Goal: Task Accomplishment & Management: Manage account settings

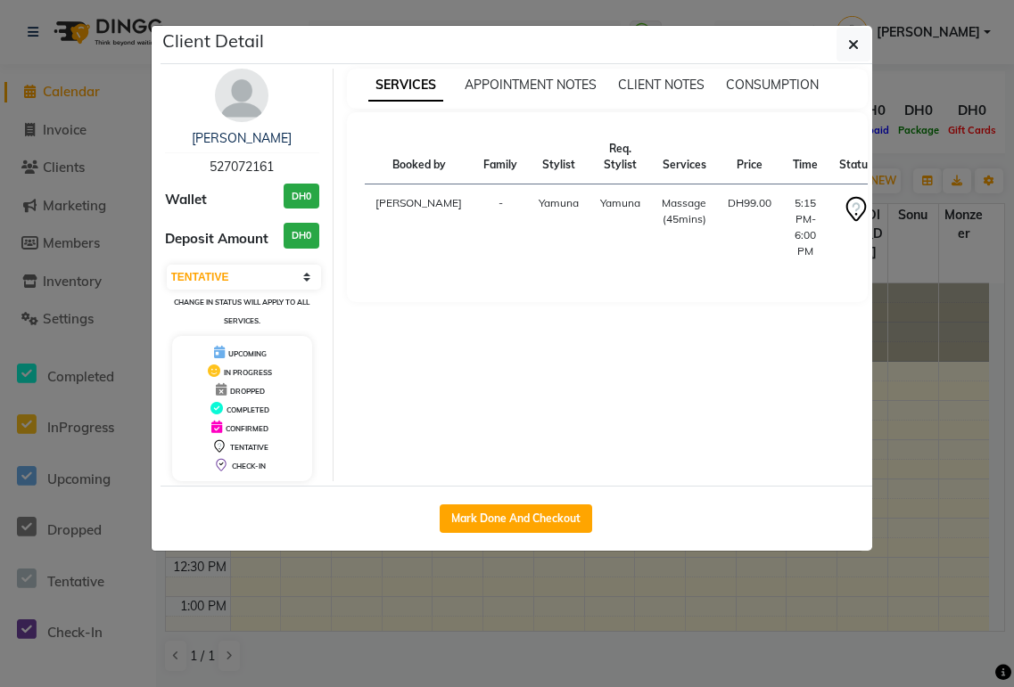
select select "7"
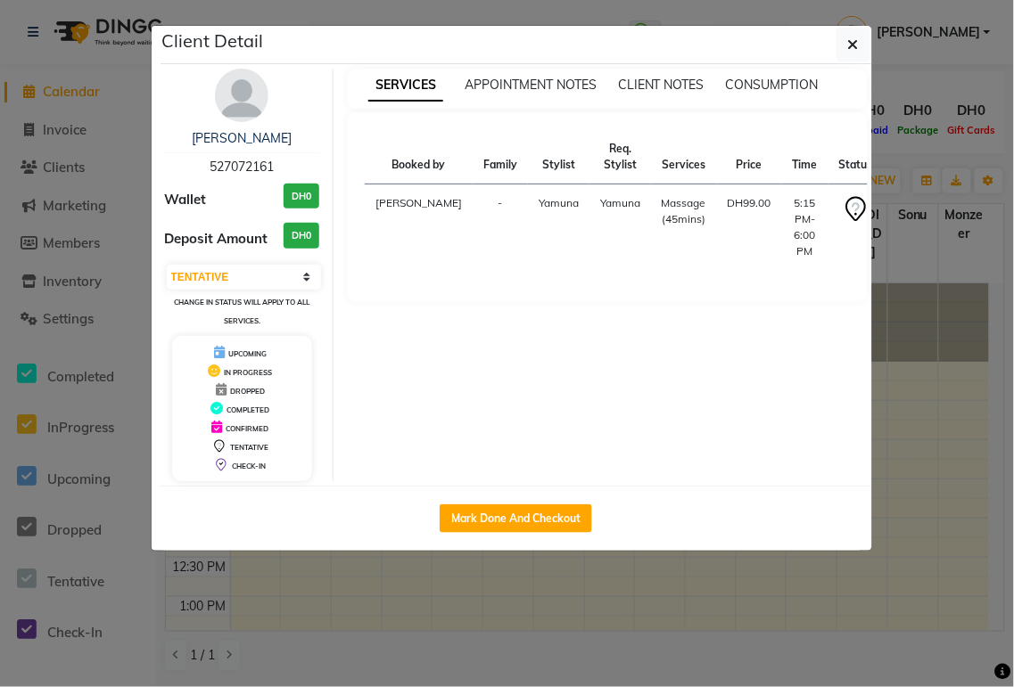
scroll to position [630, 0]
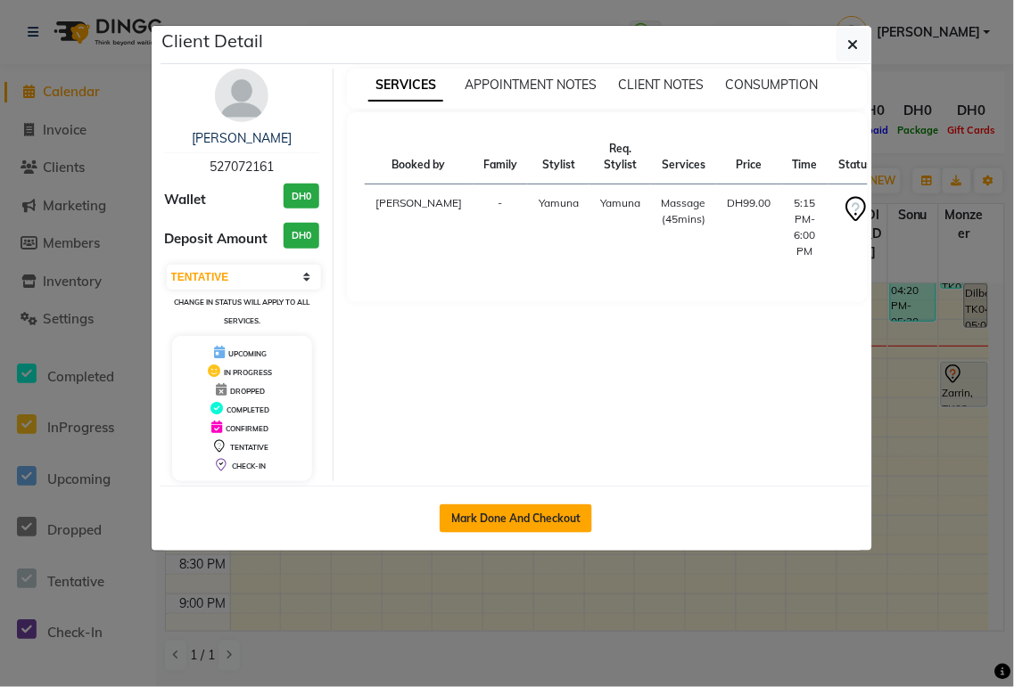
click at [544, 523] on button "Mark Done And Checkout" at bounding box center [515, 519] width 152 height 29
select select "service"
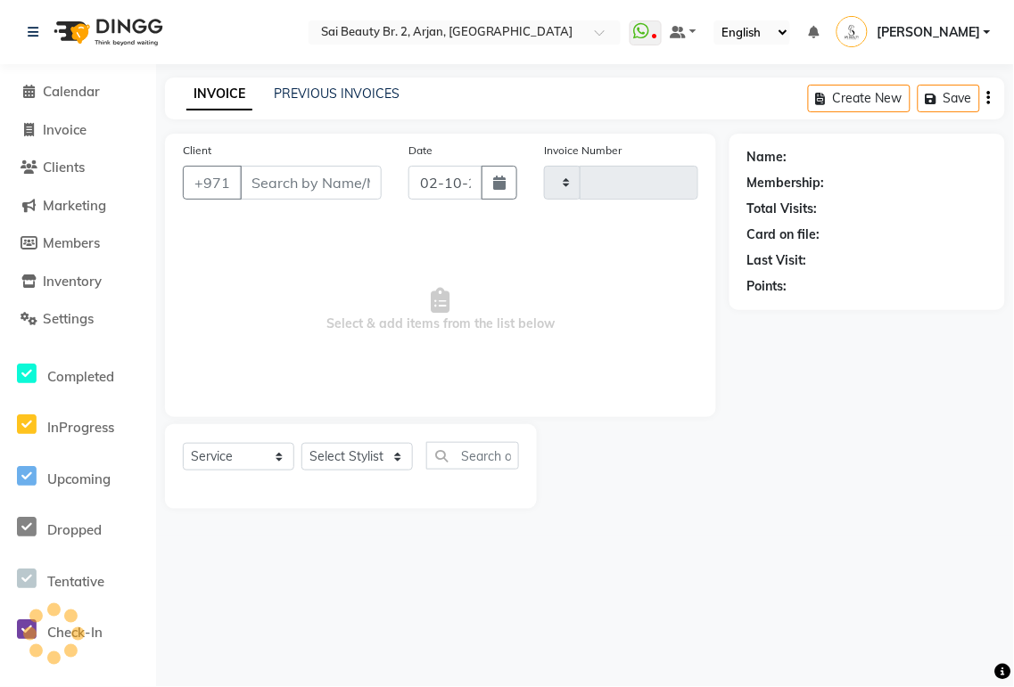
type input "2356"
select select "6956"
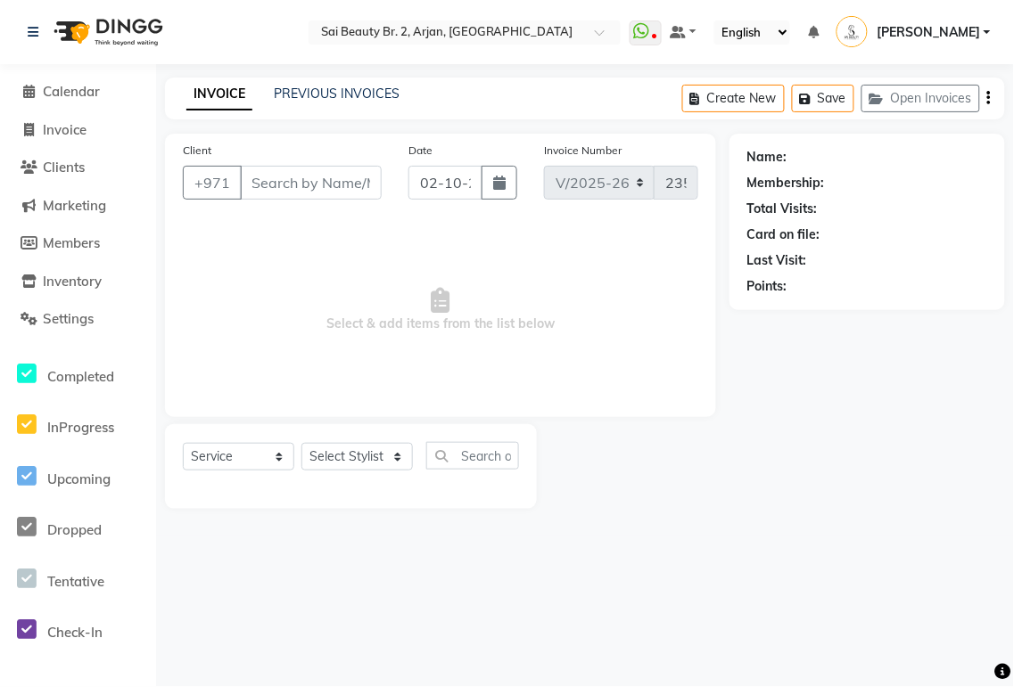
type input "527072161"
select select "61483"
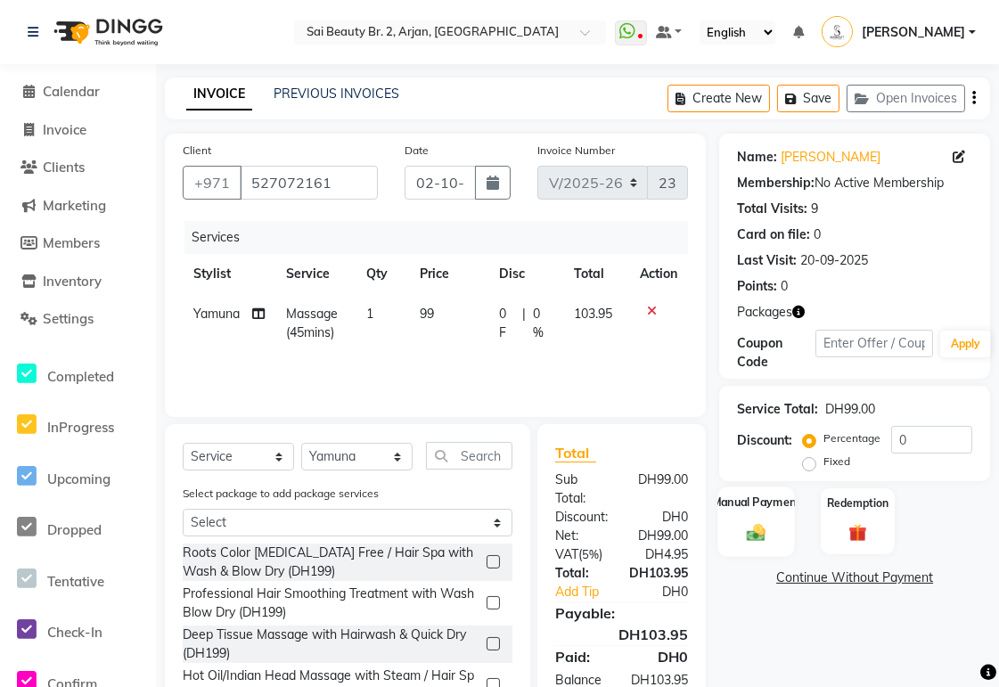
click at [741, 527] on div "Manual Payment" at bounding box center [758, 522] width 78 height 70
click at [928, 576] on span "CARD" at bounding box center [913, 579] width 38 height 21
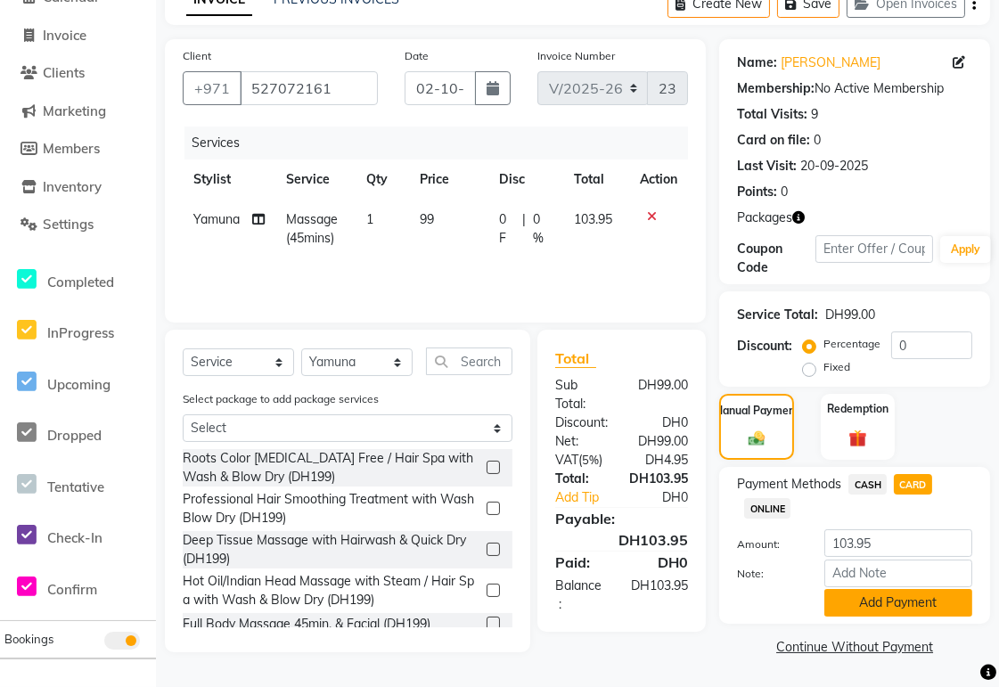
click at [924, 603] on button "Add Payment" at bounding box center [899, 603] width 148 height 28
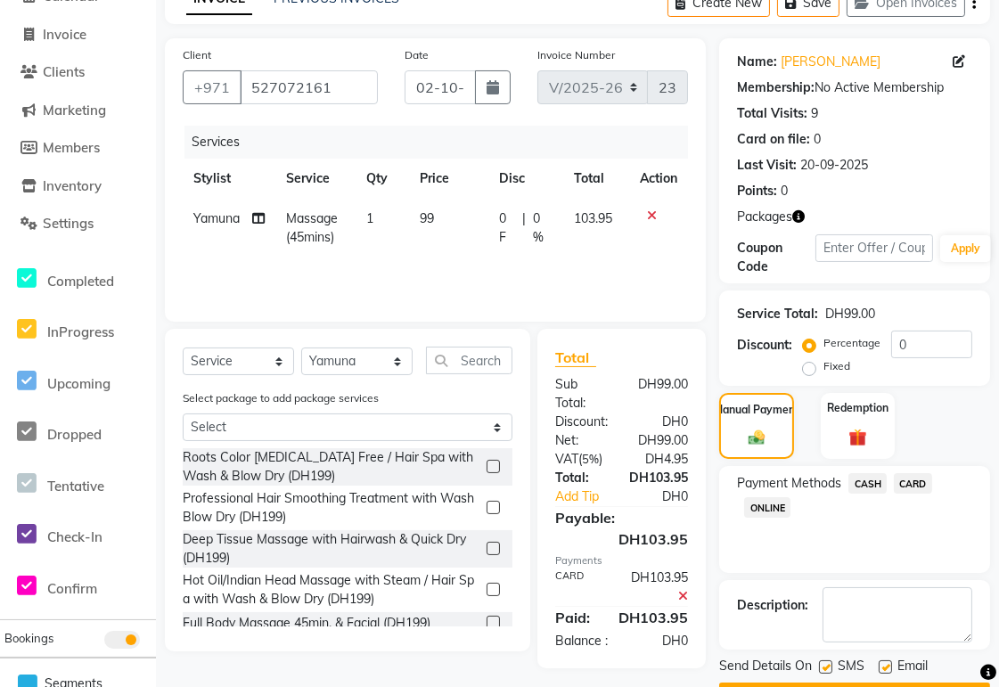
scroll to position [145, 0]
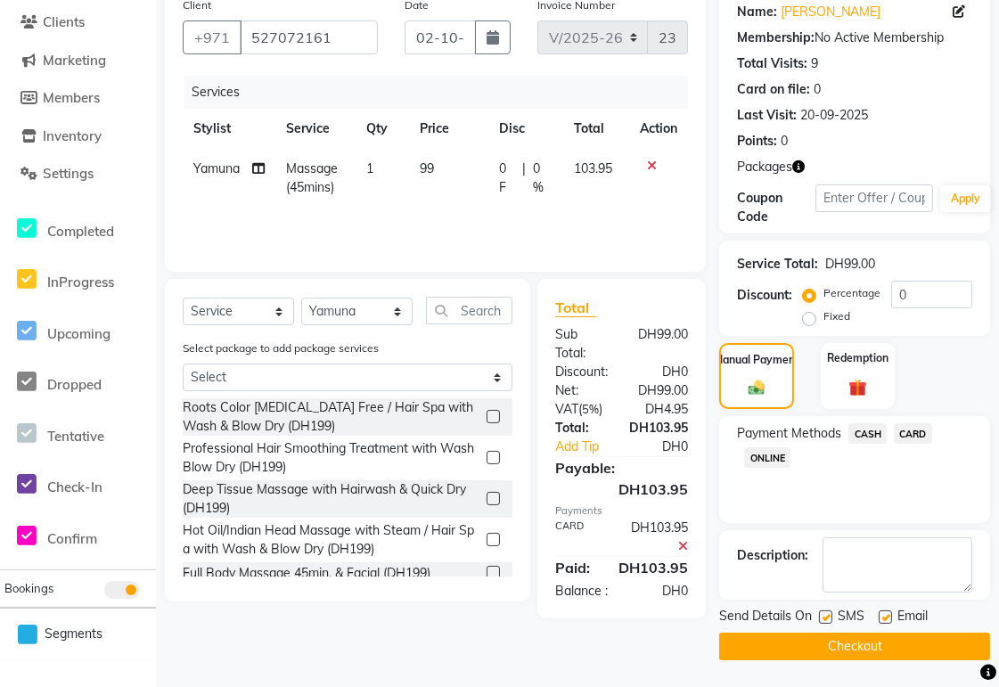
click at [903, 646] on button "Checkout" at bounding box center [854, 647] width 271 height 28
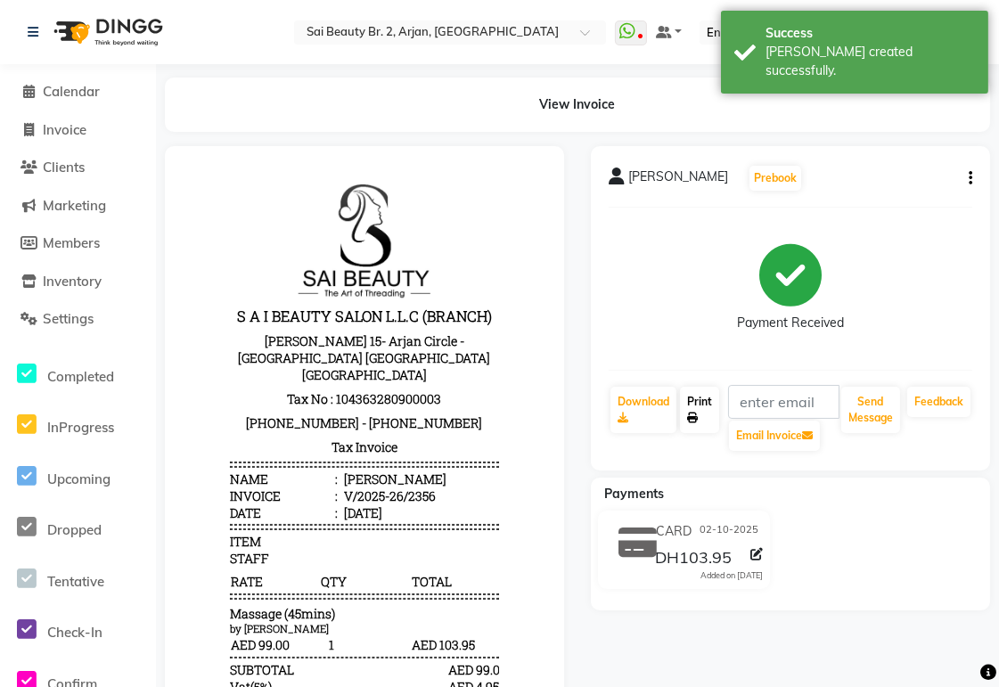
click at [693, 417] on icon at bounding box center [692, 418] width 11 height 11
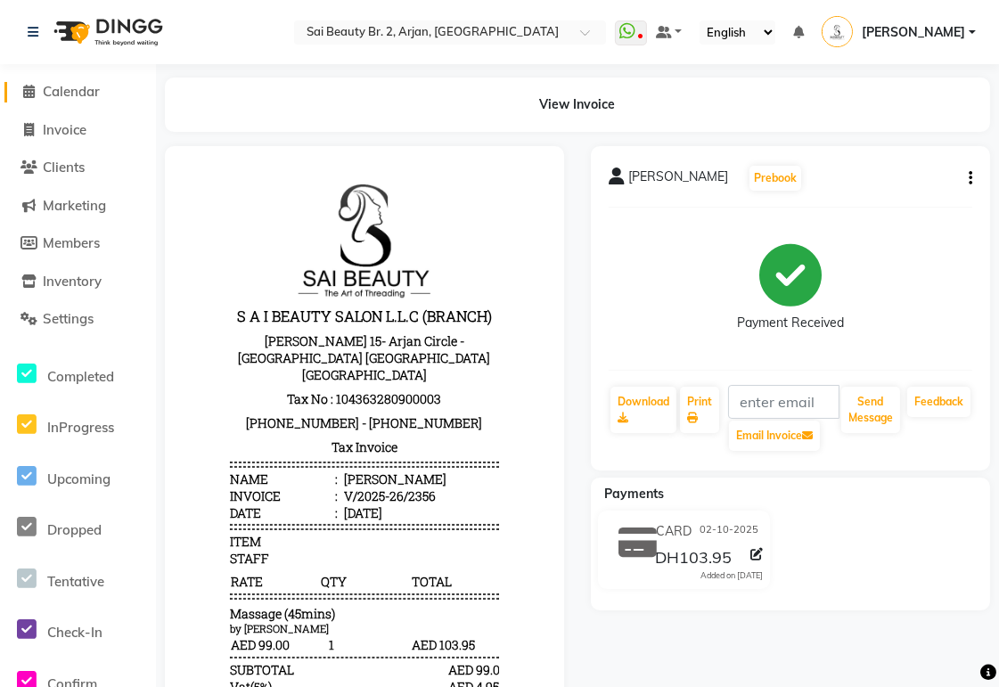
click at [78, 85] on span "Calendar" at bounding box center [71, 91] width 57 height 17
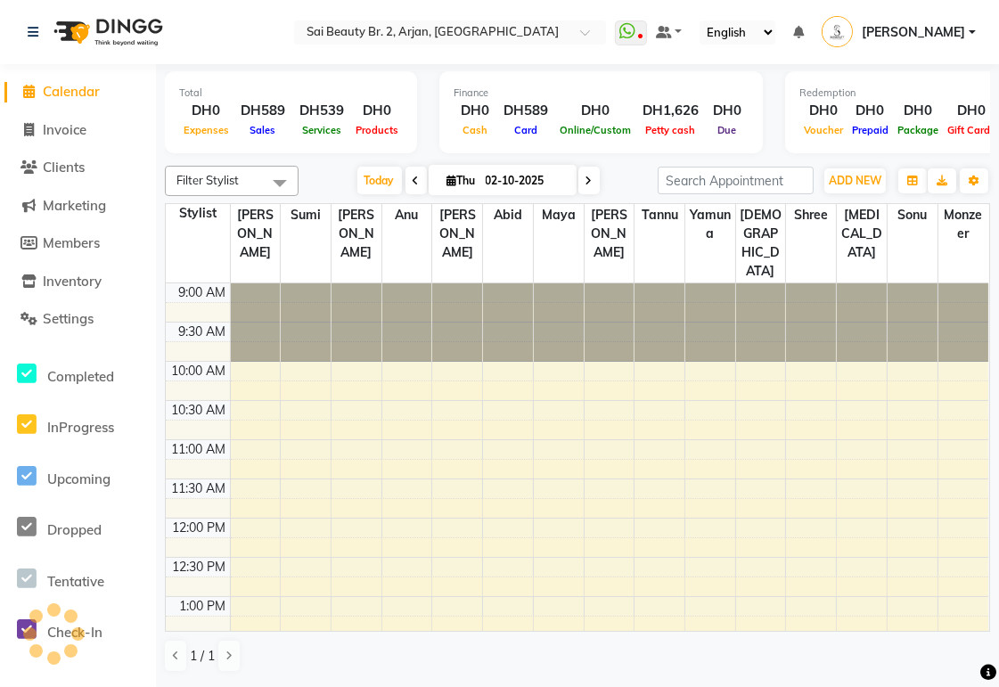
scroll to position [630, 0]
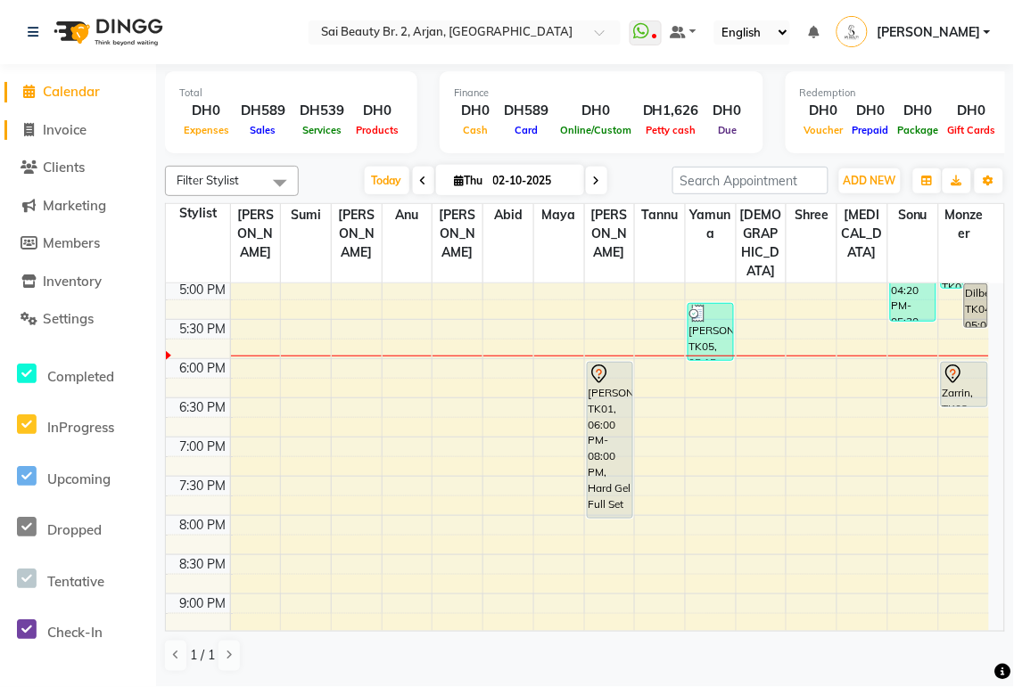
click at [69, 127] on span "Invoice" at bounding box center [65, 129] width 44 height 17
select select "service"
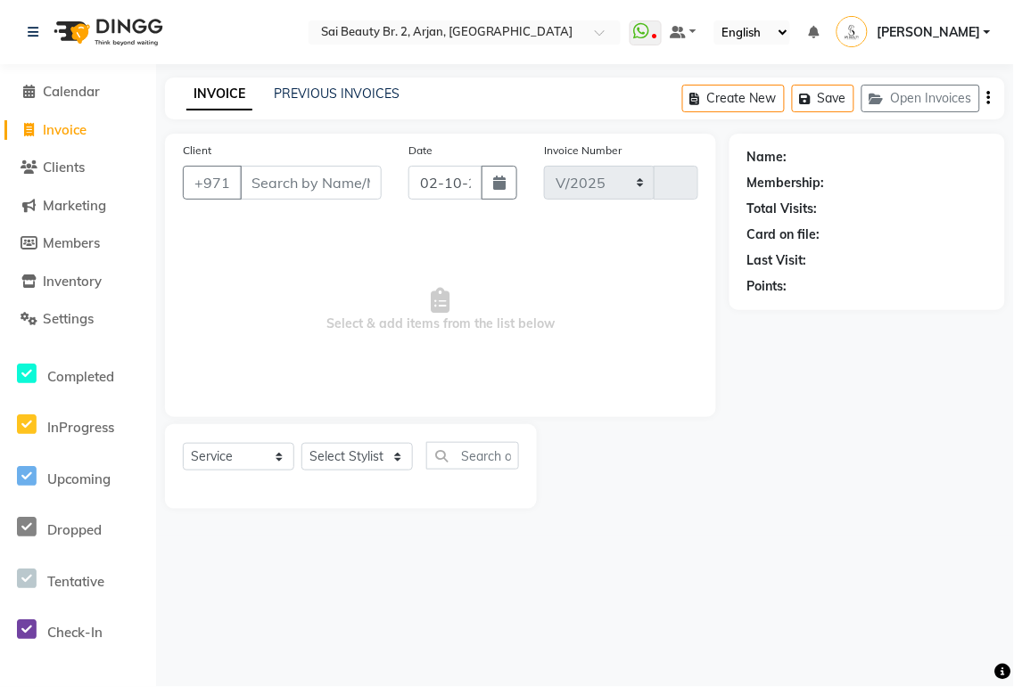
select select "6956"
type input "2357"
click at [407, 469] on select "Select Stylist" at bounding box center [356, 457] width 111 height 28
select select "60066"
click at [301, 444] on select "Select Stylist Abid Alora Anu Ashmita Ausha Diksha Gita Komal Maya monzeer Shre…" at bounding box center [356, 457] width 111 height 28
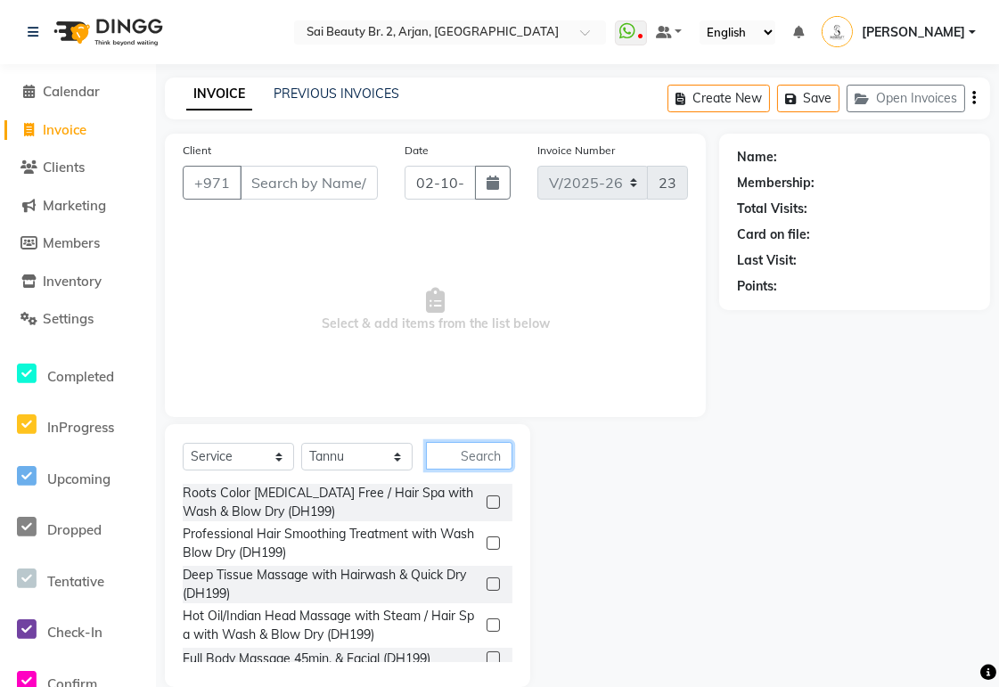
click at [465, 456] on input "text" at bounding box center [469, 456] width 86 height 28
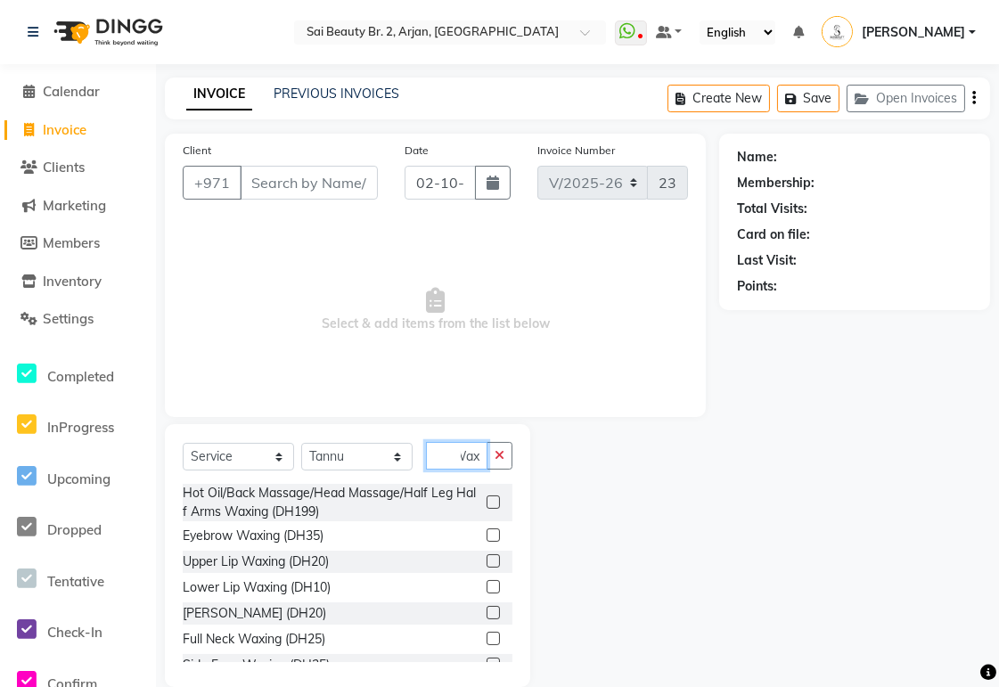
type input "Wax"
click at [487, 531] on label at bounding box center [493, 535] width 13 height 13
click at [487, 531] on input "checkbox" at bounding box center [493, 536] width 12 height 12
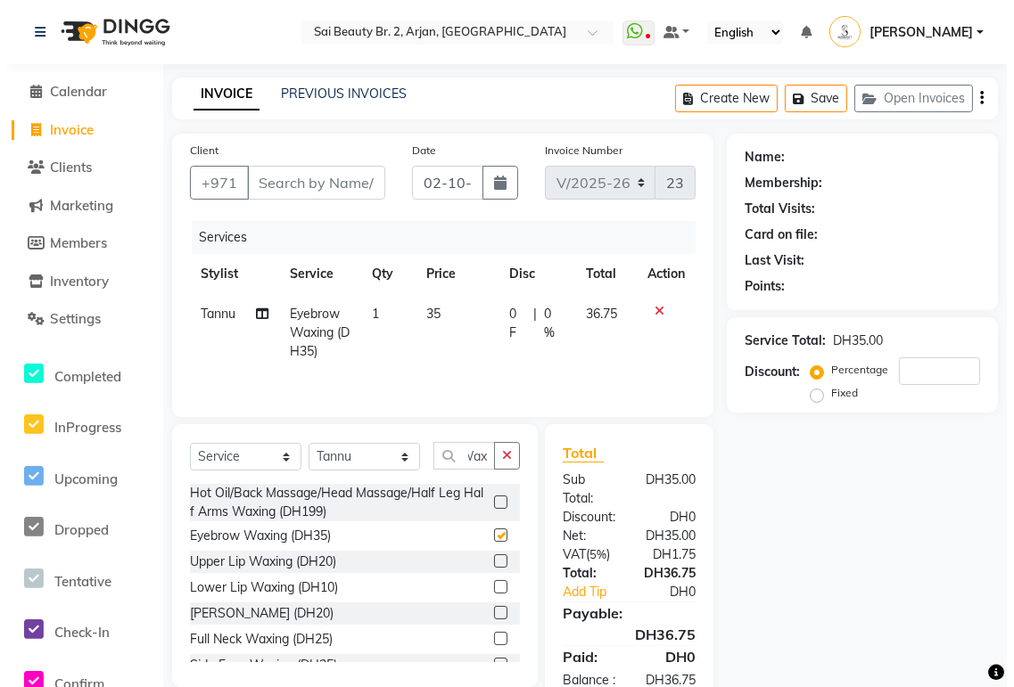
scroll to position [0, 0]
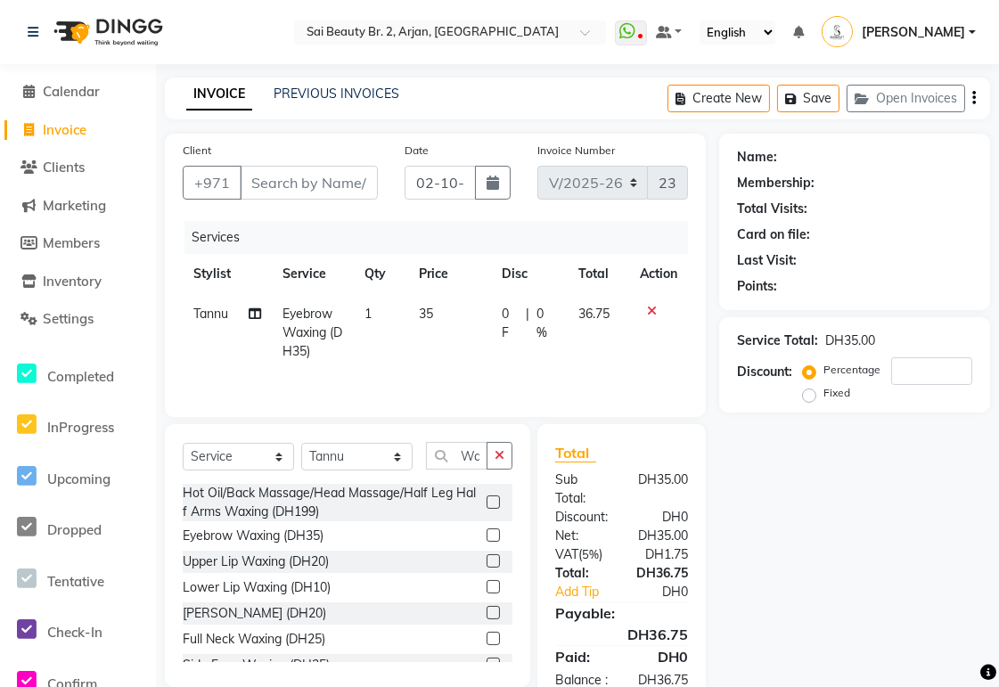
checkbox input "false"
click at [100, 85] on span "Calendar" at bounding box center [71, 91] width 57 height 17
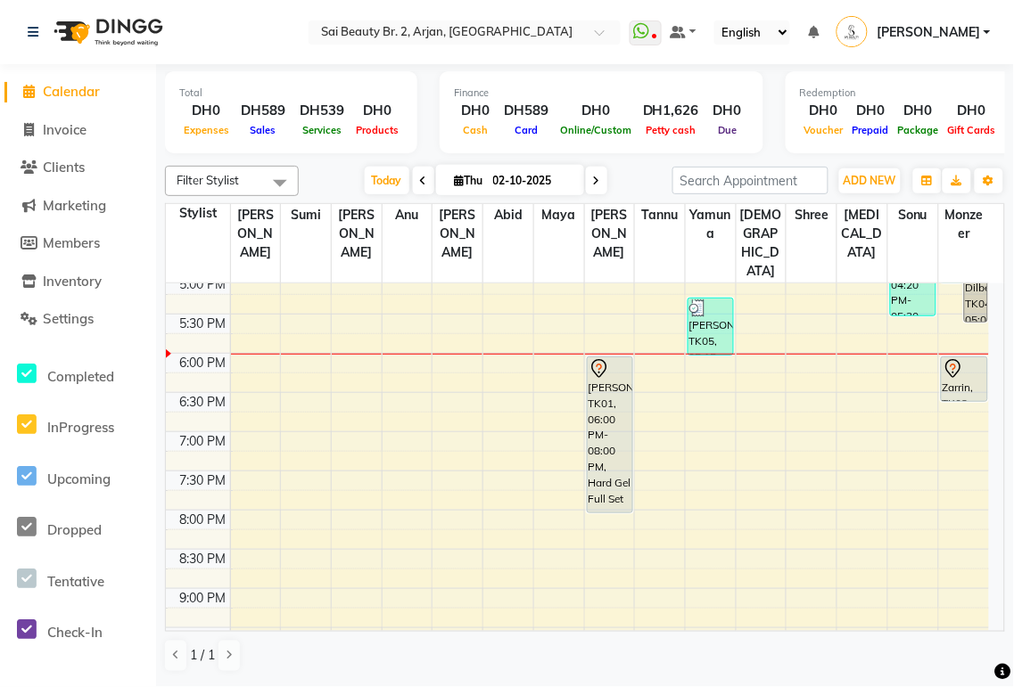
scroll to position [551, 0]
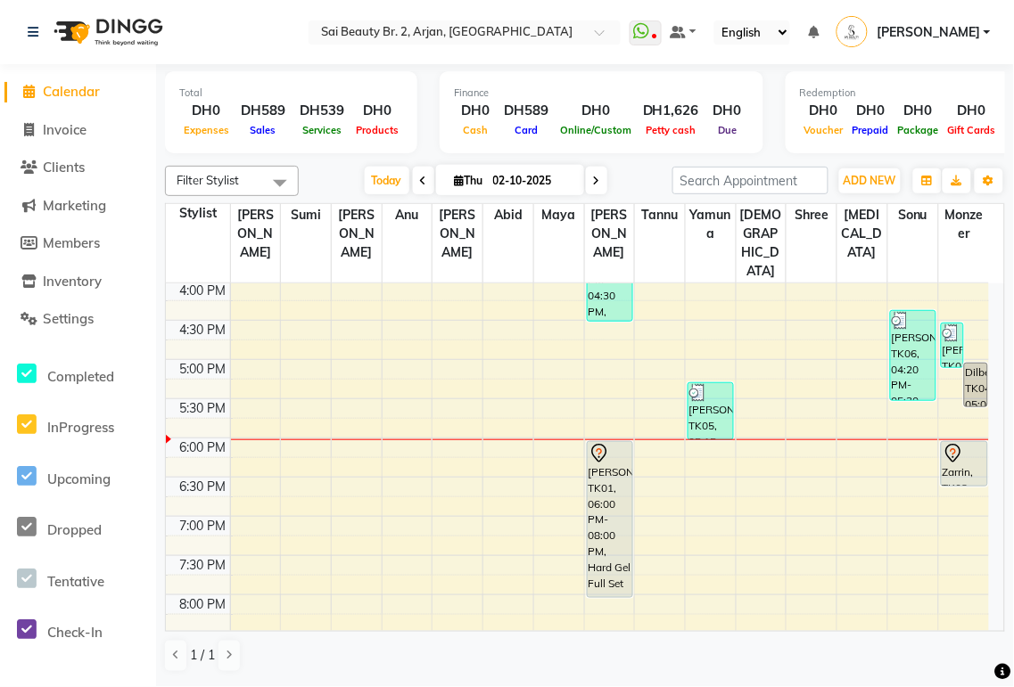
click at [965, 442] on div "Zarrin, TK03, 06:00 PM-06:35 PM, Straight Cut" at bounding box center [963, 464] width 45 height 44
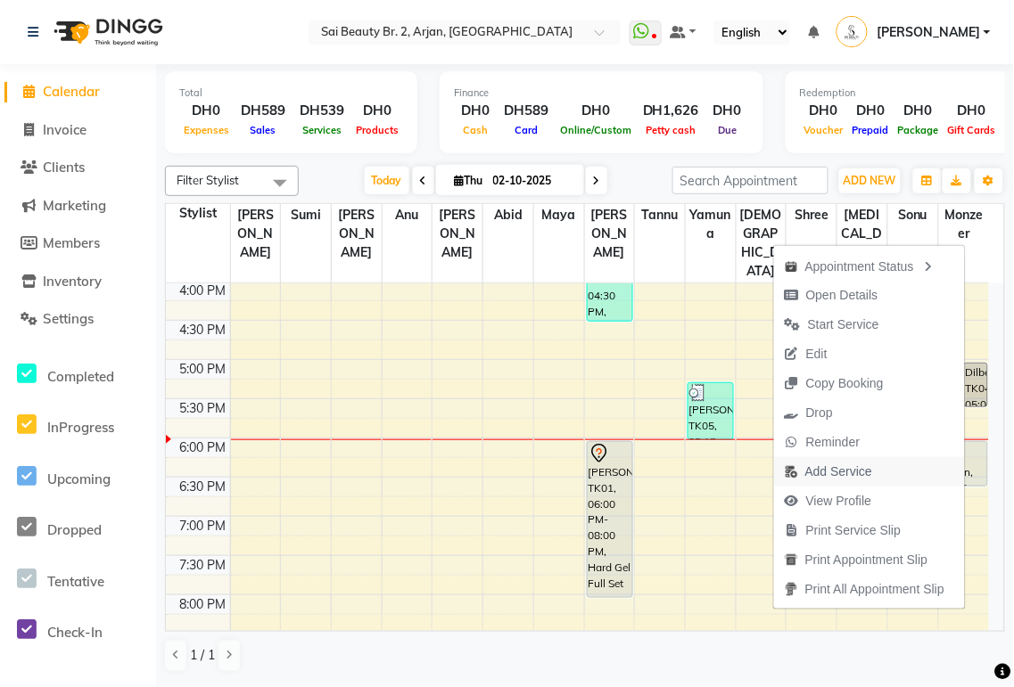
click at [827, 470] on span "Add Service" at bounding box center [838, 472] width 67 height 19
select select "82917"
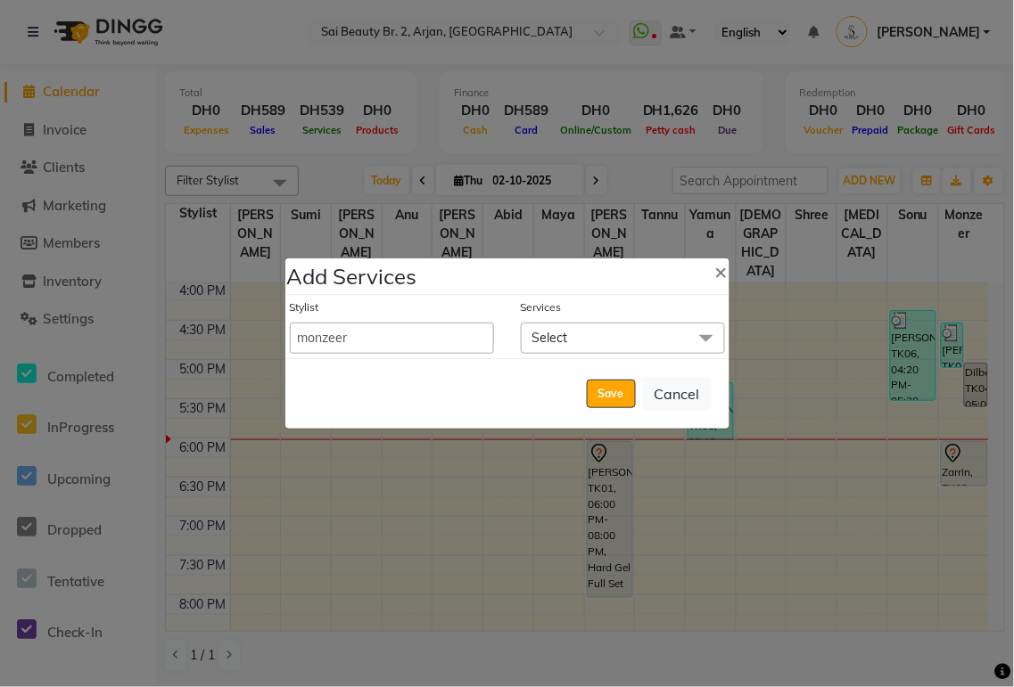
click at [583, 339] on span "Select" at bounding box center [623, 338] width 204 height 31
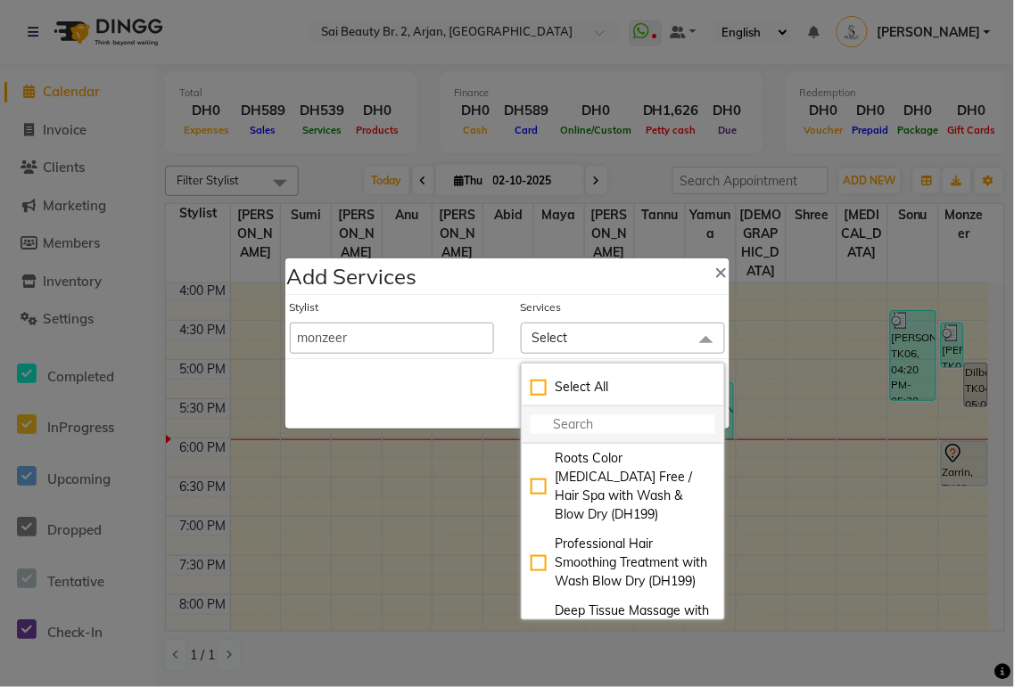
click at [584, 429] on input "multiselect-search" at bounding box center [622, 424] width 185 height 19
type input "w"
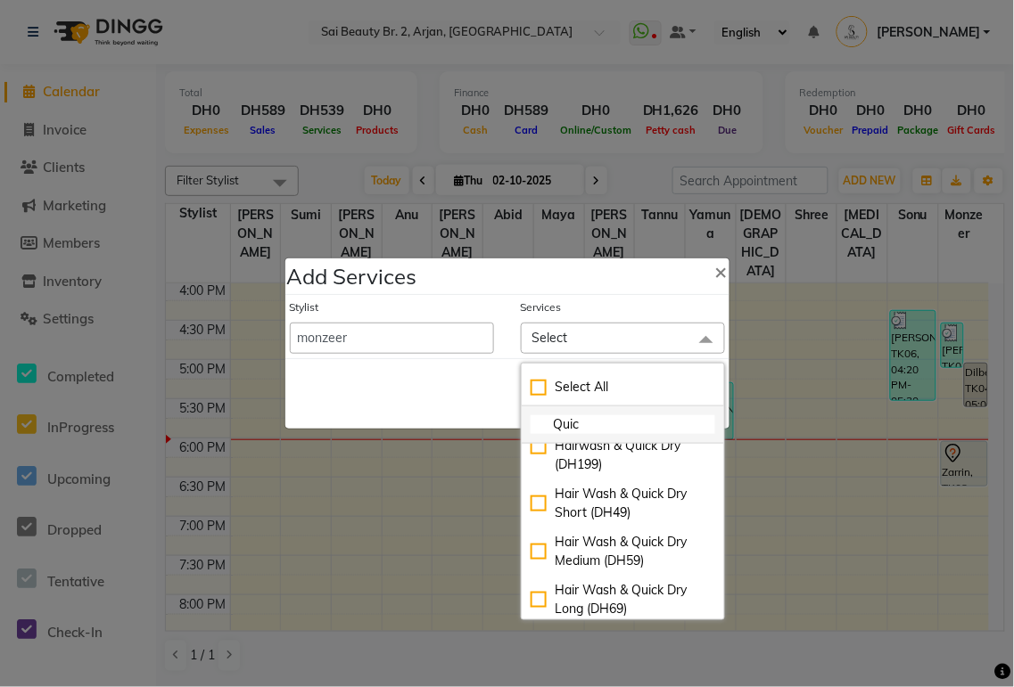
scroll to position [30, 0]
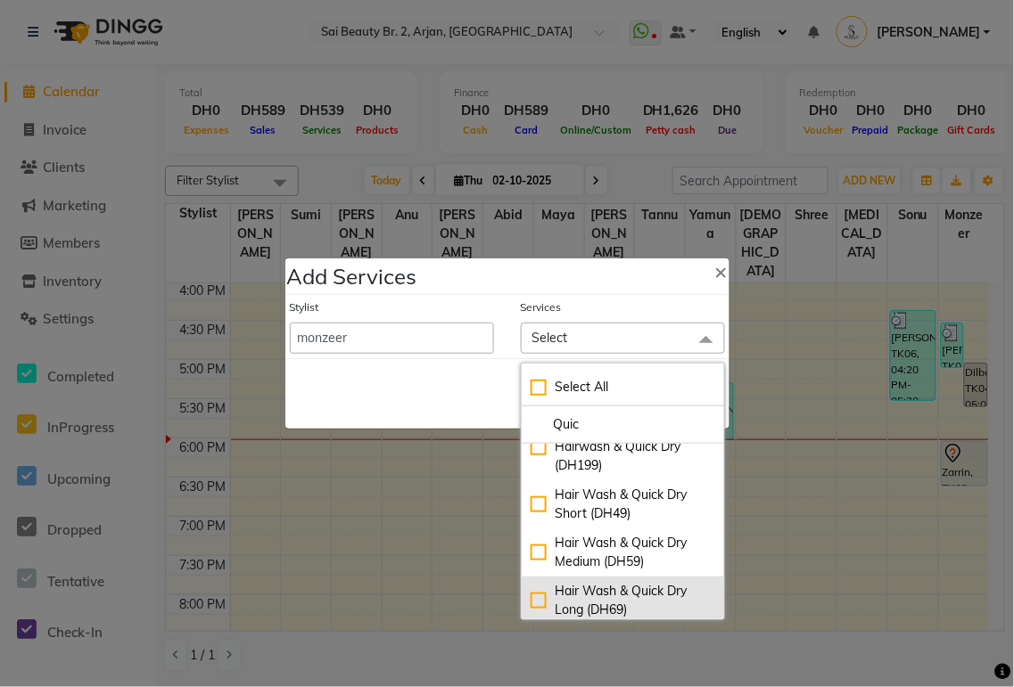
type input "Quic"
click at [531, 602] on div "Hair Wash & Quick Dry Long (DH69)" at bounding box center [622, 600] width 185 height 37
checkbox input "true"
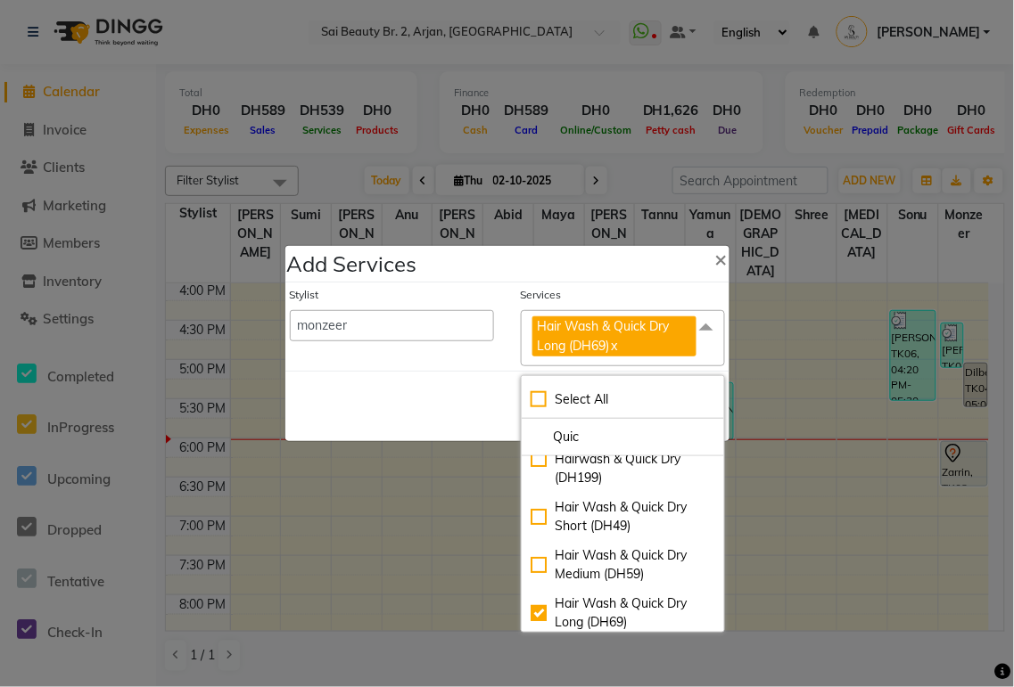
click at [426, 403] on div "Save Cancel" at bounding box center [507, 406] width 444 height 70
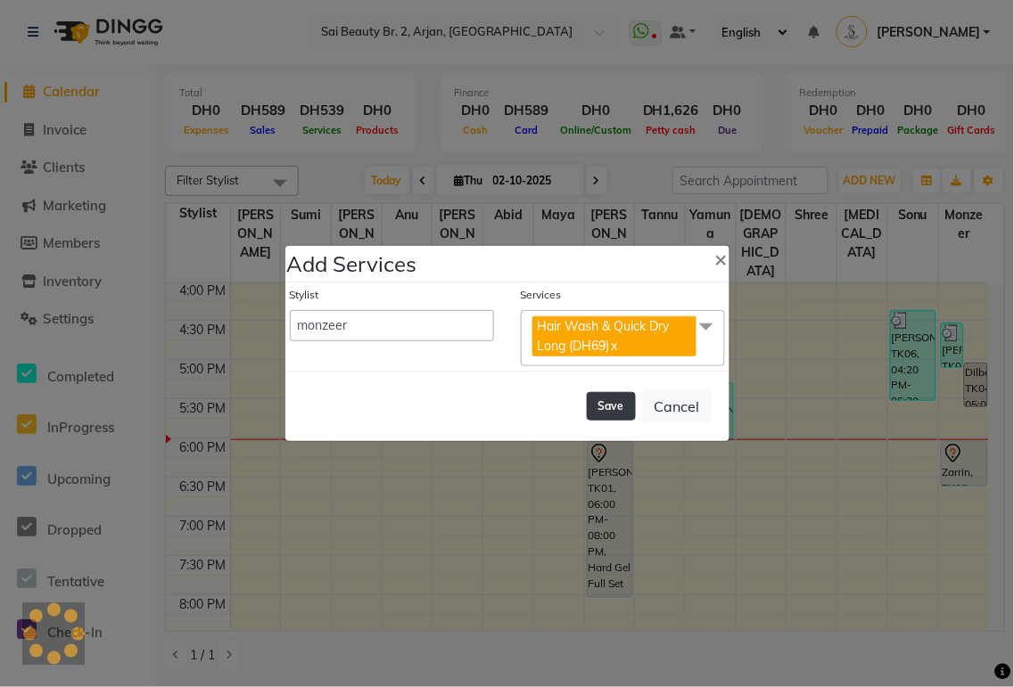
click at [606, 405] on button "Save" at bounding box center [611, 406] width 49 height 29
select select "59308"
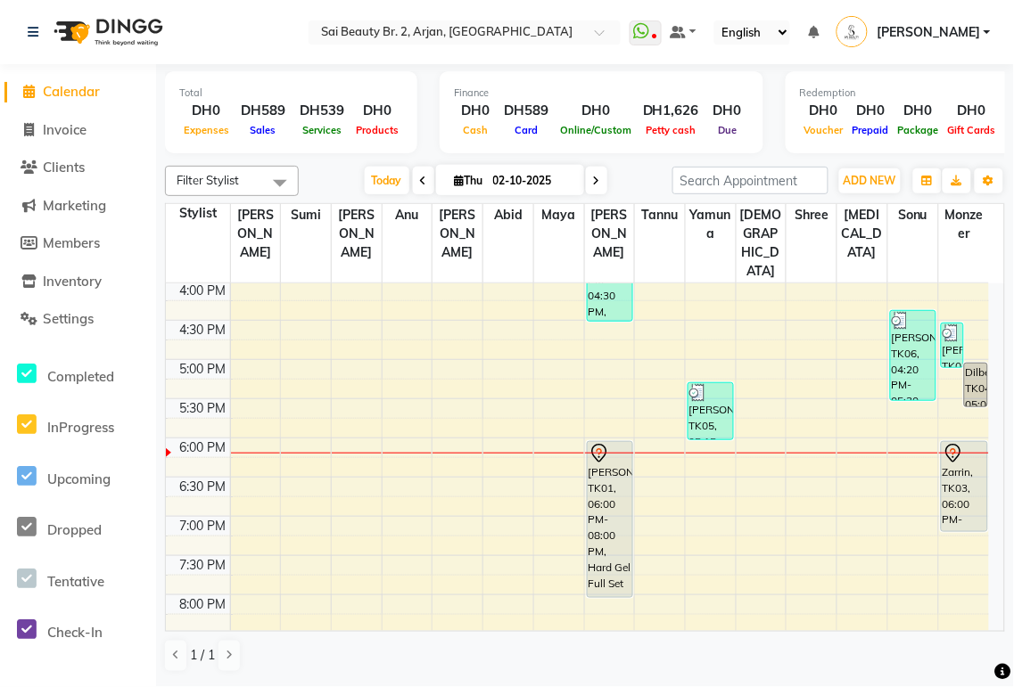
click at [595, 512] on div "Sophie, TK01, 06:00 PM-08:00 PM, Hard Gel Full Set" at bounding box center [609, 519] width 45 height 155
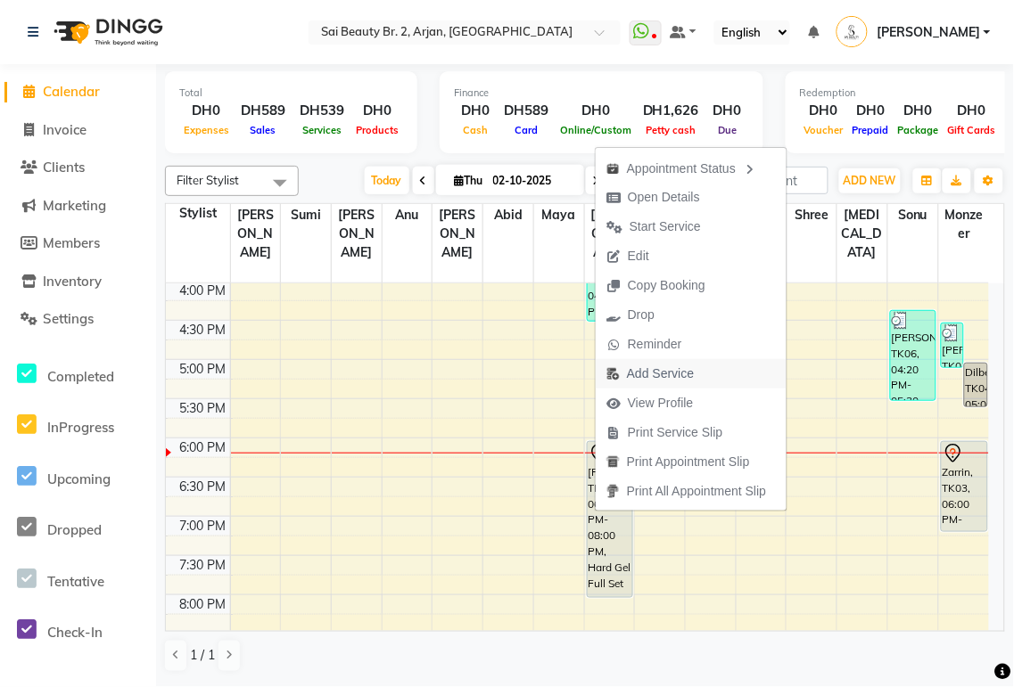
click at [667, 372] on span "Add Service" at bounding box center [660, 374] width 67 height 19
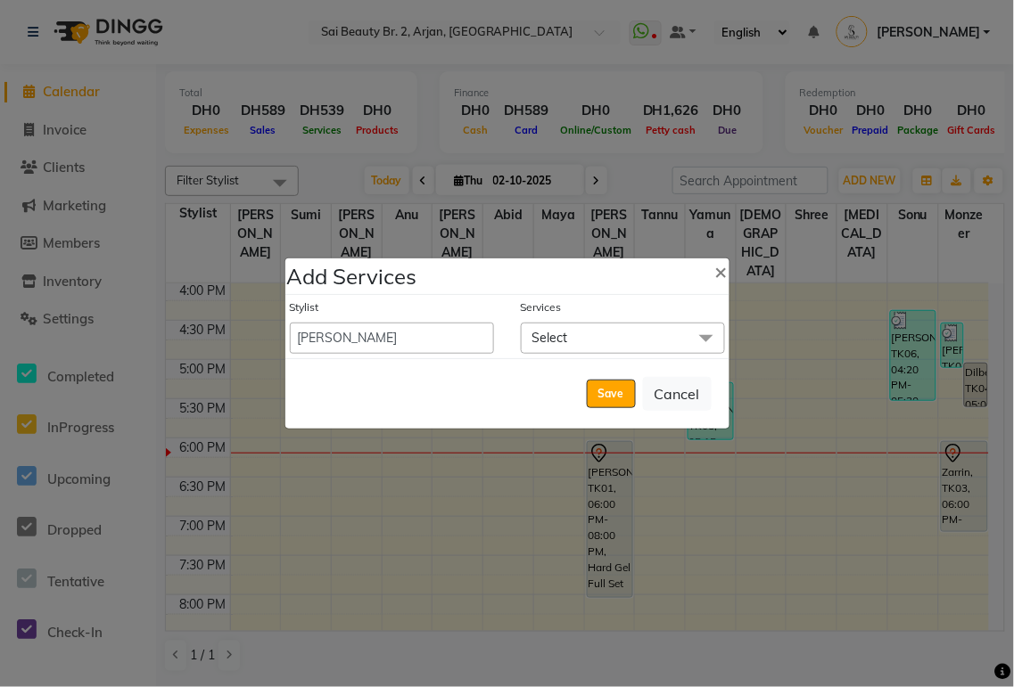
click at [609, 332] on span "Select" at bounding box center [623, 338] width 204 height 31
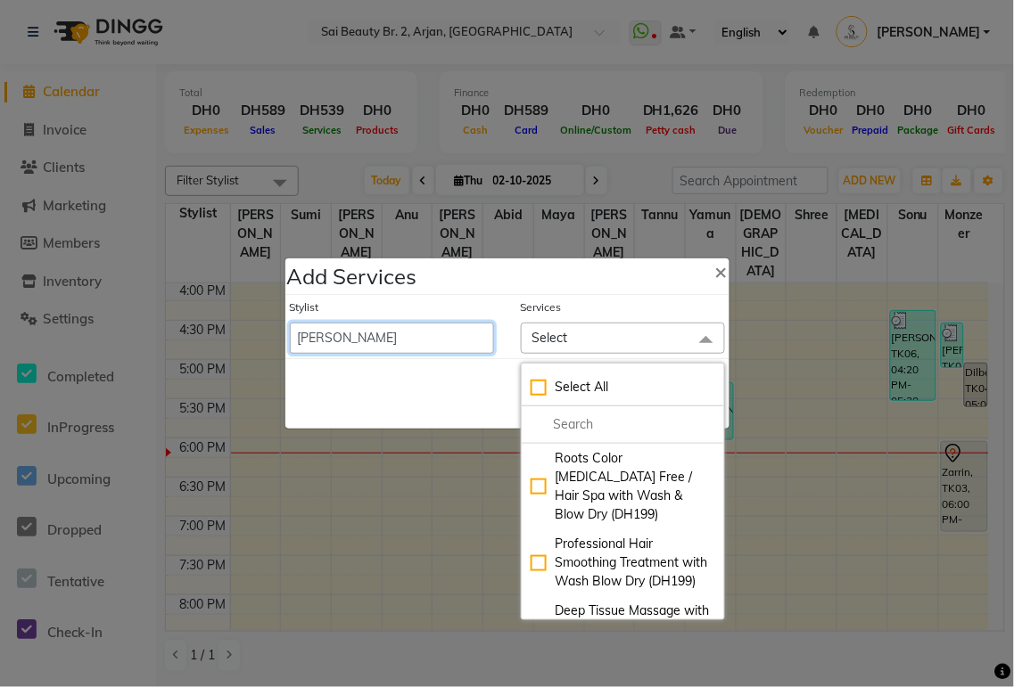
click at [425, 336] on select "Abid Alora Anu Ashmita Ausha Diksha Gita Komal Maya monzeer Shree sonu Sue Sumi…" at bounding box center [392, 338] width 204 height 31
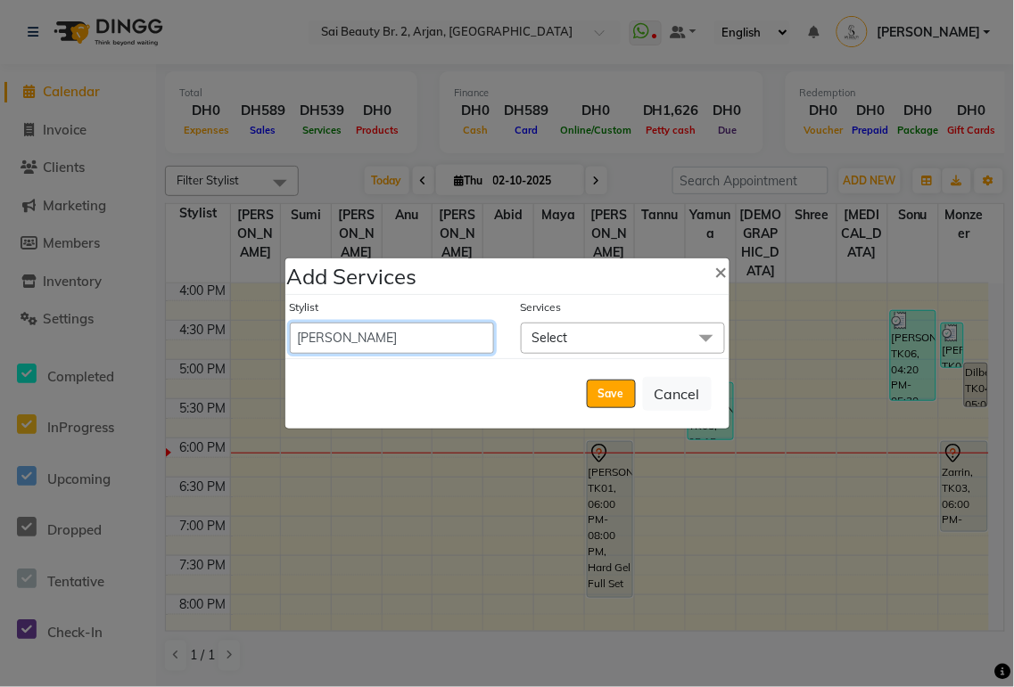
select select "61483"
click at [290, 323] on select "Abid Alora Anu Ashmita Ausha Diksha Gita Komal Maya monzeer Shree sonu Sue Sumi…" at bounding box center [392, 338] width 204 height 31
select select "1200"
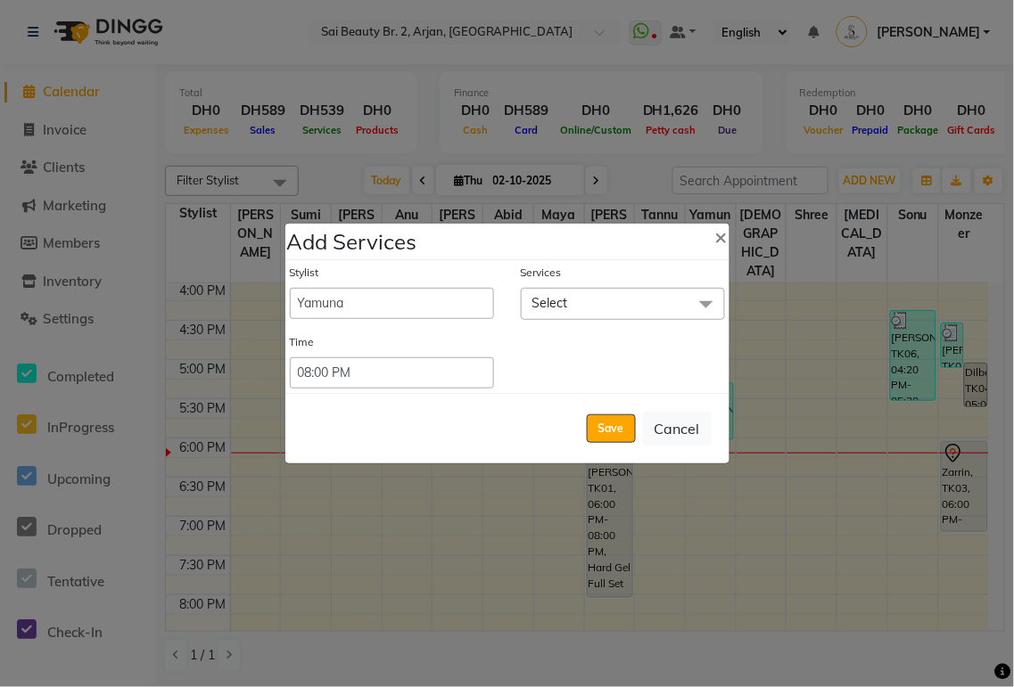
click at [606, 296] on span "Select" at bounding box center [623, 303] width 204 height 31
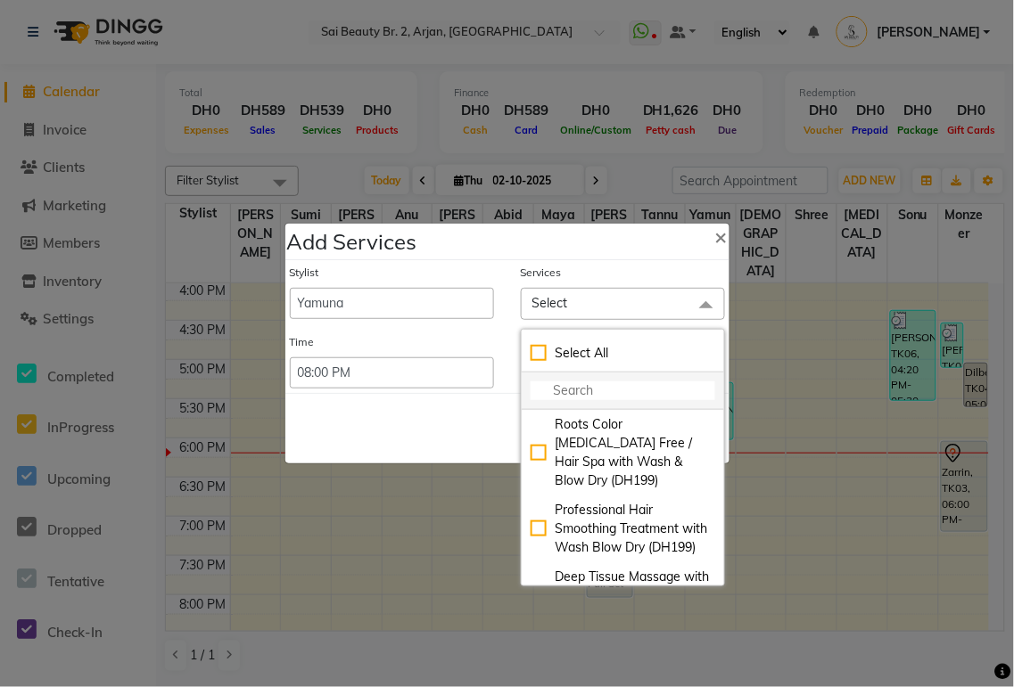
click at [603, 387] on input "multiselect-search" at bounding box center [622, 391] width 185 height 19
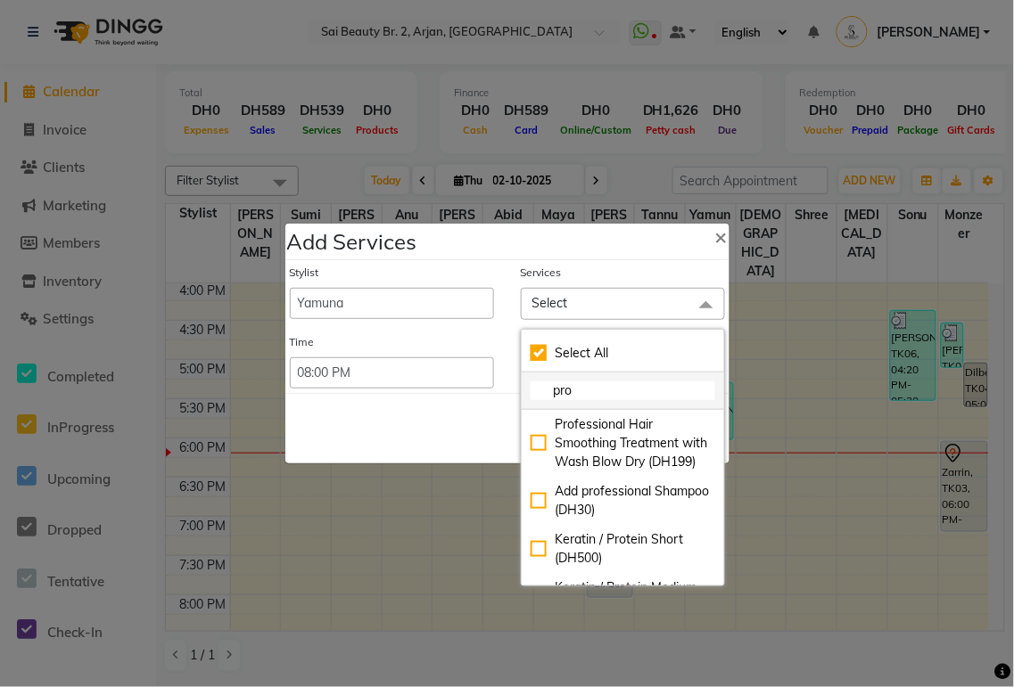
type input "prod"
checkbox input "true"
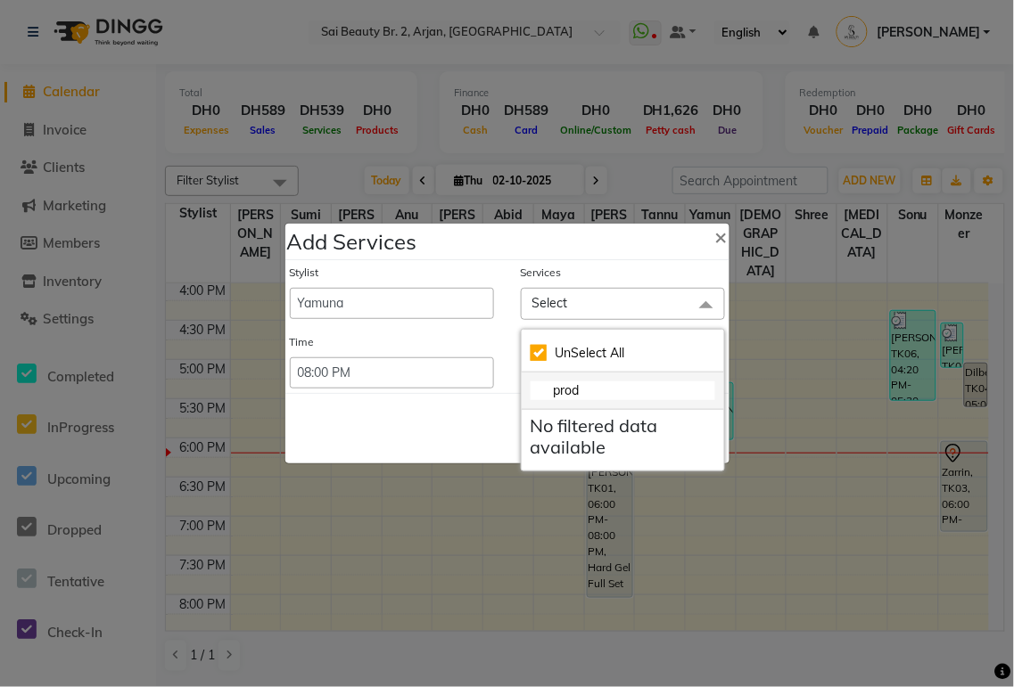
type input "pro"
checkbox input "false"
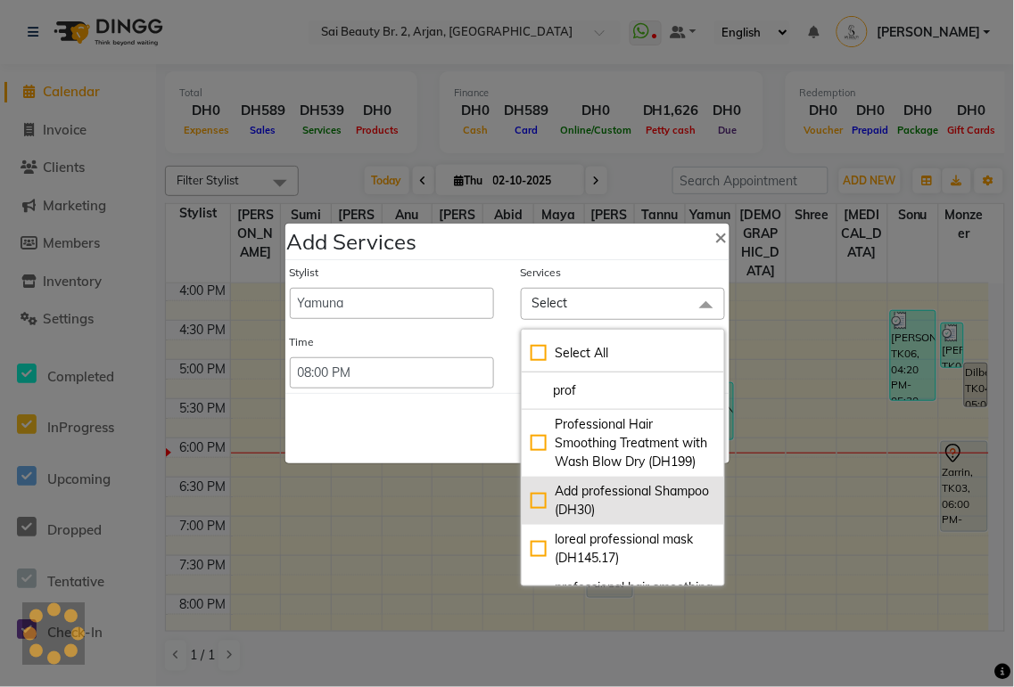
type input "prof"
click at [539, 520] on div "Add professional Shampoo (DH30)" at bounding box center [622, 500] width 185 height 37
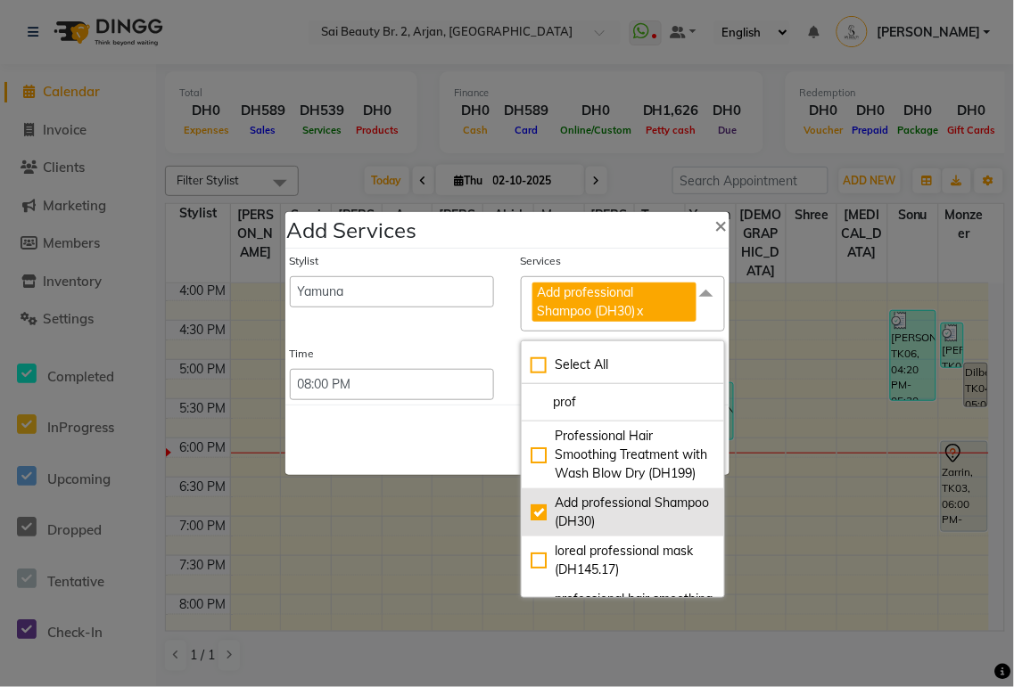
checkbox input "true"
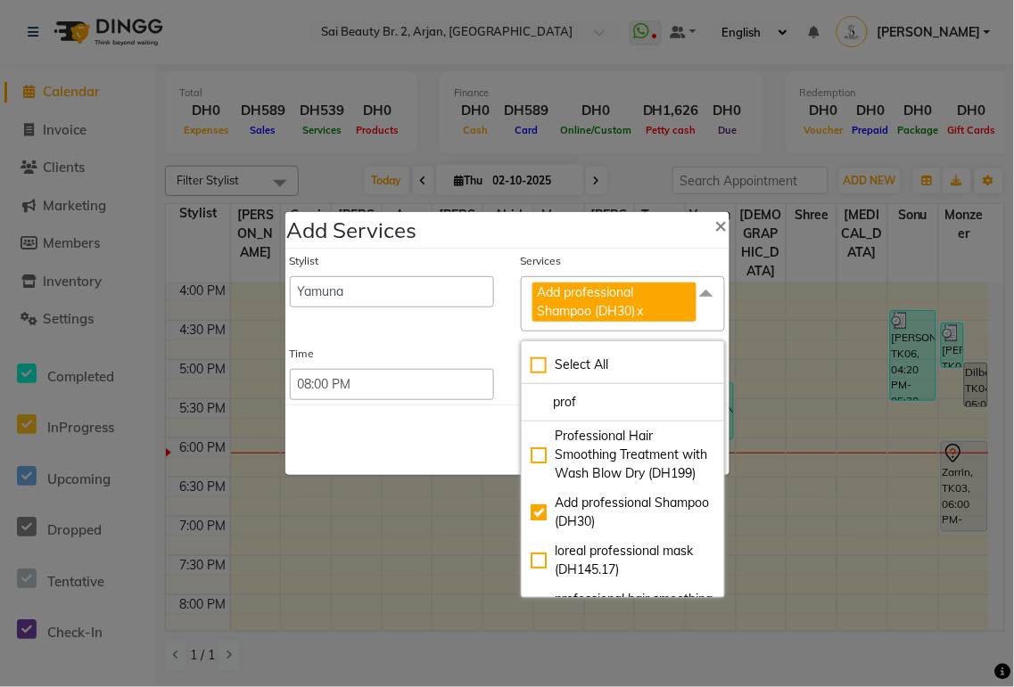
click at [428, 448] on div "Save Cancel" at bounding box center [507, 440] width 444 height 70
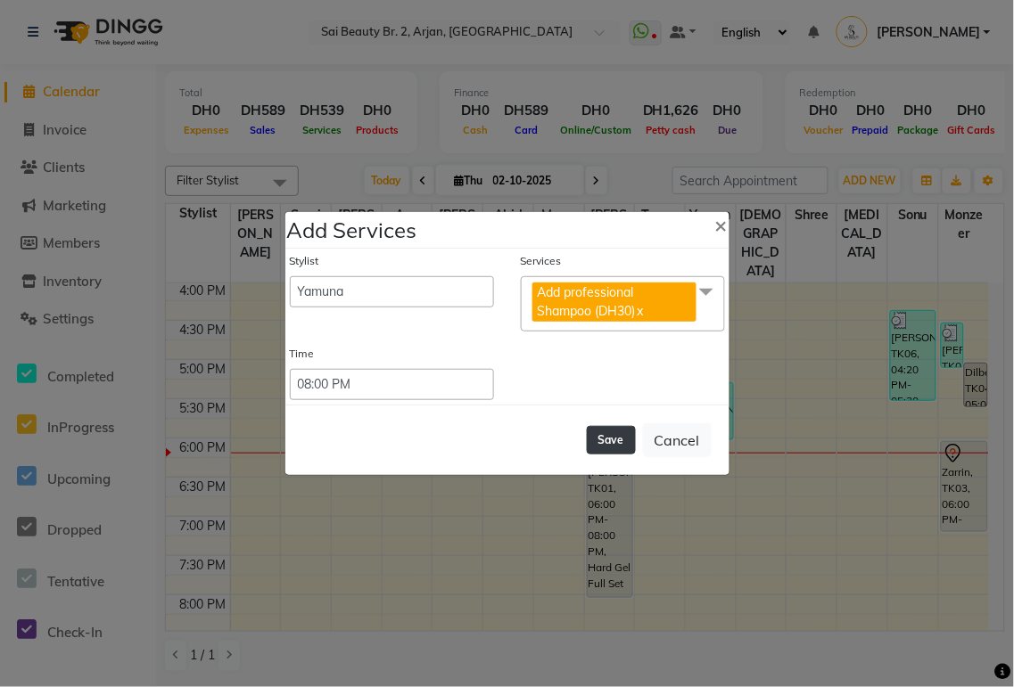
click at [611, 441] on button "Save" at bounding box center [611, 440] width 49 height 29
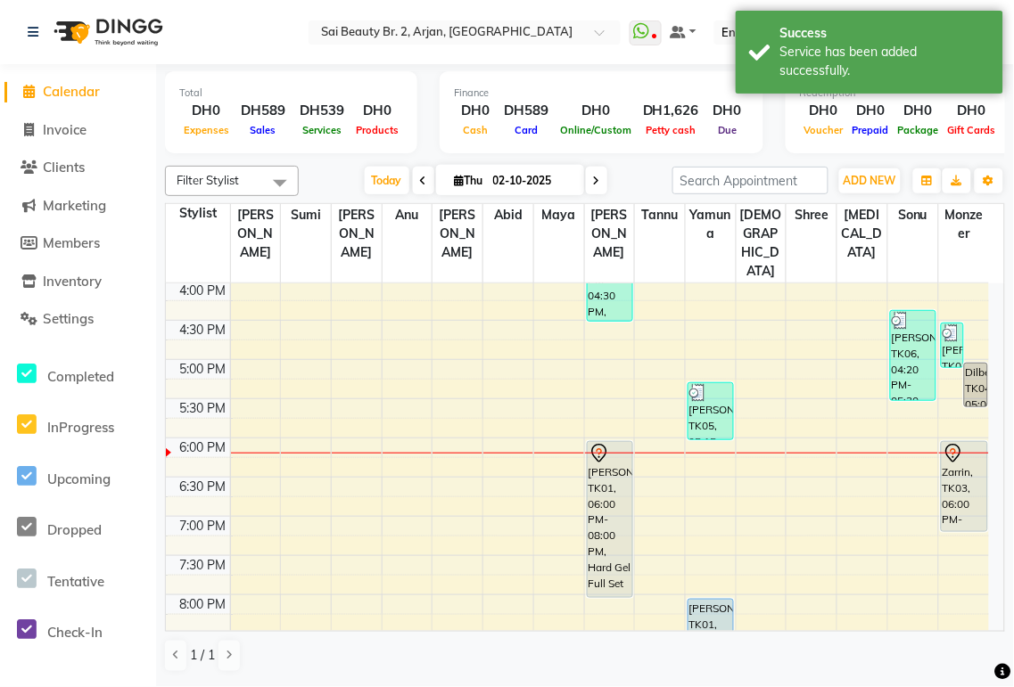
click at [711, 600] on div "[PERSON_NAME], TK01, 08:00 PM-08:45 PM, Add professional Shampoo (DH30)" at bounding box center [710, 628] width 45 height 56
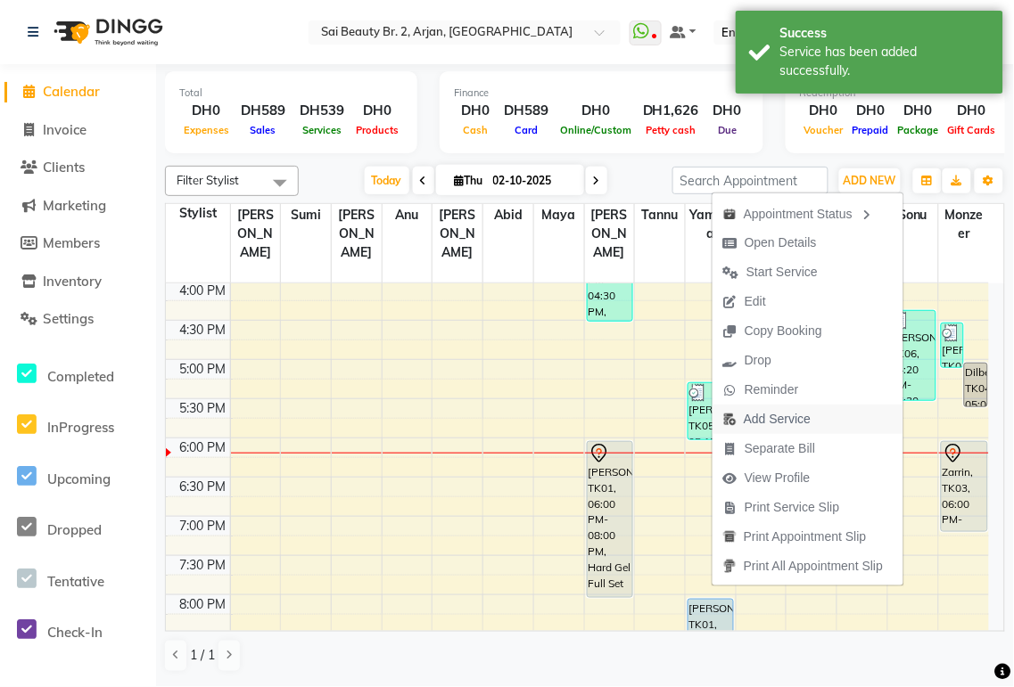
click at [782, 420] on span "Add Service" at bounding box center [776, 419] width 67 height 19
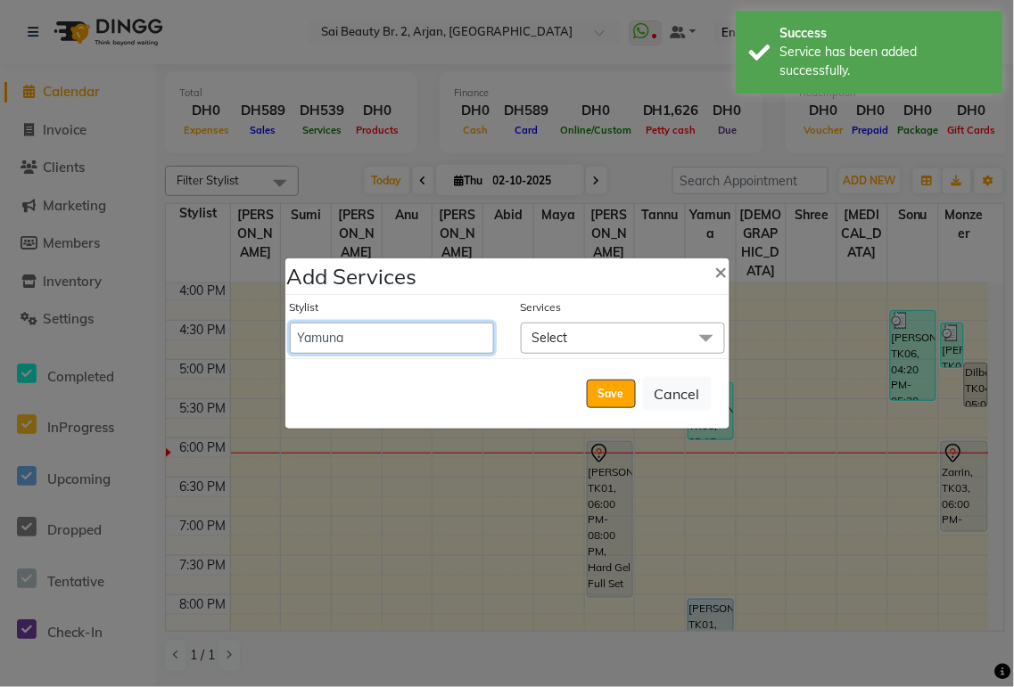
click at [415, 341] on select "Abid Alora Anu Ashmita Ausha Diksha Gita Komal Maya monzeer Shree sonu Sue Sumi…" at bounding box center [392, 338] width 204 height 31
select select "57777"
click at [290, 323] on select "Abid Alora Anu Ashmita Ausha Diksha Gita Komal Maya monzeer Shree sonu Sue Sumi…" at bounding box center [392, 338] width 204 height 31
select select "1245"
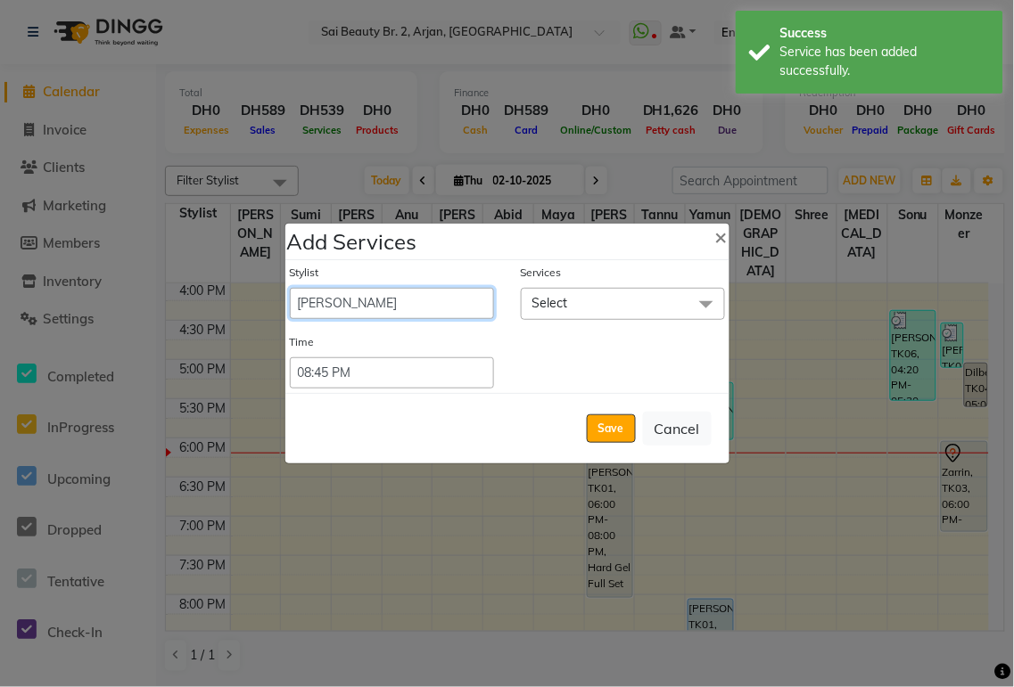
click at [423, 300] on select "Abid Alora Anu Ashmita Ausha Diksha Gita Komal Maya monzeer Shree sonu Sue Sumi…" at bounding box center [392, 303] width 204 height 31
select select "82917"
click at [290, 288] on select "Abid Alora Anu Ashmita Ausha Diksha Gita Komal Maya monzeer Shree sonu Sue Sumi…" at bounding box center [392, 303] width 204 height 31
click at [572, 301] on span "Select" at bounding box center [623, 303] width 204 height 31
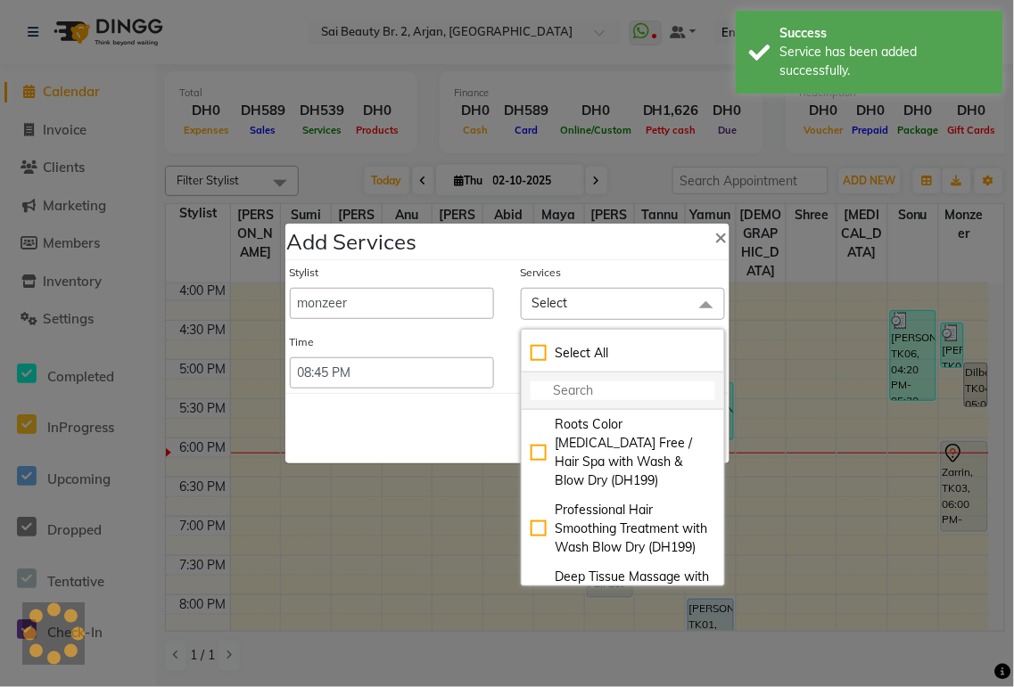
click at [616, 390] on input "multiselect-search" at bounding box center [622, 391] width 185 height 19
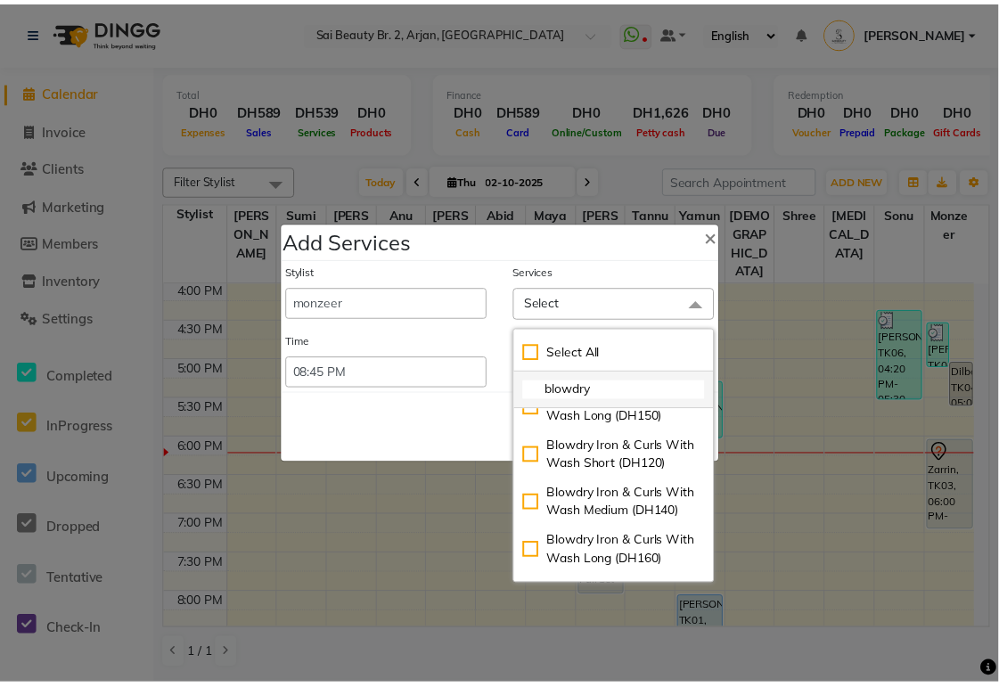
scroll to position [554, 0]
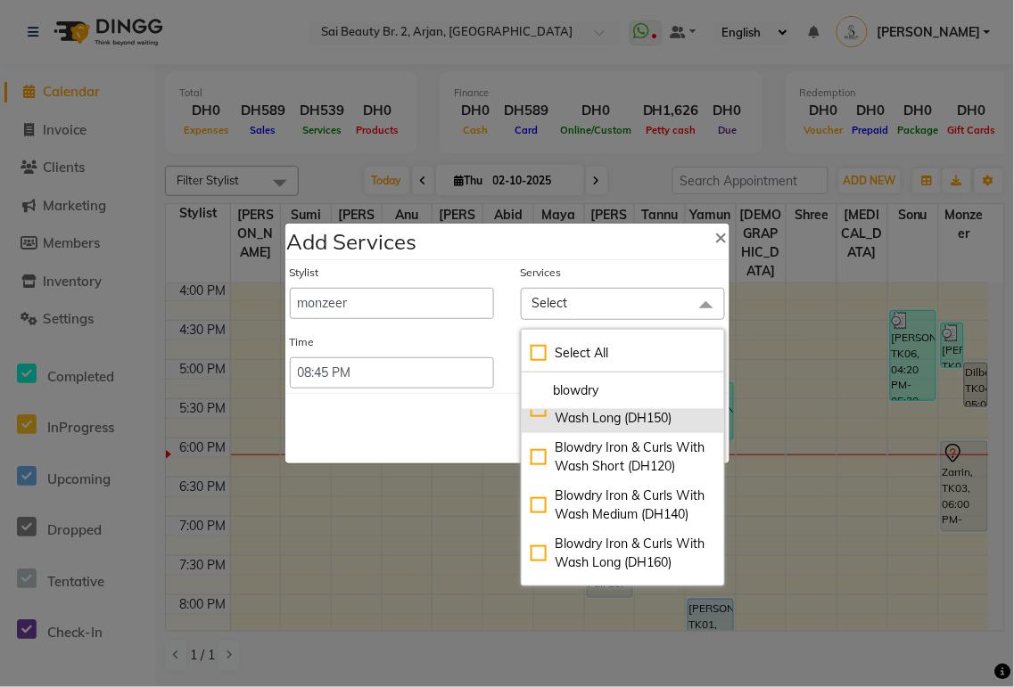
type input "blowdry"
click at [530, 428] on div "Blowdry Straight With Wash Long (DH150)" at bounding box center [622, 408] width 185 height 37
checkbox input "true"
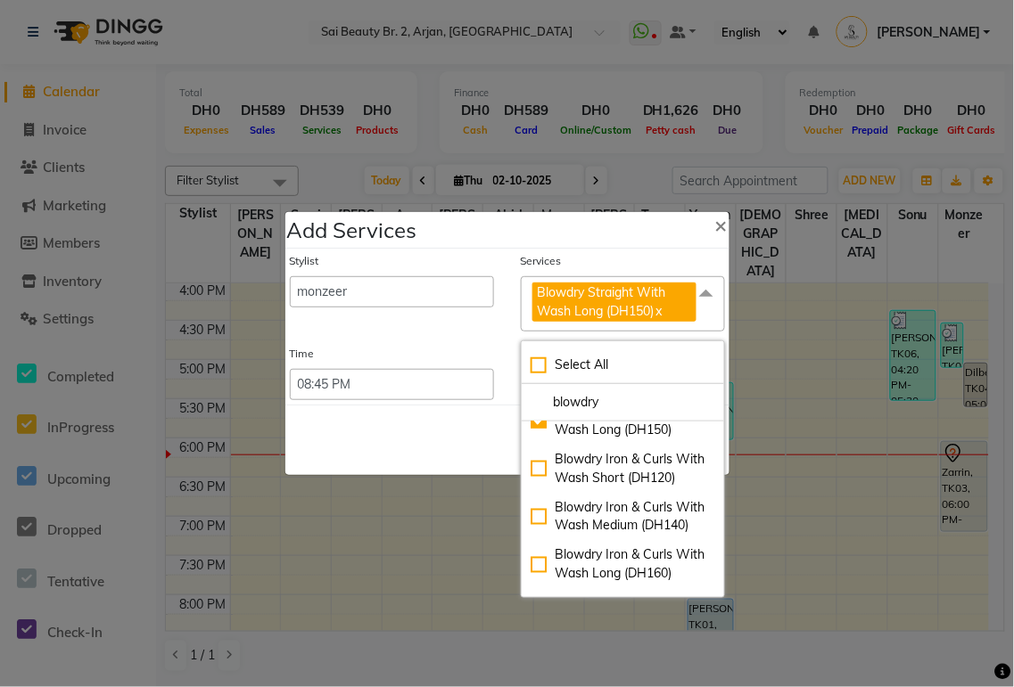
click at [405, 446] on div "Save Cancel" at bounding box center [507, 440] width 444 height 70
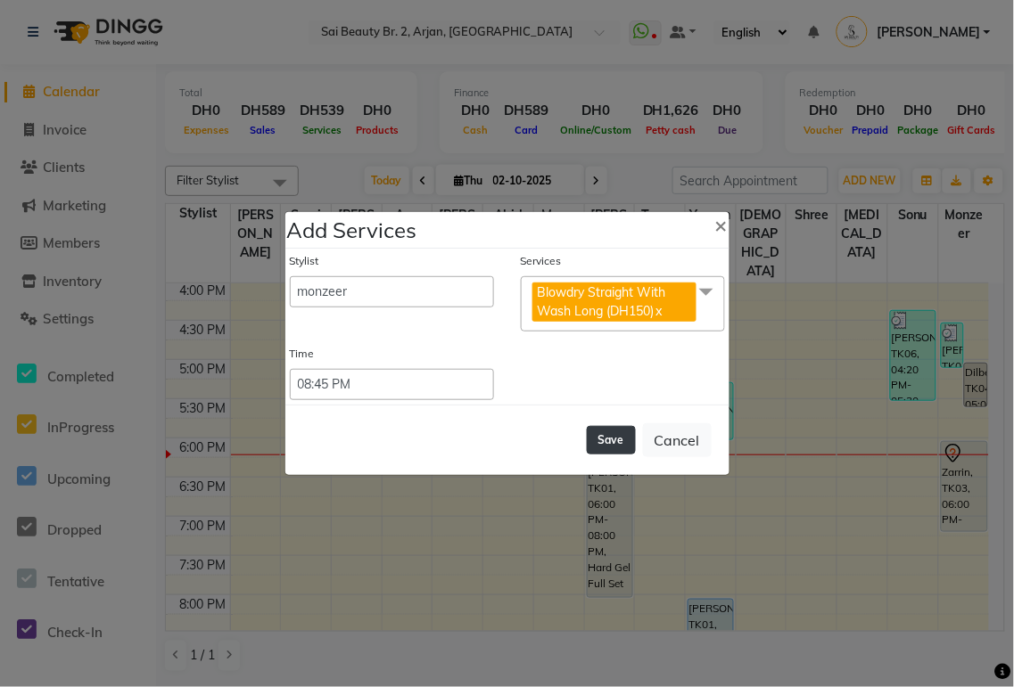
click at [628, 433] on button "Save" at bounding box center [611, 440] width 49 height 29
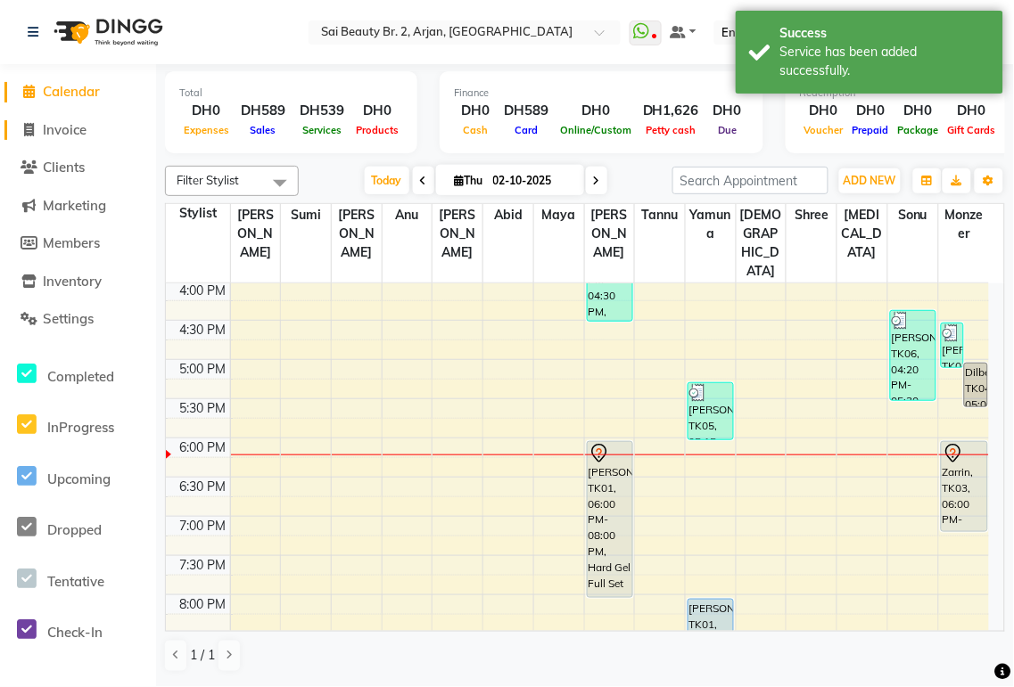
click at [70, 132] on span "Invoice" at bounding box center [65, 129] width 44 height 17
select select "service"
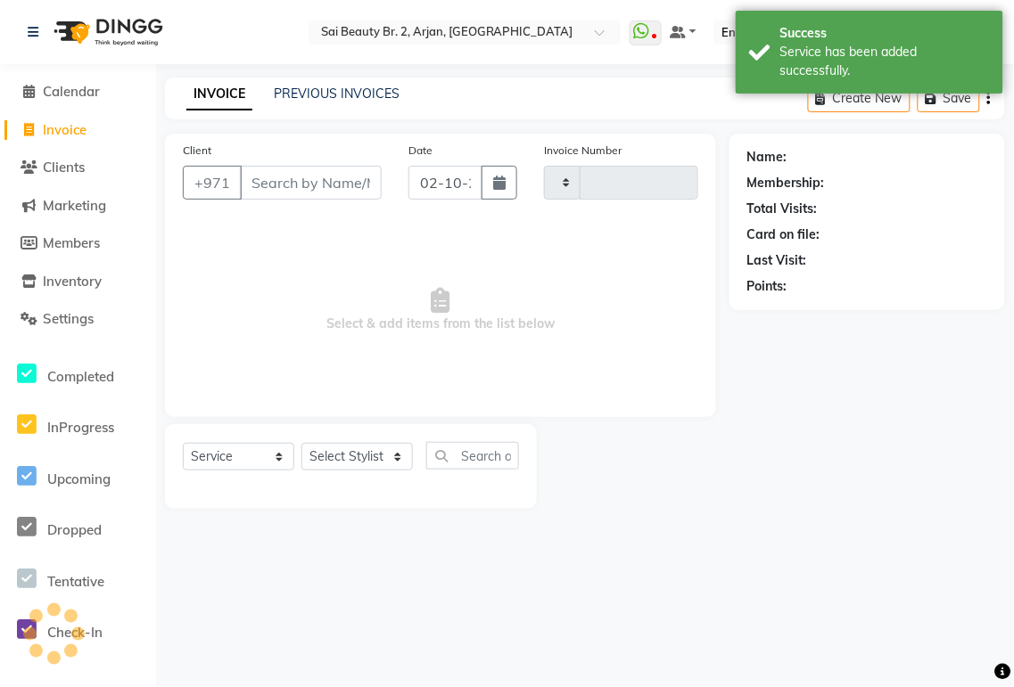
type input "2357"
select select "6956"
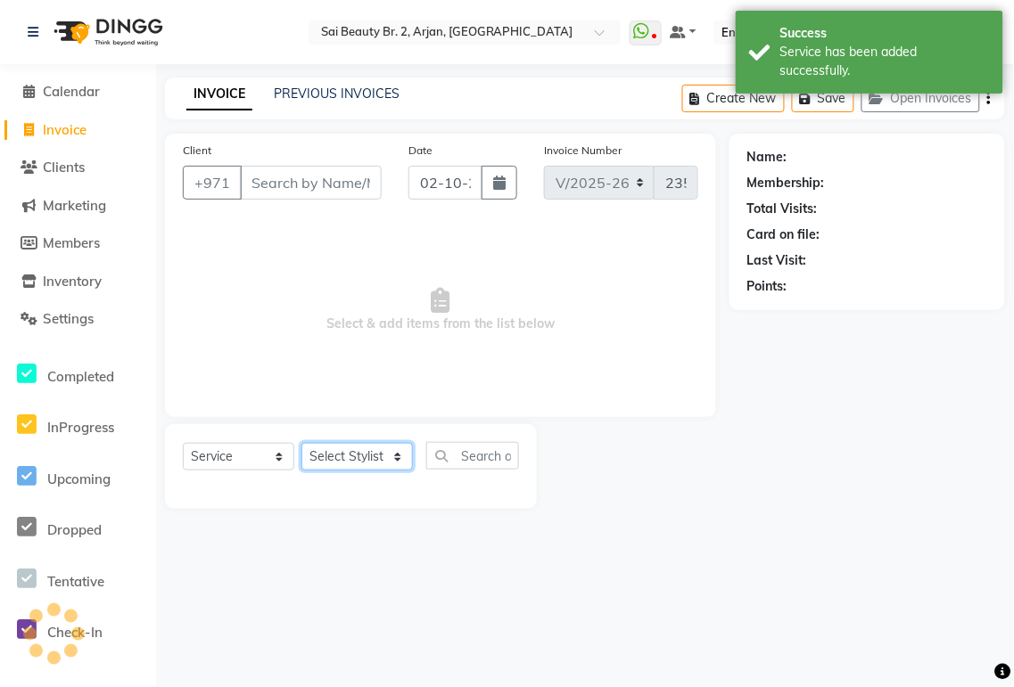
click at [393, 450] on select "Select Stylist" at bounding box center [356, 457] width 111 height 28
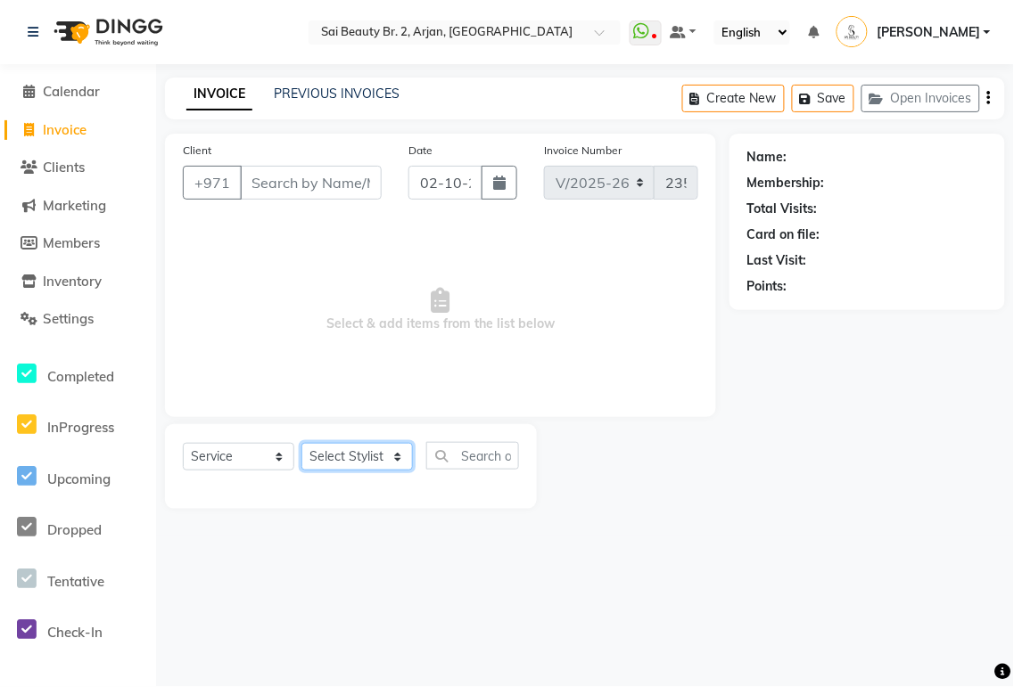
select select "60066"
click at [301, 444] on select "Select Stylist Abid Alora Anu Ashmita Ausha Diksha Gita Komal Maya monzeer Shre…" at bounding box center [356, 457] width 111 height 28
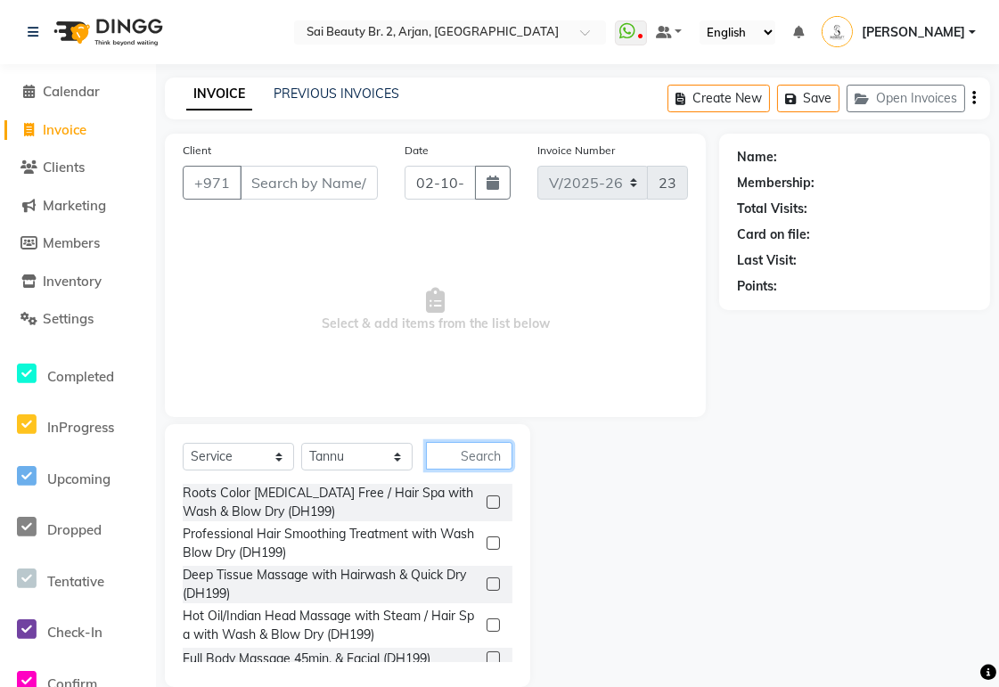
click at [466, 457] on input "text" at bounding box center [469, 456] width 86 height 28
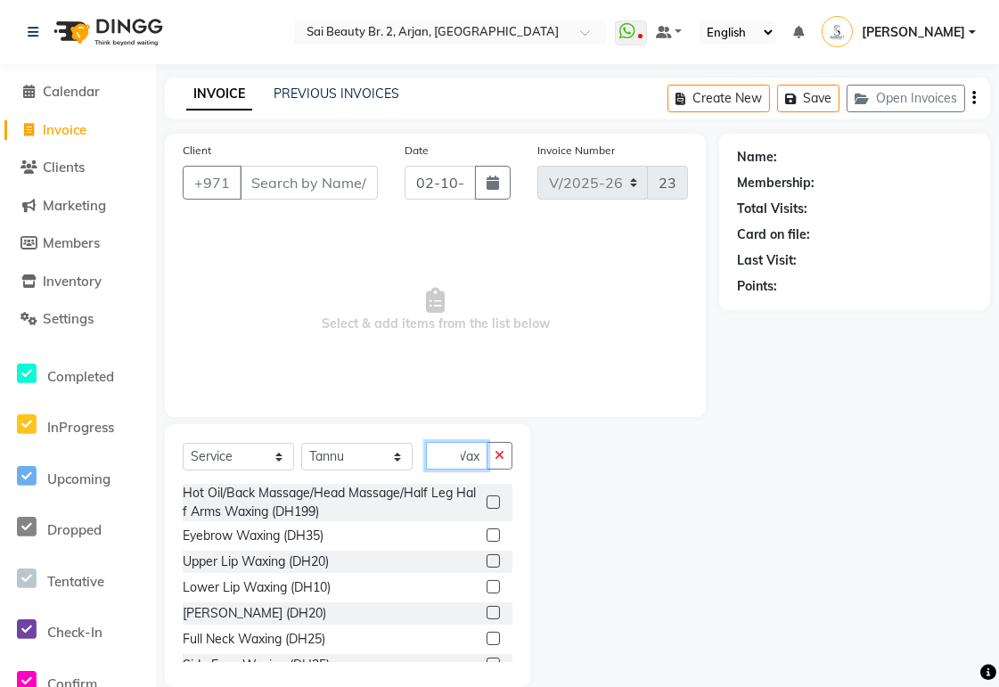
type input "Wax"
click at [487, 531] on label at bounding box center [493, 535] width 13 height 13
click at [487, 531] on input "checkbox" at bounding box center [493, 536] width 12 height 12
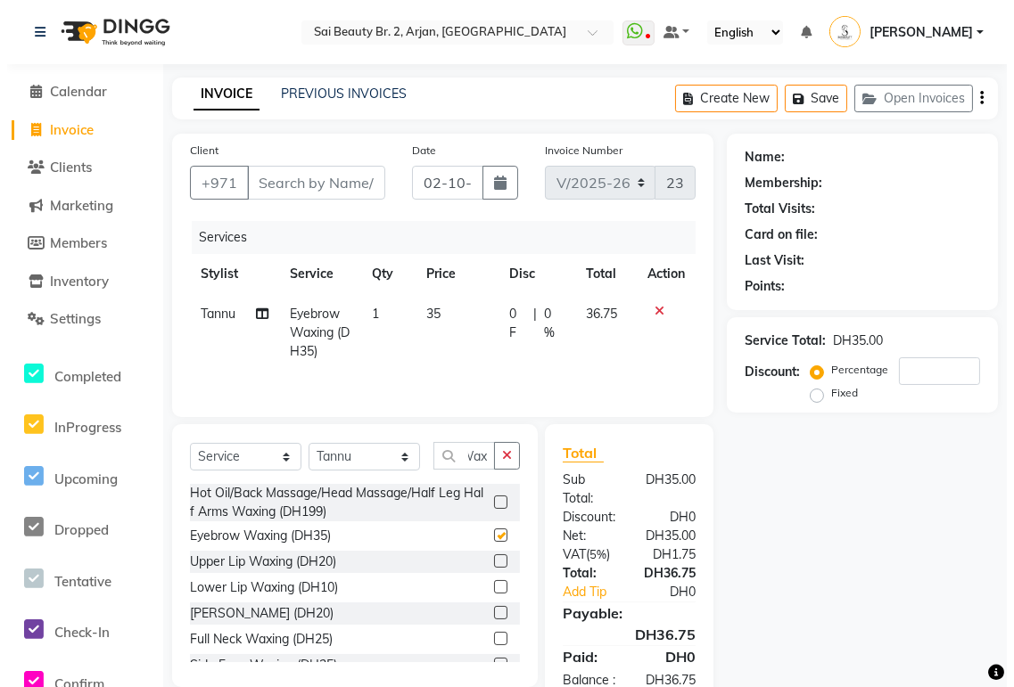
scroll to position [0, 0]
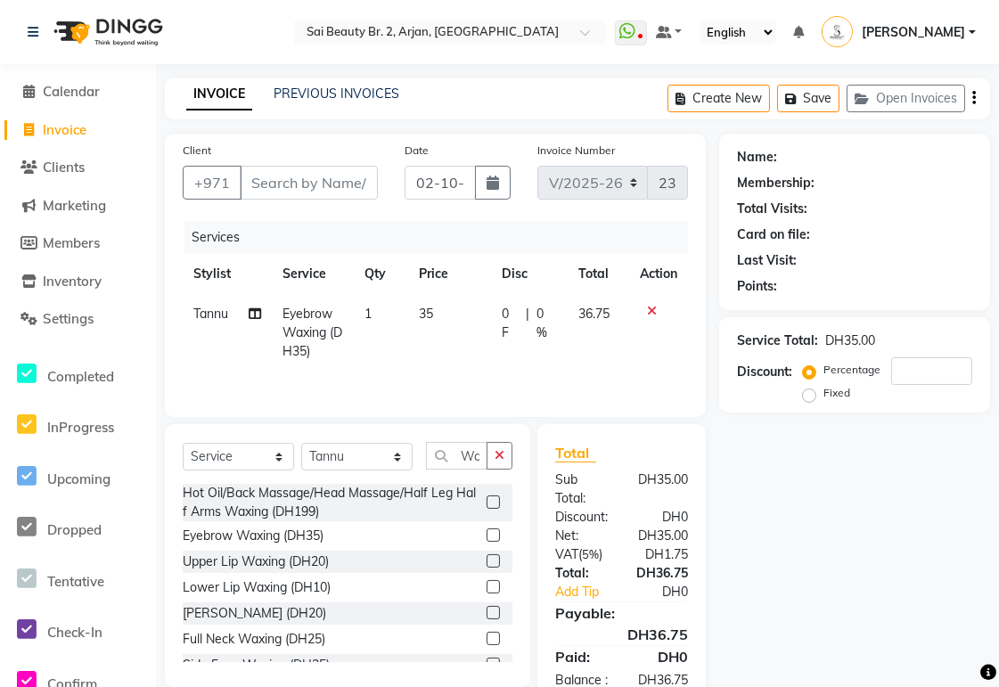
checkbox input "false"
click at [499, 457] on icon "button" at bounding box center [500, 455] width 10 height 12
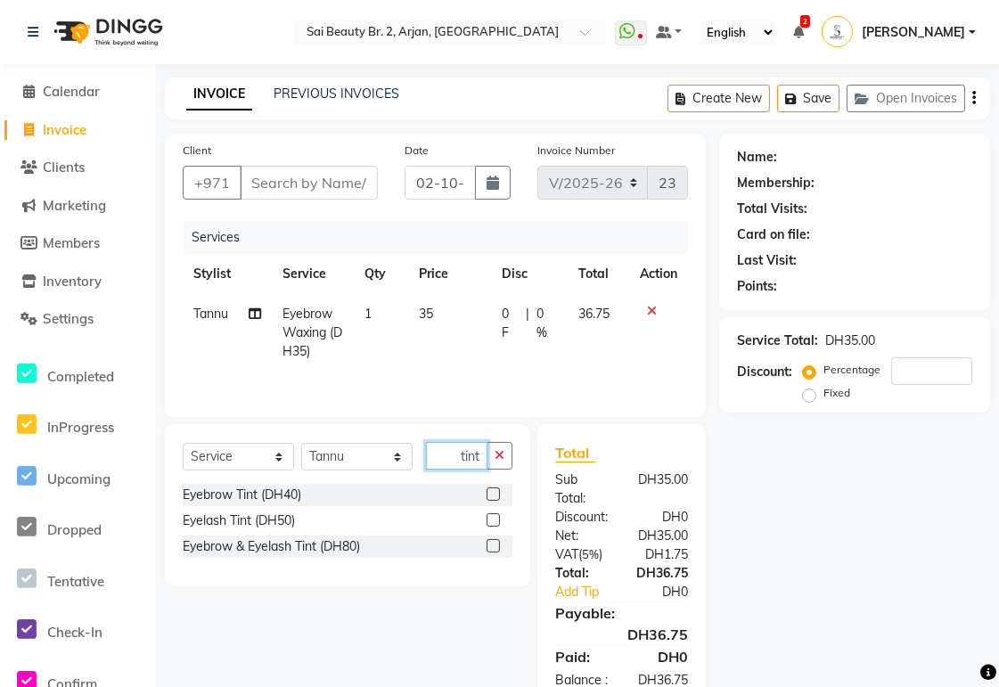
type input "tint"
click at [494, 496] on label at bounding box center [493, 494] width 13 height 13
click at [494, 496] on input "checkbox" at bounding box center [493, 495] width 12 height 12
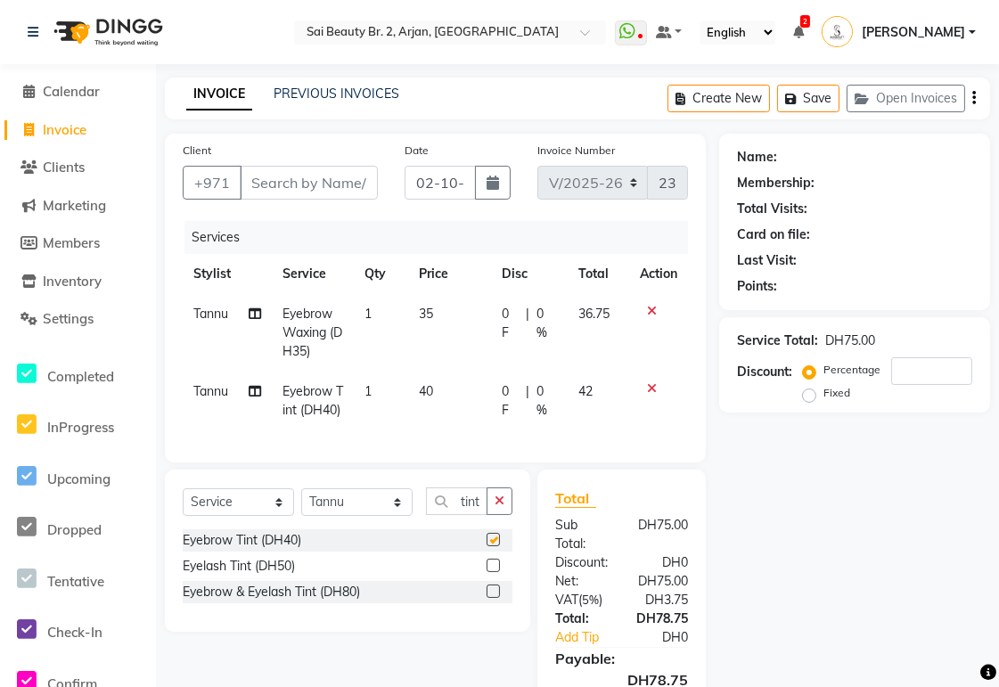
checkbox input "false"
click at [499, 507] on icon "button" at bounding box center [500, 501] width 10 height 12
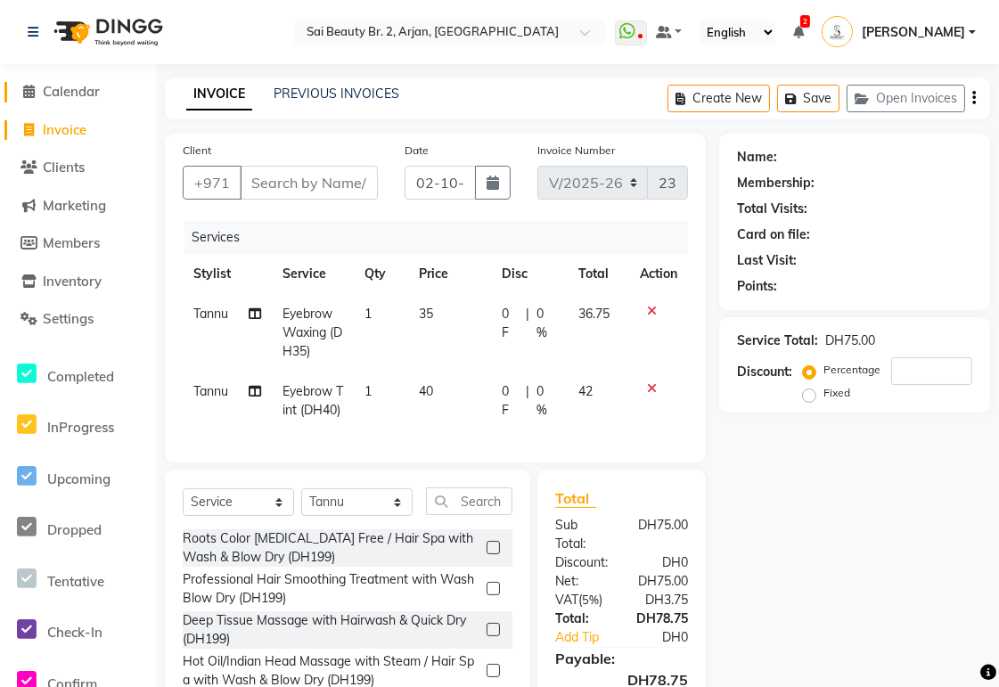
click at [64, 84] on span "Calendar" at bounding box center [71, 91] width 57 height 17
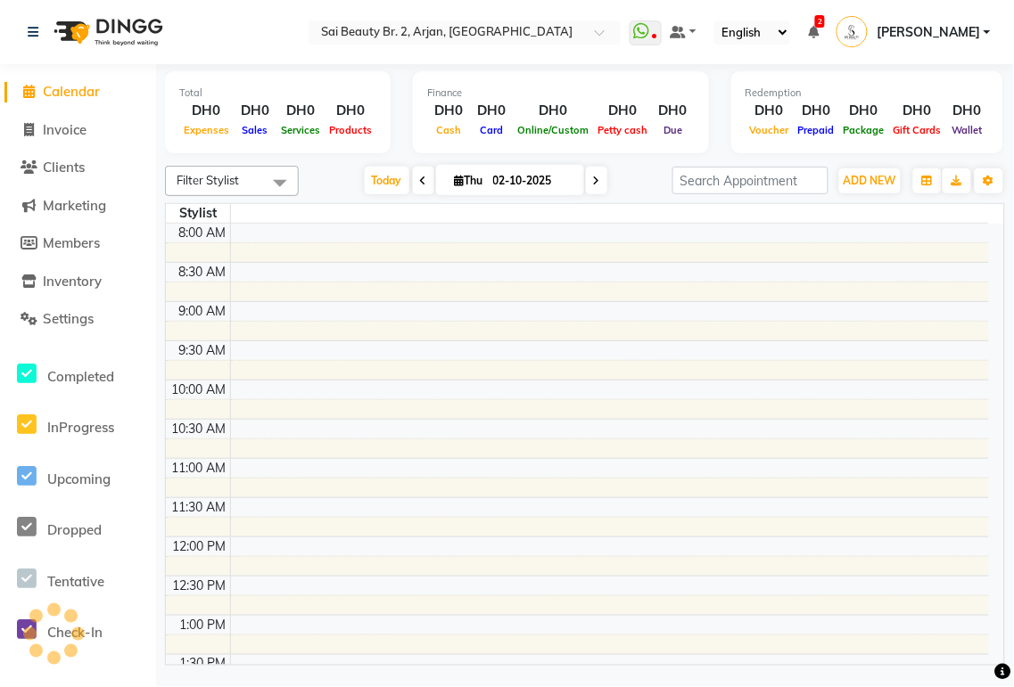
scroll to position [683, 0]
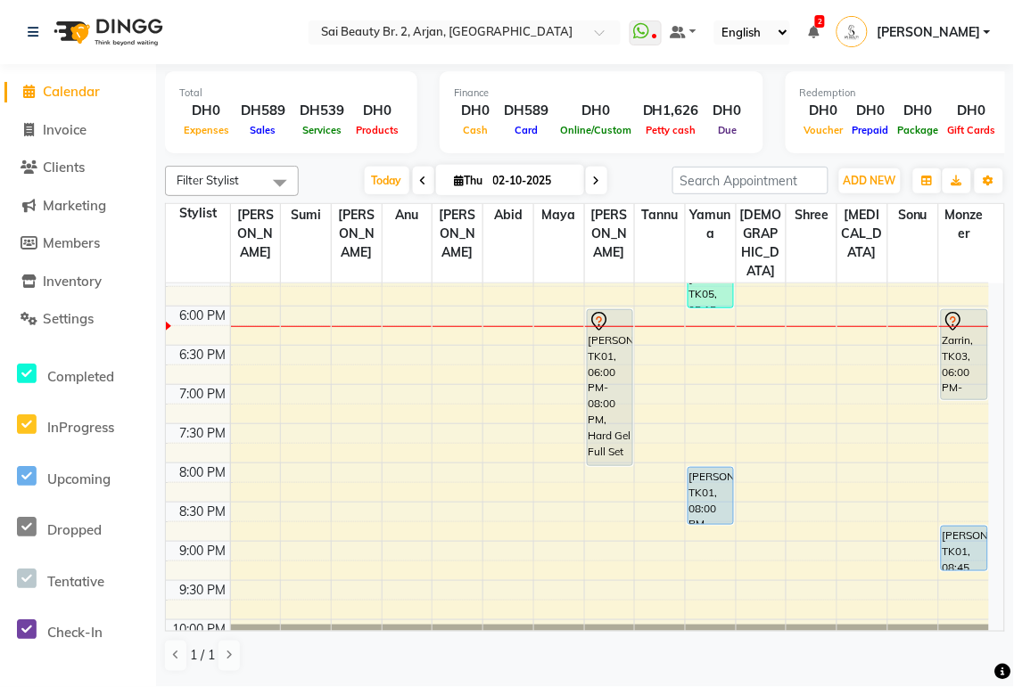
click at [455, 182] on icon at bounding box center [460, 181] width 10 height 12
select select "10"
select select "2025"
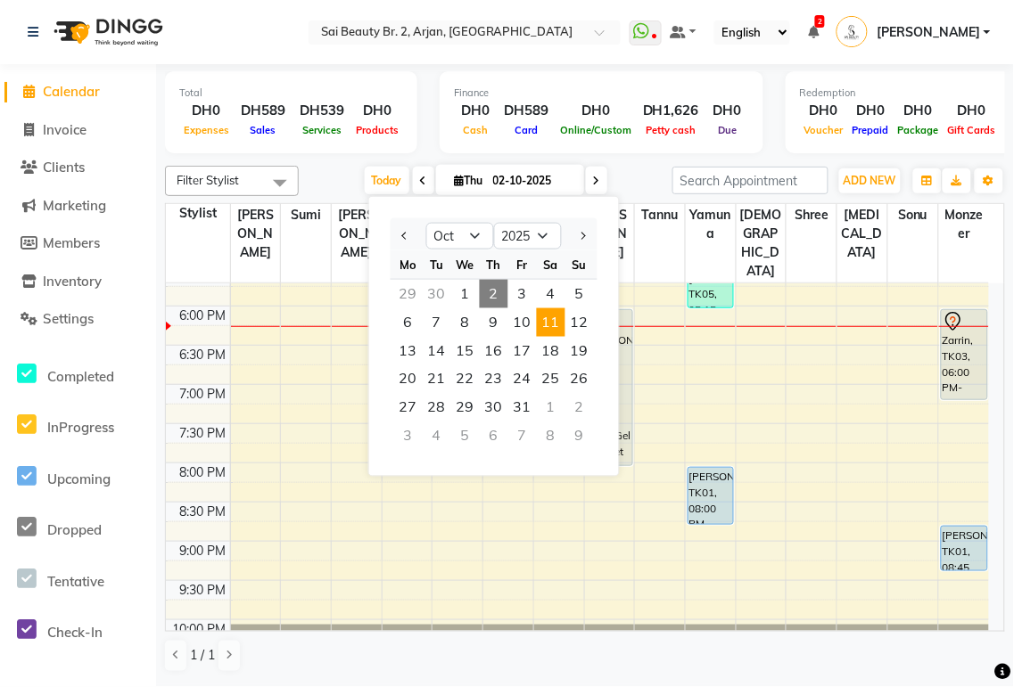
click at [550, 323] on span "11" at bounding box center [551, 322] width 29 height 29
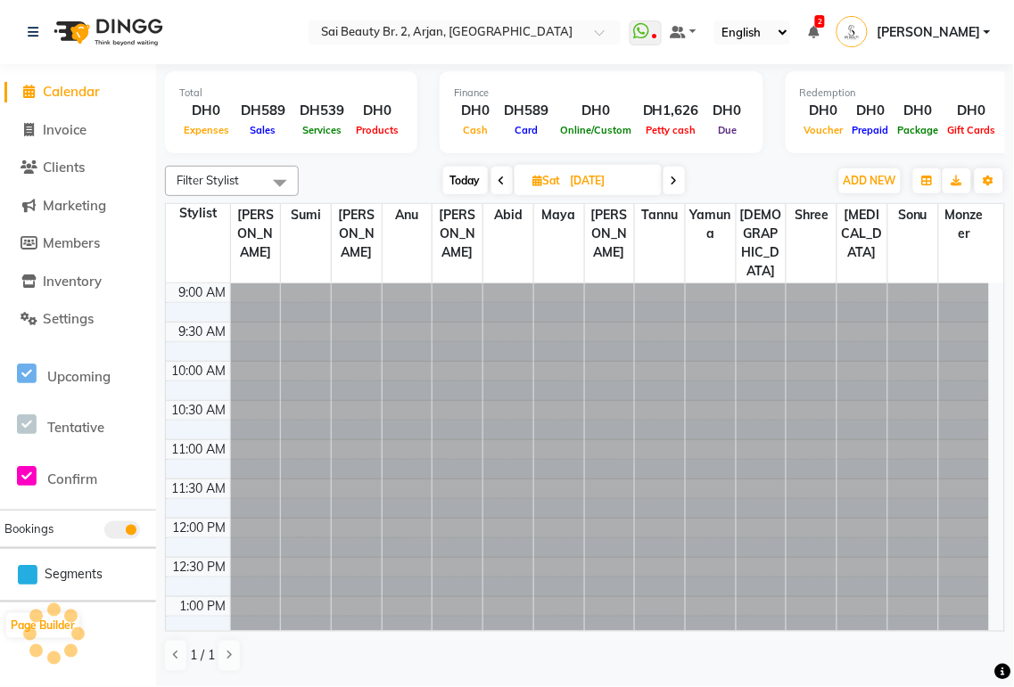
scroll to position [710, 0]
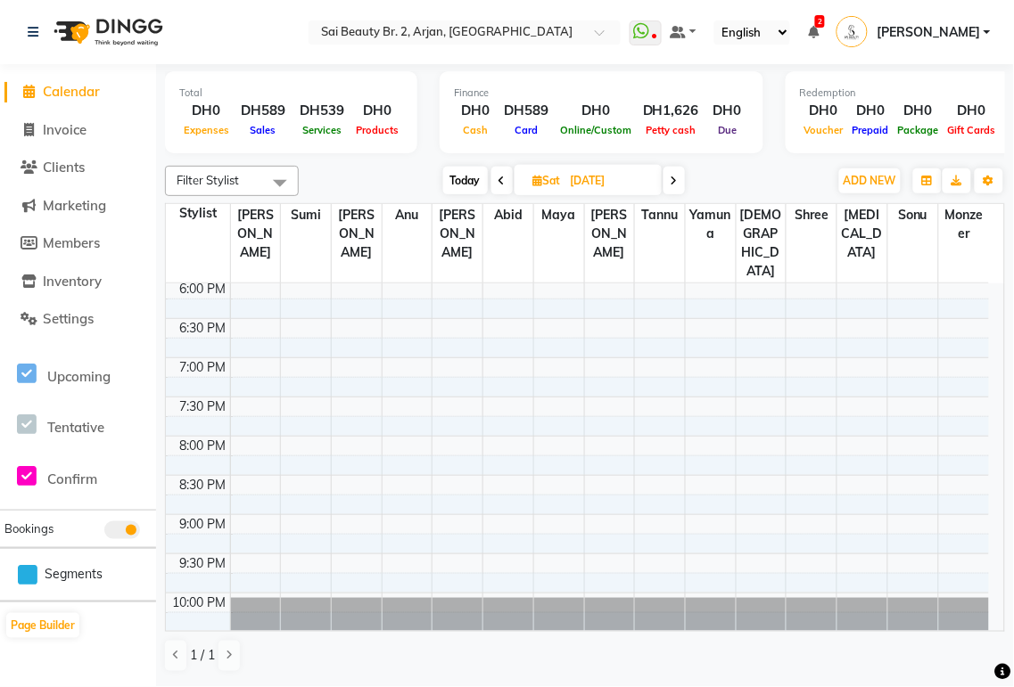
click at [462, 185] on span "Today" at bounding box center [465, 181] width 45 height 28
type input "02-10-2025"
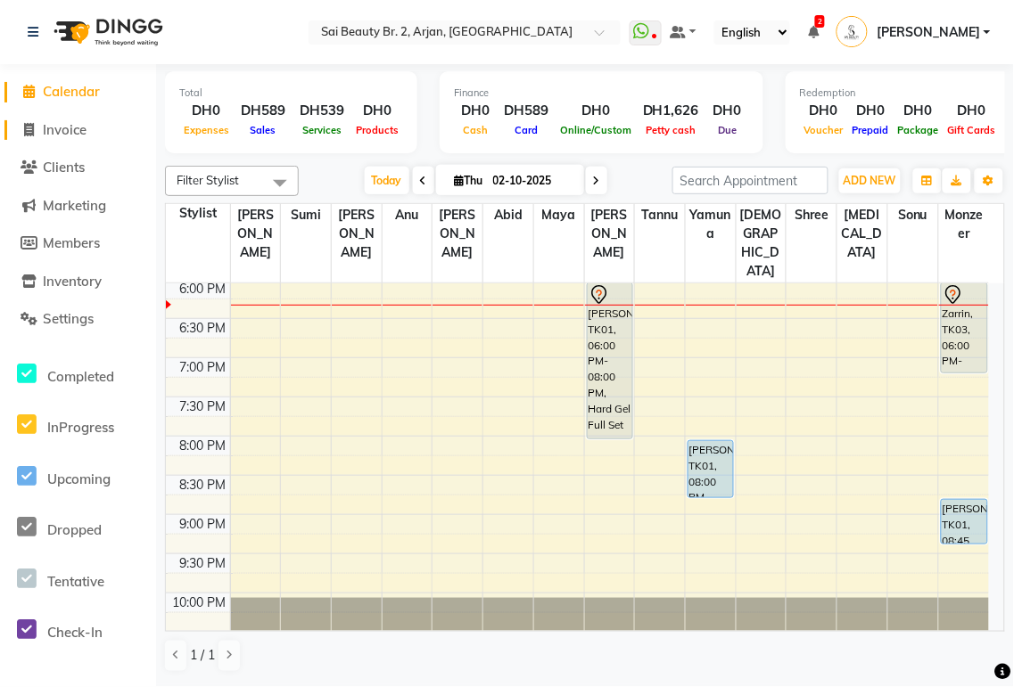
click at [53, 138] on link "Invoice" at bounding box center [77, 130] width 147 height 21
select select "service"
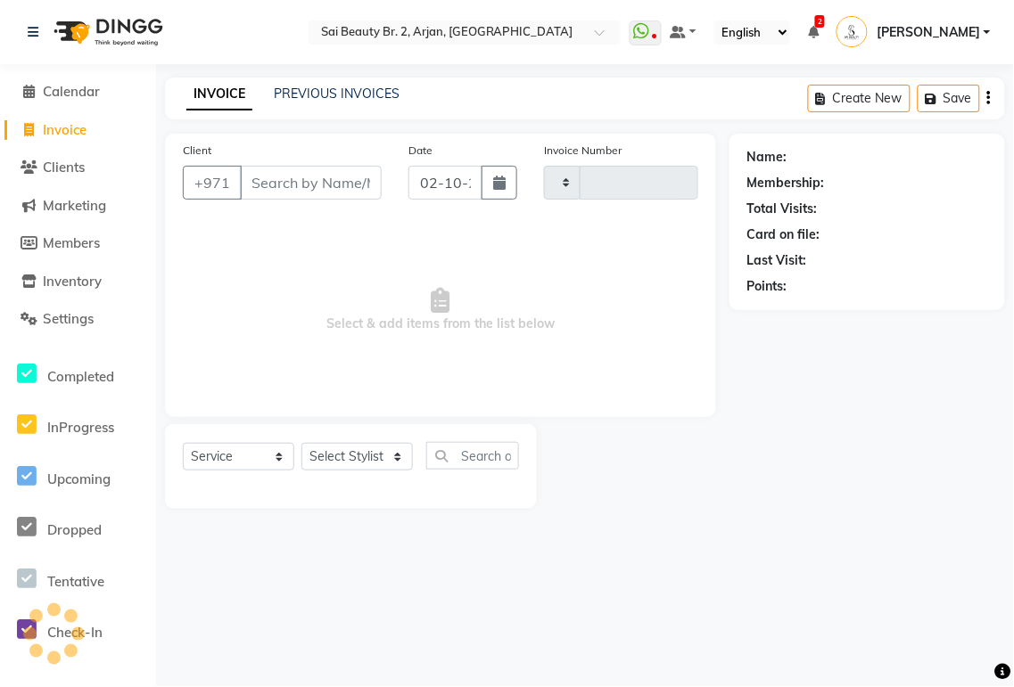
type input "2357"
select select "6956"
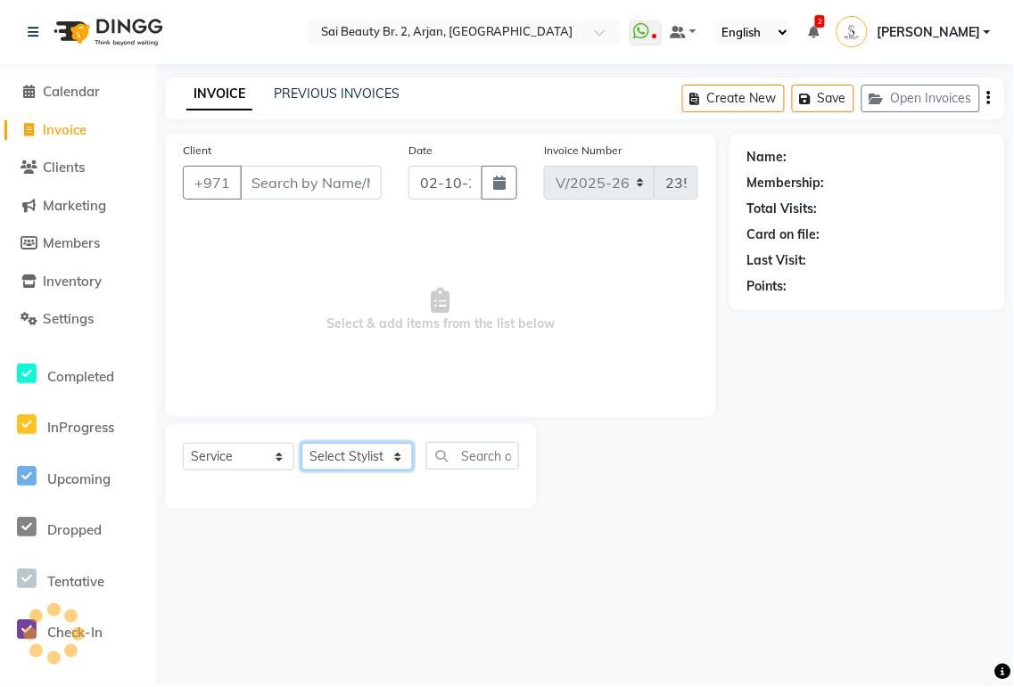
click at [395, 458] on select "Select Stylist" at bounding box center [356, 457] width 111 height 28
select select "60066"
click at [301, 444] on select "Select Stylist Abid Alora Anu Ashmita Ausha Diksha Gita Komal Maya monzeer Shre…" at bounding box center [356, 457] width 111 height 28
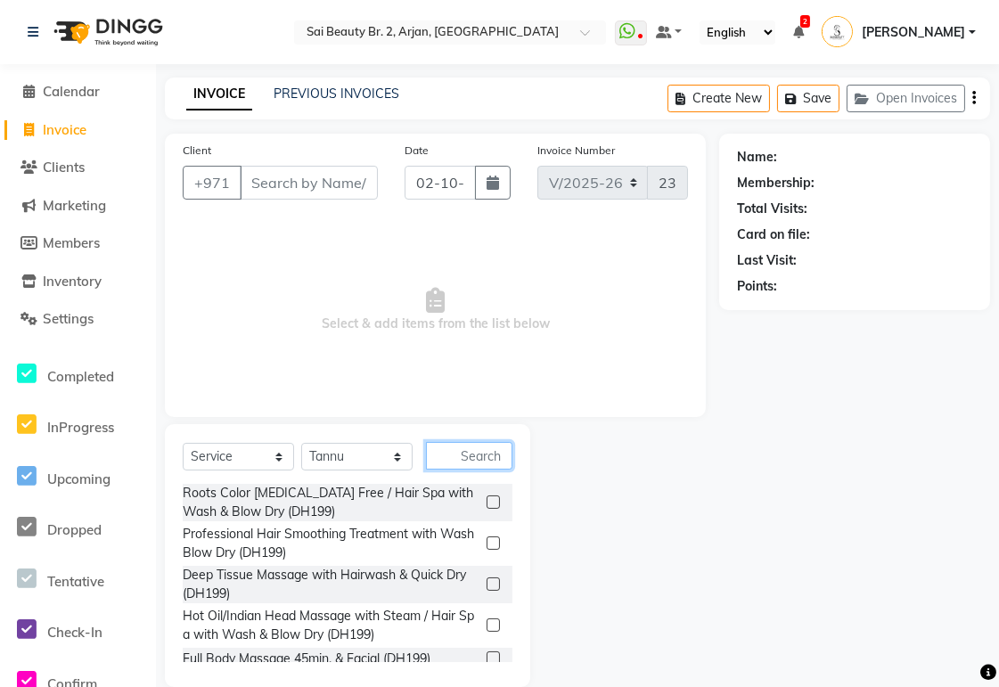
click at [473, 459] on input "text" at bounding box center [469, 456] width 86 height 28
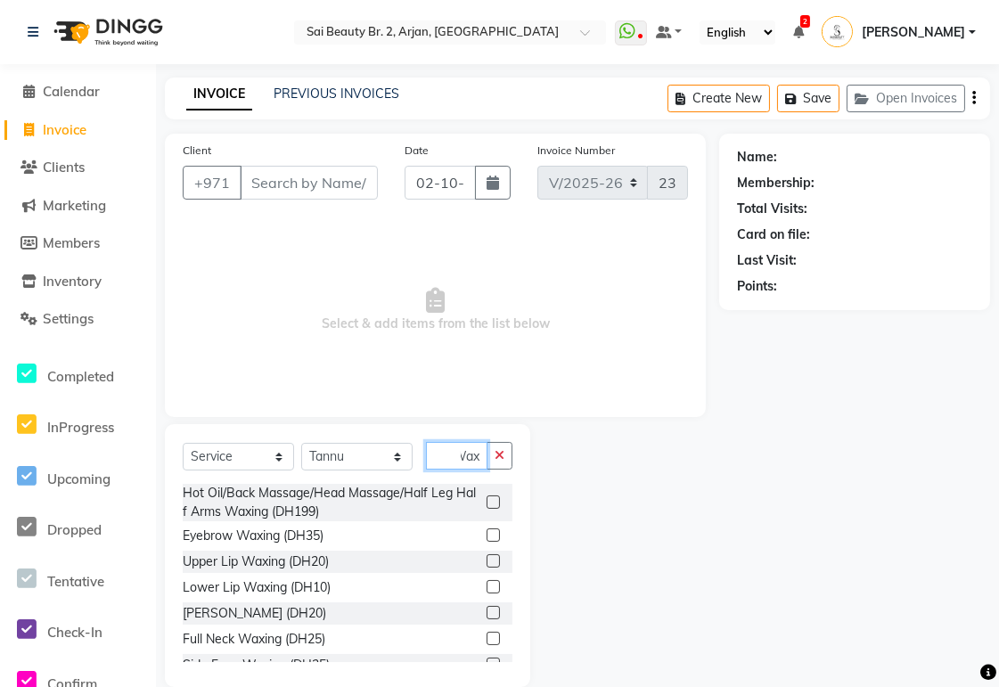
type input "Wax"
click at [487, 535] on label at bounding box center [493, 535] width 13 height 13
click at [487, 535] on input "checkbox" at bounding box center [493, 536] width 12 height 12
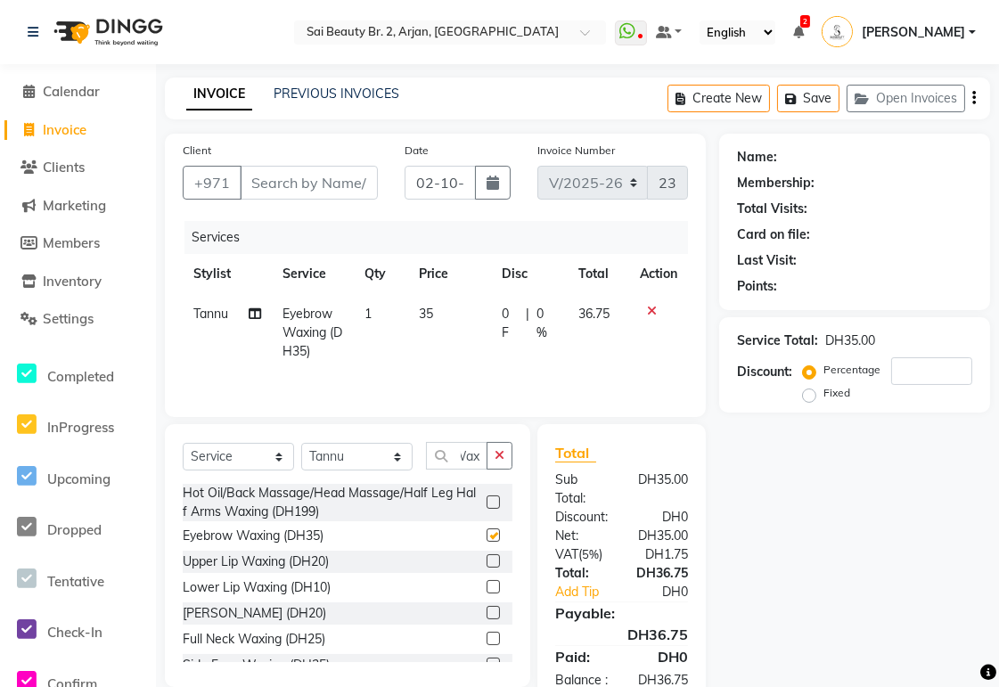
scroll to position [0, 0]
checkbox input "false"
click at [496, 456] on icon "button" at bounding box center [500, 455] width 10 height 12
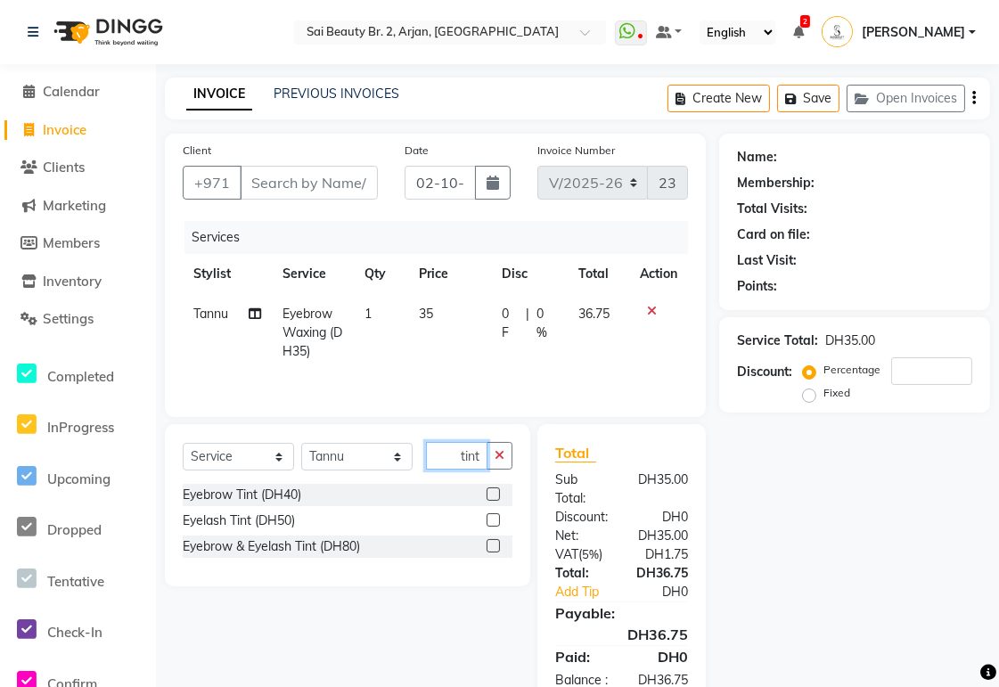
type input "tint"
click at [487, 500] on label at bounding box center [493, 494] width 13 height 13
click at [487, 500] on input "checkbox" at bounding box center [493, 495] width 12 height 12
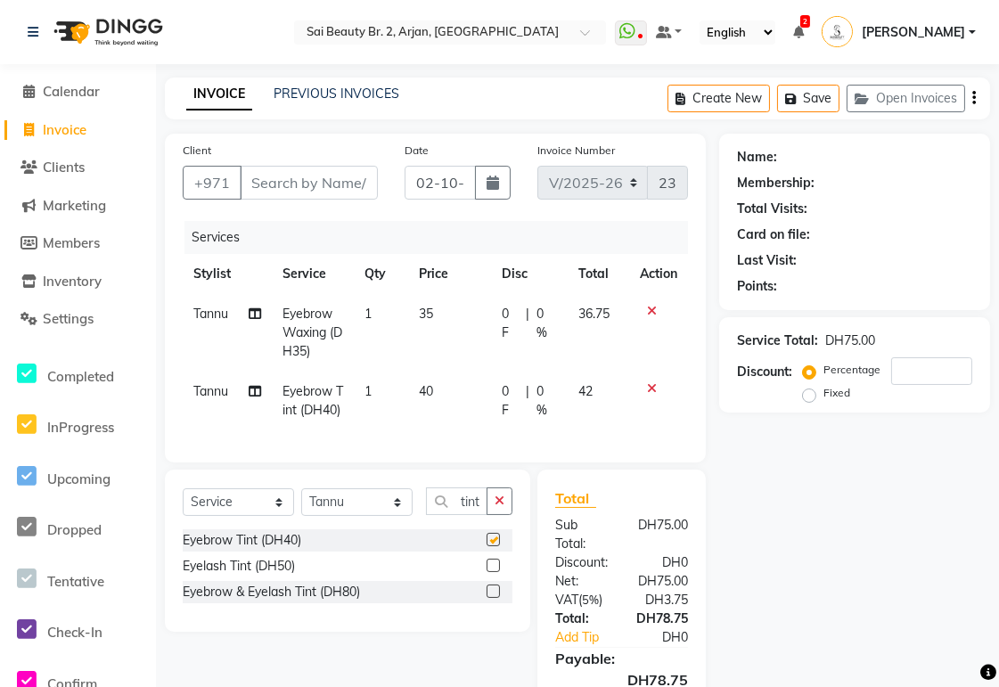
checkbox input "false"
click at [301, 190] on input "Client" at bounding box center [309, 183] width 138 height 34
type input "7"
type input "0"
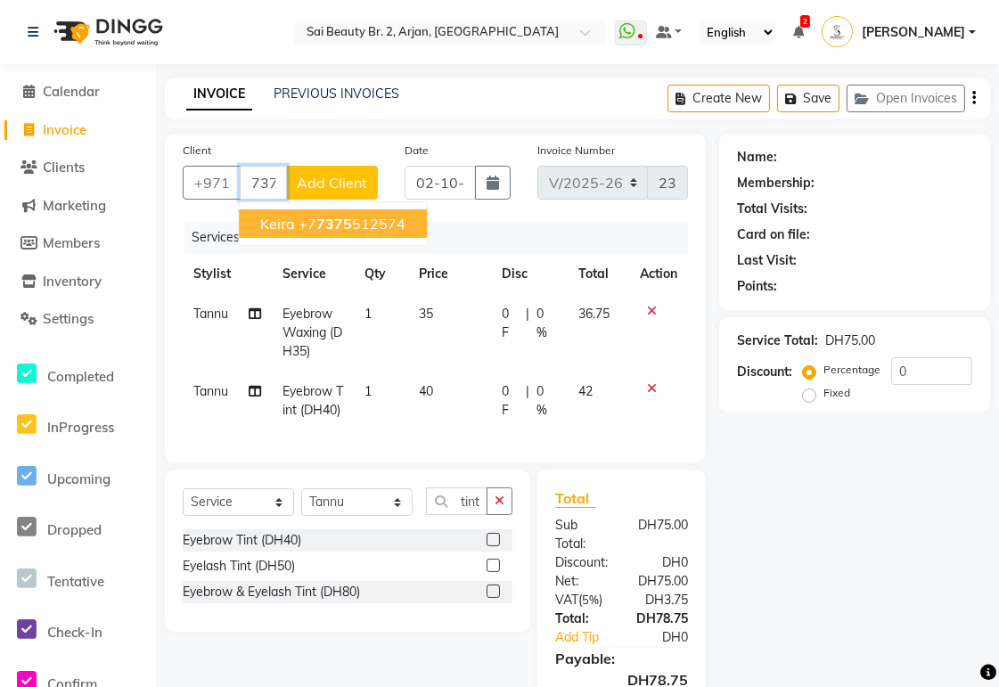
click at [346, 226] on span "7375" at bounding box center [334, 224] width 36 height 18
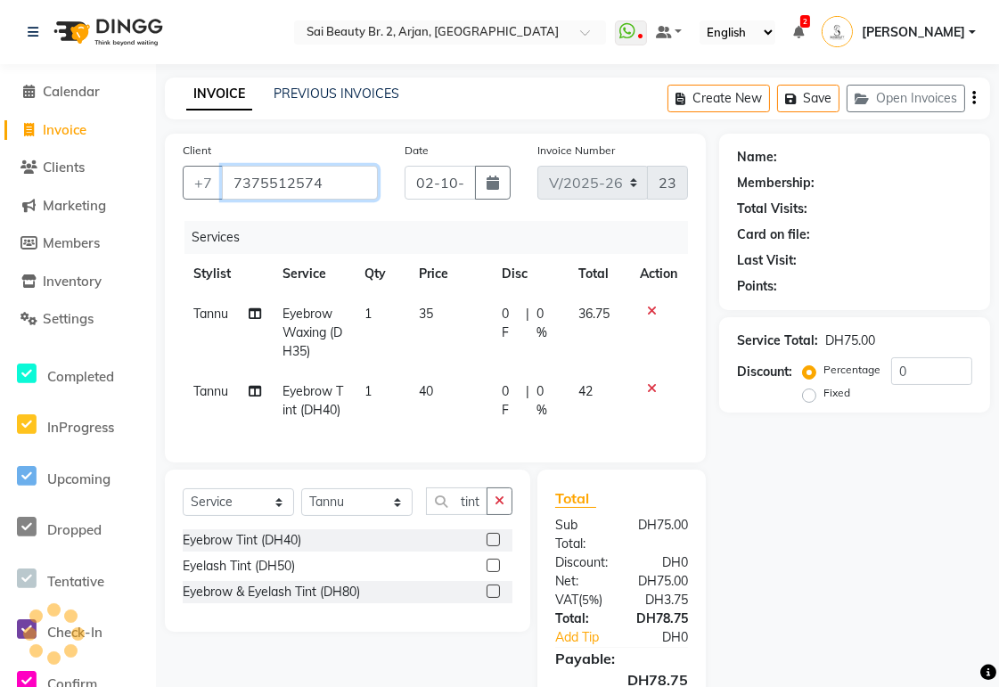
type input "7375512574"
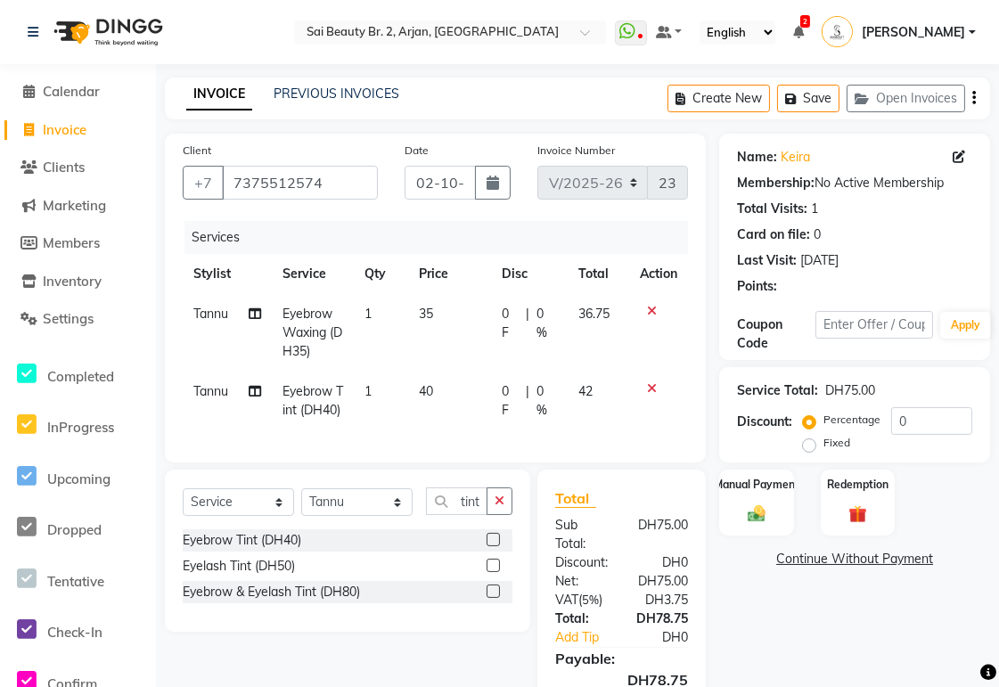
scroll to position [145, 0]
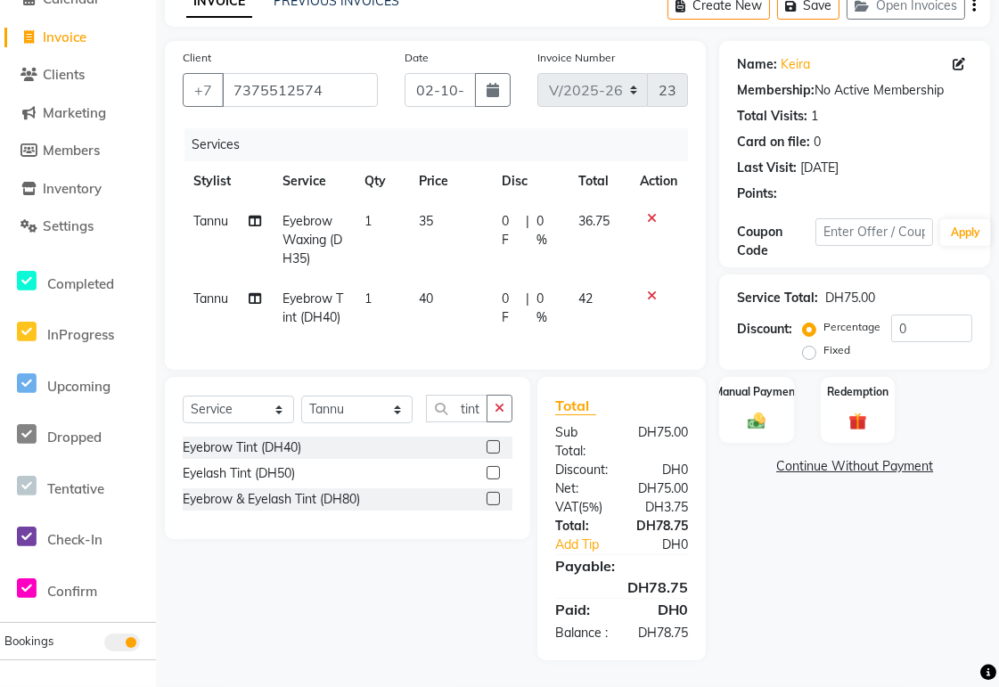
click at [760, 411] on img at bounding box center [757, 421] width 29 height 21
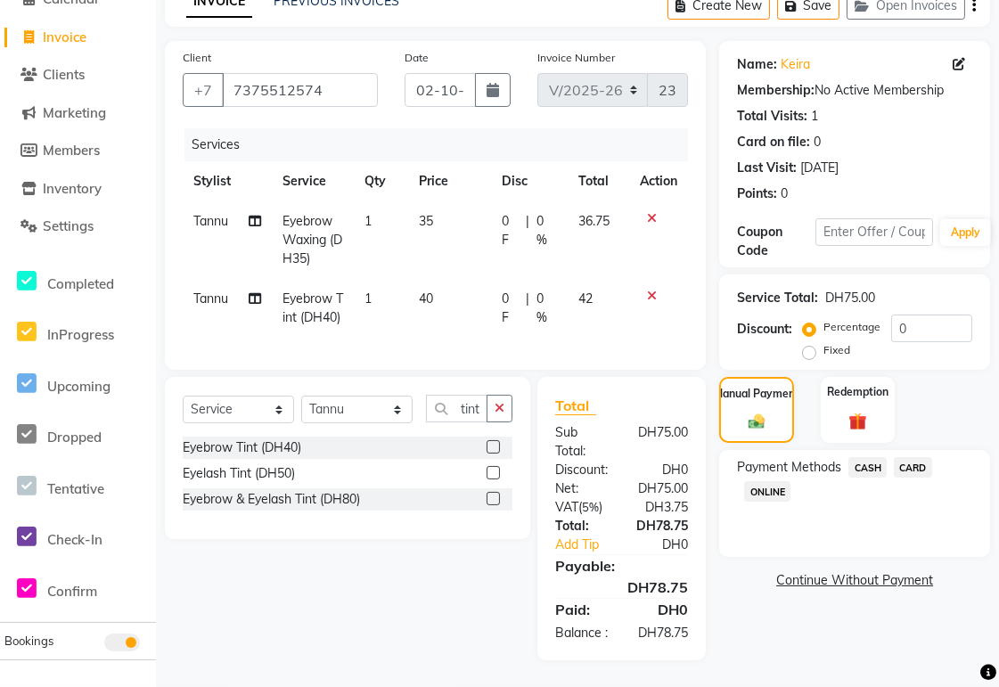
click at [925, 457] on span "CARD" at bounding box center [913, 467] width 38 height 21
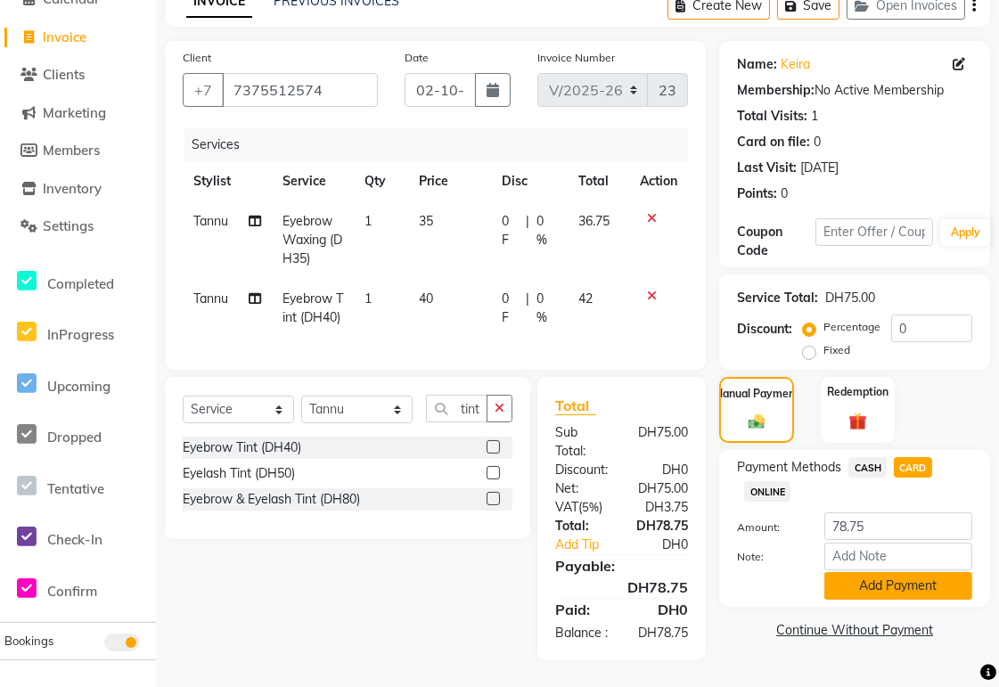
click at [927, 572] on button "Add Payment" at bounding box center [899, 586] width 148 height 28
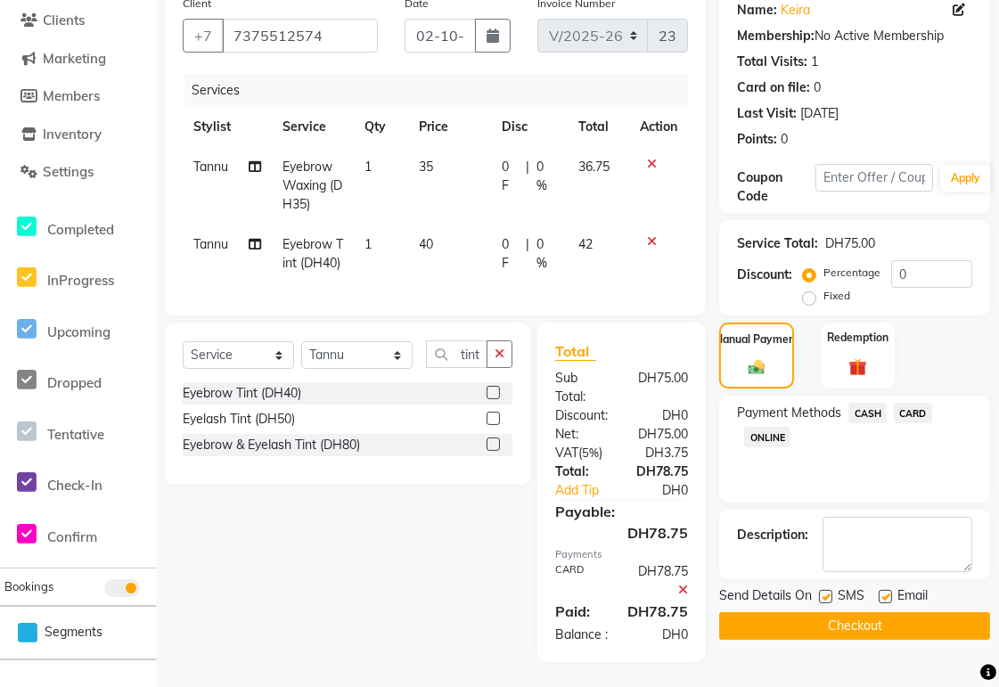
scroll to position [201, 0]
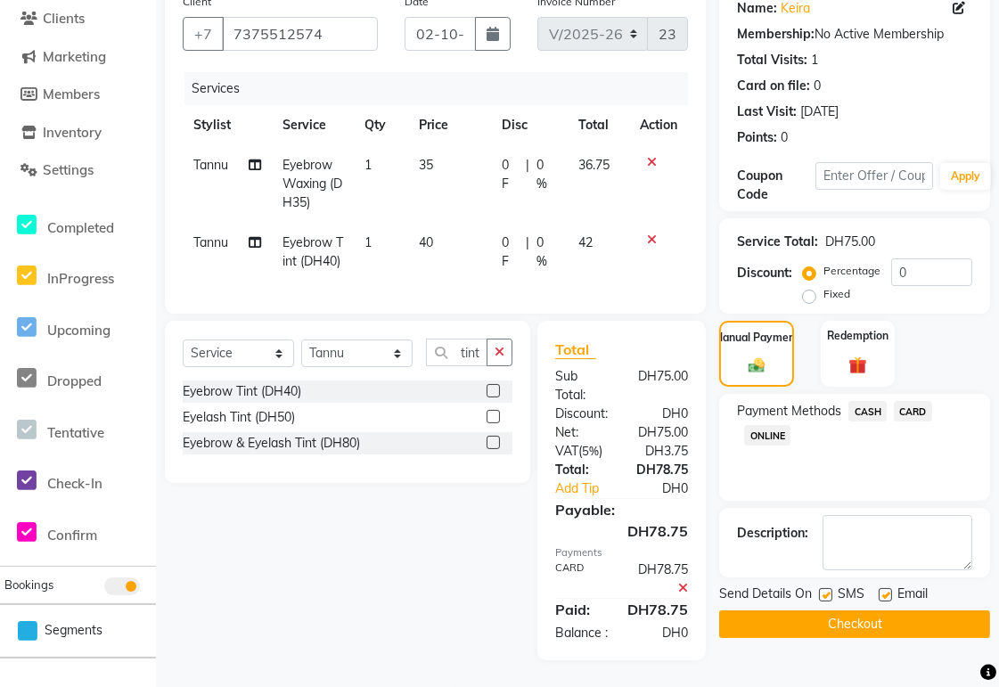
click at [880, 611] on button "Checkout" at bounding box center [854, 625] width 271 height 28
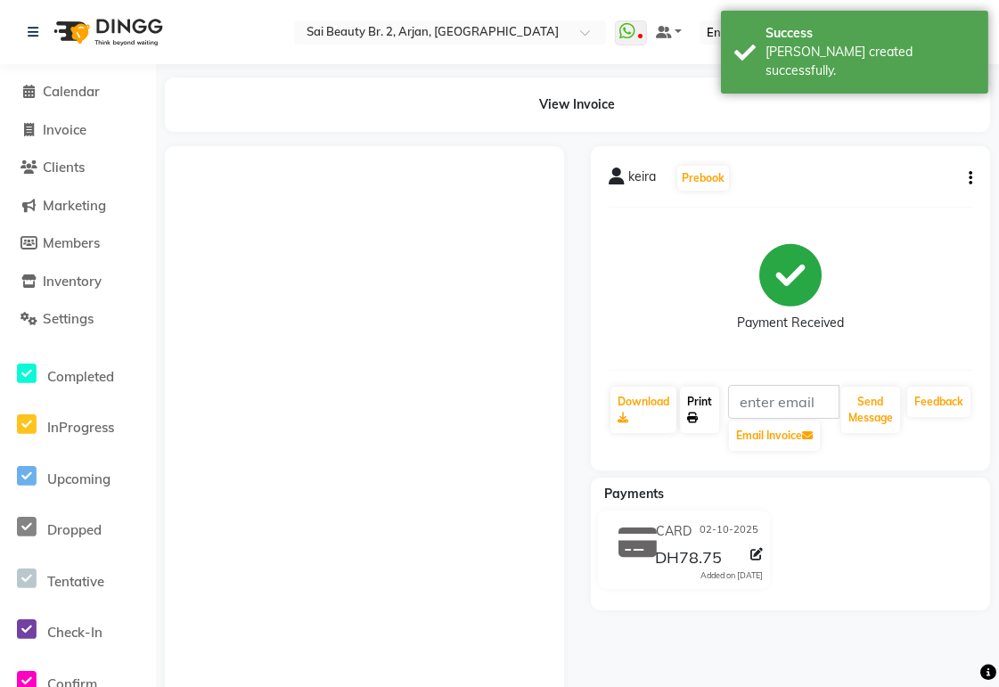
click at [697, 402] on link "Print" at bounding box center [699, 410] width 39 height 46
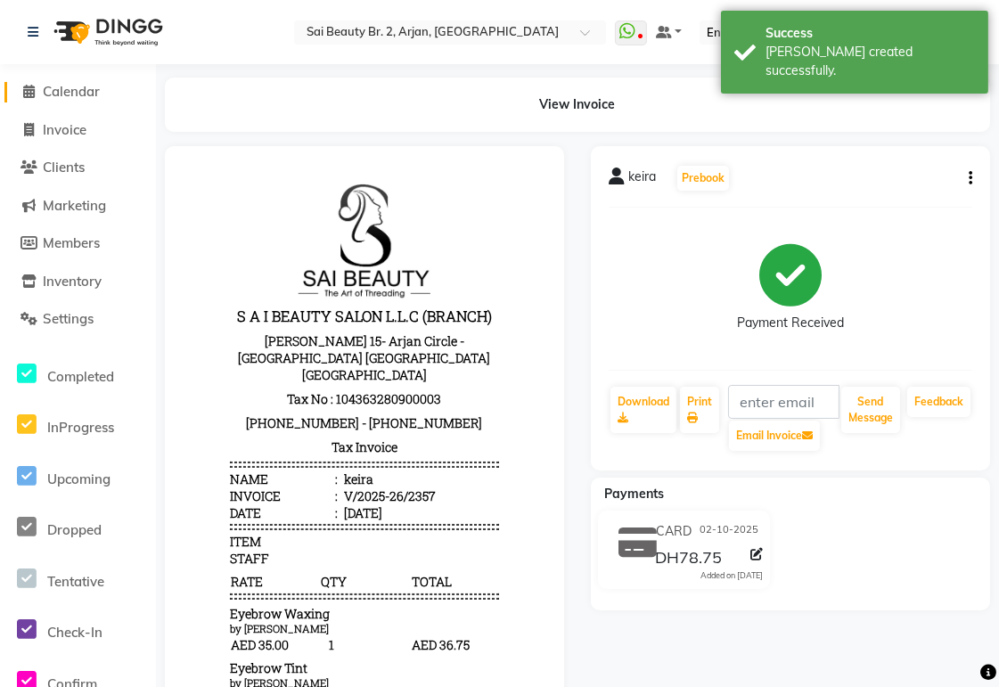
click at [72, 96] on span "Calendar" at bounding box center [71, 91] width 57 height 17
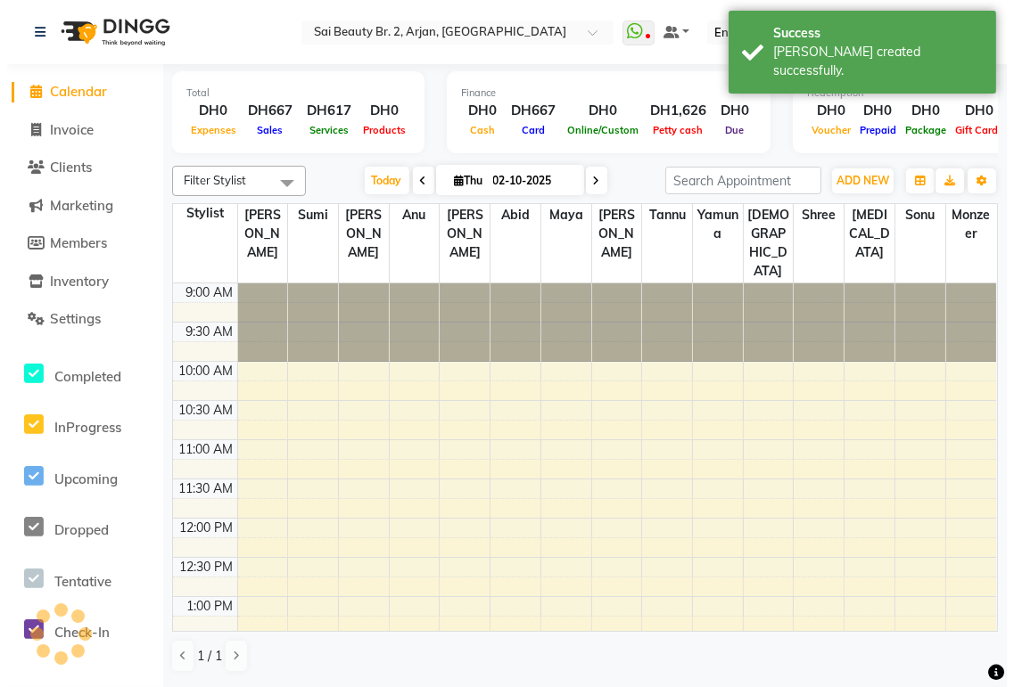
scroll to position [683, 0]
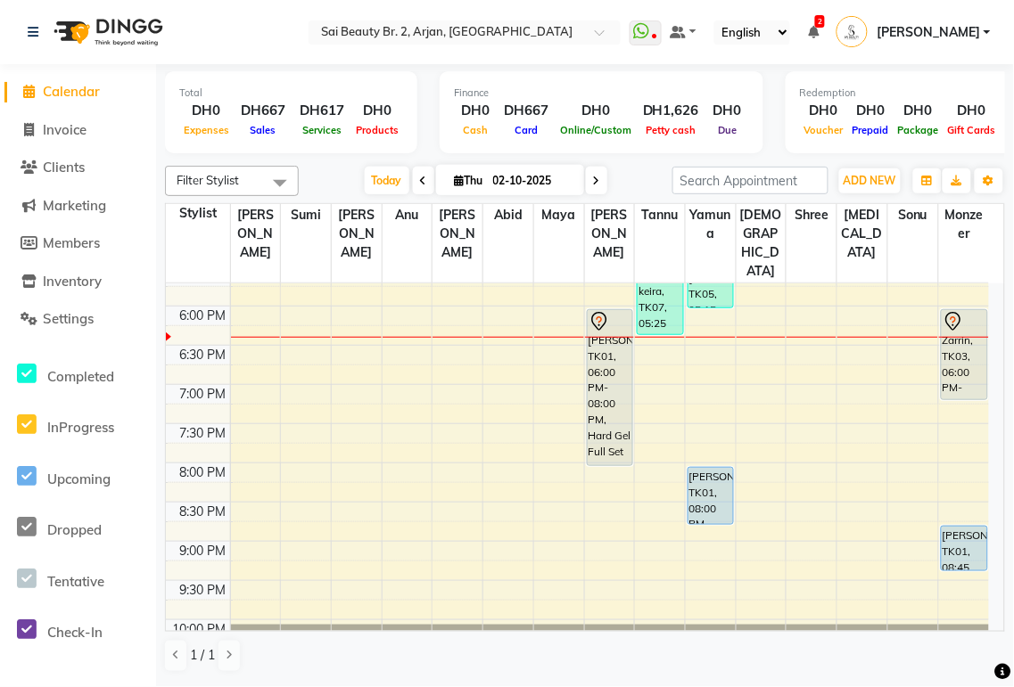
click at [466, 175] on span "Thu" at bounding box center [468, 180] width 37 height 13
select select "10"
select select "2025"
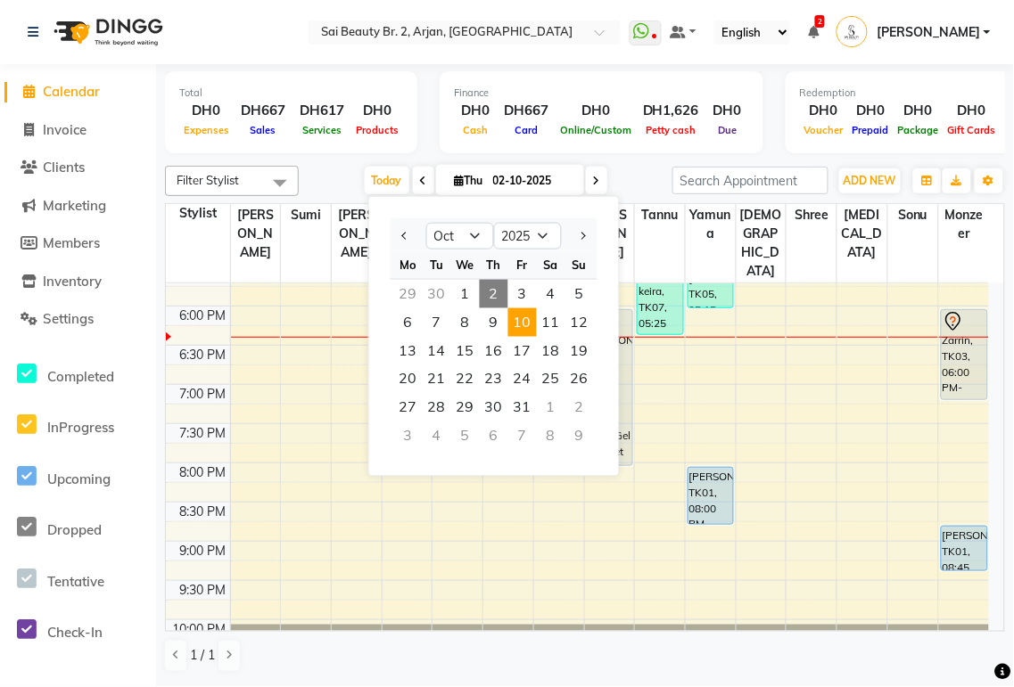
click at [528, 323] on span "10" at bounding box center [522, 322] width 29 height 29
type input "10-10-2025"
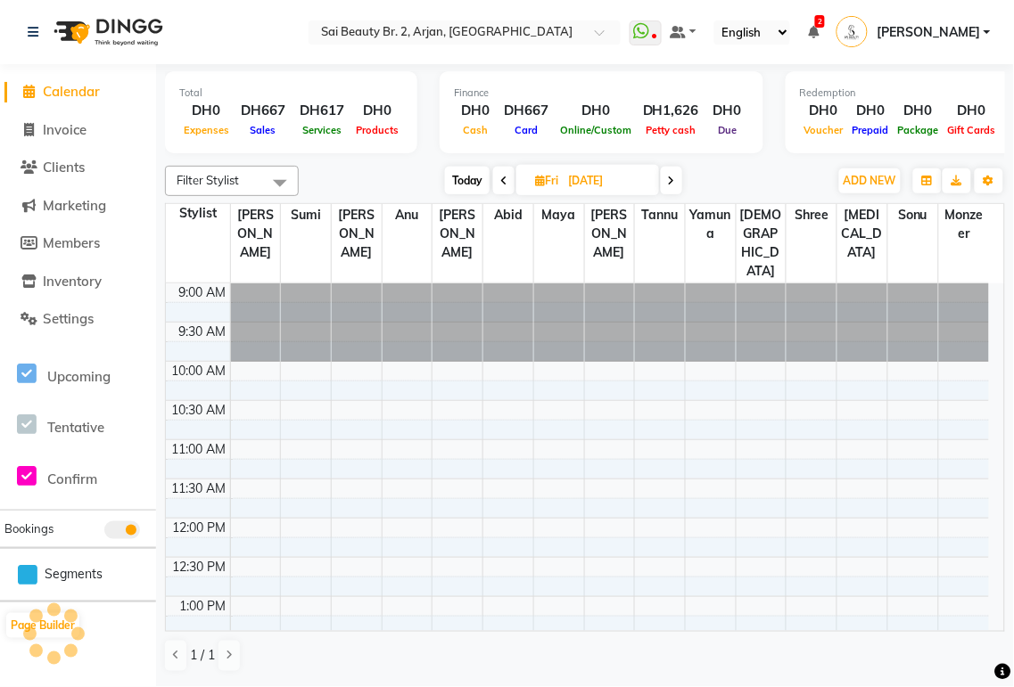
scroll to position [710, 0]
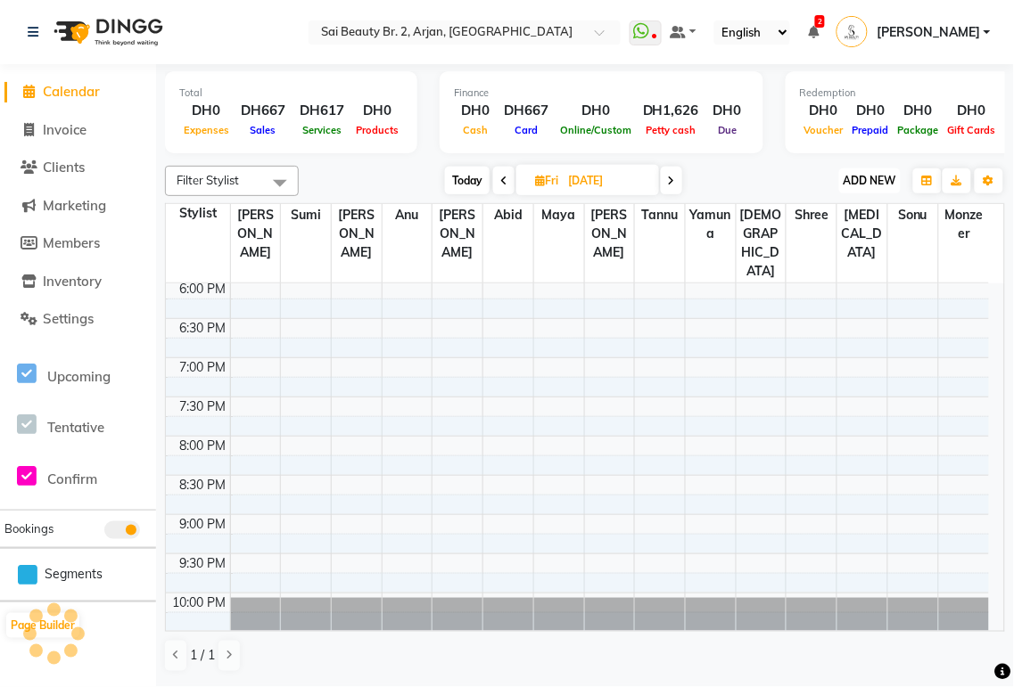
click at [866, 181] on span "ADD NEW" at bounding box center [869, 180] width 53 height 13
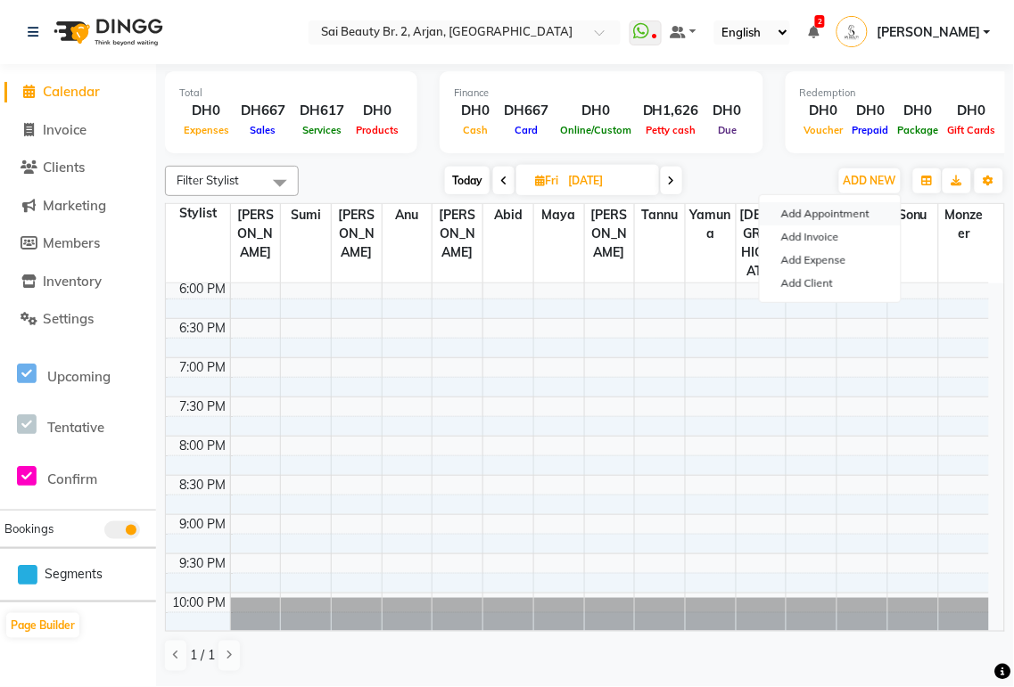
click at [863, 223] on button "Add Appointment" at bounding box center [830, 213] width 141 height 23
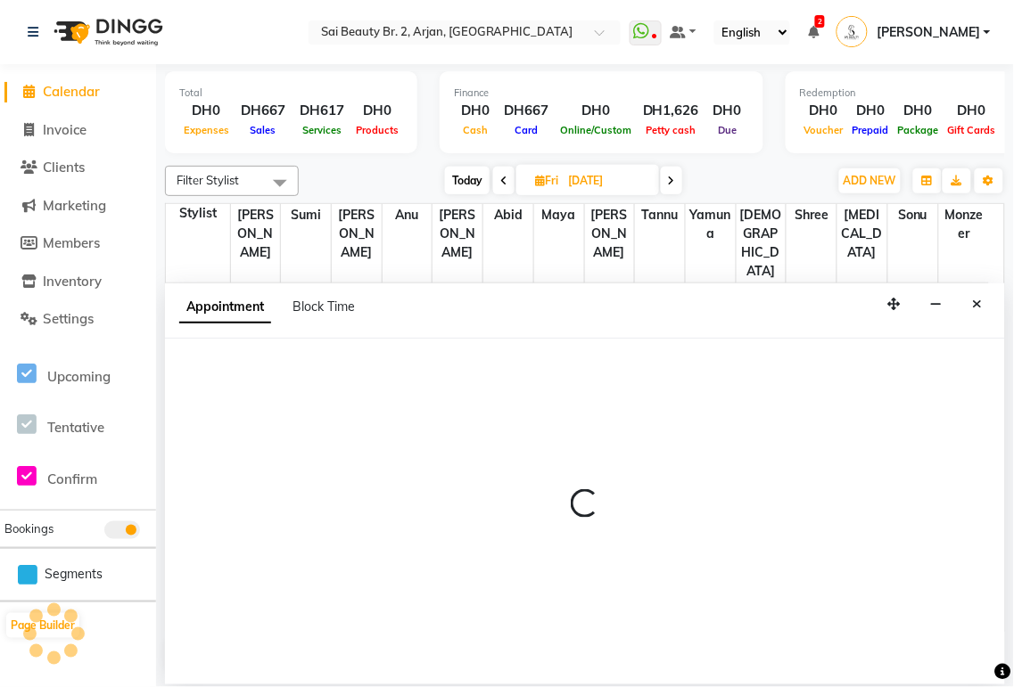
select select "600"
select select "tentative"
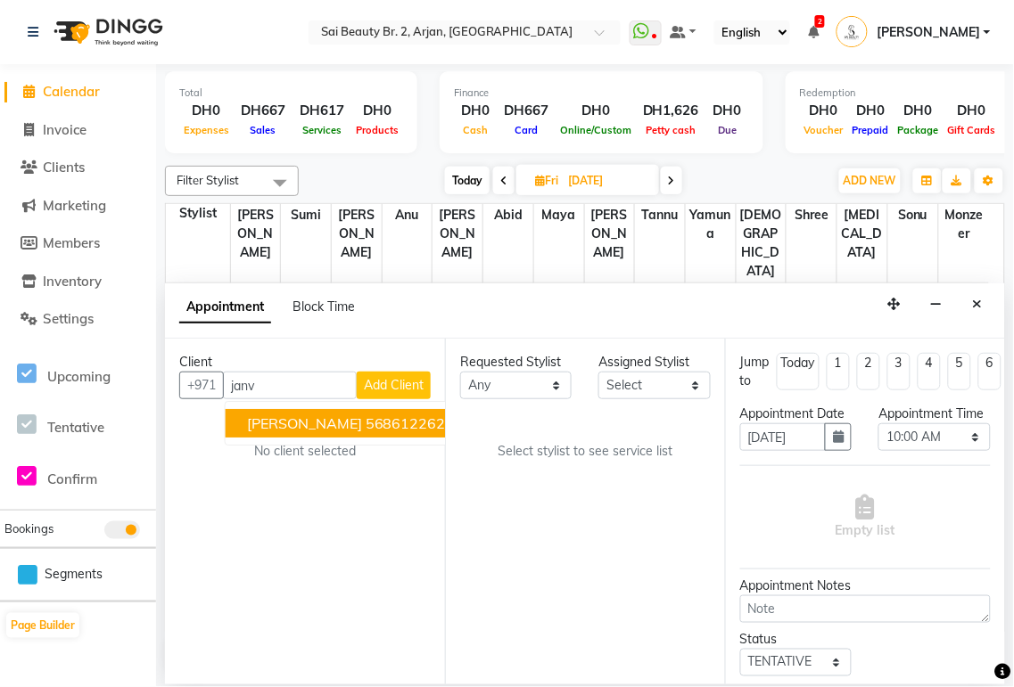
click at [365, 419] on ngb-highlight "568612262" at bounding box center [405, 424] width 80 height 18
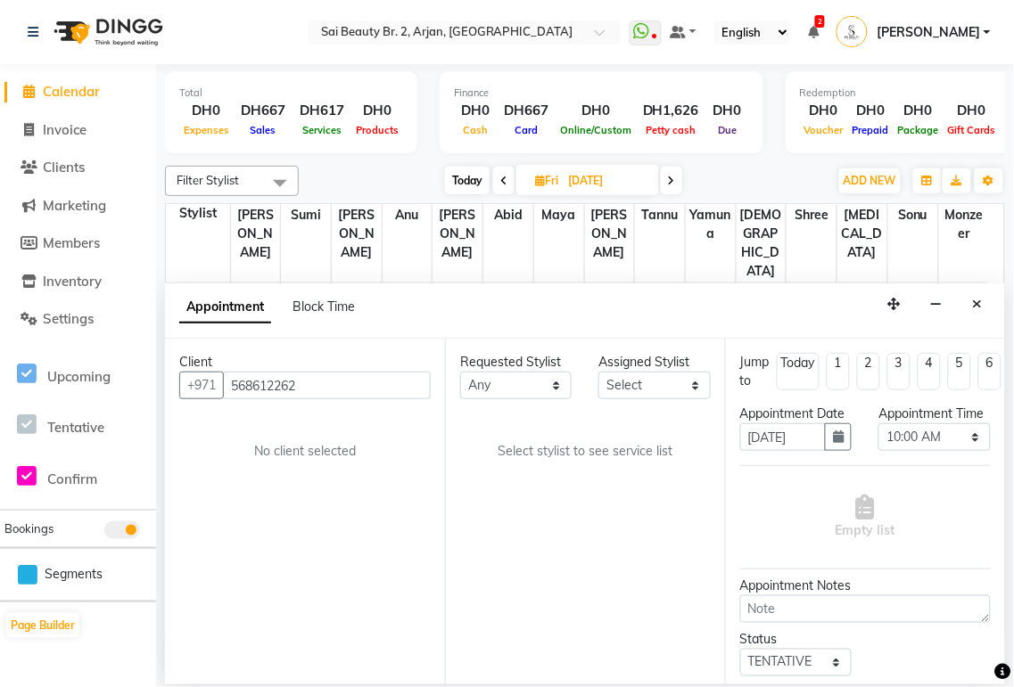
type input "568612262"
click at [550, 377] on select "Any [PERSON_NAME][MEDICAL_DATA] [PERSON_NAME] [PERSON_NAME] [PERSON_NAME] Gita …" at bounding box center [515, 386] width 111 height 28
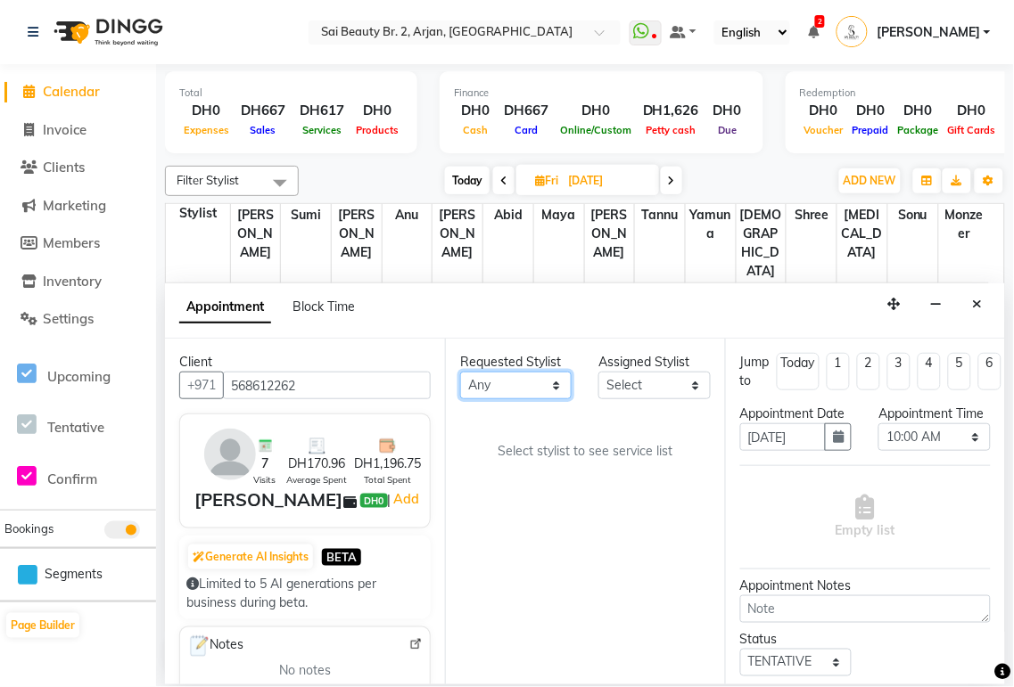
select select "59367"
click at [460, 372] on select "Any [PERSON_NAME][MEDICAL_DATA] [PERSON_NAME] [PERSON_NAME] [PERSON_NAME] Gita …" at bounding box center [515, 386] width 111 height 28
select select "59367"
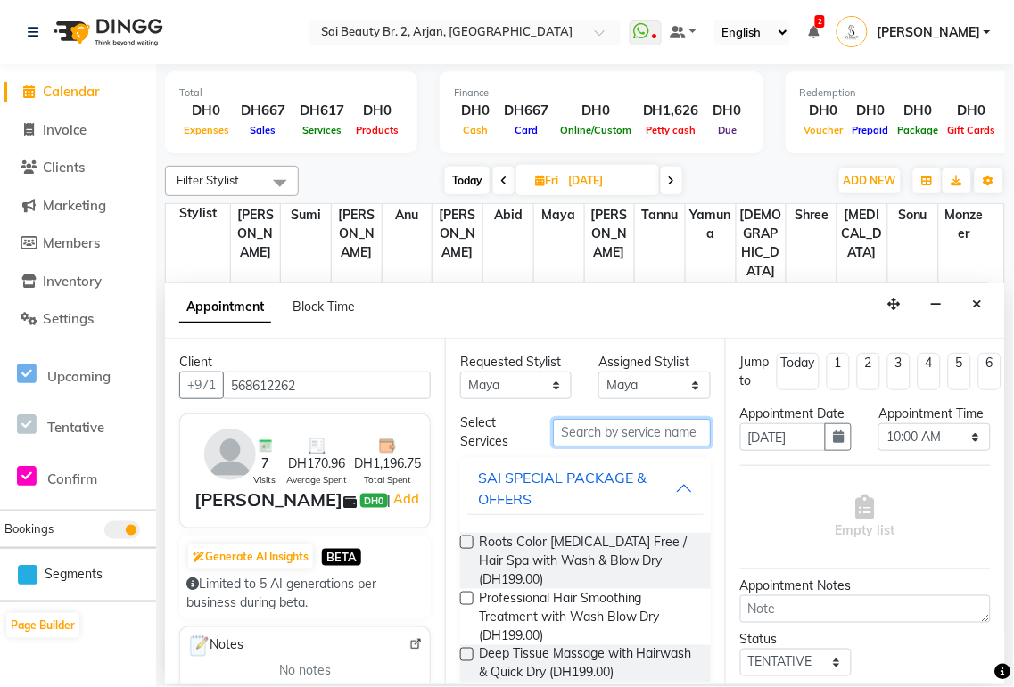
click at [620, 429] on input "text" at bounding box center [632, 433] width 158 height 28
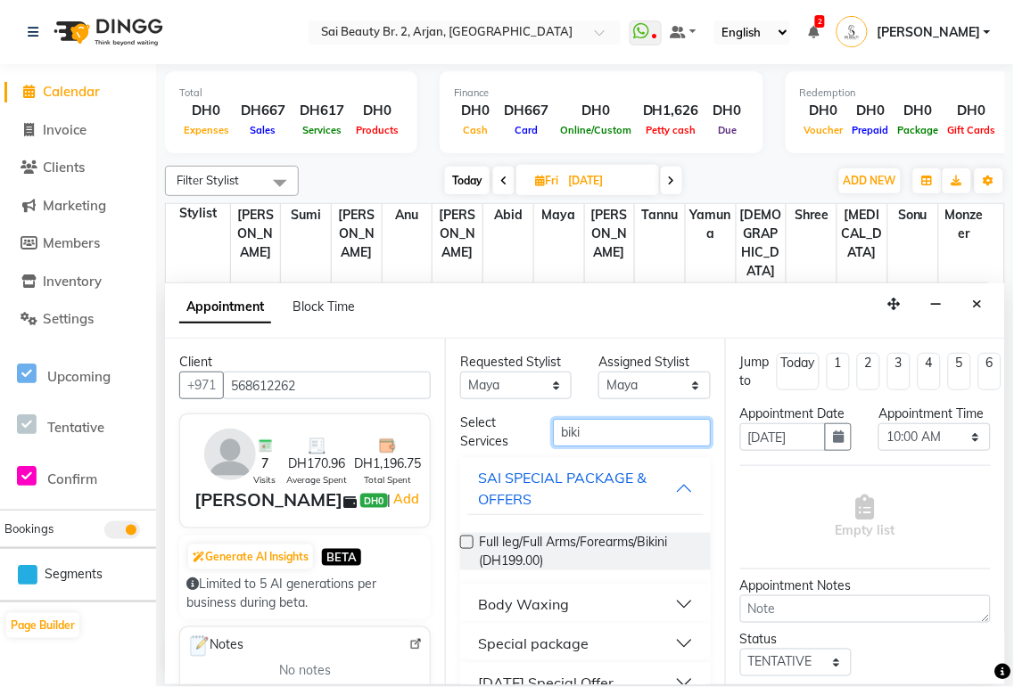
scroll to position [71, 0]
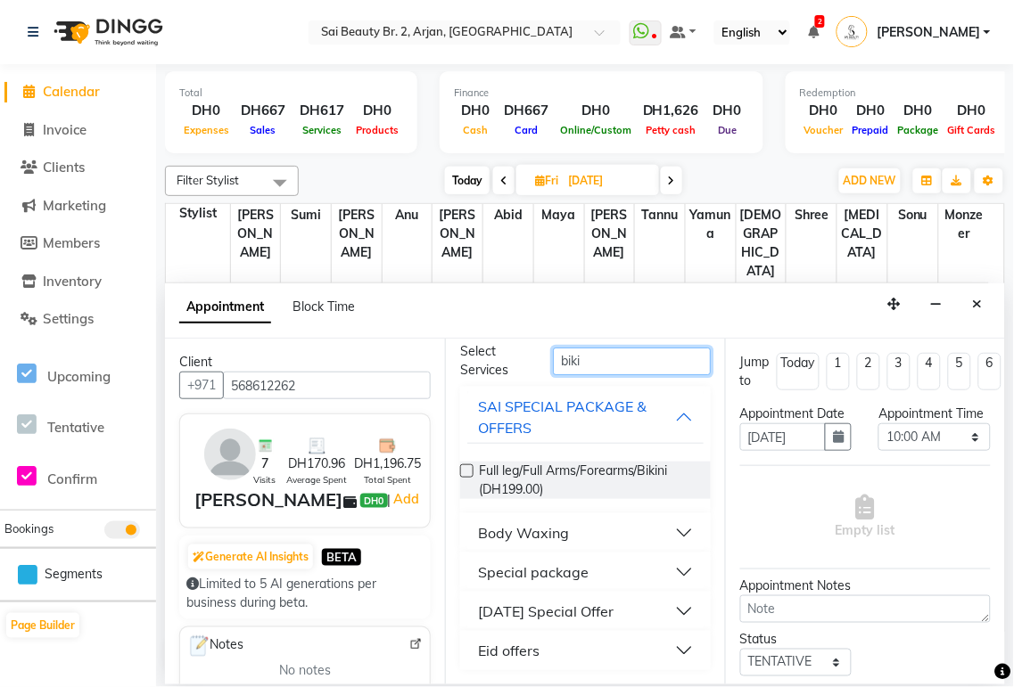
type input "biki"
click at [664, 537] on button "Body Waxing" at bounding box center [585, 533] width 236 height 32
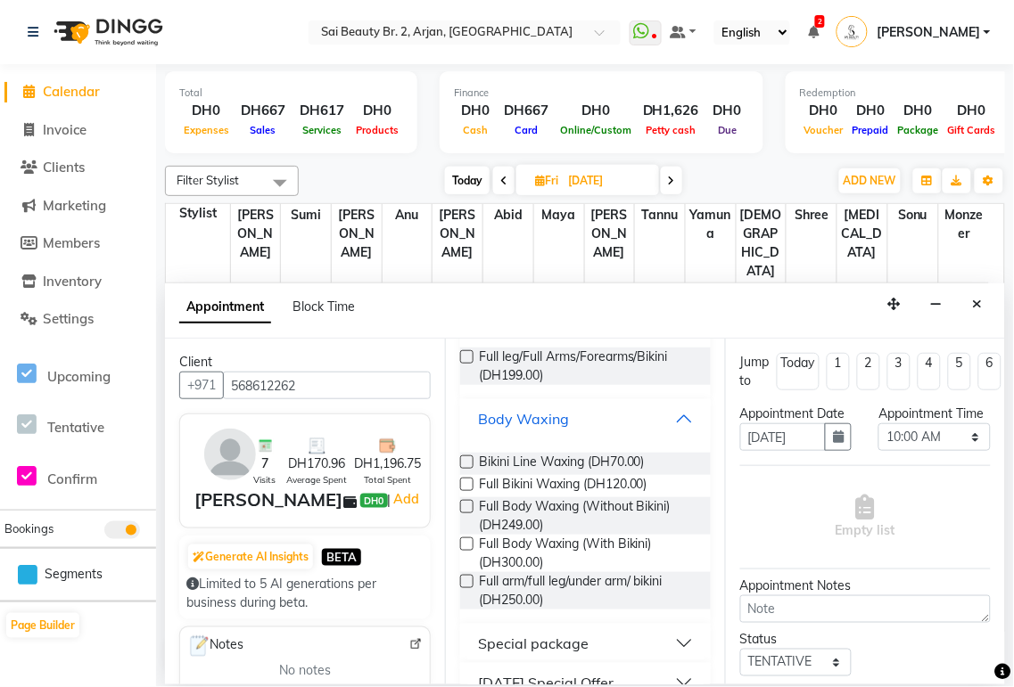
scroll to position [227, 0]
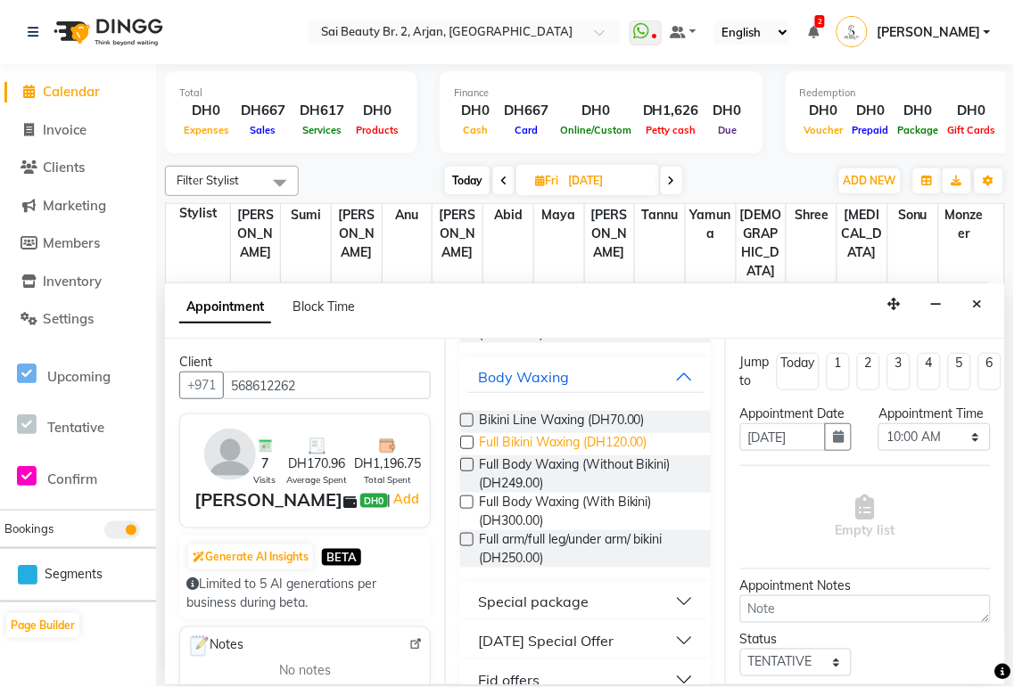
click at [619, 438] on span "Full Bikini Waxing (DH120.00)" at bounding box center [563, 444] width 168 height 22
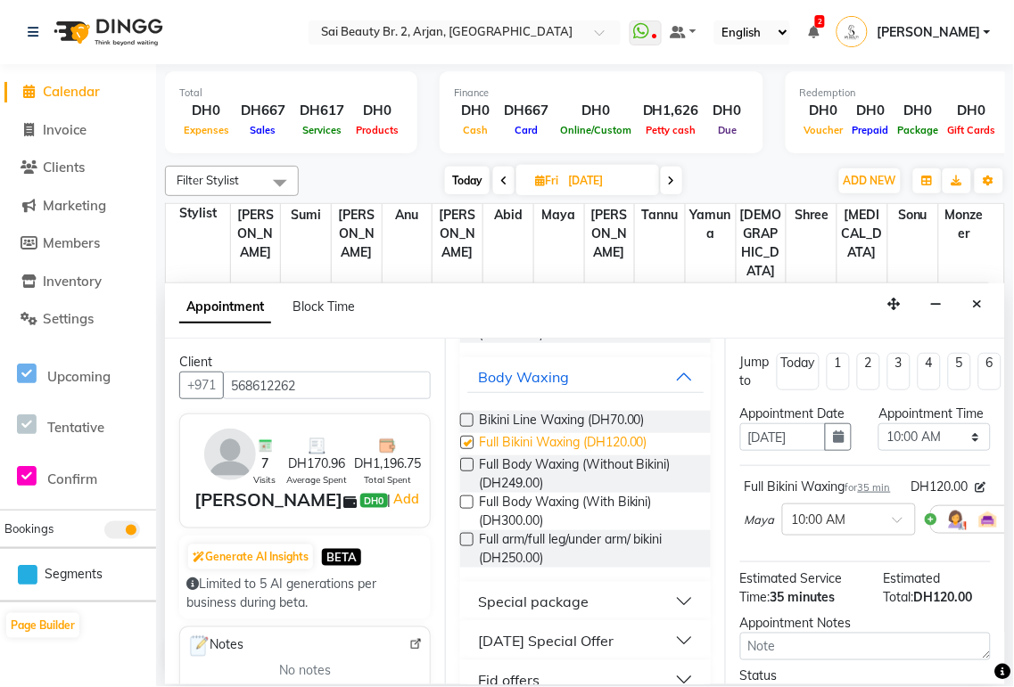
checkbox input "false"
click at [949, 451] on select "Select 10:00 AM 10:05 AM 10:10 AM 10:15 AM 10:20 AM 10:25 AM 10:30 AM 10:35 AM …" at bounding box center [933, 437] width 111 height 28
select select "1290"
click at [878, 441] on select "Select 10:00 AM 10:05 AM 10:10 AM 10:15 AM 10:20 AM 10:25 AM 10:30 AM 10:35 AM …" at bounding box center [933, 437] width 111 height 28
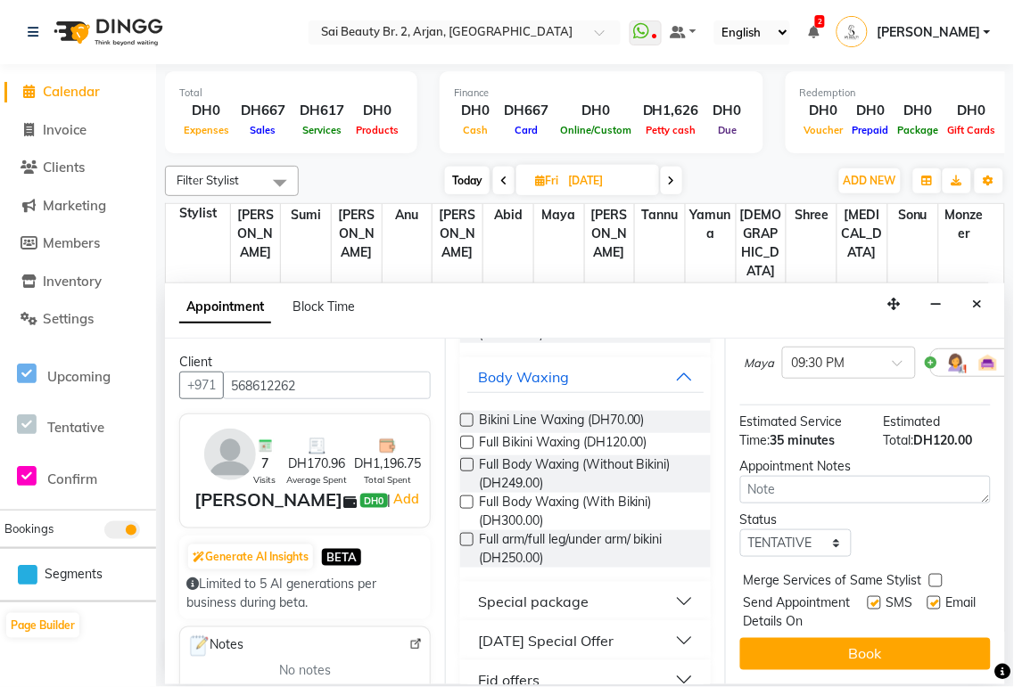
click at [934, 574] on label at bounding box center [935, 580] width 13 height 13
click at [934, 577] on input "checkbox" at bounding box center [935, 583] width 12 height 12
checkbox input "true"
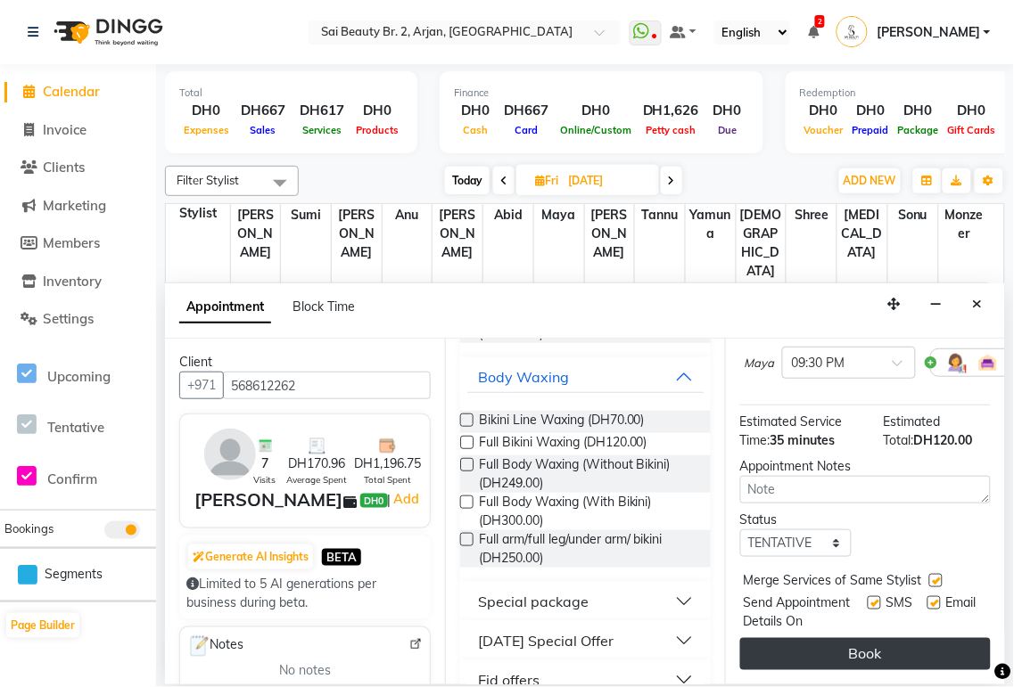
click at [907, 639] on button "Book" at bounding box center [865, 654] width 250 height 32
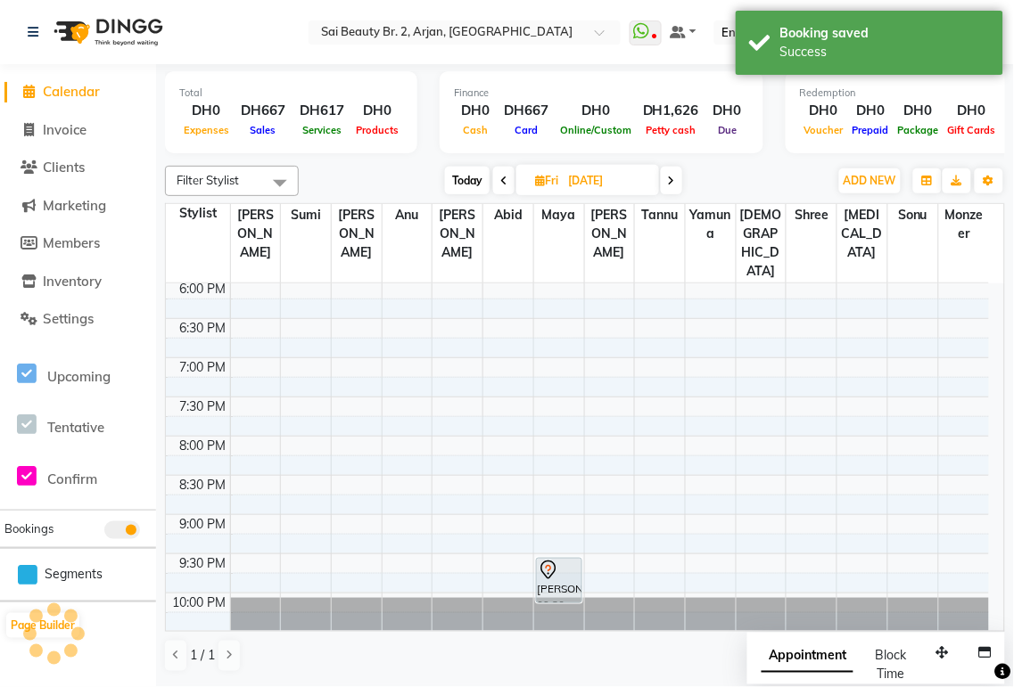
click at [798, 649] on span "Appointment" at bounding box center [807, 657] width 92 height 32
select select "tentative"
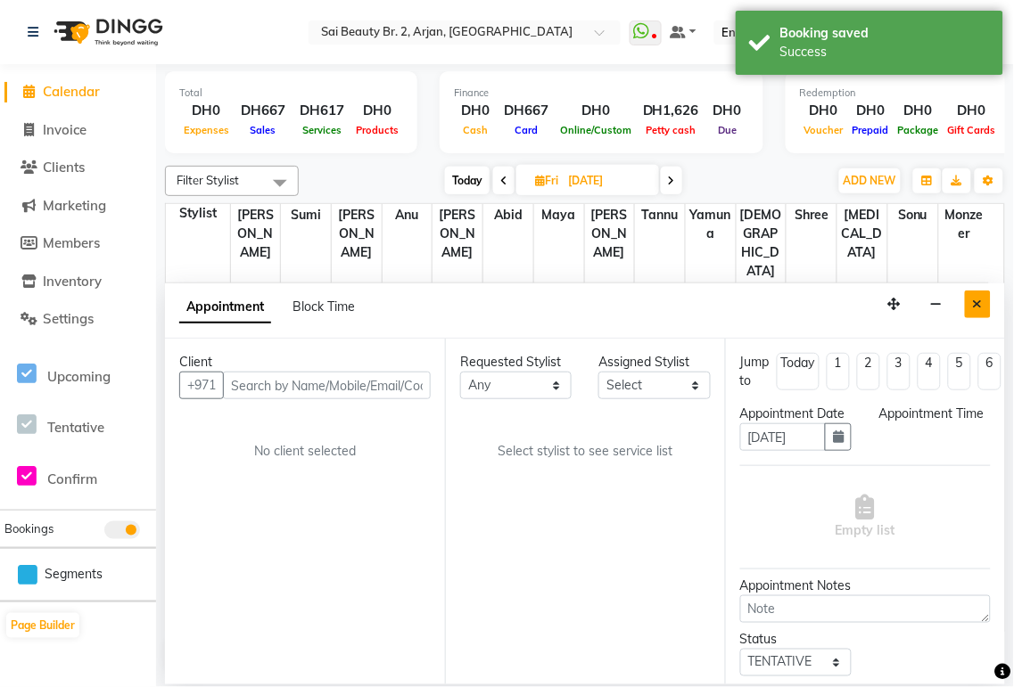
click at [976, 308] on icon "Close" at bounding box center [978, 304] width 10 height 12
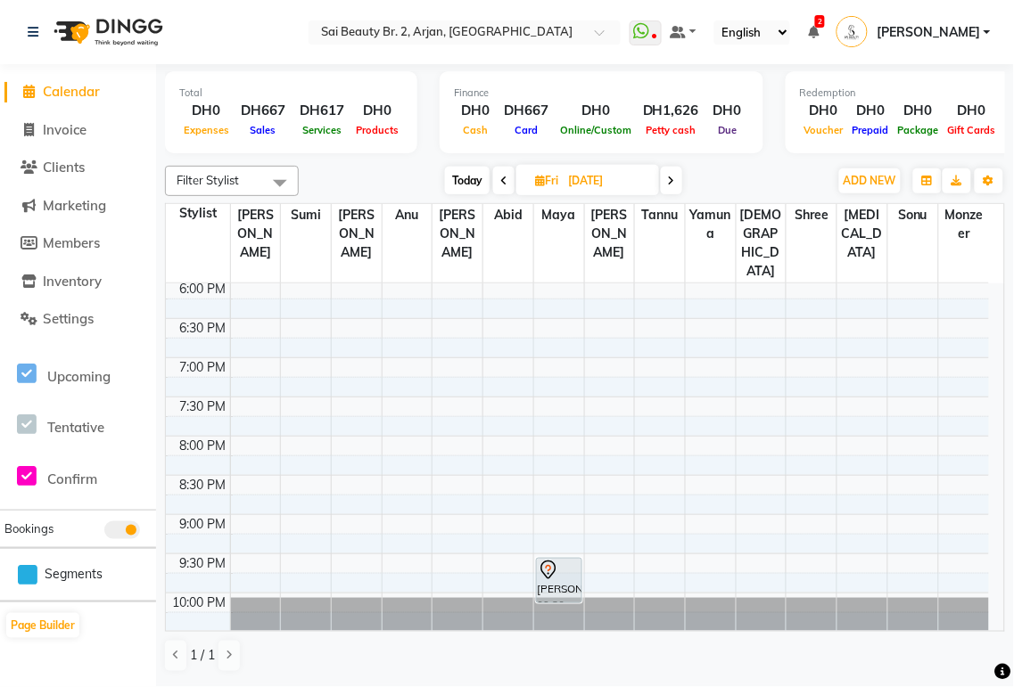
click at [461, 177] on span "Today" at bounding box center [467, 181] width 45 height 28
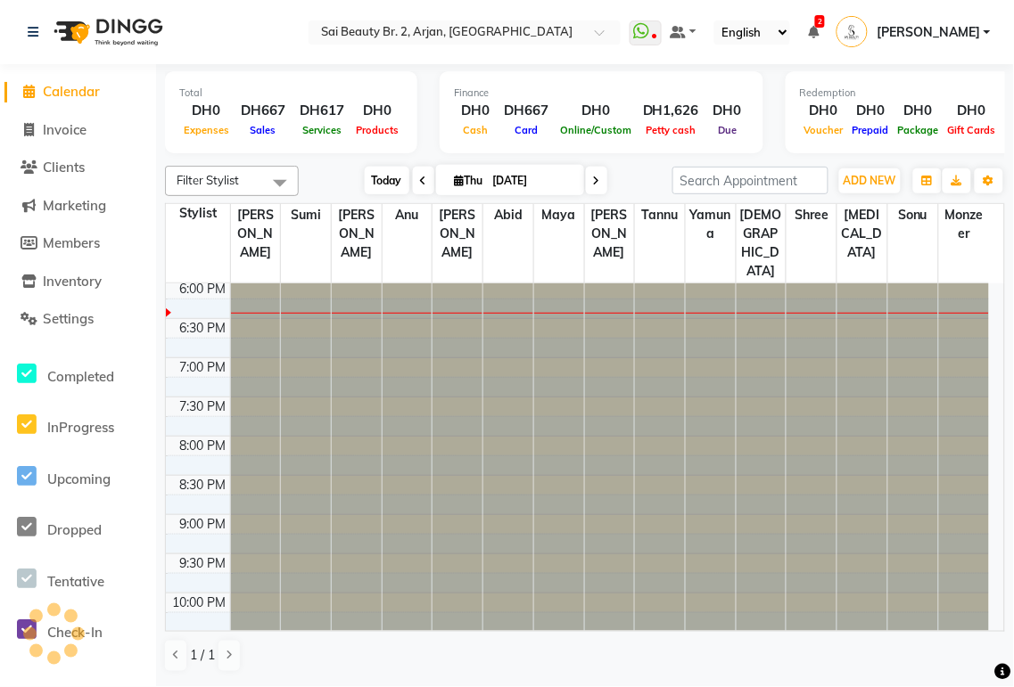
type input "02-10-2025"
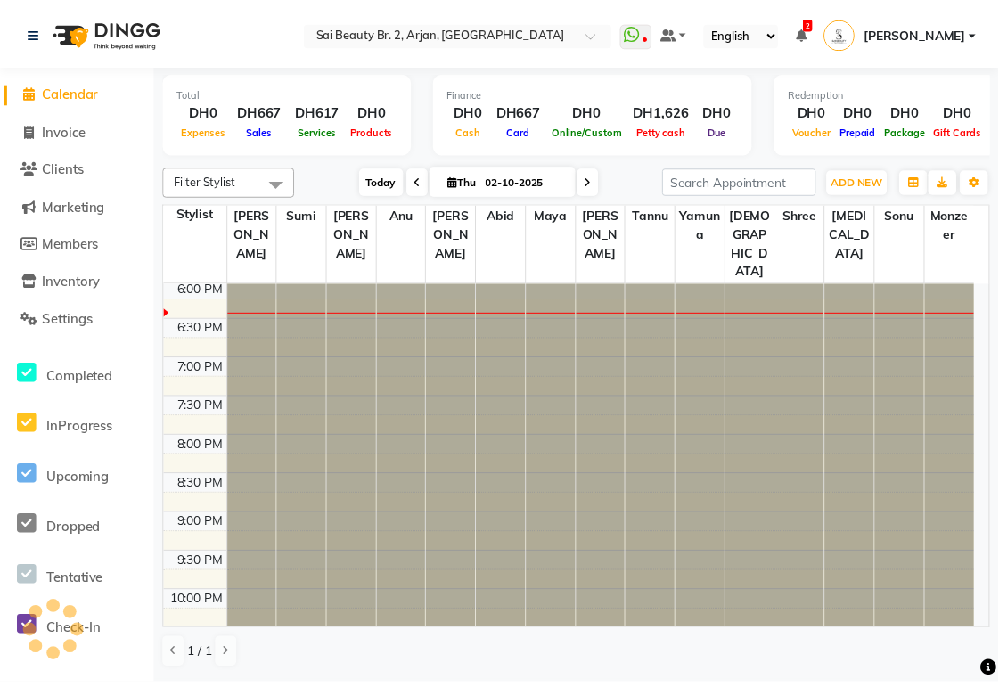
scroll to position [710, 0]
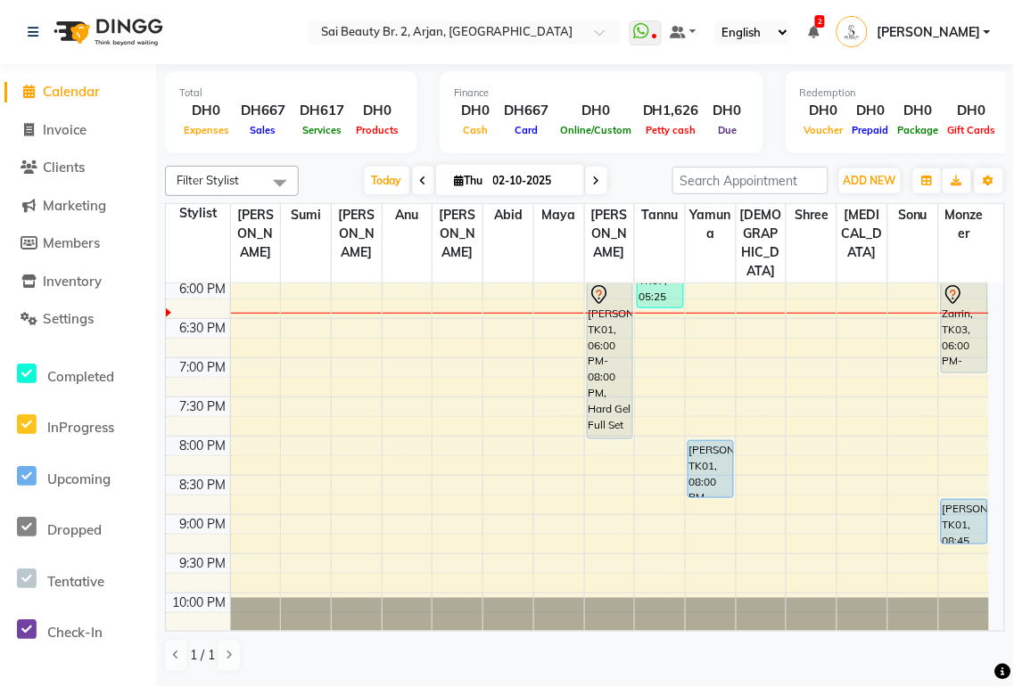
click at [965, 308] on div "Zarrin, TK03, 06:00 PM-07:10 PM, Straight Cut,Hair Wash & Quick Dry Long (DH69)" at bounding box center [963, 327] width 45 height 89
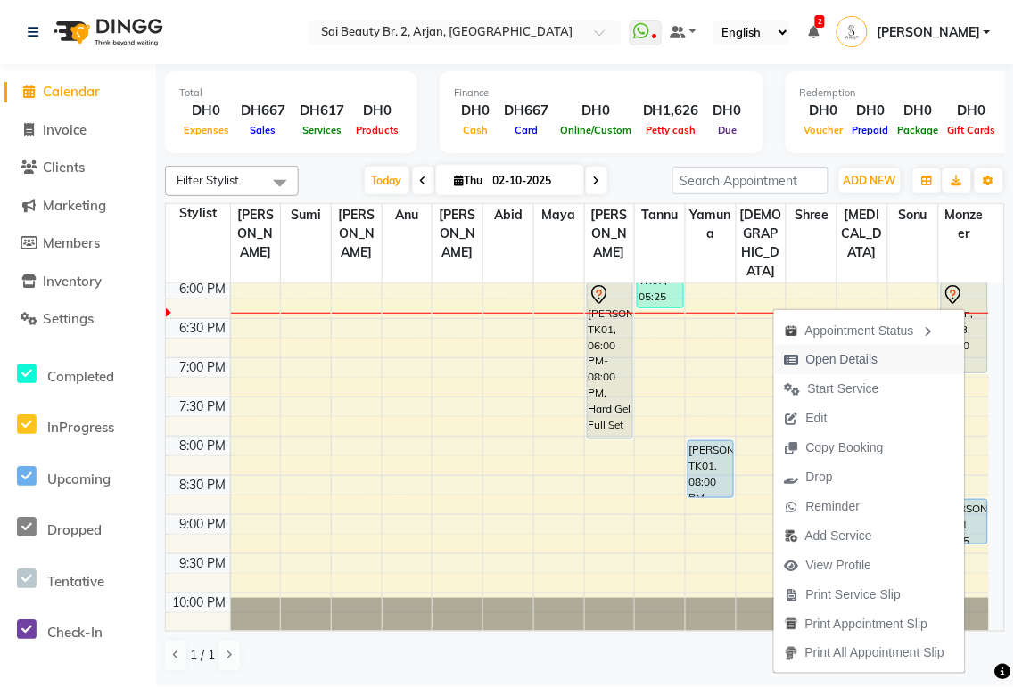
click at [836, 360] on span "Open Details" at bounding box center [842, 359] width 72 height 19
select select "7"
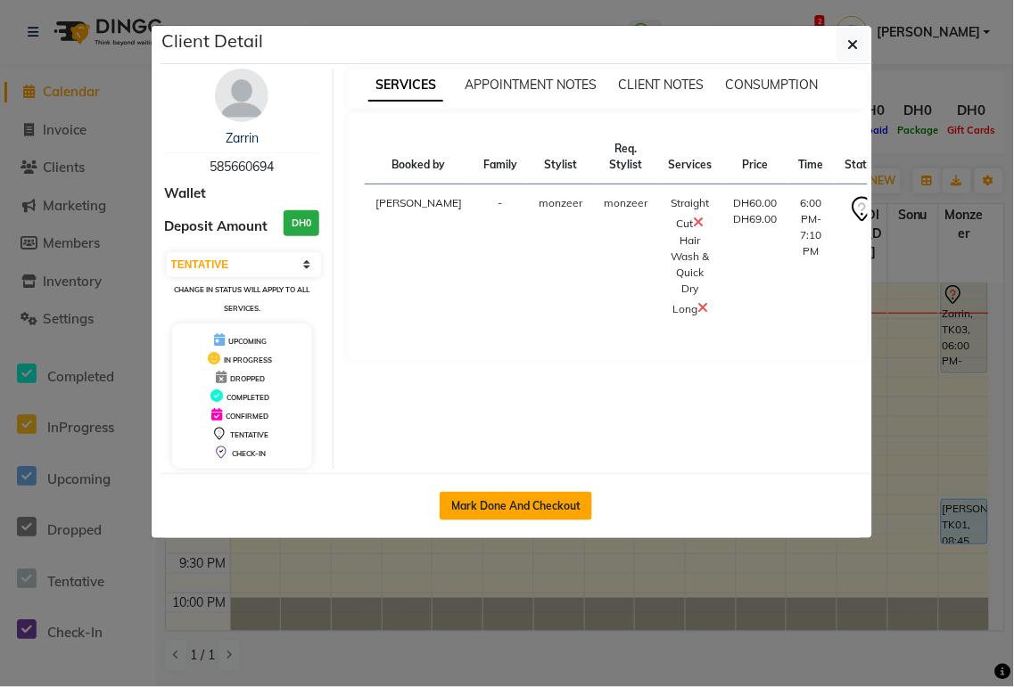
click at [554, 509] on button "Mark Done And Checkout" at bounding box center [515, 506] width 152 height 29
select select "service"
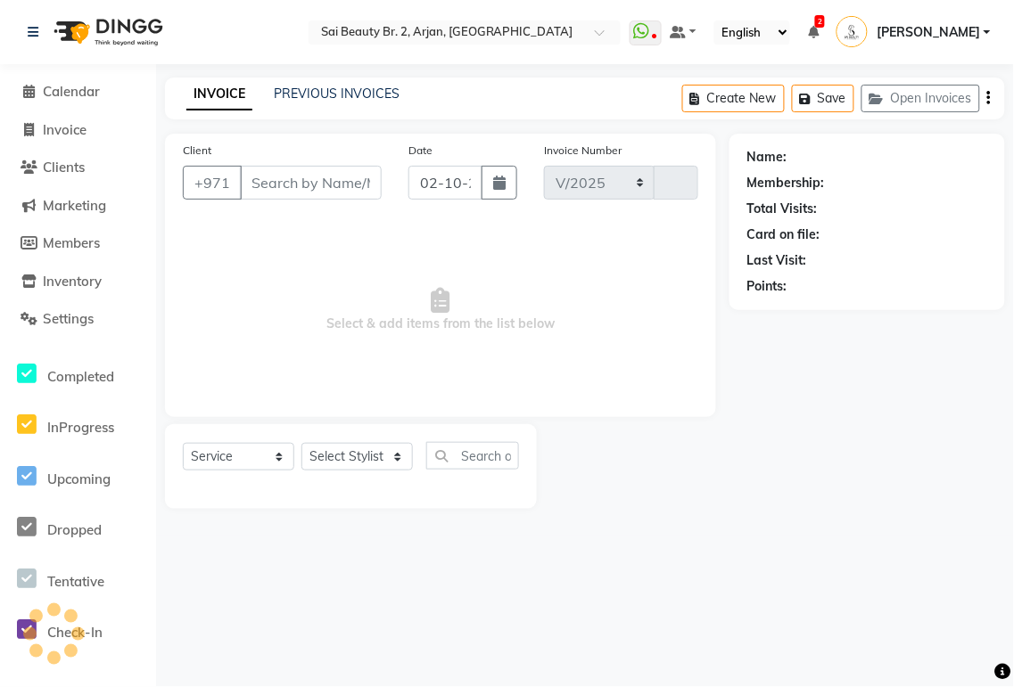
select select "6956"
type input "2358"
type input "585660694"
select select "82917"
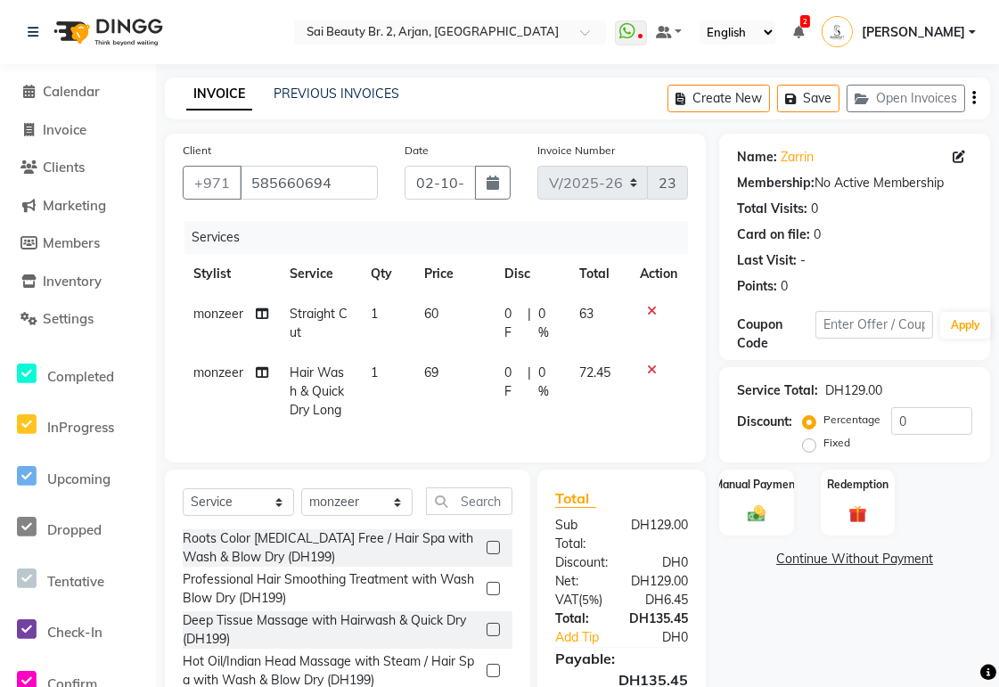
click at [513, 386] on span "0 F" at bounding box center [513, 382] width 16 height 37
select select "82917"
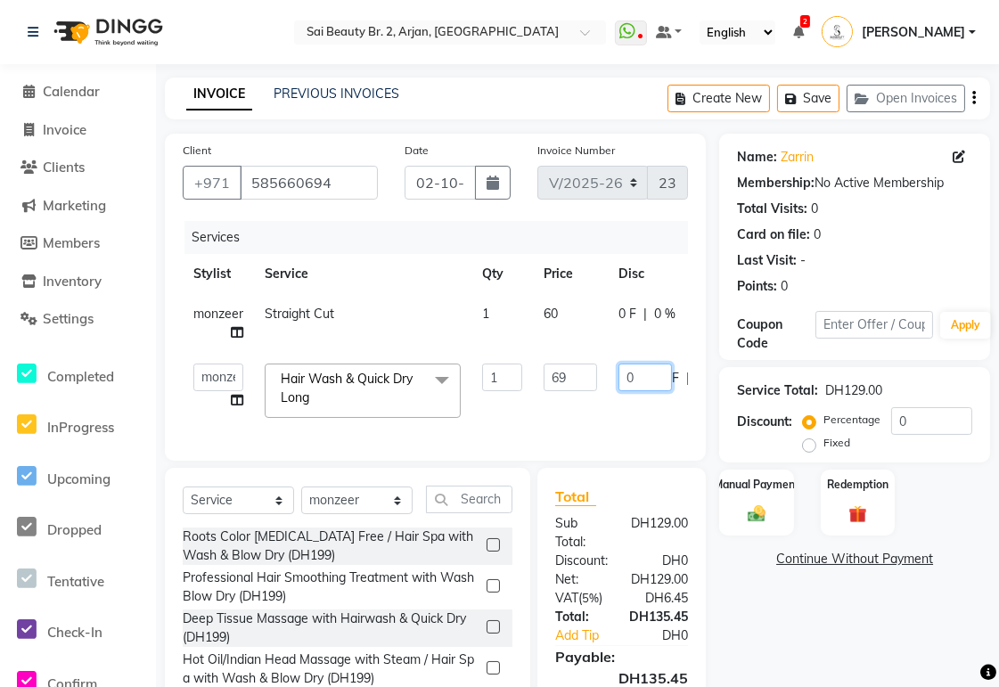
click at [661, 384] on input "0" at bounding box center [645, 378] width 53 height 28
type input "29"
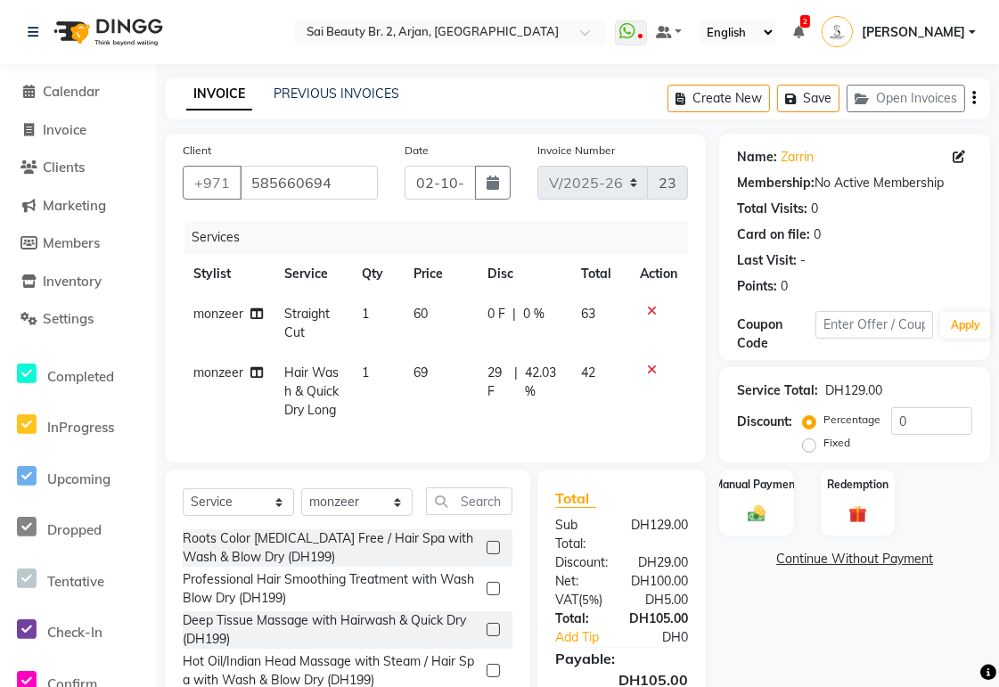
click at [489, 380] on span "29 F" at bounding box center [498, 382] width 20 height 37
select select "82917"
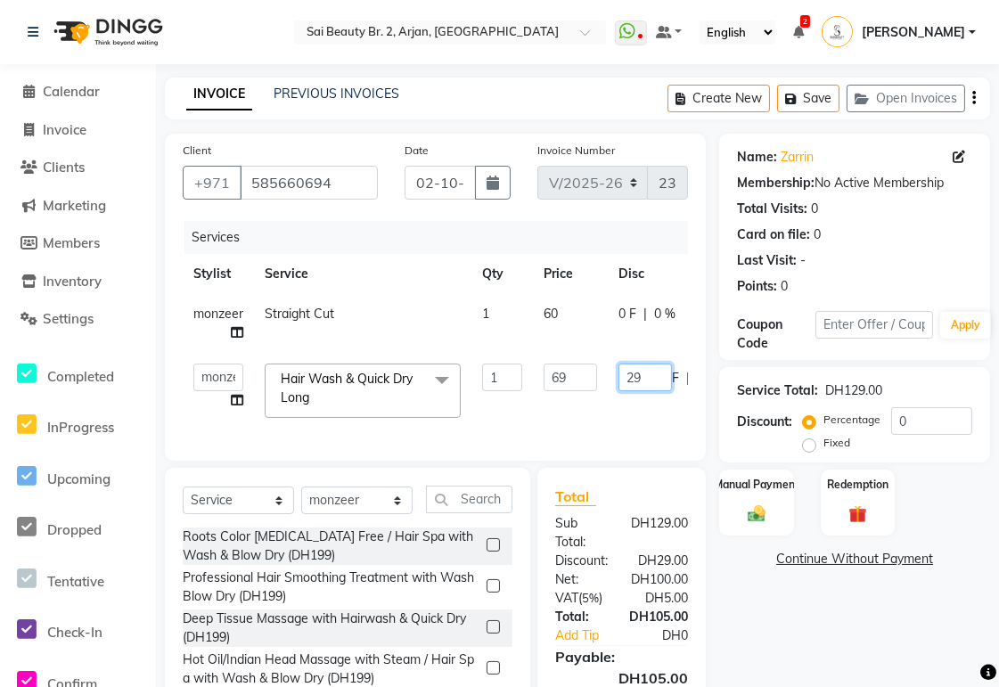
click at [655, 383] on input "29" at bounding box center [645, 378] width 53 height 28
type input "2"
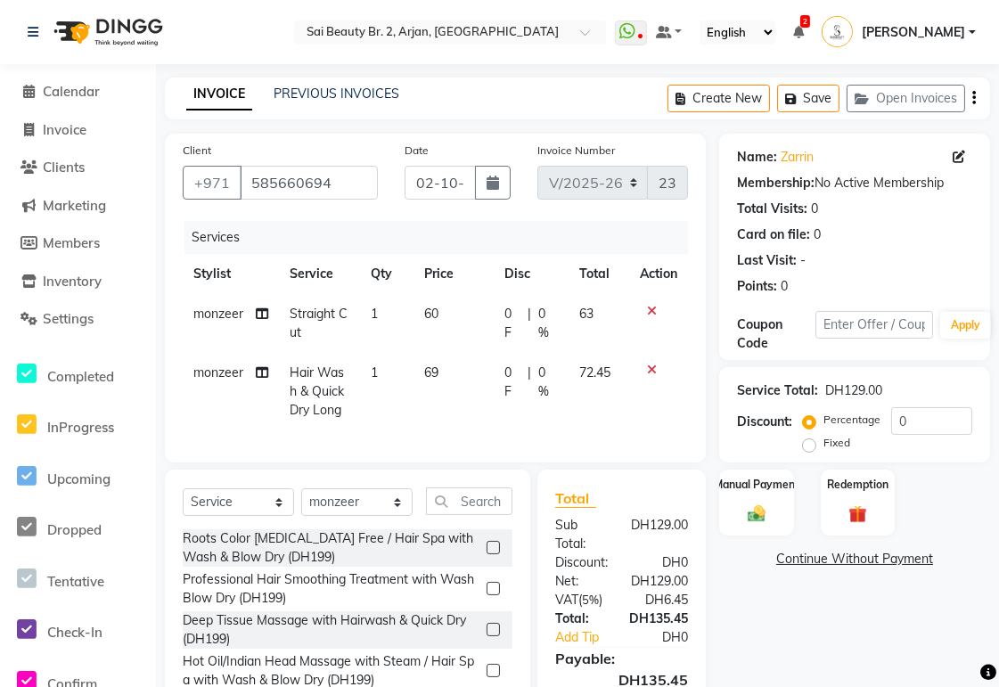
click at [513, 381] on span "0 F" at bounding box center [513, 382] width 16 height 37
select select "82917"
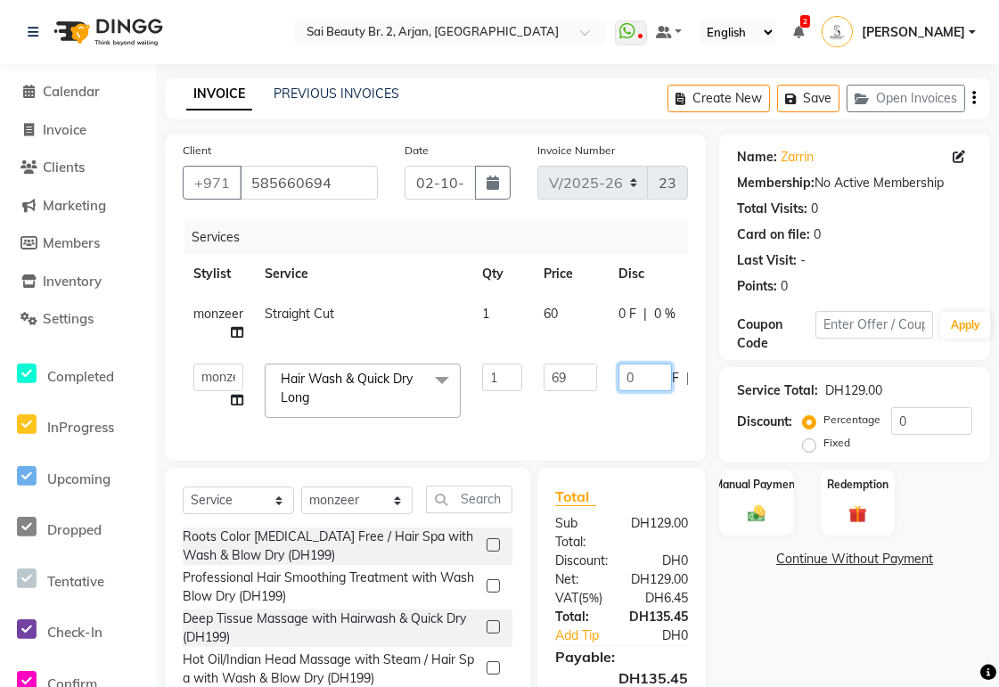
click at [652, 371] on input "0" at bounding box center [645, 378] width 53 height 28
type input "20"
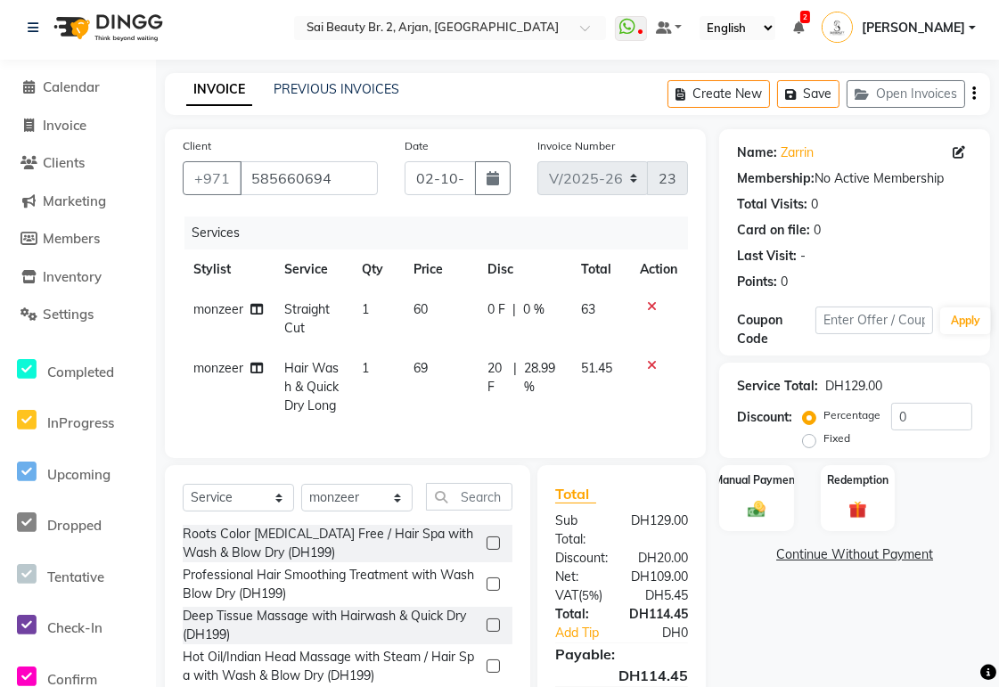
scroll to position [127, 0]
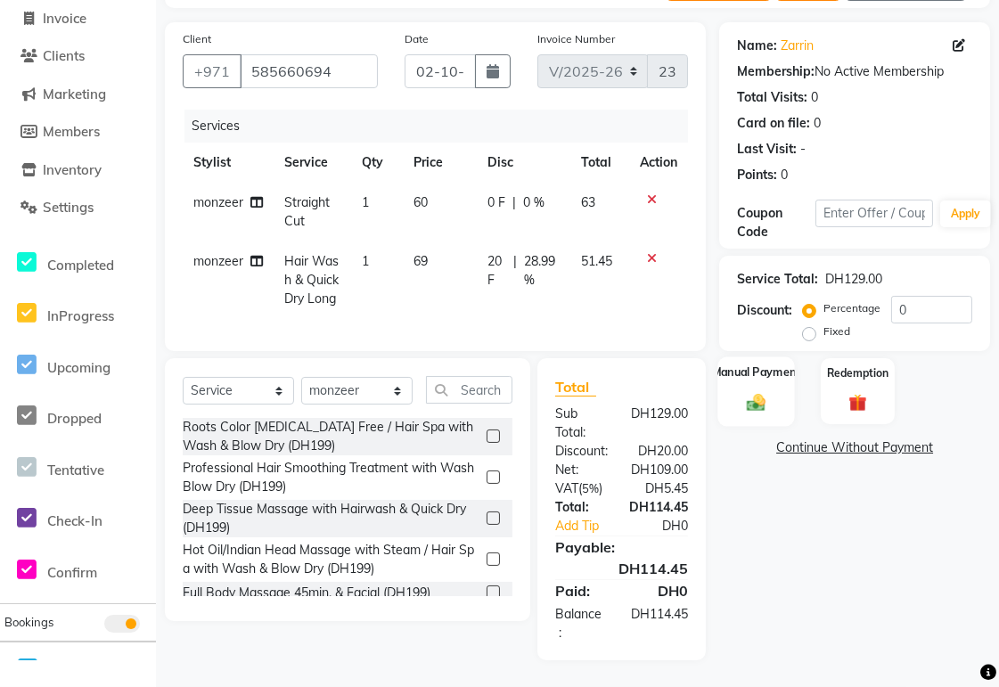
click at [754, 398] on div "Manual Payment" at bounding box center [758, 392] width 78 height 70
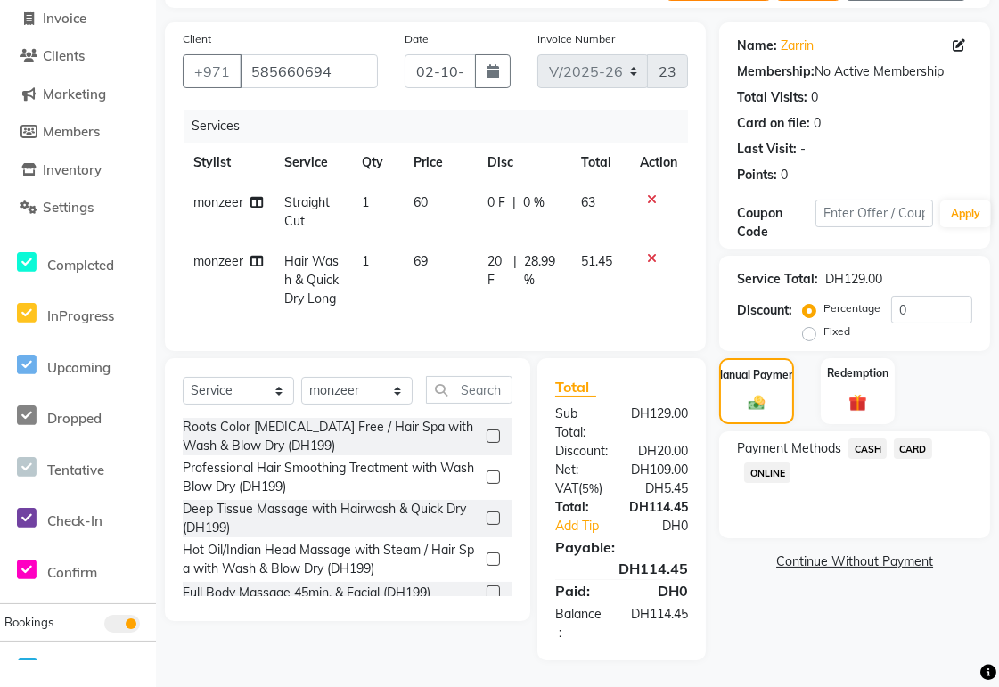
click at [924, 440] on span "CARD" at bounding box center [913, 449] width 38 height 21
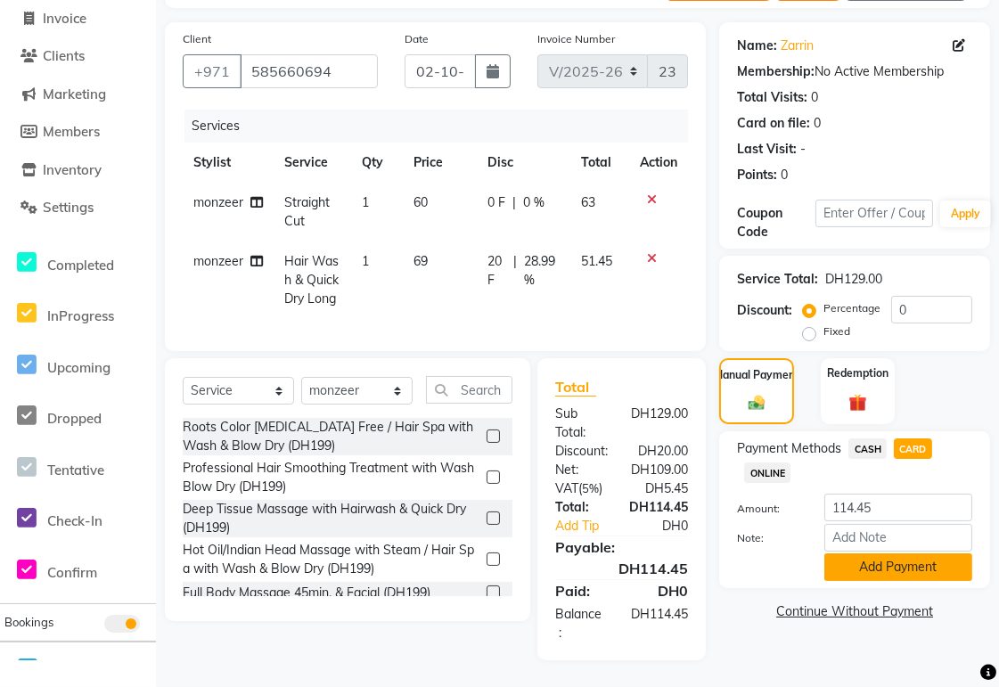
click at [925, 554] on button "Add Payment" at bounding box center [899, 568] width 148 height 28
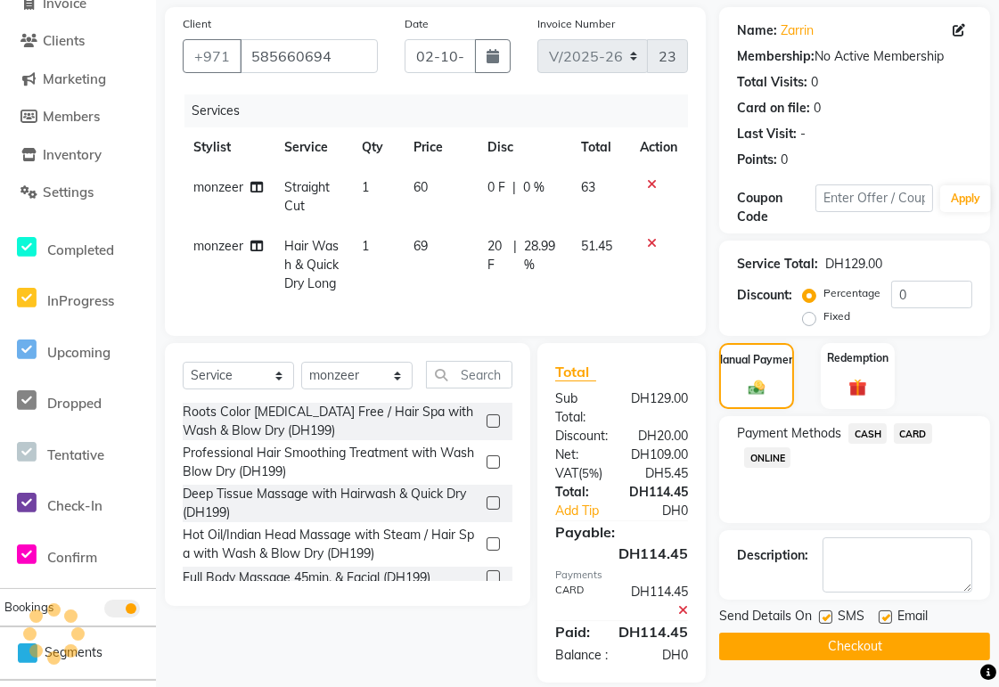
scroll to position [182, 0]
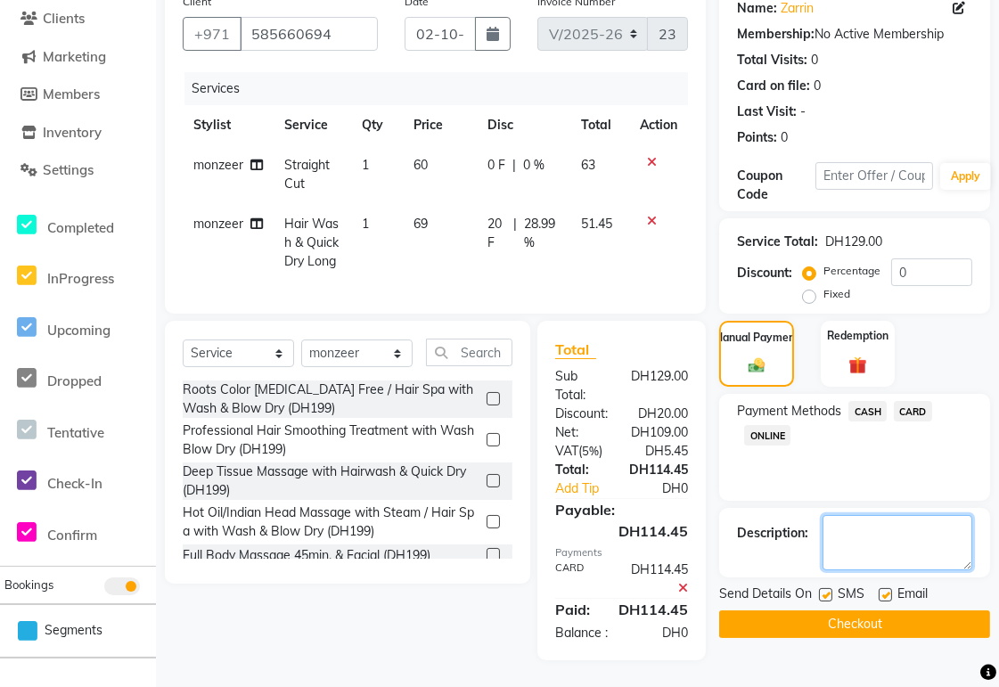
click at [877, 515] on textarea at bounding box center [898, 542] width 150 height 55
type textarea "First visit discount"
click at [903, 611] on button "Checkout" at bounding box center [854, 625] width 271 height 28
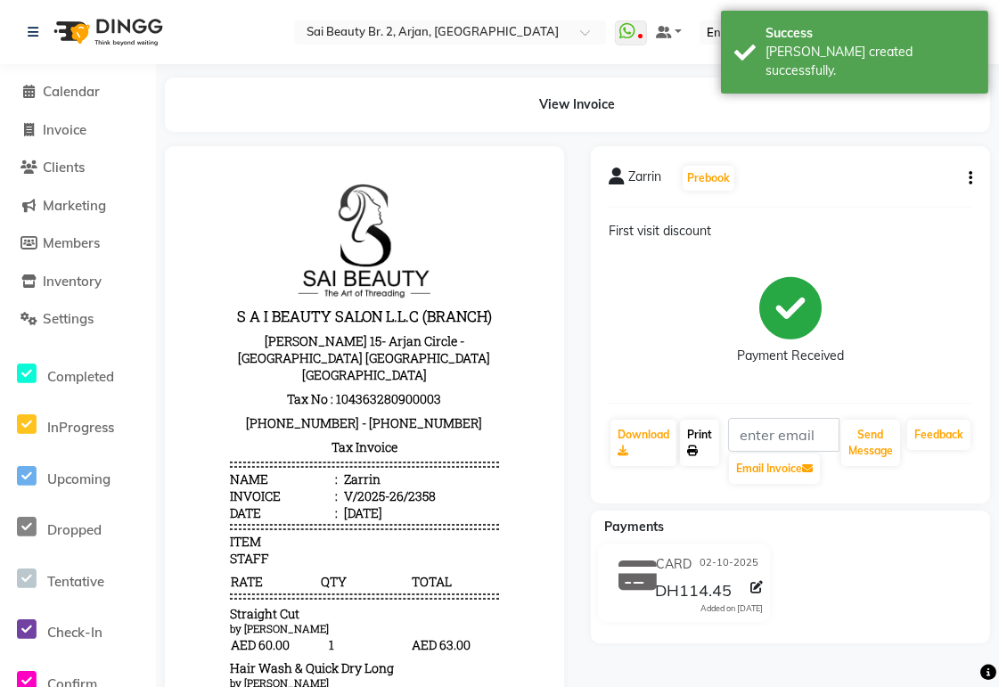
click at [697, 450] on icon at bounding box center [692, 451] width 11 height 11
click at [60, 92] on span "Calendar" at bounding box center [71, 91] width 57 height 17
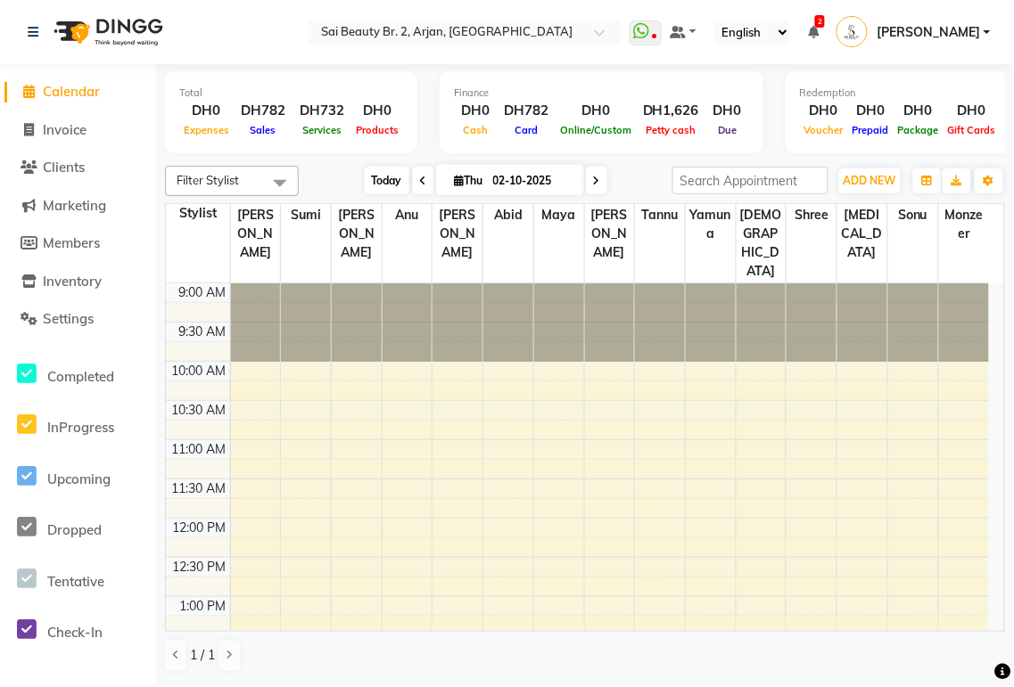
click at [394, 175] on span "Today" at bounding box center [387, 181] width 45 height 28
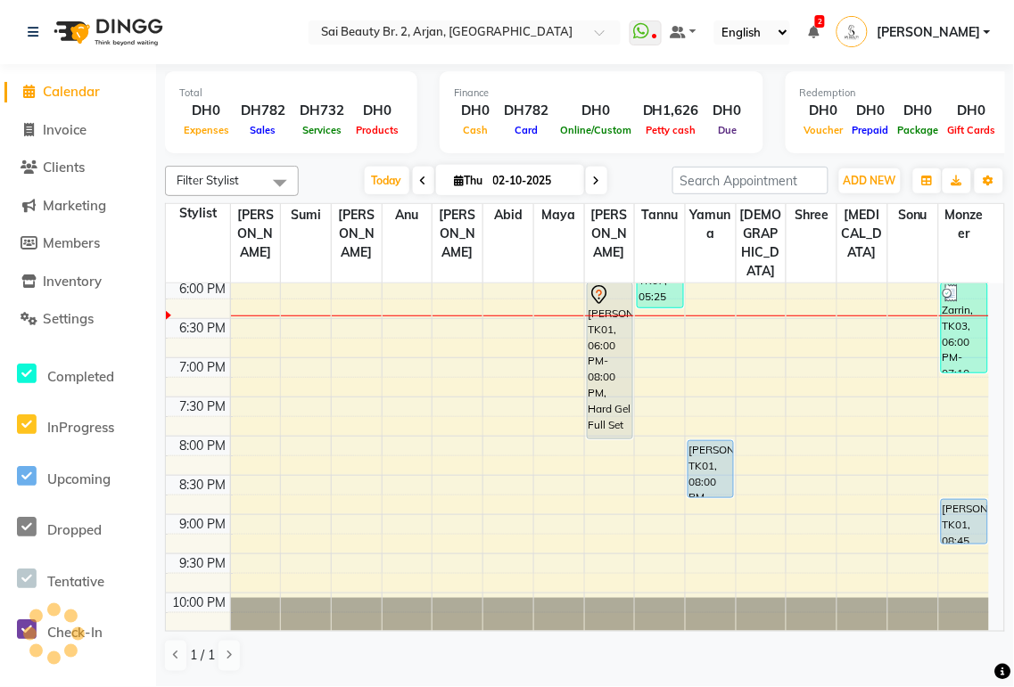
click at [593, 180] on icon at bounding box center [596, 181] width 7 height 11
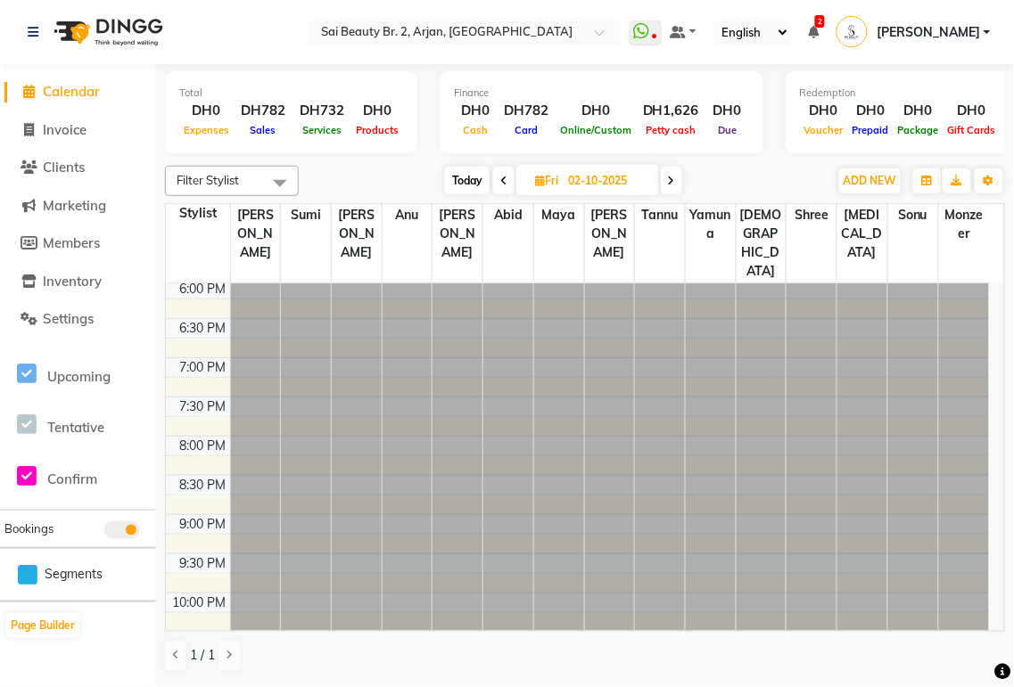
type input "03-10-2025"
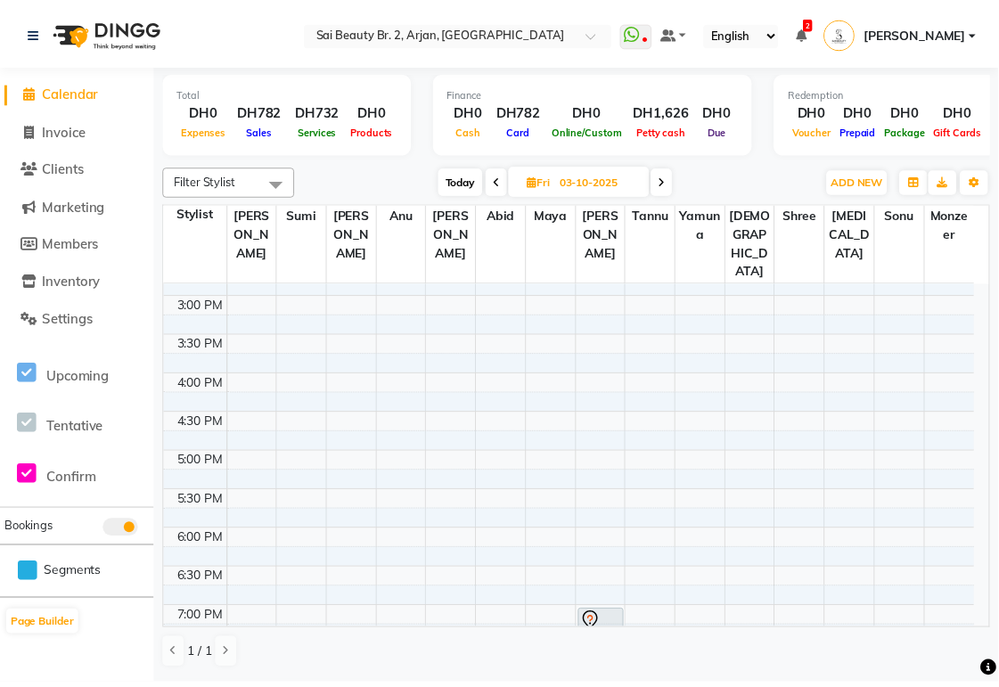
scroll to position [455, 0]
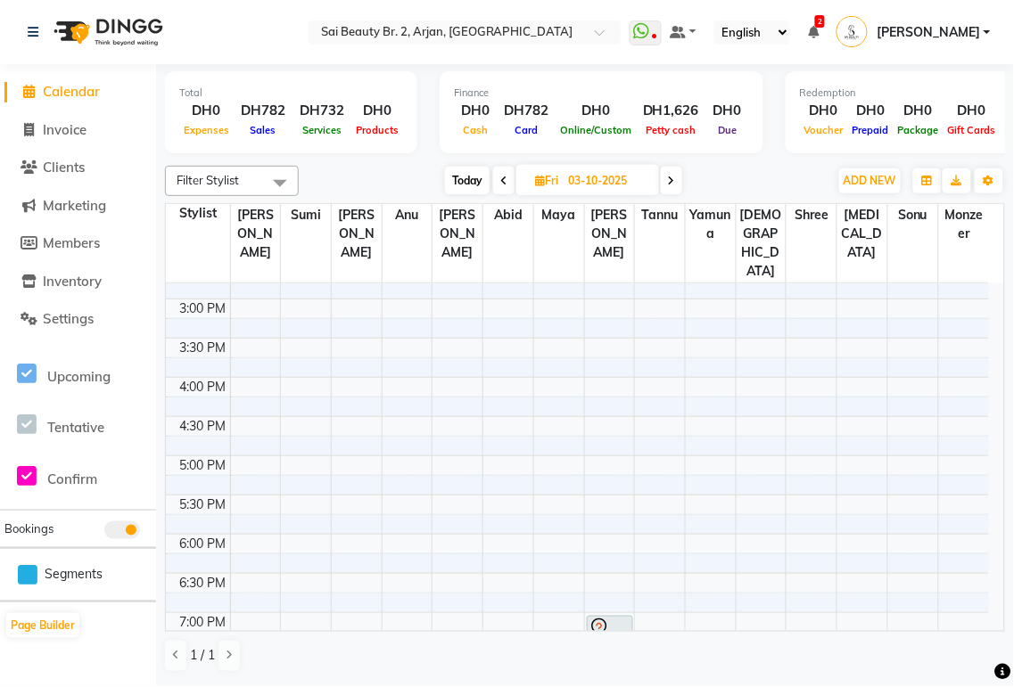
click at [620, 618] on div at bounding box center [609, 628] width 43 height 21
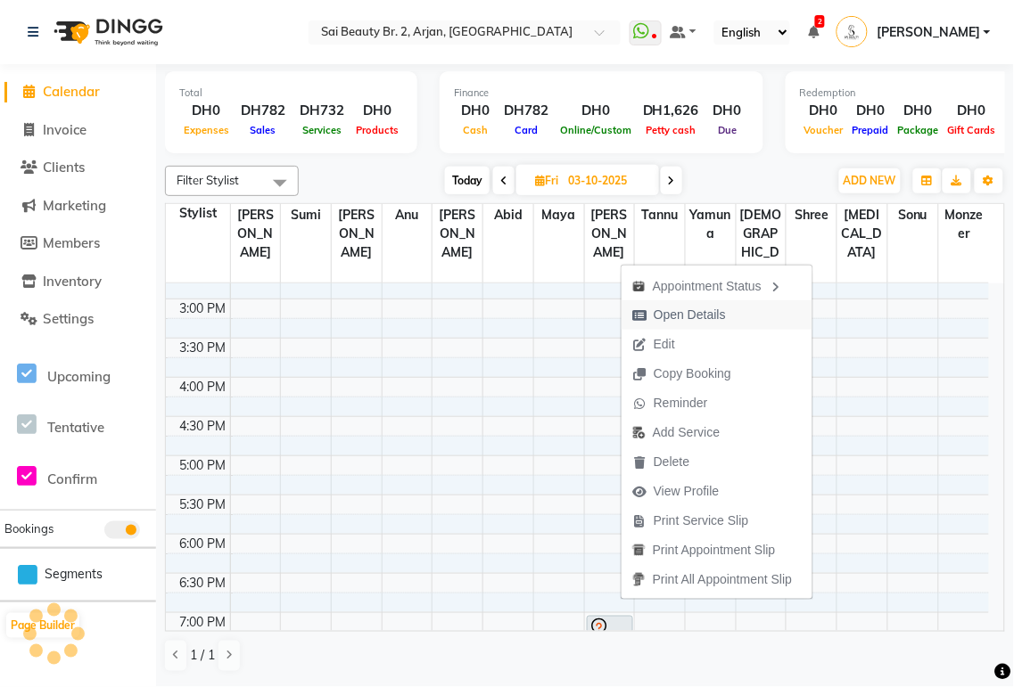
click at [715, 316] on span "Open Details" at bounding box center [689, 315] width 72 height 19
select select "7"
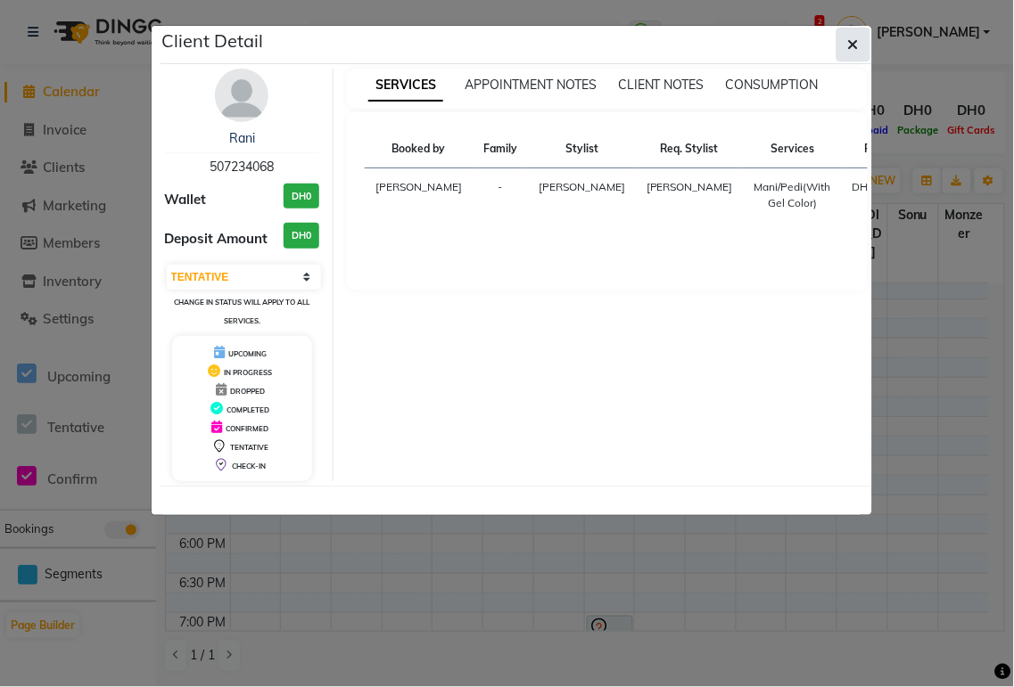
click at [853, 40] on icon "button" at bounding box center [853, 44] width 11 height 14
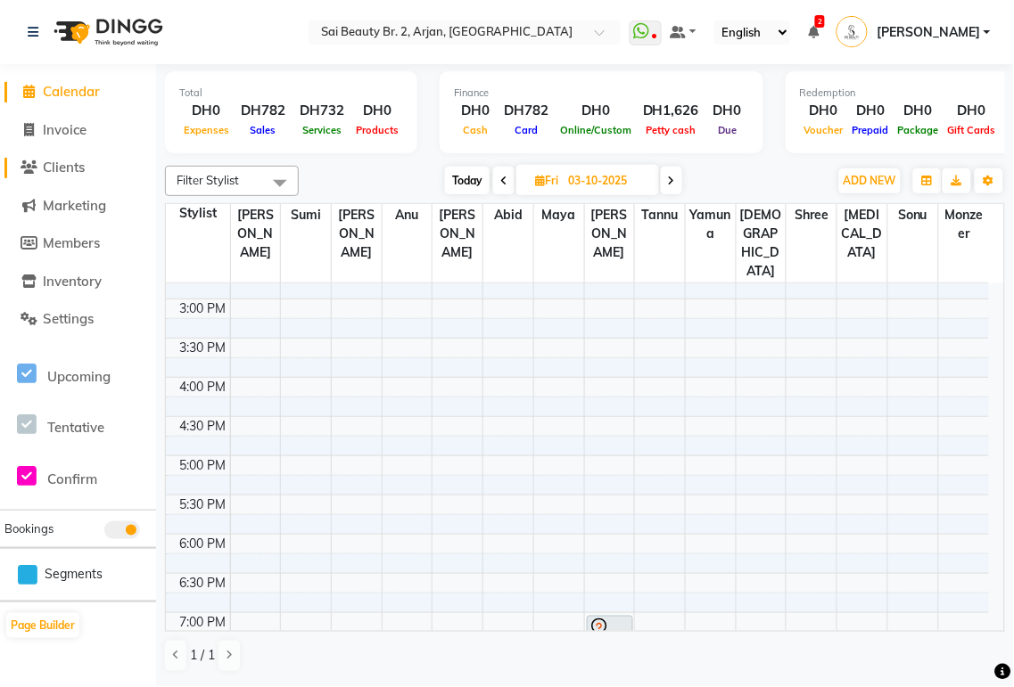
click at [64, 170] on span "Clients" at bounding box center [64, 167] width 42 height 17
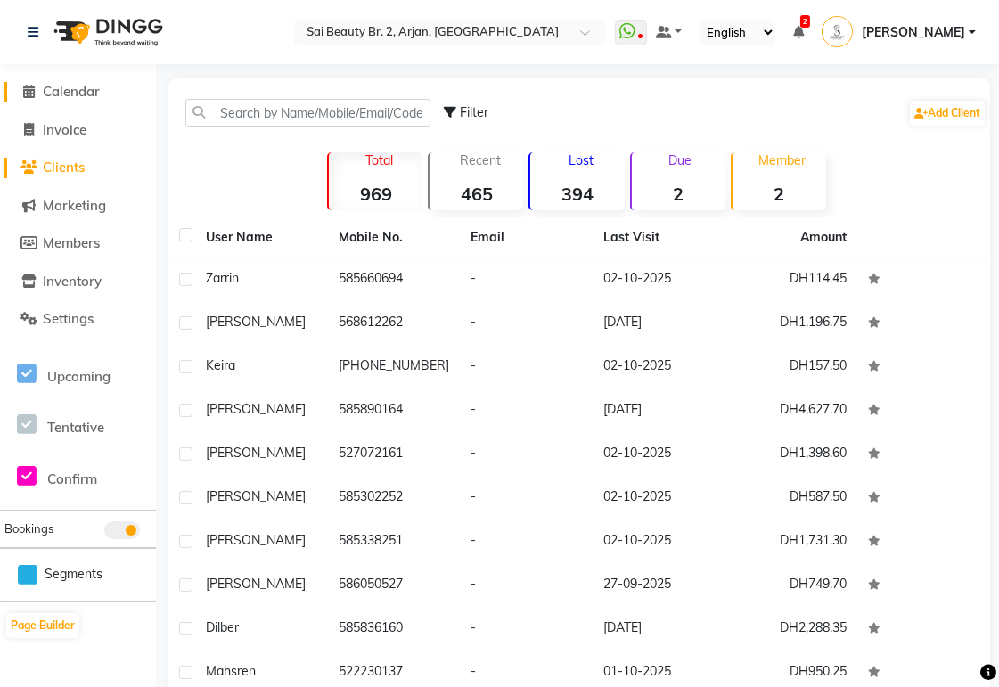
click at [86, 89] on span "Calendar" at bounding box center [71, 91] width 57 height 17
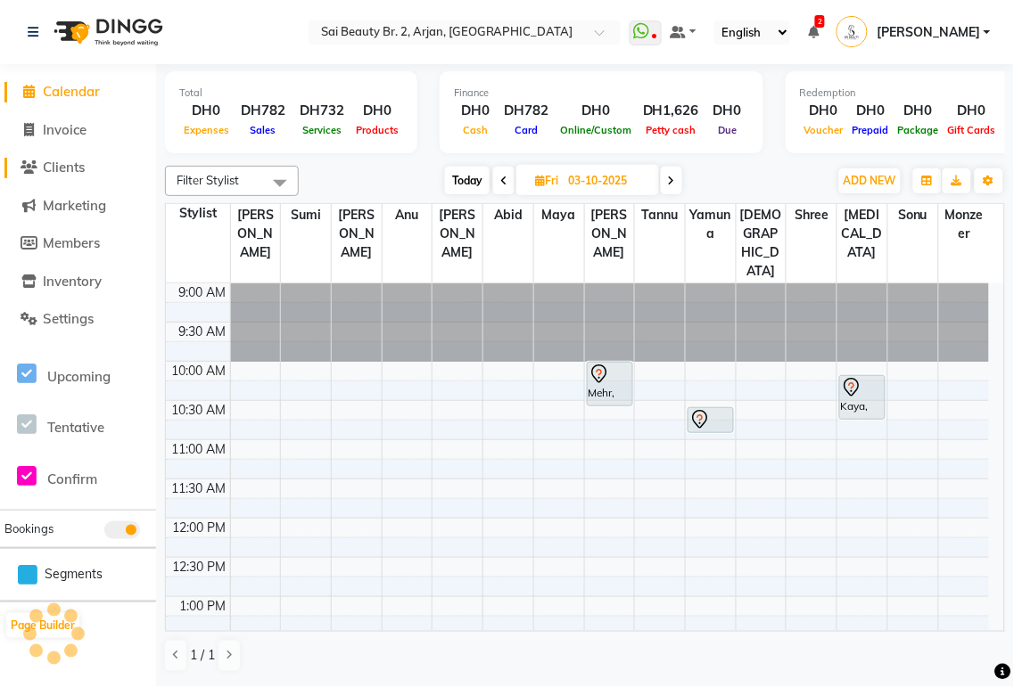
click at [68, 172] on span "Clients" at bounding box center [64, 167] width 42 height 17
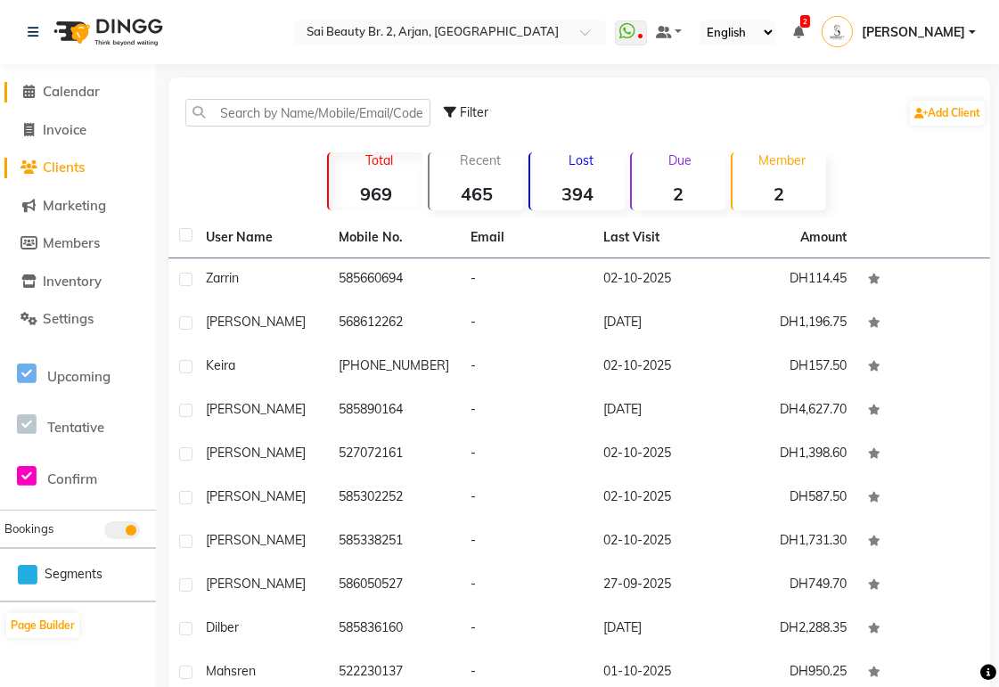
click at [71, 86] on span "Calendar" at bounding box center [71, 91] width 57 height 17
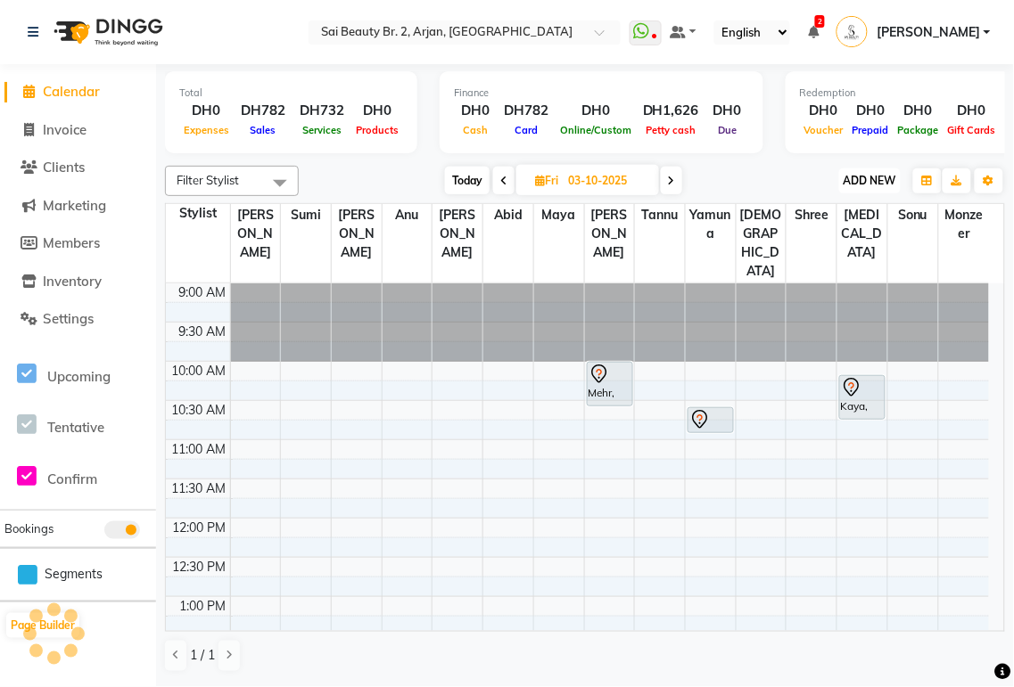
click at [858, 181] on span "ADD NEW" at bounding box center [869, 180] width 53 height 13
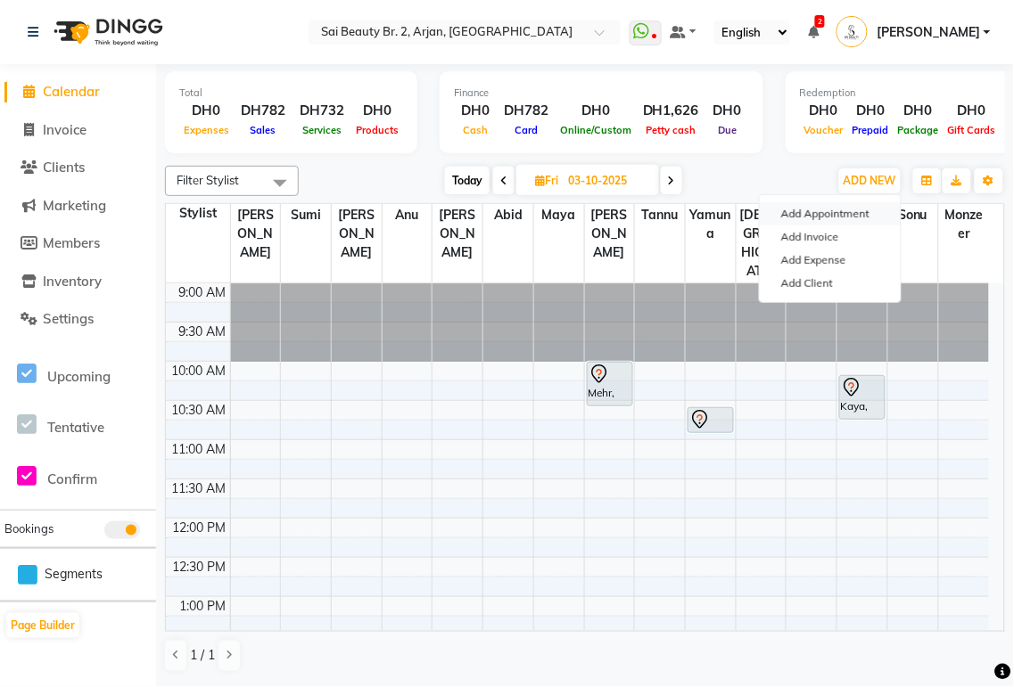
click at [858, 216] on button "Add Appointment" at bounding box center [830, 213] width 141 height 23
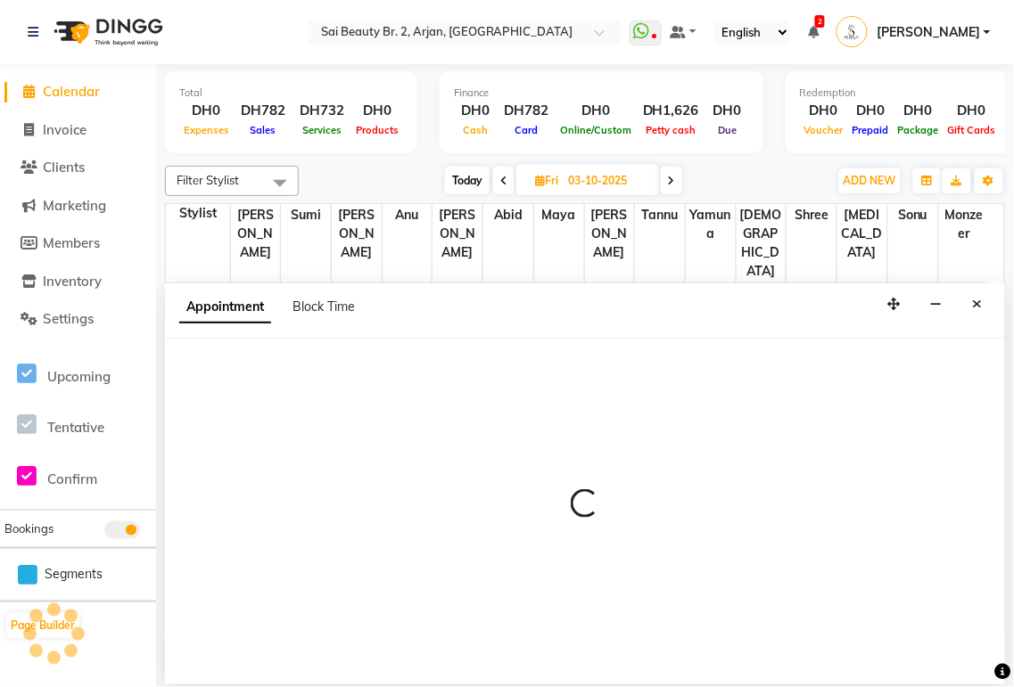
select select "600"
select select "tentative"
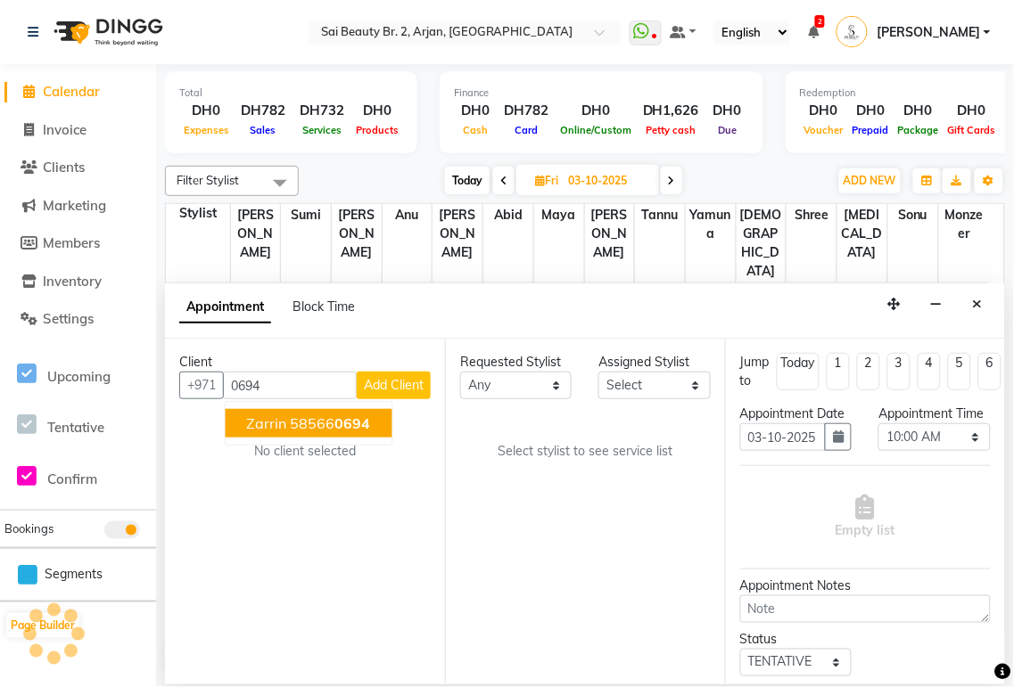
click at [360, 420] on span "0694" at bounding box center [353, 424] width 36 height 18
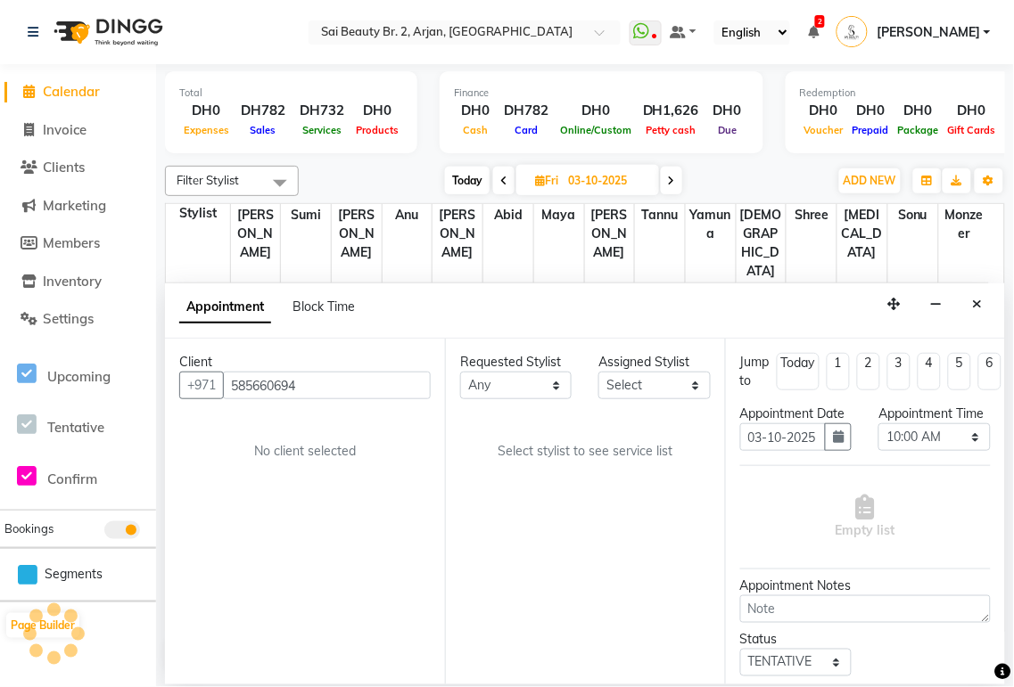
type input "585660694"
click at [554, 387] on select "Any [PERSON_NAME][MEDICAL_DATA] [PERSON_NAME] [PERSON_NAME] [PERSON_NAME] Gita …" at bounding box center [515, 386] width 111 height 28
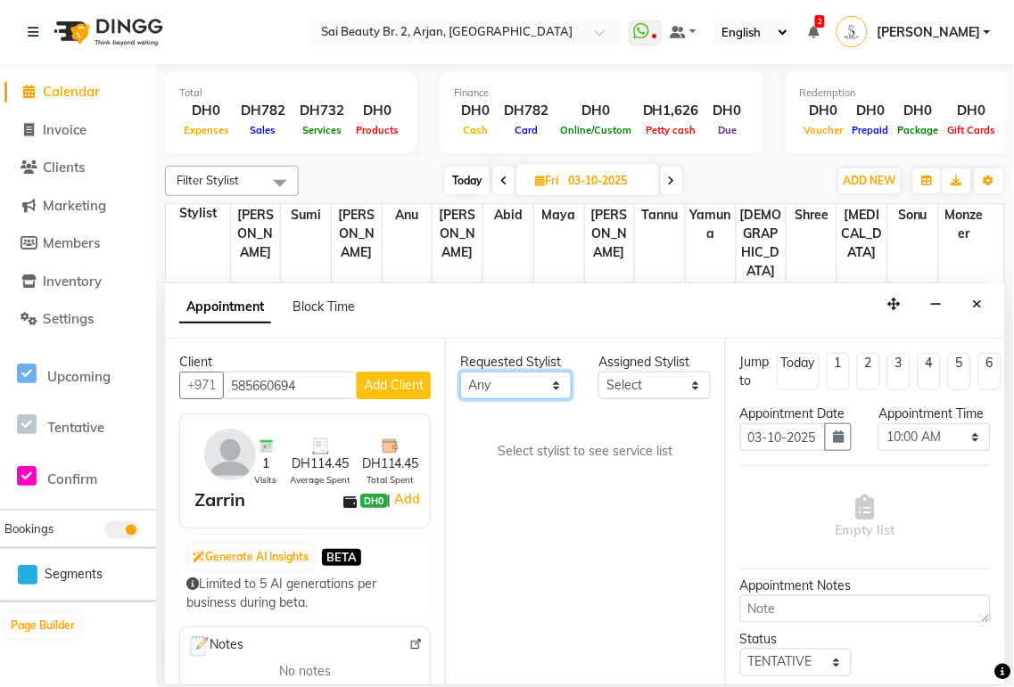
select select "66493"
click at [460, 372] on select "Any [PERSON_NAME][MEDICAL_DATA] [PERSON_NAME] [PERSON_NAME] [PERSON_NAME] Gita …" at bounding box center [515, 386] width 111 height 28
select select "66493"
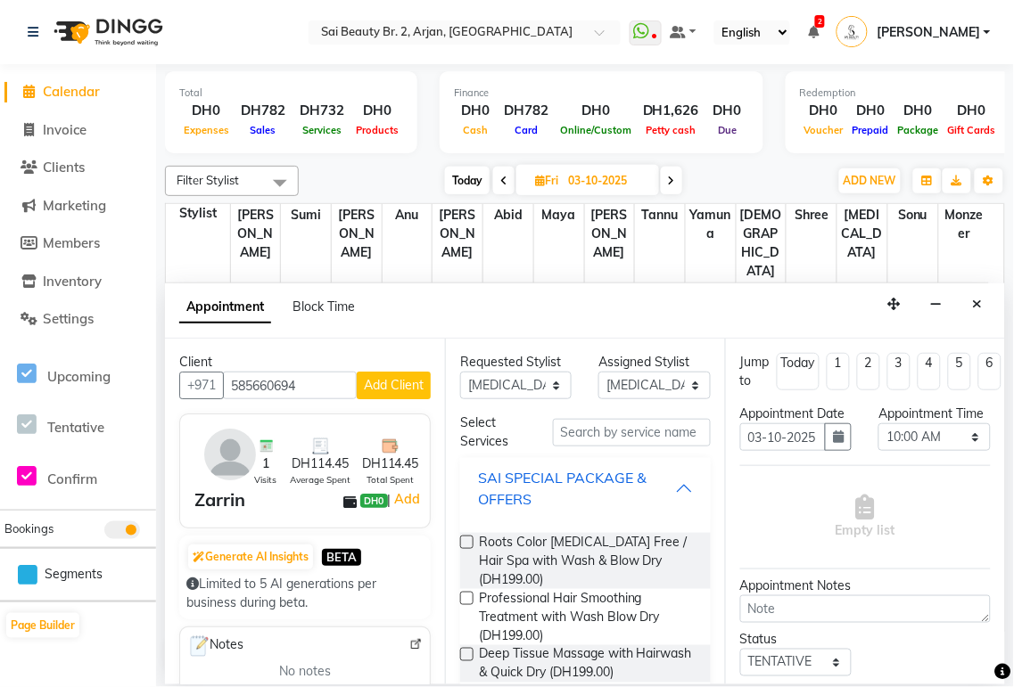
click at [655, 496] on div "SAI SPECIAL PACKAGE & OFFERS" at bounding box center [576, 488] width 197 height 43
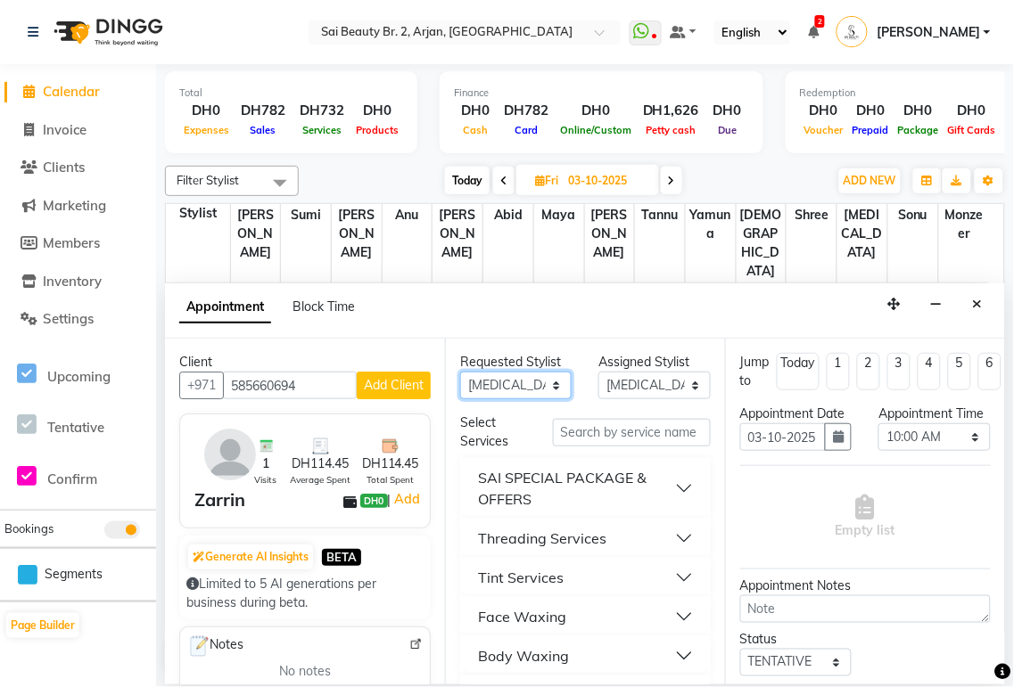
click at [548, 387] on select "Any [PERSON_NAME][MEDICAL_DATA] [PERSON_NAME] [PERSON_NAME] [PERSON_NAME] Gita …" at bounding box center [515, 386] width 111 height 28
select select "59424"
click at [460, 372] on select "Any [PERSON_NAME][MEDICAL_DATA] [PERSON_NAME] [PERSON_NAME] [PERSON_NAME] Gita …" at bounding box center [515, 386] width 111 height 28
select select "59424"
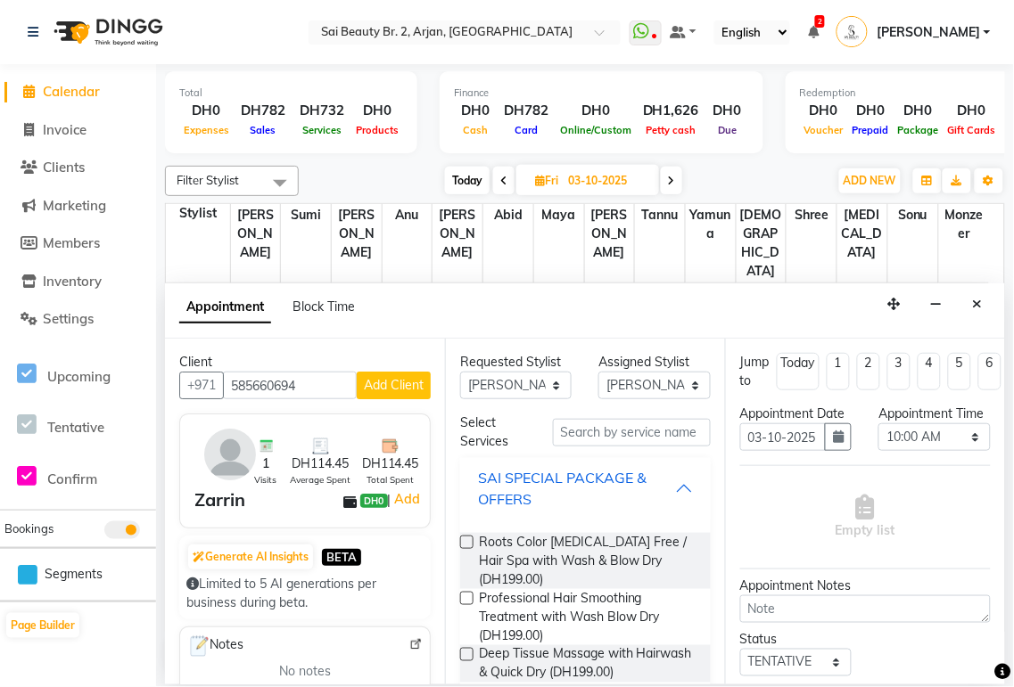
click at [656, 483] on div "SAI SPECIAL PACKAGE & OFFERS" at bounding box center [576, 488] width 197 height 43
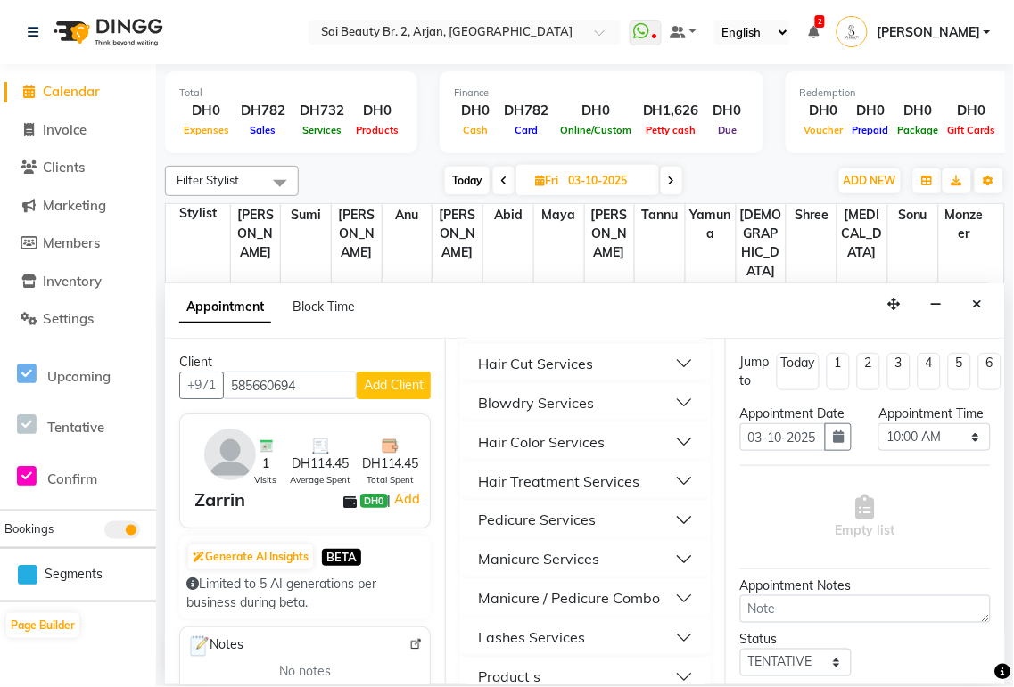
scroll to position [519, 0]
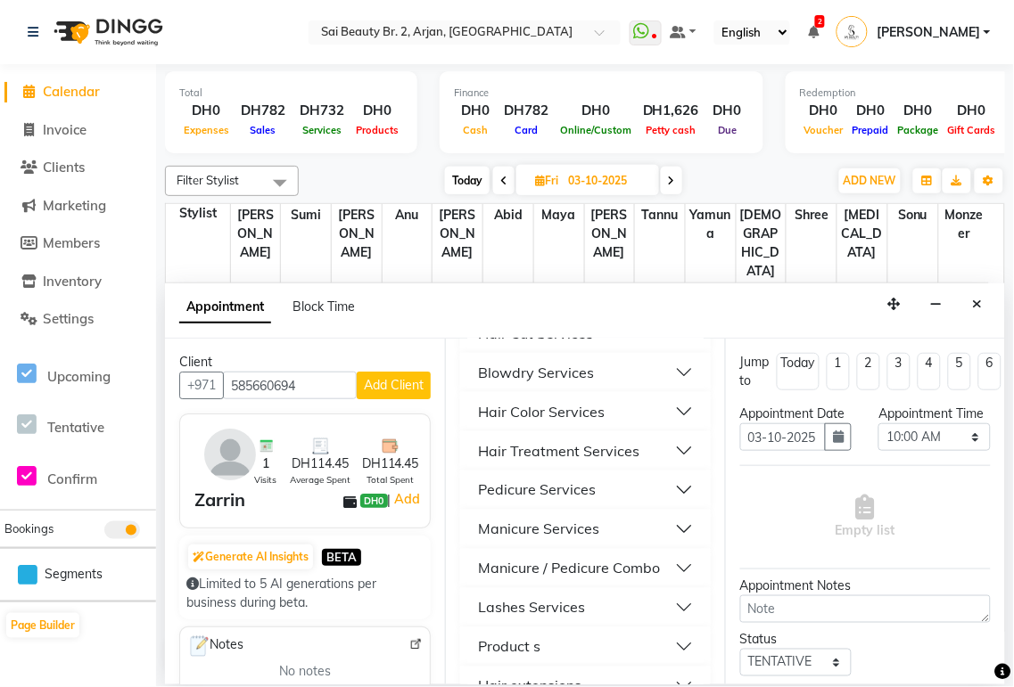
click at [669, 496] on button "Pedicure Services" at bounding box center [585, 490] width 236 height 32
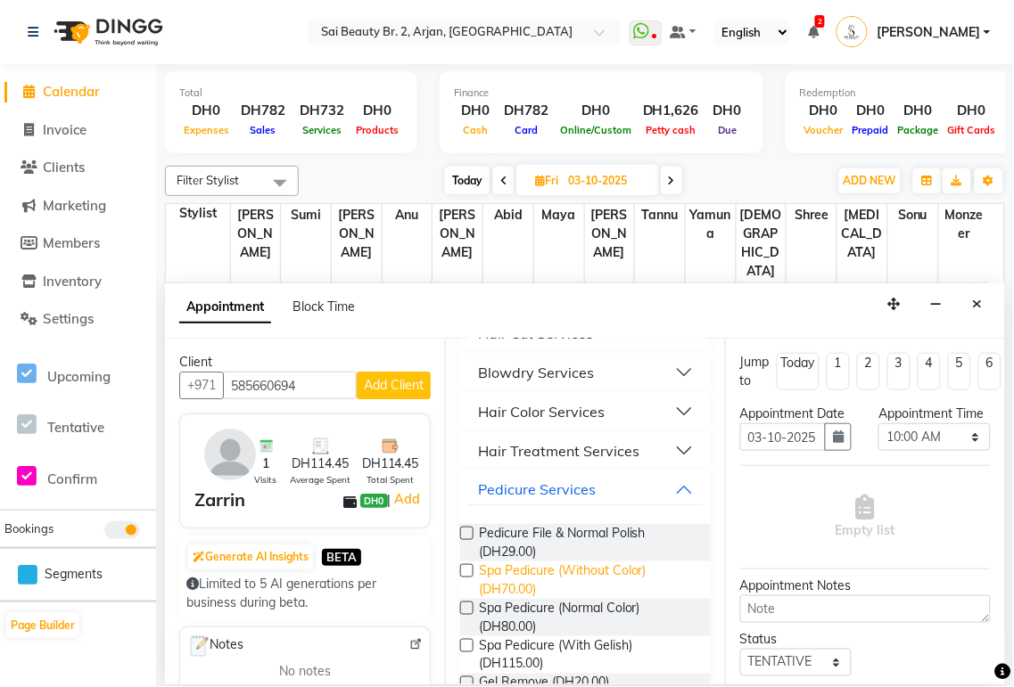
click at [530, 588] on span "Spa Pedicure (Without Color) (DH70.00)" at bounding box center [588, 580] width 218 height 37
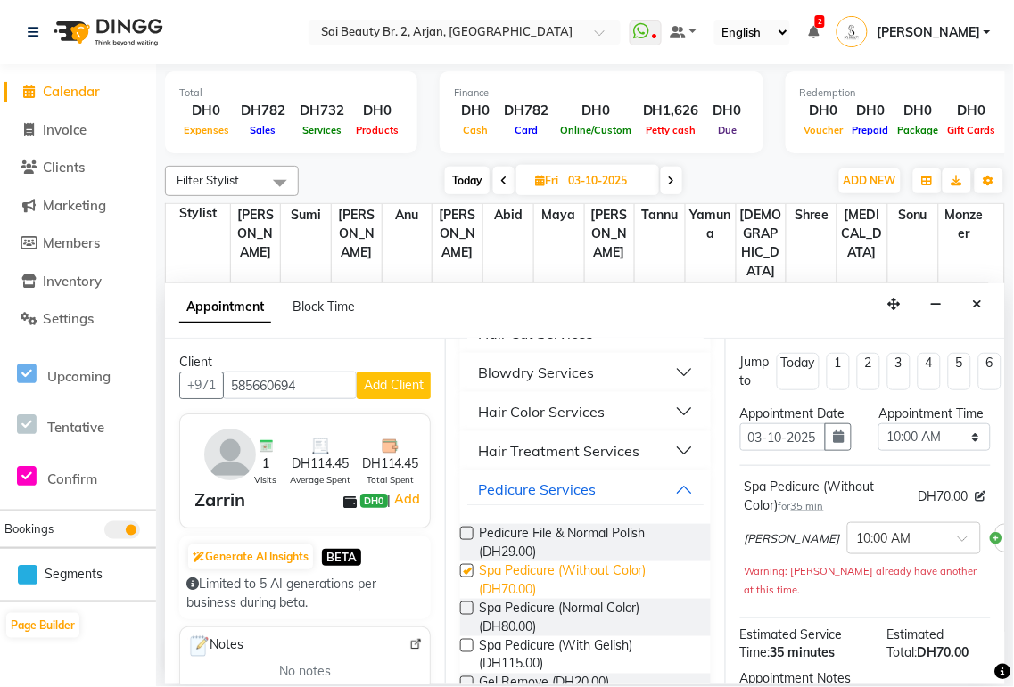
checkbox input "false"
click at [959, 451] on select "Select 10:00 AM 10:05 AM 10:10 AM 10:15 AM 10:20 AM 10:25 AM 10:30 AM 10:35 AM …" at bounding box center [933, 437] width 111 height 28
select select "1080"
click at [878, 441] on select "Select 10:00 AM 10:05 AM 10:10 AM 10:15 AM 10:20 AM 10:25 AM 10:30 AM 10:35 AM …" at bounding box center [933, 437] width 111 height 28
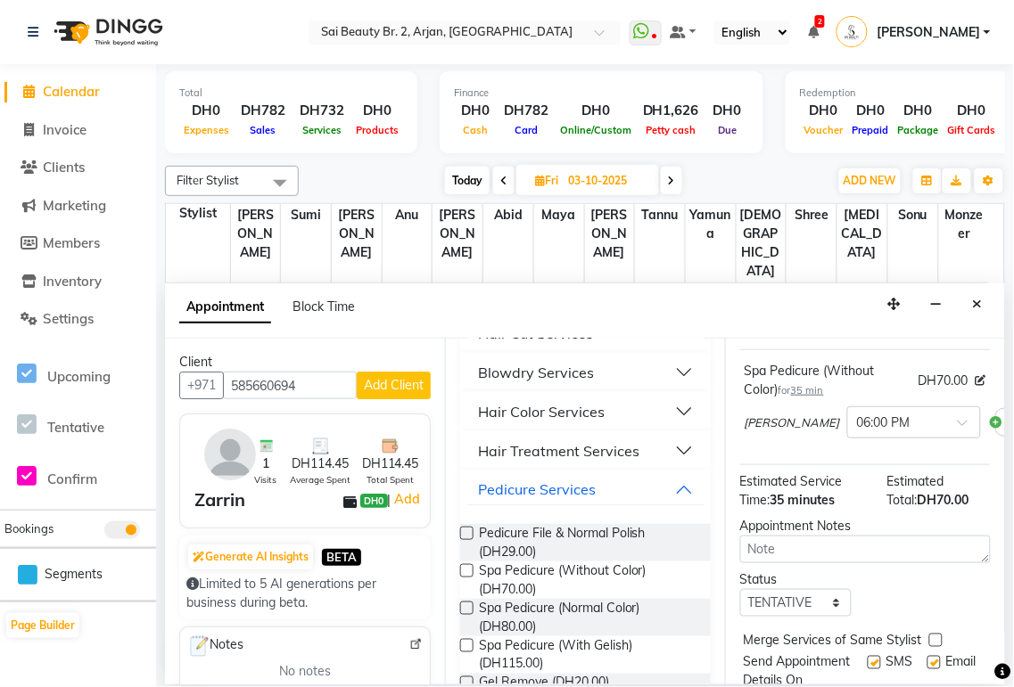
scroll to position [228, 0]
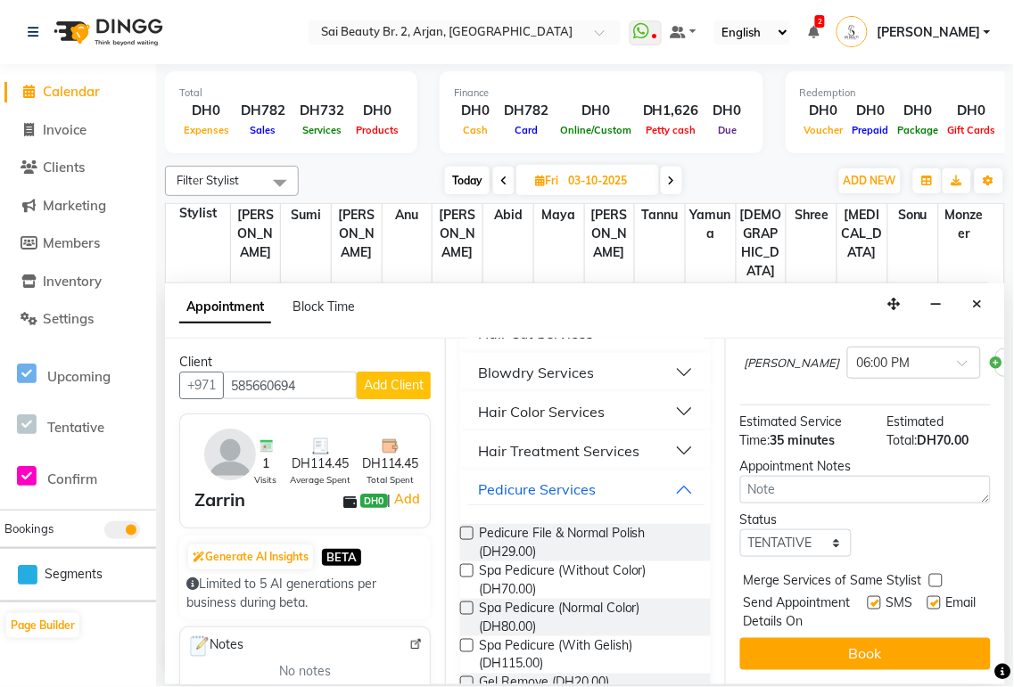
click at [933, 574] on label at bounding box center [935, 580] width 13 height 13
click at [933, 577] on input "checkbox" at bounding box center [935, 583] width 12 height 12
checkbox input "true"
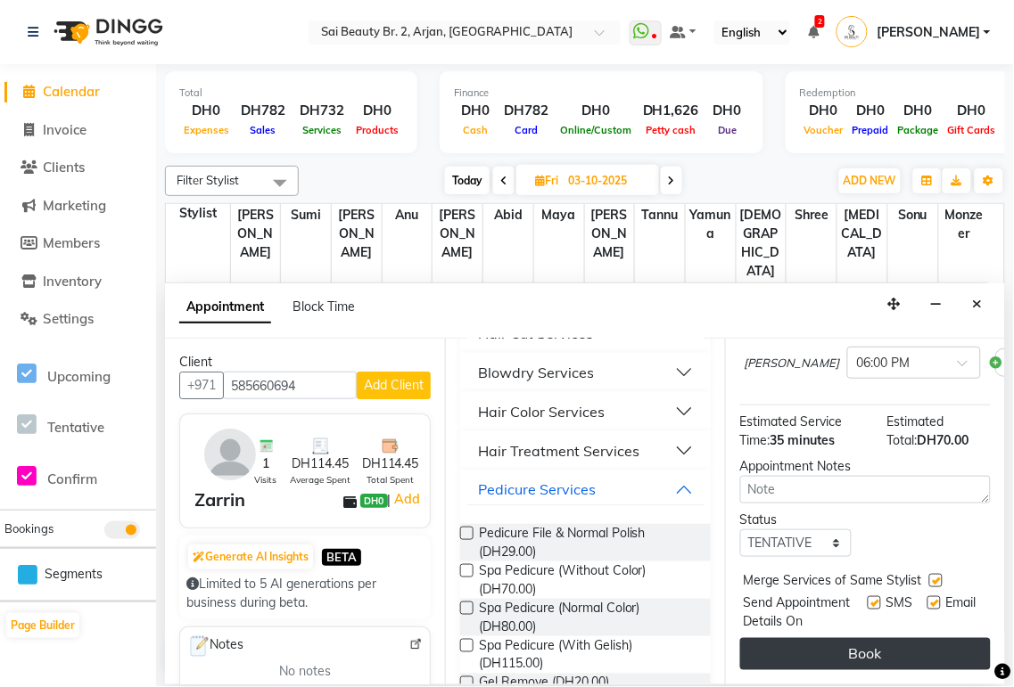
click at [902, 638] on button "Book" at bounding box center [865, 654] width 250 height 32
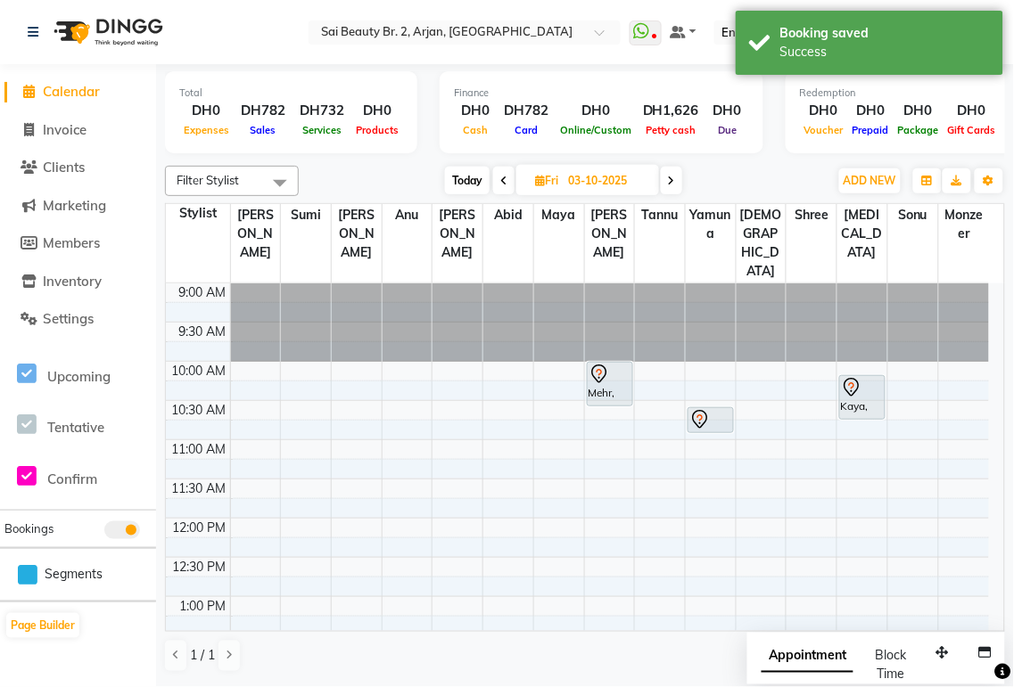
click at [813, 663] on span "Appointment" at bounding box center [807, 657] width 92 height 32
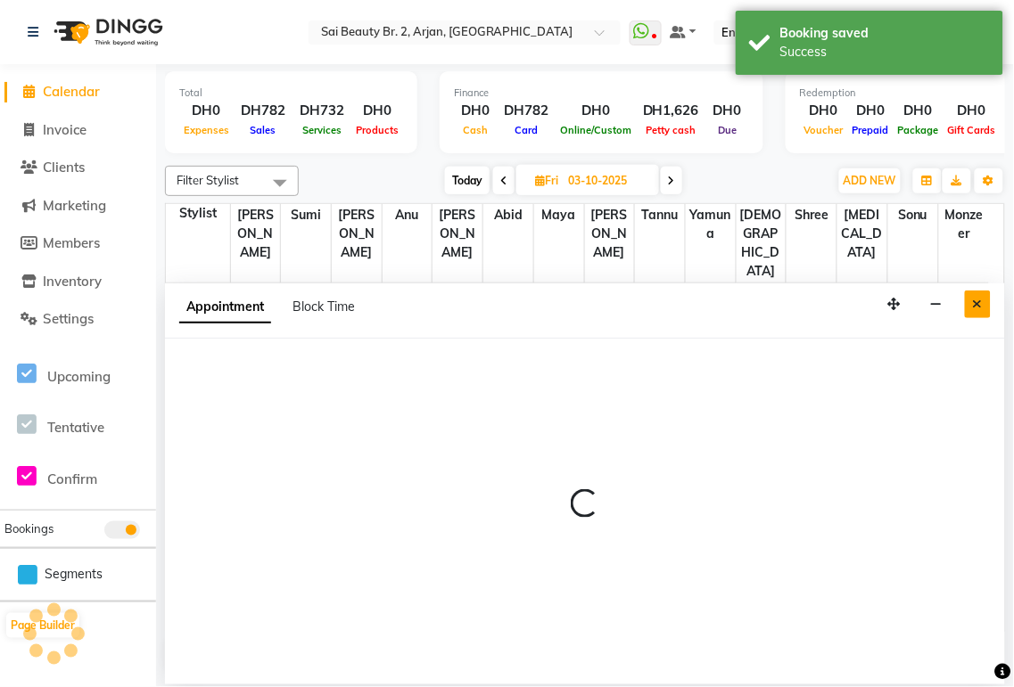
click at [977, 304] on icon "Close" at bounding box center [978, 304] width 10 height 12
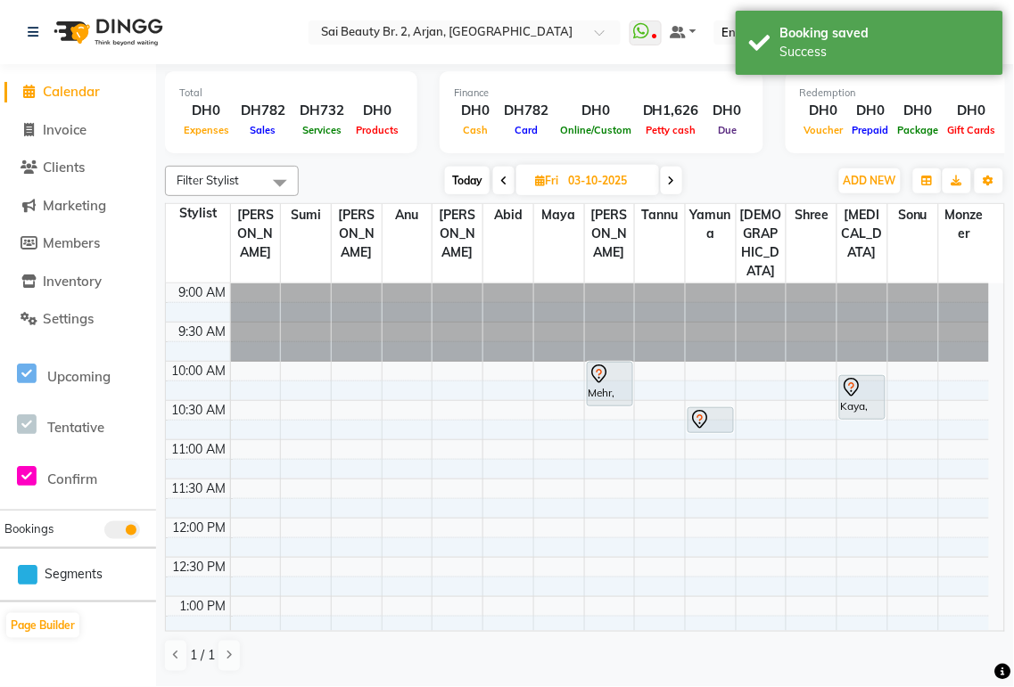
click at [461, 185] on span "Today" at bounding box center [467, 181] width 45 height 28
type input "02-10-2025"
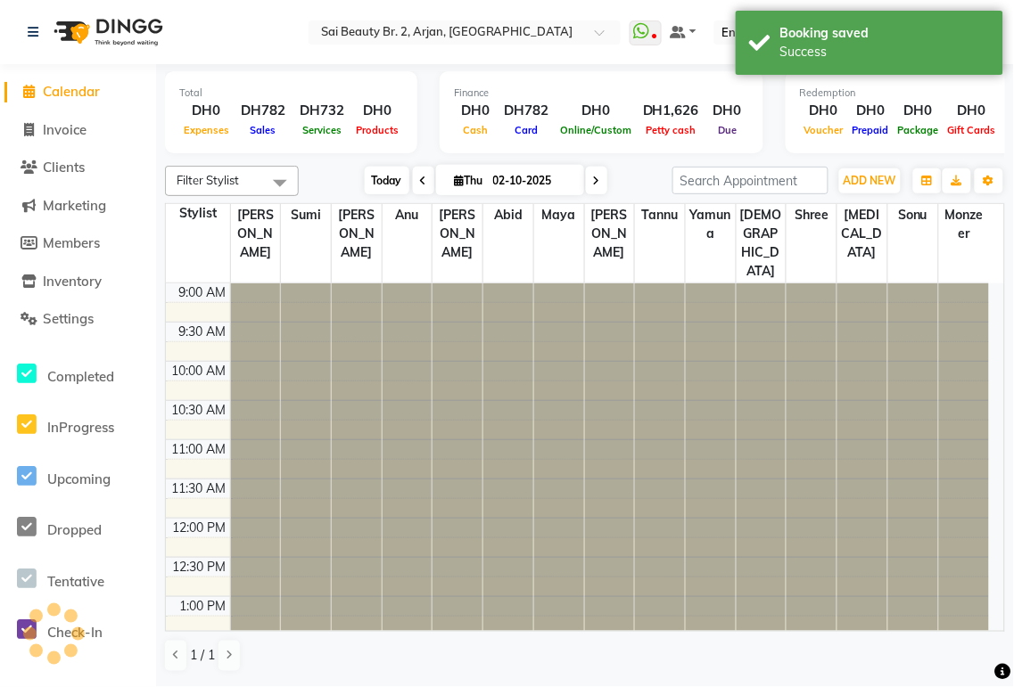
scroll to position [710, 0]
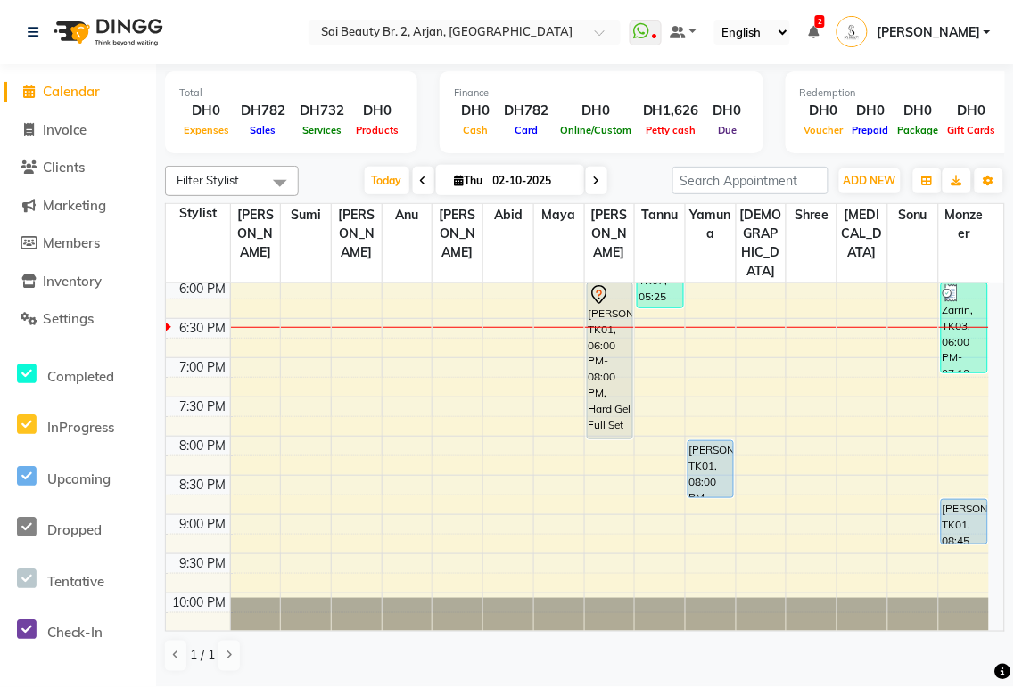
click at [459, 180] on span "Thu" at bounding box center [468, 180] width 37 height 13
select select "10"
select select "2025"
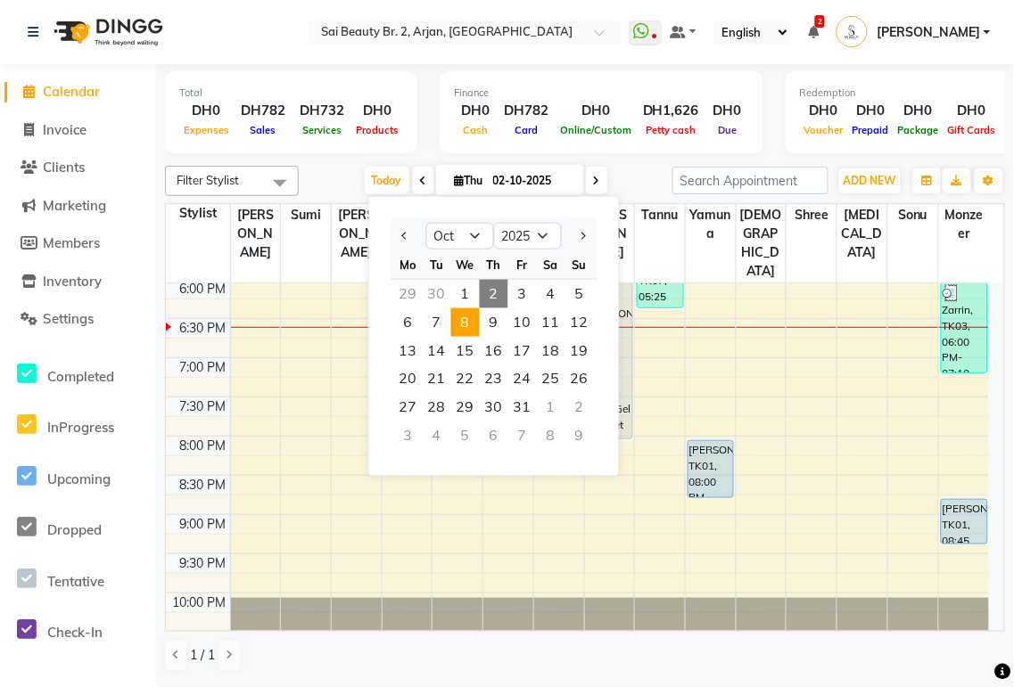
click at [464, 322] on span "8" at bounding box center [465, 322] width 29 height 29
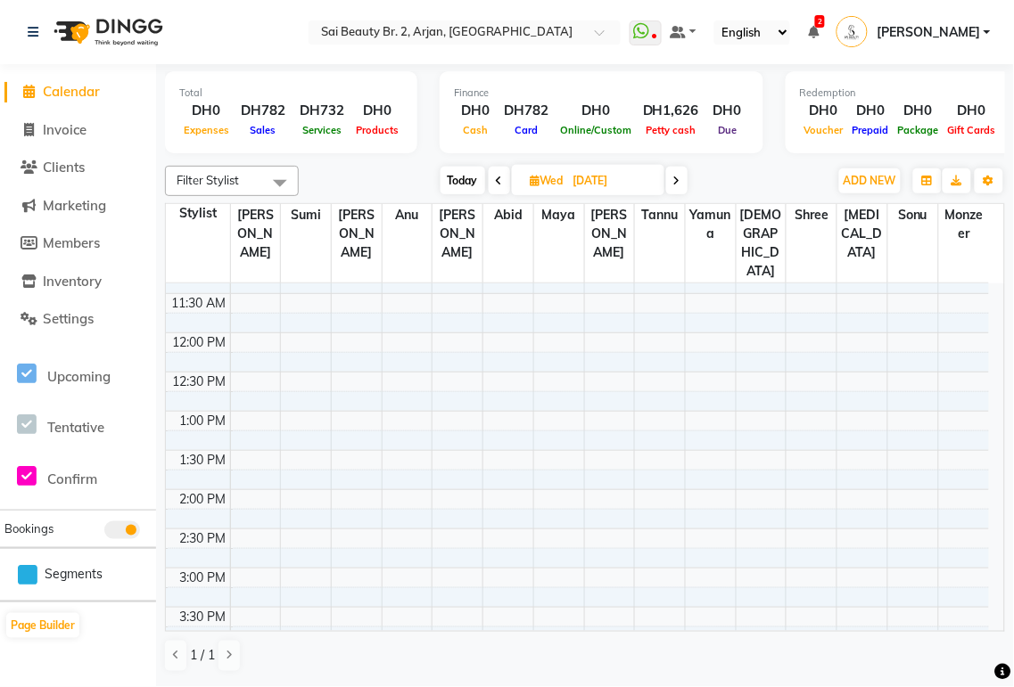
scroll to position [86, 0]
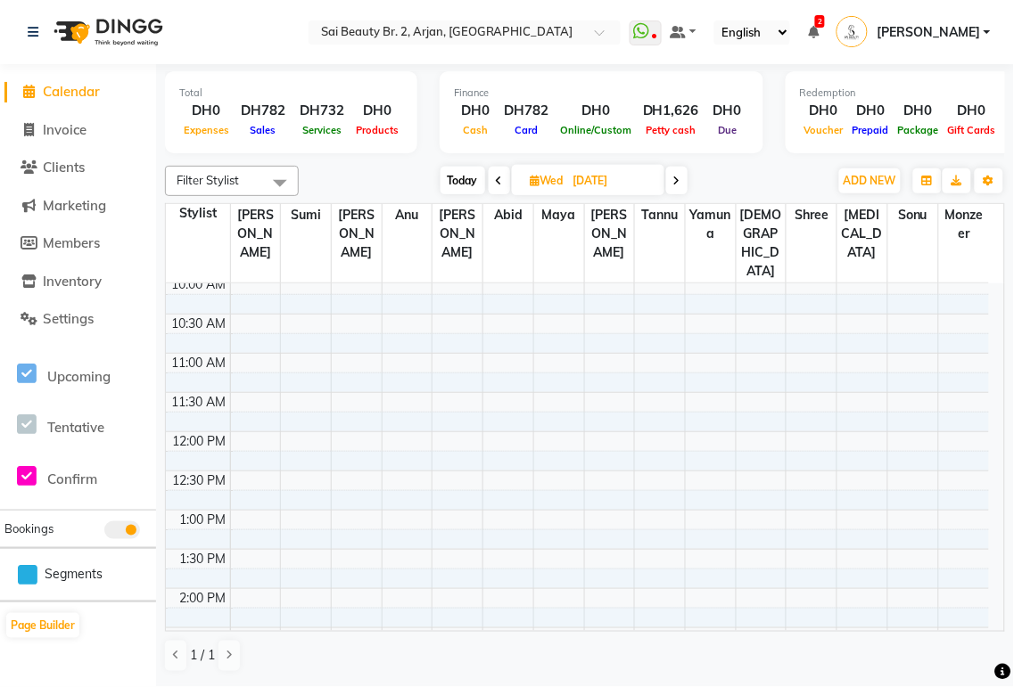
click at [458, 182] on span "Today" at bounding box center [462, 181] width 45 height 28
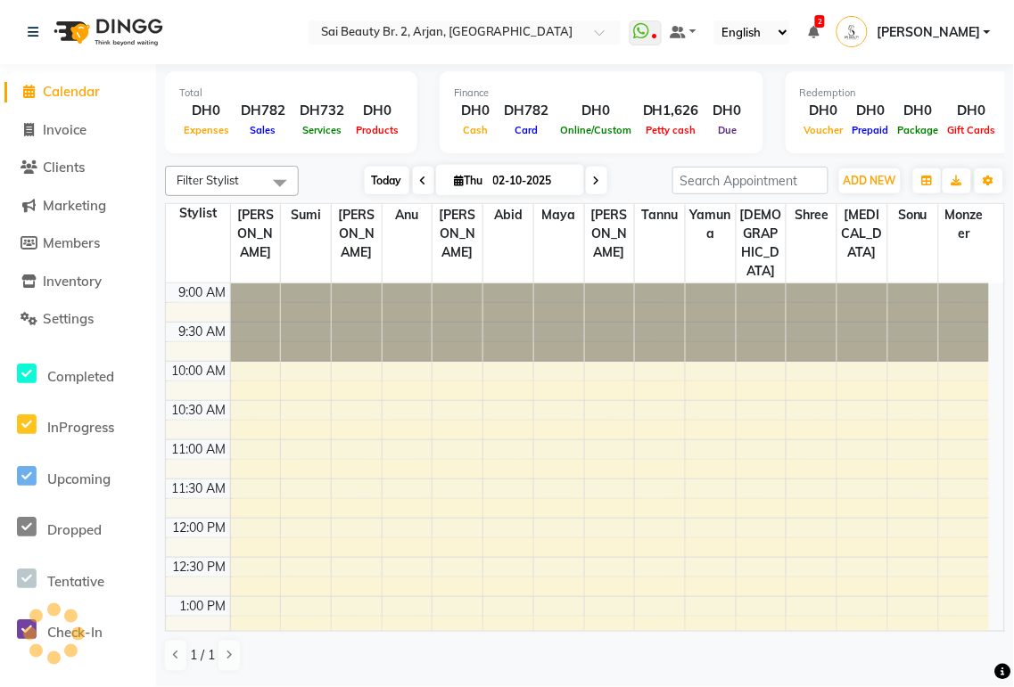
scroll to position [710, 0]
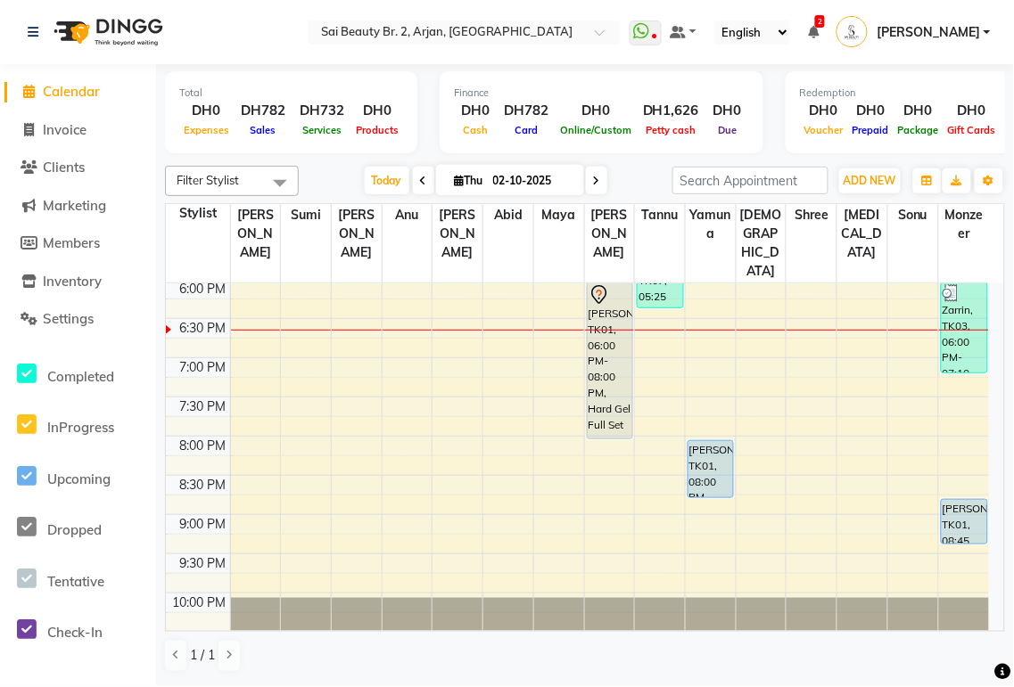
click at [593, 180] on icon at bounding box center [596, 181] width 7 height 11
type input "03-10-2025"
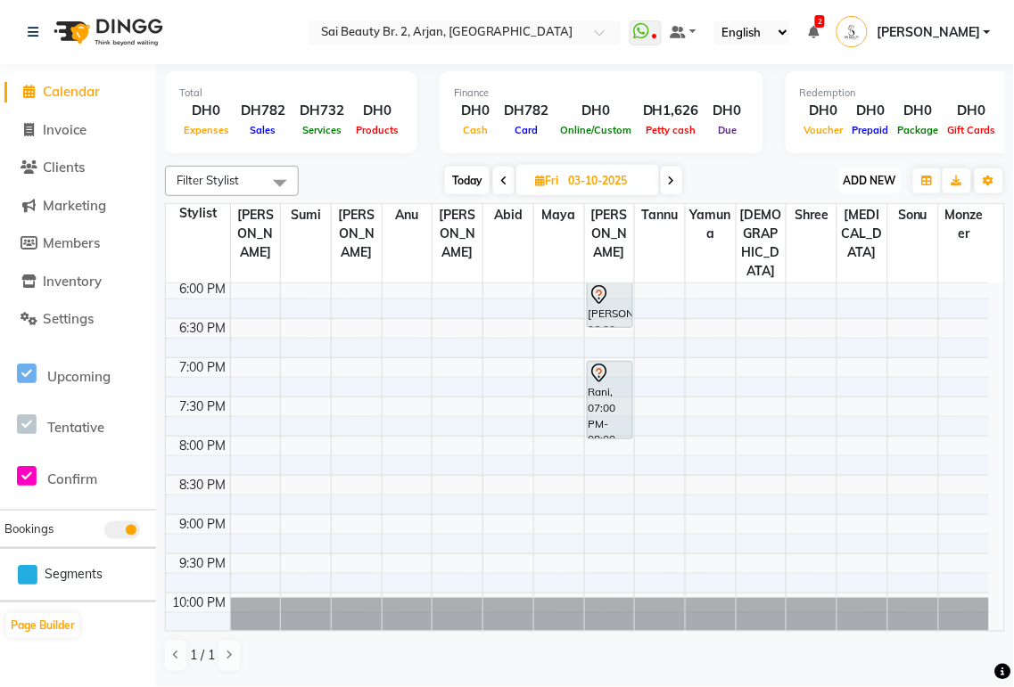
click at [870, 180] on span "ADD NEW" at bounding box center [869, 180] width 53 height 13
click at [851, 215] on button "Add Appointment" at bounding box center [830, 213] width 141 height 23
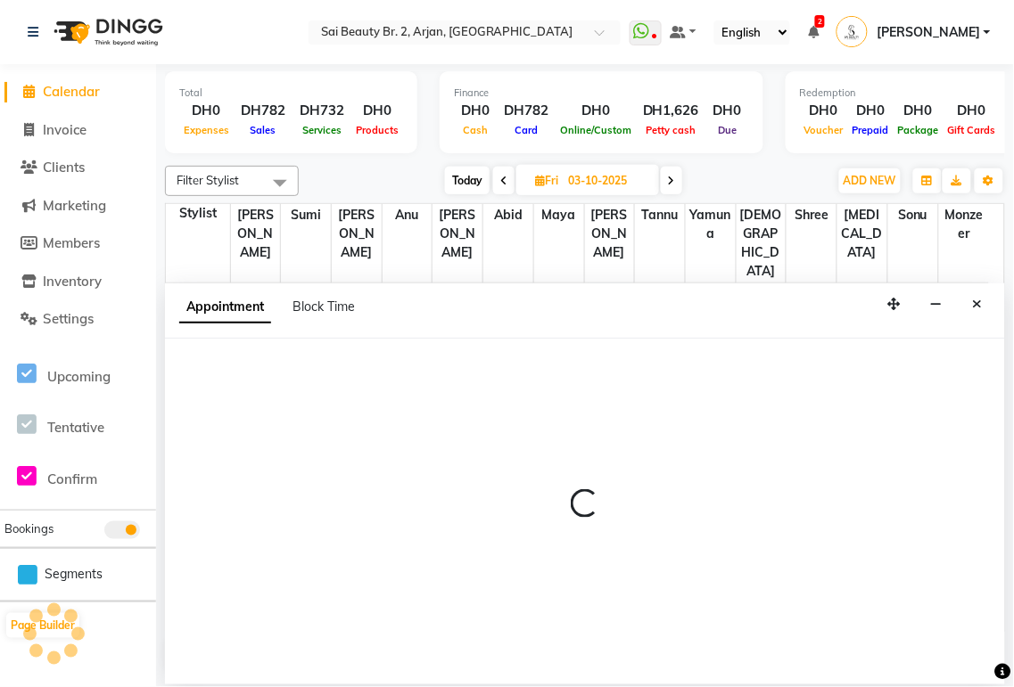
select select "tentative"
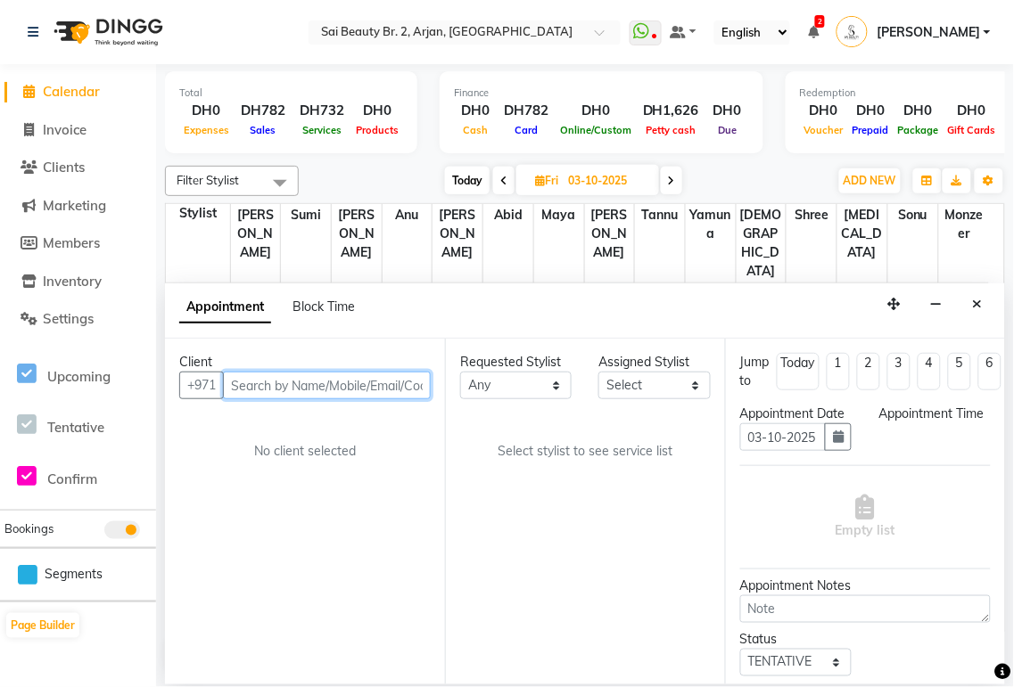
select select "600"
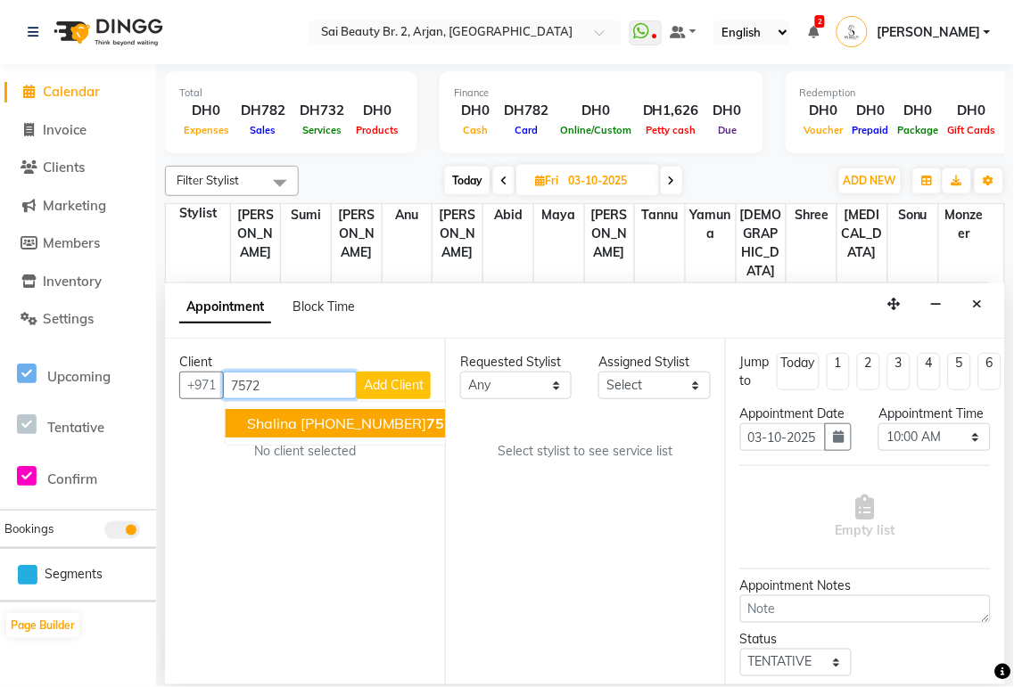
click at [384, 432] on button "Shalina +44 731041 7572" at bounding box center [355, 423] width 259 height 29
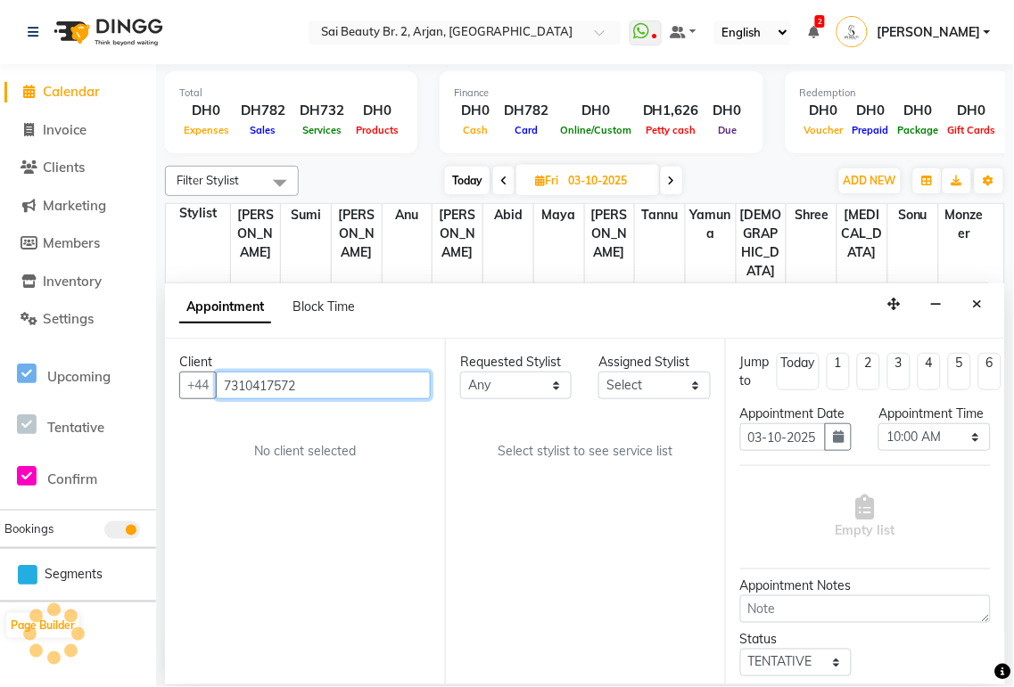
type input "7310417572"
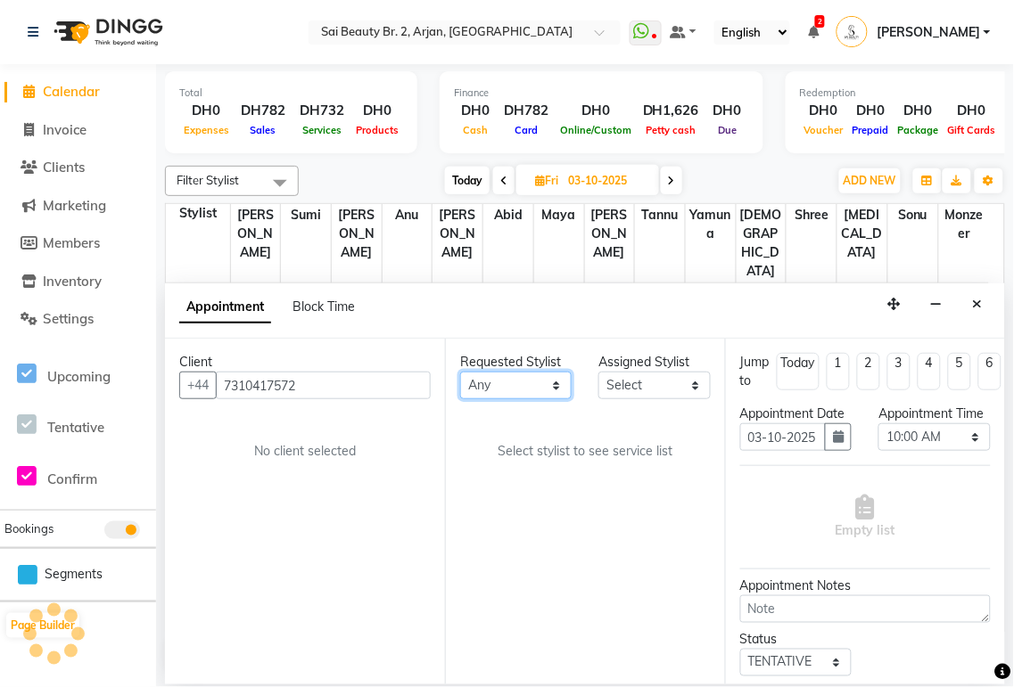
click at [566, 395] on select "Any [PERSON_NAME][MEDICAL_DATA] [PERSON_NAME] [PERSON_NAME] [PERSON_NAME] Gita …" at bounding box center [515, 386] width 111 height 28
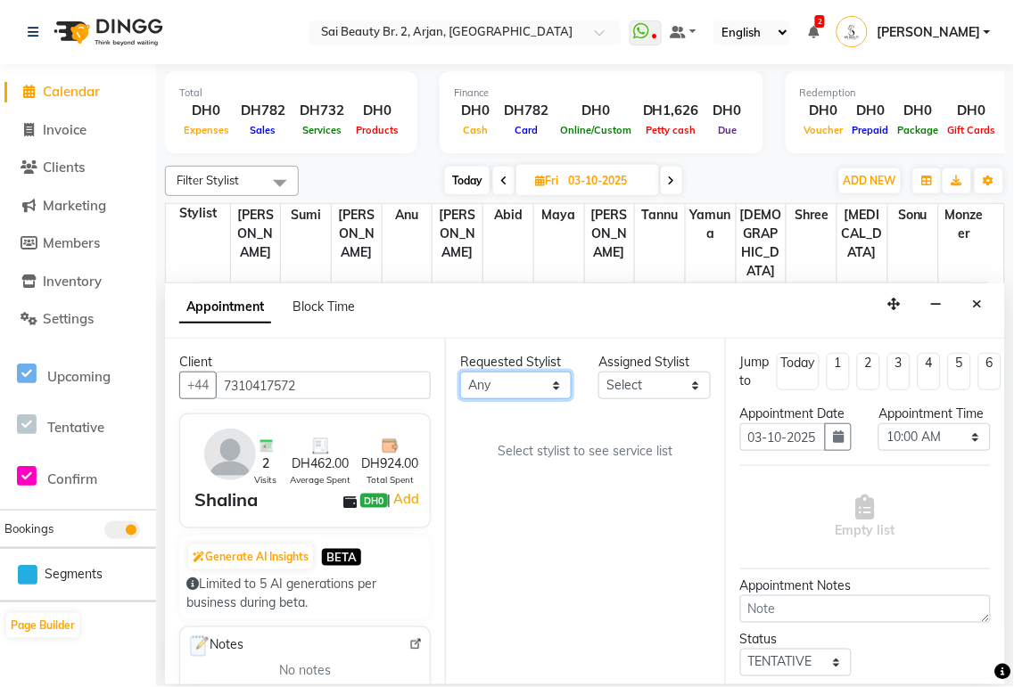
select select "82917"
click at [460, 372] on select "Any [PERSON_NAME][MEDICAL_DATA] [PERSON_NAME] [PERSON_NAME] [PERSON_NAME] Gita …" at bounding box center [515, 386] width 111 height 28
select select "82917"
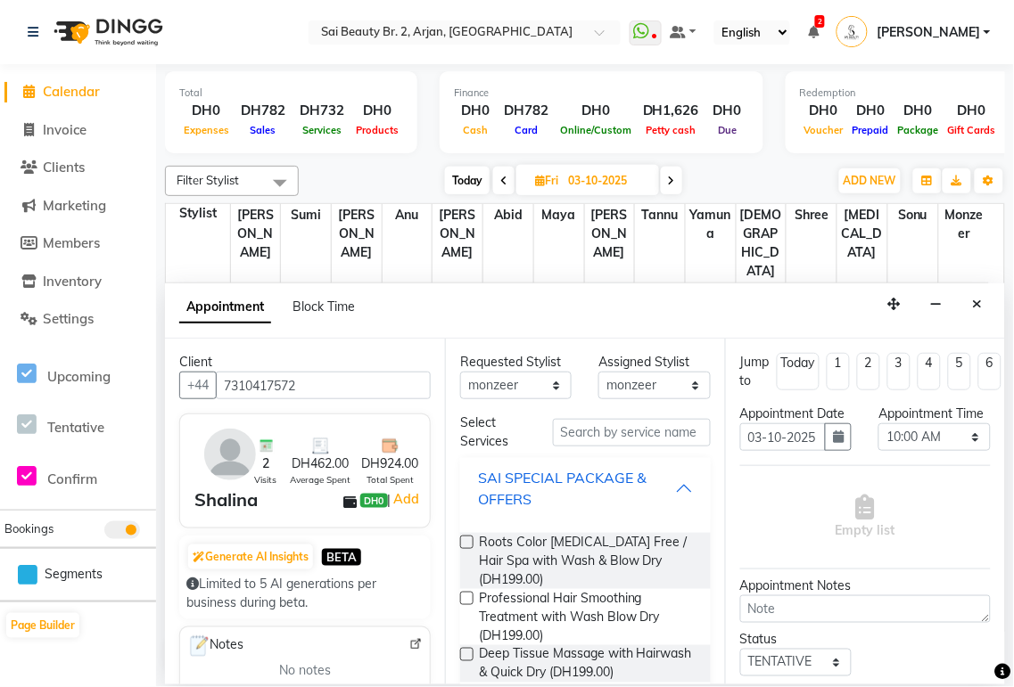
click at [658, 486] on div "SAI SPECIAL PACKAGE & OFFERS" at bounding box center [576, 488] width 197 height 43
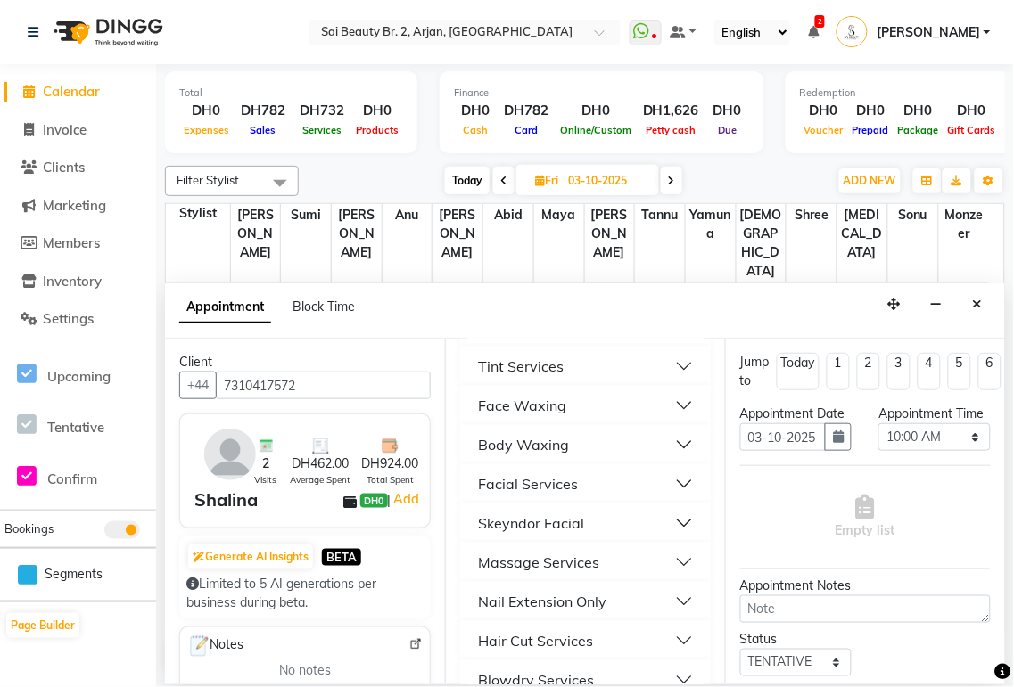
scroll to position [0, 0]
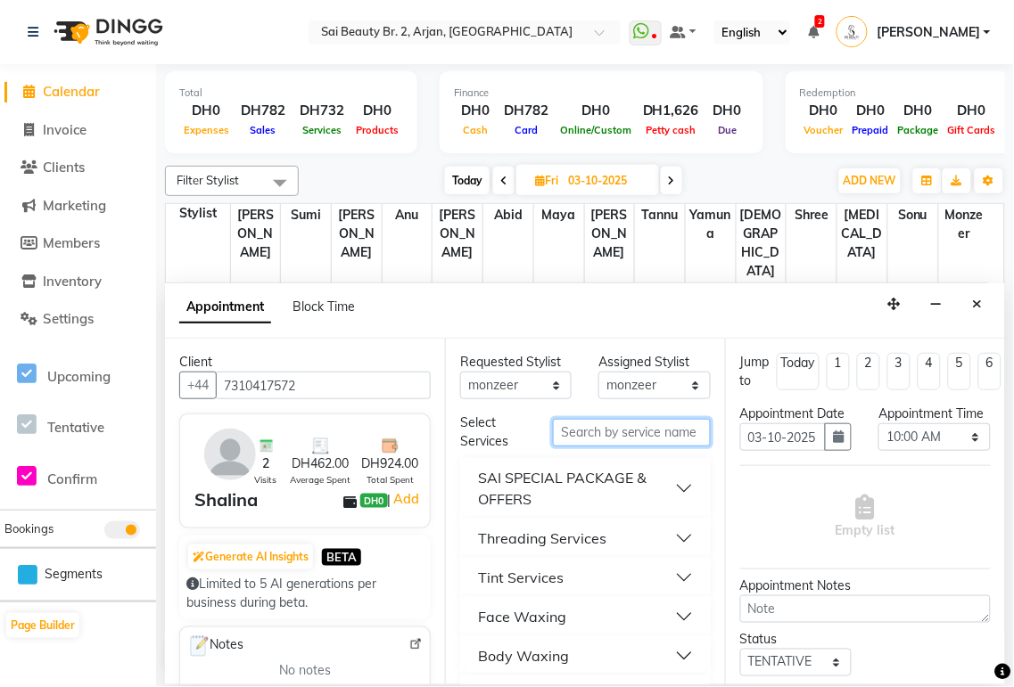
click at [603, 431] on input "text" at bounding box center [632, 433] width 158 height 28
type input "half"
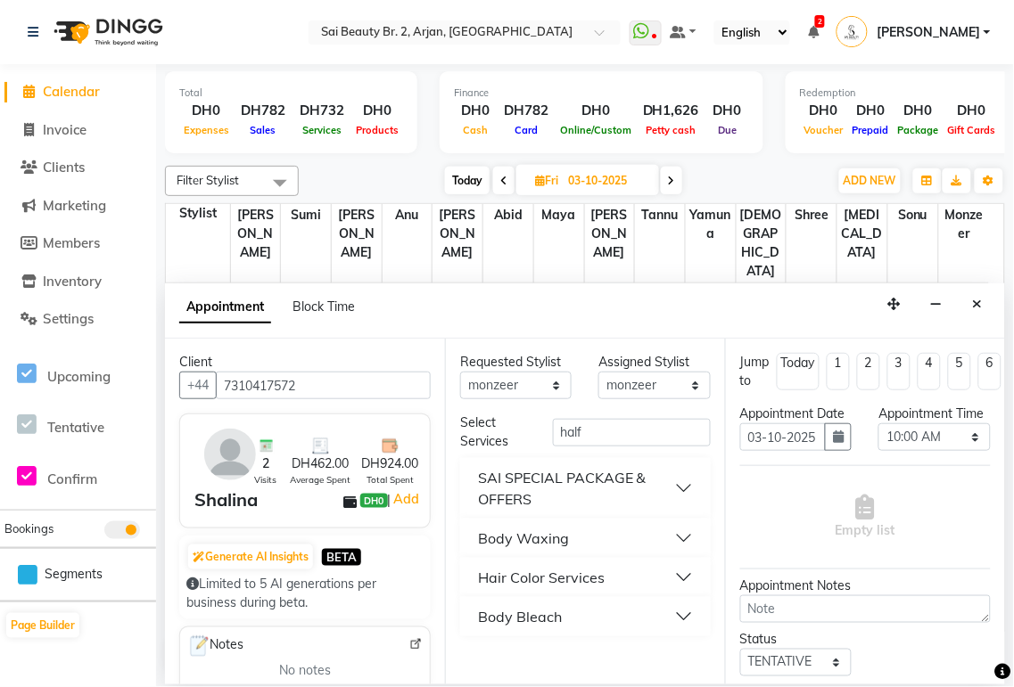
click at [678, 574] on button "Hair Color Services" at bounding box center [585, 578] width 236 height 32
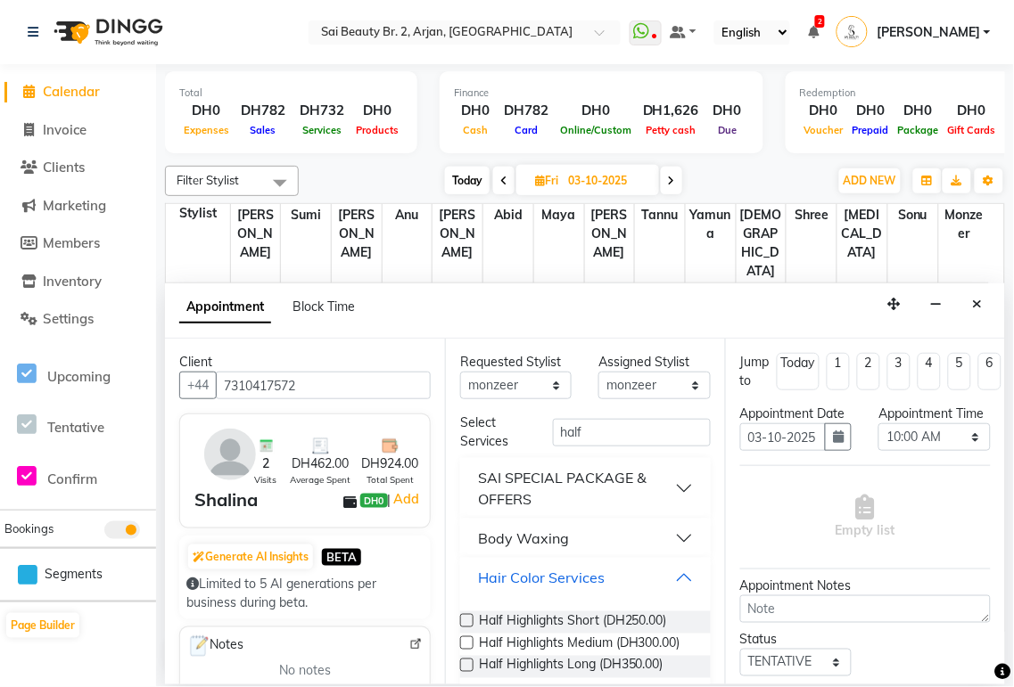
scroll to position [76, 0]
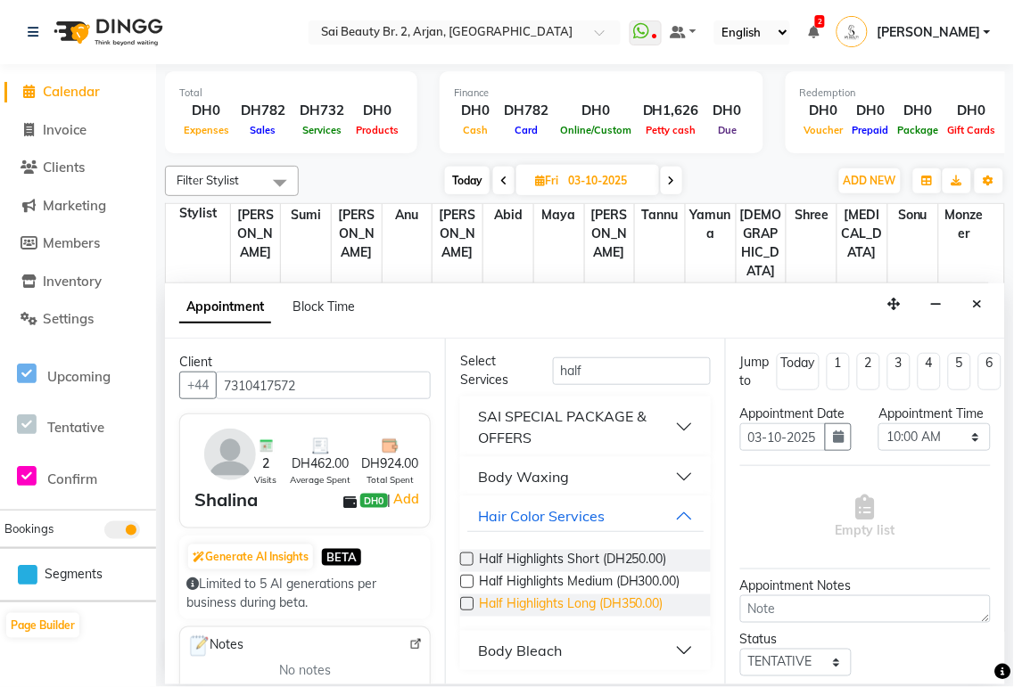
click at [610, 610] on span "Half Highlights Long (DH350.00)" at bounding box center [571, 606] width 185 height 22
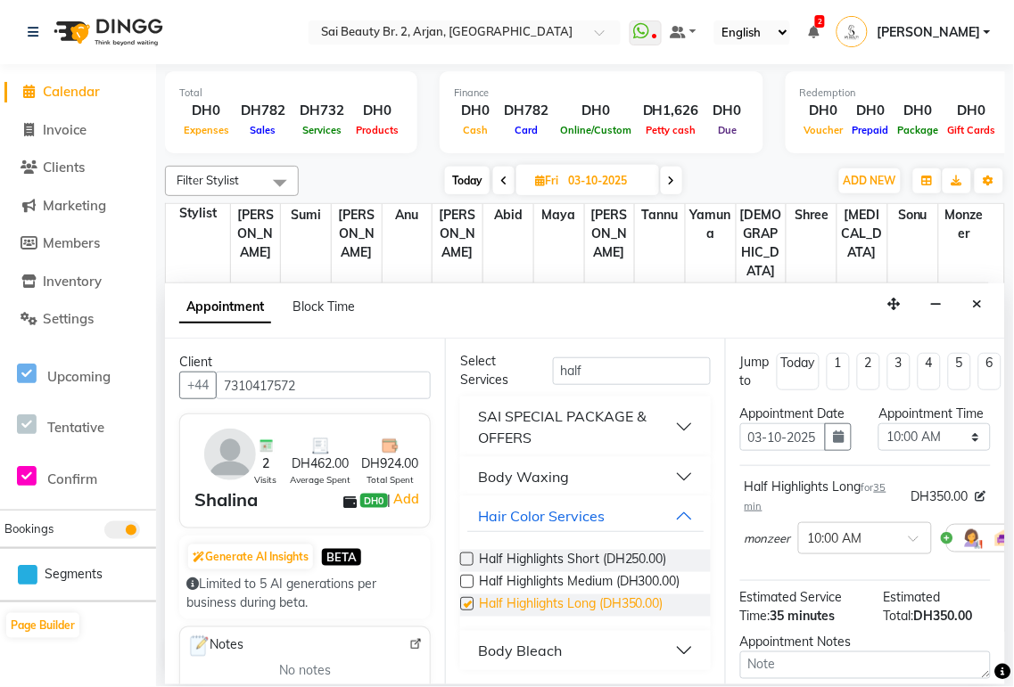
checkbox input "false"
click at [964, 451] on select "Select 10:00 AM 10:05 AM 10:10 AM 10:15 AM 10:20 AM 10:25 AM 10:30 AM 10:35 AM …" at bounding box center [933, 437] width 111 height 28
select select "900"
click at [878, 441] on select "Select 10:00 AM 10:05 AM 10:10 AM 10:15 AM 10:20 AM 10:25 AM 10:30 AM 10:35 AM …" at bounding box center [933, 437] width 111 height 28
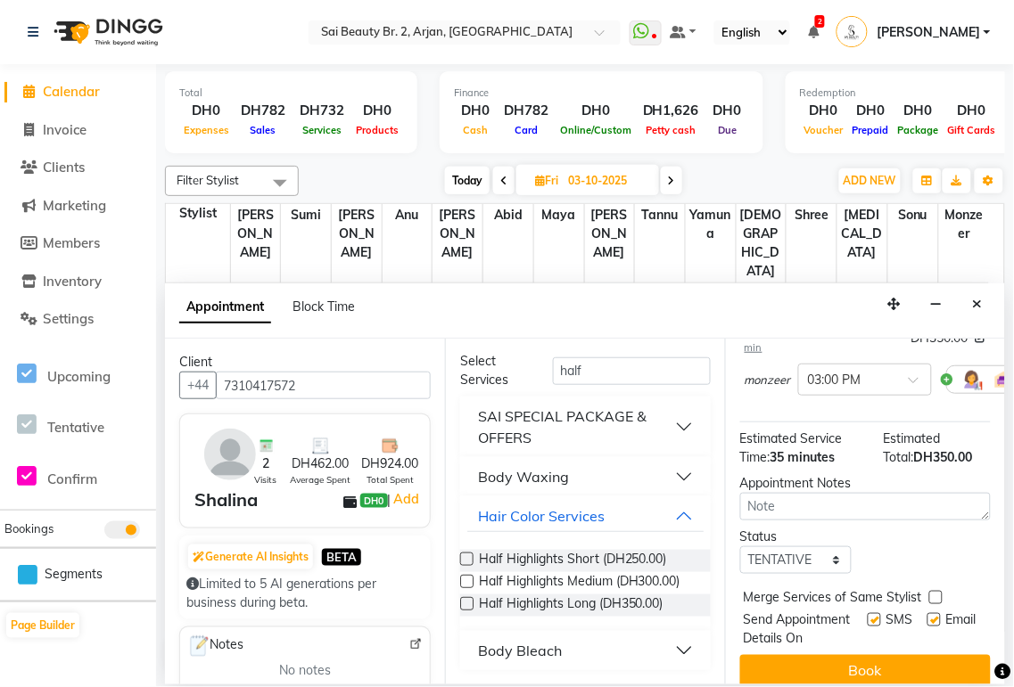
scroll to position [228, 0]
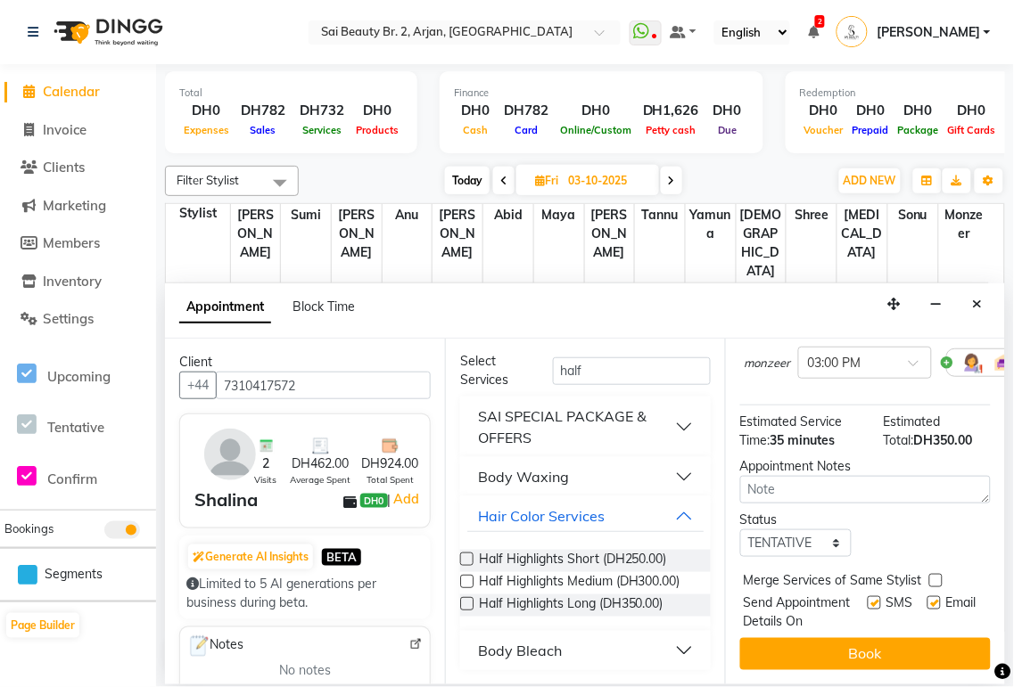
click at [936, 574] on label at bounding box center [935, 580] width 13 height 13
click at [936, 577] on input "checkbox" at bounding box center [935, 583] width 12 height 12
checkbox input "true"
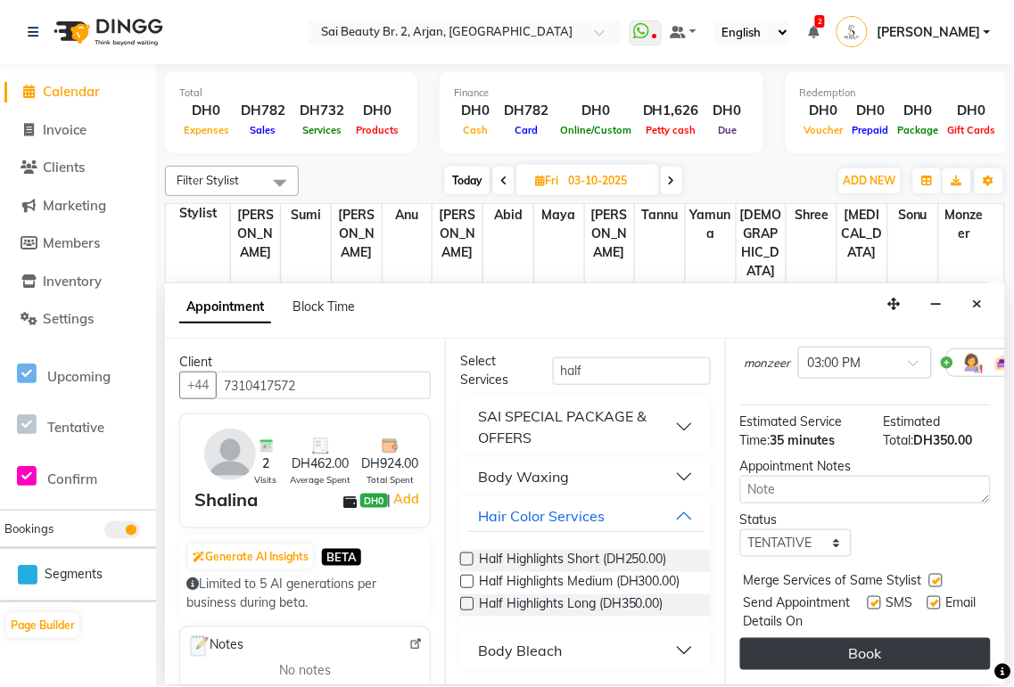
click at [923, 639] on button "Book" at bounding box center [865, 654] width 250 height 32
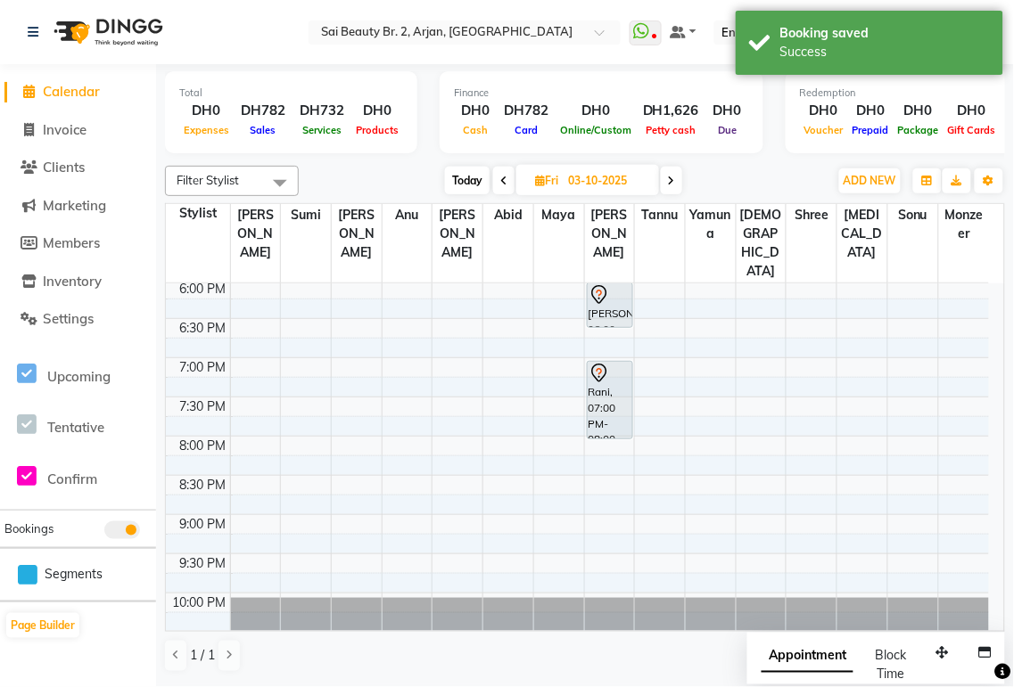
click at [813, 647] on span "Appointment" at bounding box center [807, 657] width 92 height 32
select select "tentative"
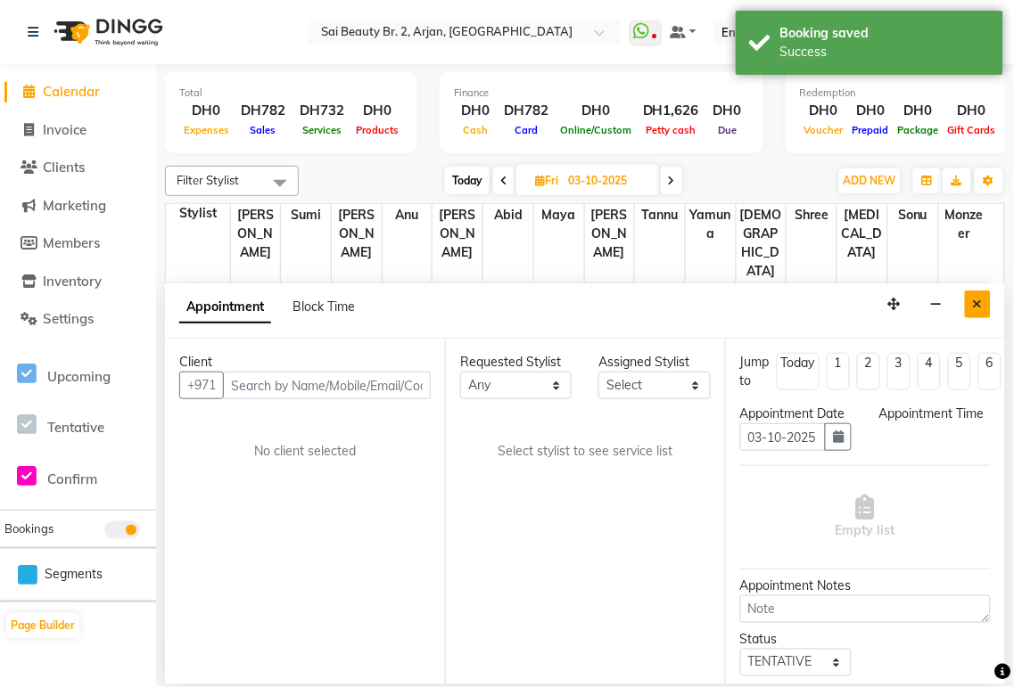
click at [977, 306] on icon "Close" at bounding box center [978, 304] width 10 height 12
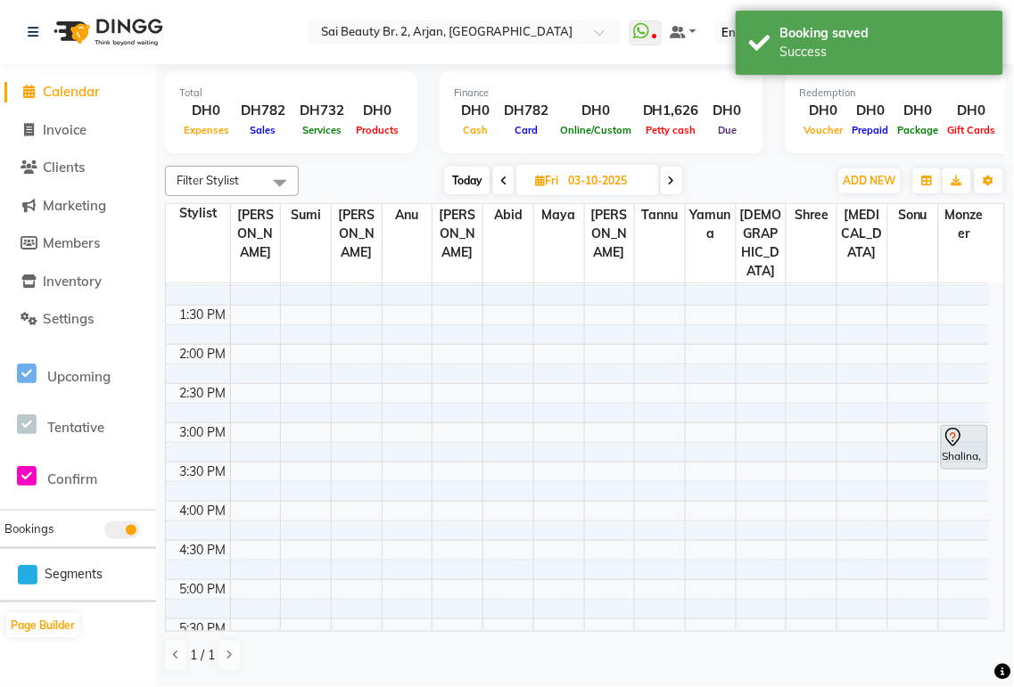
scroll to position [333, 0]
click at [482, 172] on span "Today" at bounding box center [467, 181] width 45 height 28
type input "02-10-2025"
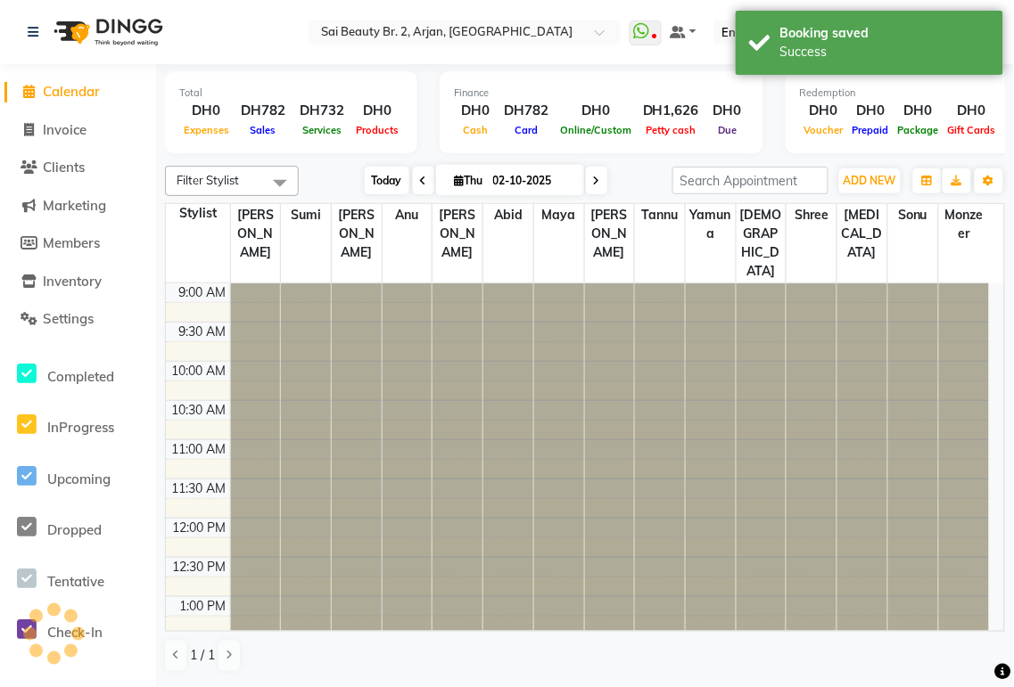
scroll to position [710, 0]
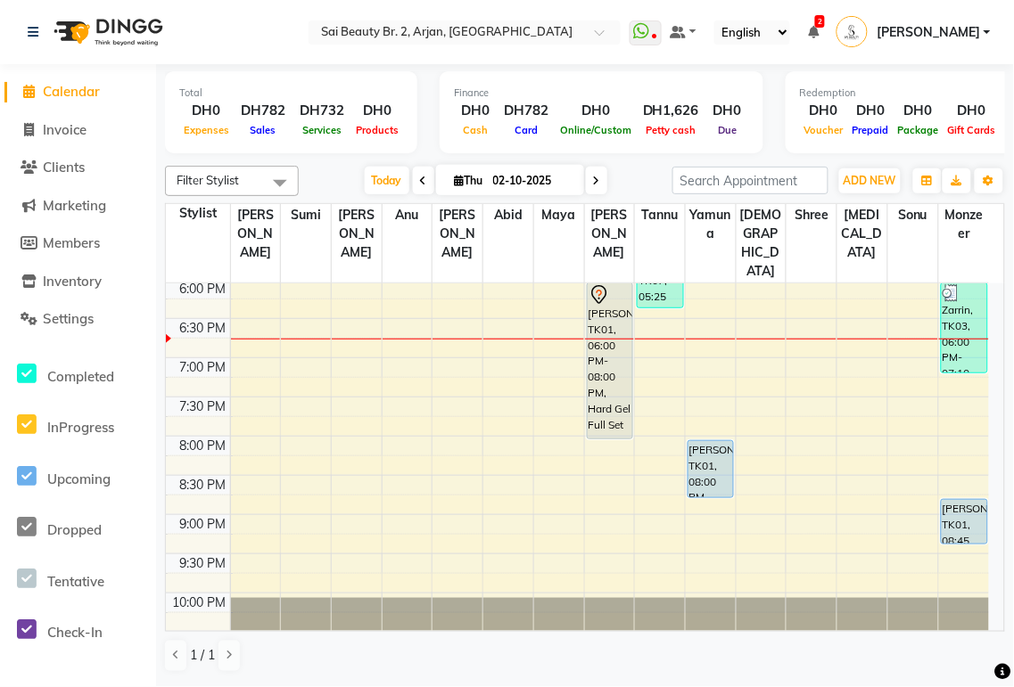
click at [706, 441] on div "[PERSON_NAME], TK01, 08:00 PM-08:45 PM, Add professional Shampoo (DH30)" at bounding box center [710, 469] width 45 height 56
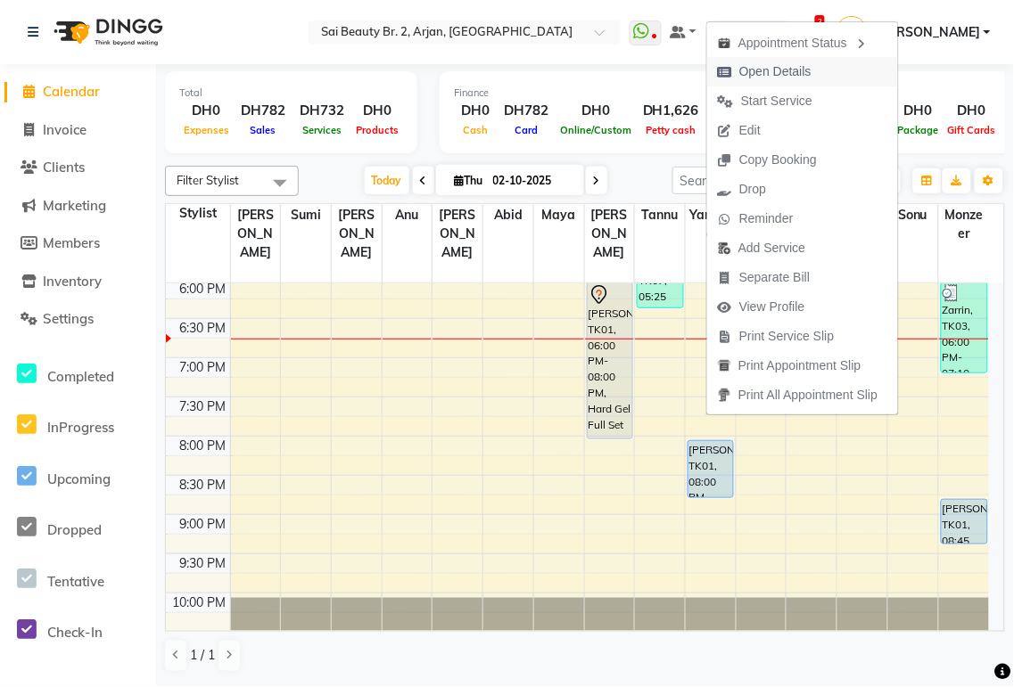
click at [826, 70] on button "Open Details" at bounding box center [802, 71] width 191 height 29
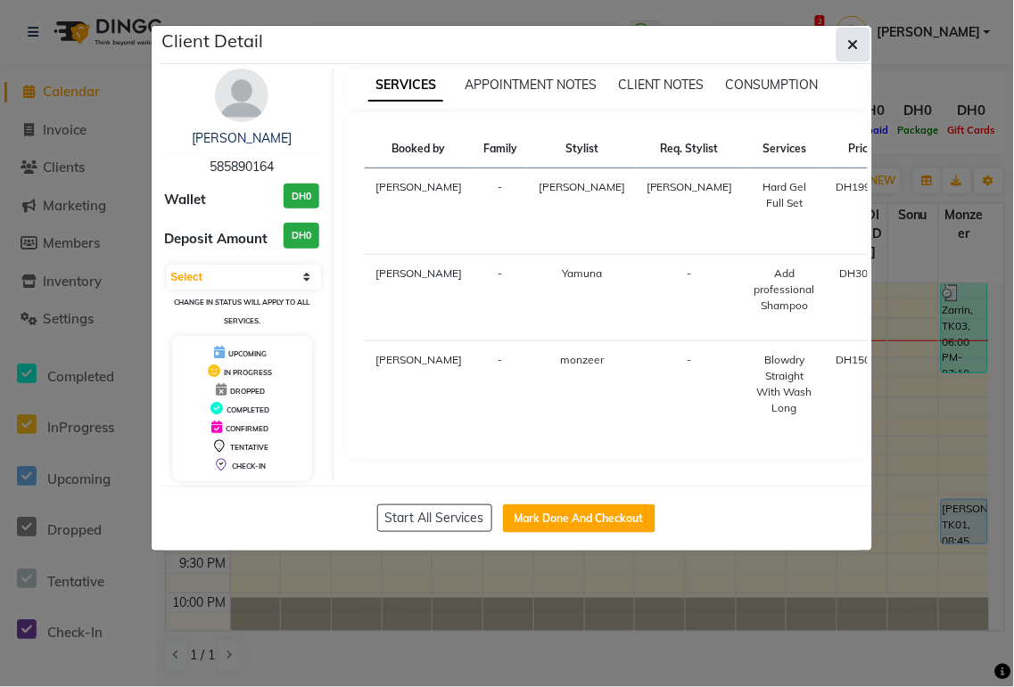
click at [868, 34] on button "button" at bounding box center [853, 45] width 34 height 34
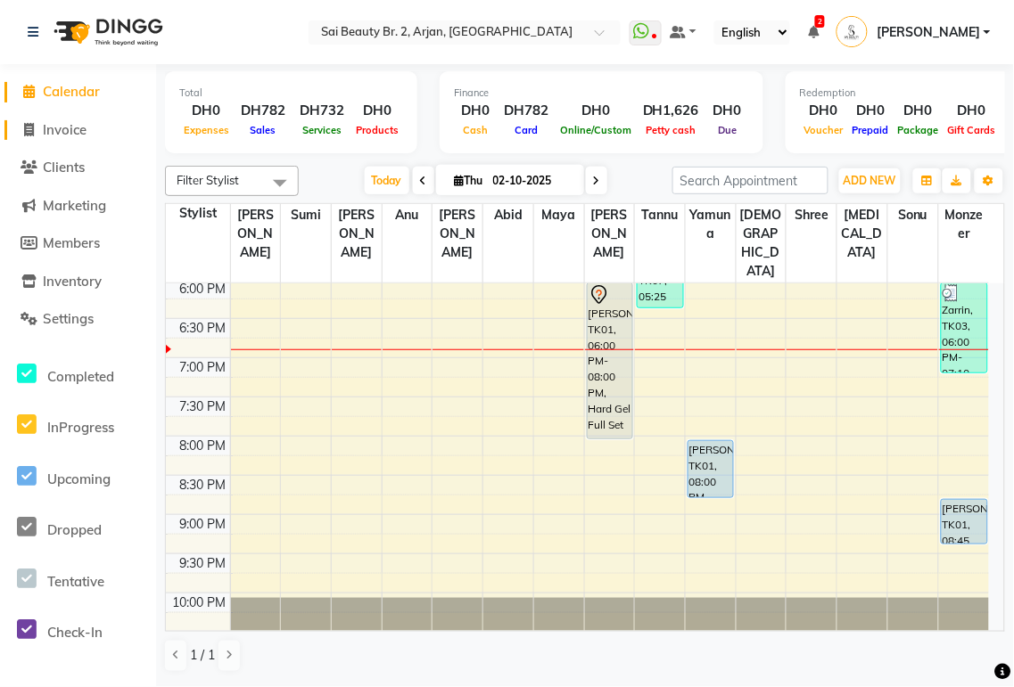
click at [70, 131] on span "Invoice" at bounding box center [65, 129] width 44 height 17
select select "service"
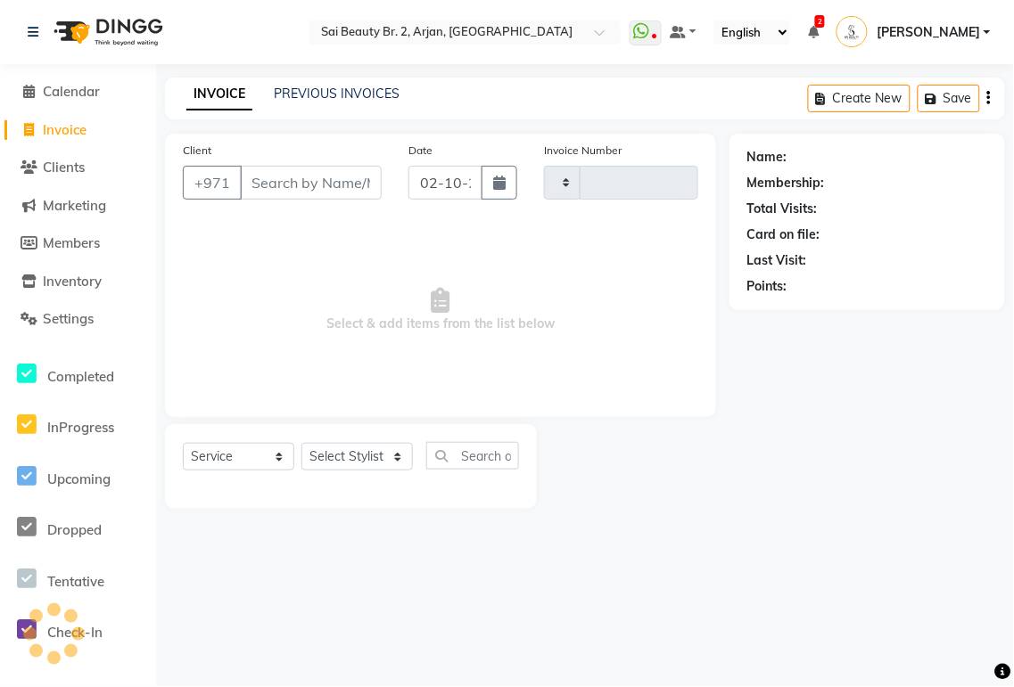
type input "2359"
select select "6956"
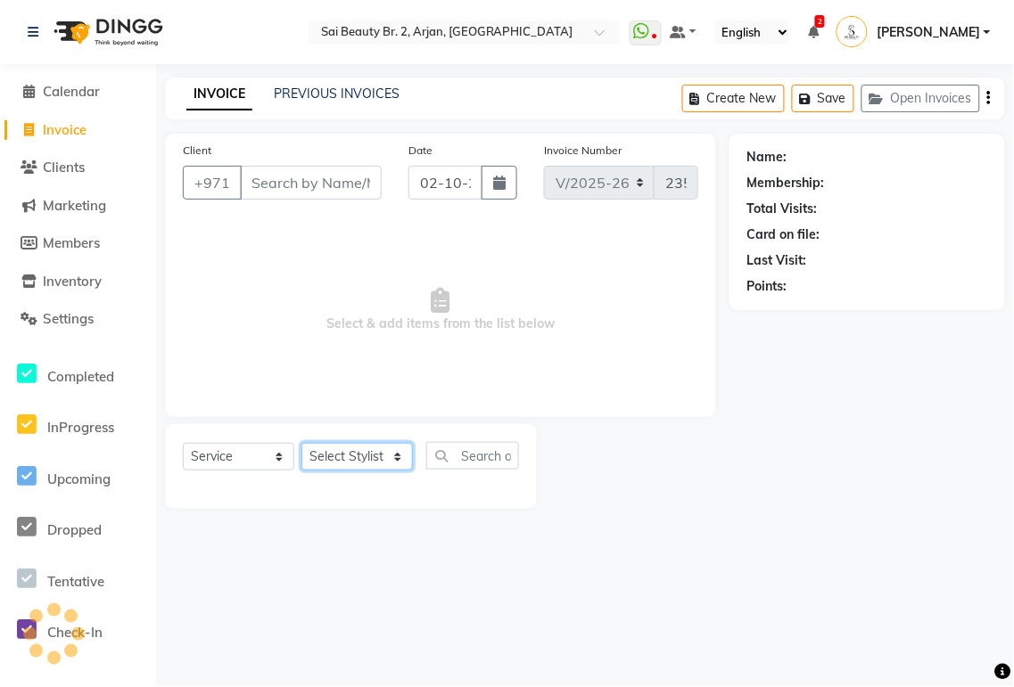
click at [399, 462] on select "Select Stylist" at bounding box center [356, 457] width 111 height 28
select select "82917"
click at [301, 444] on select "Select Stylist Abid Alora Anu Ashmita Ausha Diksha Gita Komal Maya monzeer Shre…" at bounding box center [356, 457] width 111 height 28
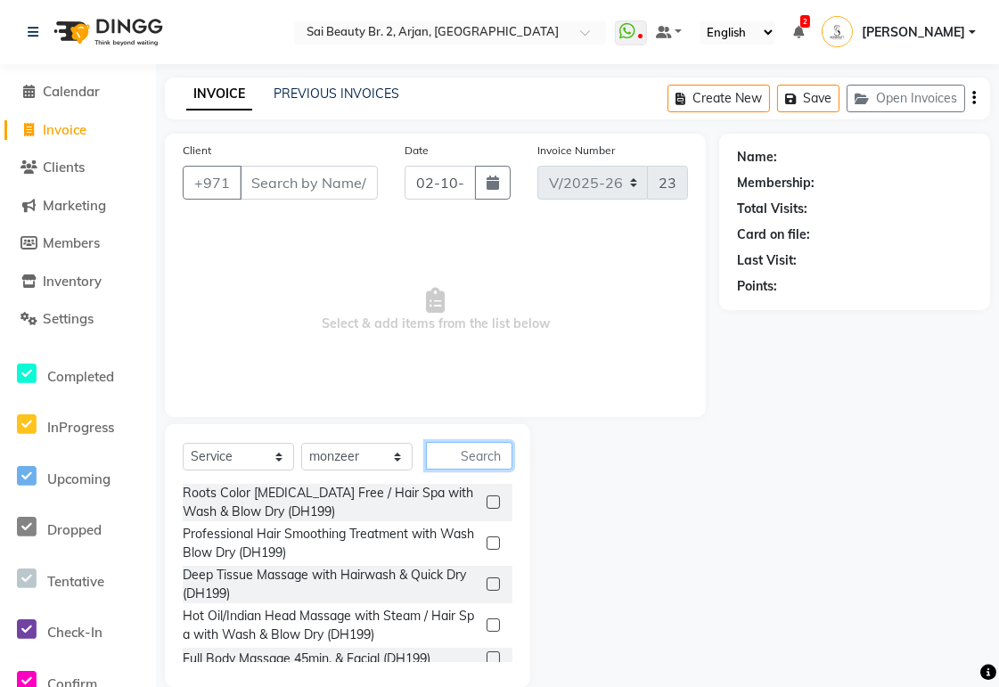
click at [482, 460] on input "text" at bounding box center [469, 456] width 86 height 28
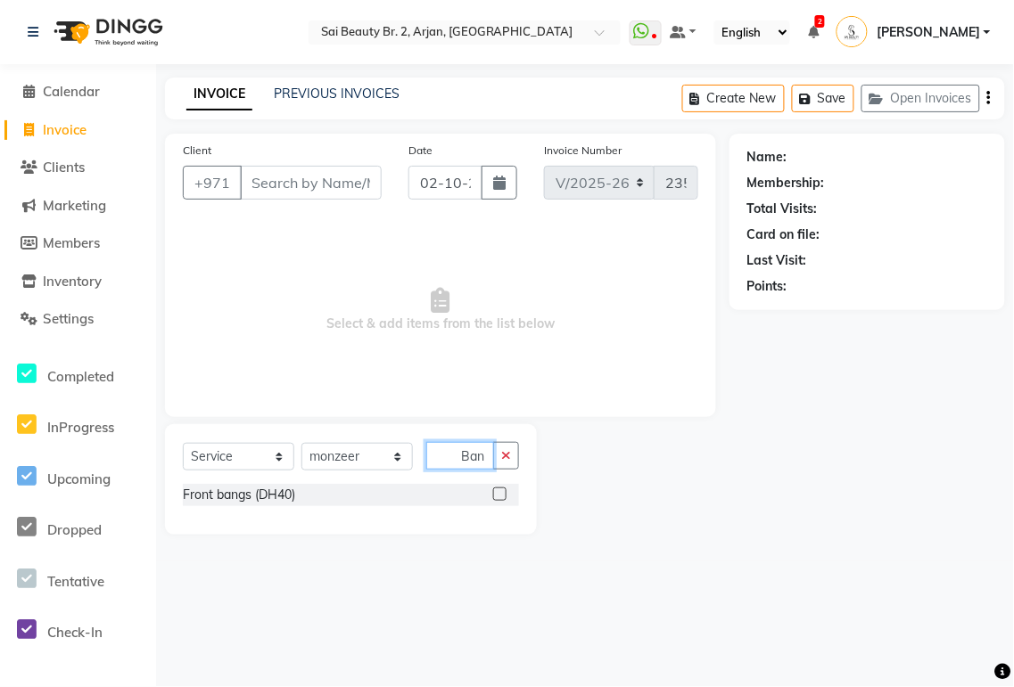
type input "Ban"
click at [502, 488] on label at bounding box center [499, 494] width 13 height 13
click at [502, 489] on input "checkbox" at bounding box center [499, 495] width 12 height 12
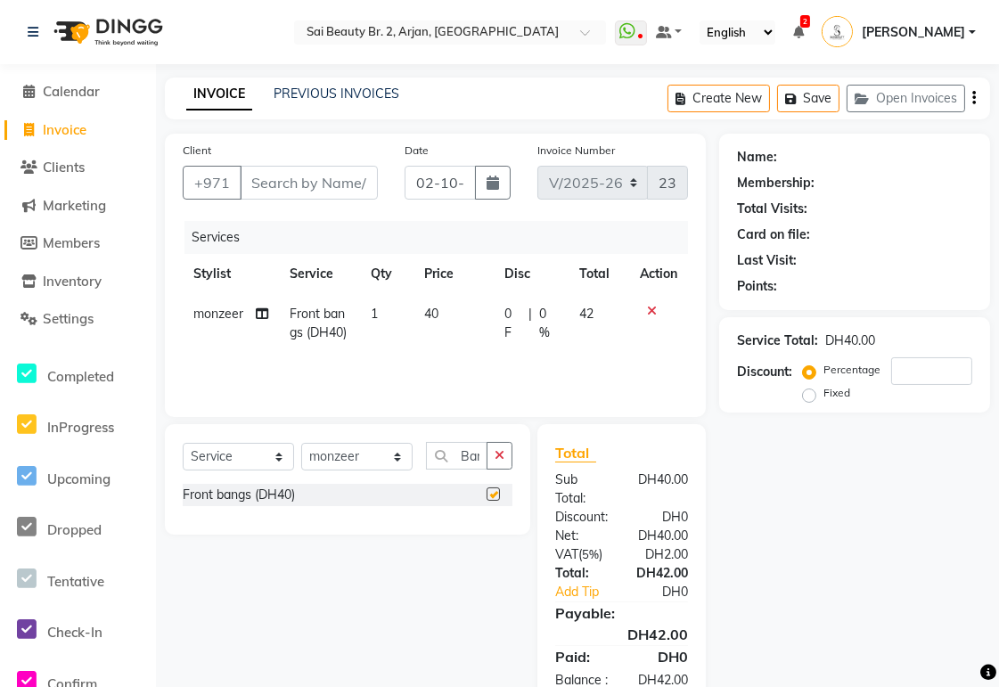
checkbox input "false"
click at [315, 174] on input "Client" at bounding box center [309, 183] width 138 height 34
type input "w"
type input "0"
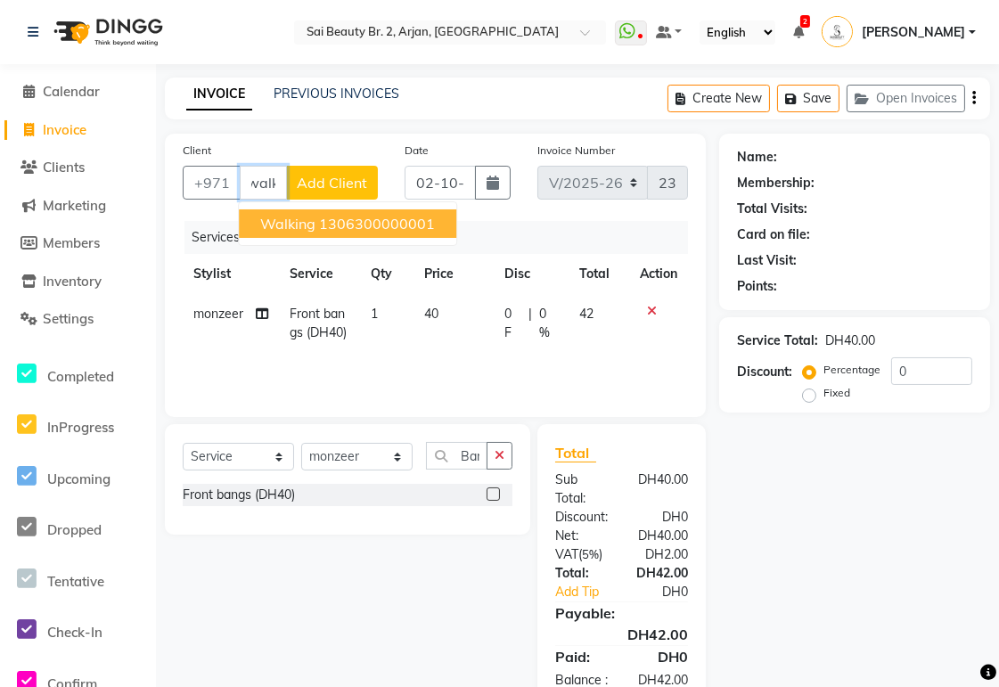
click at [324, 209] on button "walking 1306300000001" at bounding box center [348, 223] width 218 height 29
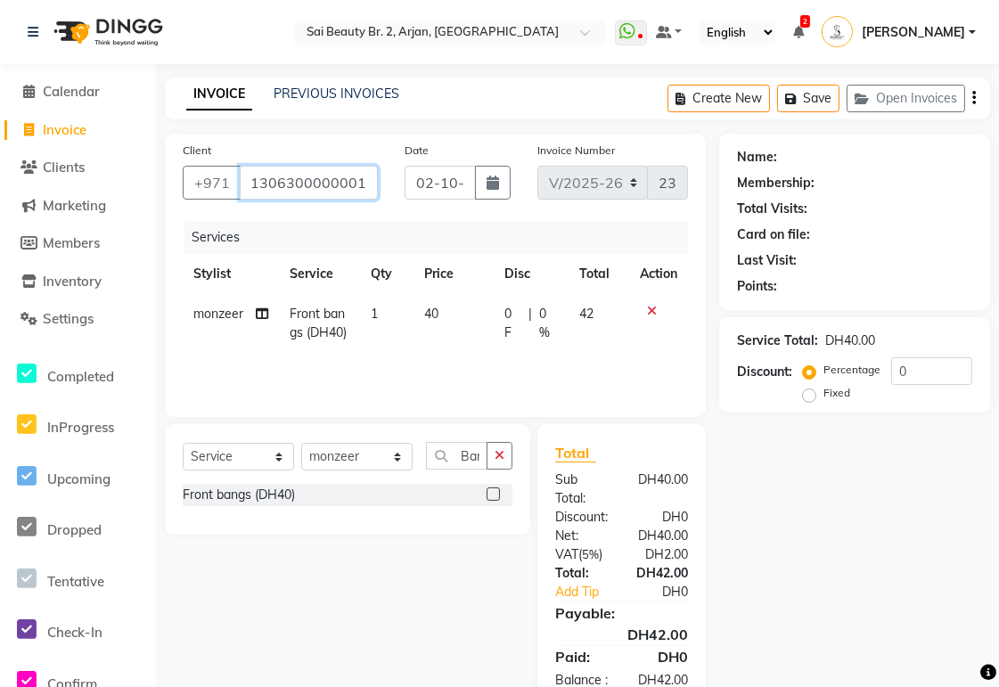
scroll to position [0, 0]
type input "1306300000001"
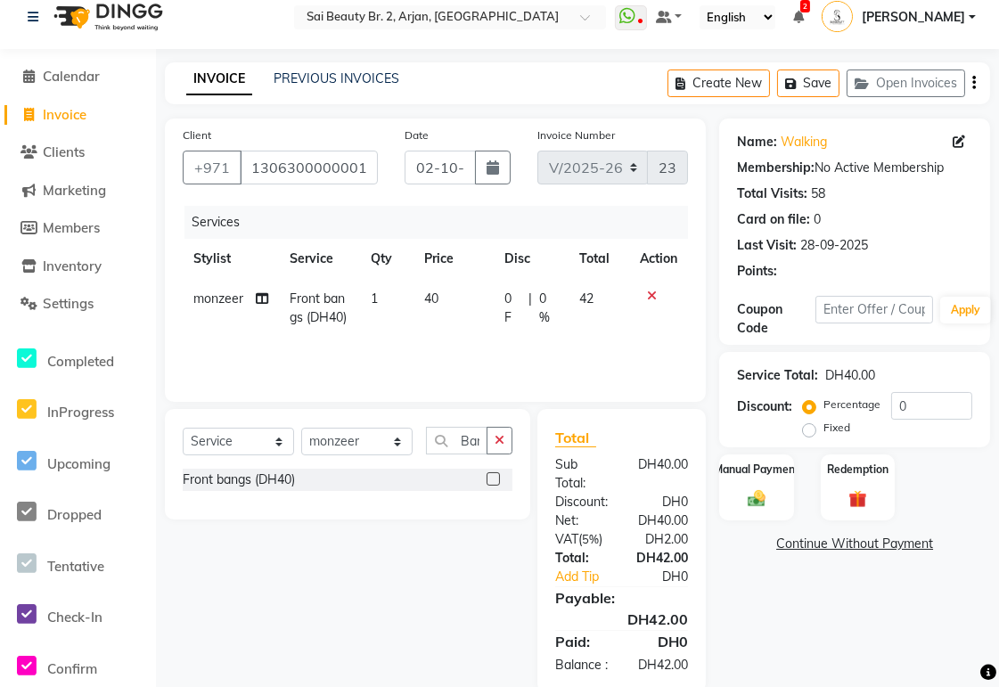
scroll to position [66, 0]
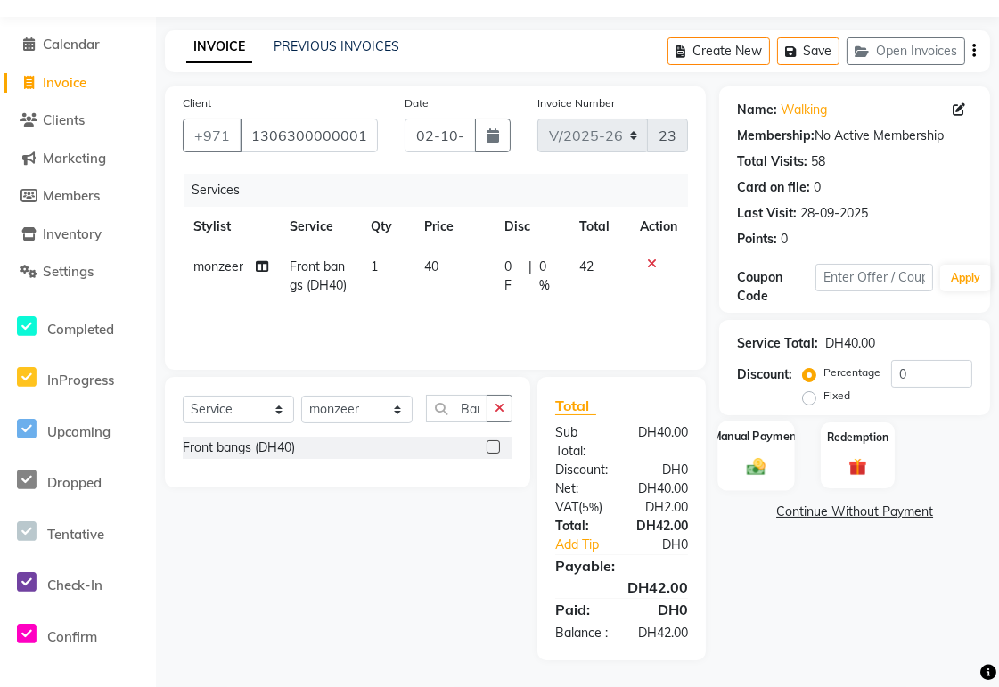
click at [759, 456] on img at bounding box center [757, 466] width 30 height 21
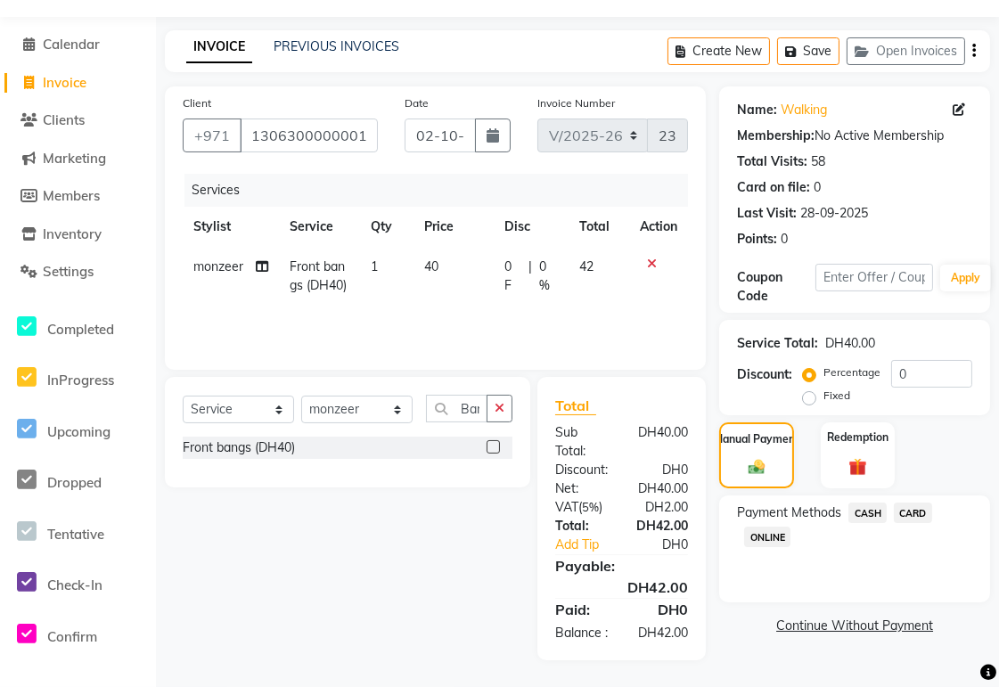
click at [916, 503] on span "CARD" at bounding box center [913, 513] width 38 height 21
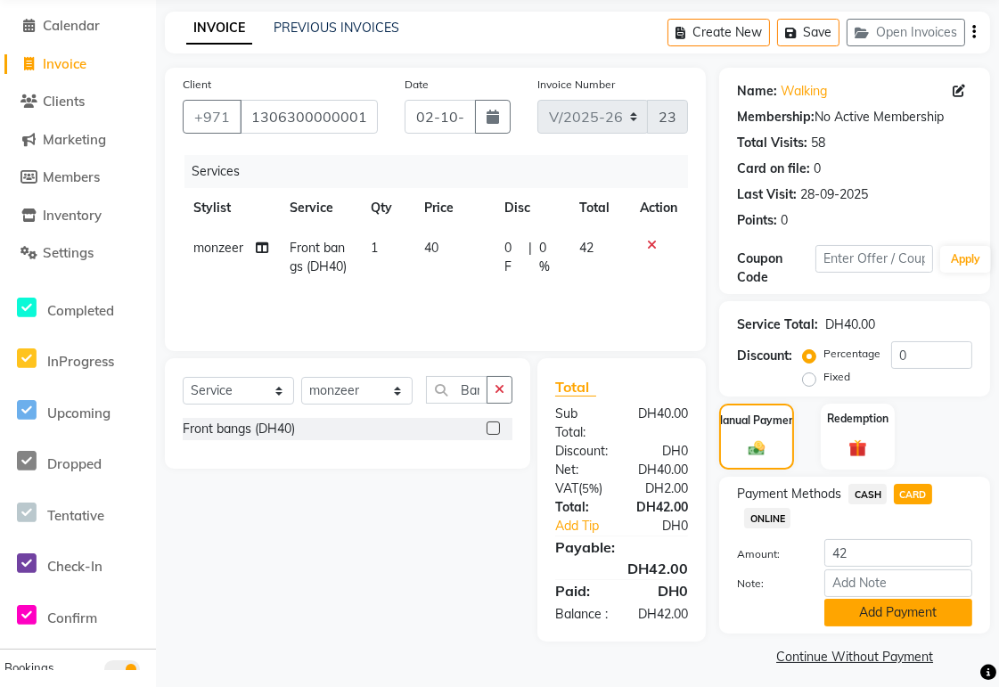
click at [932, 608] on button "Add Payment" at bounding box center [899, 613] width 148 height 28
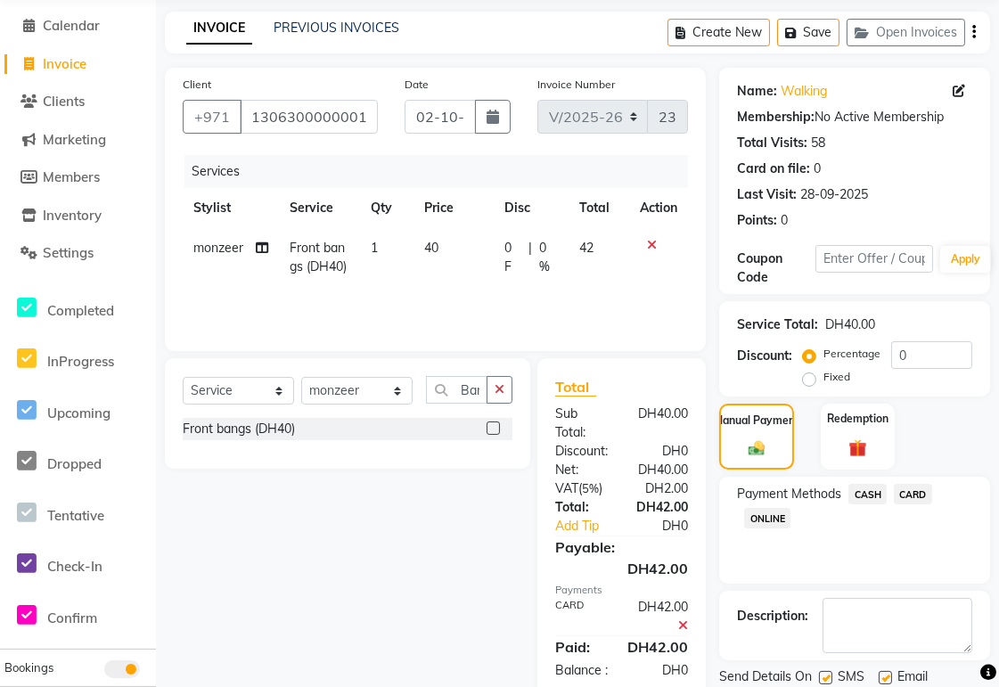
scroll to position [127, 0]
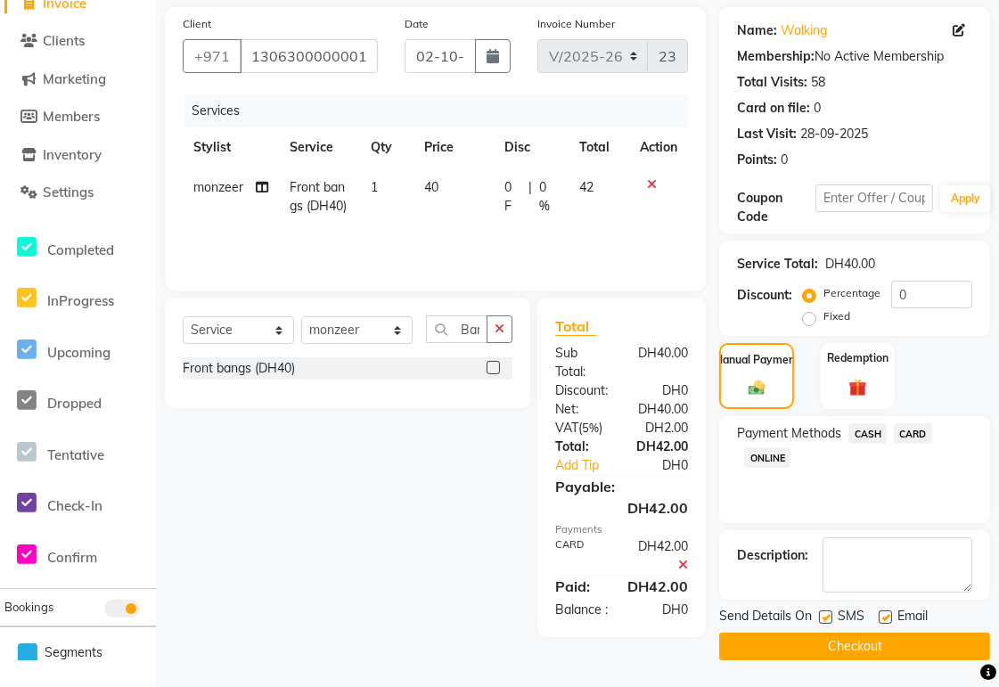
click at [892, 657] on button "Checkout" at bounding box center [854, 647] width 271 height 28
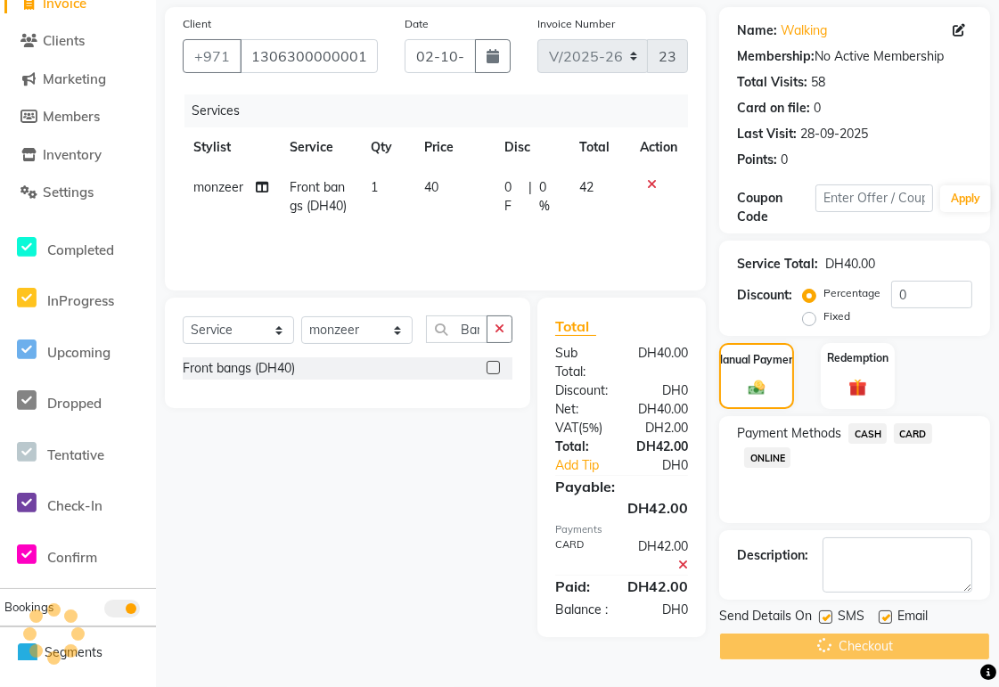
click at [892, 658] on div "Checkout" at bounding box center [854, 647] width 271 height 28
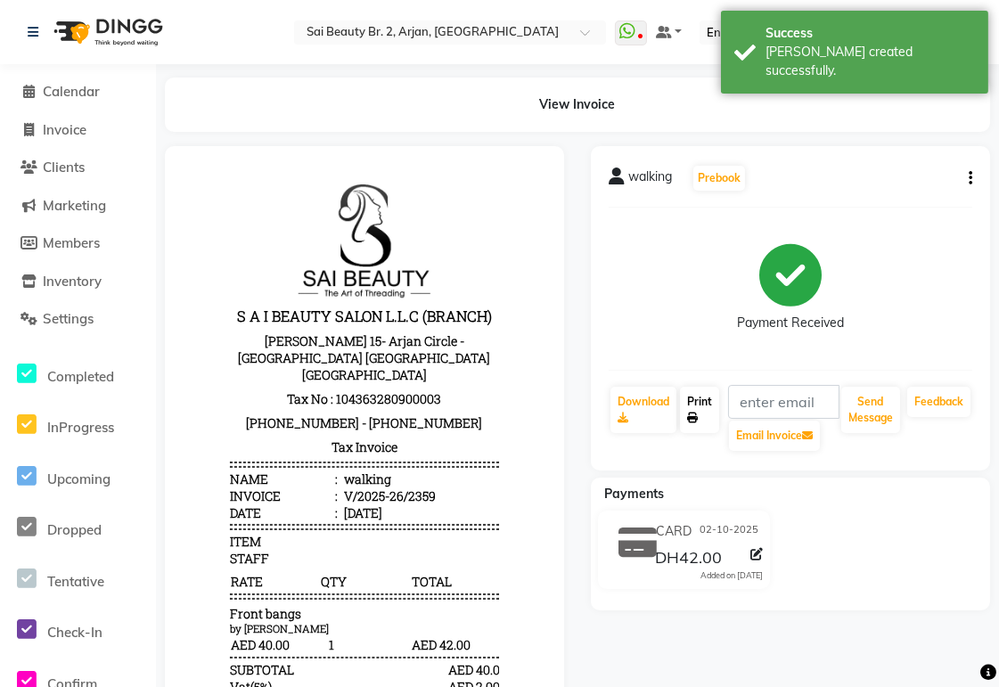
click at [707, 411] on link "Print" at bounding box center [699, 410] width 39 height 46
click at [68, 96] on span "Calendar" at bounding box center [71, 91] width 57 height 17
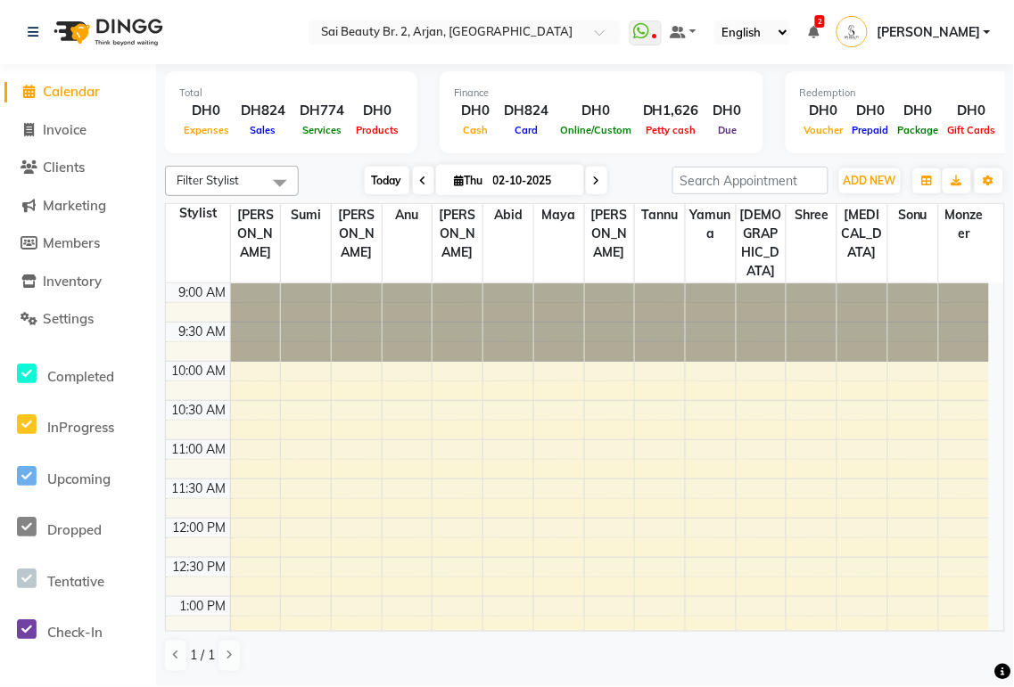
click at [365, 189] on span "Today" at bounding box center [387, 181] width 45 height 28
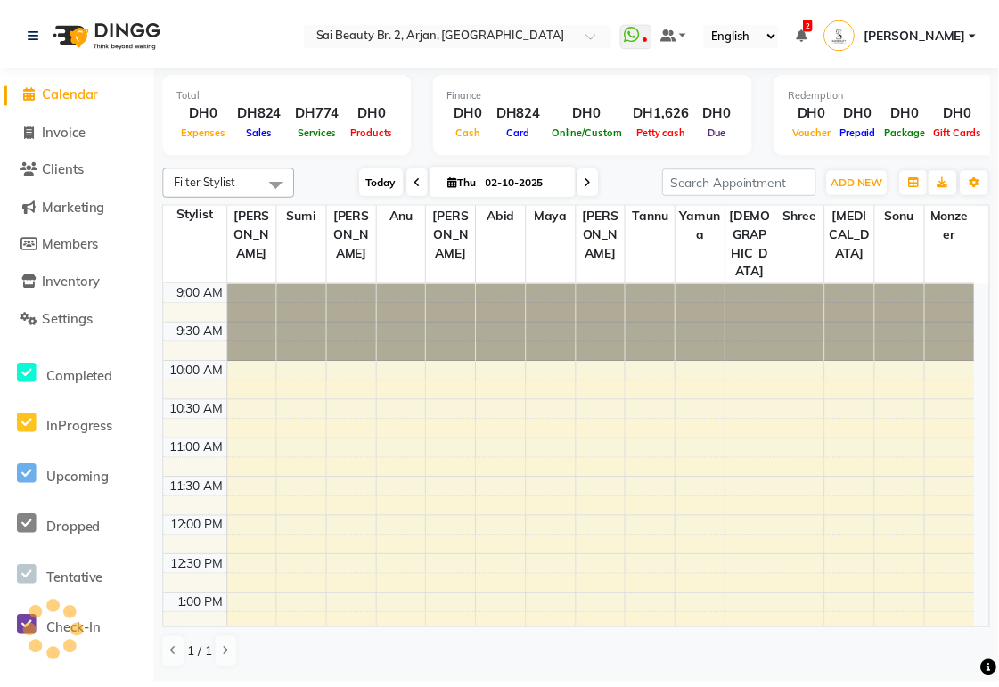
scroll to position [710, 0]
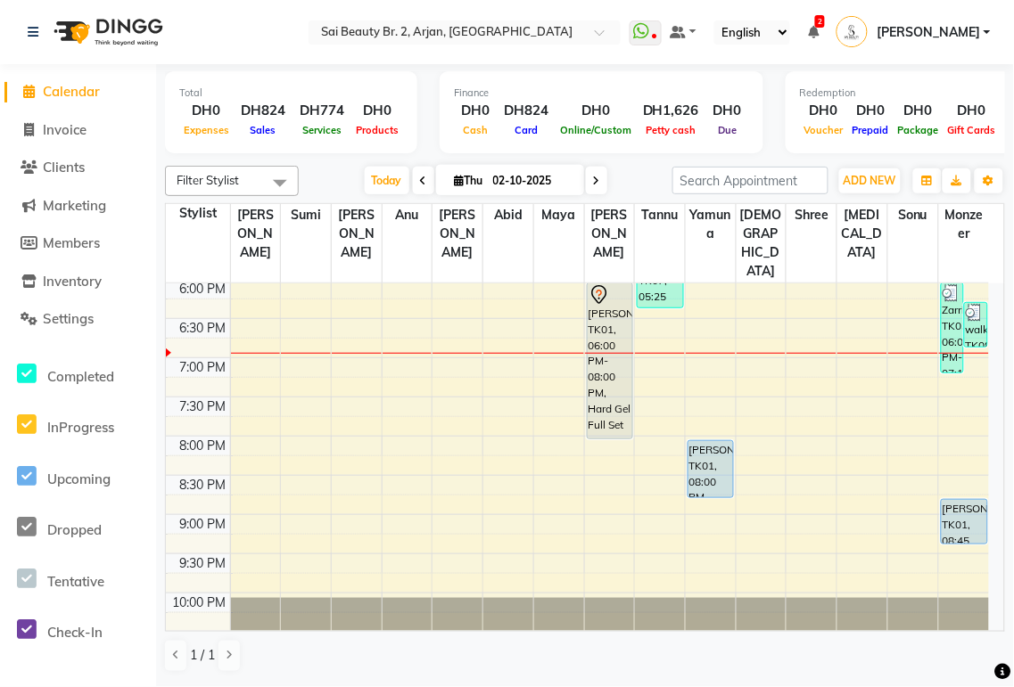
click at [818, 27] on icon at bounding box center [813, 32] width 11 height 12
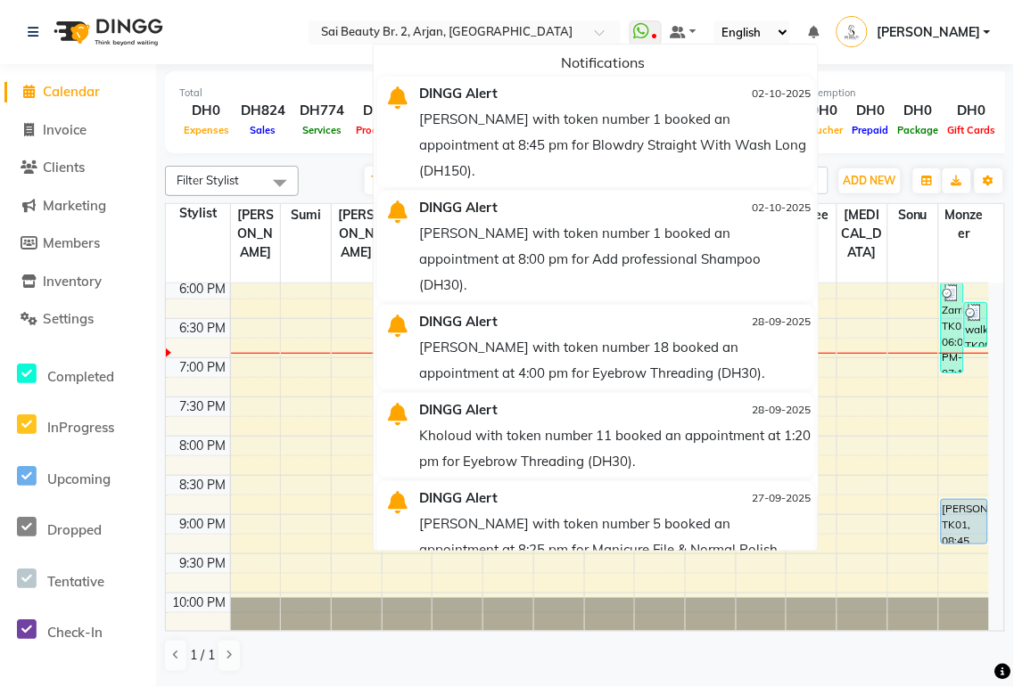
click at [325, 33] on nav "Select Location × Sai Beauty Br. 2, Arjan, Dubai WhatsApp Status ✕ Status: Disc…" at bounding box center [507, 32] width 1014 height 64
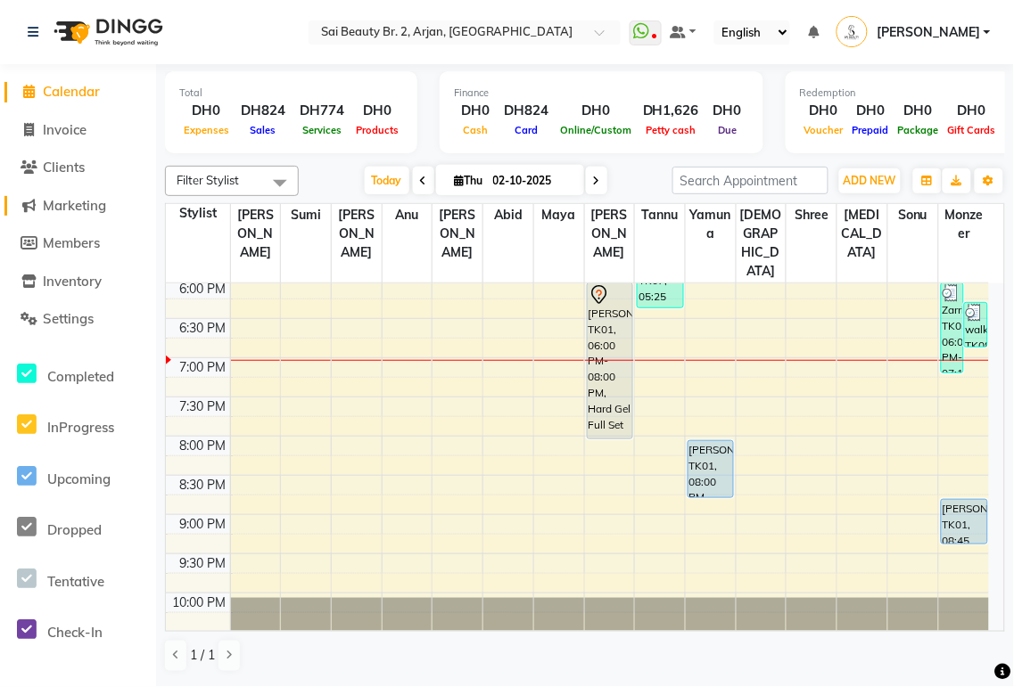
click at [74, 200] on span "Marketing" at bounding box center [74, 205] width 63 height 17
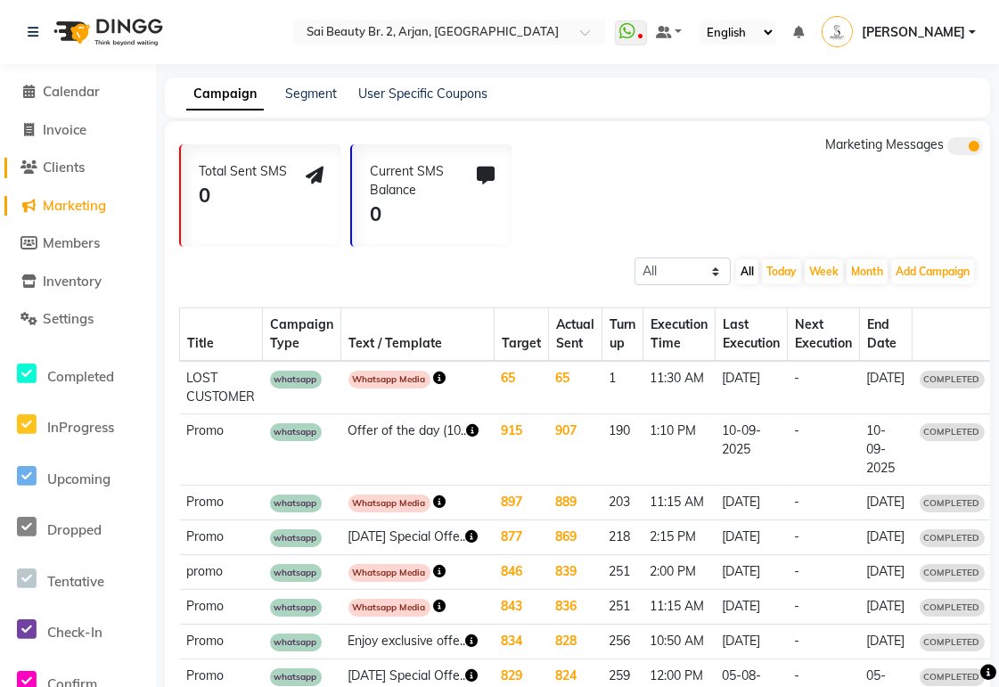
click at [65, 172] on span "Clients" at bounding box center [64, 167] width 42 height 17
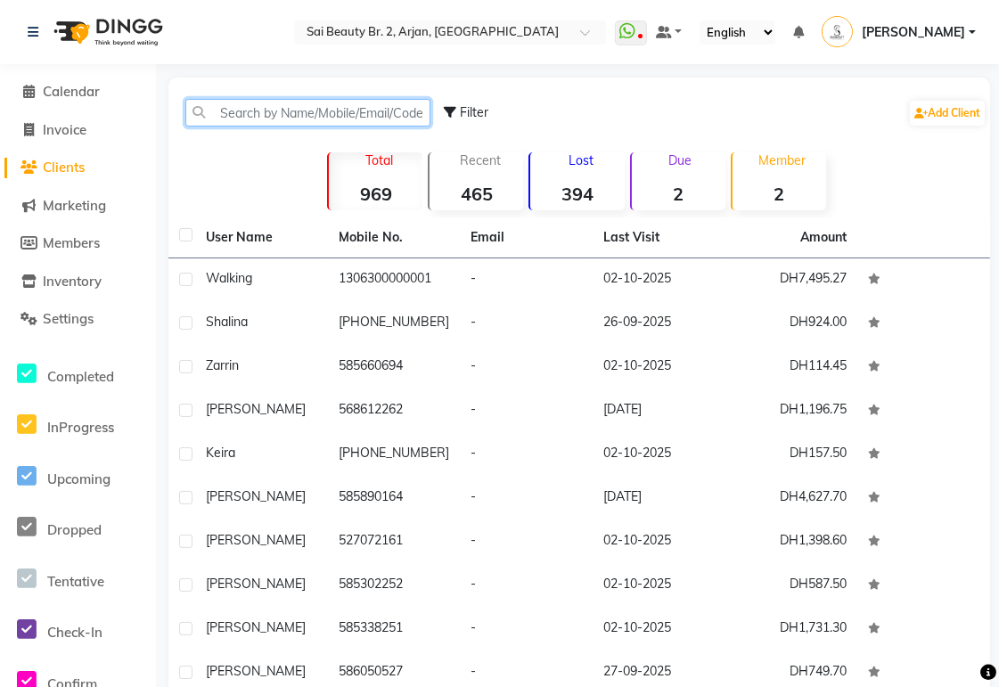
click at [332, 110] on input "text" at bounding box center [307, 113] width 245 height 28
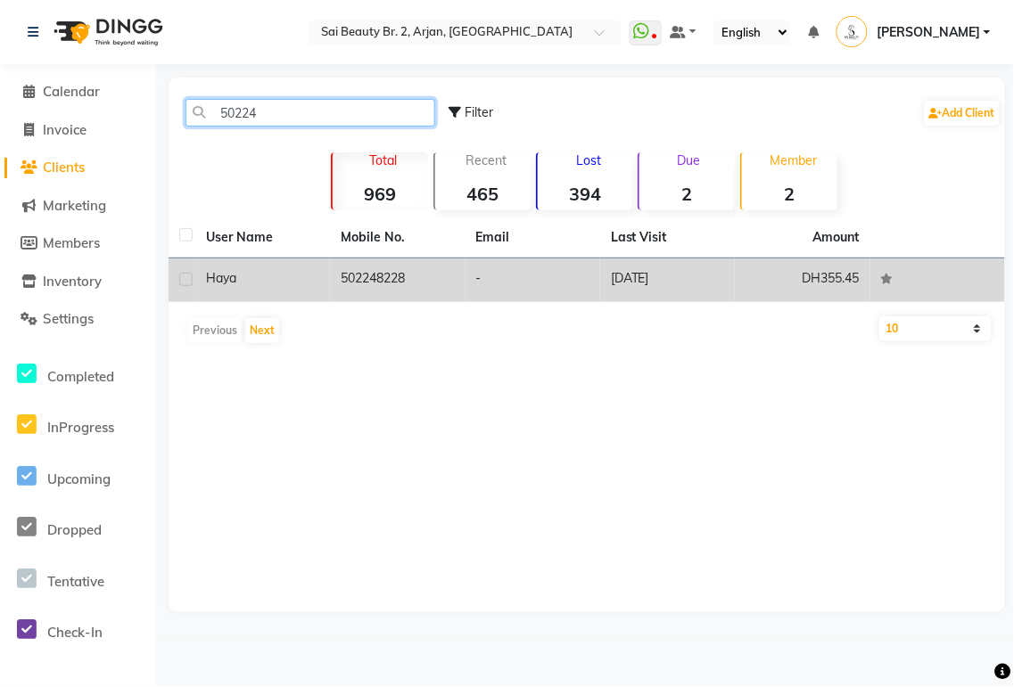
type input "50224"
click at [364, 280] on td "502248228" at bounding box center [397, 281] width 135 height 44
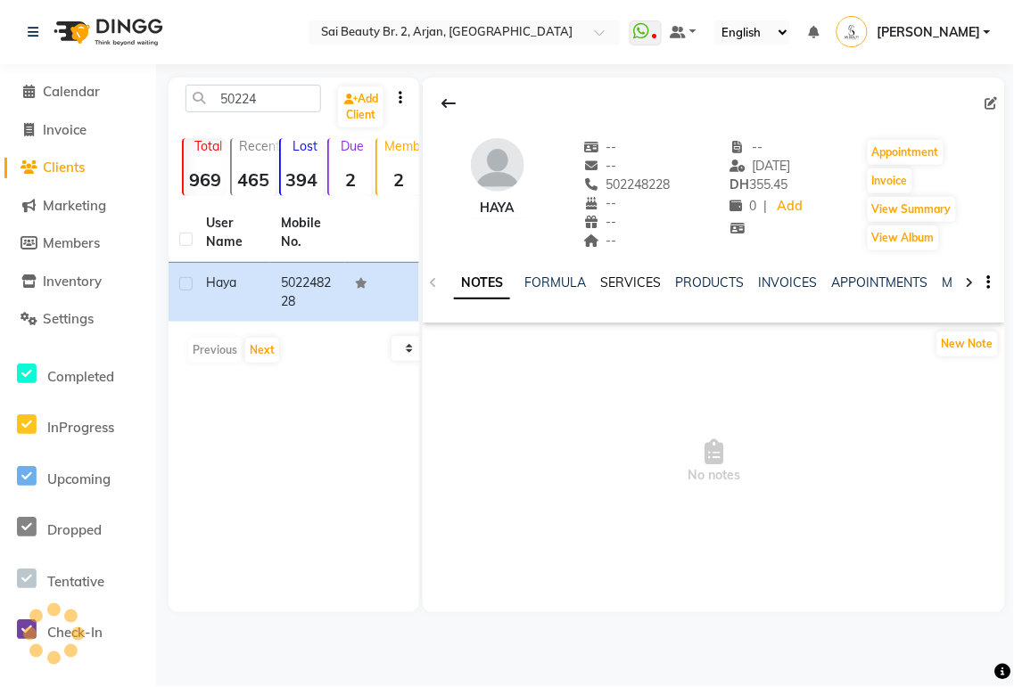
click at [656, 279] on link "SERVICES" at bounding box center [630, 283] width 61 height 16
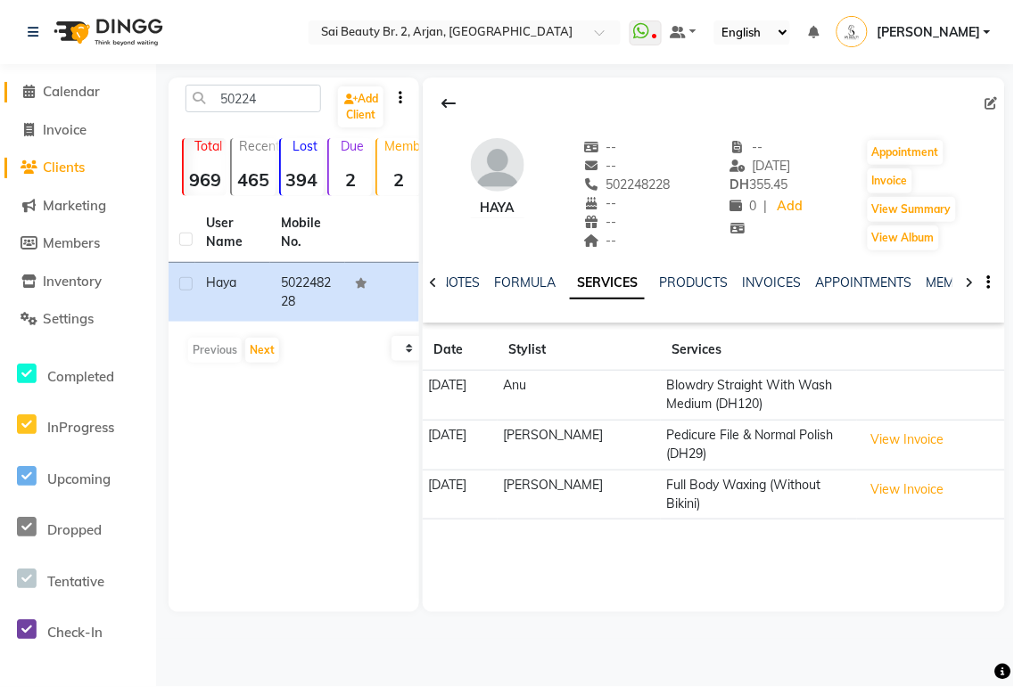
click at [75, 95] on span "Calendar" at bounding box center [71, 91] width 57 height 17
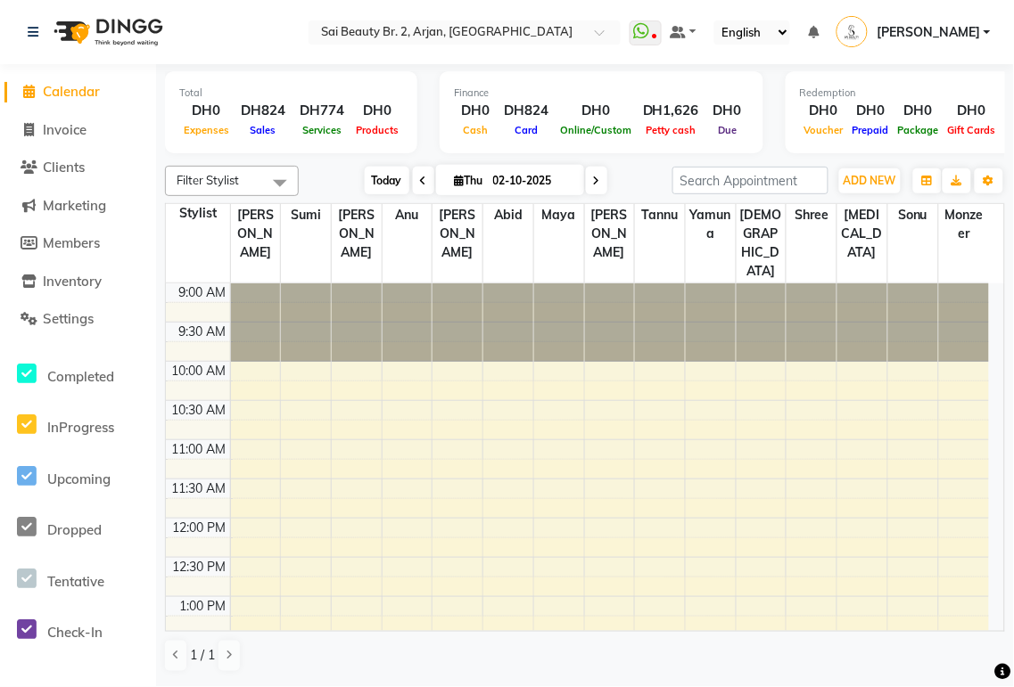
click at [373, 183] on span "Today" at bounding box center [387, 181] width 45 height 28
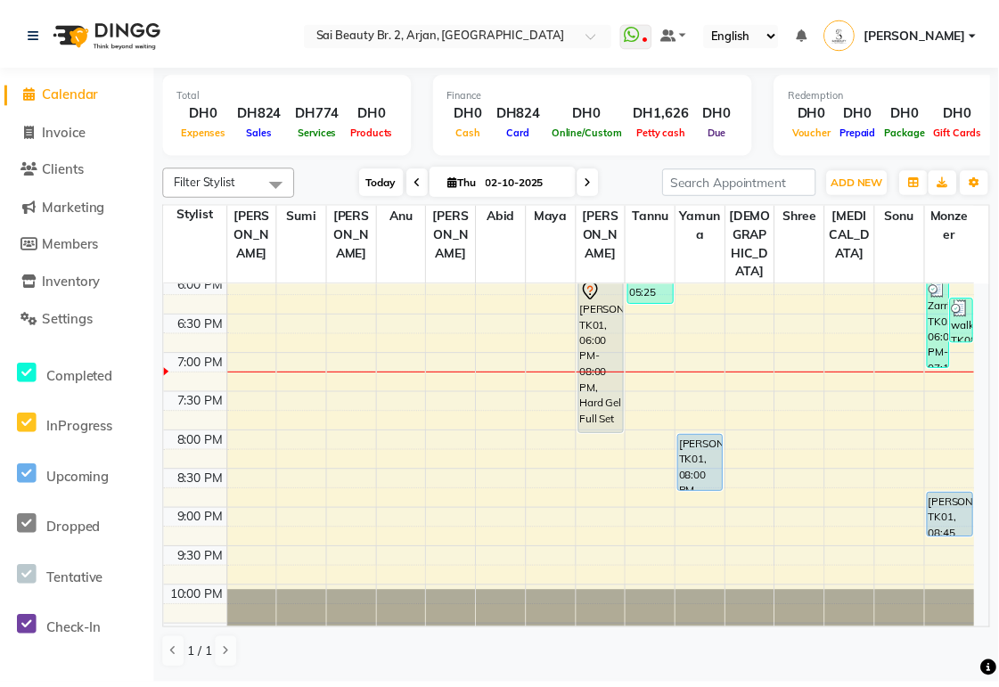
scroll to position [717, 0]
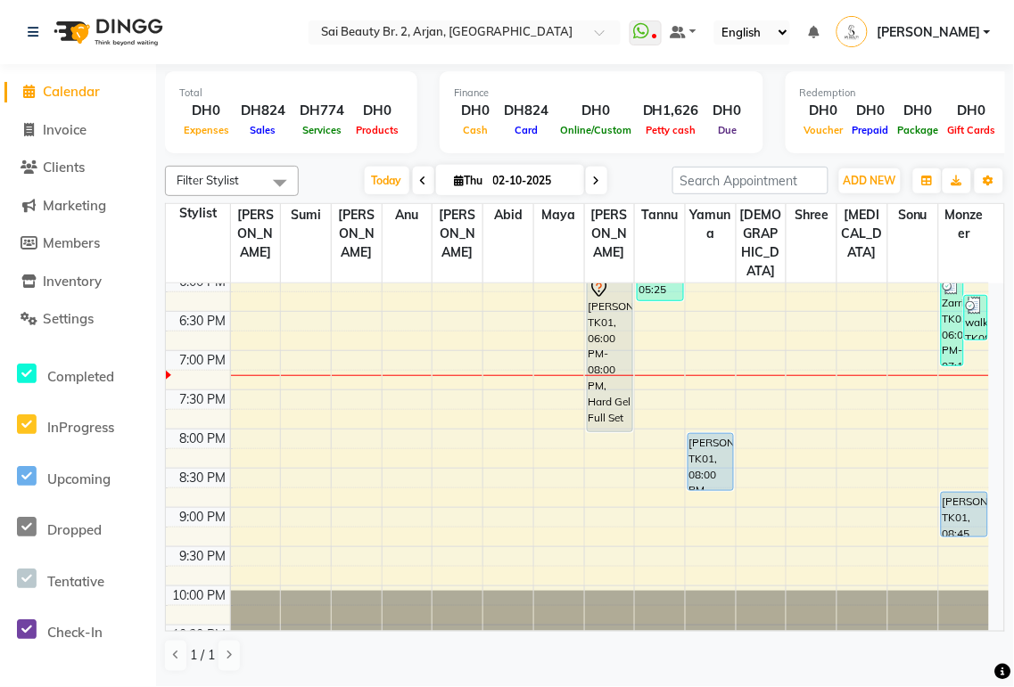
click at [716, 487] on div at bounding box center [710, 490] width 45 height 7
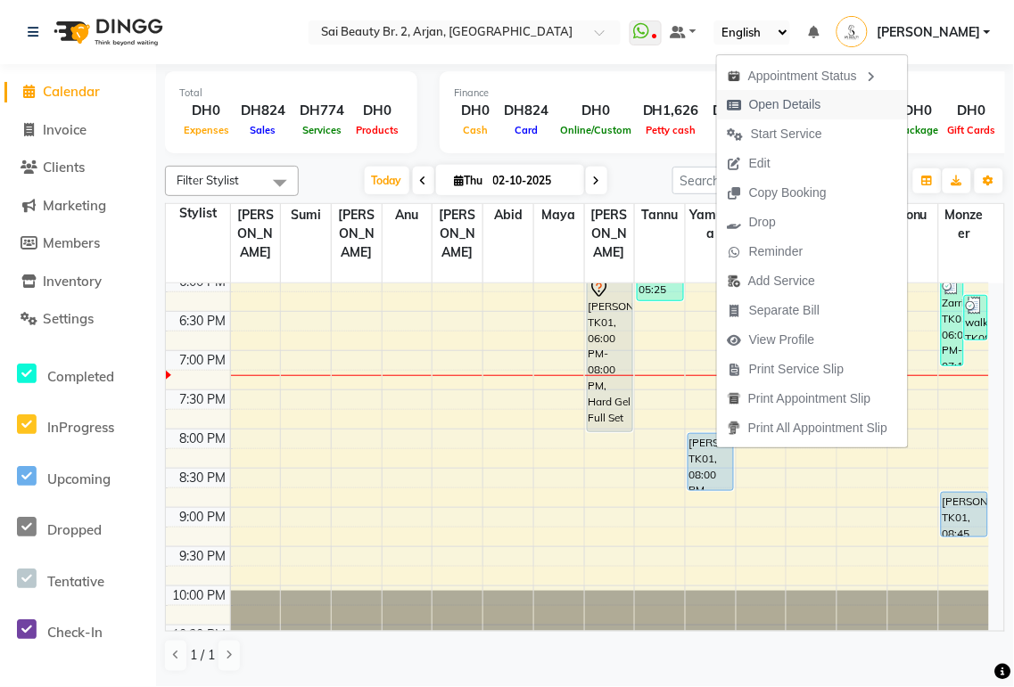
click at [799, 103] on span "Open Details" at bounding box center [785, 104] width 72 height 19
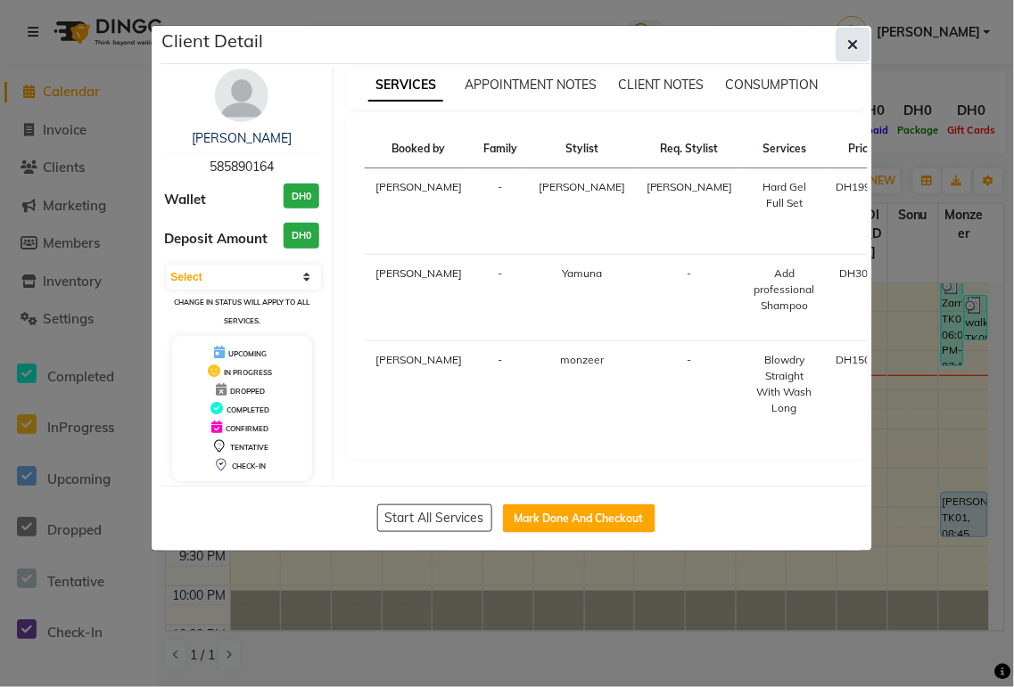
click at [852, 45] on icon "button" at bounding box center [853, 44] width 11 height 14
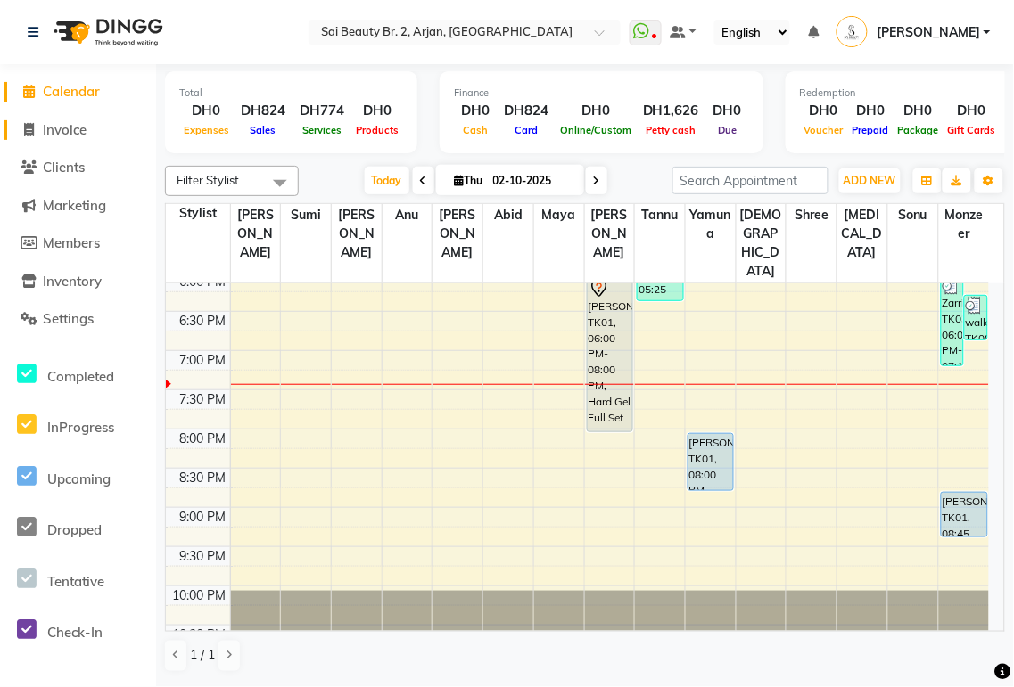
click at [70, 136] on span "Invoice" at bounding box center [65, 129] width 44 height 17
select select "service"
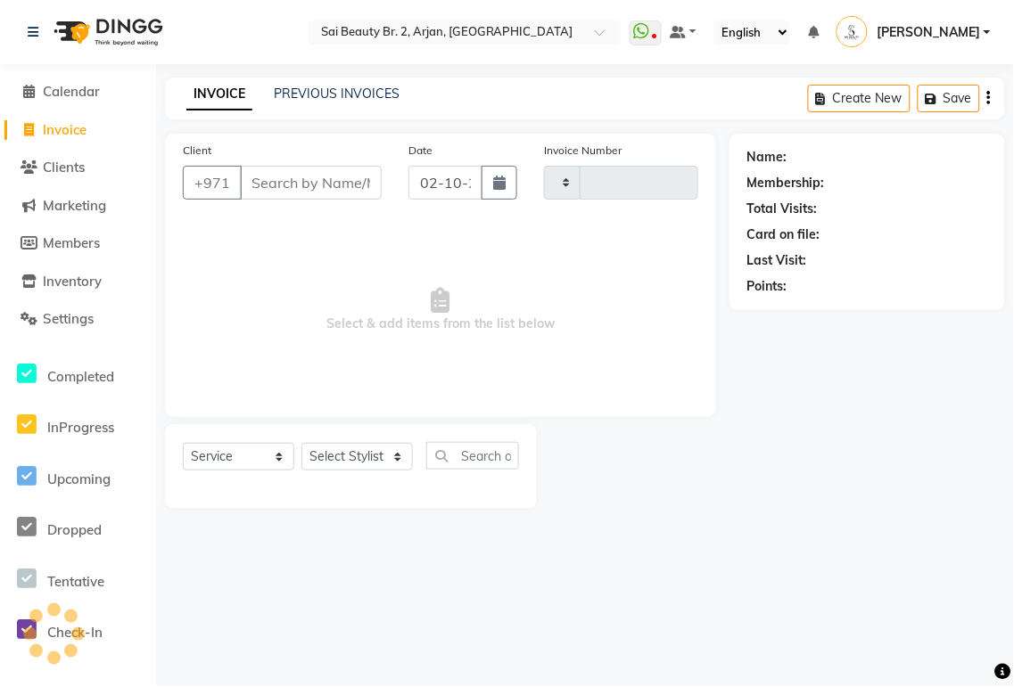
type input "2360"
select select "6956"
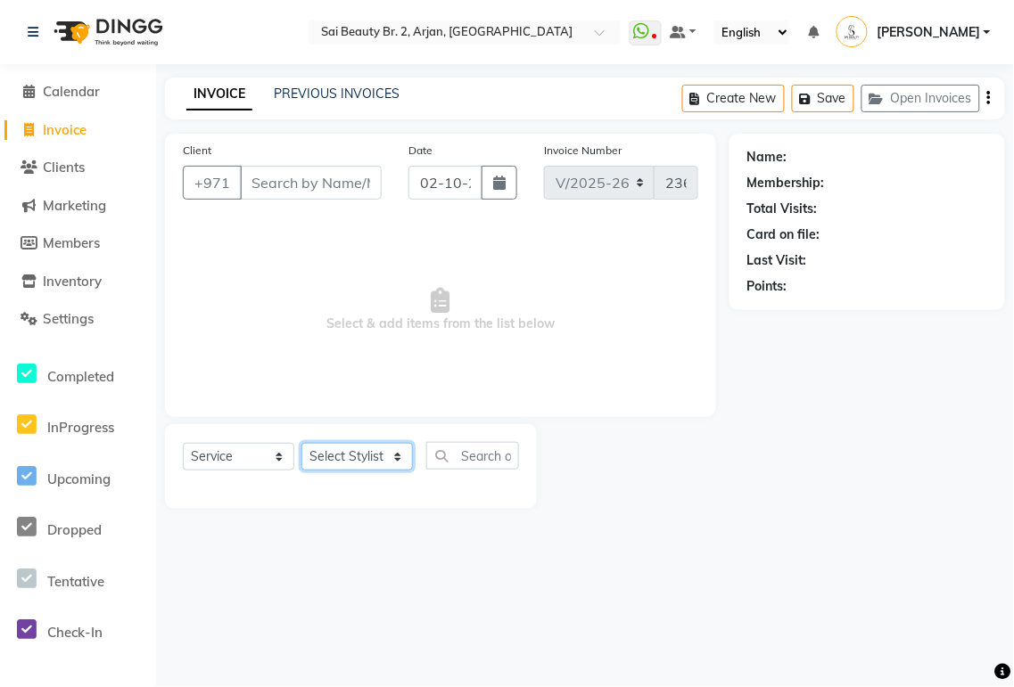
click at [404, 471] on select "Select Stylist Abid Alora Anu Ashmita Ausha Diksha Gita Komal Maya monzeer Shre…" at bounding box center [356, 457] width 111 height 28
select select "72771"
click at [301, 444] on select "Select Stylist Abid Alora Anu Ashmita Ausha Diksha Gita Komal Maya monzeer Shre…" at bounding box center [356, 457] width 111 height 28
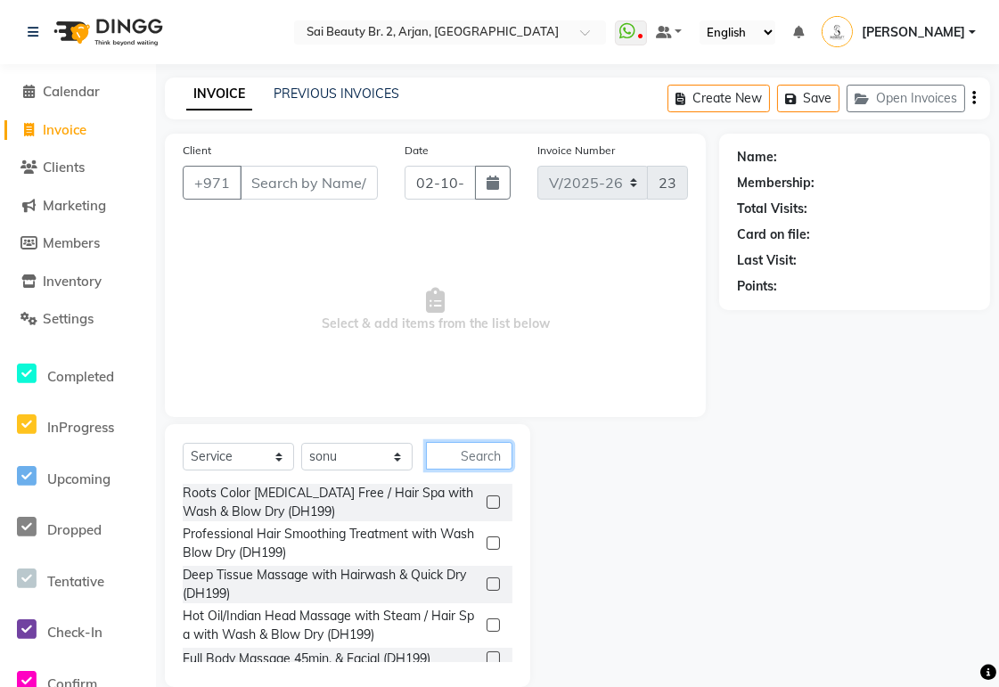
click at [467, 455] on input "text" at bounding box center [469, 456] width 86 height 28
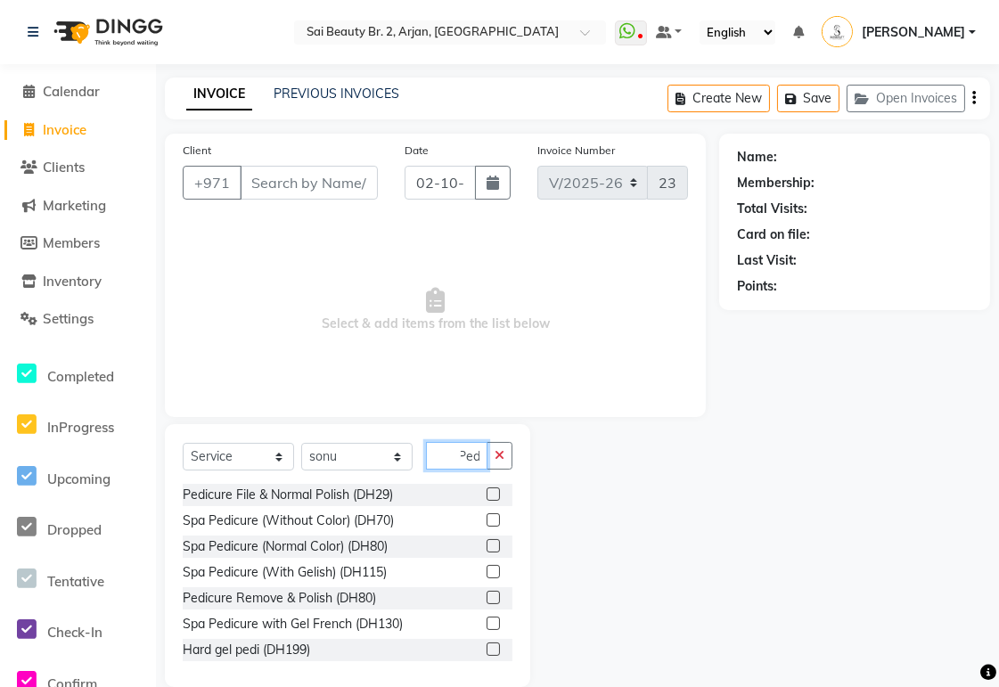
scroll to position [0, 5]
type input "Pedi"
click at [487, 547] on label at bounding box center [493, 545] width 13 height 13
click at [487, 547] on input "checkbox" at bounding box center [493, 547] width 12 height 12
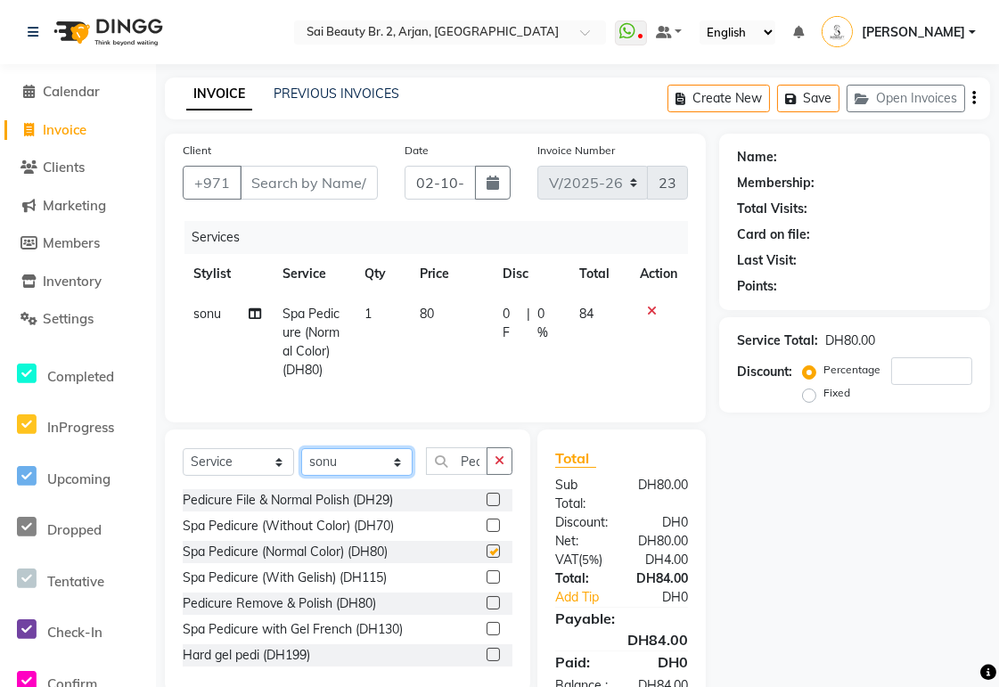
click at [401, 473] on select "Select Stylist Abid Alora Anu Ashmita Ausha Diksha Gita Komal Maya monzeer Shre…" at bounding box center [356, 462] width 111 height 28
checkbox input "false"
select select "59424"
click at [301, 464] on select "Select Stylist Abid Alora Anu Ashmita Ausha Diksha Gita Komal Maya monzeer Shre…" at bounding box center [356, 462] width 111 height 28
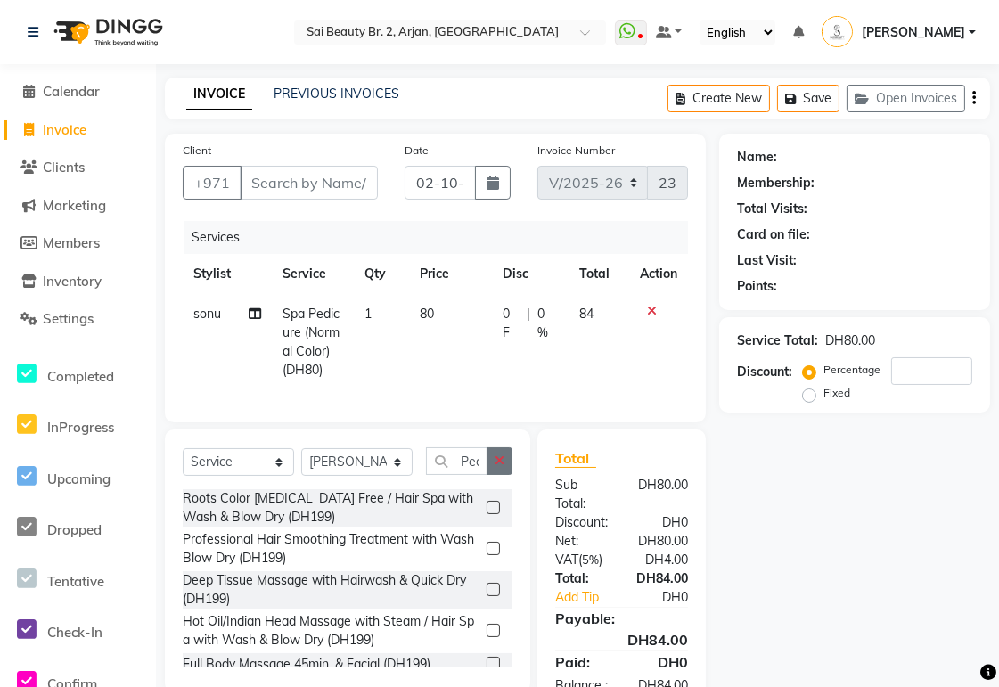
click at [496, 467] on icon "button" at bounding box center [500, 461] width 10 height 12
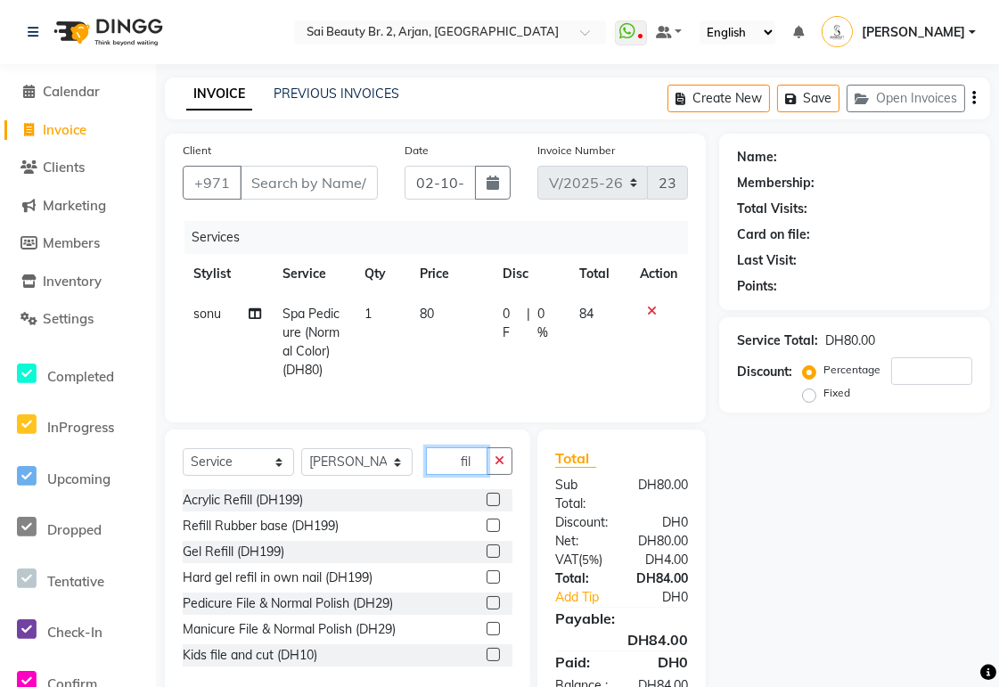
type input "fil"
click at [487, 636] on label at bounding box center [493, 628] width 13 height 13
click at [487, 636] on input "checkbox" at bounding box center [493, 630] width 12 height 12
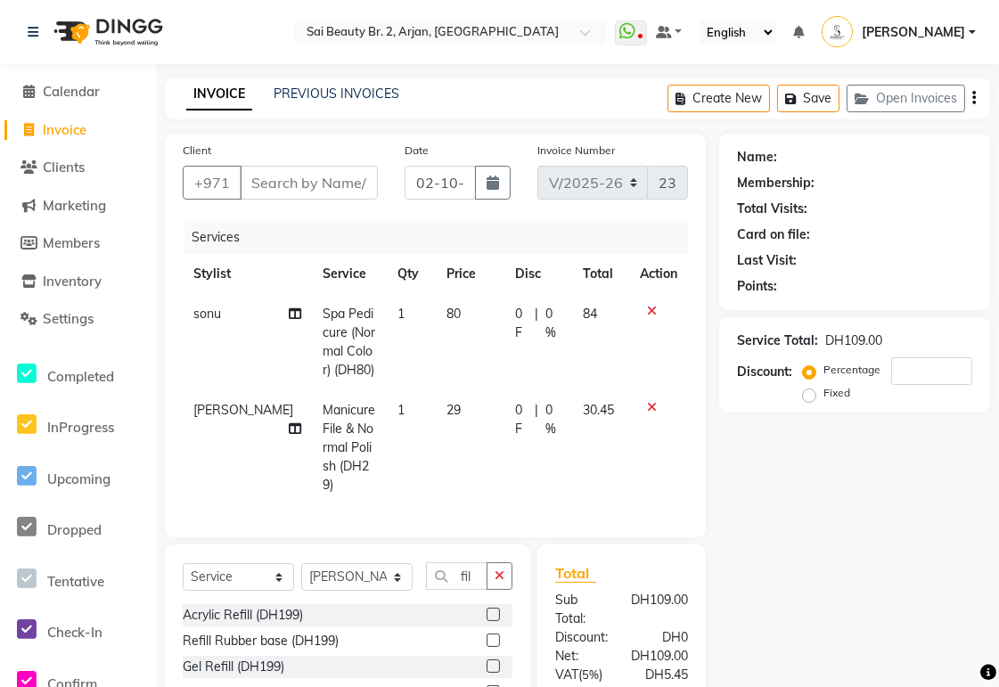
checkbox input "false"
click at [392, 568] on select "Select Stylist Abid Alora Anu Ashmita Ausha Diksha Gita Komal Maya monzeer Shre…" at bounding box center [356, 577] width 111 height 28
select select "61483"
click at [301, 563] on select "Select Stylist Abid Alora Anu Ashmita Ausha Diksha Gita Komal Maya monzeer Shre…" at bounding box center [356, 577] width 111 height 28
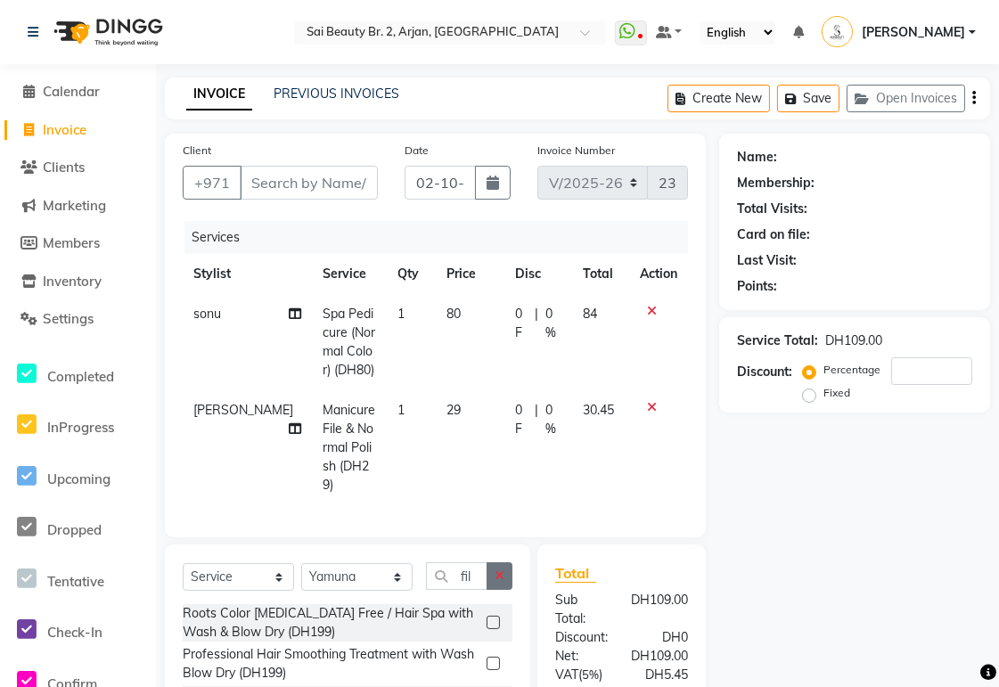
click at [499, 572] on icon "button" at bounding box center [500, 576] width 10 height 12
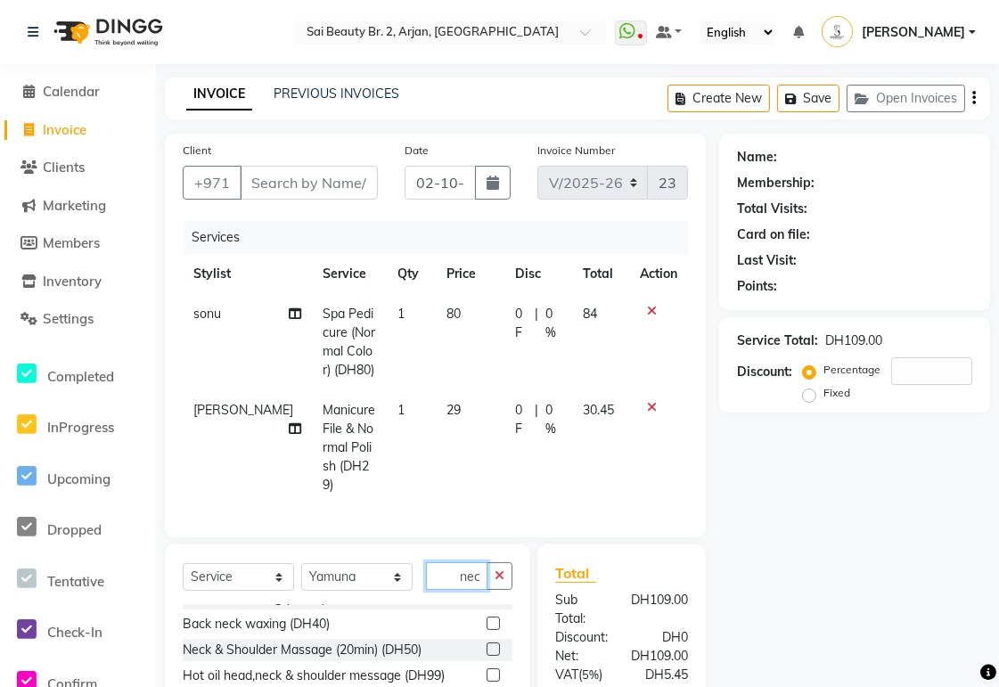
scroll to position [89, 0]
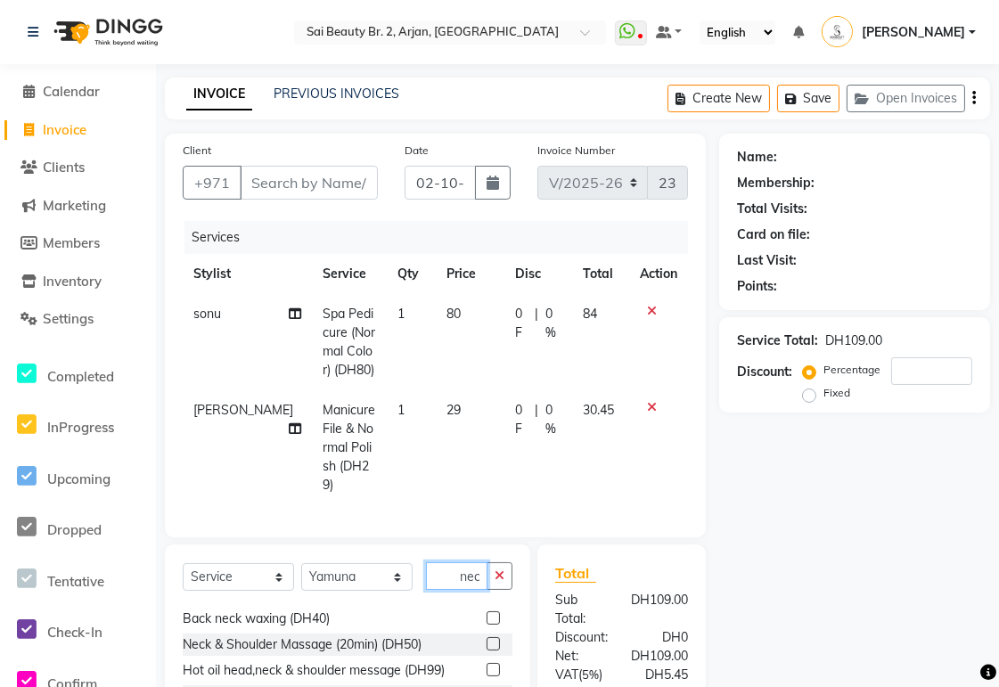
type input "nec"
click at [487, 640] on label at bounding box center [493, 643] width 13 height 13
click at [487, 640] on input "checkbox" at bounding box center [493, 645] width 12 height 12
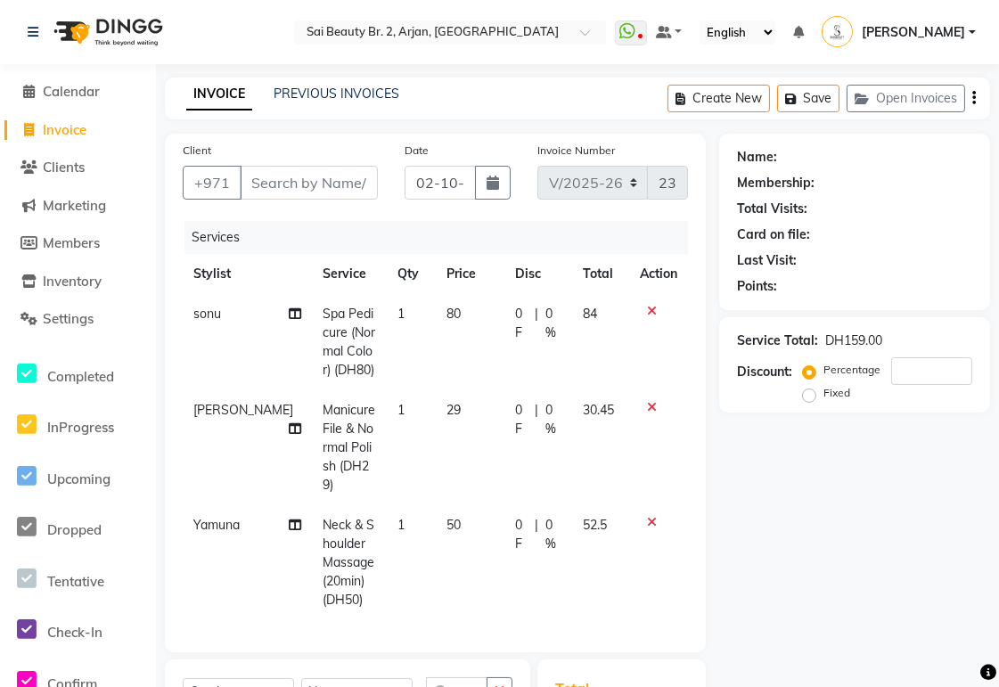
scroll to position [0, 0]
checkbox input "false"
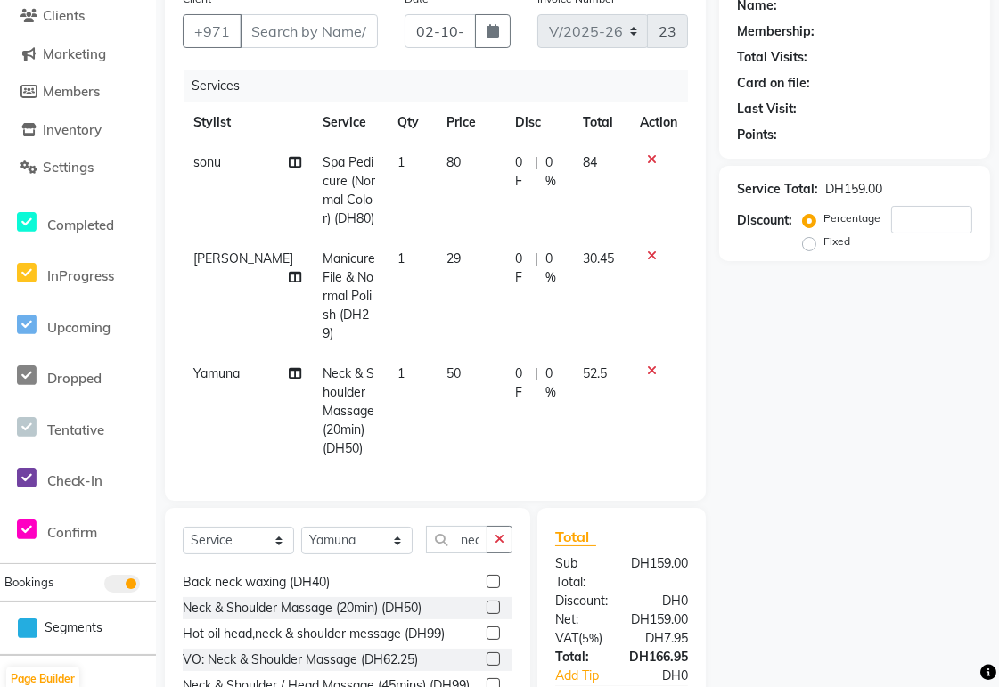
scroll to position [153, 0]
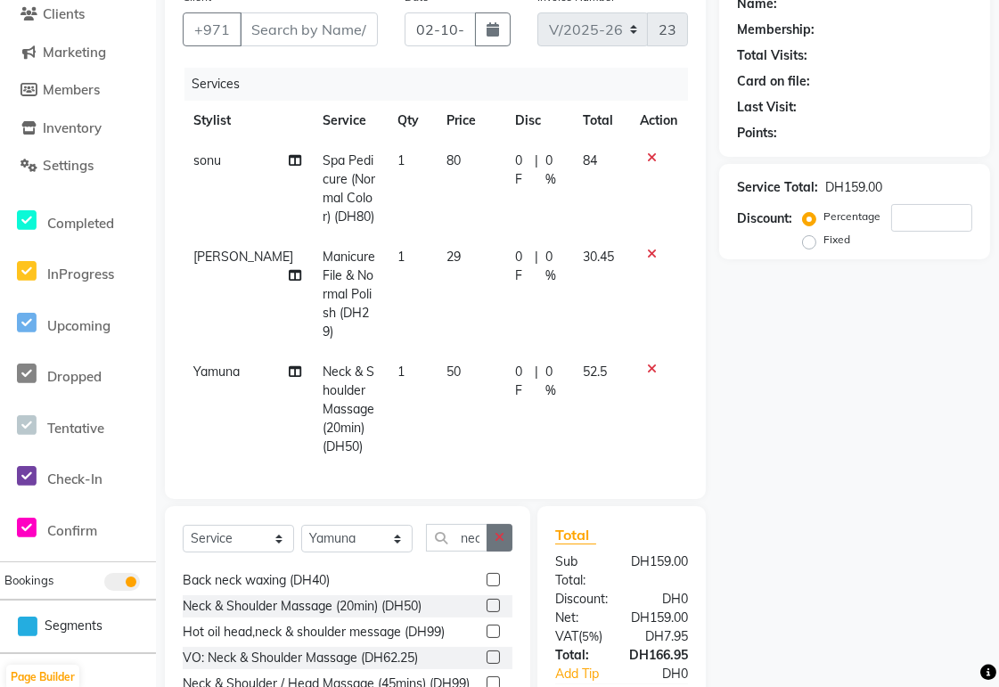
click at [495, 527] on button "button" at bounding box center [500, 538] width 26 height 28
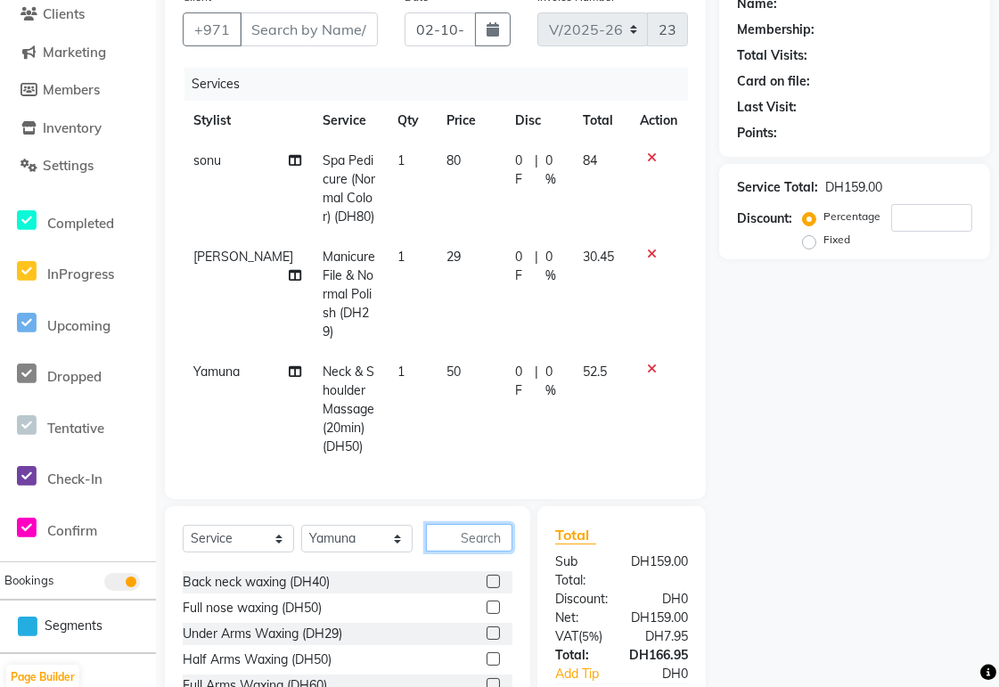
scroll to position [0, 0]
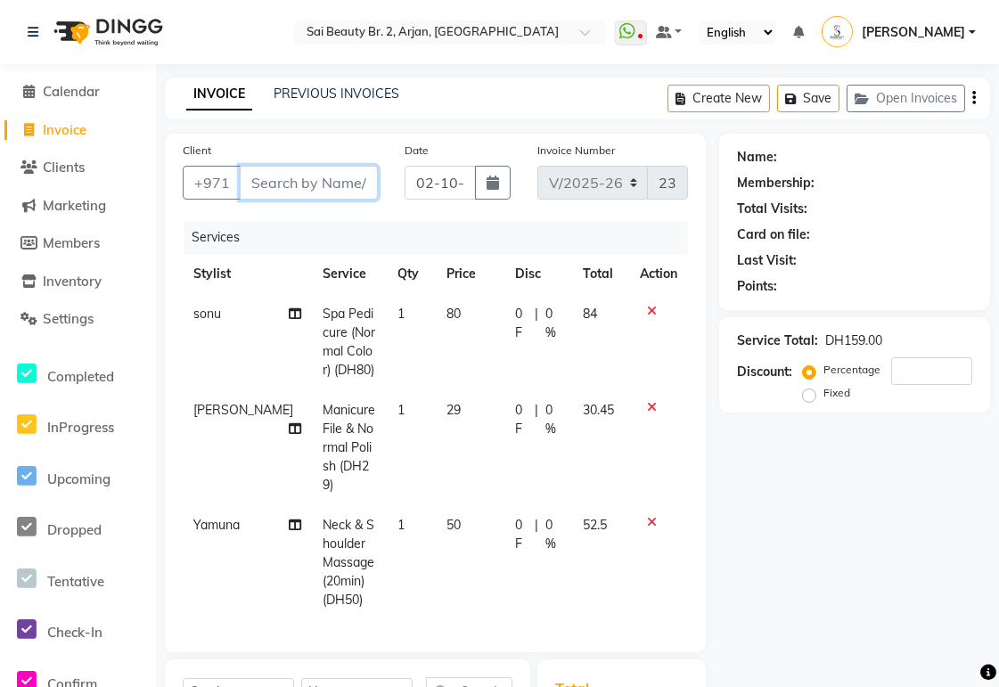
click at [278, 190] on input "Client" at bounding box center [309, 183] width 138 height 34
type input "5"
type input "0"
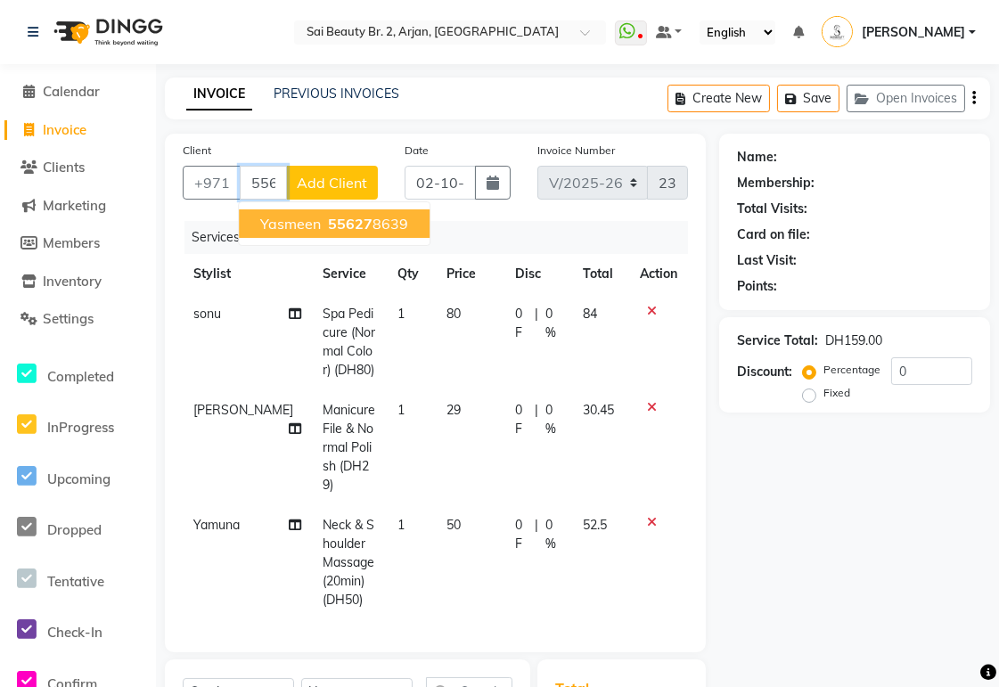
click at [374, 223] on ngb-highlight "55627 8639" at bounding box center [366, 224] width 84 height 18
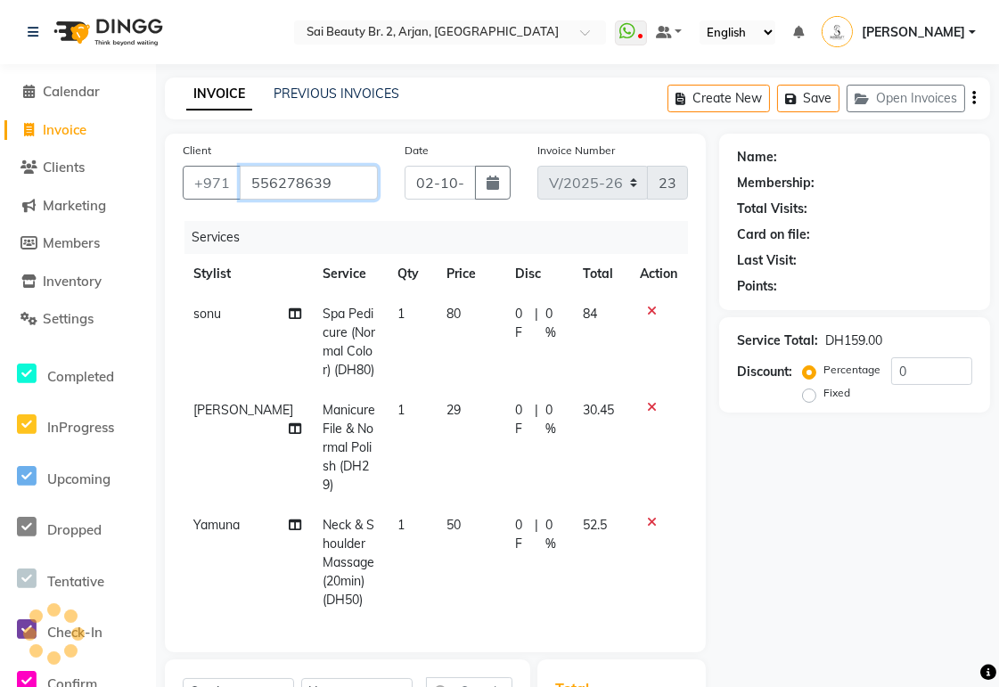
type input "556278639"
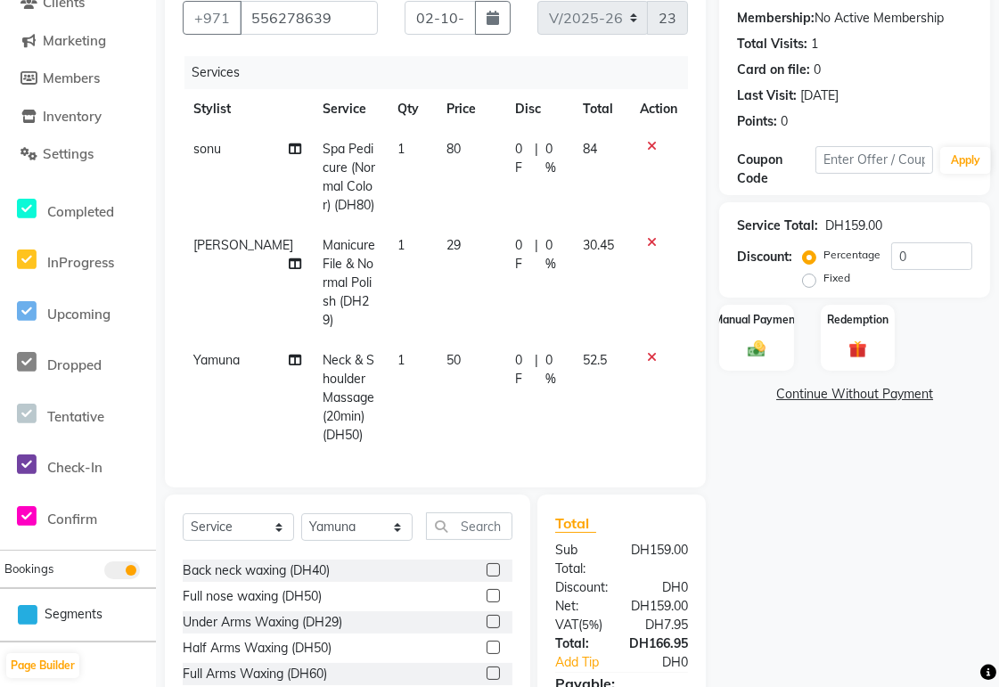
scroll to position [119, 0]
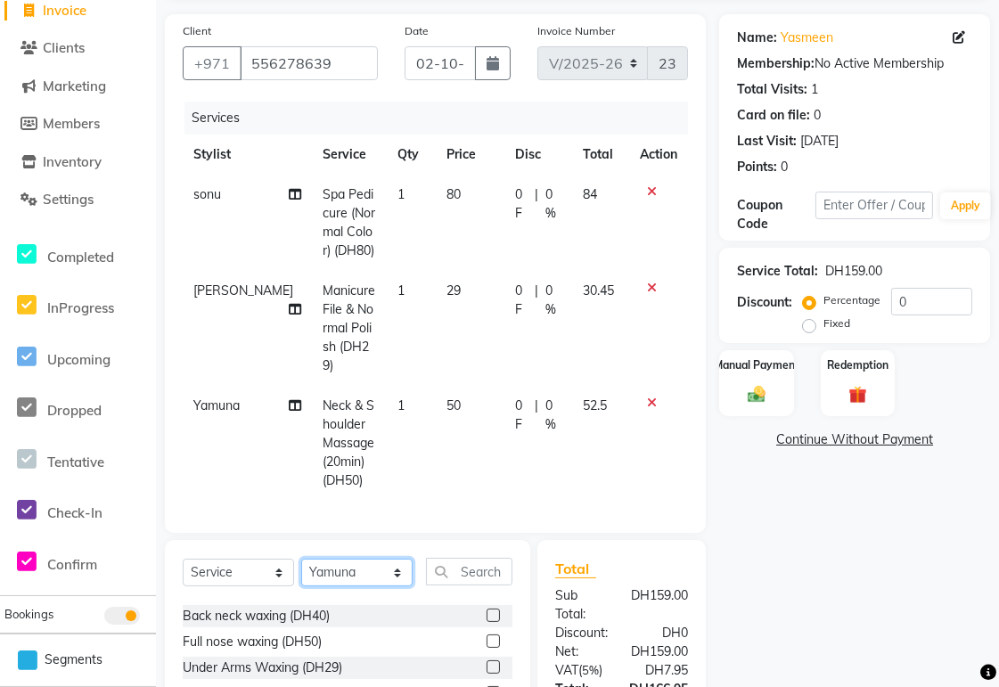
click at [405, 566] on select "Select Stylist Abid Alora Anu Ashmita Ausha Diksha Gita Komal Maya monzeer Shre…" at bounding box center [356, 573] width 111 height 28
select select "72771"
click at [301, 559] on select "Select Stylist Abid Alora Anu Ashmita Ausha Diksha Gita Komal Maya monzeer Shre…" at bounding box center [356, 573] width 111 height 28
click at [465, 564] on input "text" at bounding box center [469, 572] width 86 height 28
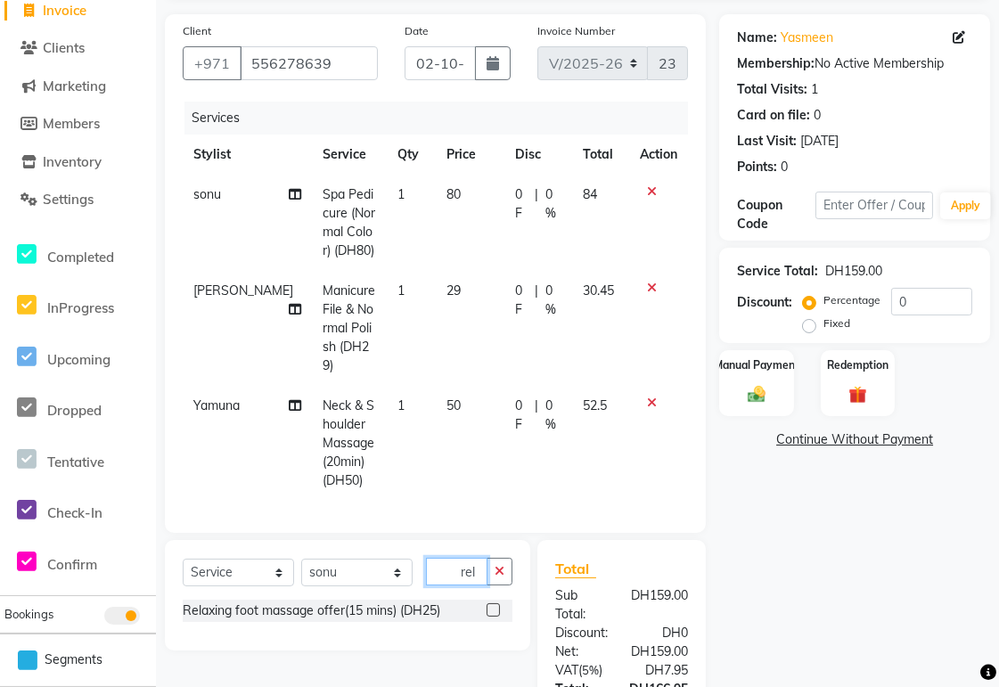
scroll to position [0, 0]
type input "rel"
click at [495, 604] on label at bounding box center [493, 610] width 13 height 13
click at [495, 605] on input "checkbox" at bounding box center [493, 611] width 12 height 12
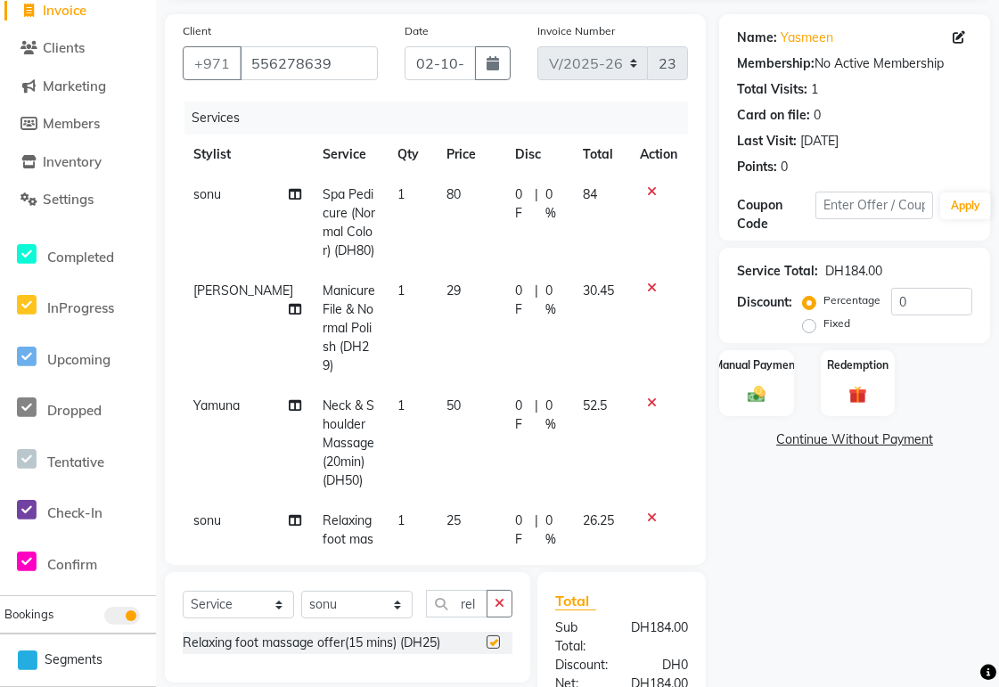
checkbox input "false"
click at [499, 604] on icon "button" at bounding box center [500, 603] width 10 height 12
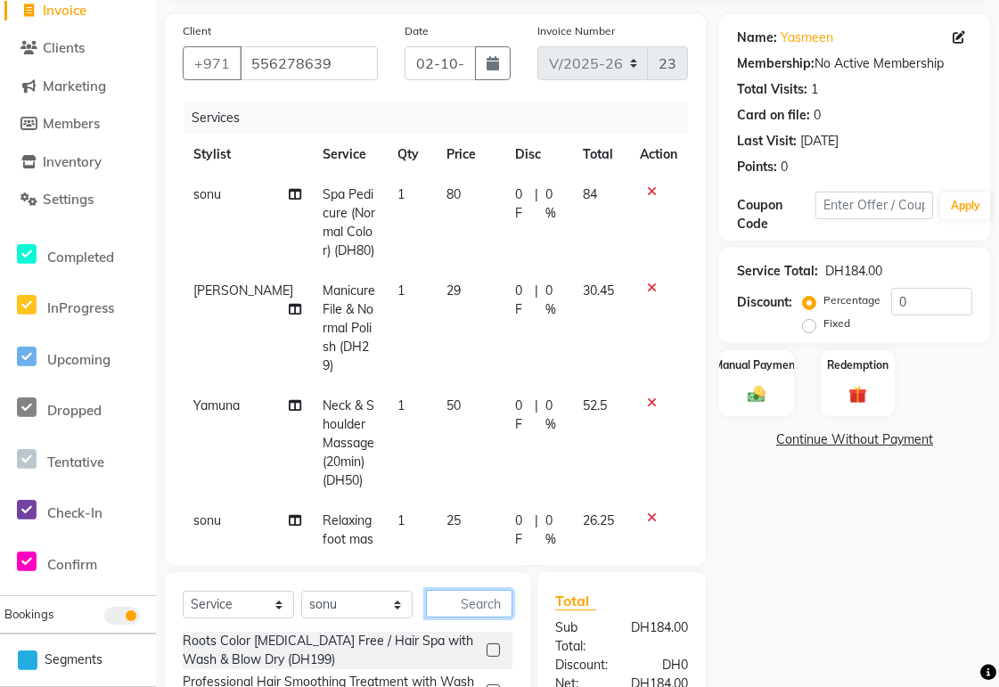
scroll to position [333, 0]
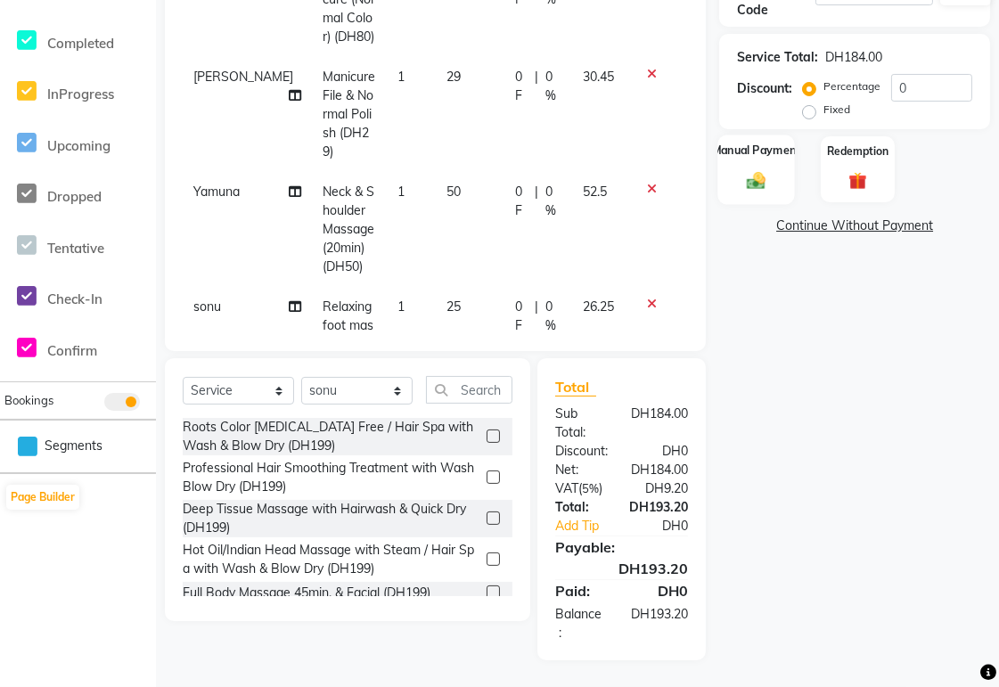
click at [755, 190] on div "Manual Payment" at bounding box center [758, 170] width 78 height 70
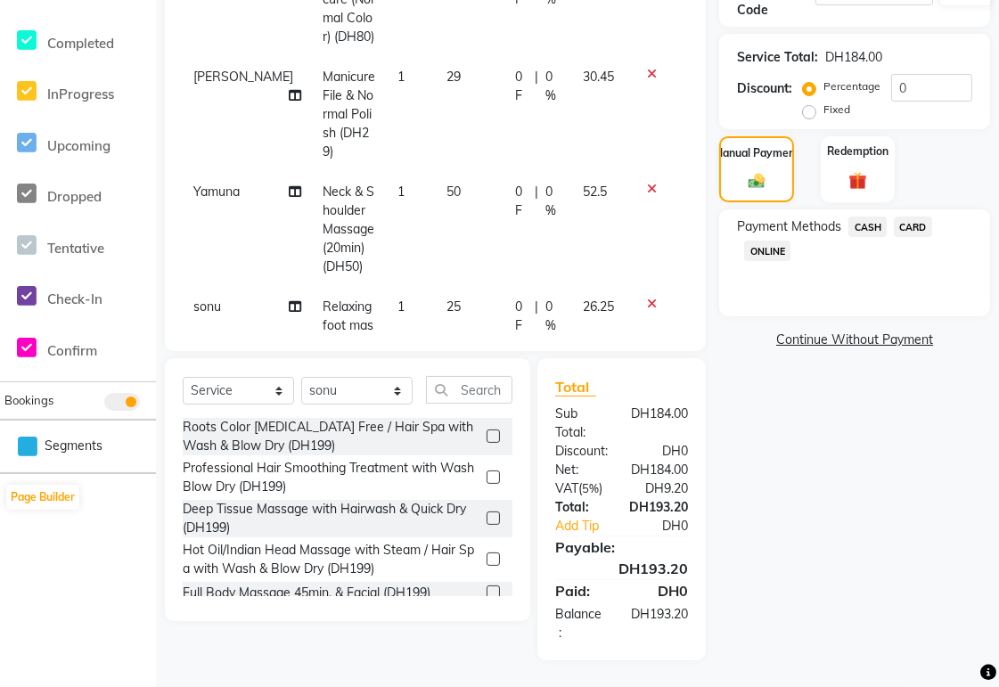
click at [924, 234] on span "CARD" at bounding box center [913, 227] width 38 height 21
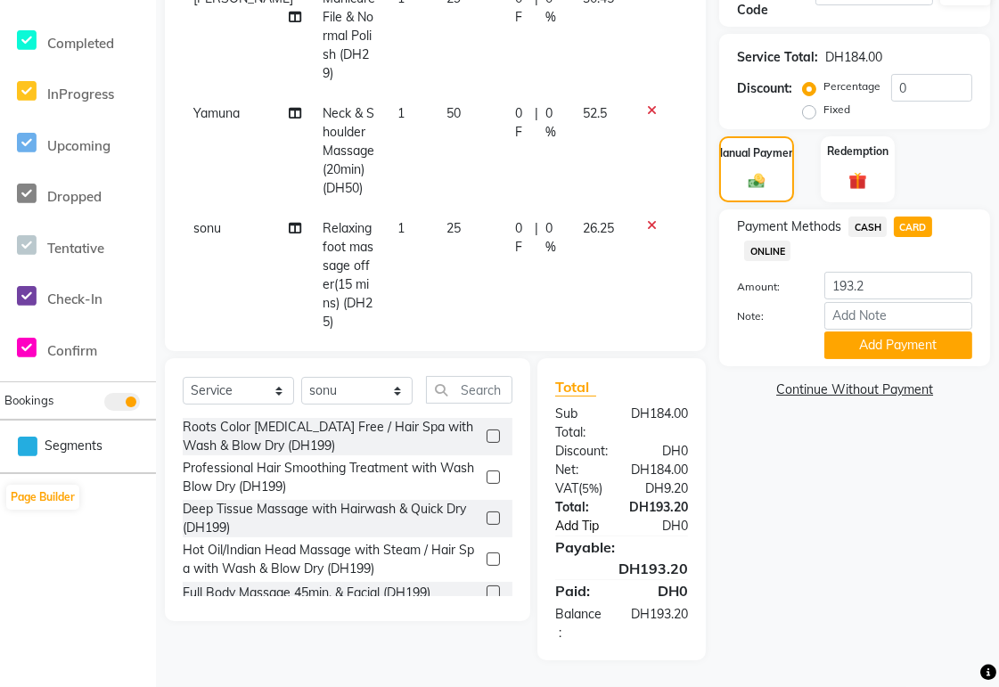
click at [574, 527] on link "Add Tip" at bounding box center [589, 526] width 94 height 19
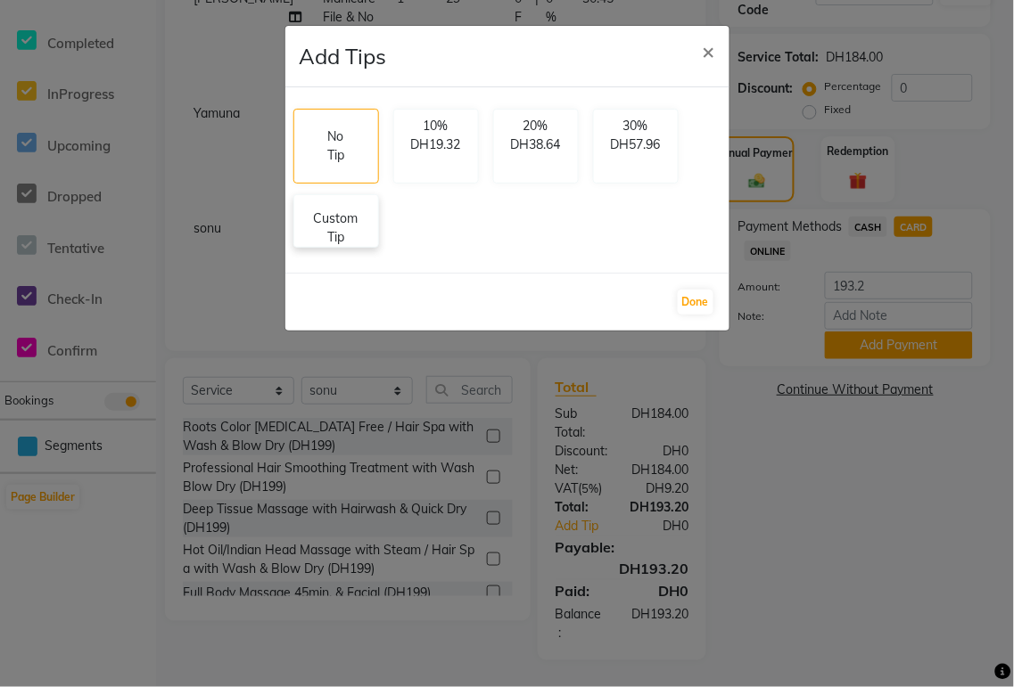
click at [328, 236] on p "Custom Tip" at bounding box center [336, 227] width 62 height 37
select select "72771"
select select "59424"
select select "61483"
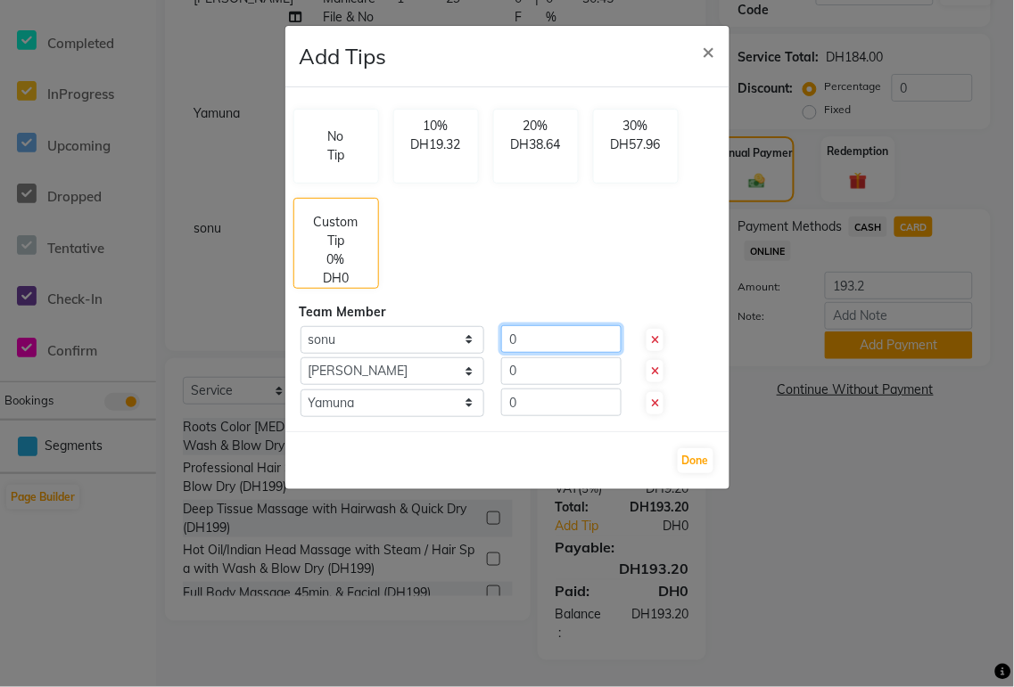
click at [555, 341] on input "0" at bounding box center [561, 339] width 120 height 28
type input "3"
type input "10"
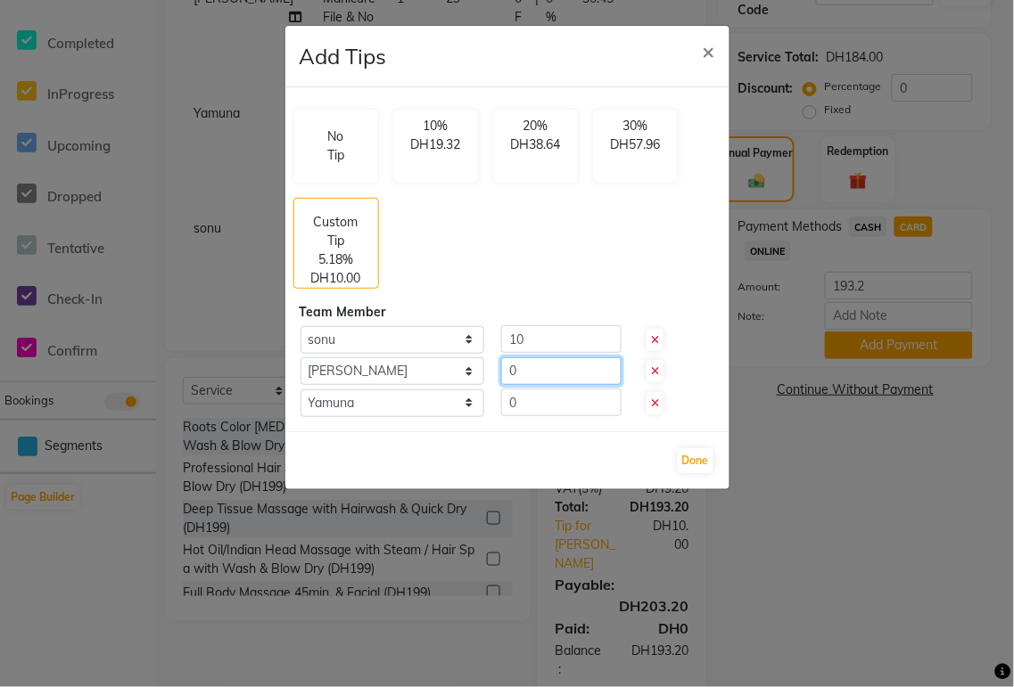
click at [556, 377] on input "0" at bounding box center [561, 371] width 120 height 28
type input "10"
click at [546, 403] on input "0" at bounding box center [561, 403] width 120 height 28
type input "10"
click at [697, 459] on button "Done" at bounding box center [695, 460] width 36 height 25
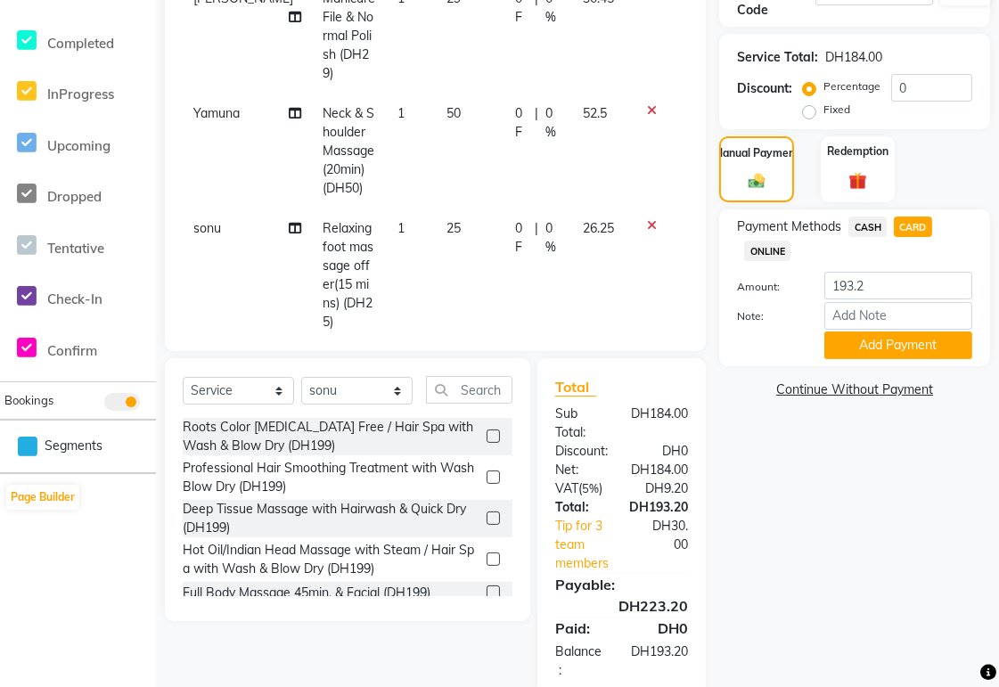
click at [866, 225] on span "CASH" at bounding box center [868, 227] width 38 height 21
click at [916, 227] on span "CARD" at bounding box center [913, 227] width 38 height 21
click at [857, 229] on span "CASH" at bounding box center [868, 227] width 38 height 21
click at [891, 283] on input "223.2" at bounding box center [899, 286] width 148 height 28
click at [907, 220] on span "CARD" at bounding box center [913, 227] width 38 height 21
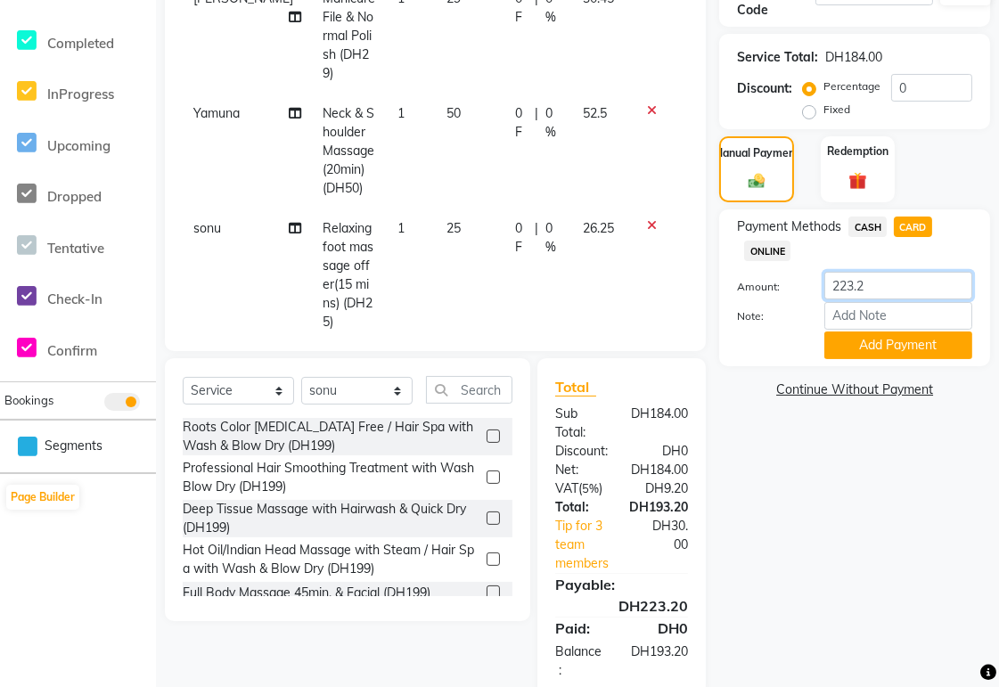
click at [892, 290] on input "223.2" at bounding box center [899, 286] width 148 height 28
type input "2"
type input "100"
click at [921, 348] on button "Add Payment" at bounding box center [899, 346] width 148 height 28
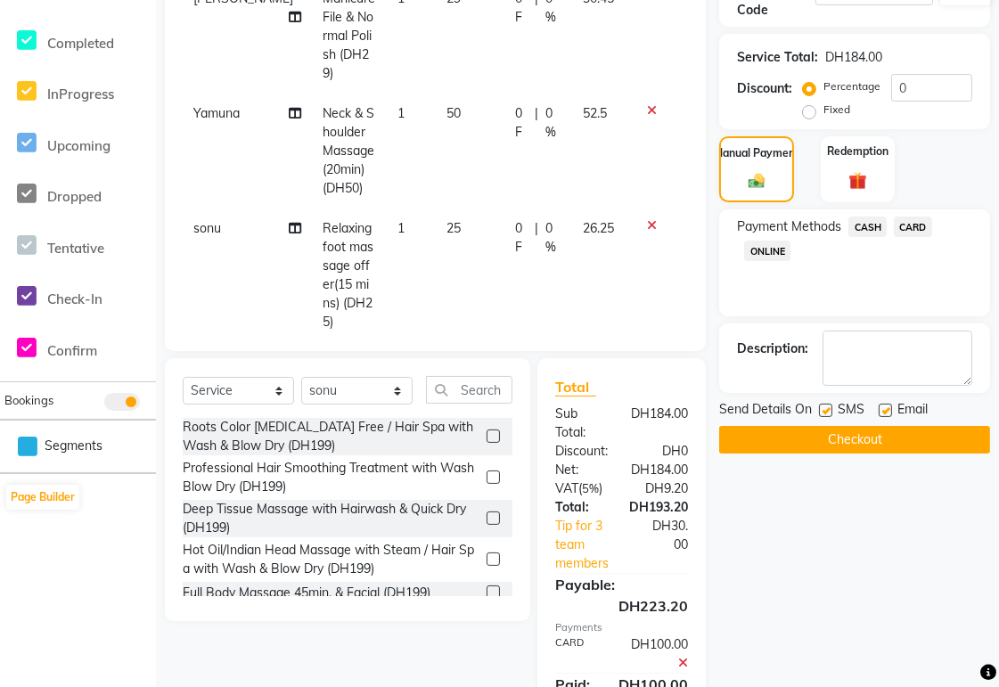
click at [858, 225] on span "CASH" at bounding box center [868, 227] width 38 height 21
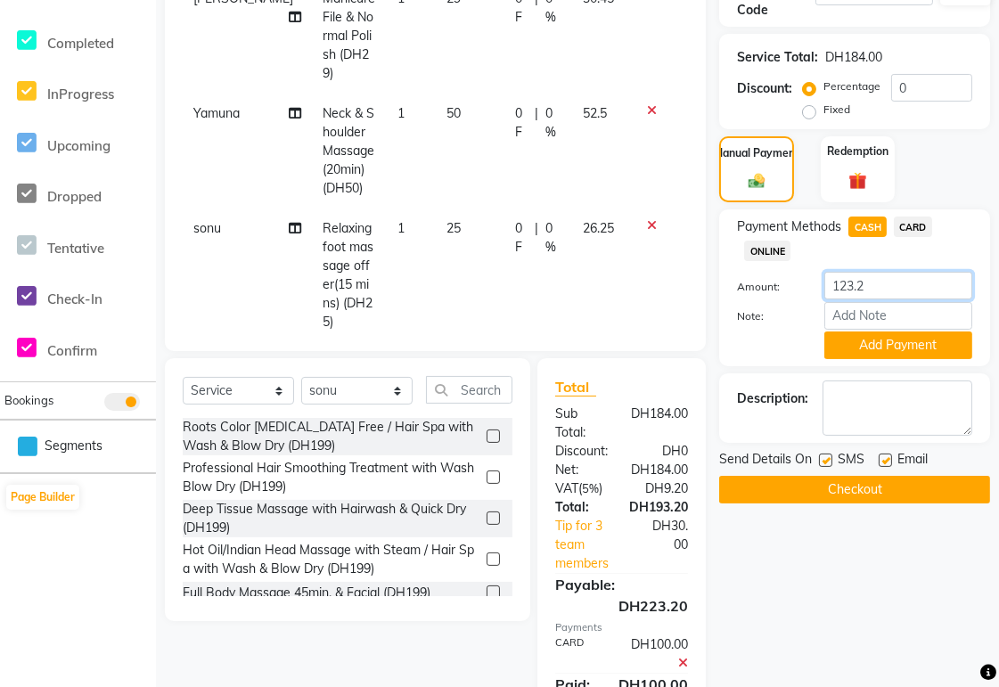
click at [914, 289] on input "123.2" at bounding box center [899, 286] width 148 height 28
type input "1"
type input "200"
click at [923, 348] on button "Add Payment" at bounding box center [899, 346] width 148 height 28
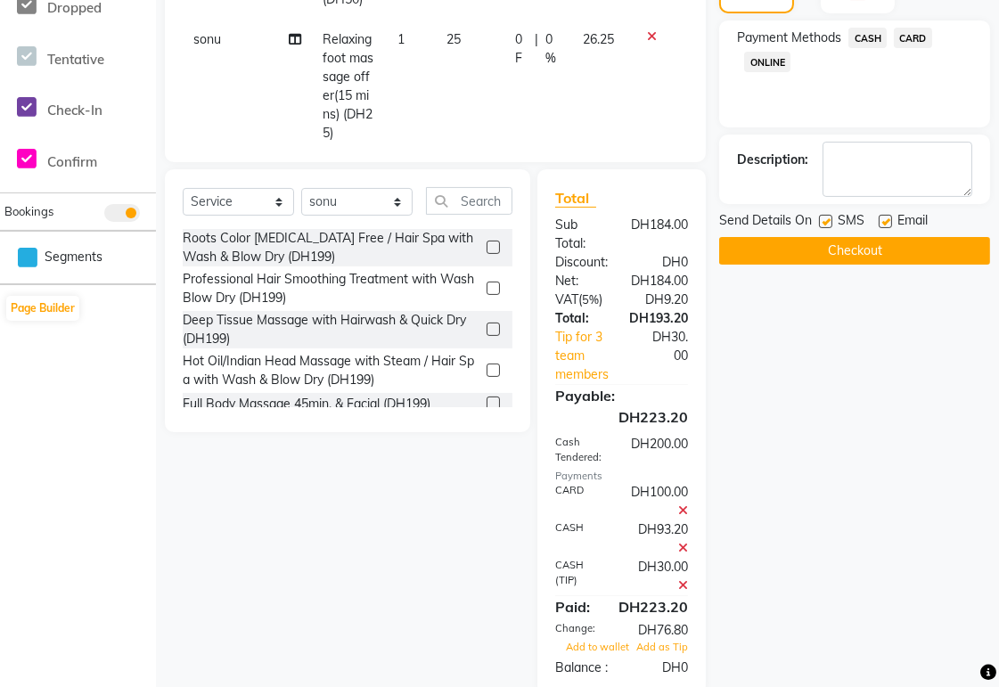
scroll to position [576, 0]
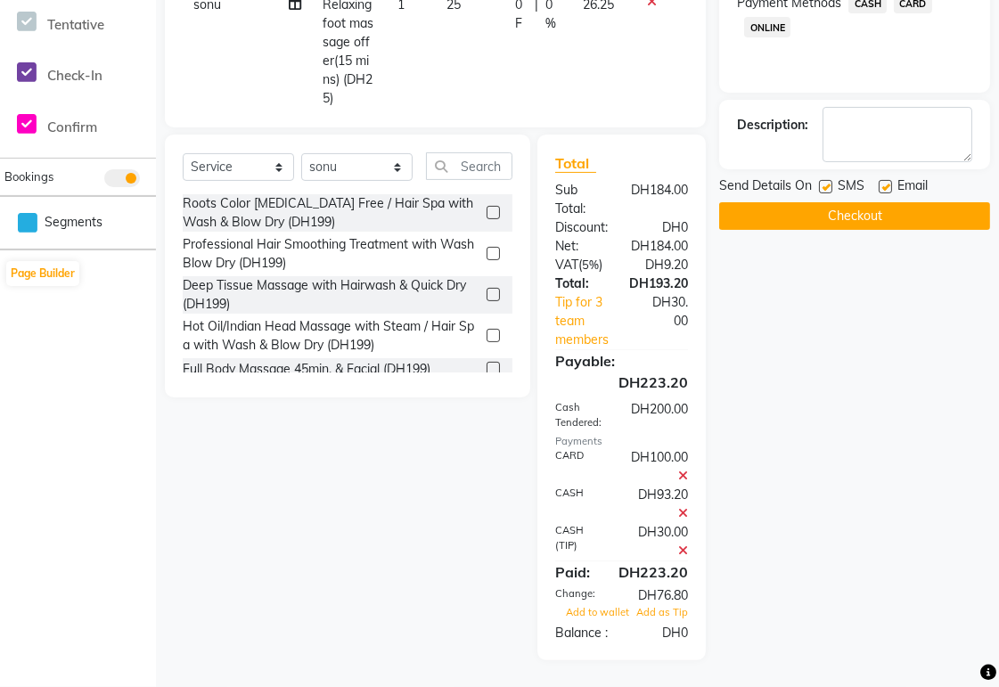
click at [928, 202] on button "Checkout" at bounding box center [854, 216] width 271 height 28
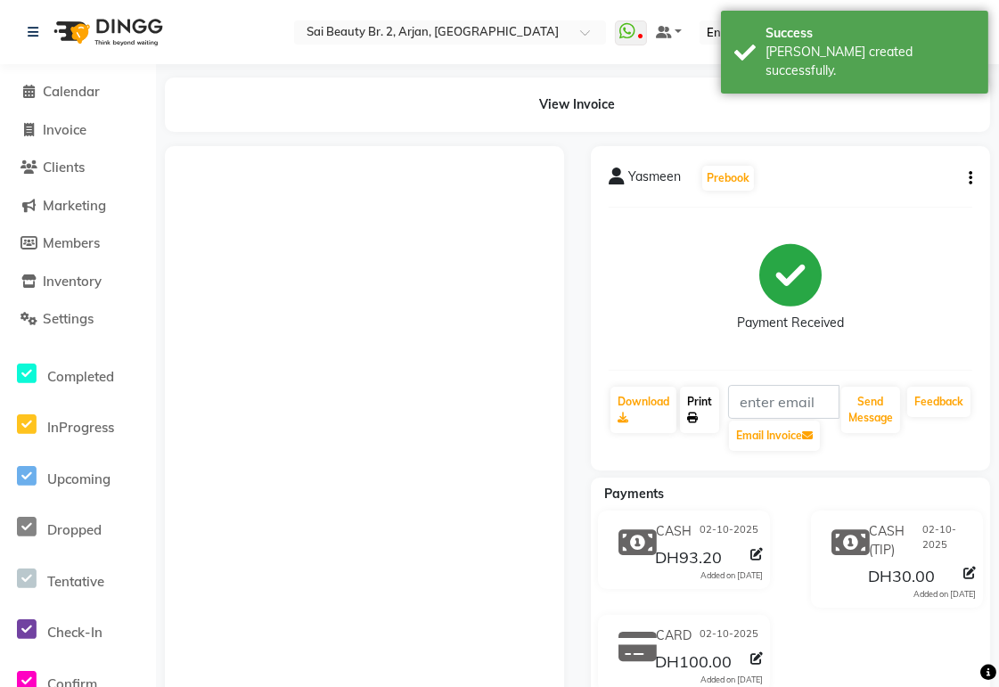
click at [700, 401] on link "Print" at bounding box center [699, 410] width 39 height 46
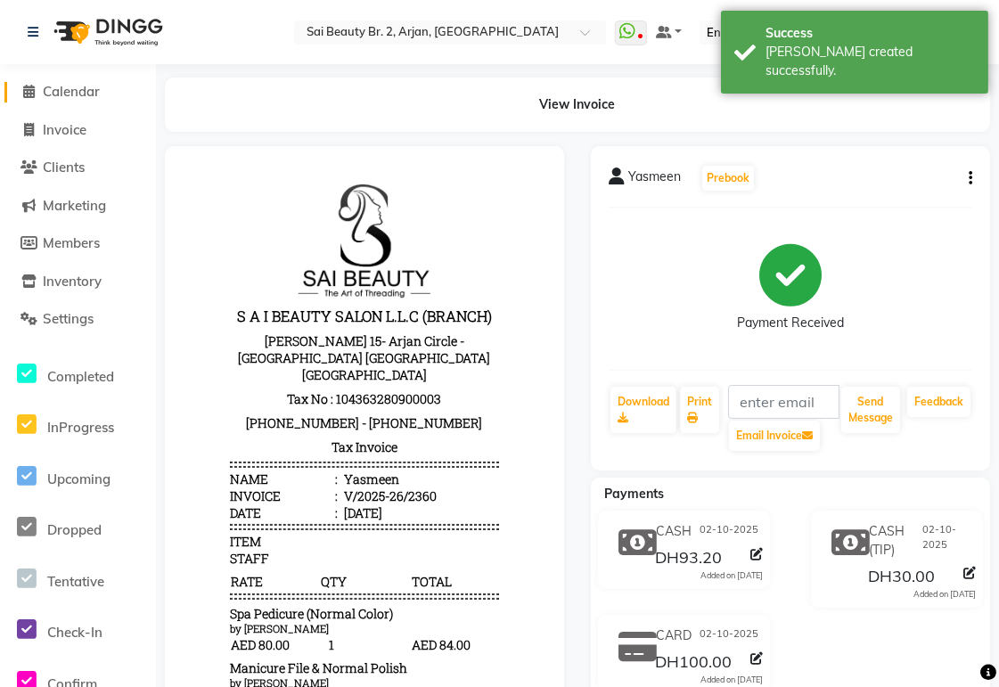
click at [77, 94] on span "Calendar" at bounding box center [71, 91] width 57 height 17
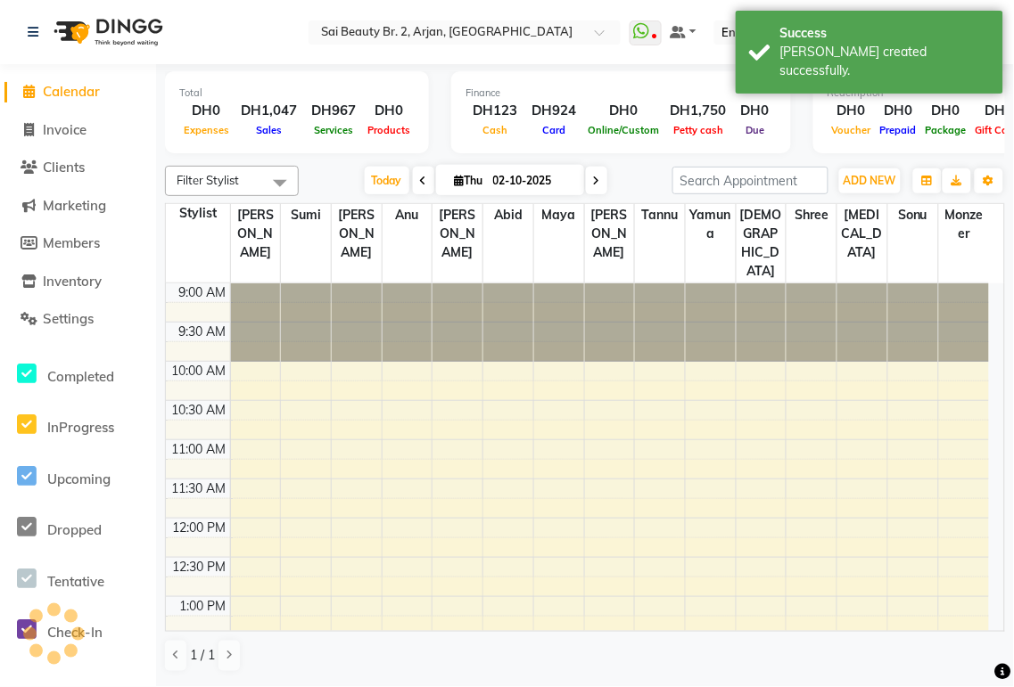
scroll to position [683, 0]
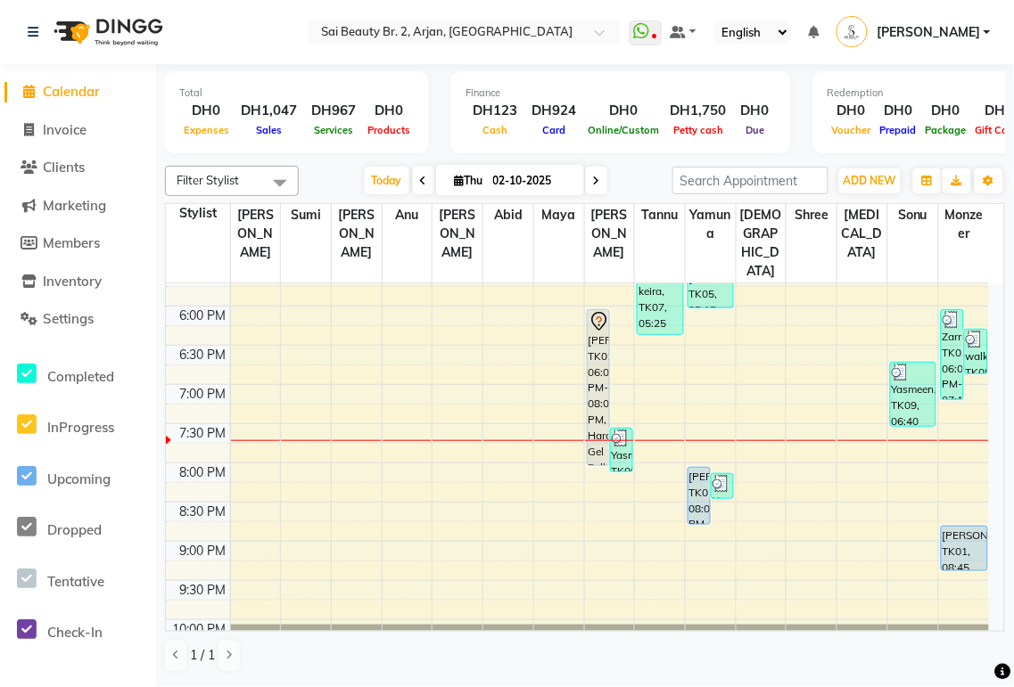
click at [593, 180] on icon at bounding box center [596, 181] width 7 height 11
type input "03-10-2025"
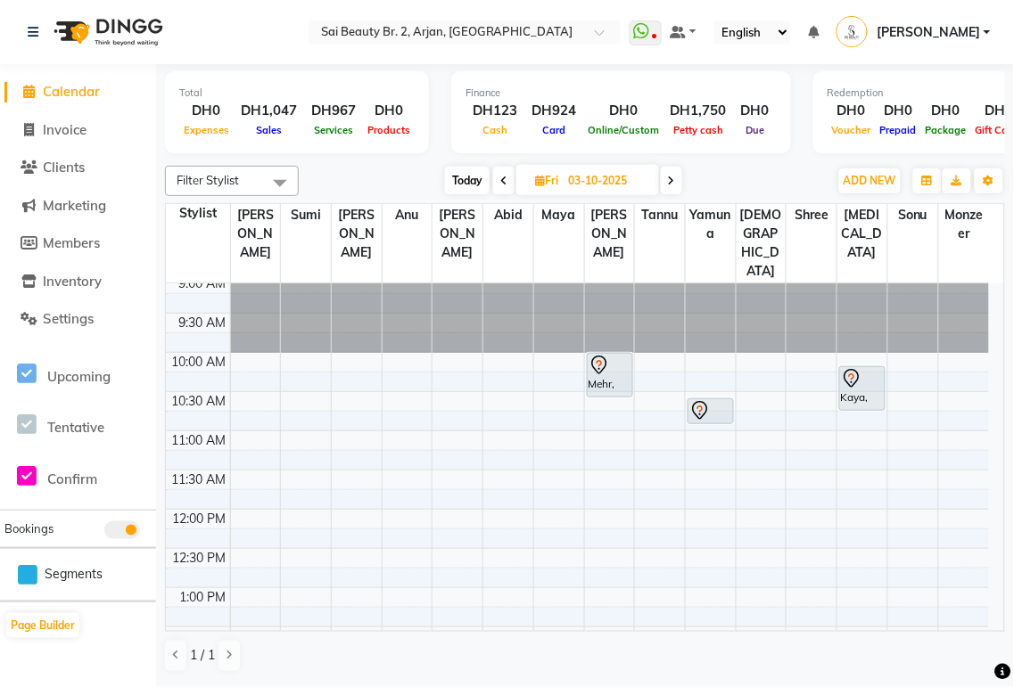
scroll to position [0, 0]
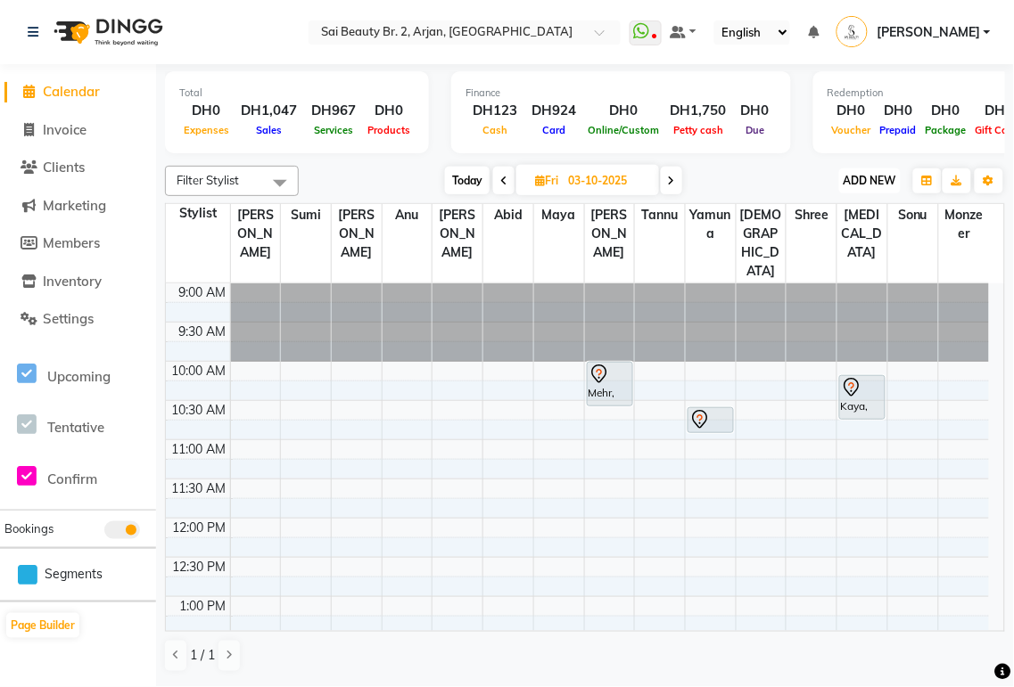
click at [868, 185] on span "ADD NEW" at bounding box center [869, 180] width 53 height 13
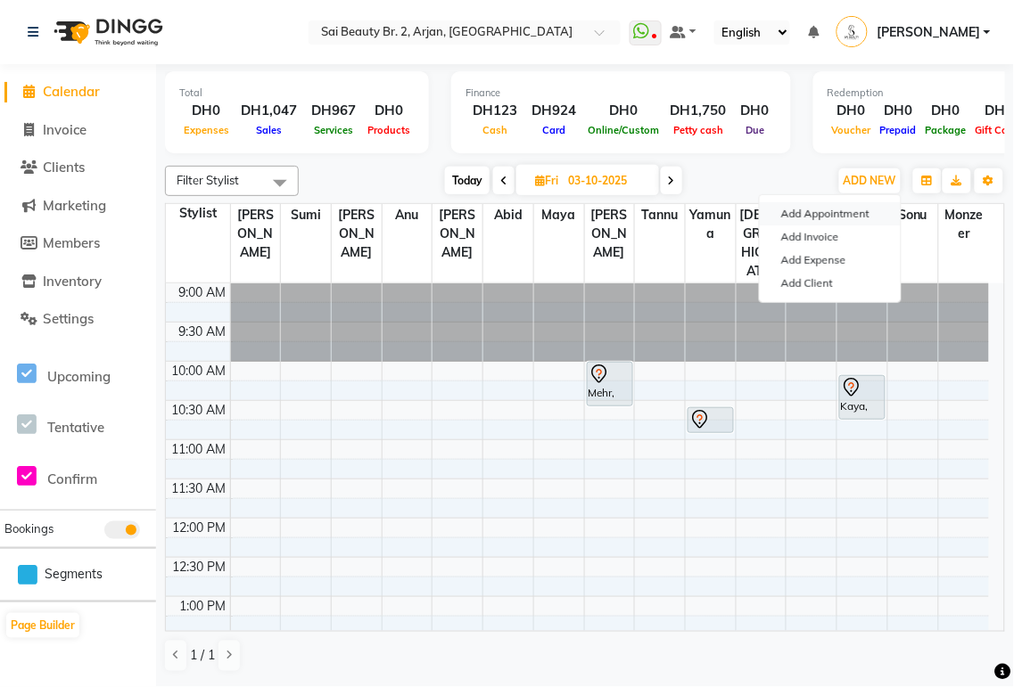
click at [856, 214] on button "Add Appointment" at bounding box center [830, 213] width 141 height 23
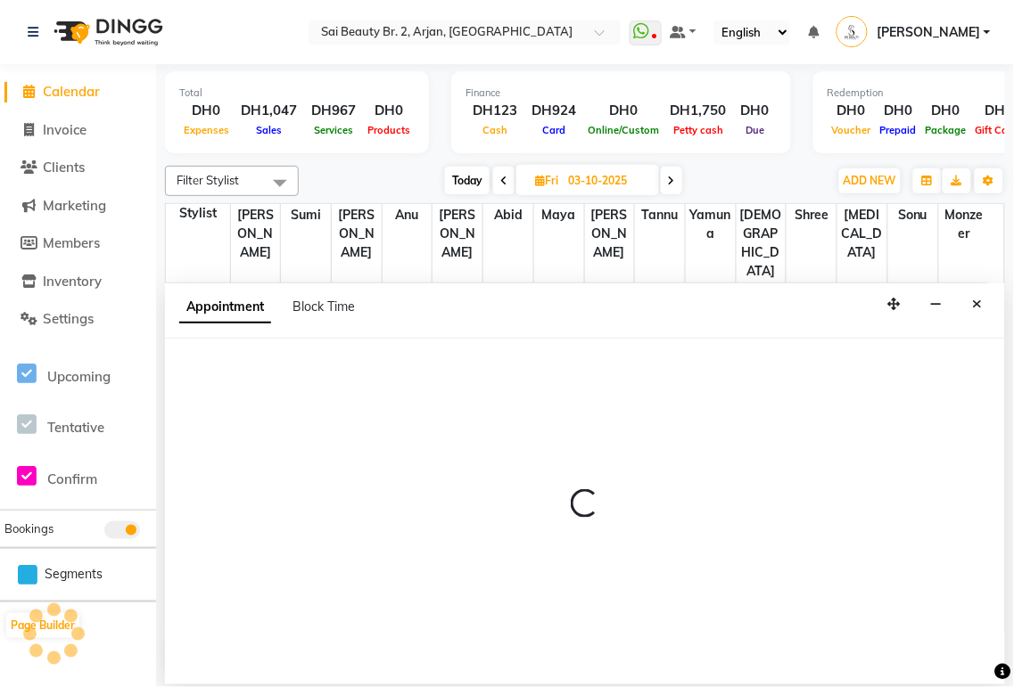
select select "600"
select select "tentative"
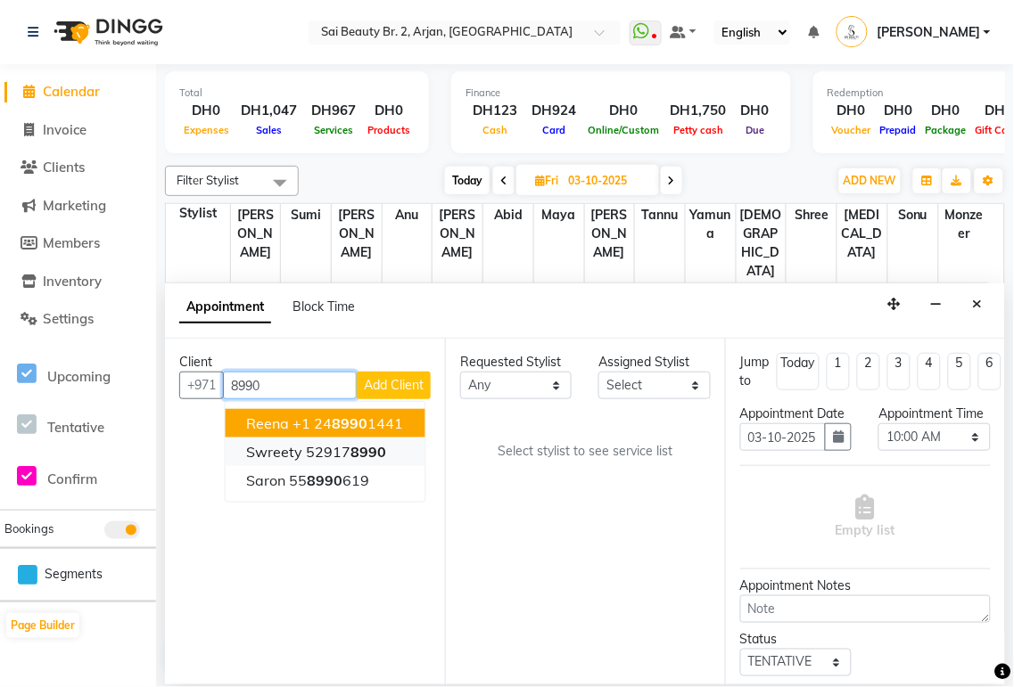
click at [387, 449] on button "Swreety 52917 8990" at bounding box center [326, 452] width 200 height 29
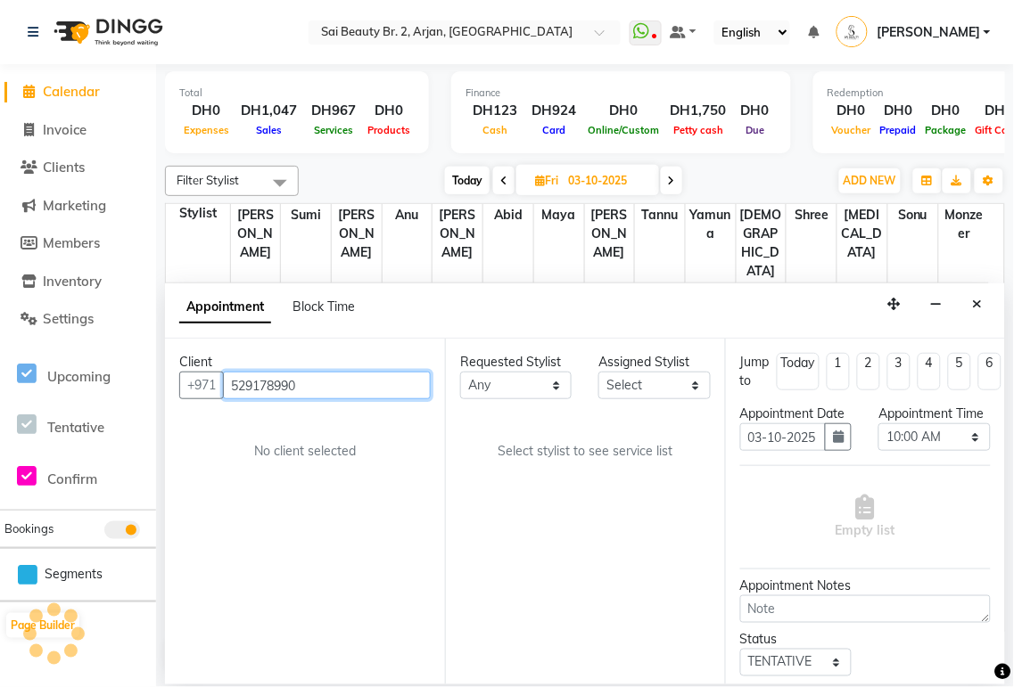
type input "529178990"
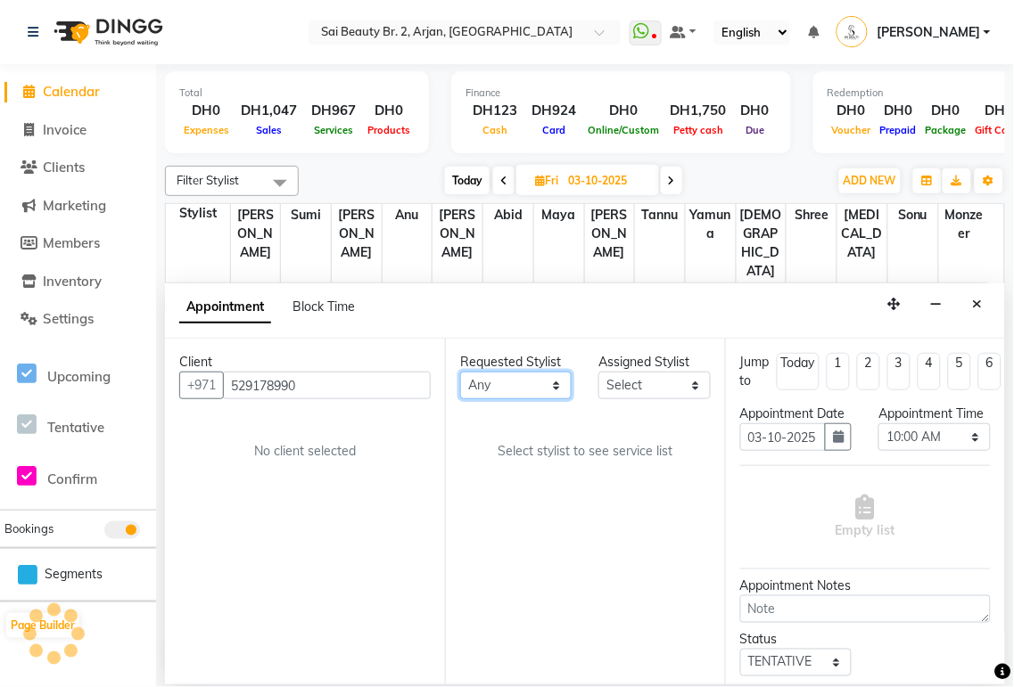
click at [538, 388] on select "Any [PERSON_NAME][MEDICAL_DATA] [PERSON_NAME] [PERSON_NAME] [PERSON_NAME] Gita …" at bounding box center [515, 386] width 111 height 28
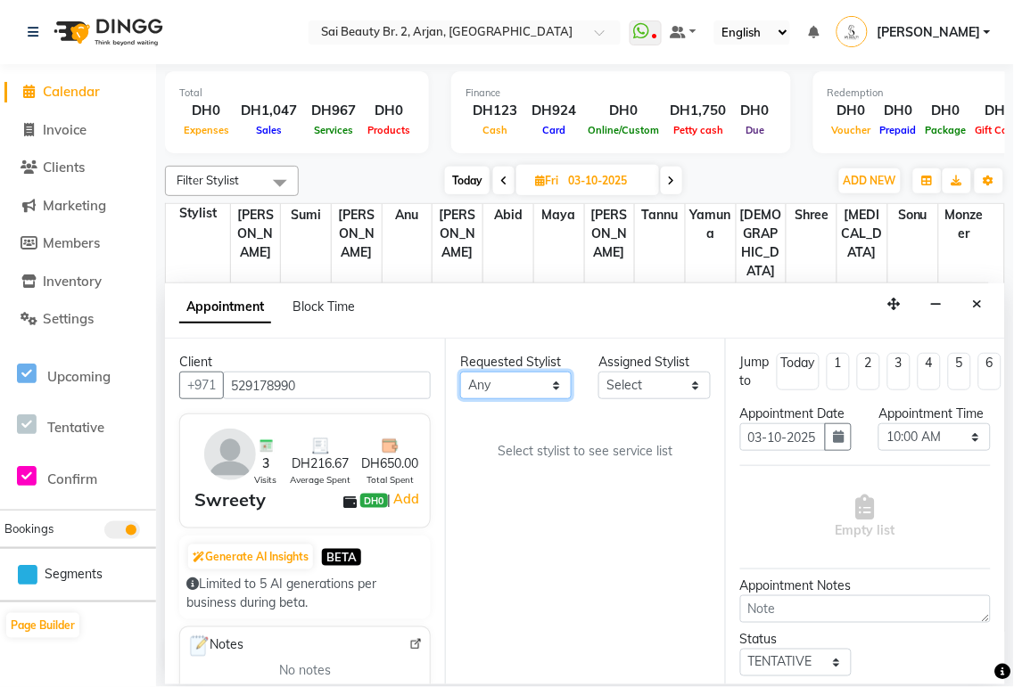
select select "60066"
click at [460, 372] on select "Any [PERSON_NAME][MEDICAL_DATA] [PERSON_NAME] [PERSON_NAME] [PERSON_NAME] Gita …" at bounding box center [515, 386] width 111 height 28
select select "60066"
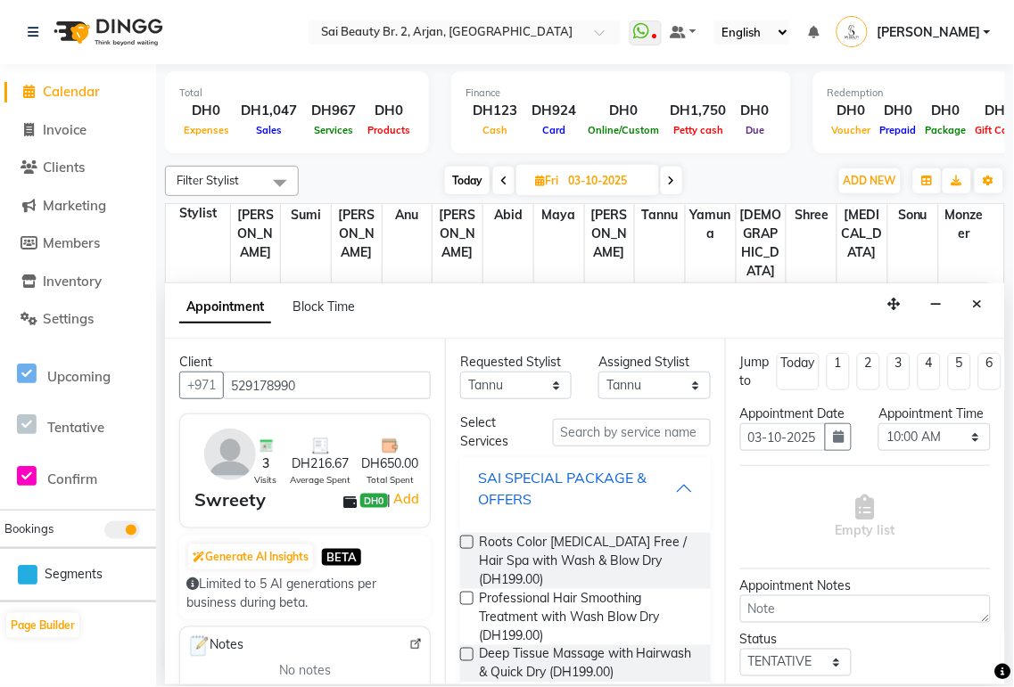
click at [655, 486] on div "SAI SPECIAL PACKAGE & OFFERS" at bounding box center [576, 488] width 197 height 43
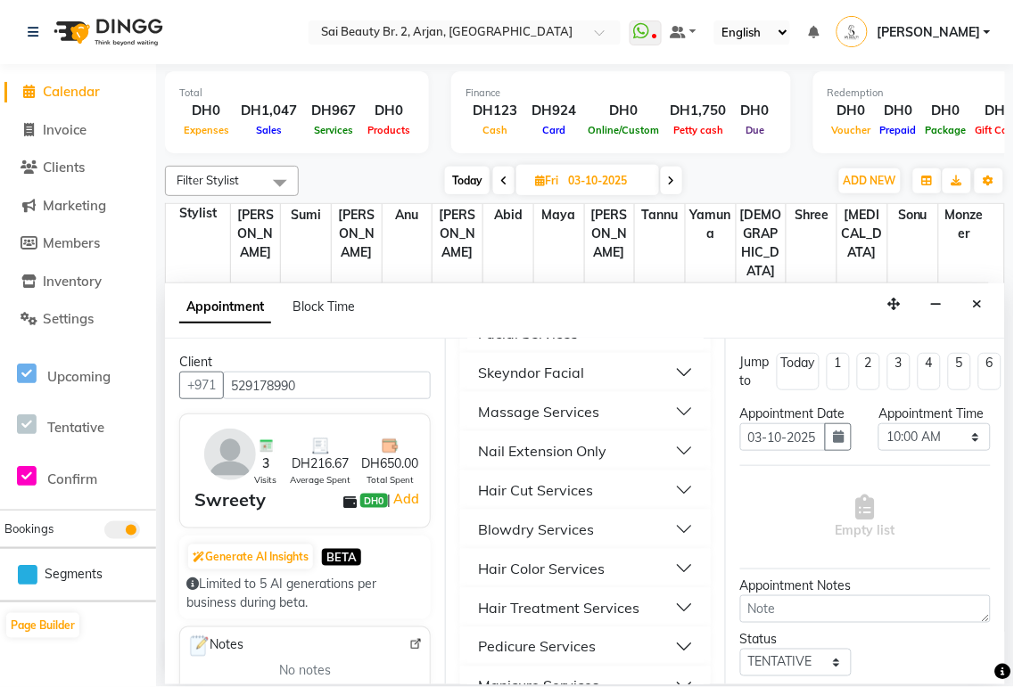
scroll to position [396, 0]
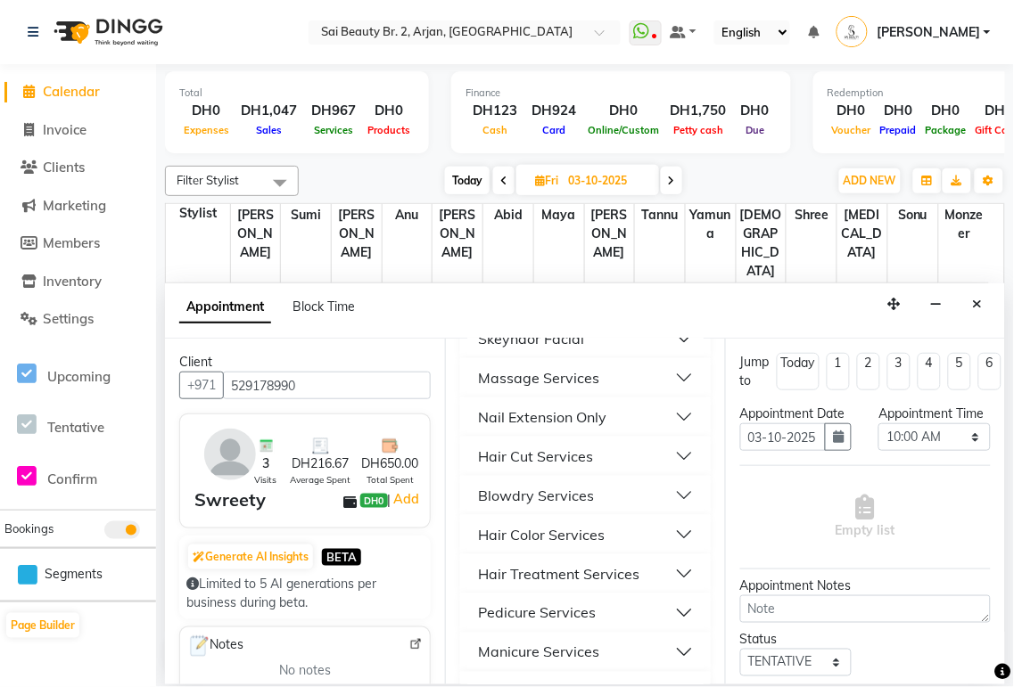
click at [670, 492] on button "Blowdry Services" at bounding box center [585, 496] width 236 height 32
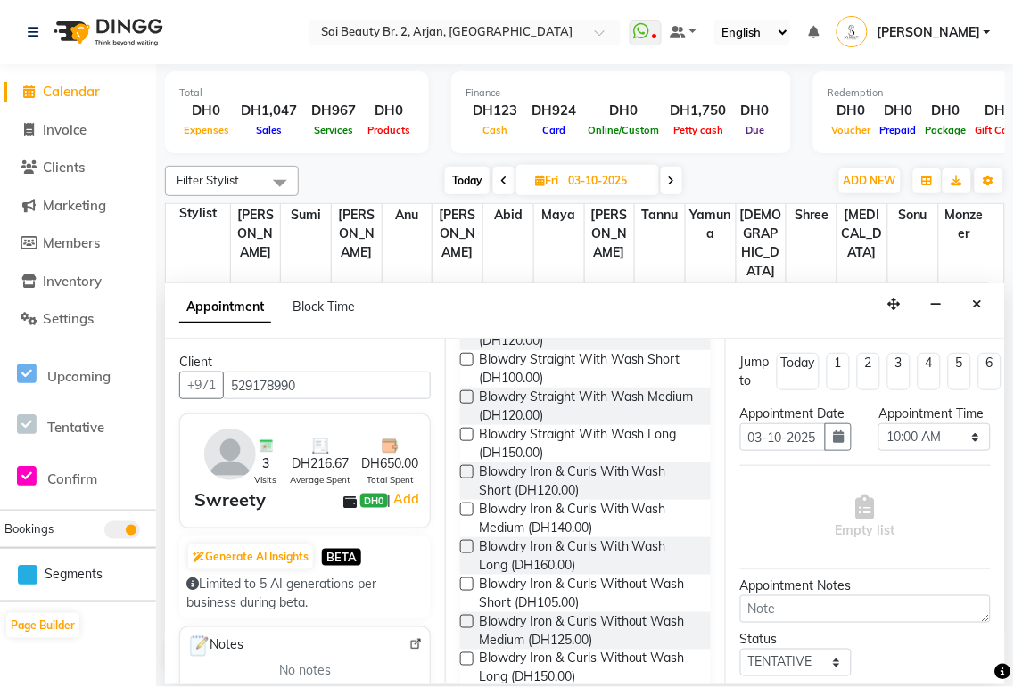
scroll to position [735, 0]
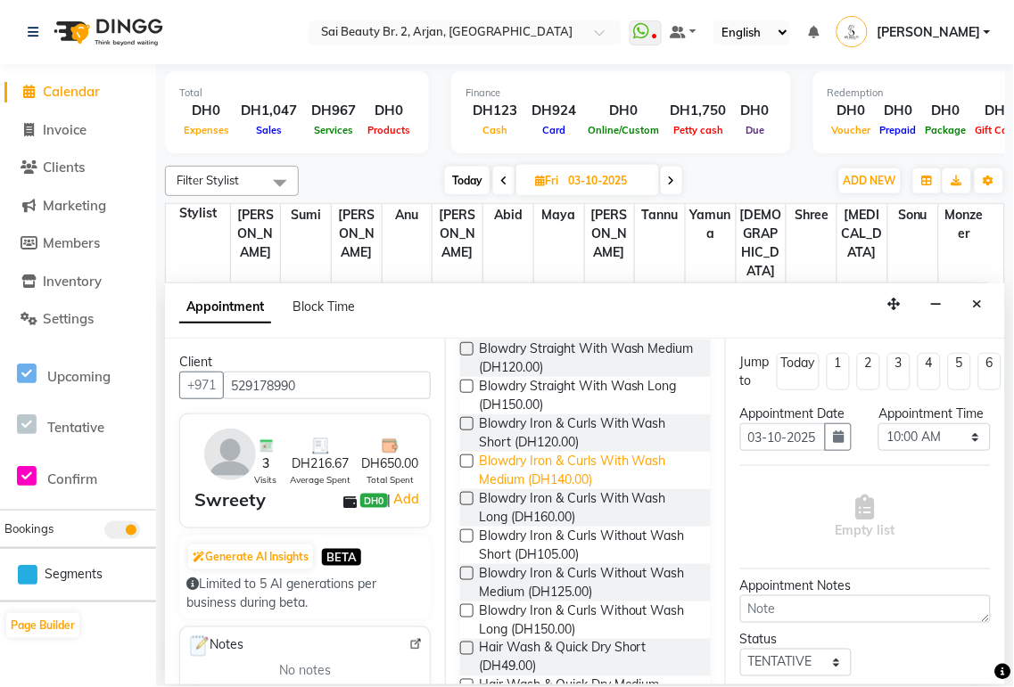
click at [576, 468] on span "Blowdry Iron & Curls With Wash Medium (DH140.00)" at bounding box center [588, 470] width 218 height 37
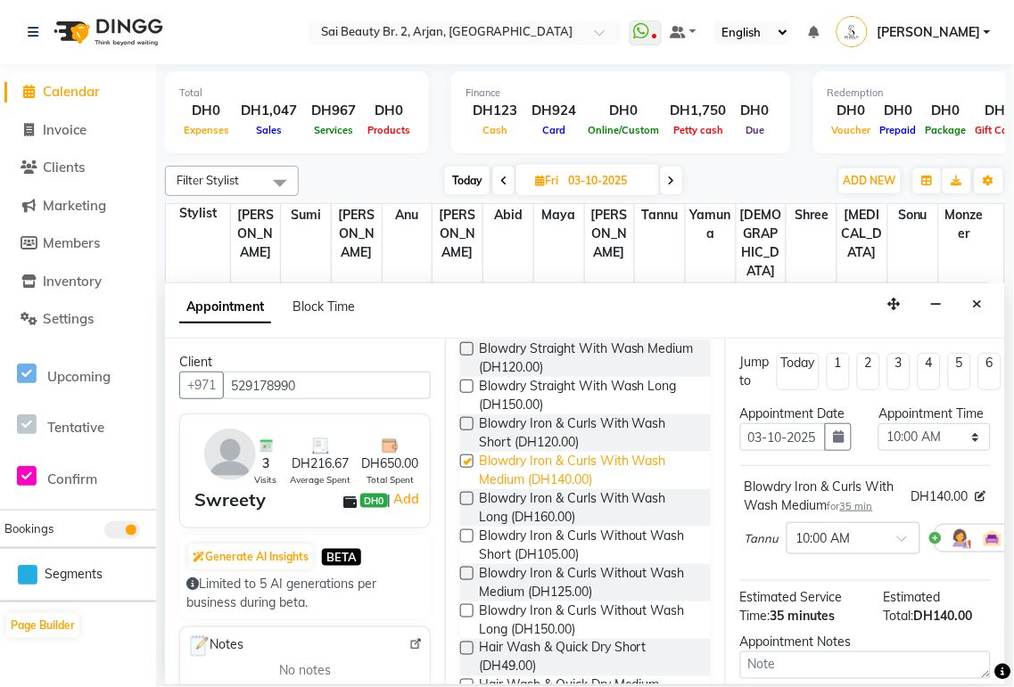
checkbox input "false"
click at [948, 449] on select "Select 10:00 AM 10:05 AM 10:10 AM 10:15 AM 10:20 AM 10:25 AM 10:30 AM 10:35 AM …" at bounding box center [933, 437] width 111 height 28
select select "610"
click at [878, 441] on select "Select 10:00 AM 10:05 AM 10:10 AM 10:15 AM 10:20 AM 10:25 AM 10:30 AM 10:35 AM …" at bounding box center [933, 437] width 111 height 28
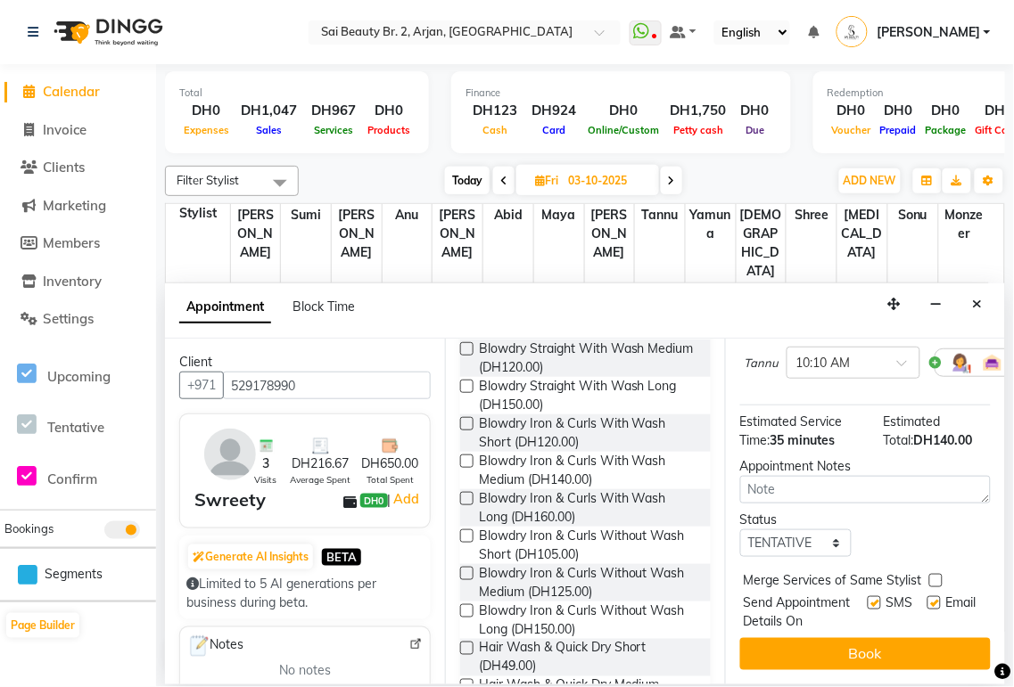
click at [936, 574] on label at bounding box center [935, 580] width 13 height 13
click at [936, 577] on input "checkbox" at bounding box center [935, 583] width 12 height 12
checkbox input "true"
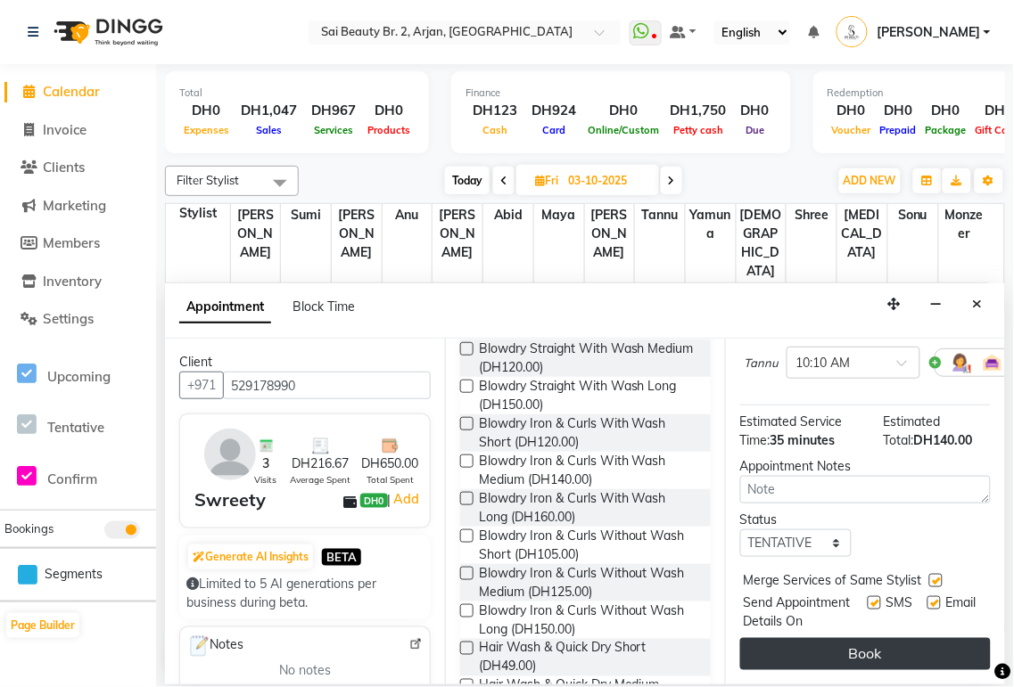
click at [912, 643] on button "Book" at bounding box center [865, 654] width 250 height 32
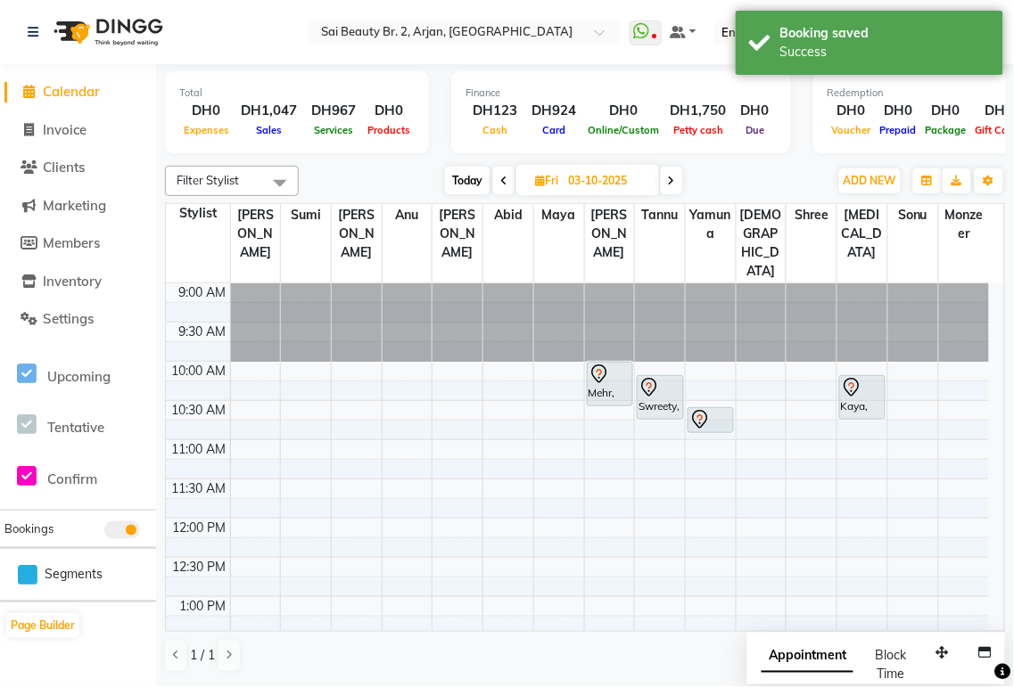
click at [805, 661] on span "Appointment" at bounding box center [807, 657] width 92 height 32
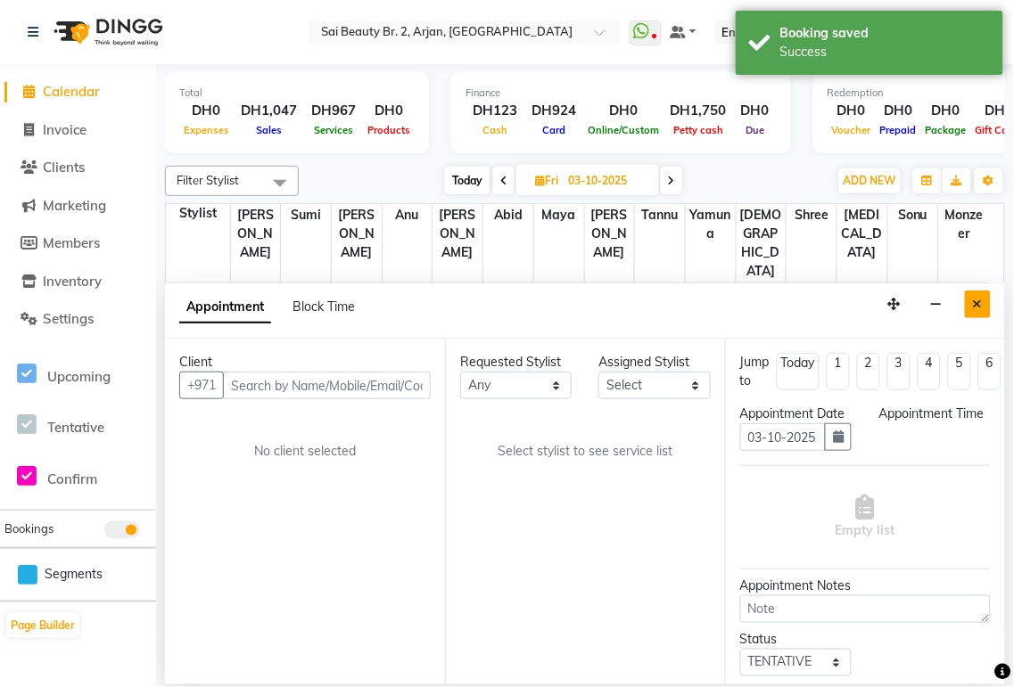
click at [978, 306] on icon "Close" at bounding box center [978, 304] width 10 height 12
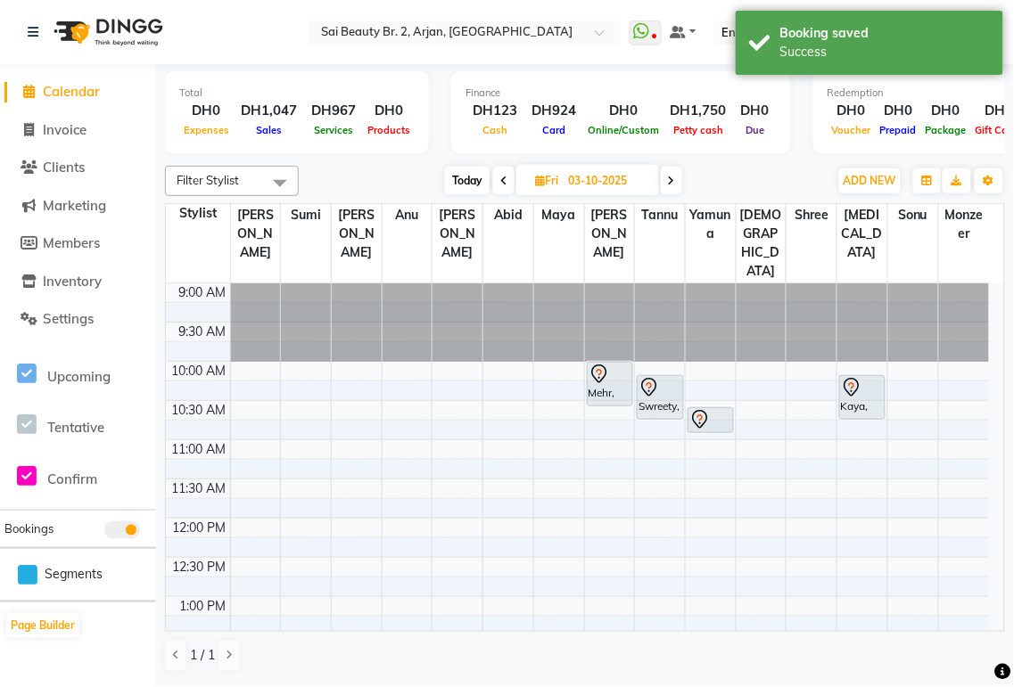
click at [466, 180] on span "Today" at bounding box center [467, 181] width 45 height 28
type input "02-10-2025"
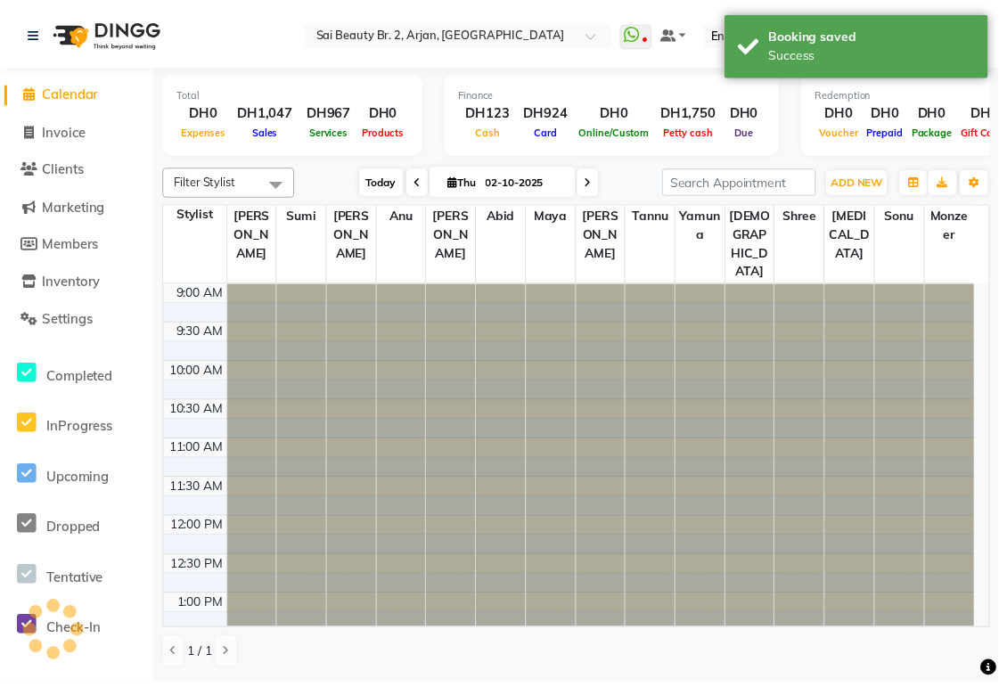
scroll to position [717, 0]
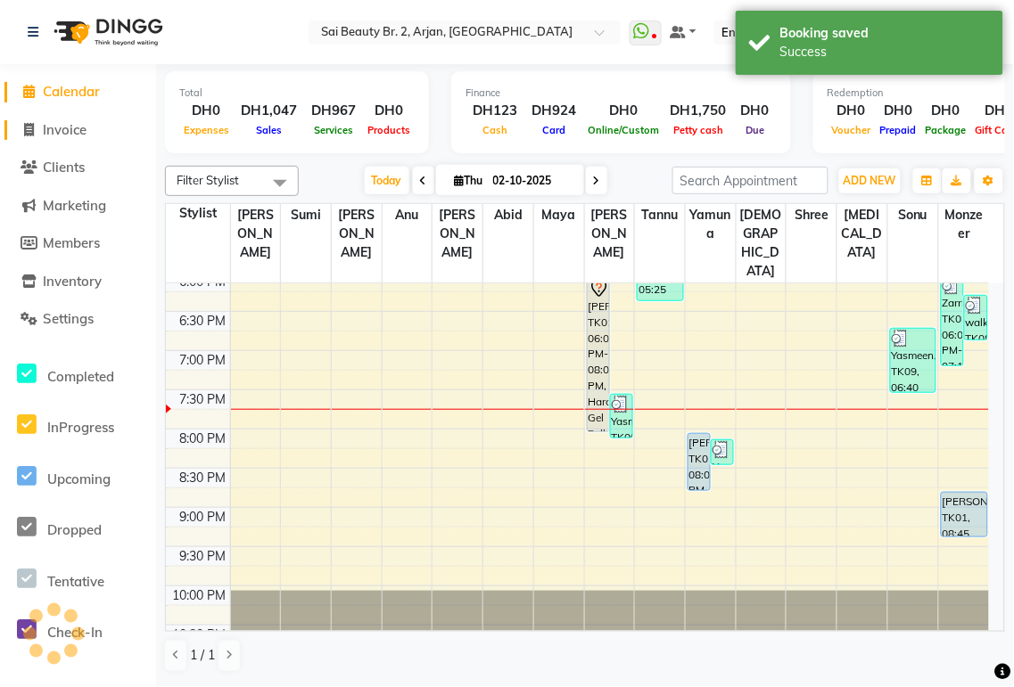
click at [62, 136] on span "Invoice" at bounding box center [65, 129] width 44 height 17
select select "service"
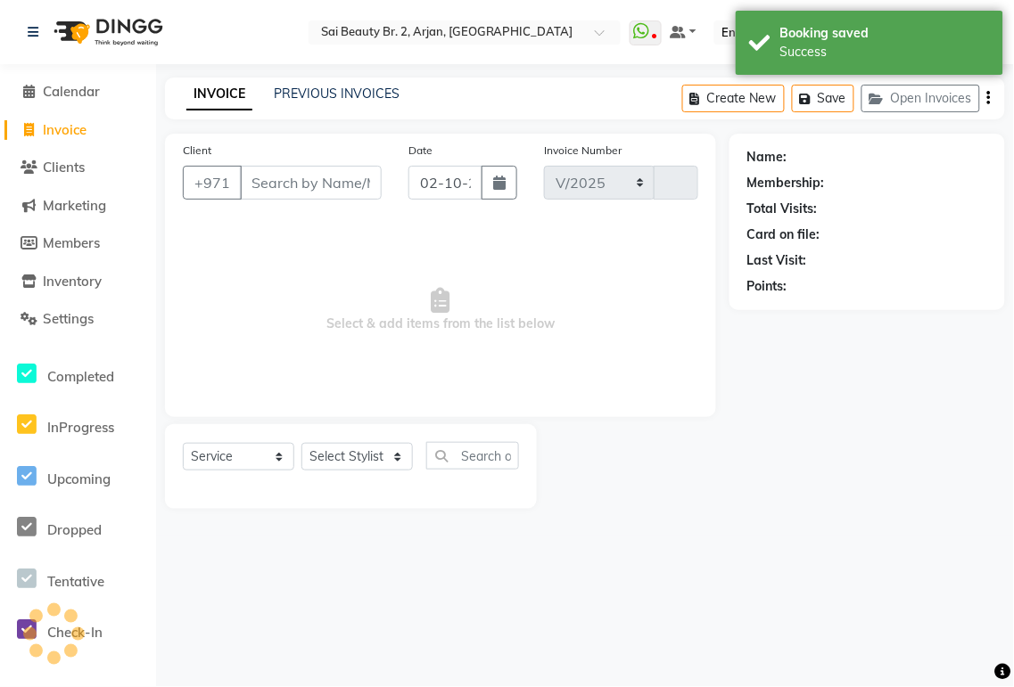
select select "6956"
type input "2361"
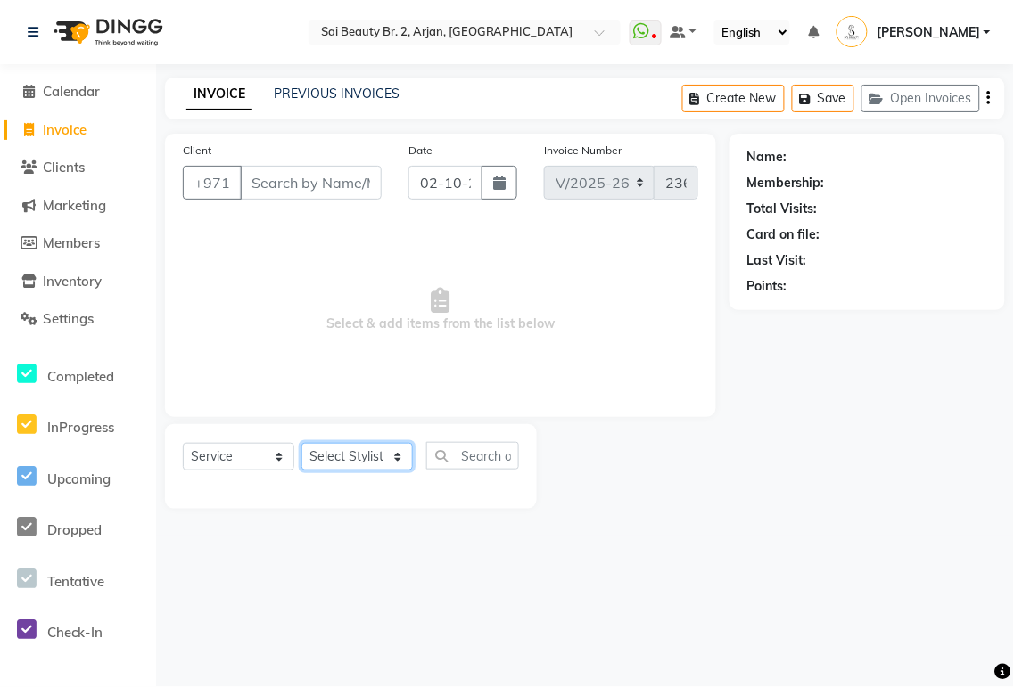
click at [388, 457] on select "Select Stylist Abid Alora Anu Ashmita Ausha Diksha Gita Komal Maya monzeer Shre…" at bounding box center [356, 457] width 111 height 28
select select "61483"
click at [301, 444] on select "Select Stylist Abid Alora Anu Ashmita Ausha Diksha Gita Komal Maya monzeer Shre…" at bounding box center [356, 457] width 111 height 28
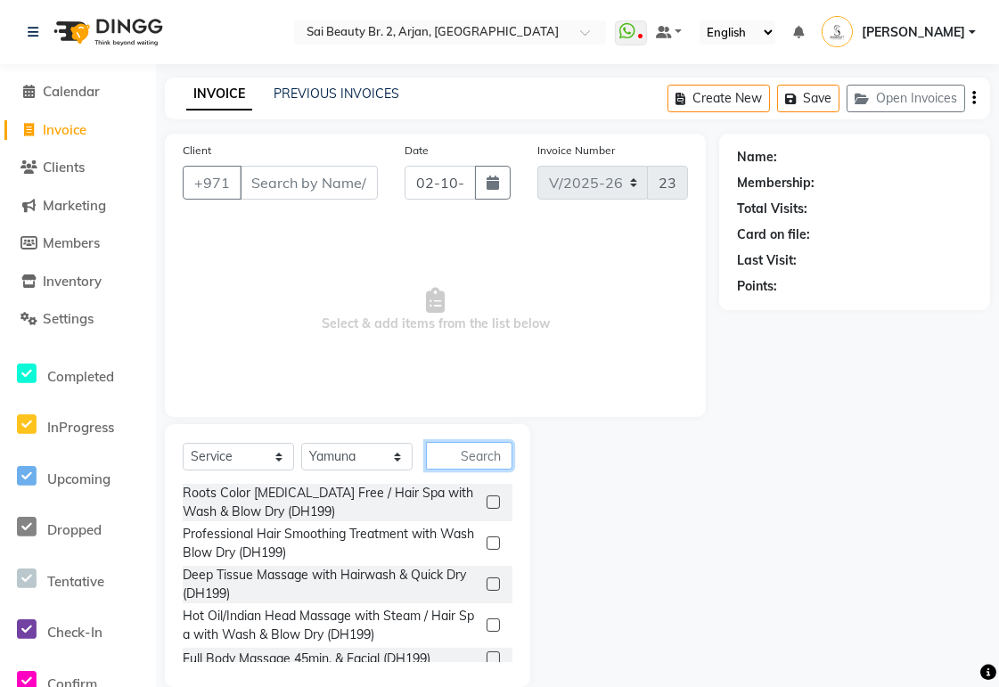
click at [473, 456] on input "text" at bounding box center [469, 456] width 86 height 28
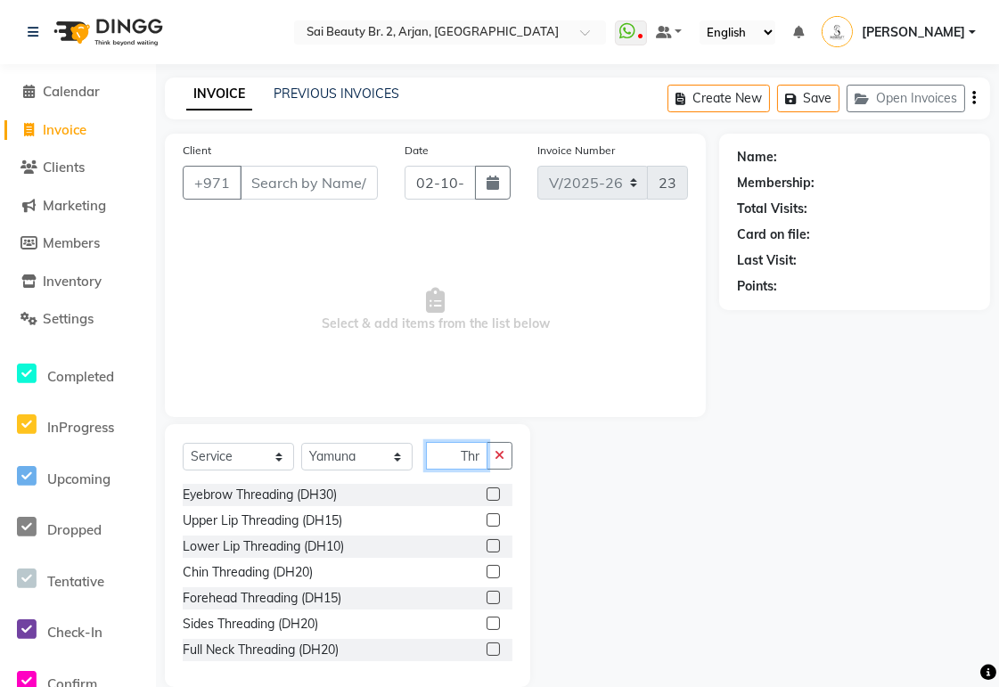
scroll to position [0, 1]
type input "Thr"
click at [487, 491] on label at bounding box center [493, 494] width 13 height 13
click at [487, 491] on input "checkbox" at bounding box center [493, 495] width 12 height 12
checkbox input "true"
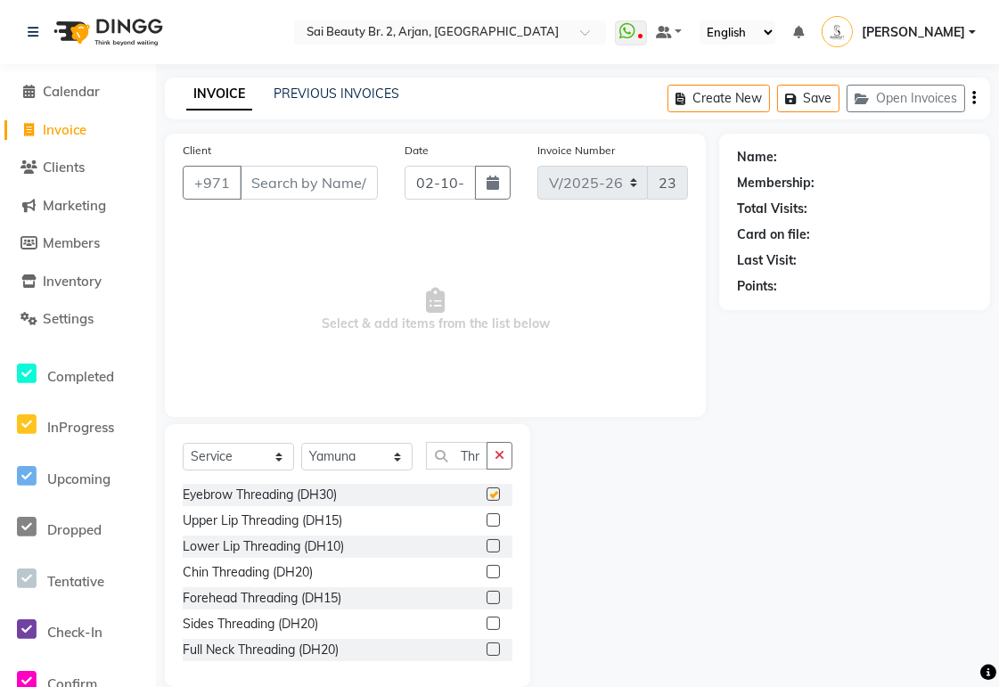
scroll to position [0, 0]
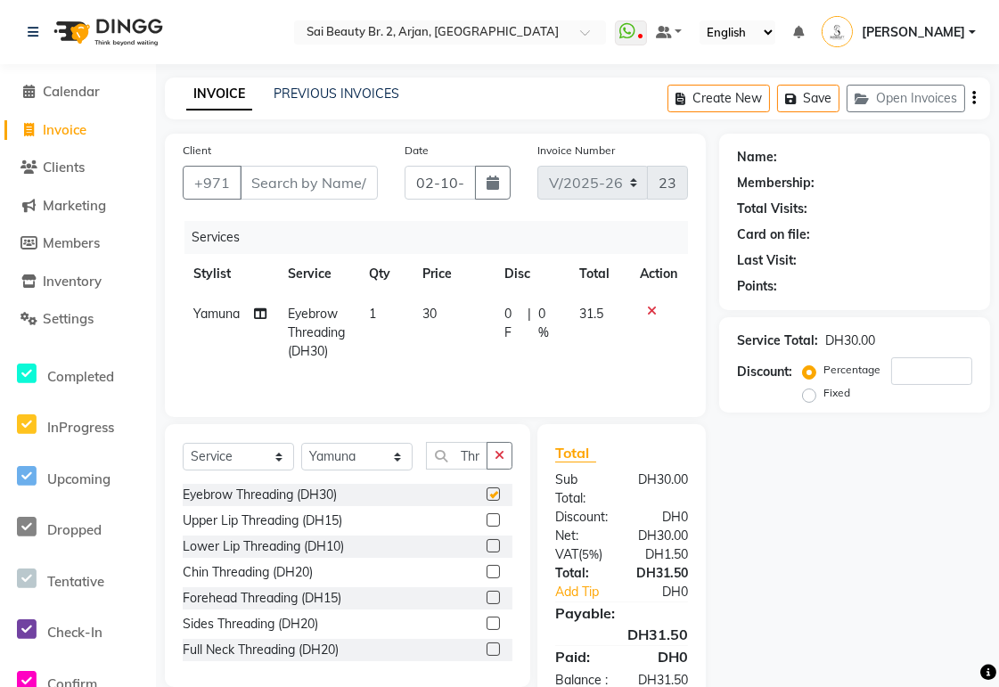
click at [487, 521] on label at bounding box center [493, 519] width 13 height 13
click at [487, 521] on input "checkbox" at bounding box center [493, 521] width 12 height 12
checkbox input "true"
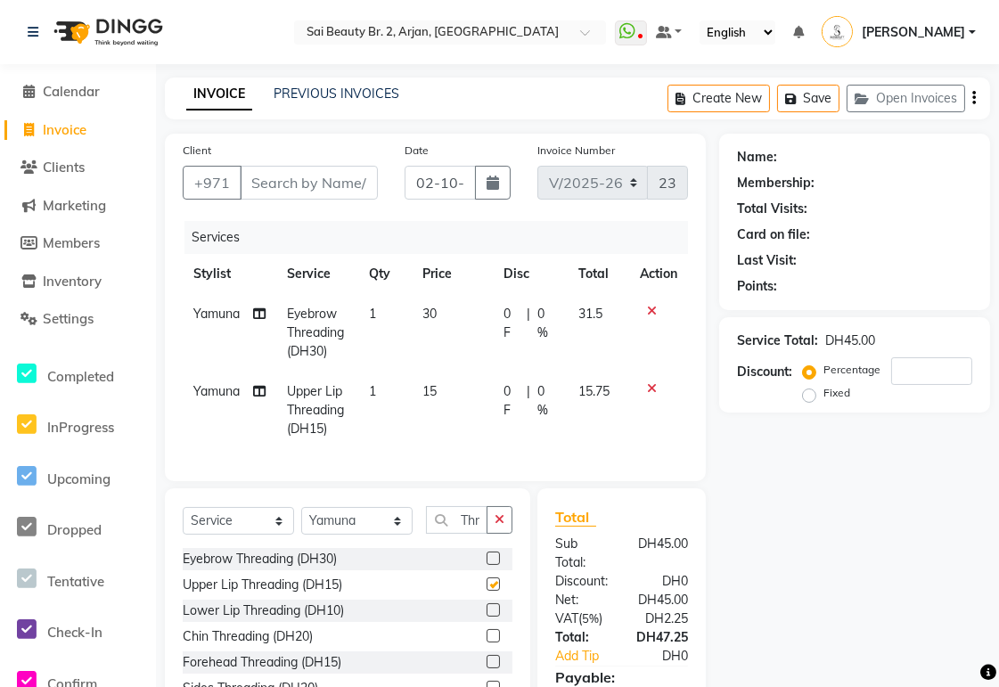
checkbox input "false"
click at [332, 190] on input "Client" at bounding box center [309, 183] width 138 height 34
click at [310, 185] on input "Client" at bounding box center [309, 183] width 138 height 34
type input "5"
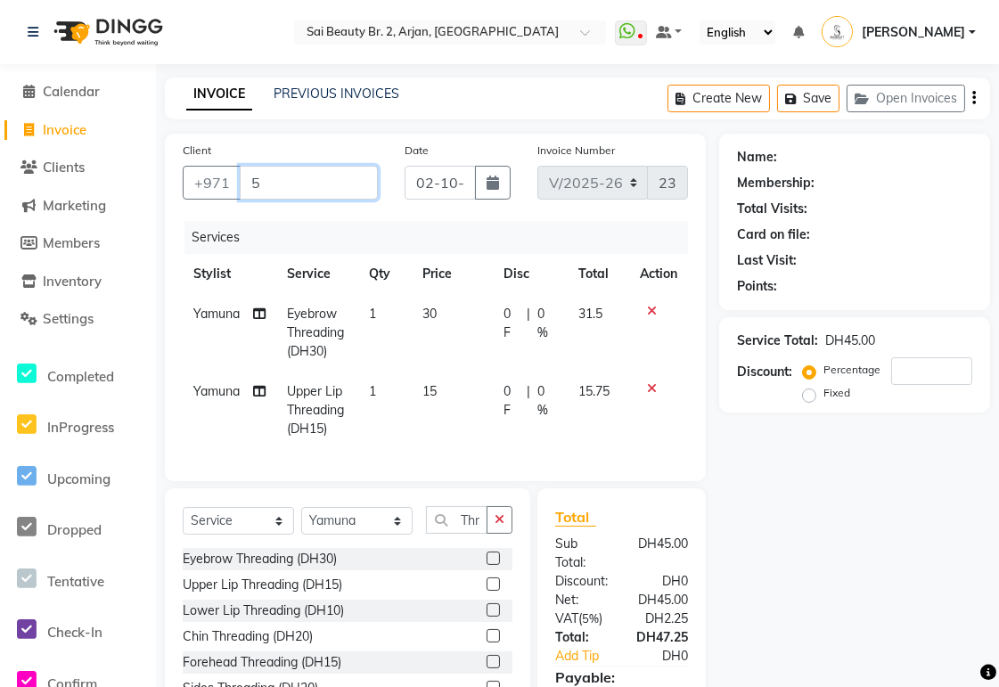
type input "0"
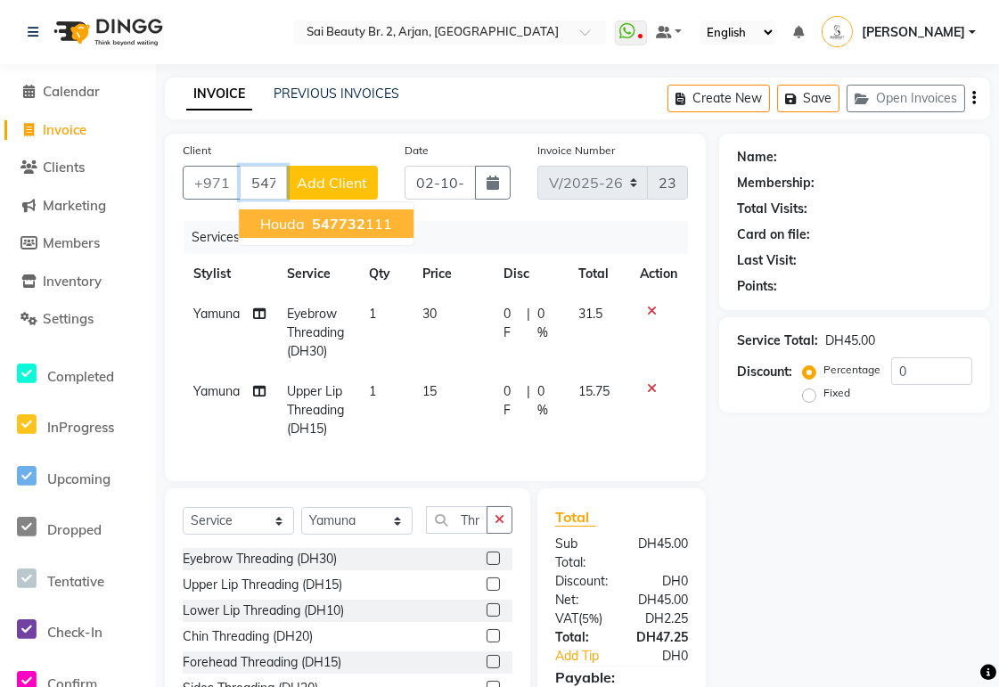
click at [368, 223] on ngb-highlight "547732 111" at bounding box center [350, 224] width 84 height 18
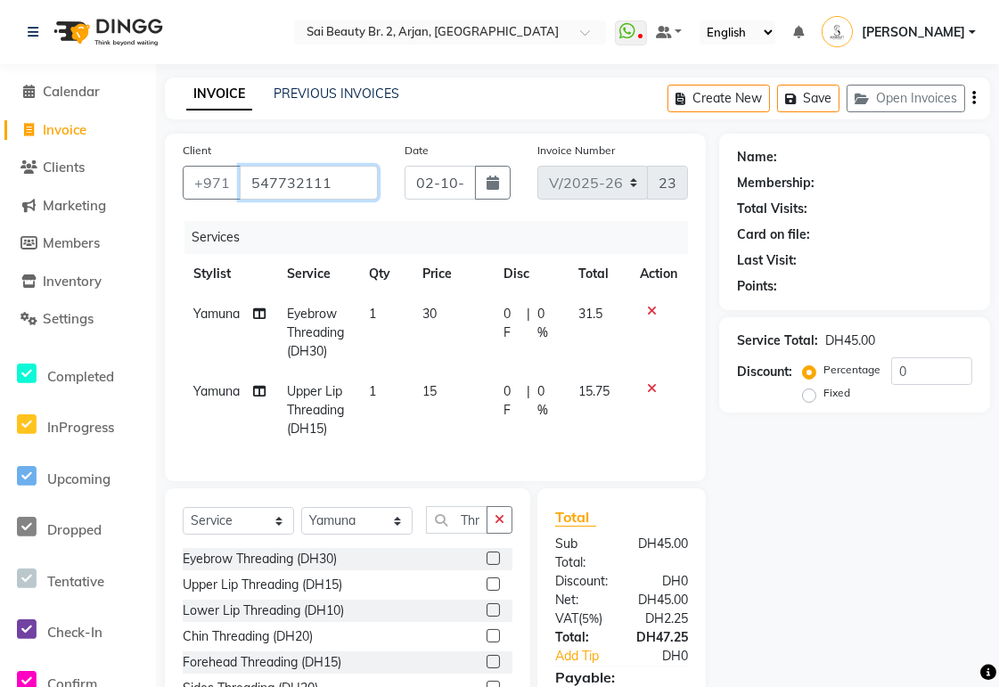
type input "547732111"
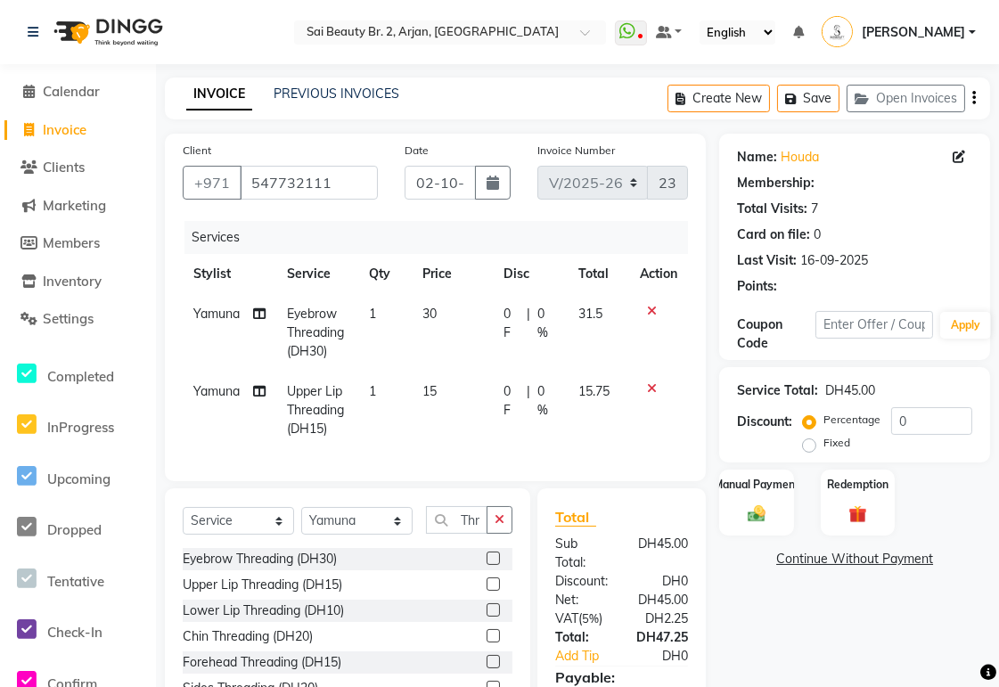
scroll to position [145, 0]
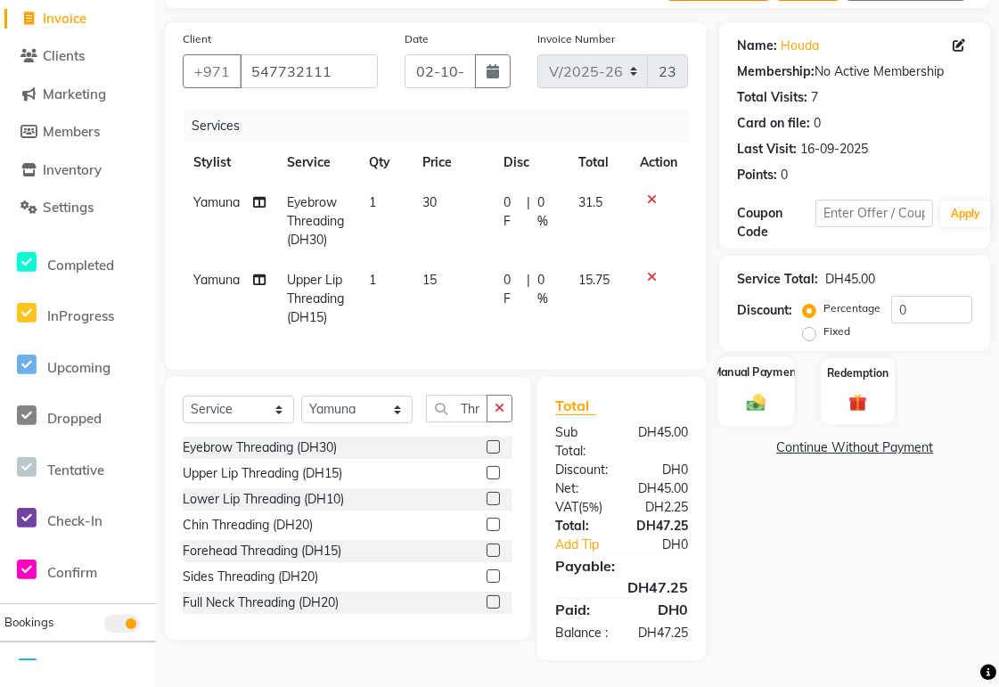
click at [741, 363] on div "Manual Payment" at bounding box center [758, 392] width 78 height 70
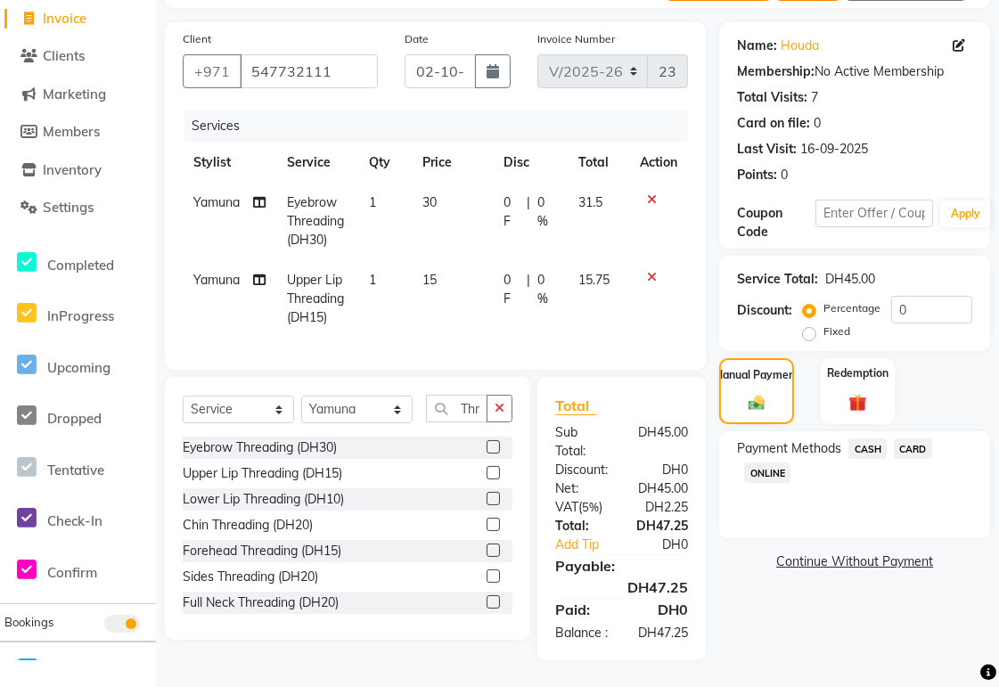
click at [916, 439] on span "CARD" at bounding box center [913, 449] width 38 height 21
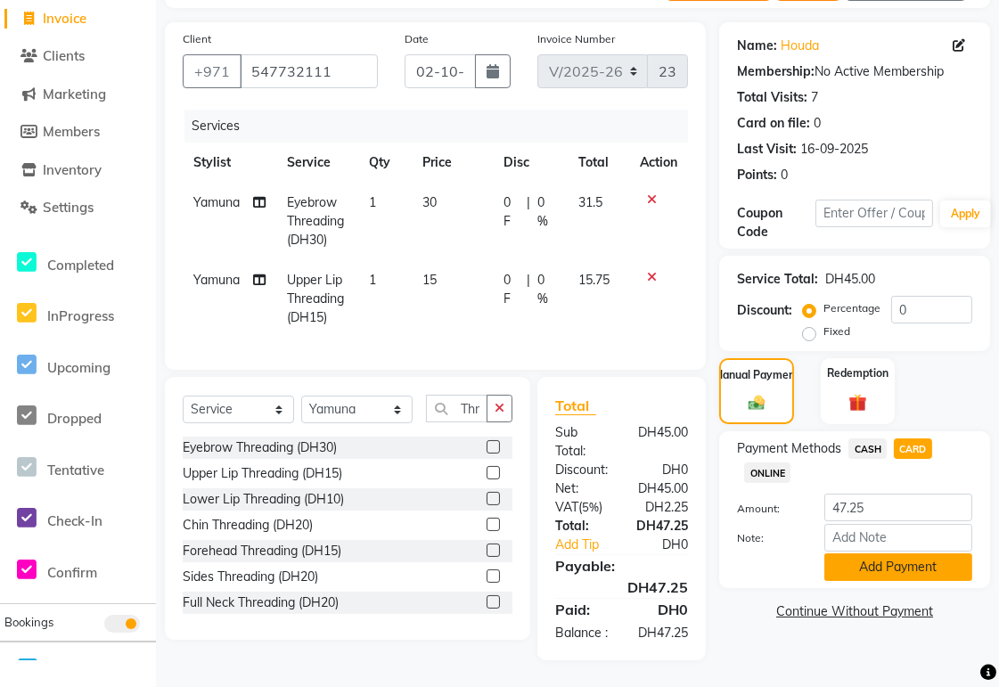
click at [924, 554] on button "Add Payment" at bounding box center [899, 568] width 148 height 28
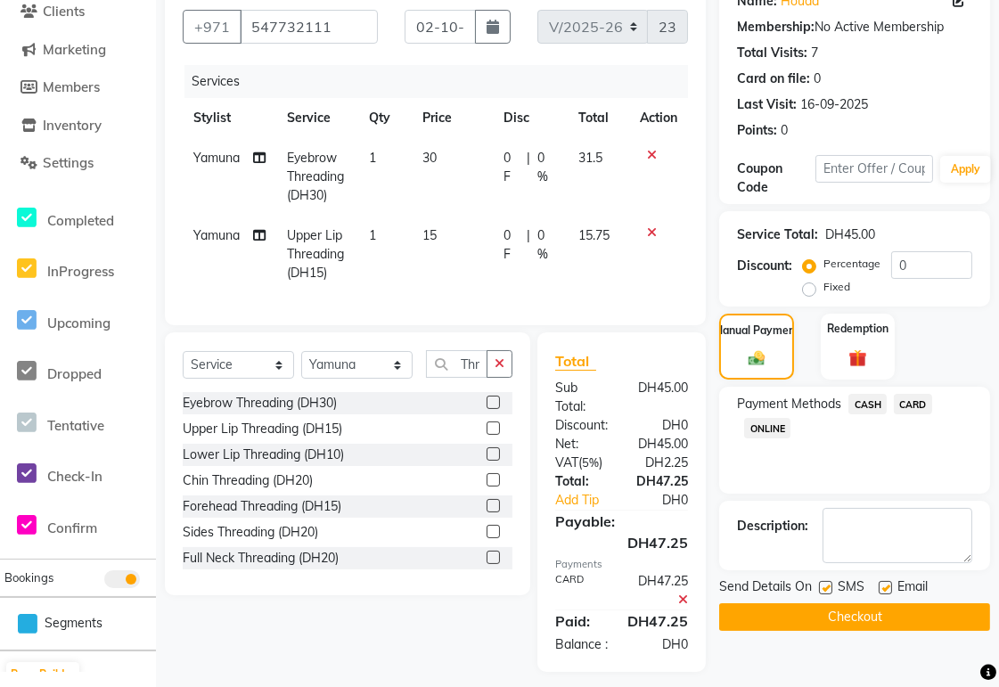
scroll to position [201, 0]
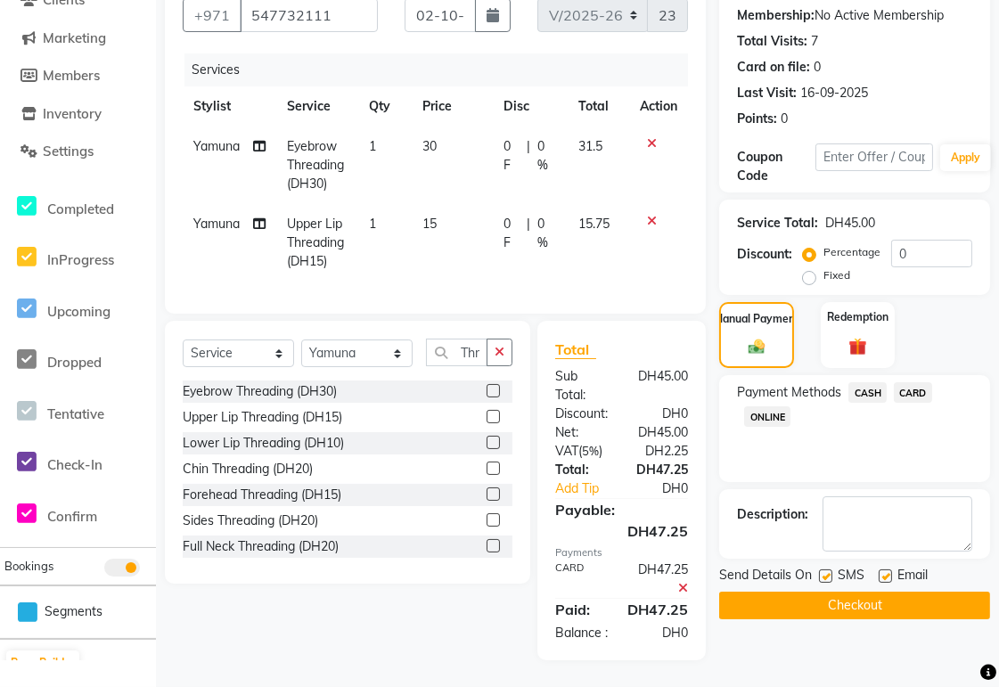
click at [915, 592] on button "Checkout" at bounding box center [854, 606] width 271 height 28
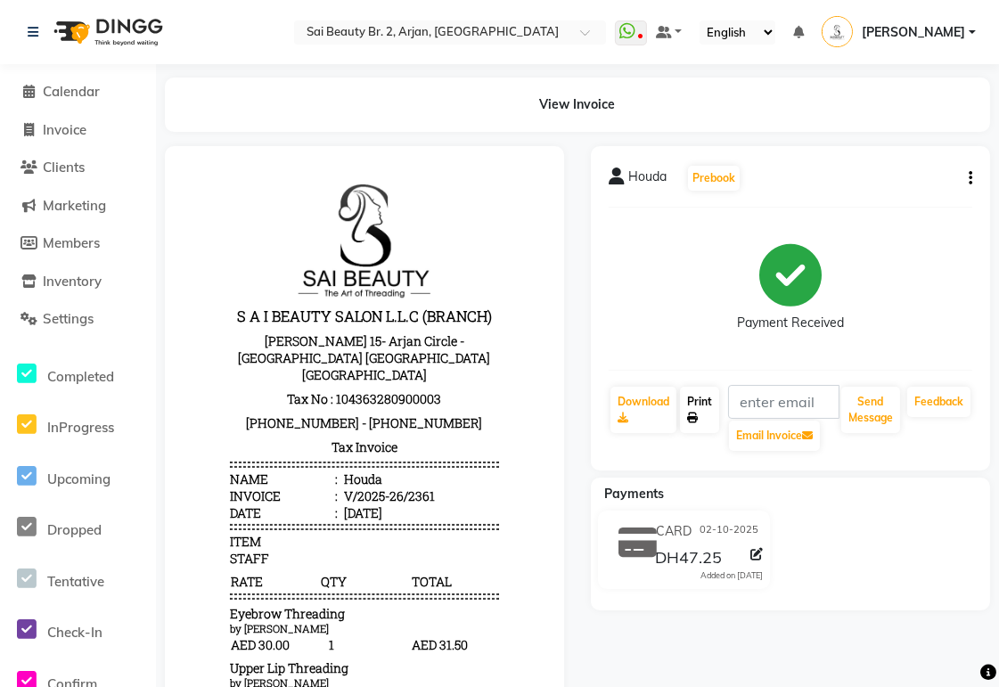
click at [694, 417] on icon at bounding box center [692, 418] width 11 height 11
click at [71, 93] on span "Calendar" at bounding box center [71, 91] width 57 height 17
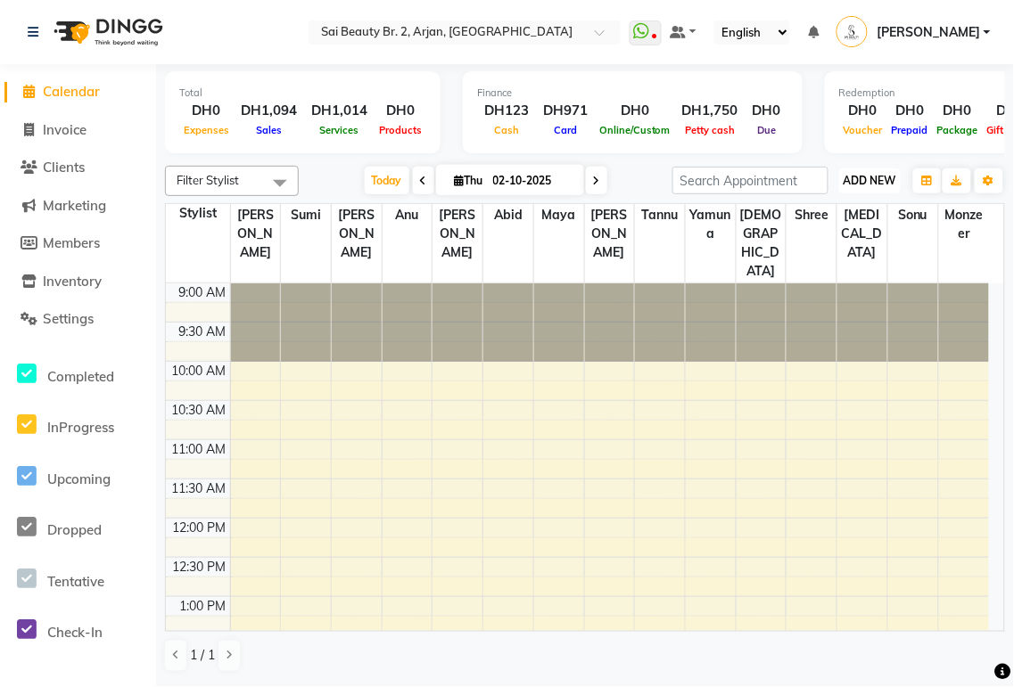
click at [871, 185] on span "ADD NEW" at bounding box center [869, 180] width 53 height 13
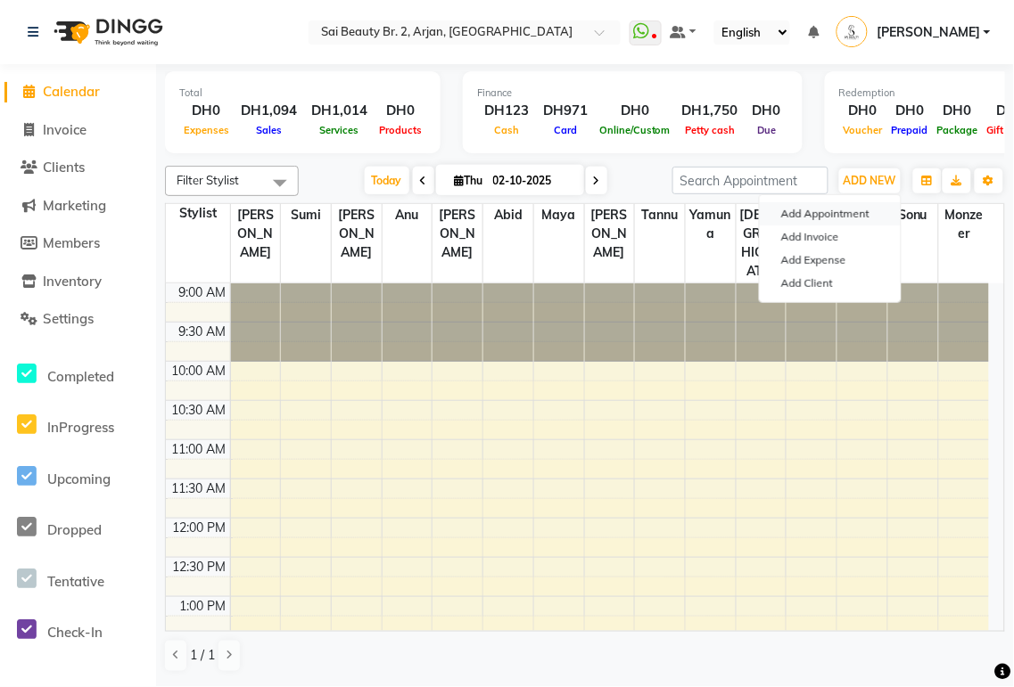
click at [850, 207] on button "Add Appointment" at bounding box center [830, 213] width 141 height 23
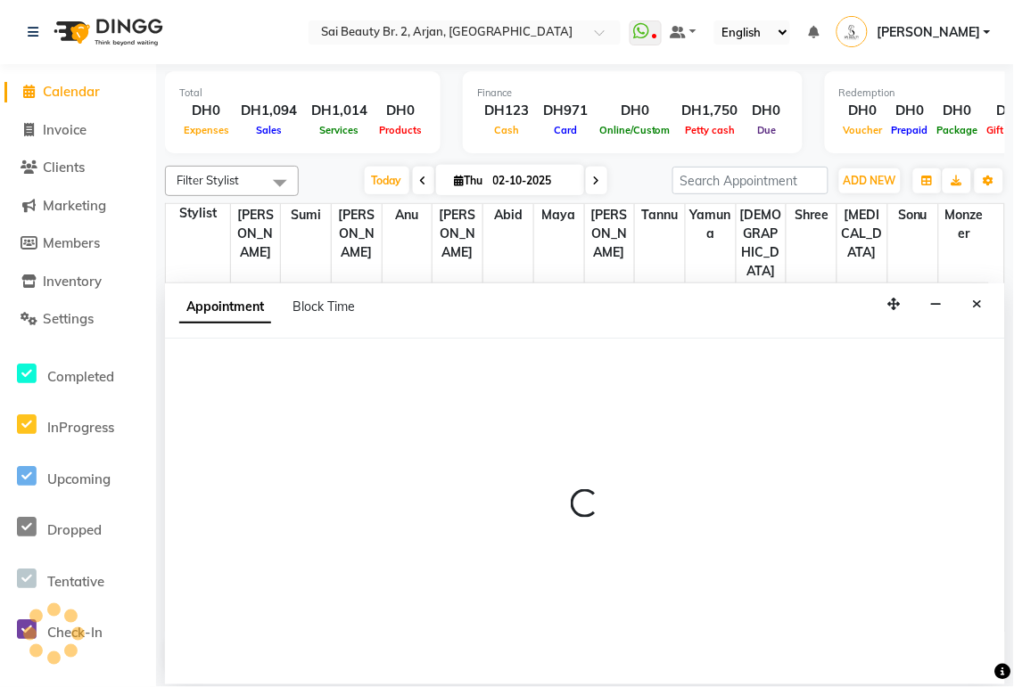
select select "tentative"
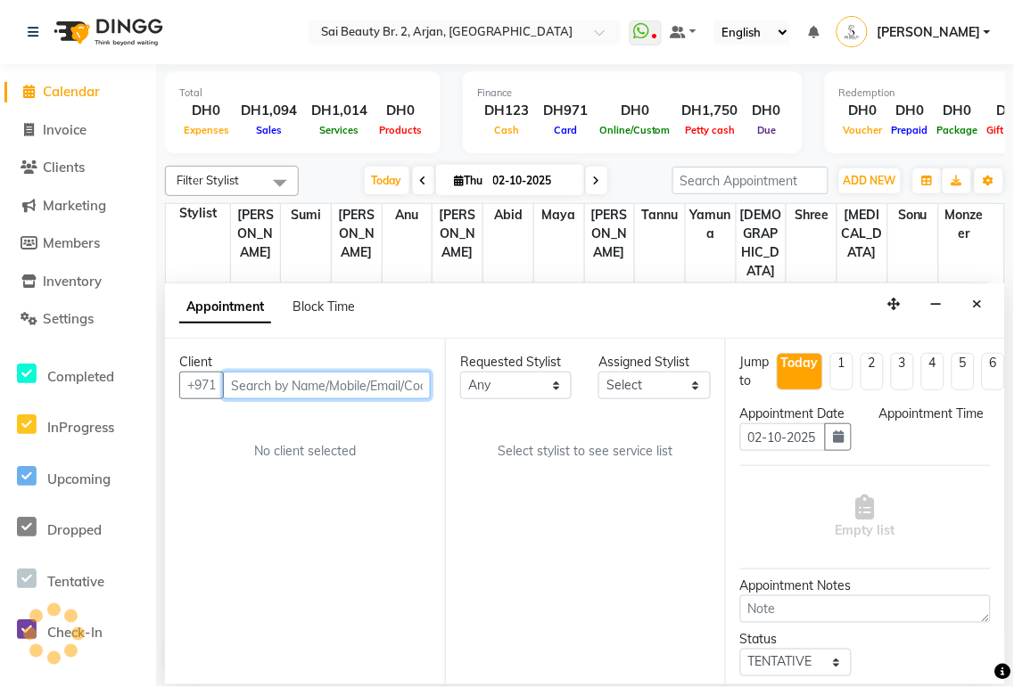
select select "600"
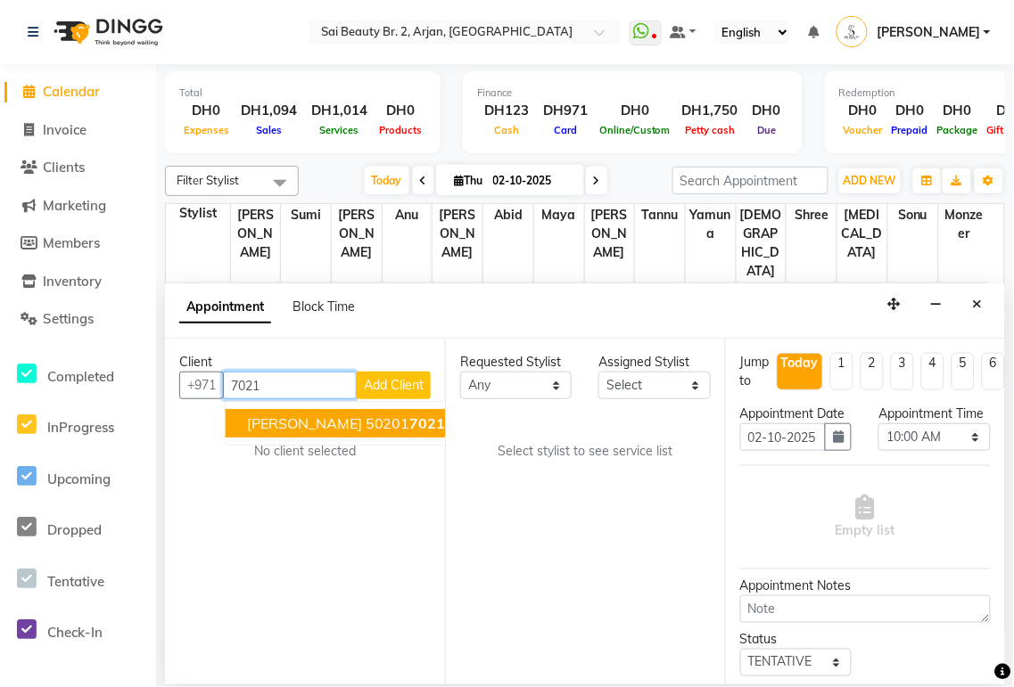
click at [410, 423] on span "7021" at bounding box center [428, 424] width 36 height 18
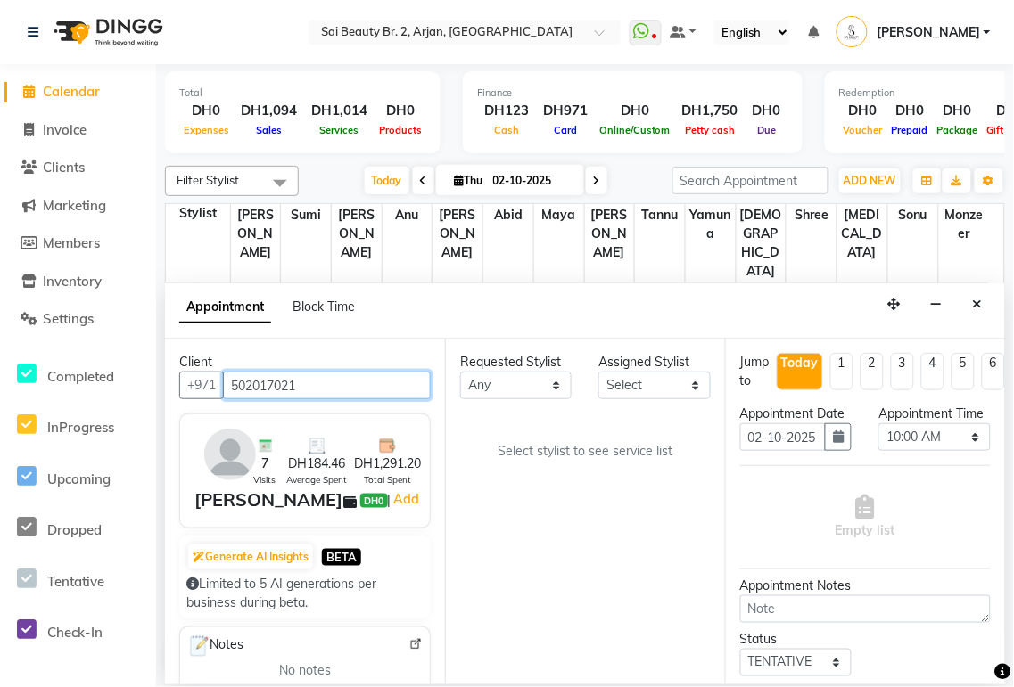
type input "502017021"
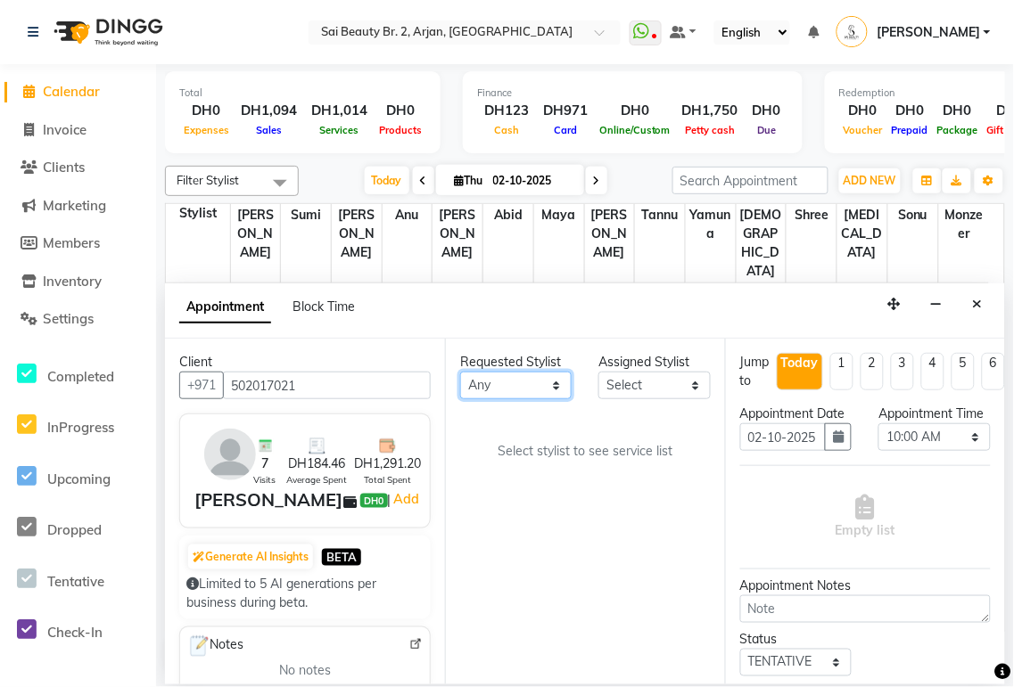
click at [550, 382] on select "Any [PERSON_NAME][MEDICAL_DATA] [PERSON_NAME] [PERSON_NAME] [PERSON_NAME] Gita …" at bounding box center [515, 386] width 111 height 28
select select "59424"
click at [460, 372] on select "Any [PERSON_NAME][MEDICAL_DATA] [PERSON_NAME] [PERSON_NAME] [PERSON_NAME] Gita …" at bounding box center [515, 386] width 111 height 28
select select "59424"
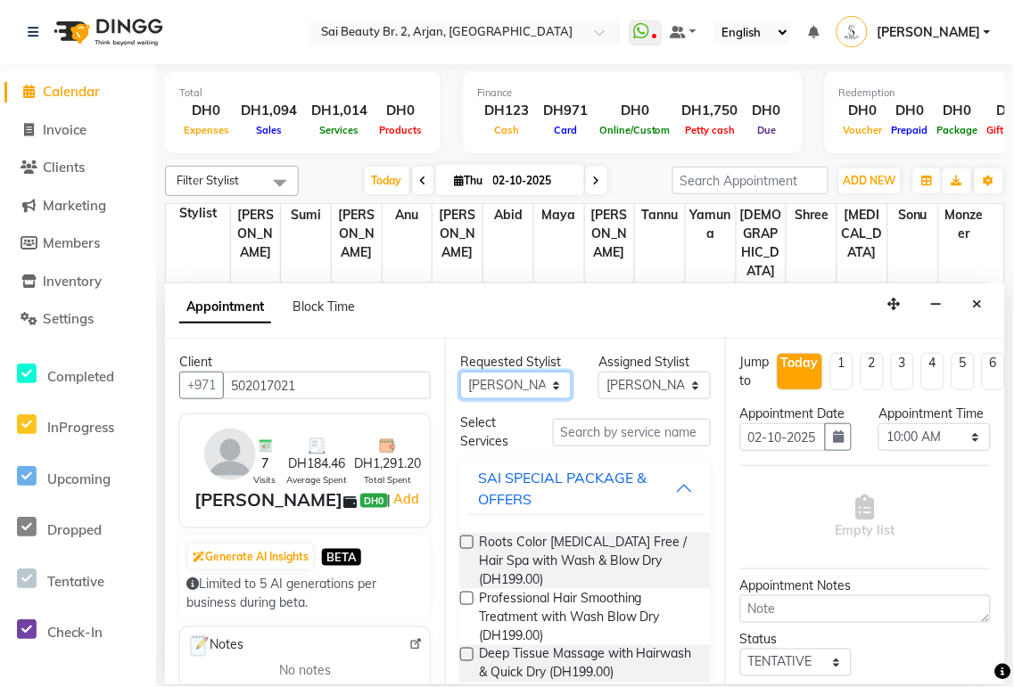
click at [548, 381] on select "Any [PERSON_NAME][MEDICAL_DATA] [PERSON_NAME] [PERSON_NAME] [PERSON_NAME] Gita …" at bounding box center [515, 386] width 111 height 28
select select "72771"
click at [460, 372] on select "Any [PERSON_NAME][MEDICAL_DATA] [PERSON_NAME] [PERSON_NAME] [PERSON_NAME] Gita …" at bounding box center [515, 386] width 111 height 28
select select "72771"
click at [655, 495] on div "SAI SPECIAL PACKAGE & OFFERS" at bounding box center [576, 488] width 197 height 43
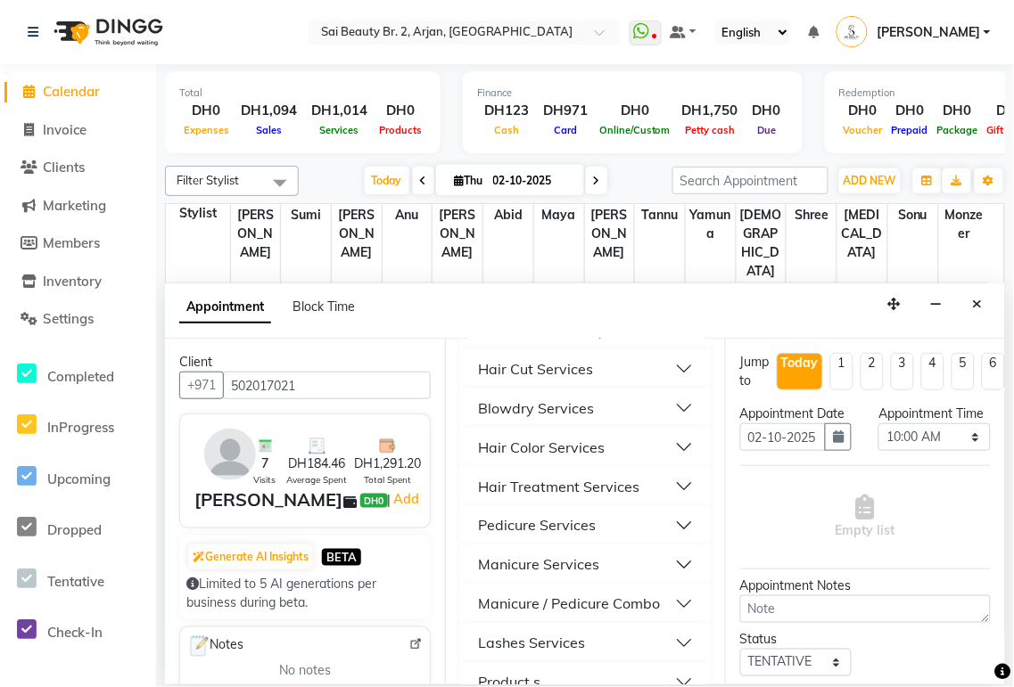
scroll to position [485, 0]
click at [663, 562] on button "Manicure Services" at bounding box center [585, 563] width 236 height 32
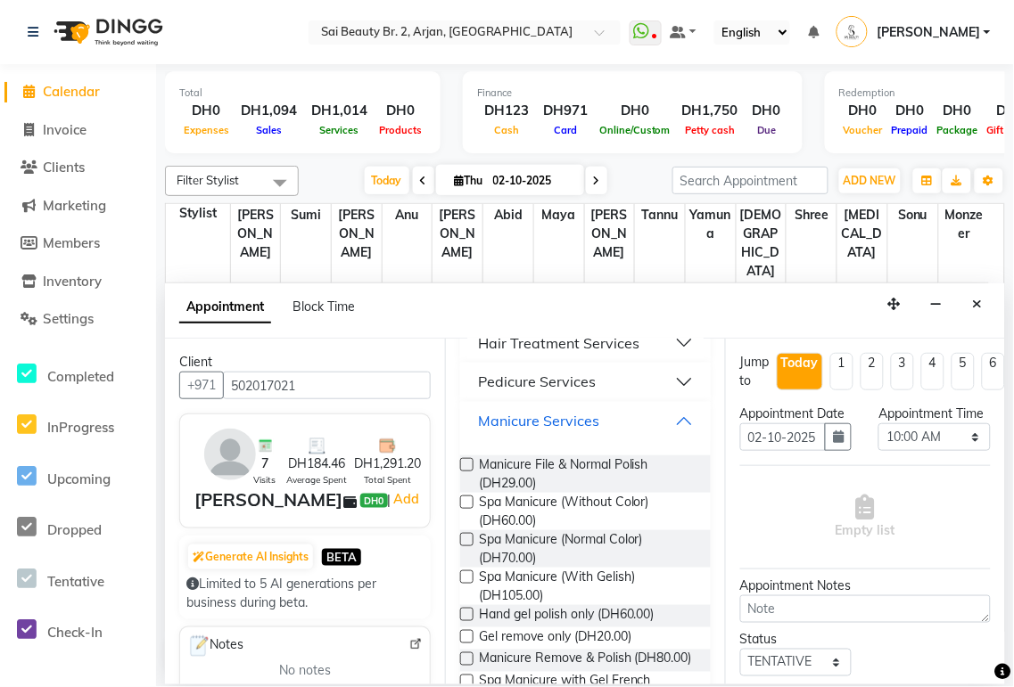
scroll to position [667, 0]
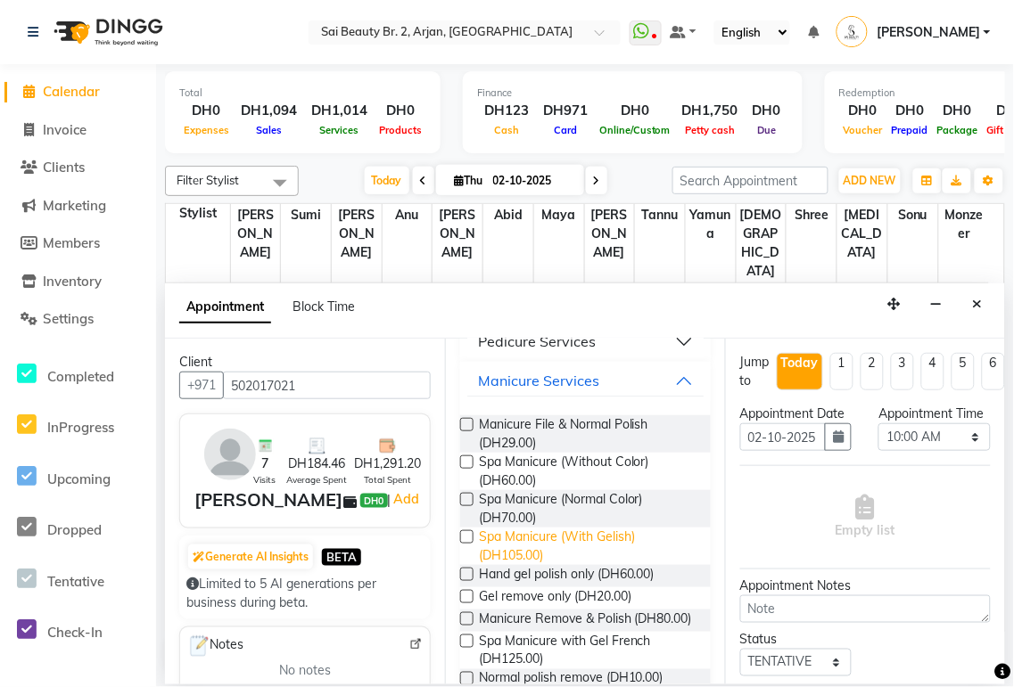
click at [546, 550] on span "Spa Manicure (With Gelish) (DH105.00)" at bounding box center [588, 546] width 218 height 37
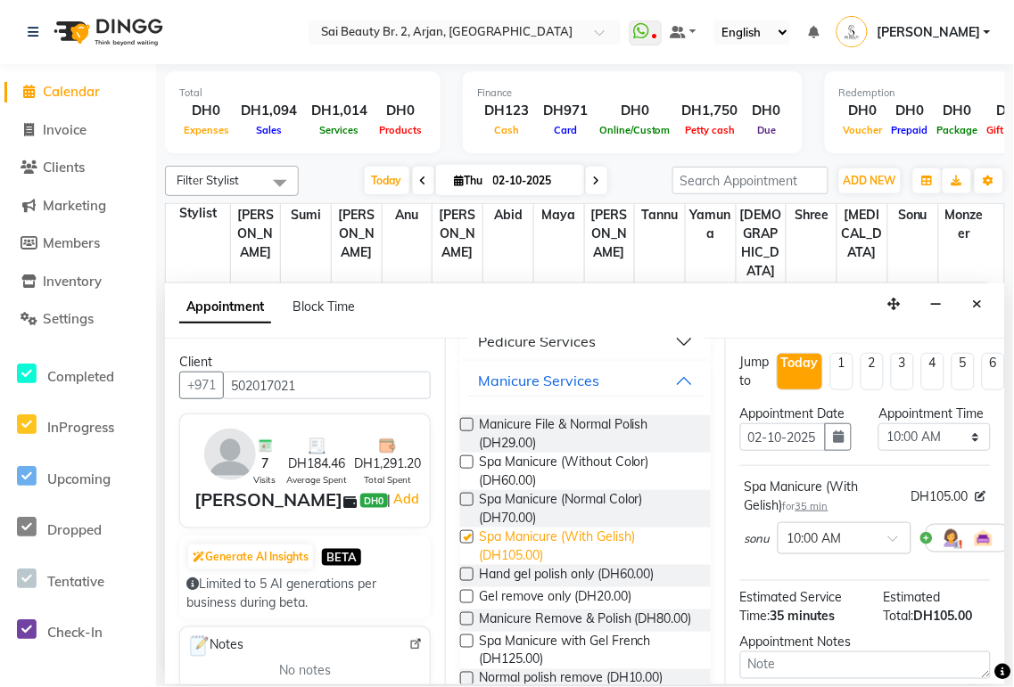
checkbox input "false"
click at [955, 449] on select "Select 10:00 AM 10:05 AM 10:10 AM 10:15 AM 10:20 AM 10:25 AM 10:30 AM 10:35 AM …" at bounding box center [933, 437] width 111 height 28
select select "1200"
click at [878, 441] on select "Select 10:00 AM 10:05 AM 10:10 AM 10:15 AM 10:20 AM 10:25 AM 10:30 AM 10:35 AM …" at bounding box center [933, 437] width 111 height 28
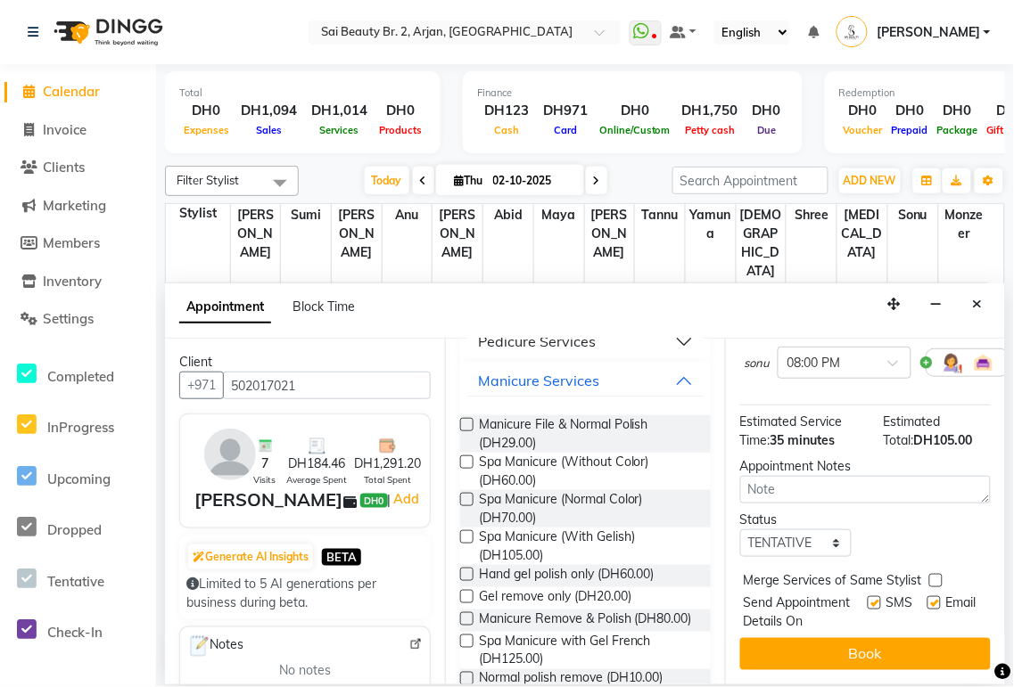
click at [936, 574] on label at bounding box center [935, 580] width 13 height 13
click at [936, 577] on input "checkbox" at bounding box center [935, 583] width 12 height 12
checkbox input "true"
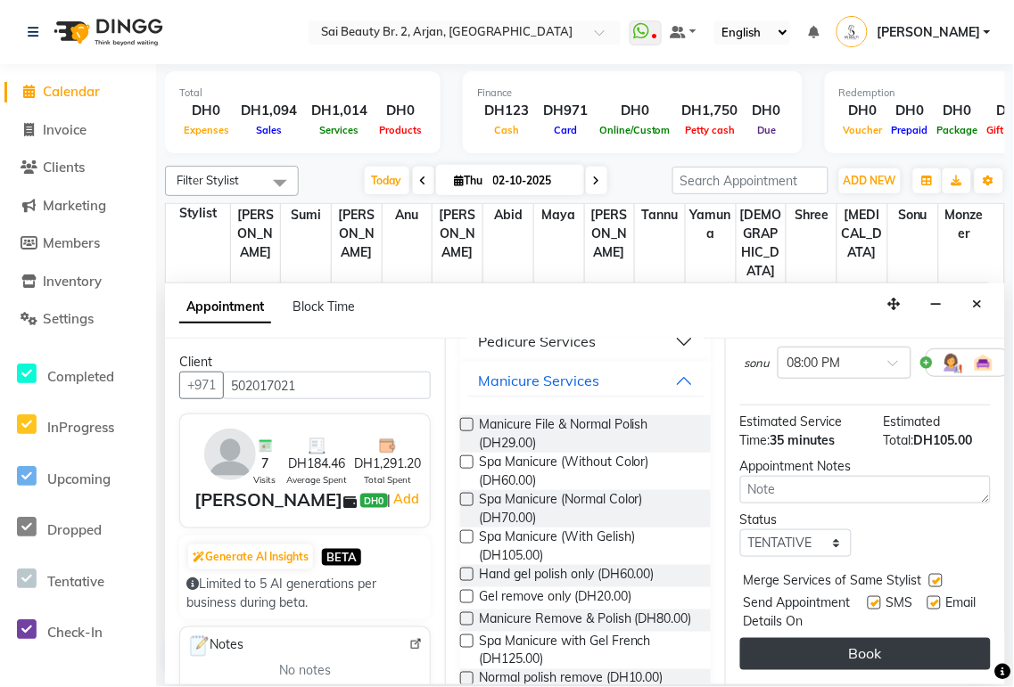
click at [910, 643] on button "Book" at bounding box center [865, 654] width 250 height 32
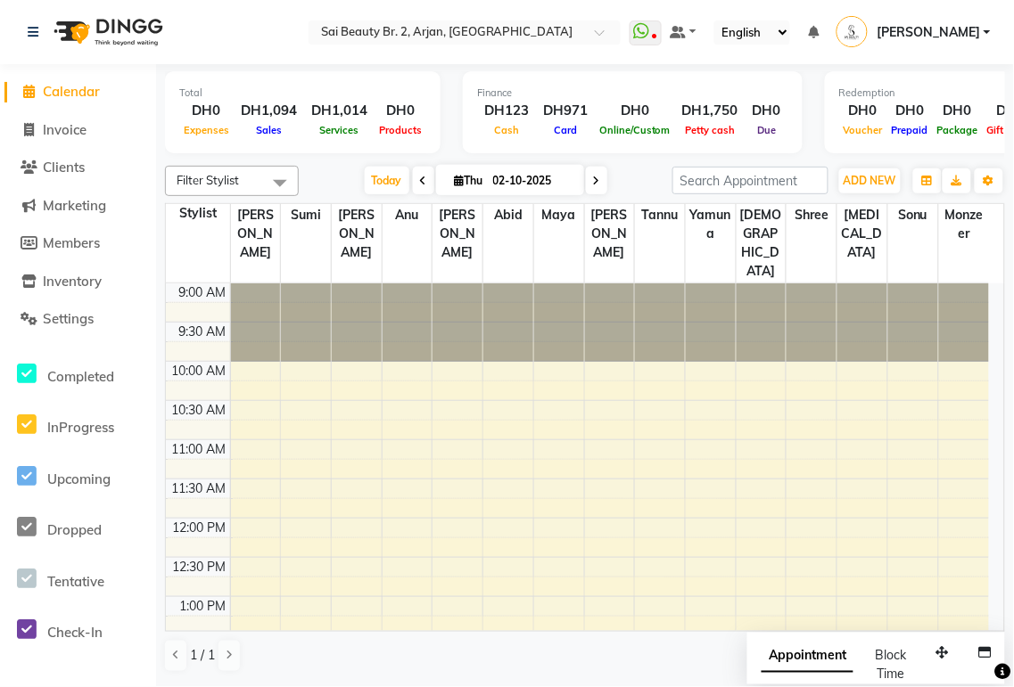
click at [801, 658] on span "Appointment" at bounding box center [807, 657] width 92 height 32
select select "tentative"
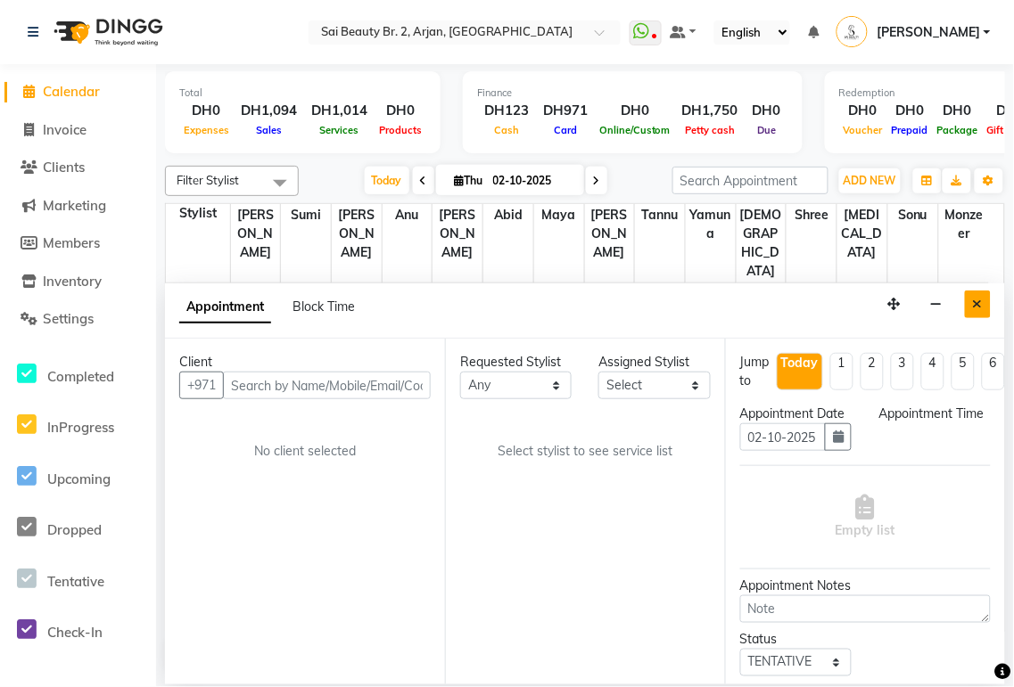
click at [981, 298] on icon "Close" at bounding box center [978, 304] width 10 height 12
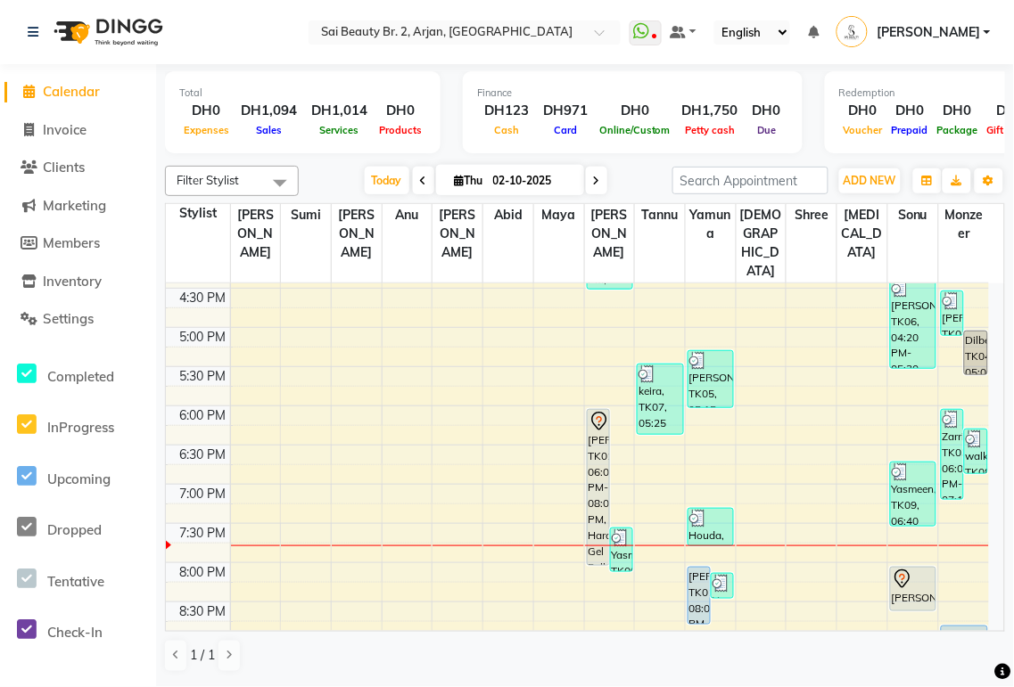
scroll to position [580, 0]
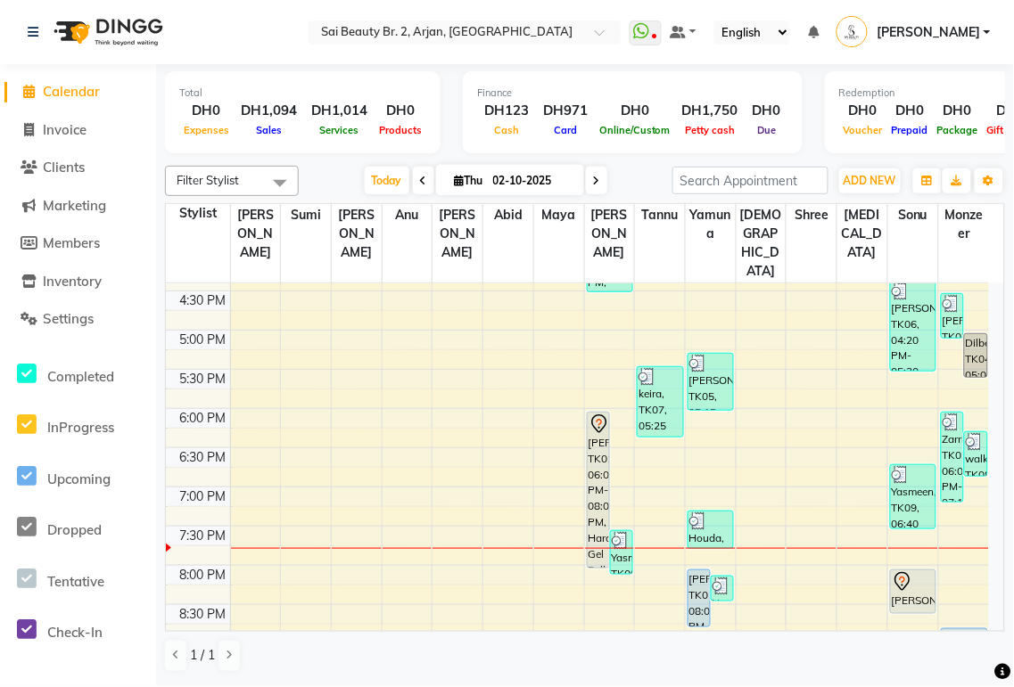
click at [588, 462] on div "Sophie, TK01, 06:00 PM-08:00 PM, Hard Gel Full Set" at bounding box center [597, 490] width 21 height 155
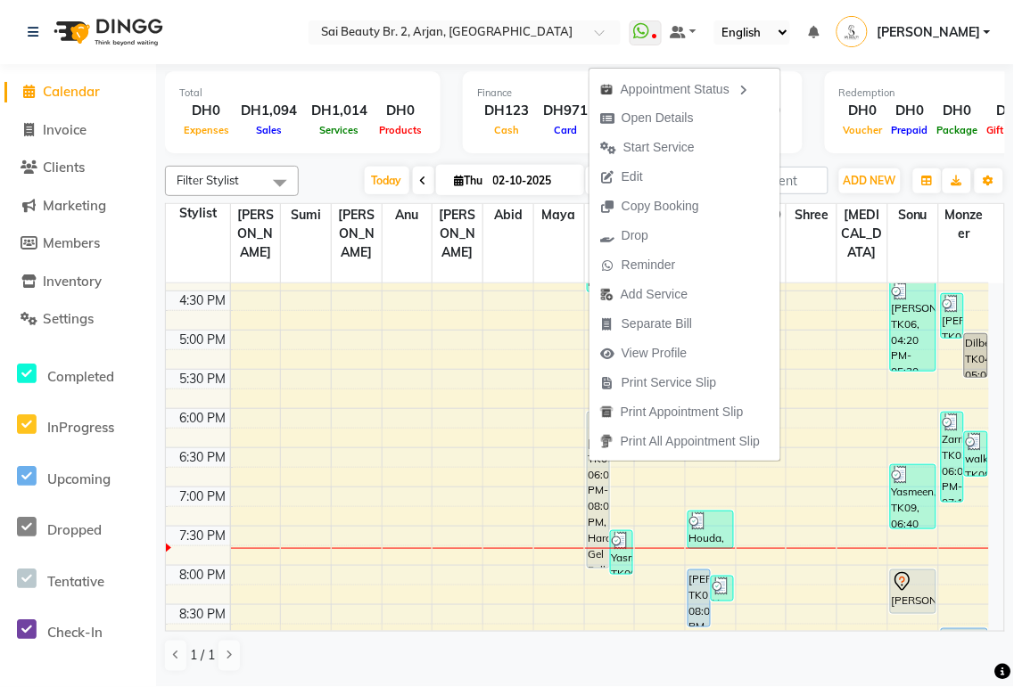
click at [825, 122] on div "Redemption DH0 Voucher DH0 Prepaid DH0 Package DH0 Gift Cards DH0 Wallet" at bounding box center [961, 112] width 272 height 82
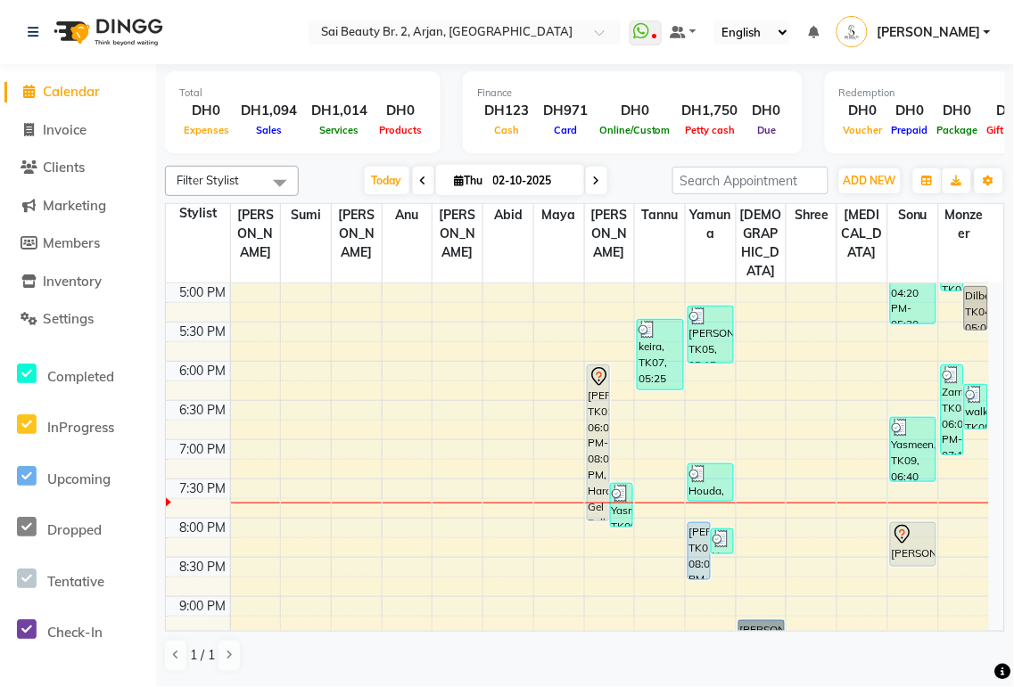
scroll to position [630, 0]
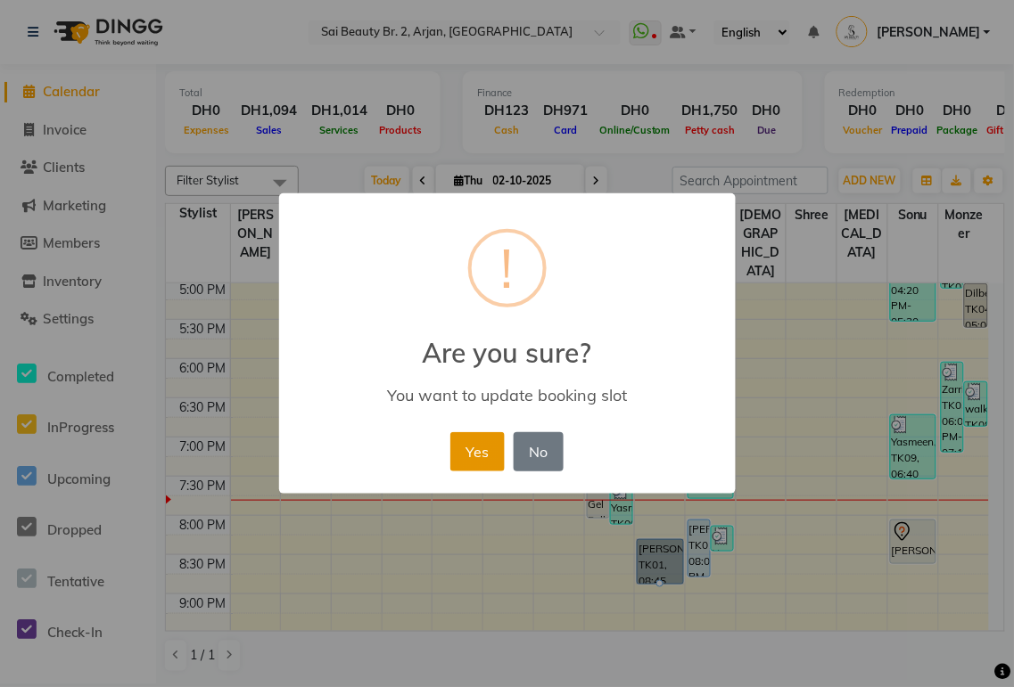
click at [470, 456] on button "Yes" at bounding box center [477, 451] width 54 height 39
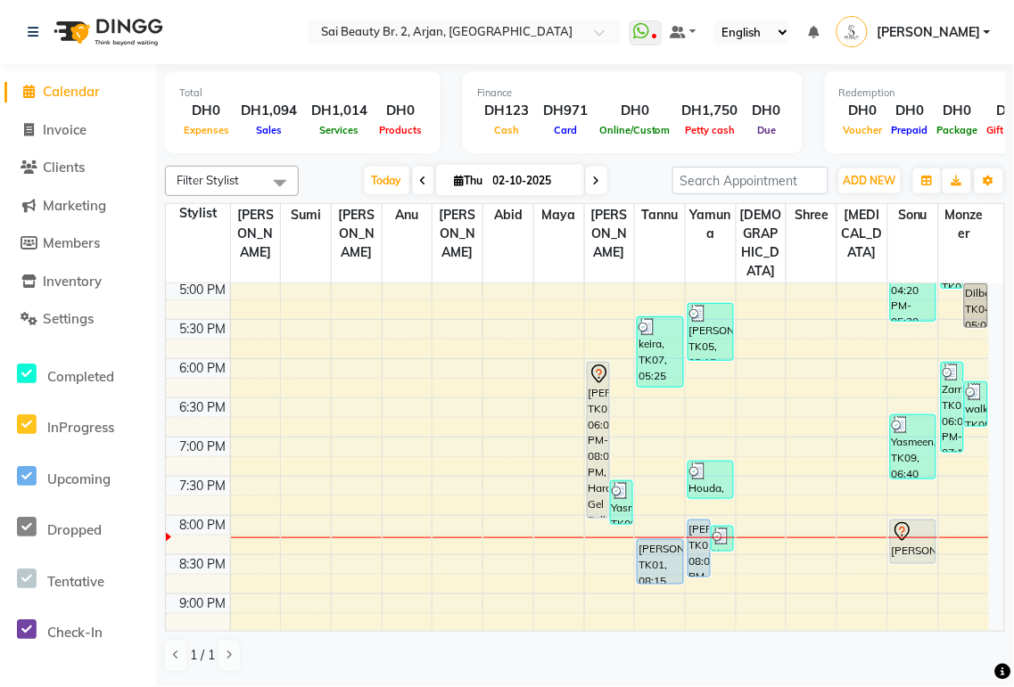
click at [593, 180] on icon at bounding box center [596, 181] width 7 height 11
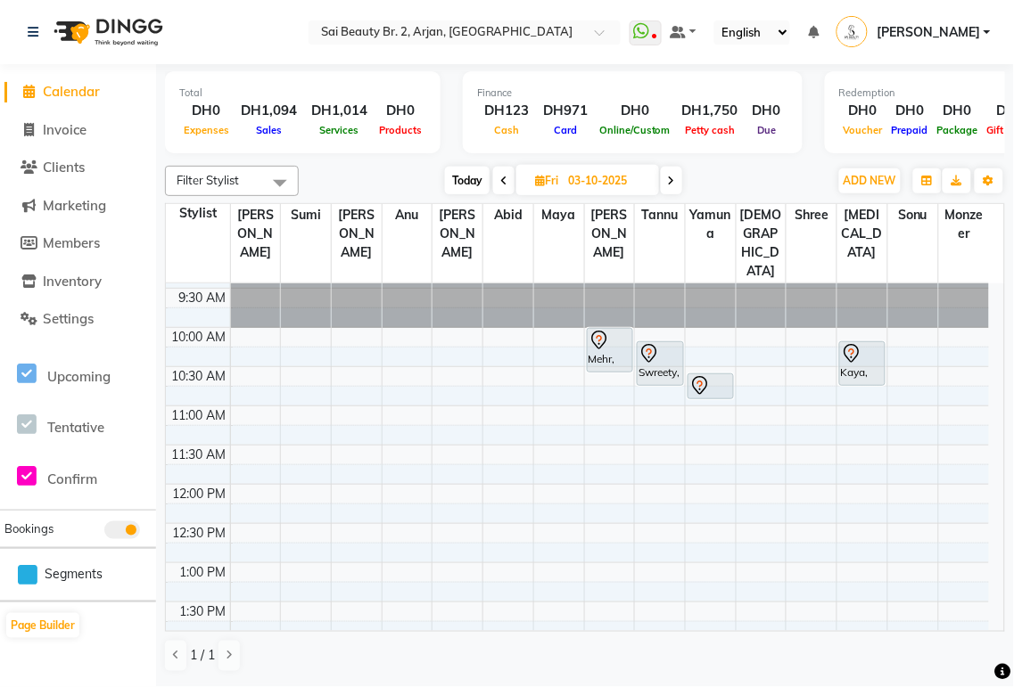
scroll to position [0, 0]
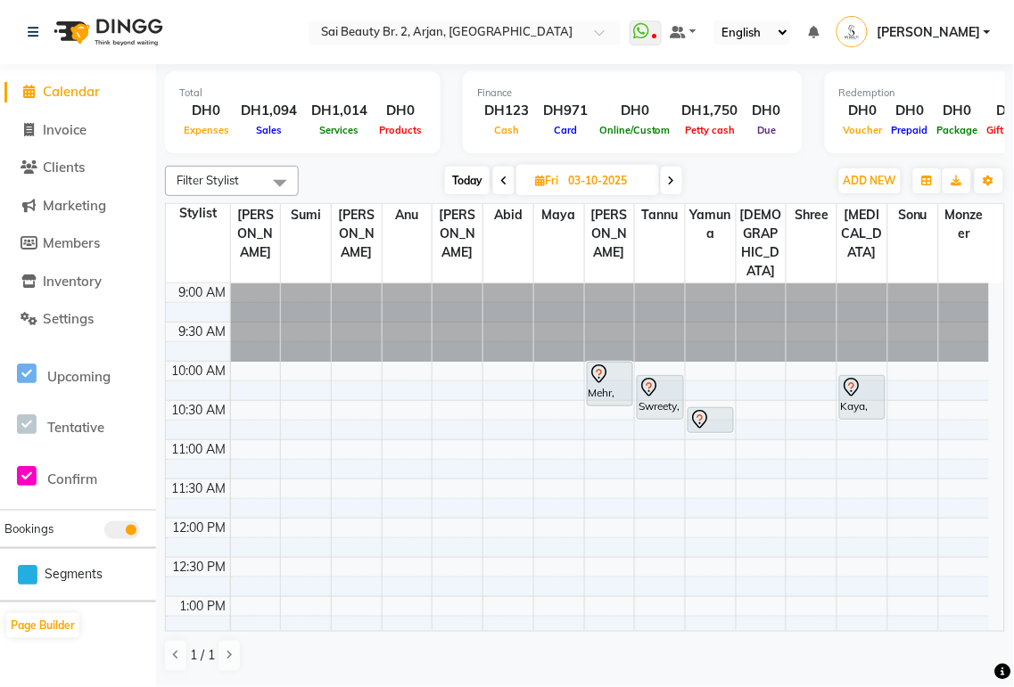
click at [464, 180] on span "Today" at bounding box center [467, 181] width 45 height 28
type input "02-10-2025"
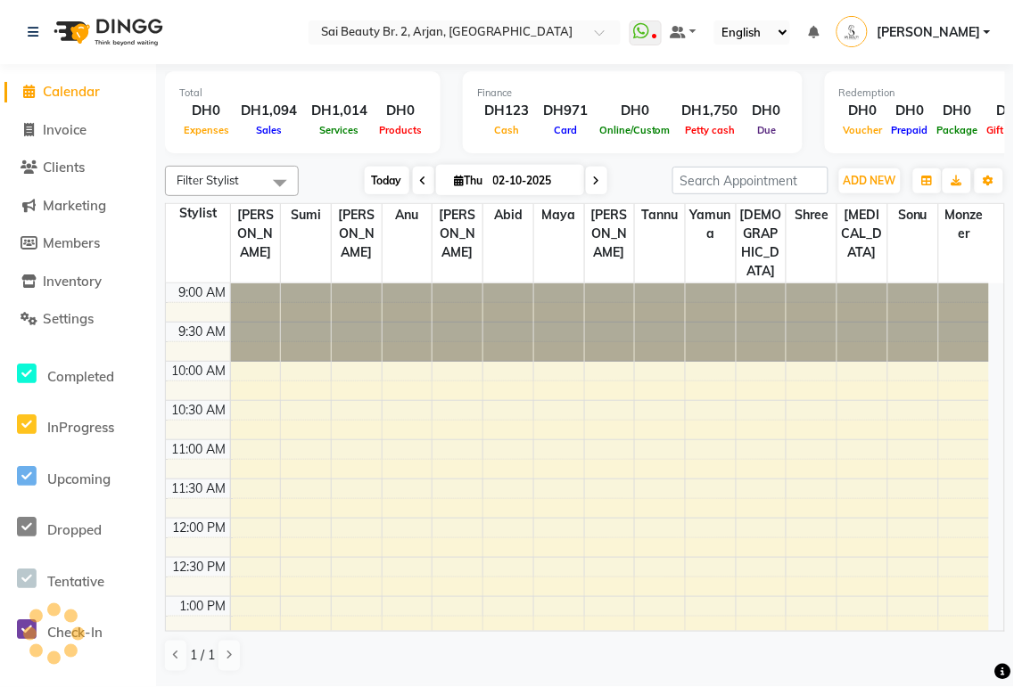
scroll to position [717, 0]
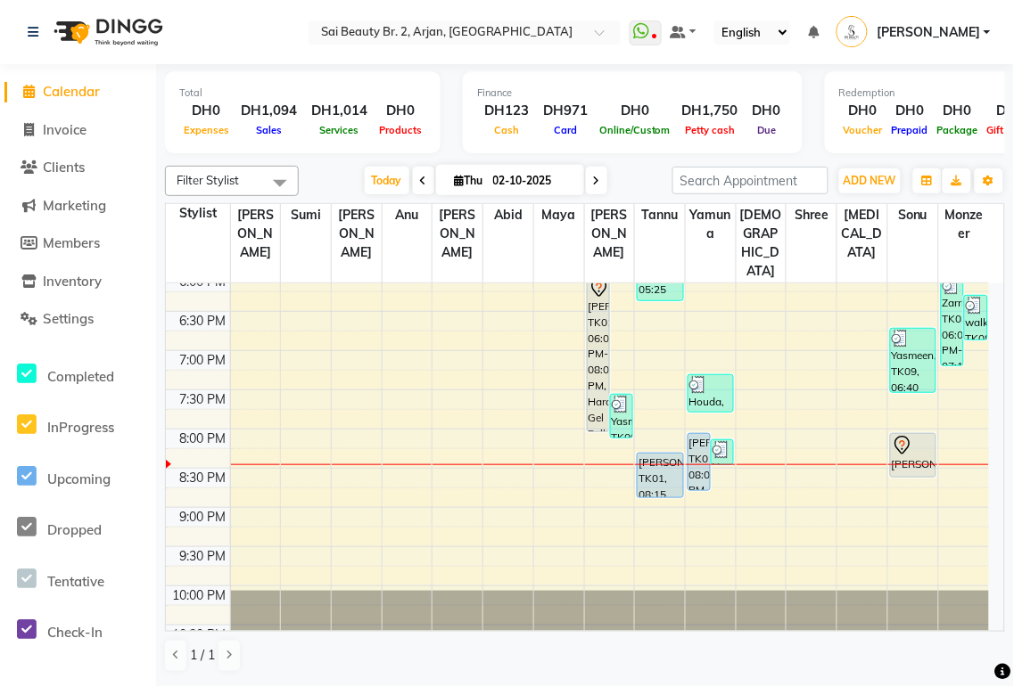
click at [455, 180] on icon at bounding box center [460, 181] width 10 height 12
select select "10"
select select "2025"
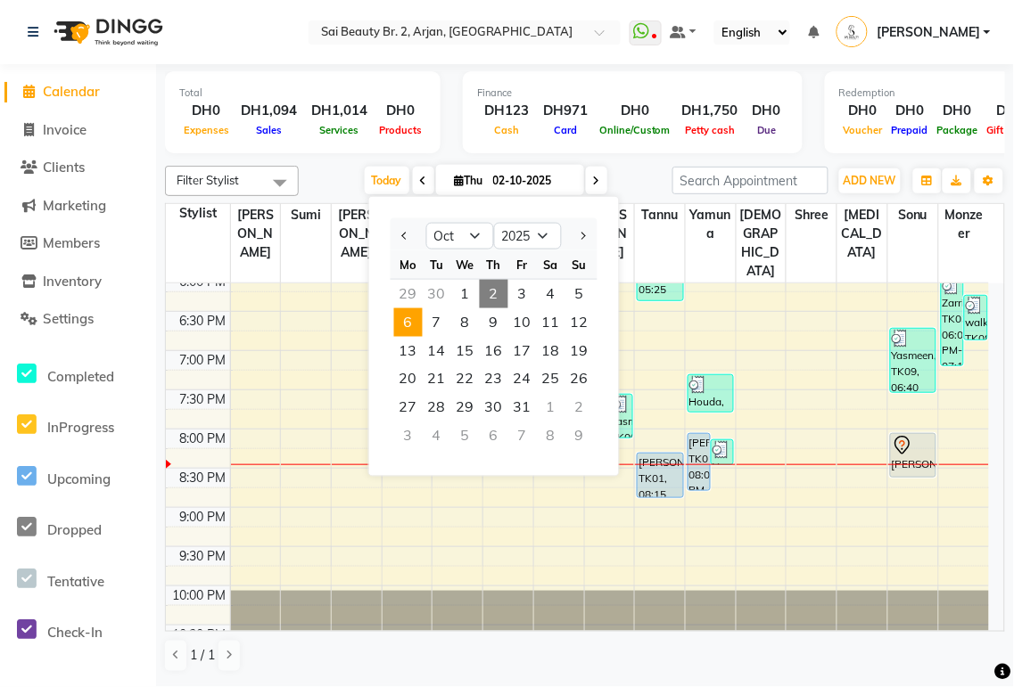
click at [407, 321] on span "6" at bounding box center [408, 322] width 29 height 29
type input "06-10-2025"
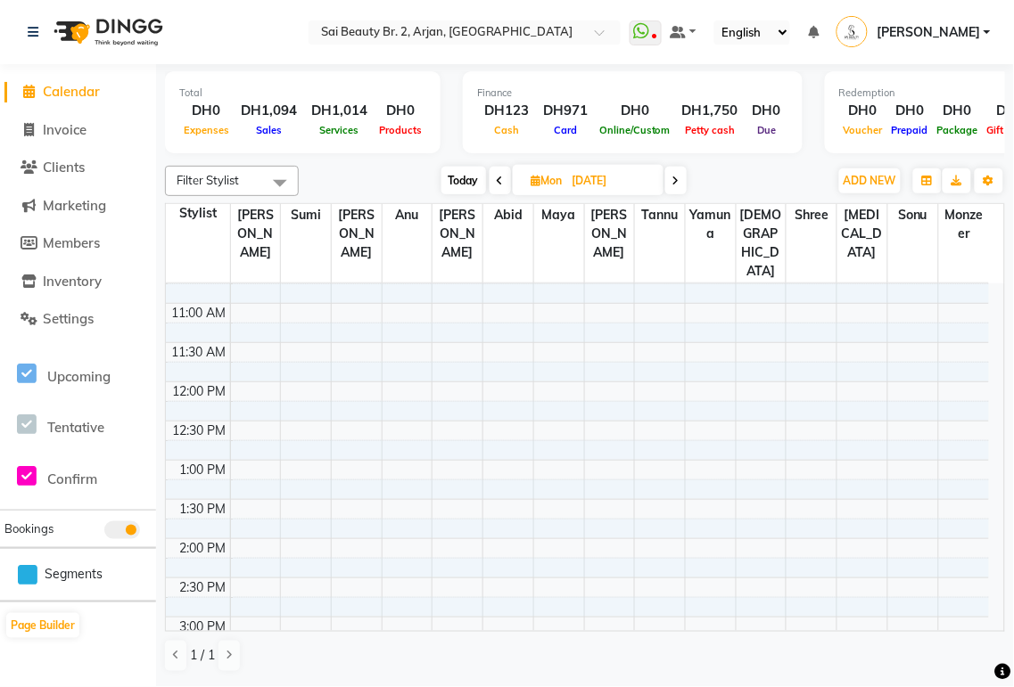
scroll to position [0, 0]
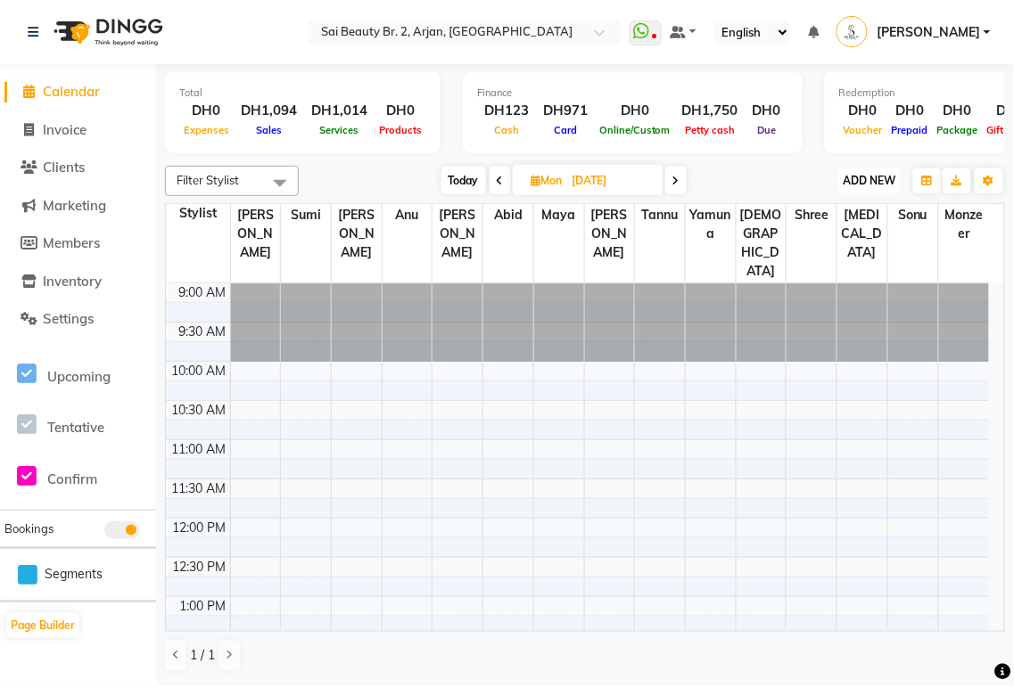
click at [894, 178] on span "ADD NEW" at bounding box center [869, 180] width 53 height 13
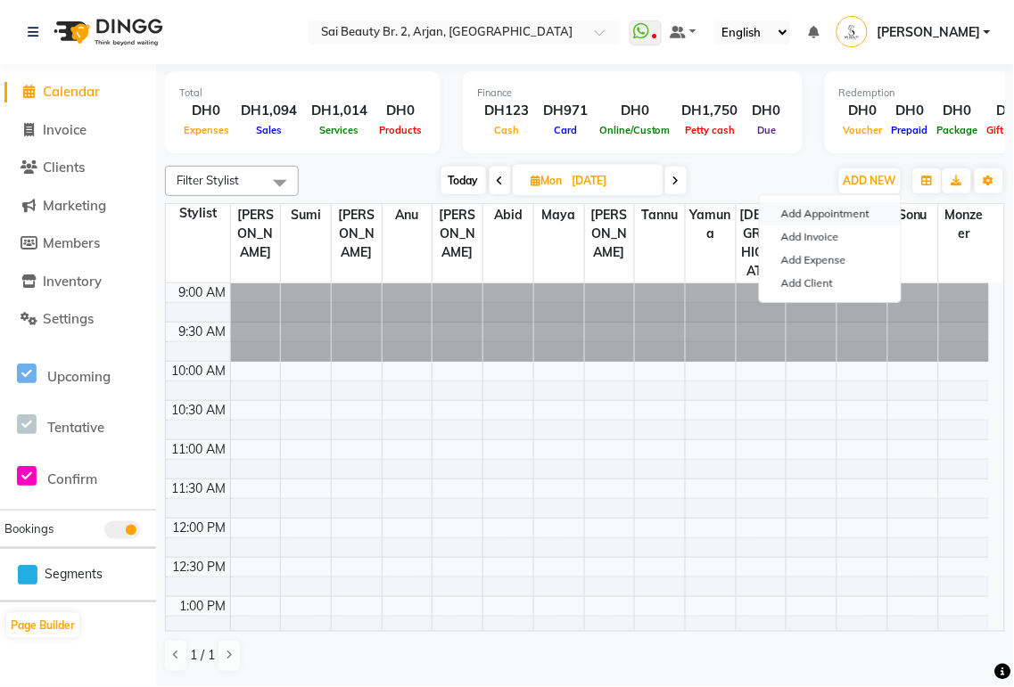
click at [881, 225] on button "Add Appointment" at bounding box center [830, 213] width 141 height 23
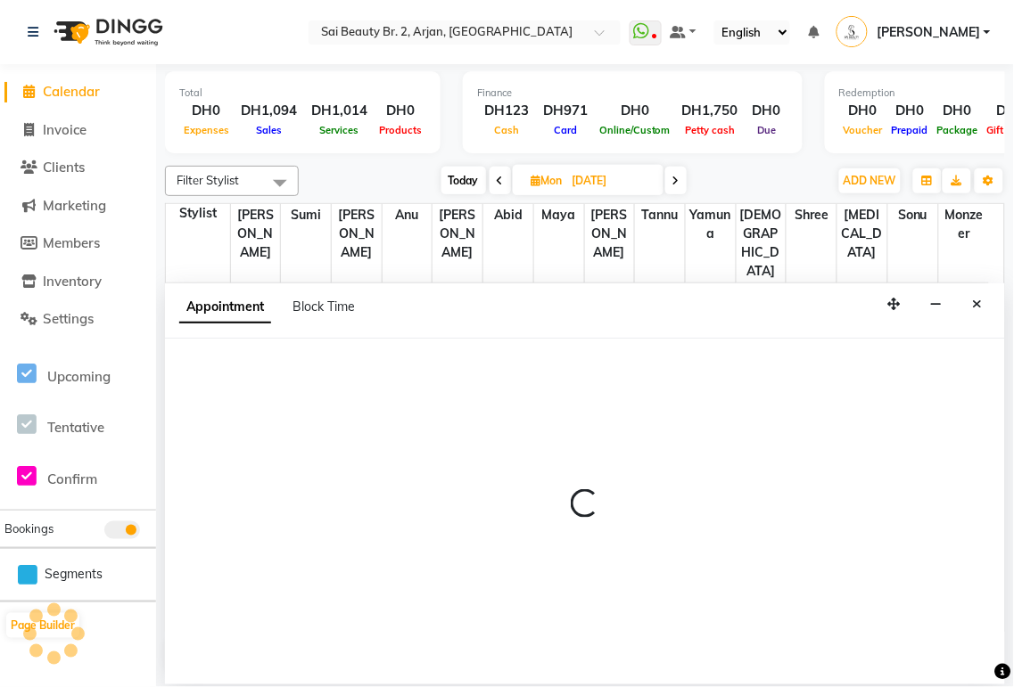
select select "600"
select select "tentative"
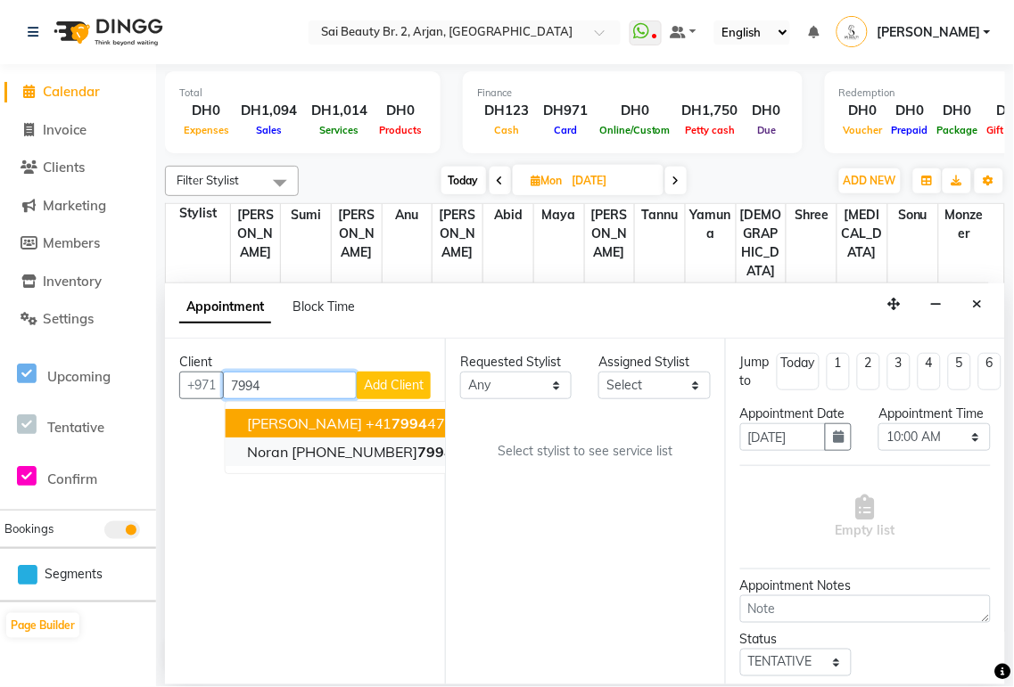
click at [418, 458] on span "7994" at bounding box center [436, 452] width 36 height 18
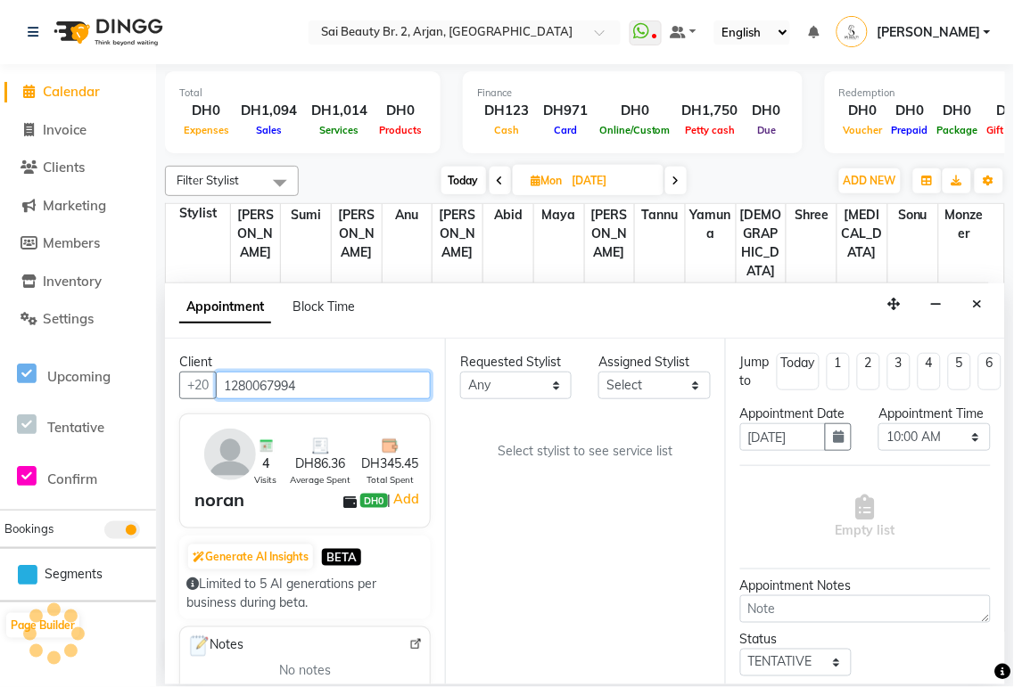
type input "1280067994"
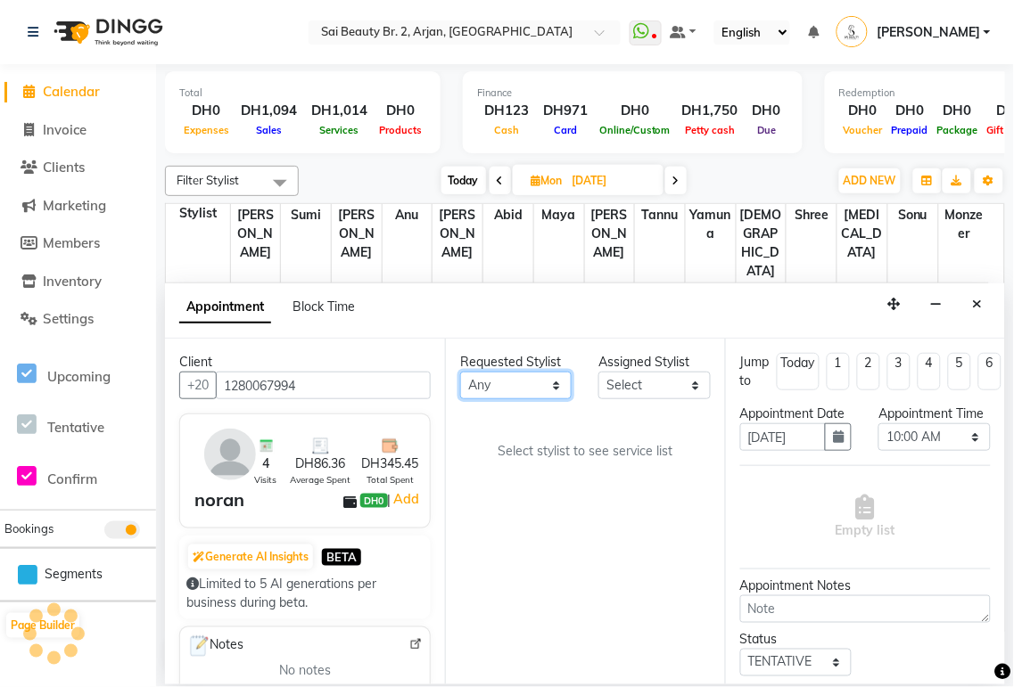
click at [553, 388] on select "Any [PERSON_NAME][MEDICAL_DATA] [PERSON_NAME] [PERSON_NAME] [PERSON_NAME] Gita …" at bounding box center [515, 386] width 111 height 28
select select "59424"
click at [460, 372] on select "Any [PERSON_NAME][MEDICAL_DATA] [PERSON_NAME] [PERSON_NAME] [PERSON_NAME] Gita …" at bounding box center [515, 386] width 111 height 28
select select "59424"
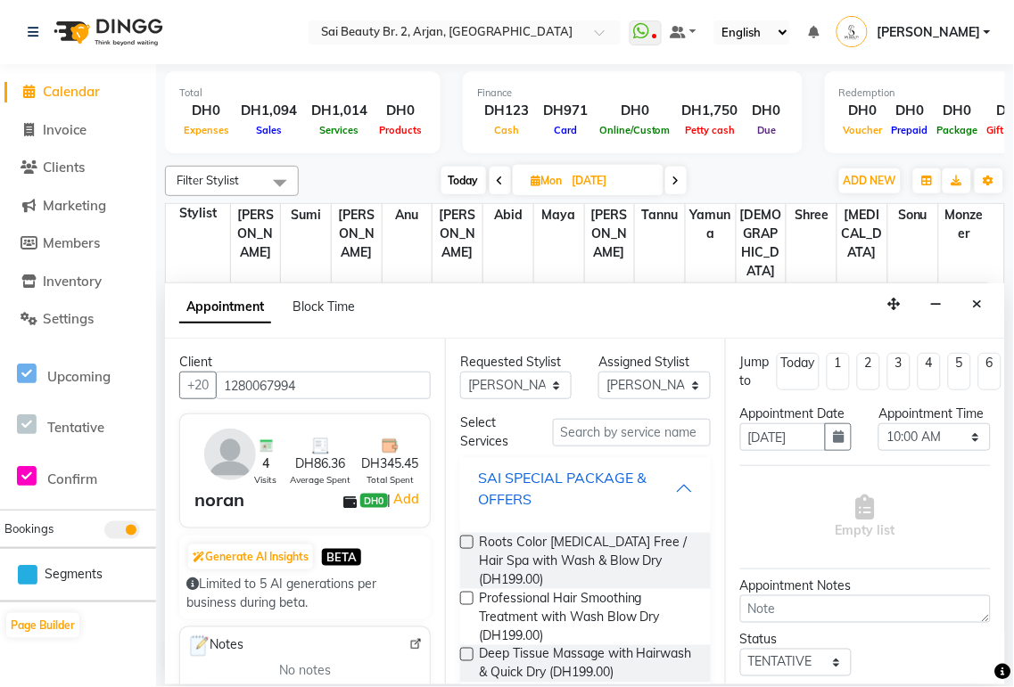
click at [631, 468] on div "SAI SPECIAL PACKAGE & OFFERS" at bounding box center [576, 488] width 197 height 43
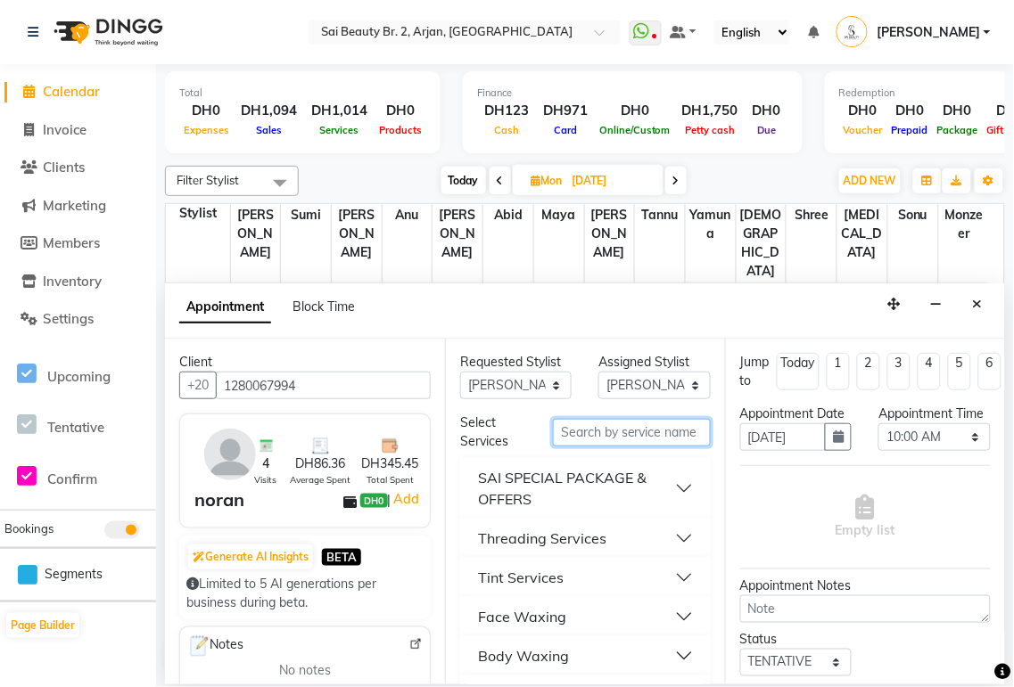
click at [620, 430] on input "text" at bounding box center [632, 433] width 158 height 28
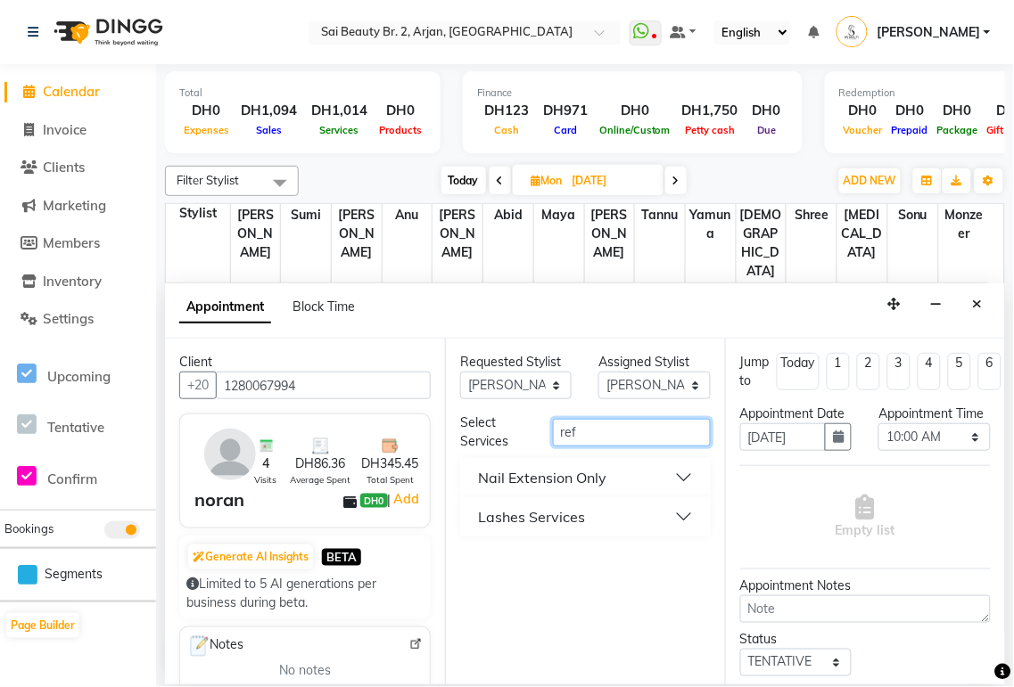
type input "ref"
click at [683, 480] on button "Nail Extension Only" at bounding box center [585, 478] width 236 height 32
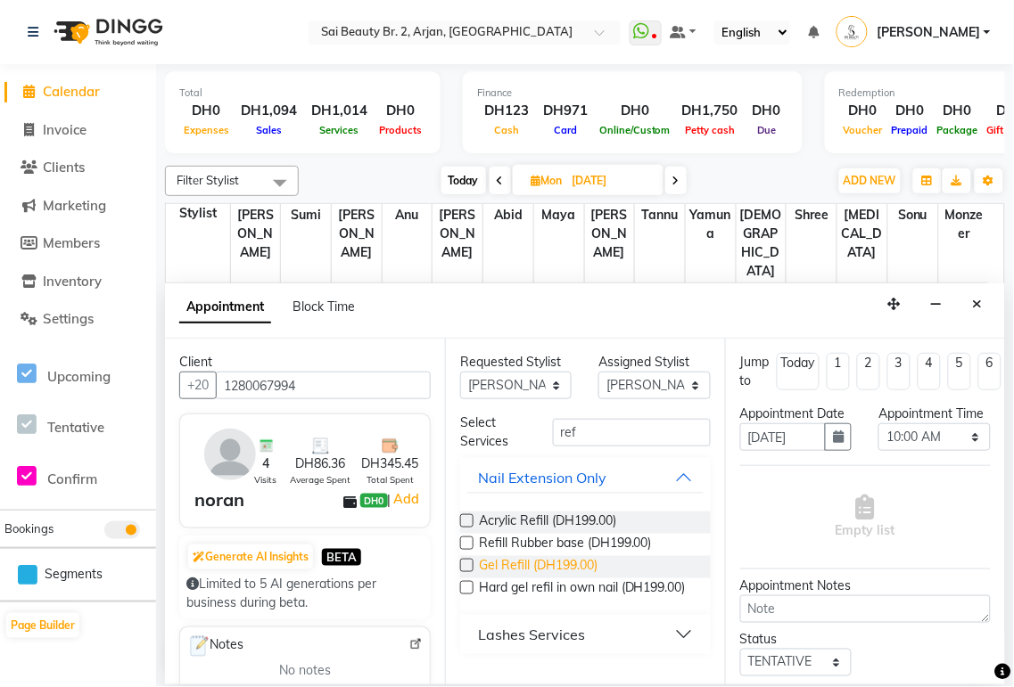
click at [575, 567] on span "Gel Refill (DH199.00)" at bounding box center [538, 567] width 119 height 22
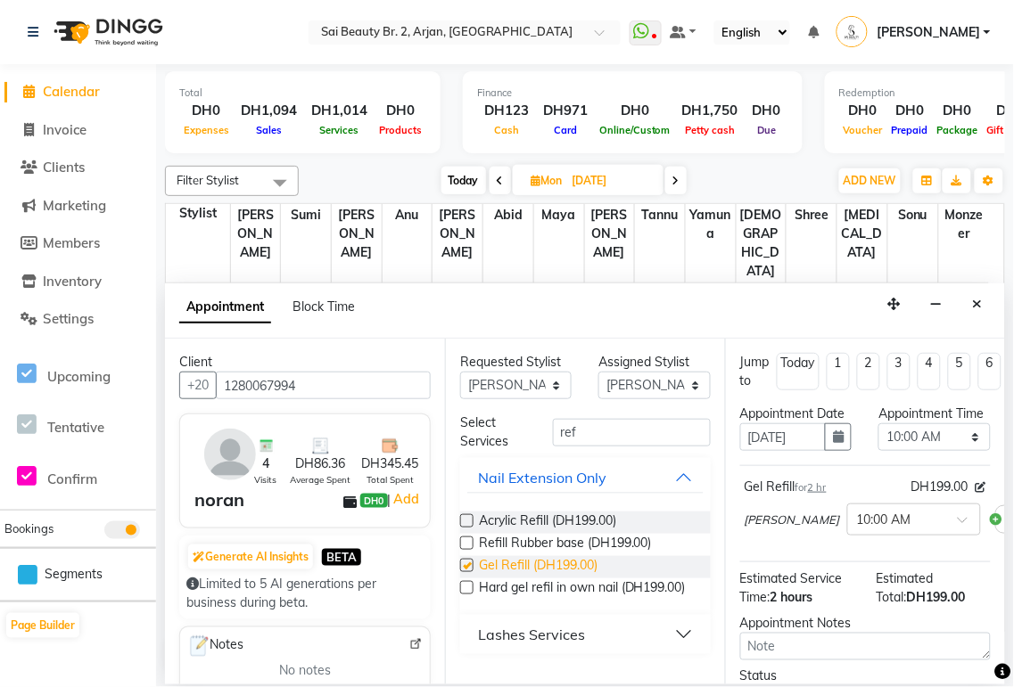
checkbox input "false"
click at [954, 451] on select "Select 10:00 AM 10:05 AM 10:10 AM 10:15 AM 10:20 AM 10:25 AM 10:30 AM 10:35 AM …" at bounding box center [933, 437] width 111 height 28
select select "610"
click at [878, 441] on select "Select 10:00 AM 10:05 AM 10:10 AM 10:15 AM 10:20 AM 10:25 AM 10:30 AM 10:35 AM …" at bounding box center [933, 437] width 111 height 28
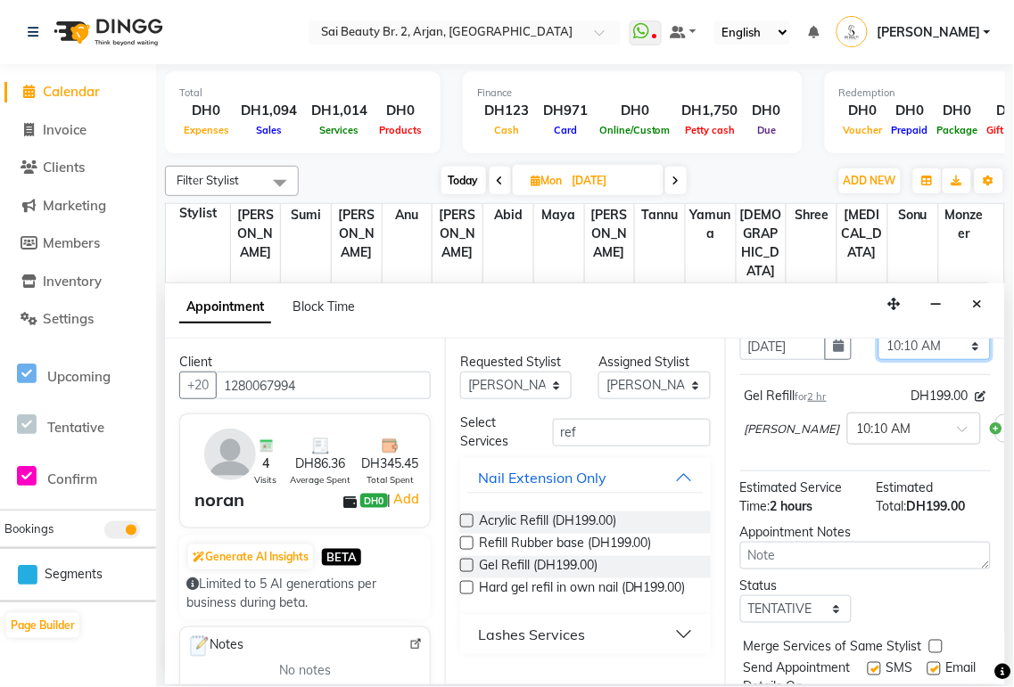
scroll to position [209, 0]
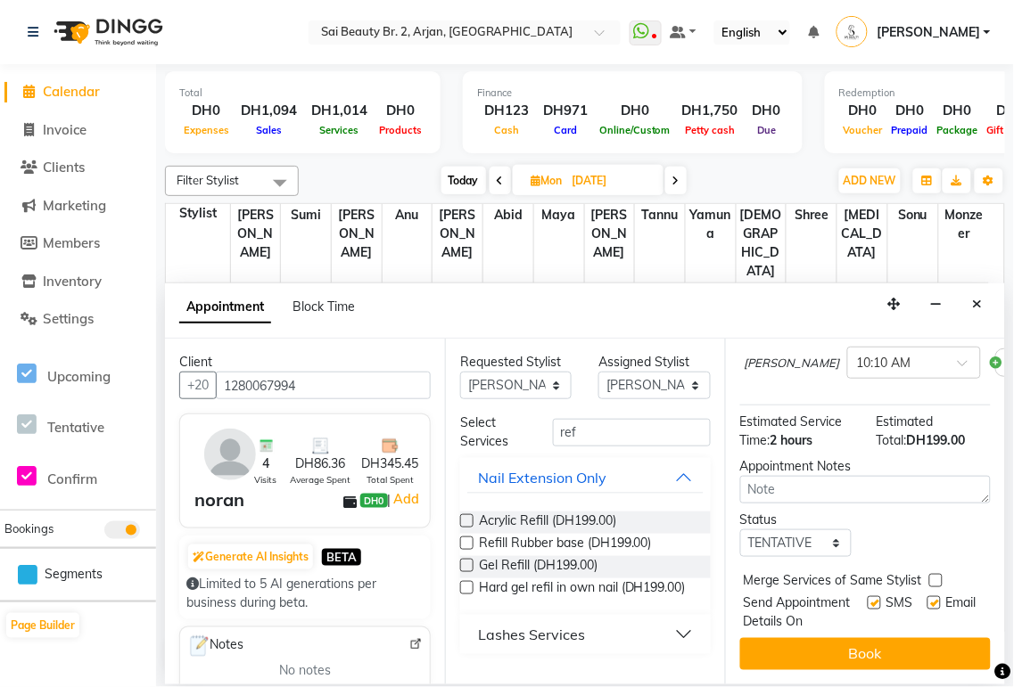
click at [936, 574] on label at bounding box center [935, 580] width 13 height 13
click at [936, 577] on input "checkbox" at bounding box center [935, 583] width 12 height 12
checkbox input "true"
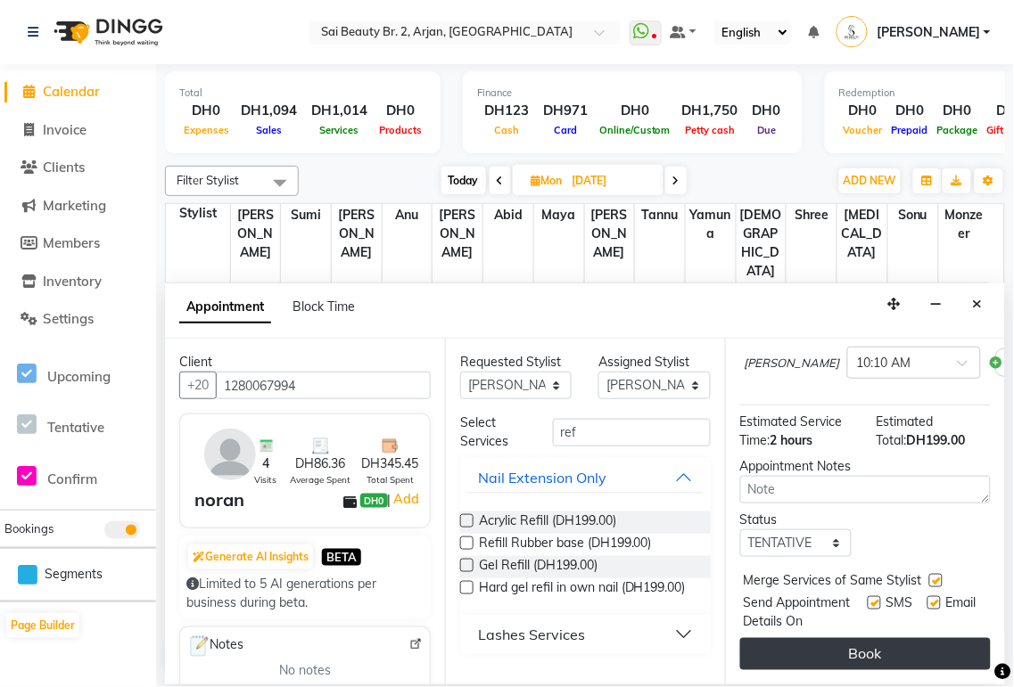
click at [913, 646] on button "Book" at bounding box center [865, 654] width 250 height 32
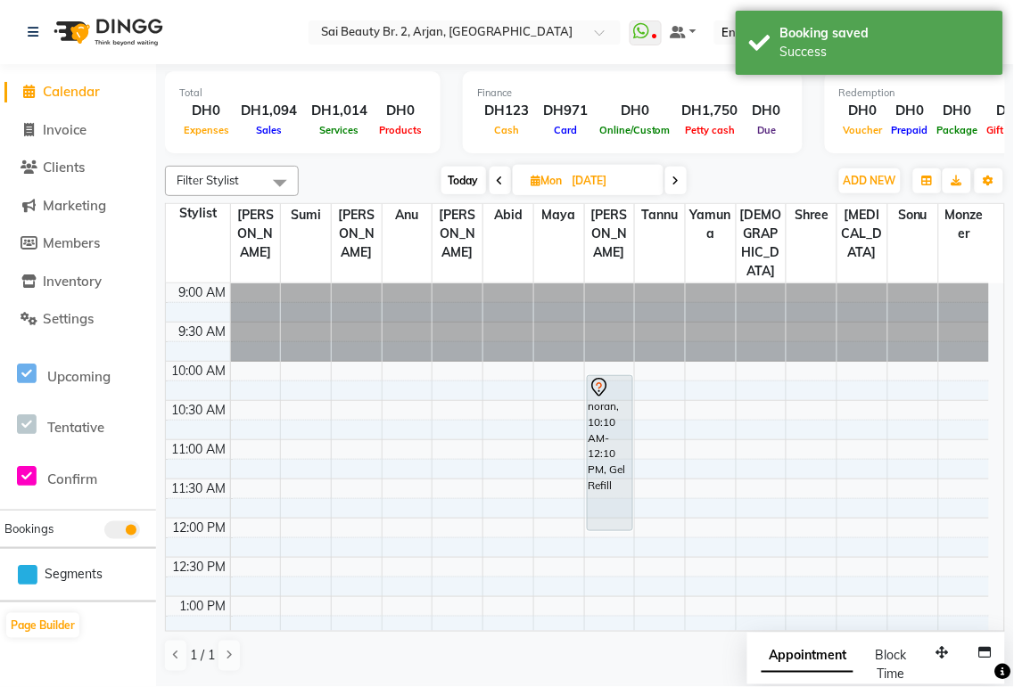
click at [813, 657] on span "Appointment" at bounding box center [807, 657] width 92 height 32
select select "tentative"
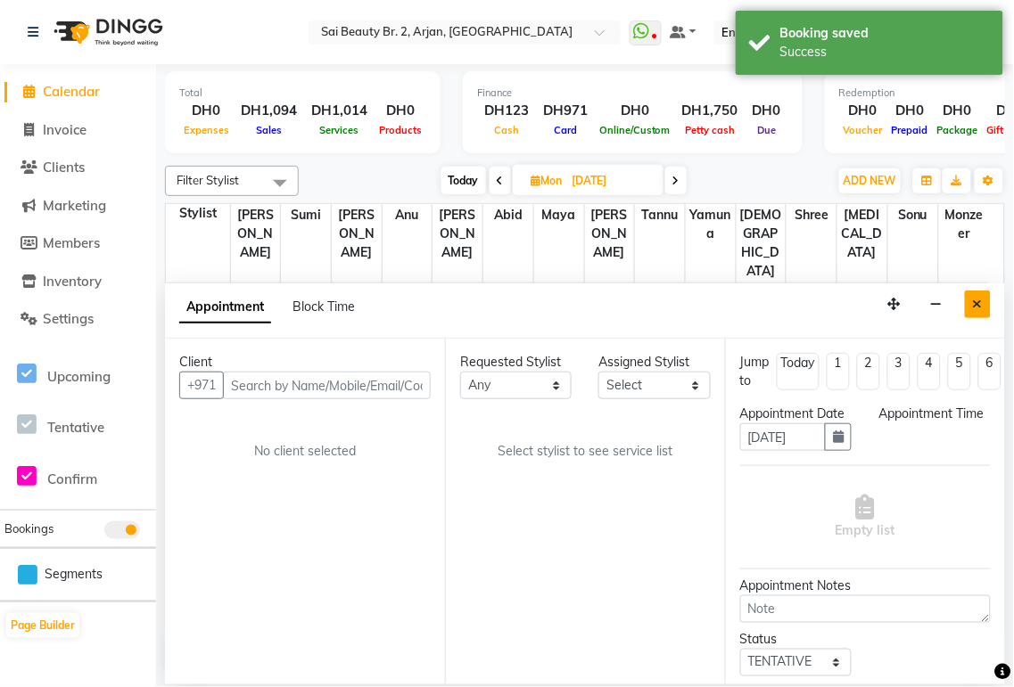
click at [977, 304] on icon "Close" at bounding box center [978, 304] width 10 height 12
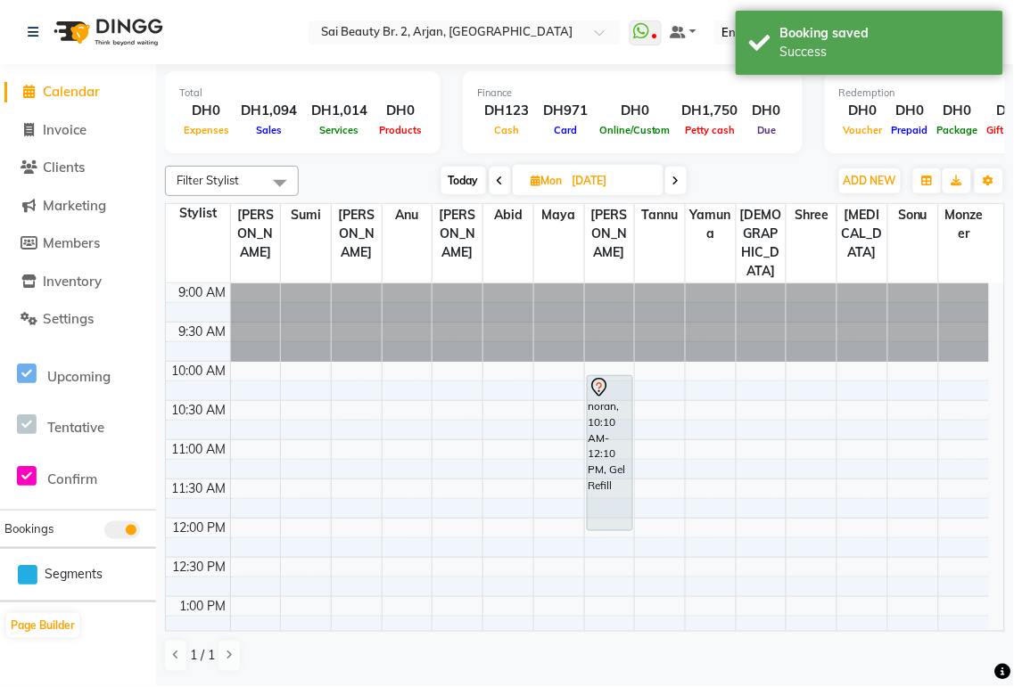
click at [460, 180] on span "Today" at bounding box center [463, 181] width 45 height 28
type input "02-10-2025"
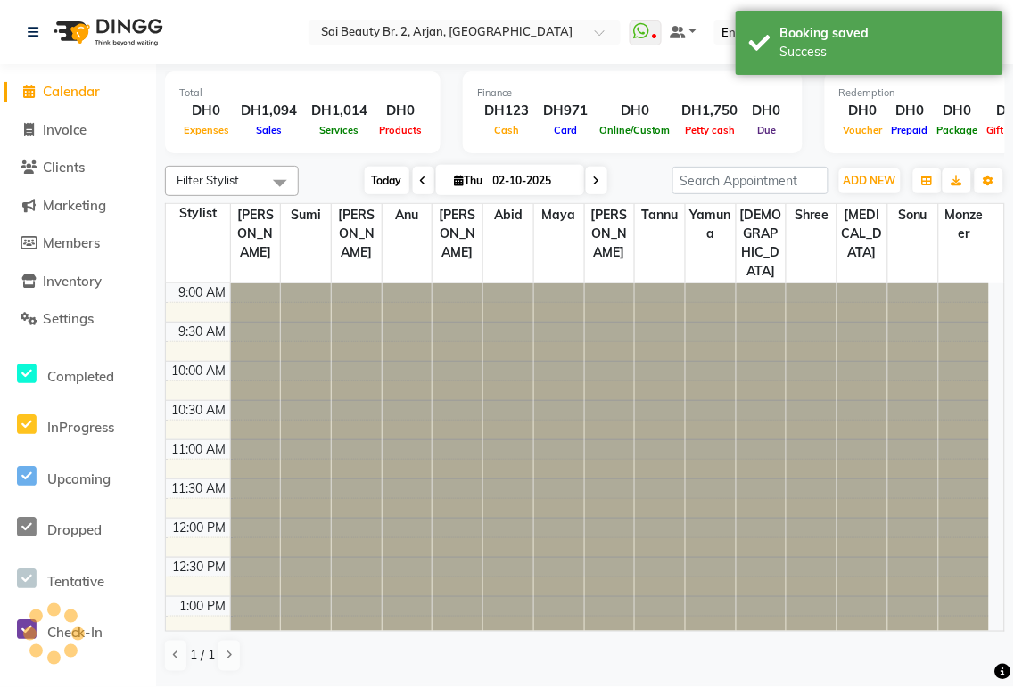
scroll to position [717, 0]
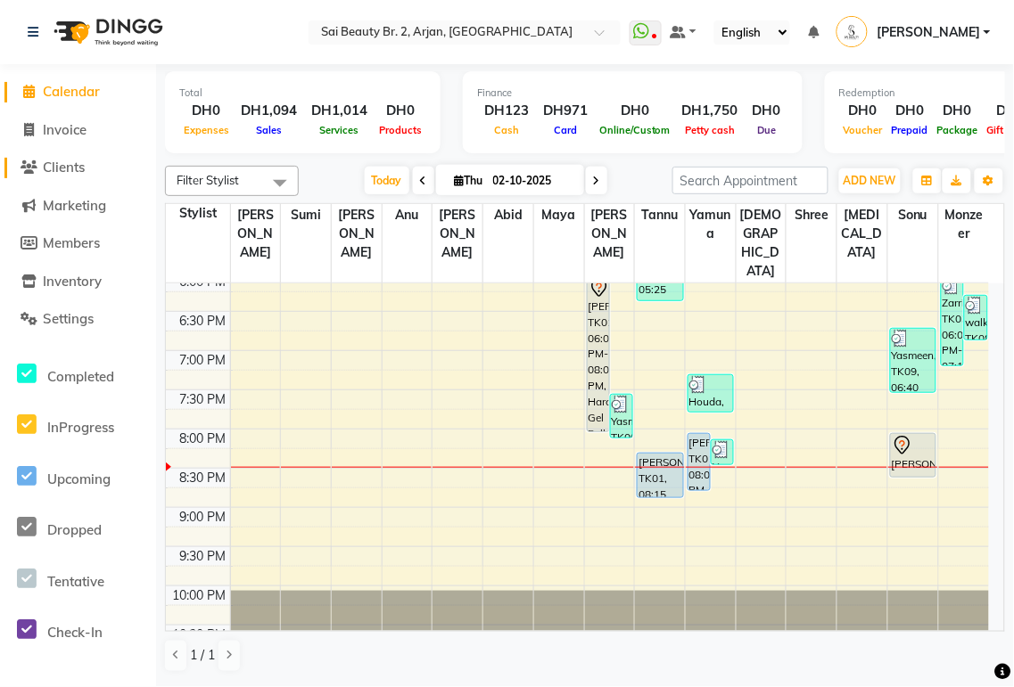
click at [73, 168] on span "Clients" at bounding box center [64, 167] width 42 height 17
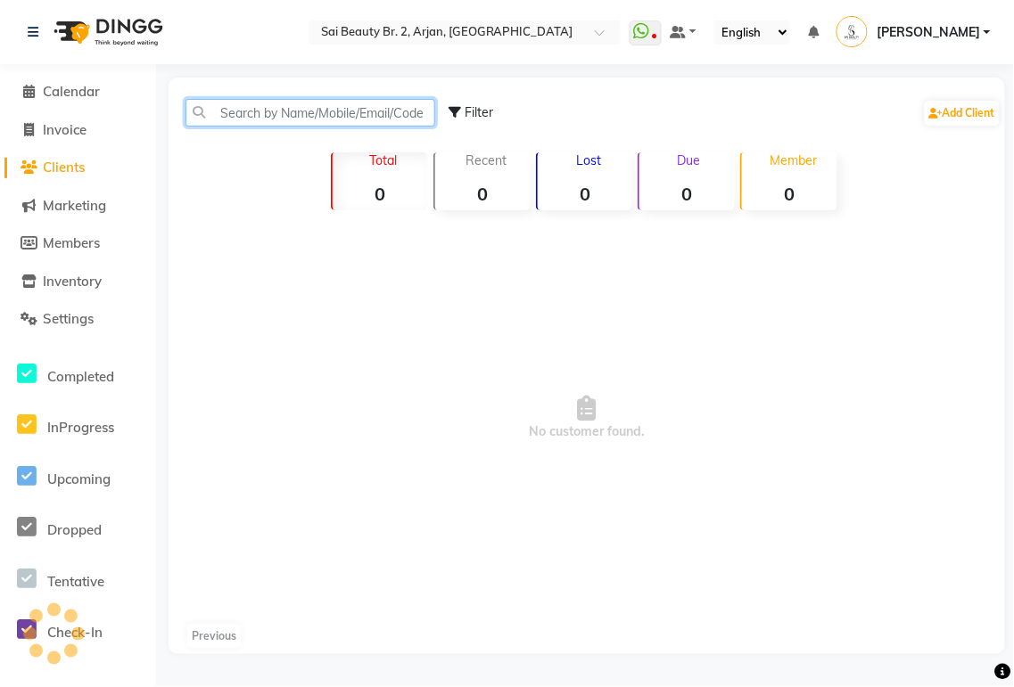
click at [319, 114] on input "text" at bounding box center [310, 113] width 250 height 28
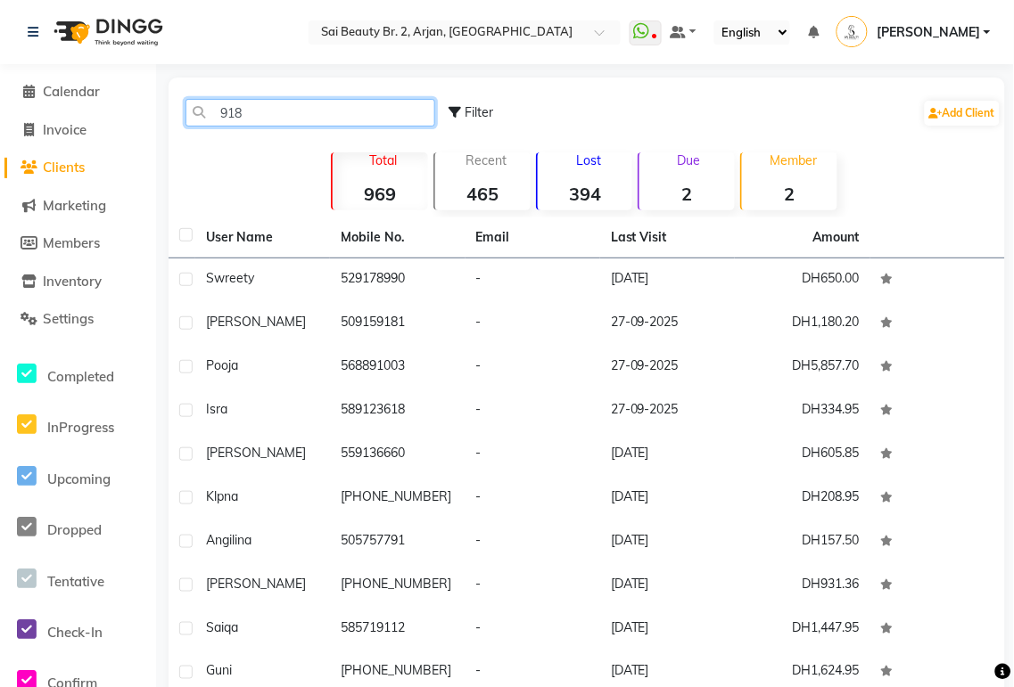
type input "9181"
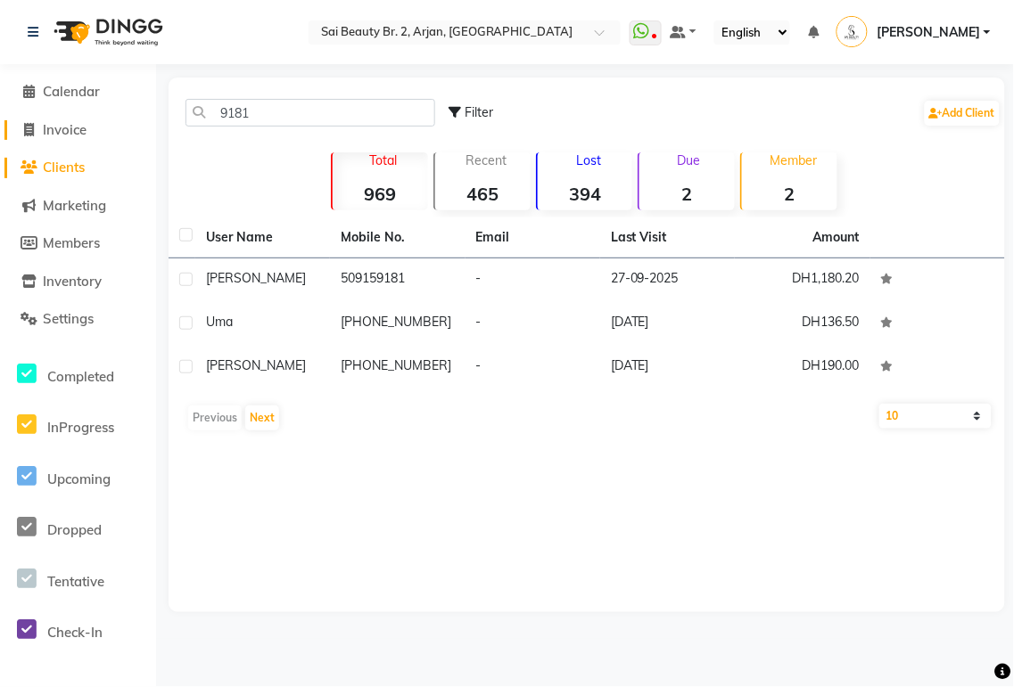
click at [73, 125] on span "Invoice" at bounding box center [65, 129] width 44 height 17
select select "service"
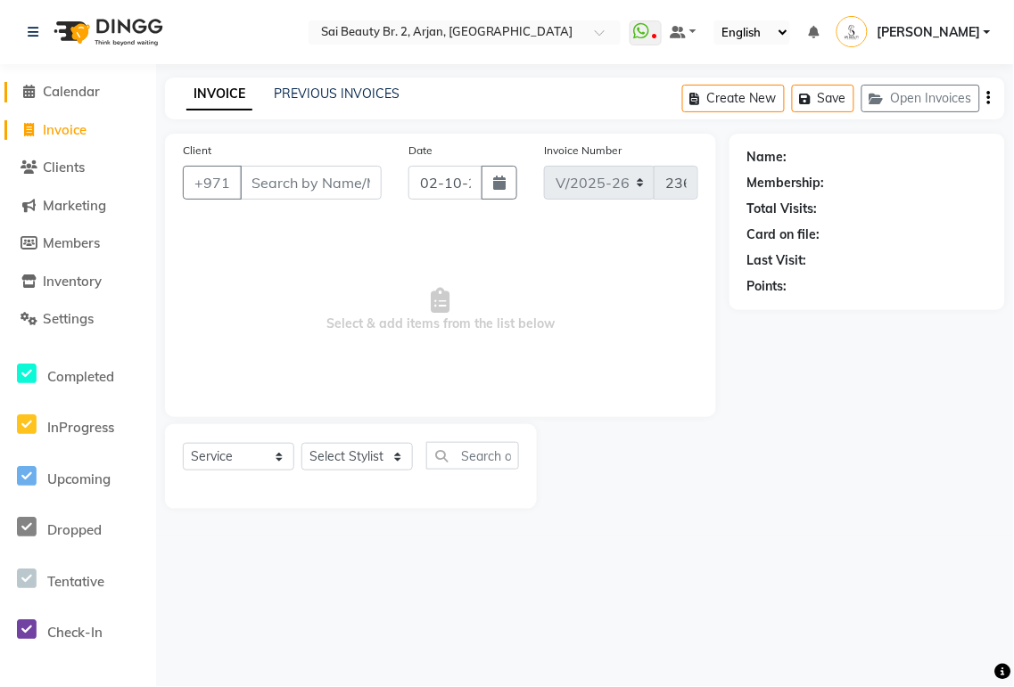
click at [73, 83] on span "Calendar" at bounding box center [71, 91] width 57 height 17
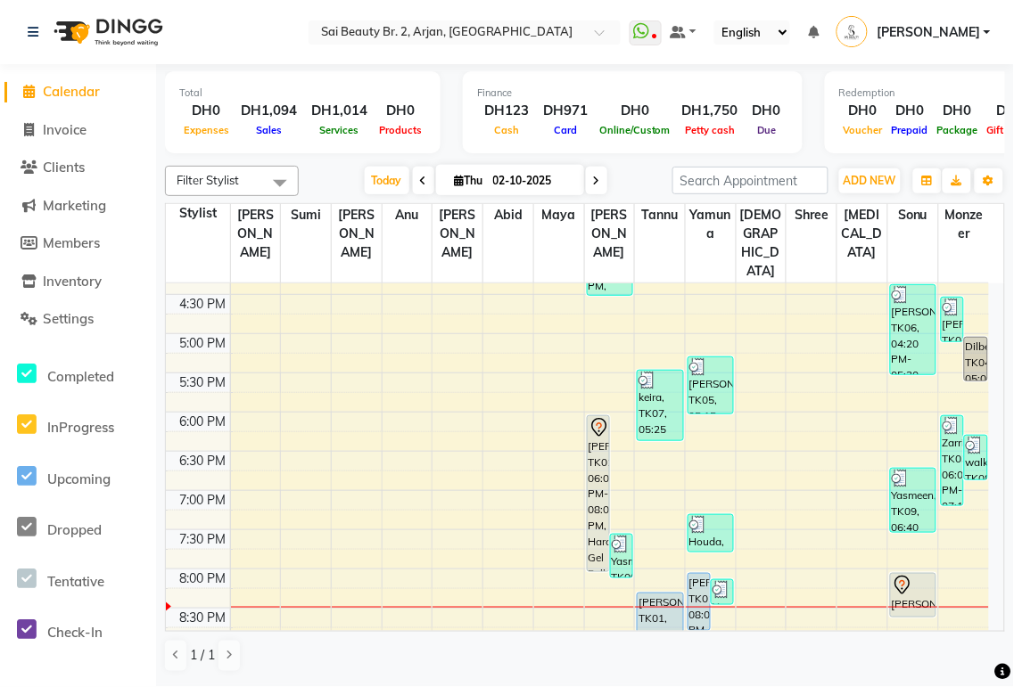
scroll to position [579, 0]
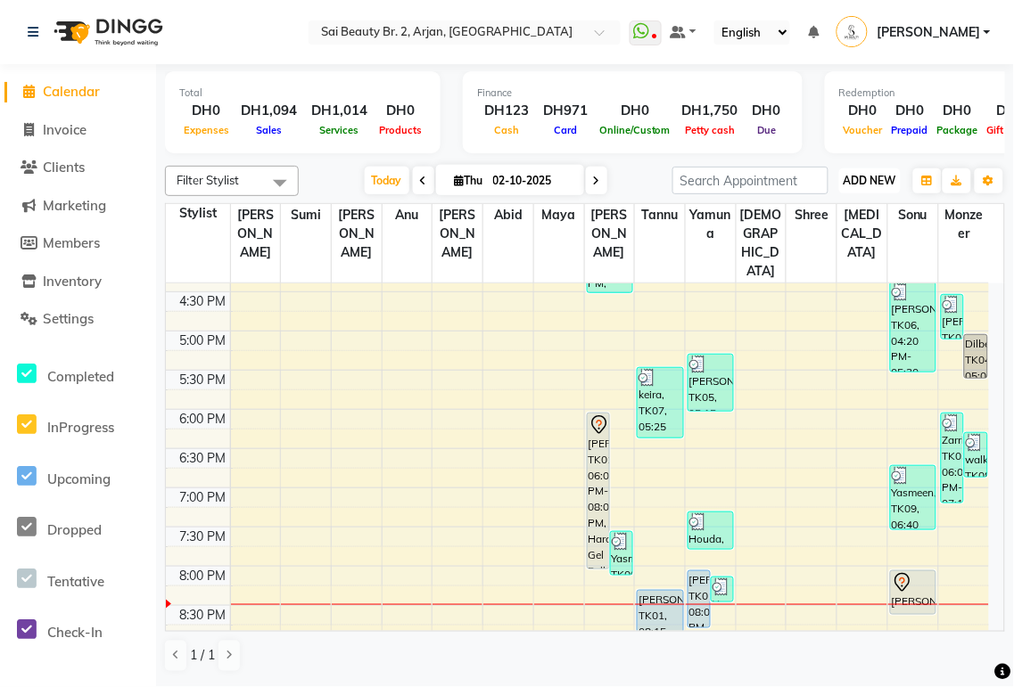
click at [876, 179] on span "ADD NEW" at bounding box center [869, 180] width 53 height 13
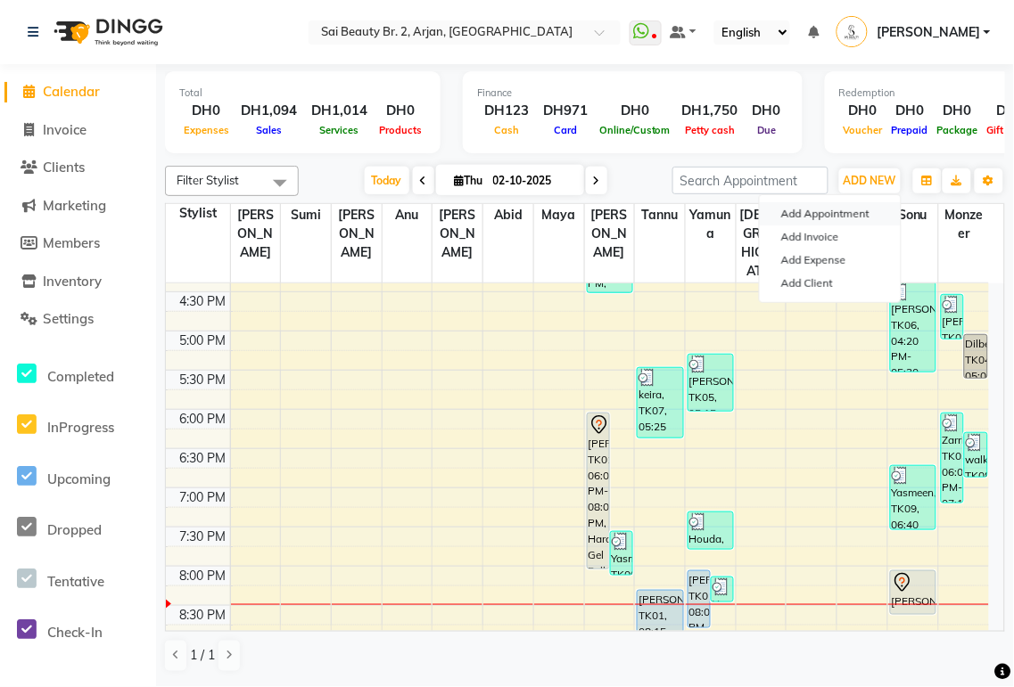
click at [850, 215] on button "Add Appointment" at bounding box center [830, 213] width 141 height 23
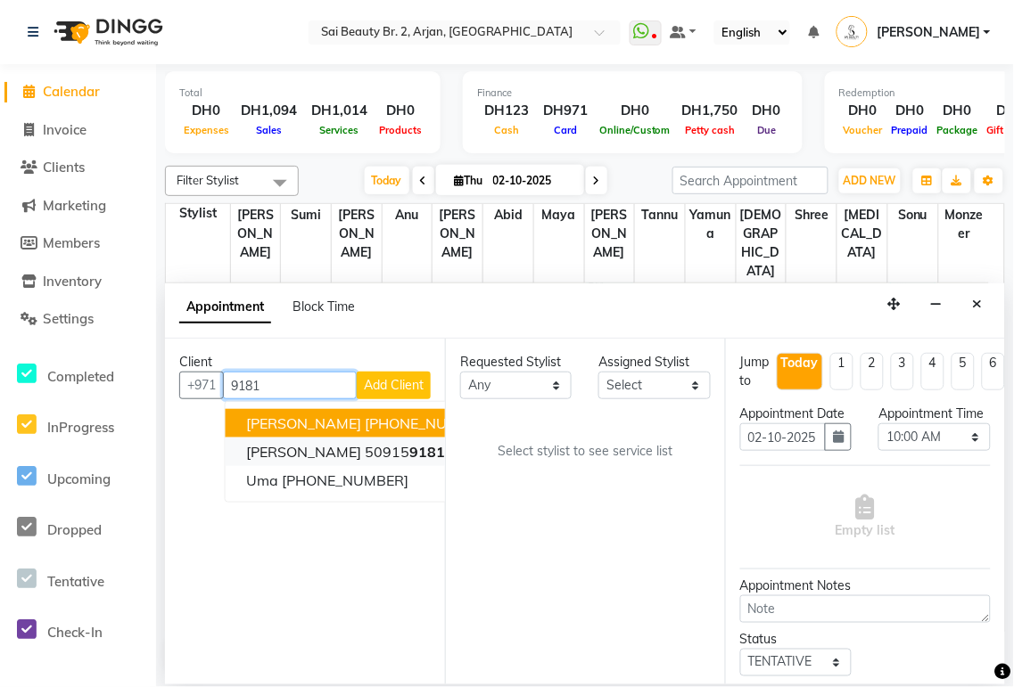
click at [410, 456] on span "9181" at bounding box center [428, 452] width 36 height 18
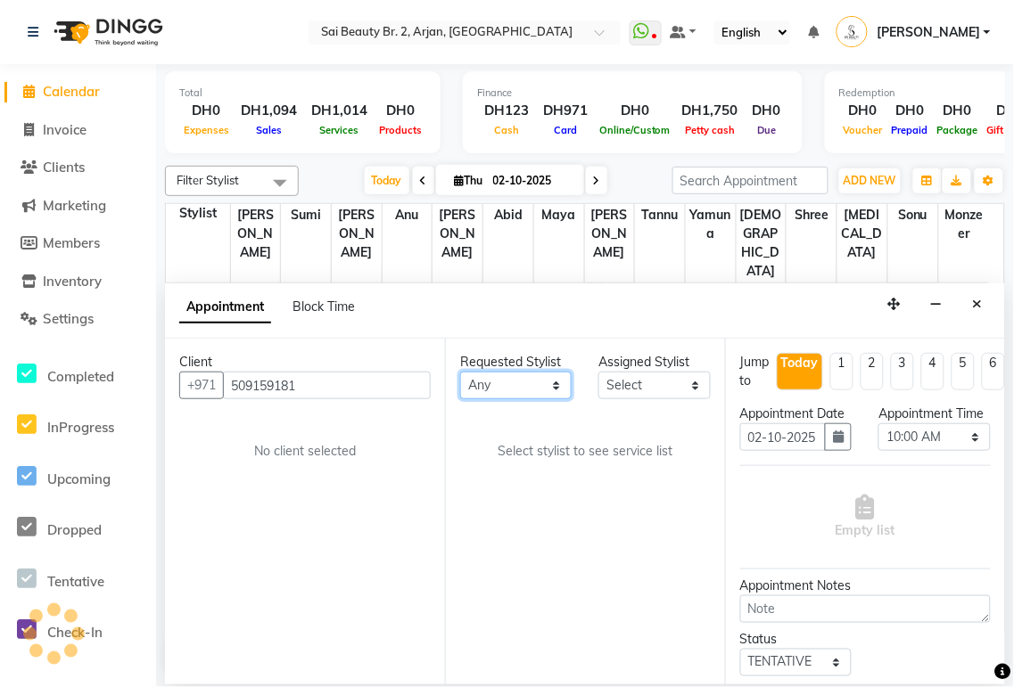
click at [535, 396] on select "Any [PERSON_NAME][MEDICAL_DATA] [PERSON_NAME] [PERSON_NAME] [PERSON_NAME] Gita …" at bounding box center [515, 386] width 111 height 28
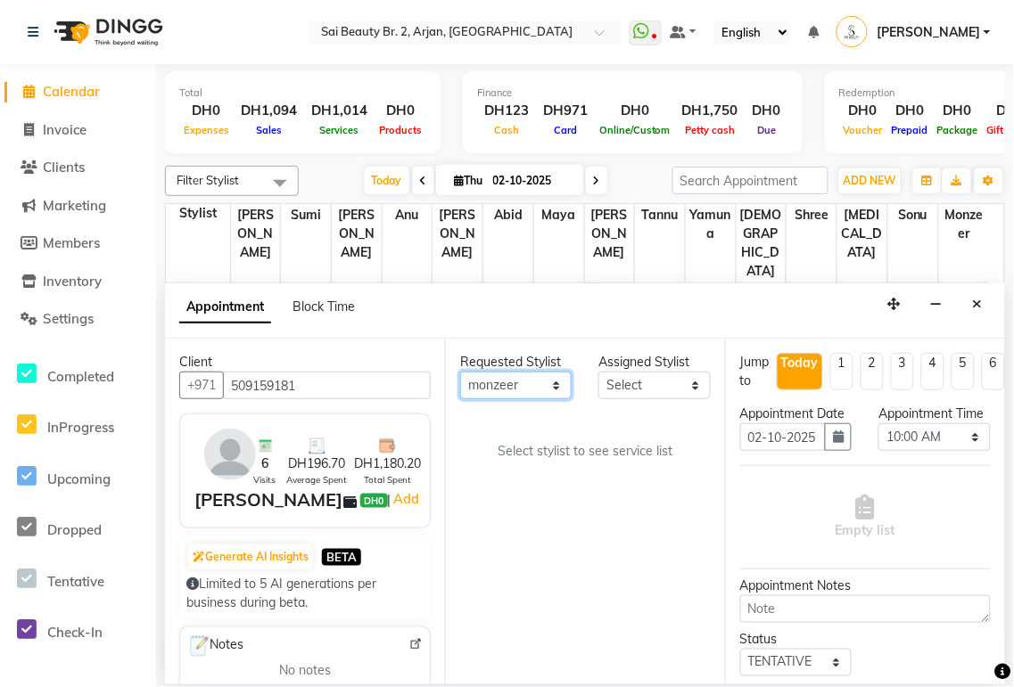
click at [460, 372] on select "Any [PERSON_NAME][MEDICAL_DATA] [PERSON_NAME] [PERSON_NAME] [PERSON_NAME] Gita …" at bounding box center [515, 386] width 111 height 28
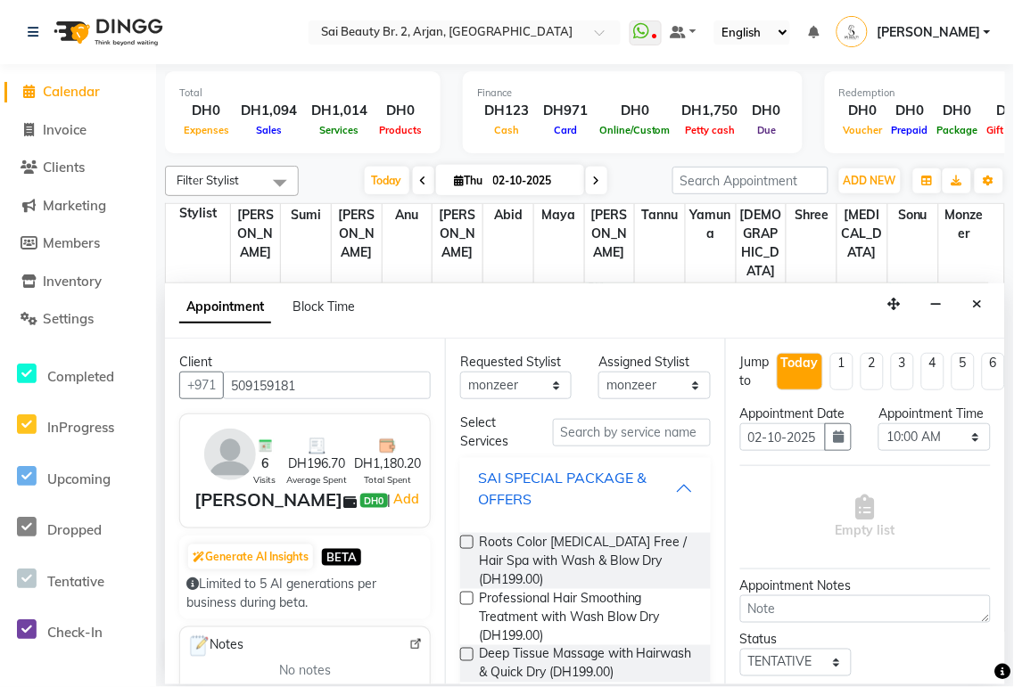
click at [658, 497] on div "SAI SPECIAL PACKAGE & OFFERS" at bounding box center [576, 488] width 197 height 43
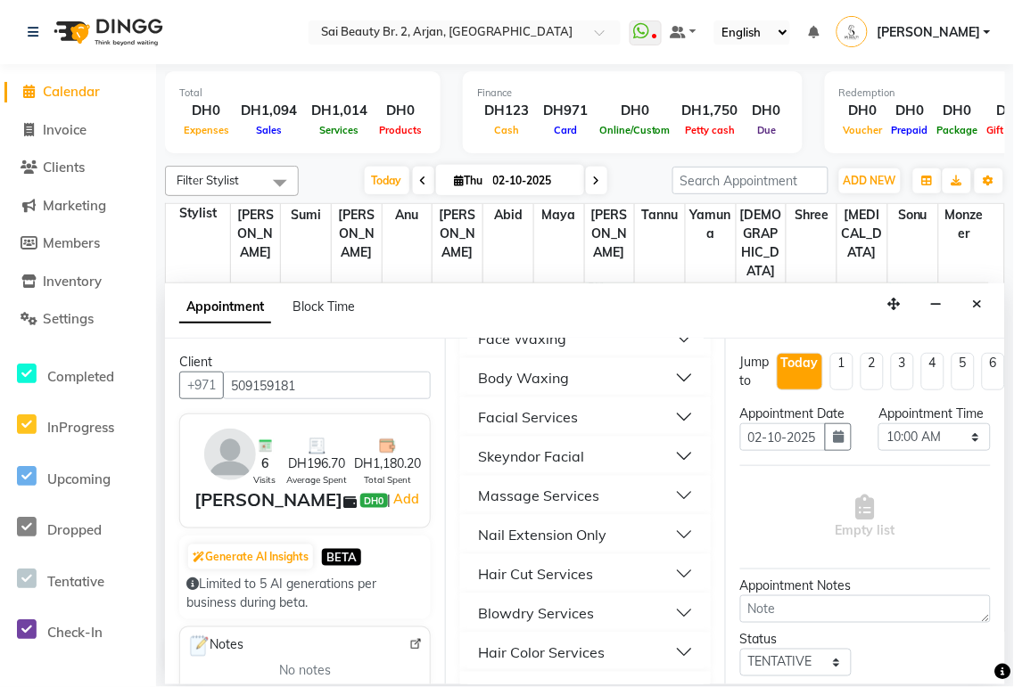
scroll to position [312, 0]
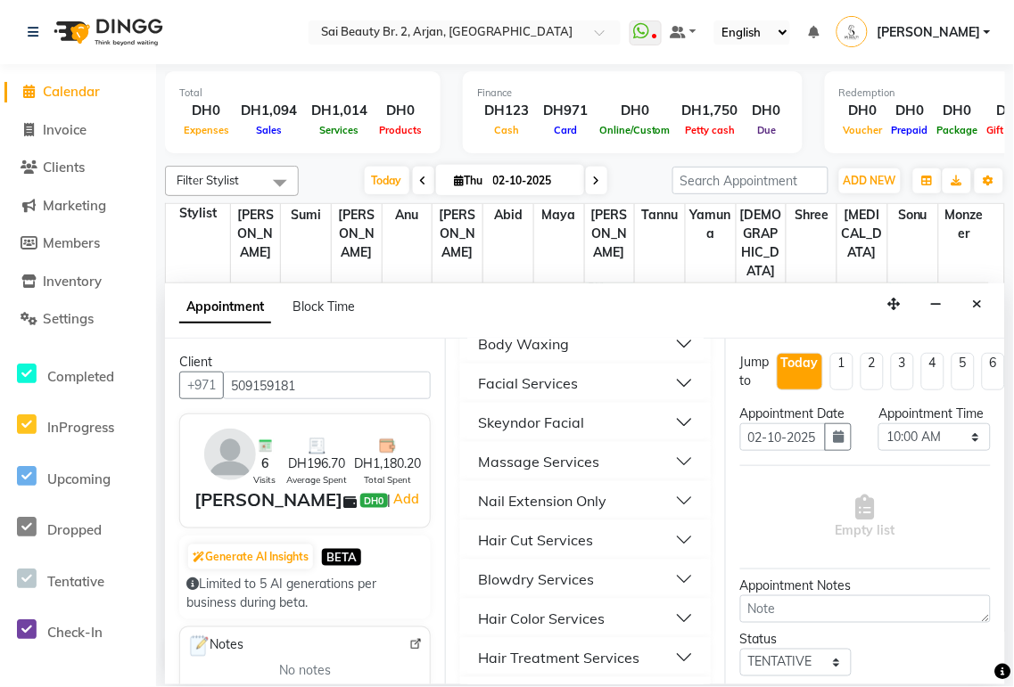
click at [669, 581] on button "Blowdry Services" at bounding box center [585, 579] width 236 height 32
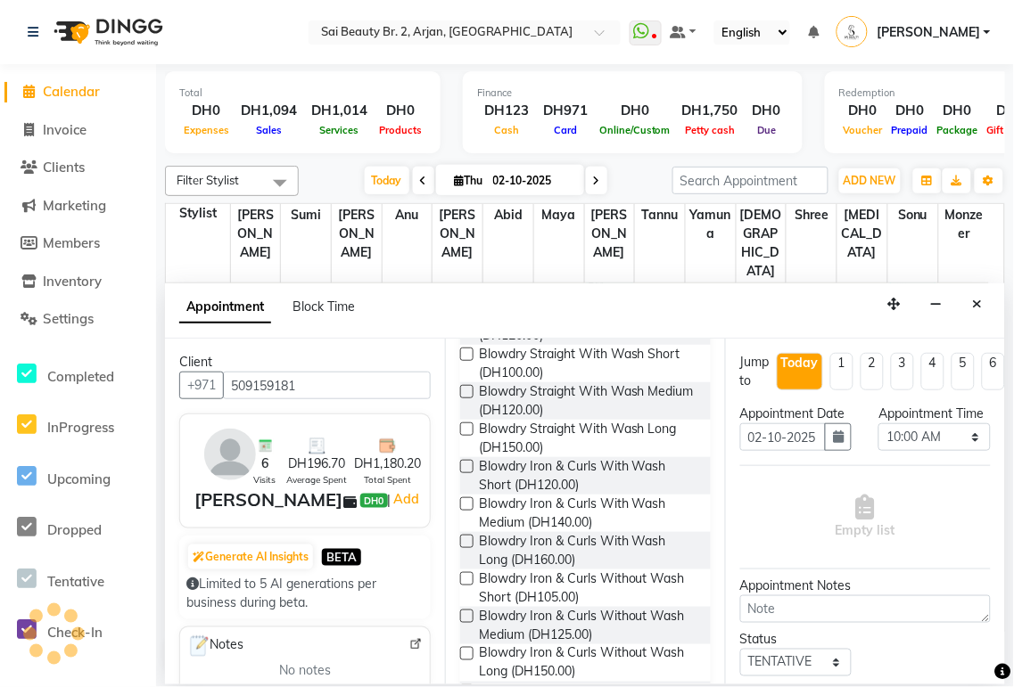
scroll to position [697, 0]
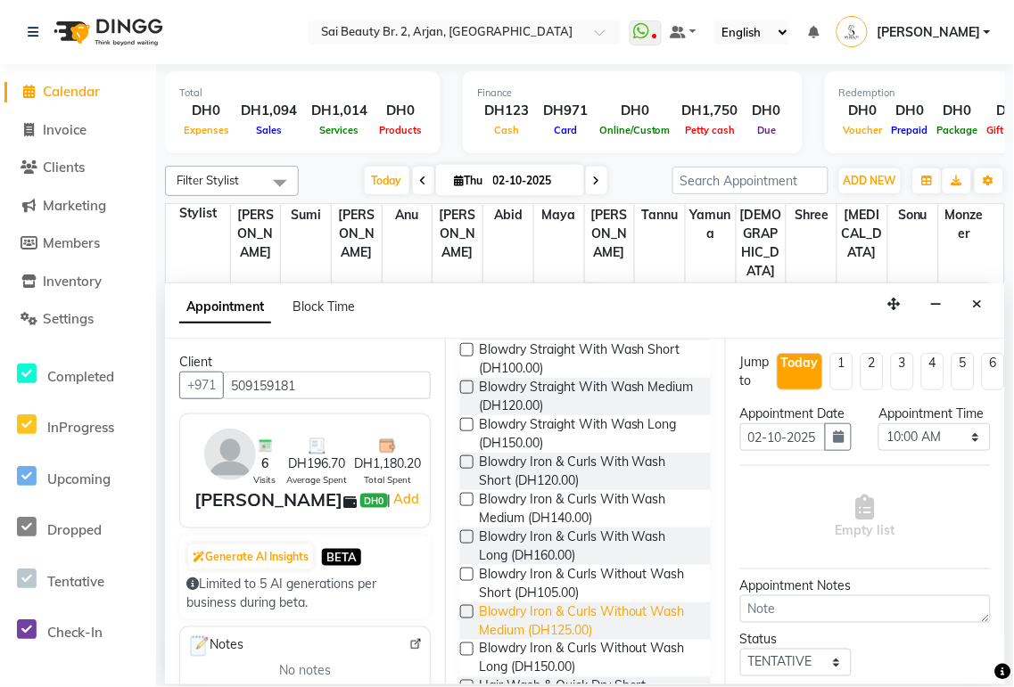
click at [591, 629] on span "Blowdry Iron & Curls Without Wash Medium (DH125.00)" at bounding box center [588, 621] width 218 height 37
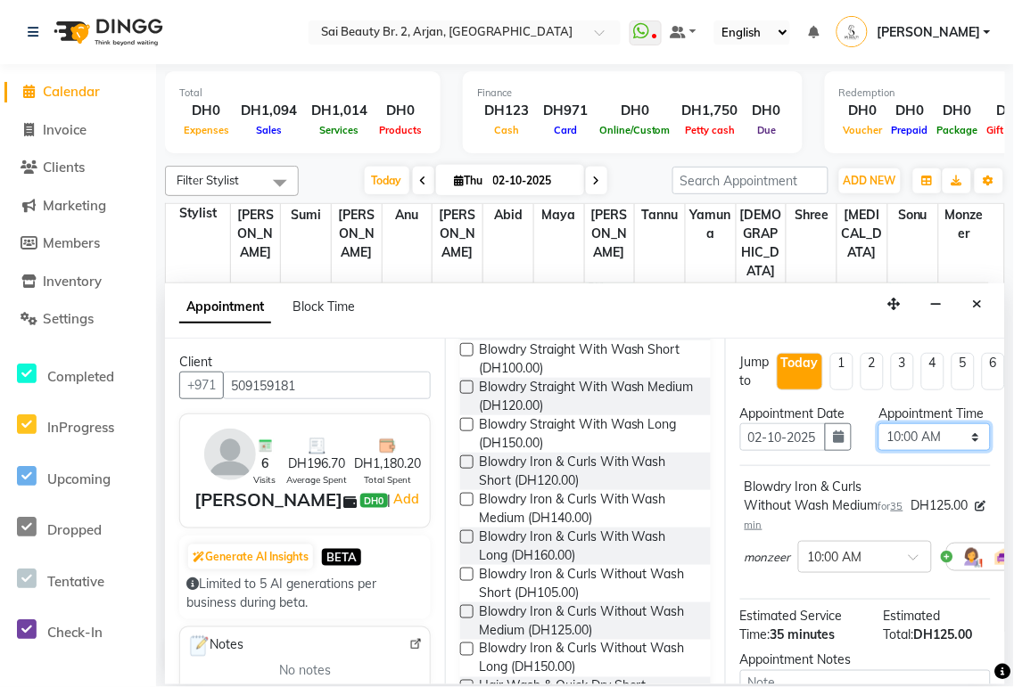
click at [957, 451] on select "Select 10:00 AM 10:05 AM 10:10 AM 10:15 AM 10:20 AM 10:25 AM 10:30 AM 10:35 AM …" at bounding box center [933, 437] width 111 height 28
click at [878, 441] on select "Select 10:00 AM 10:05 AM 10:10 AM 10:15 AM 10:20 AM 10:25 AM 10:30 AM 10:35 AM …" at bounding box center [933, 437] width 111 height 28
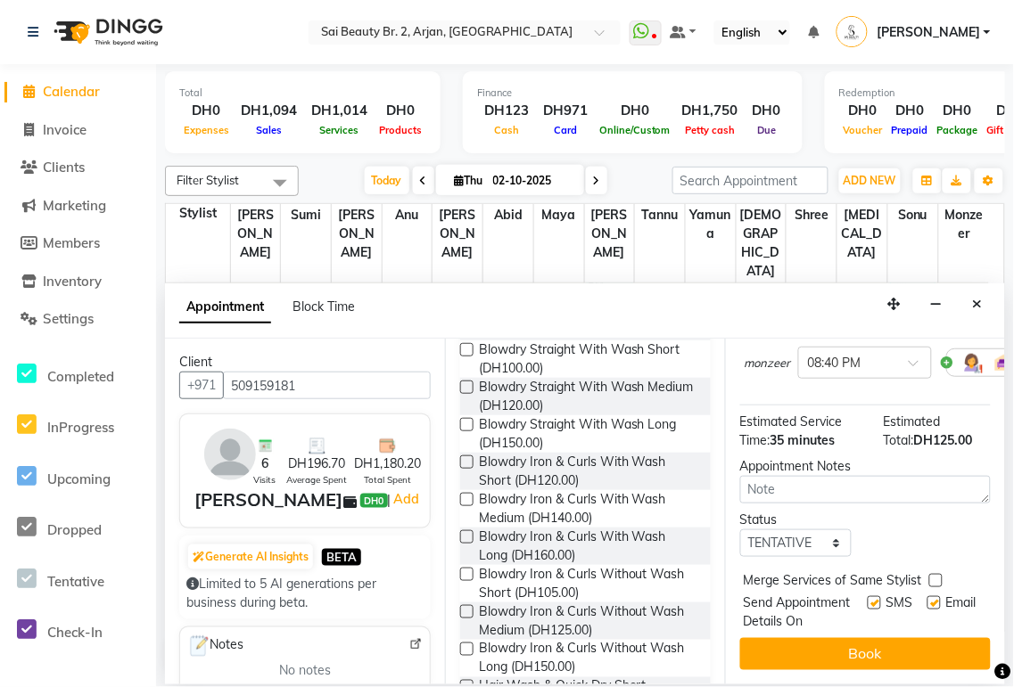
click at [936, 574] on label at bounding box center [935, 580] width 13 height 13
click at [936, 577] on input "checkbox" at bounding box center [935, 583] width 12 height 12
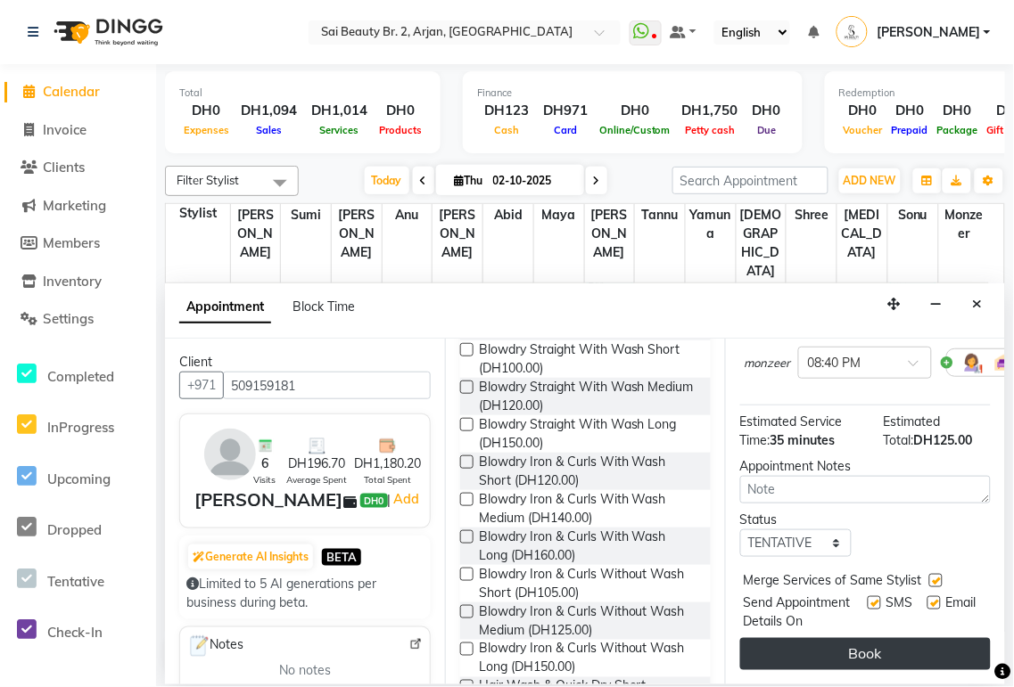
click at [915, 651] on button "Book" at bounding box center [865, 654] width 250 height 32
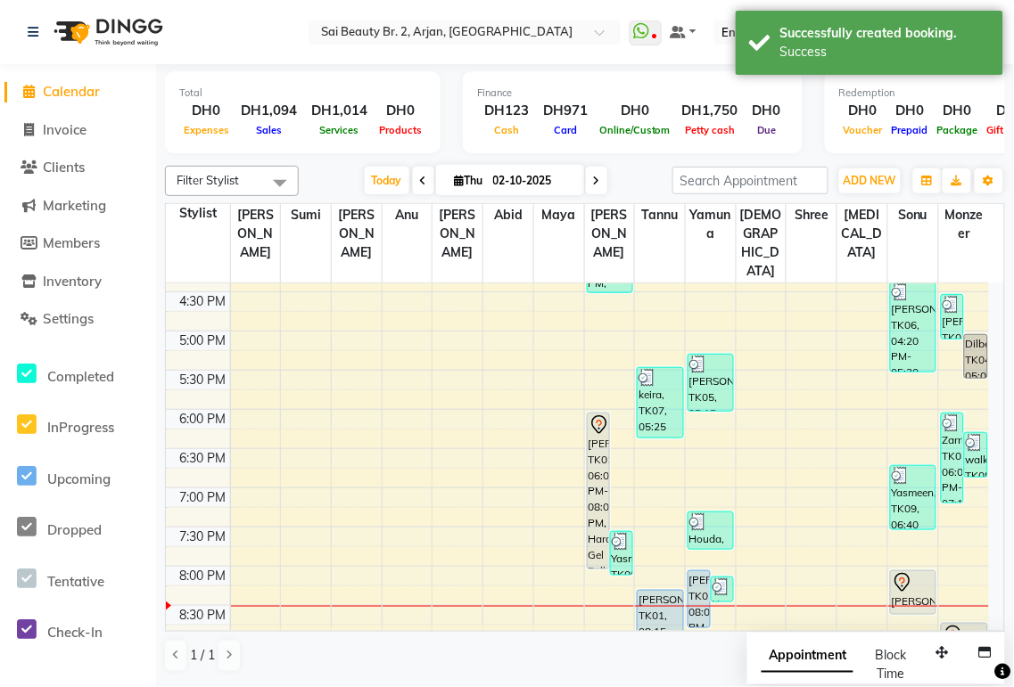
click at [816, 657] on span "Appointment" at bounding box center [807, 657] width 92 height 32
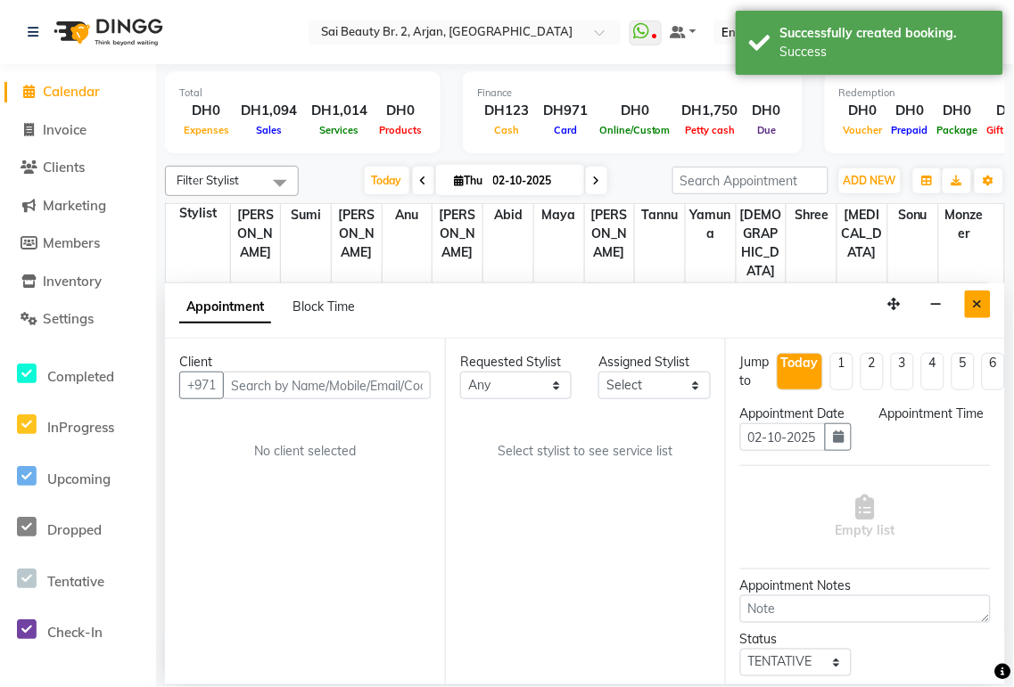
click at [979, 304] on icon "Close" at bounding box center [978, 304] width 10 height 12
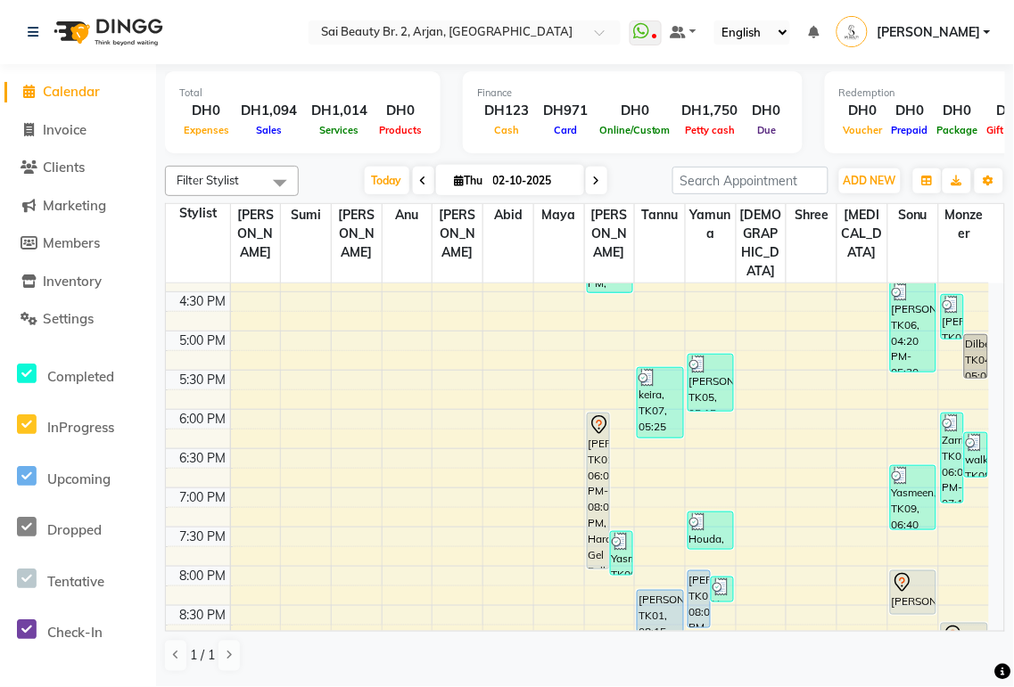
click at [593, 180] on icon at bounding box center [596, 181] width 7 height 11
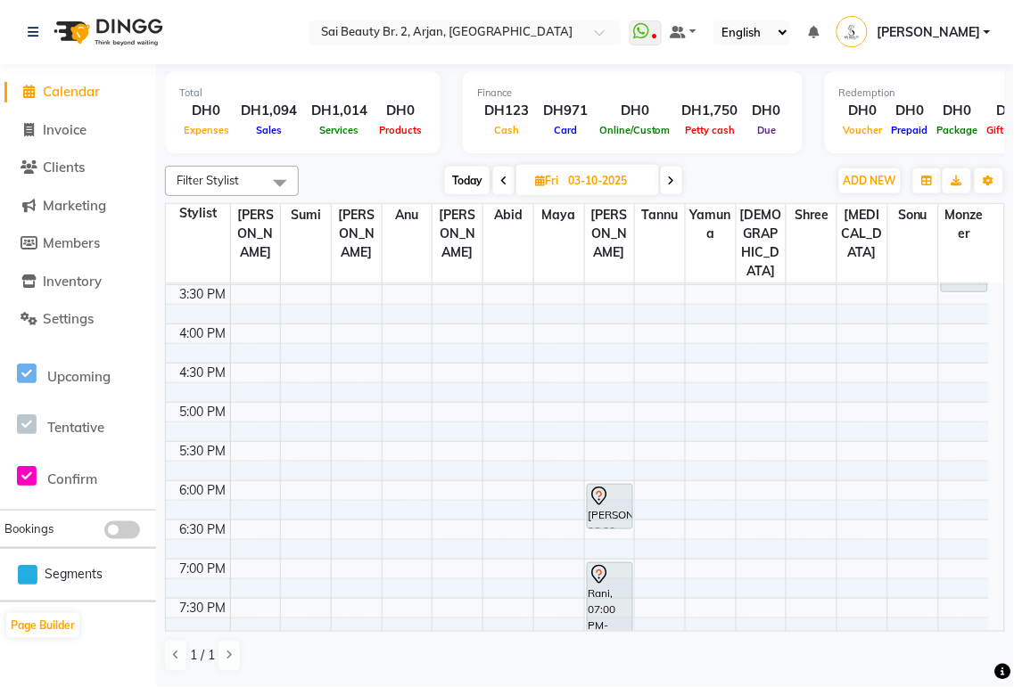
scroll to position [532, 0]
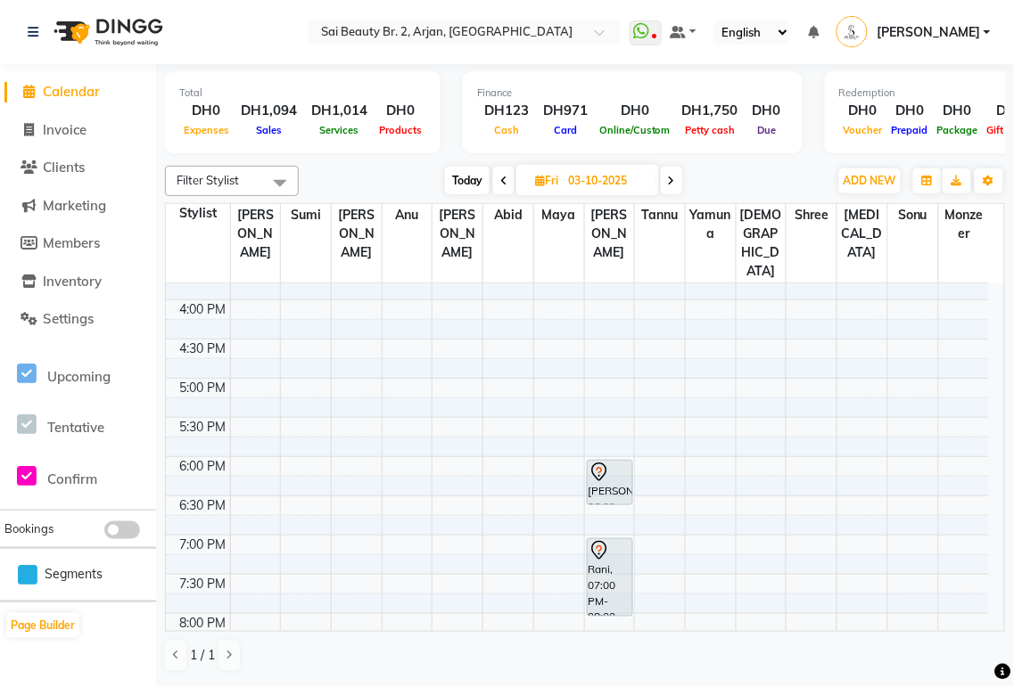
click at [604, 555] on div "Rani, 07:00 PM-08:00 PM, Mani/Pedi(With Gel Color)" at bounding box center [609, 577] width 45 height 77
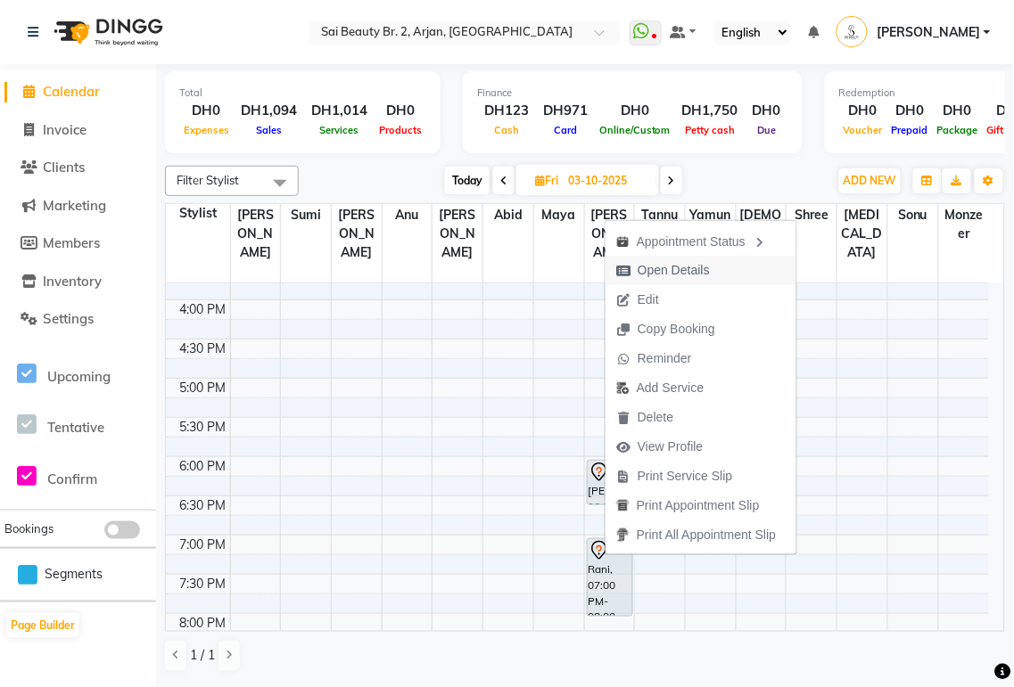
click at [694, 283] on span "Open Details" at bounding box center [662, 270] width 115 height 29
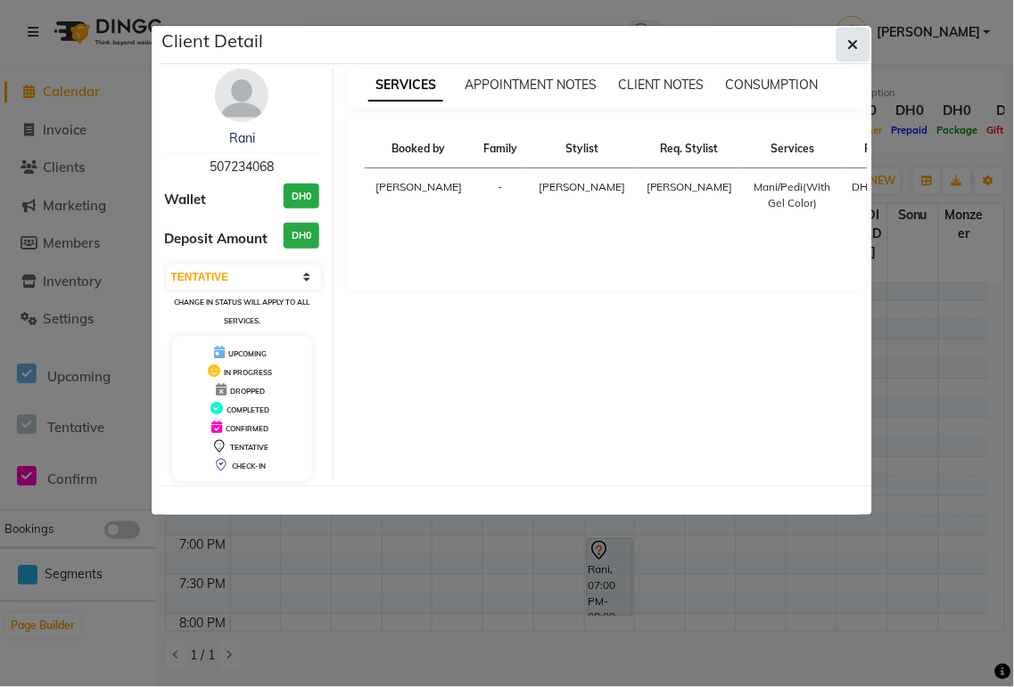
click at [848, 43] on icon "button" at bounding box center [853, 44] width 11 height 14
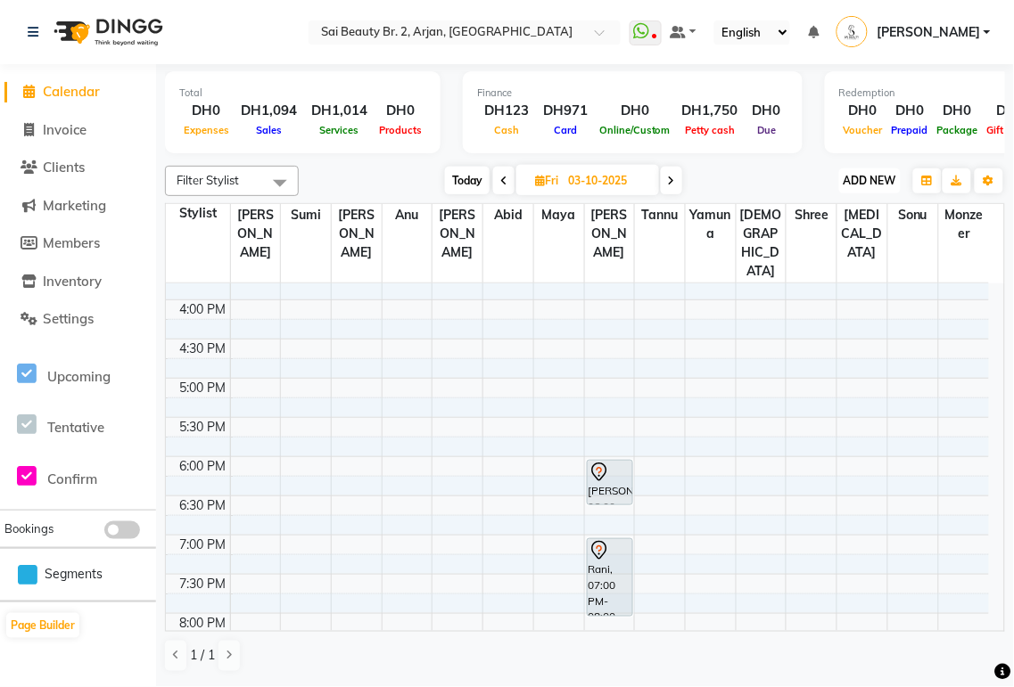
click at [867, 180] on span "ADD NEW" at bounding box center [869, 180] width 53 height 13
click at [839, 212] on button "Add Appointment" at bounding box center [830, 213] width 141 height 23
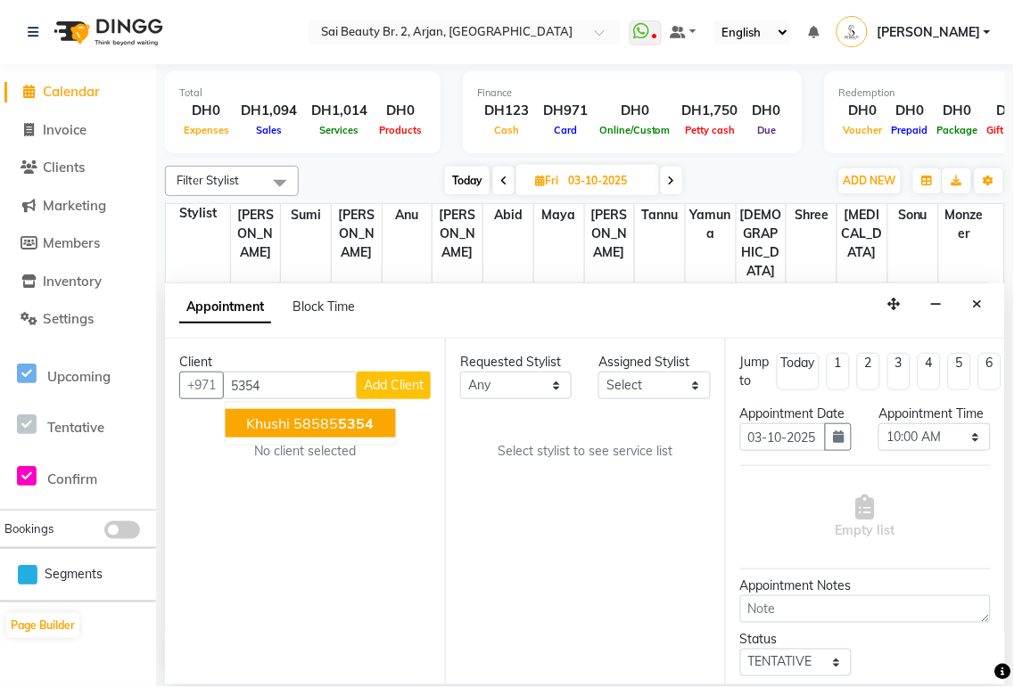
click at [361, 437] on button "khushi 58585 5354" at bounding box center [311, 423] width 170 height 29
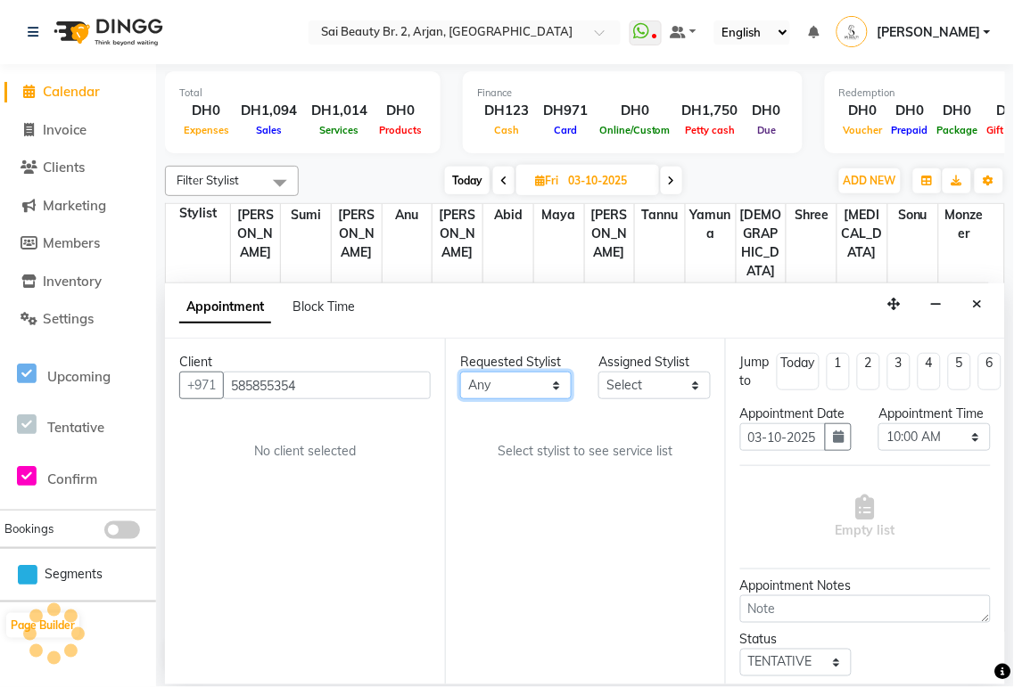
click at [553, 384] on select "Any [PERSON_NAME][MEDICAL_DATA] [PERSON_NAME] [PERSON_NAME] [PERSON_NAME] Gita …" at bounding box center [515, 386] width 111 height 28
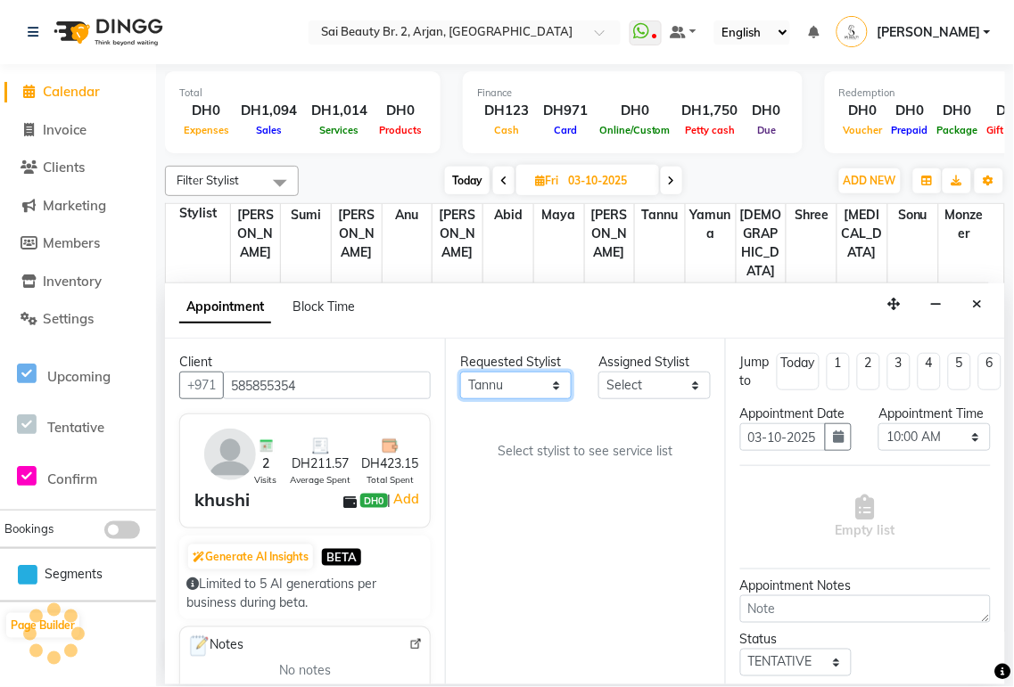
click at [460, 372] on select "Any [PERSON_NAME][MEDICAL_DATA] [PERSON_NAME] [PERSON_NAME] [PERSON_NAME] Gita …" at bounding box center [515, 386] width 111 height 28
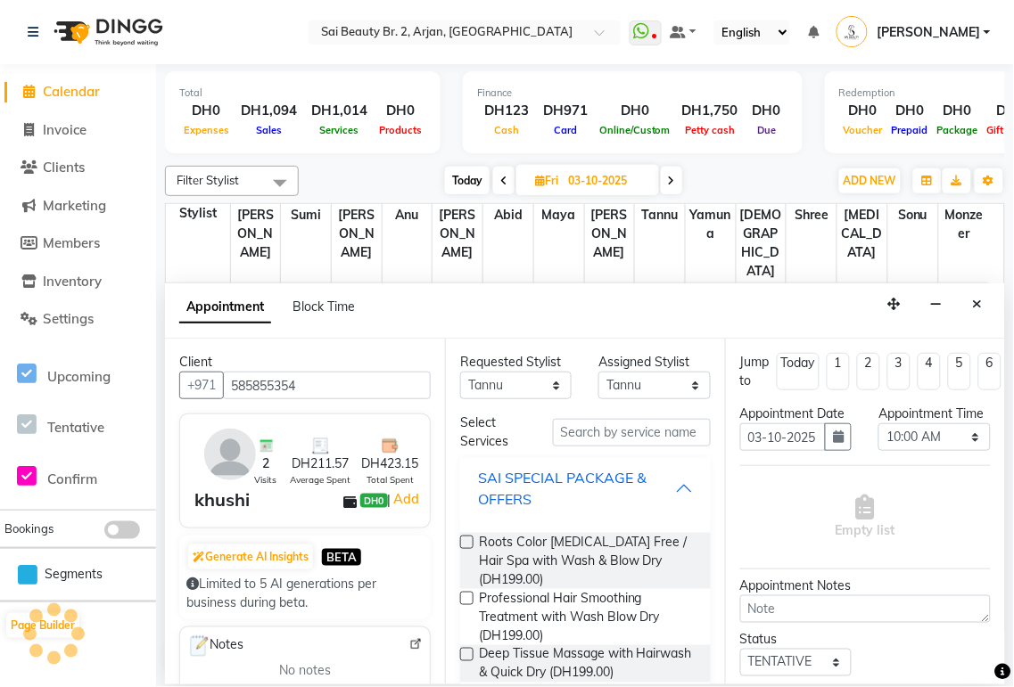
click at [656, 496] on div "SAI SPECIAL PACKAGE & OFFERS" at bounding box center [576, 488] width 197 height 43
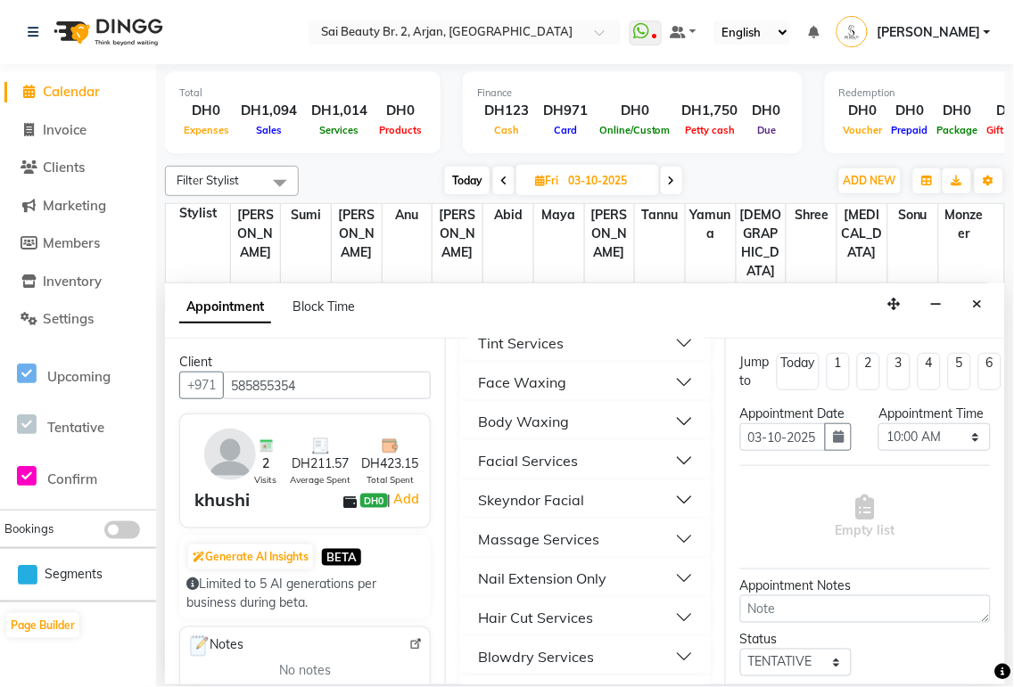
scroll to position [211, 0]
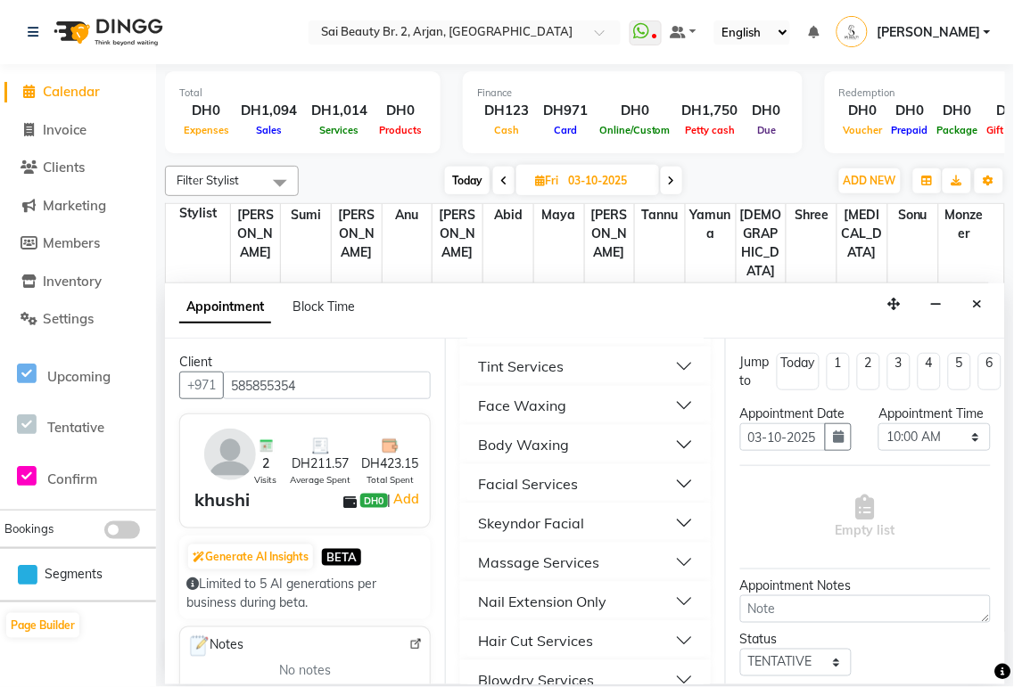
click at [666, 448] on button "Body Waxing" at bounding box center [585, 445] width 236 height 32
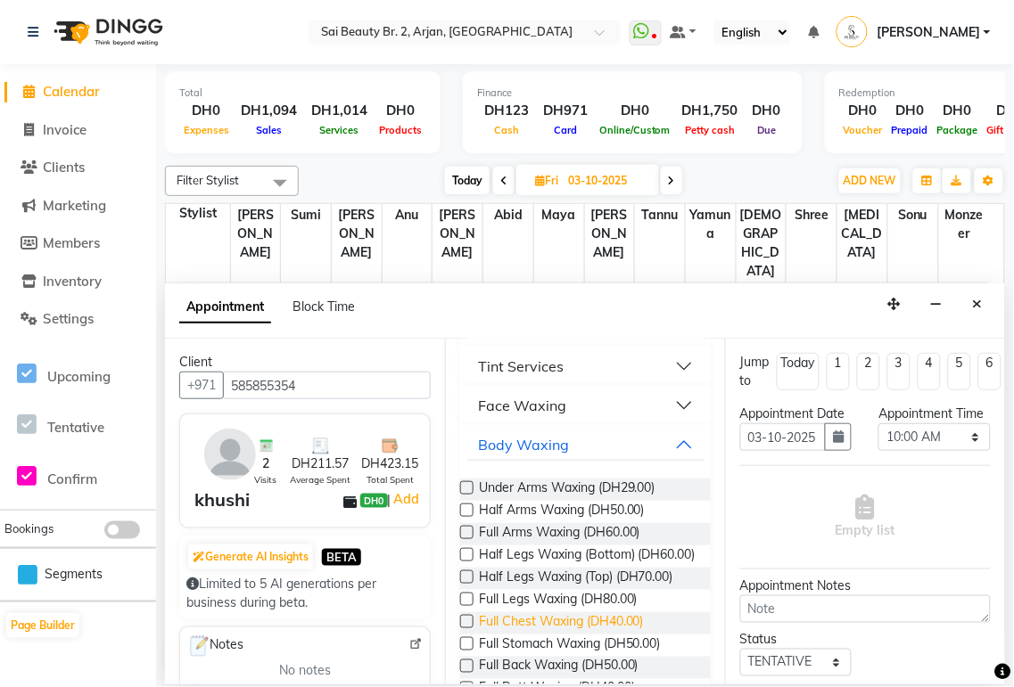
click at [595, 634] on span "Full Chest Waxing (DH40.00)" at bounding box center [561, 623] width 165 height 22
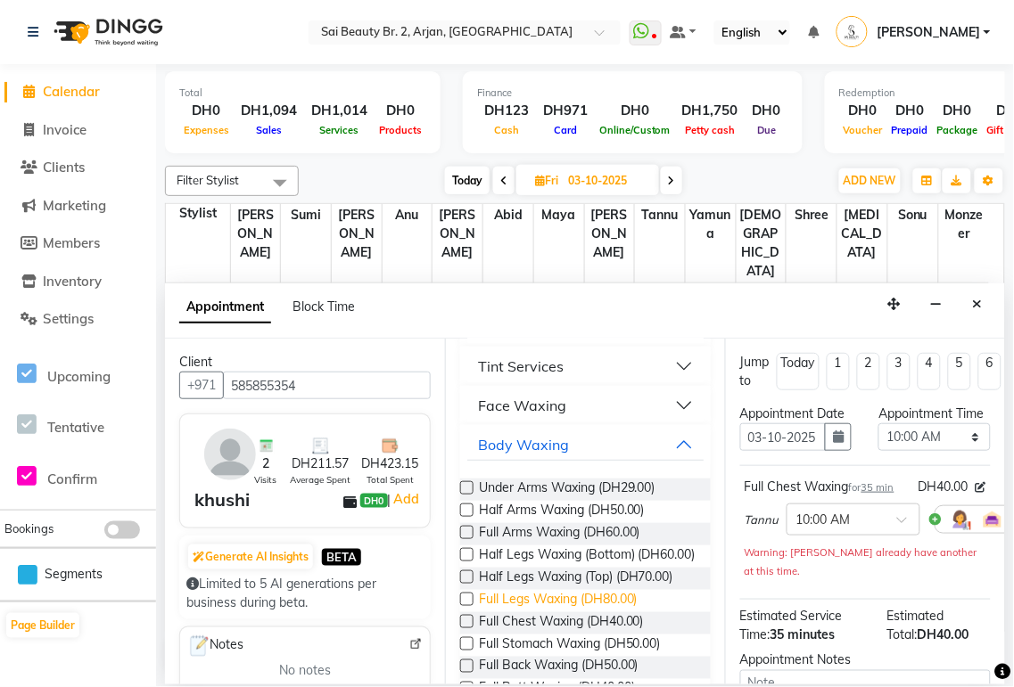
click at [546, 609] on span "Full Legs Waxing (DH80.00)" at bounding box center [558, 601] width 159 height 22
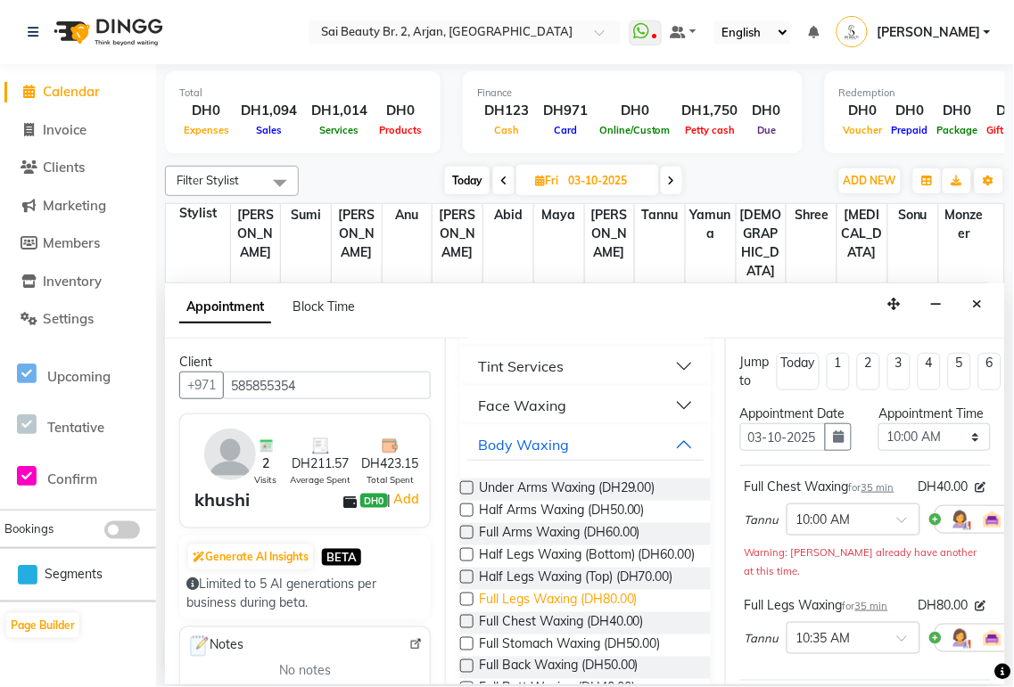
scroll to position [0, 118]
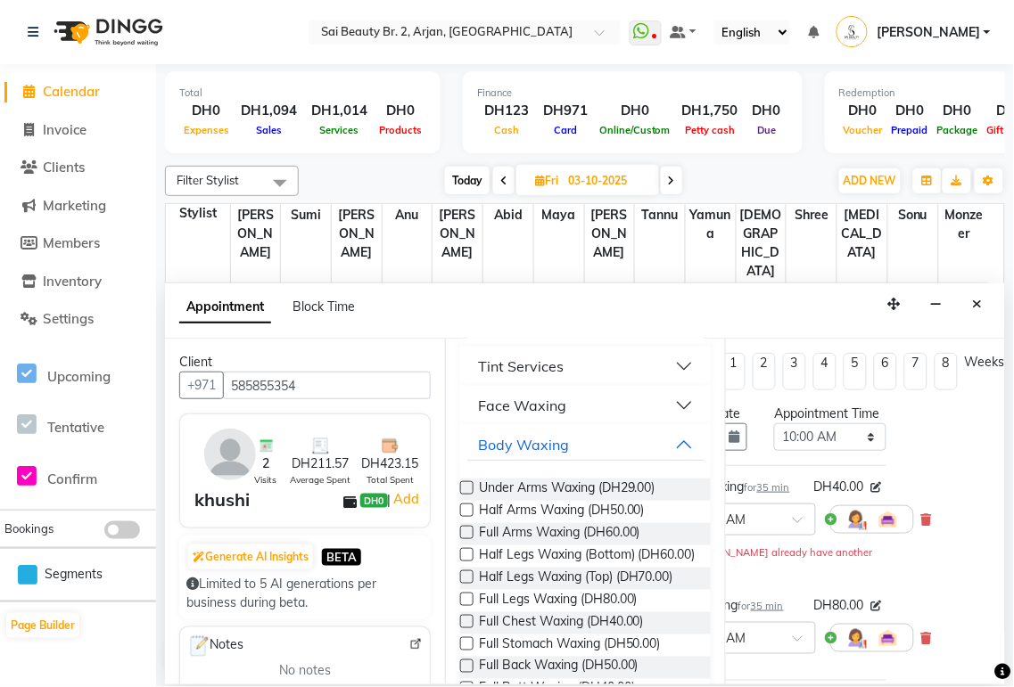
click at [936, 565] on div "Jump to Today 1 2 3 4 5 6 7 8 Weeks Appointment Date 03-10-2025 Appointment Tim…" at bounding box center [865, 512] width 280 height 346
click at [921, 526] on icon at bounding box center [926, 519] width 11 height 12
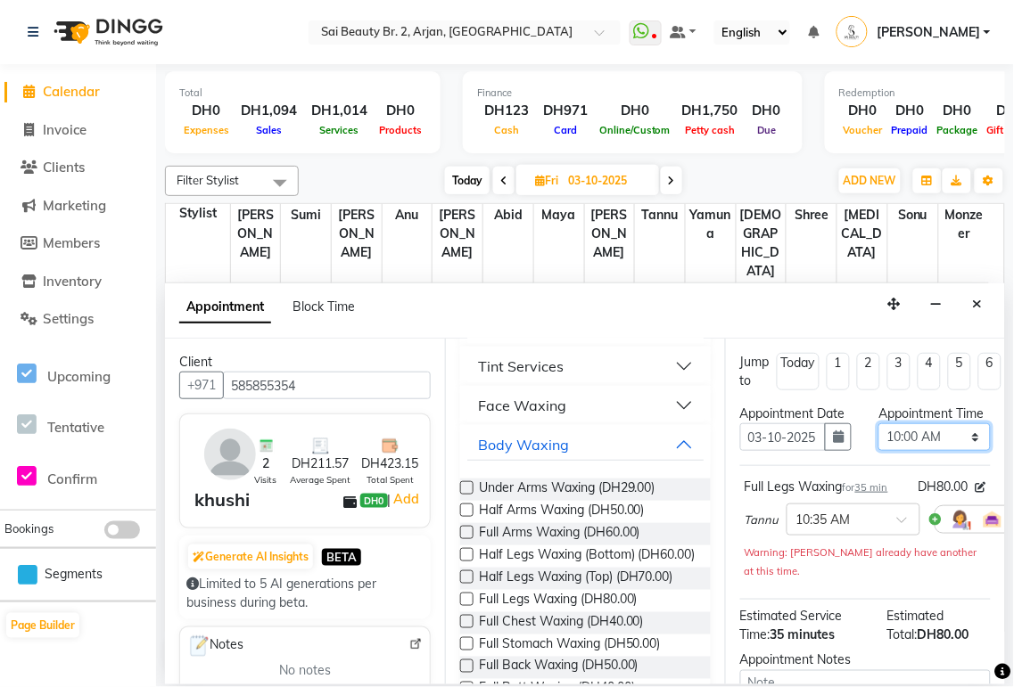
click at [957, 451] on select "Select 10:00 AM 10:05 AM 10:10 AM 10:15 AM 10:20 AM 10:25 AM 10:30 AM 10:35 AM …" at bounding box center [933, 437] width 111 height 28
click at [878, 441] on select "Select 10:00 AM 10:05 AM 10:10 AM 10:15 AM 10:20 AM 10:25 AM 10:30 AM 10:35 AM …" at bounding box center [933, 437] width 111 height 28
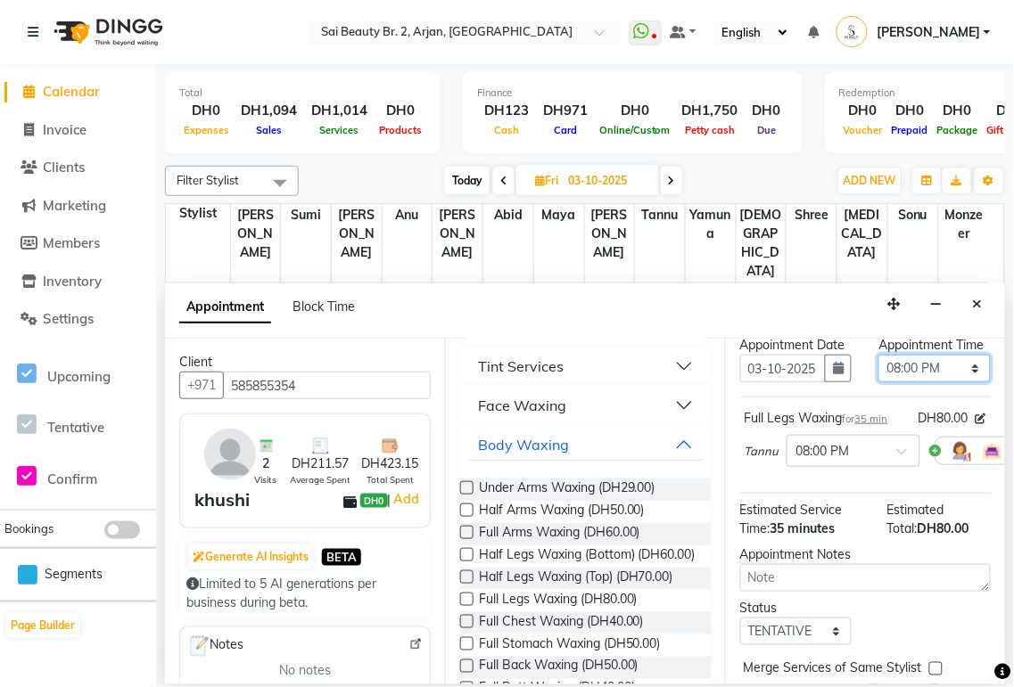
scroll to position [209, 0]
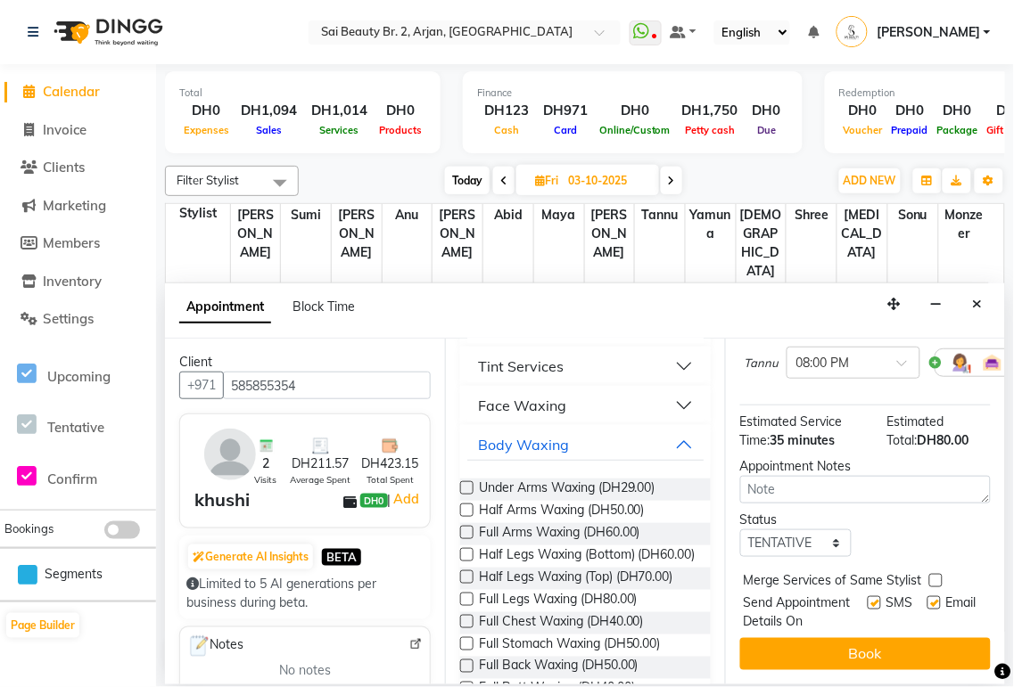
click at [936, 574] on label at bounding box center [935, 580] width 13 height 13
click at [936, 577] on input "checkbox" at bounding box center [935, 583] width 12 height 12
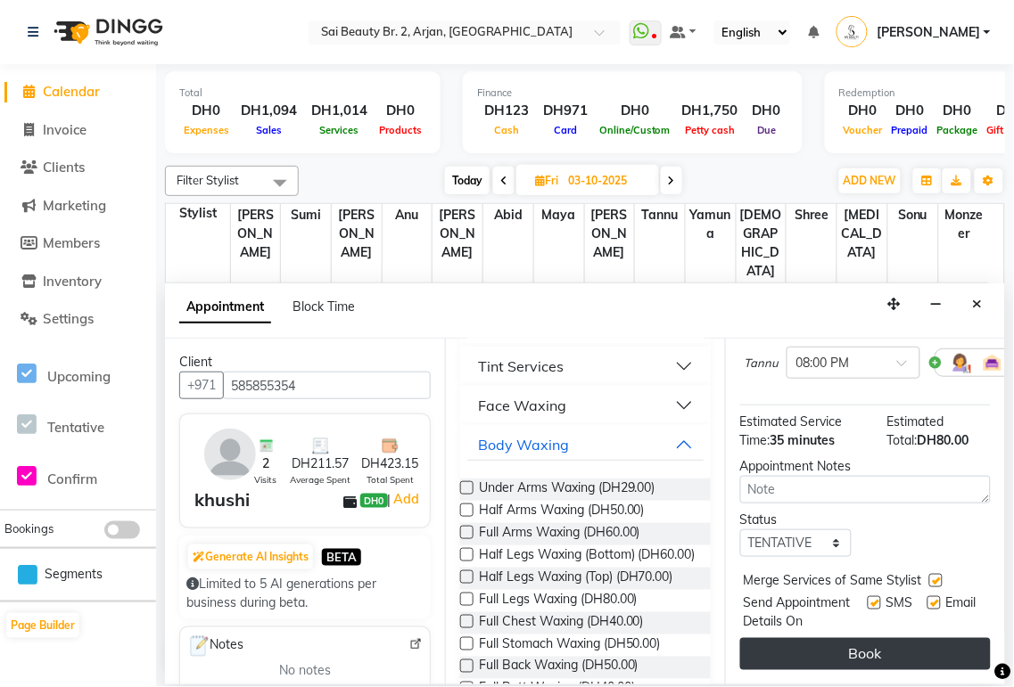
click at [916, 648] on button "Book" at bounding box center [865, 654] width 250 height 32
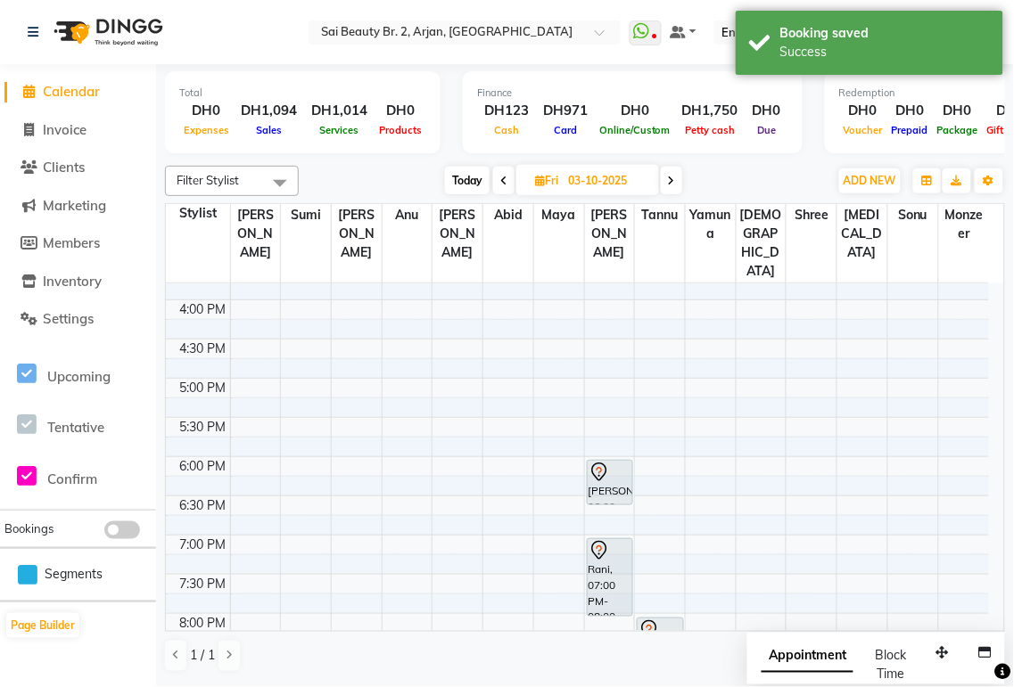
click at [800, 657] on span "Appointment" at bounding box center [807, 657] width 92 height 32
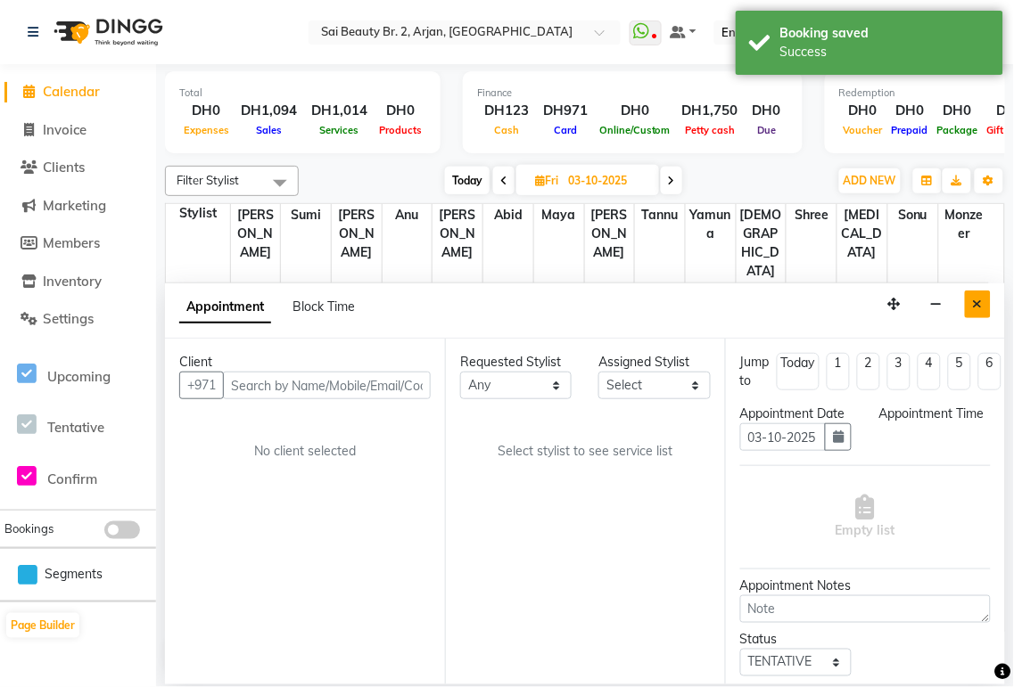
click at [982, 308] on icon "Close" at bounding box center [978, 304] width 10 height 12
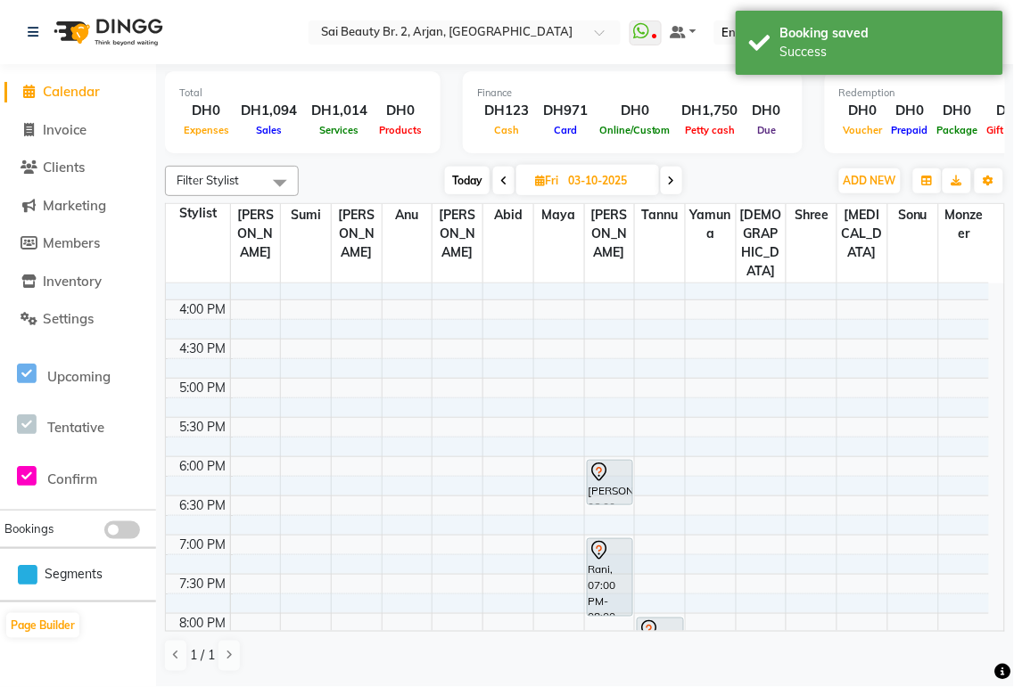
click at [467, 185] on span "Today" at bounding box center [467, 181] width 45 height 28
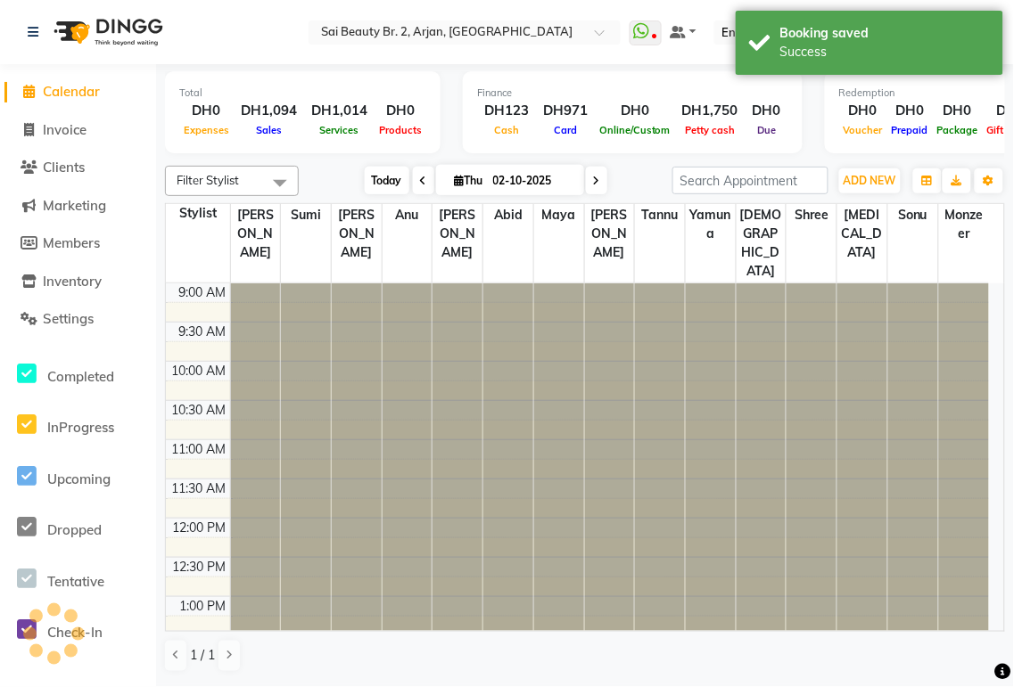
scroll to position [717, 0]
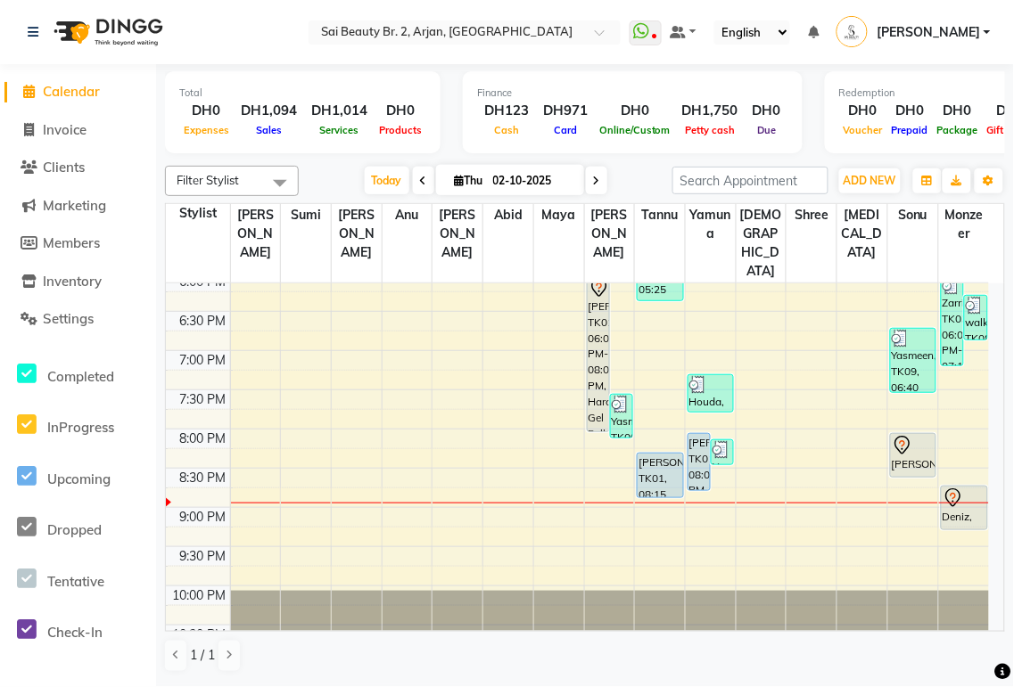
click at [597, 181] on span at bounding box center [596, 181] width 21 height 28
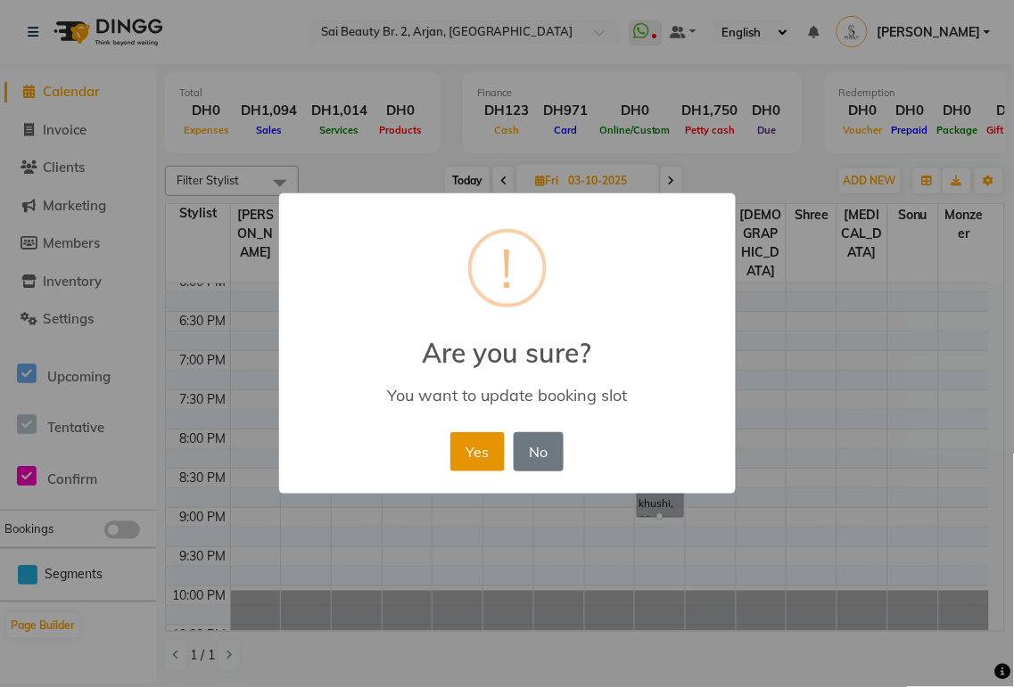
click at [484, 461] on button "Yes" at bounding box center [477, 451] width 54 height 39
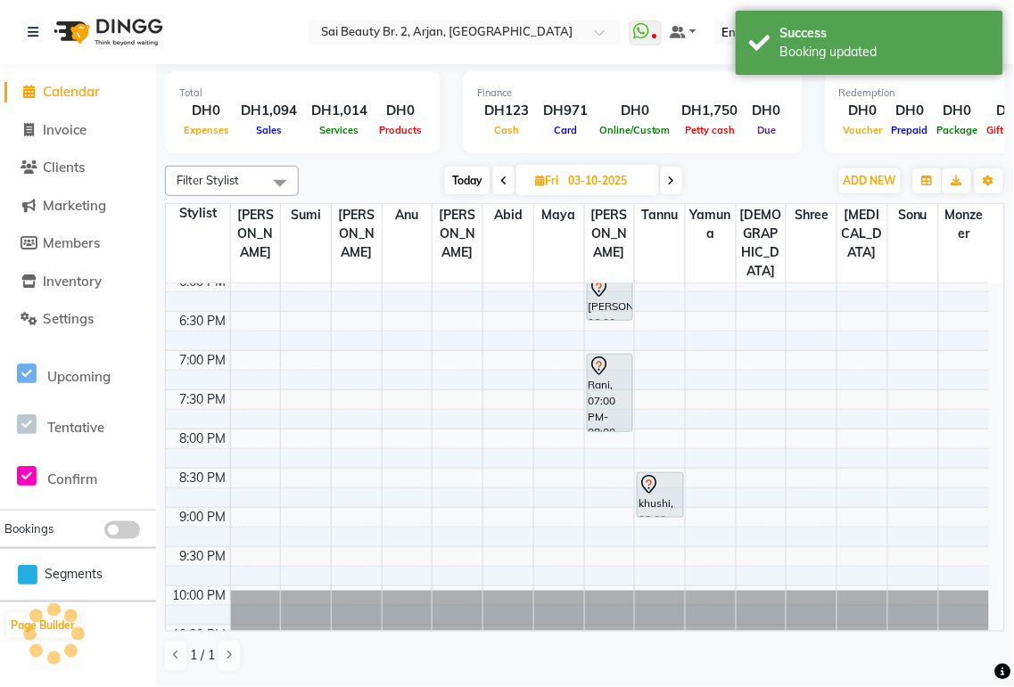
click at [460, 192] on span "Today" at bounding box center [467, 181] width 45 height 28
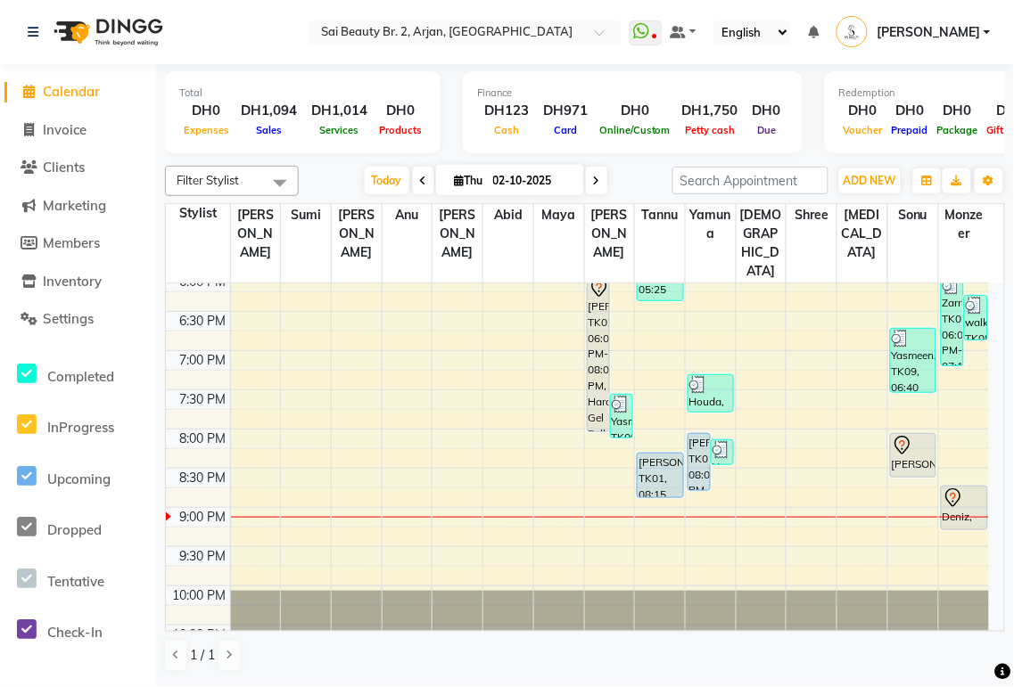
click at [587, 303] on div "Sophie, TK01, 06:00 PM-08:00 PM, Hard Gel Full Set" at bounding box center [597, 353] width 21 height 155
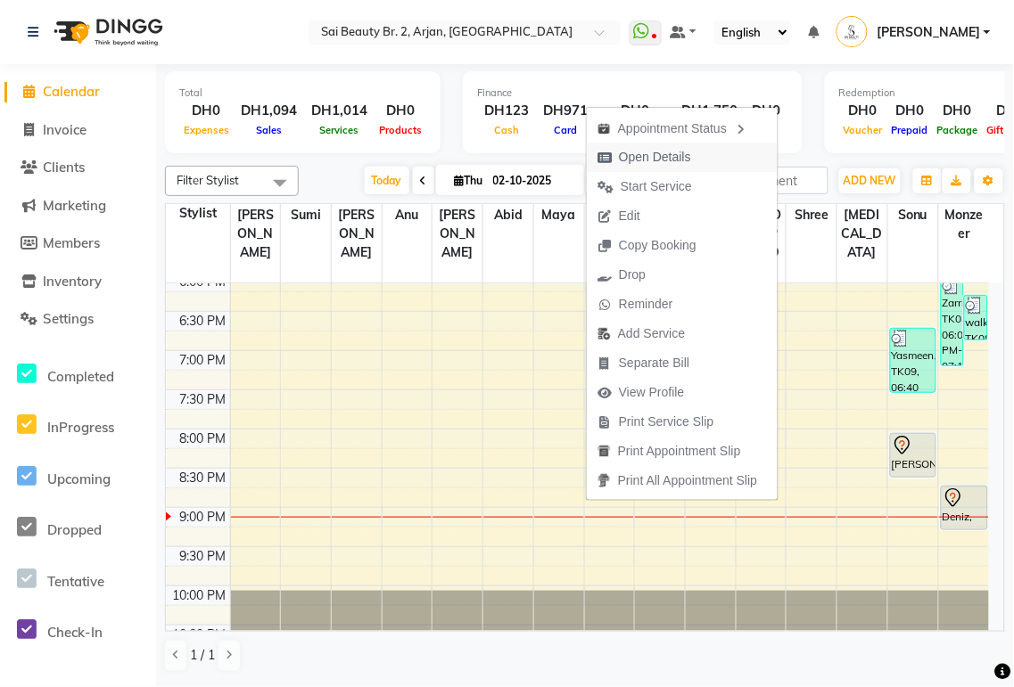
click at [674, 157] on span "Open Details" at bounding box center [655, 157] width 72 height 19
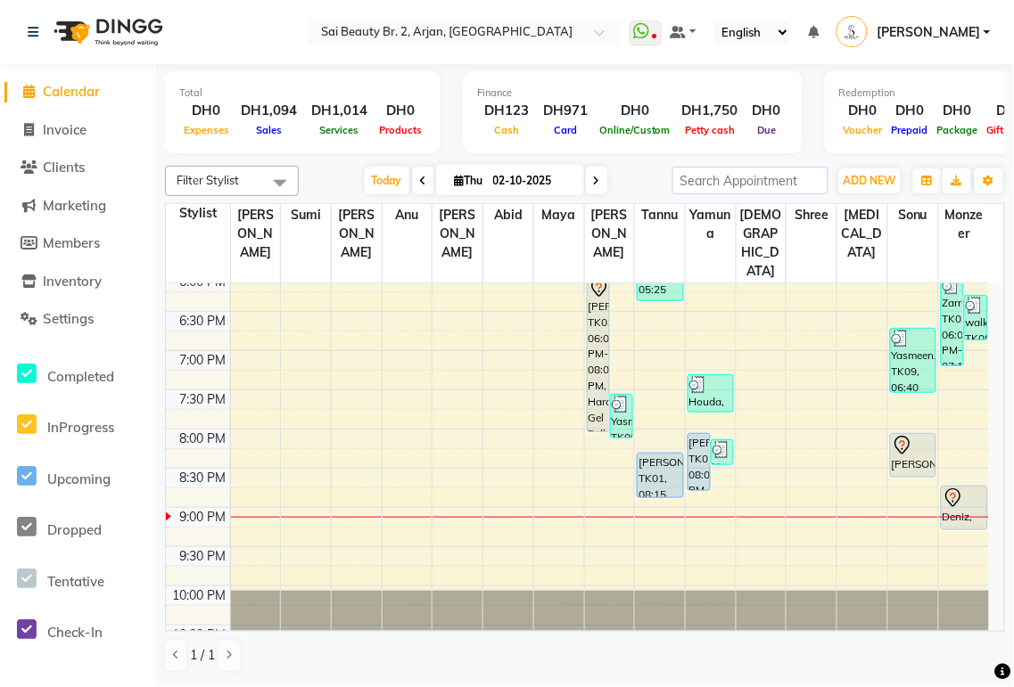
click at [587, 300] on div "Sophie, TK01, 06:00 PM-08:00 PM, Hard Gel Full Set" at bounding box center [597, 353] width 21 height 155
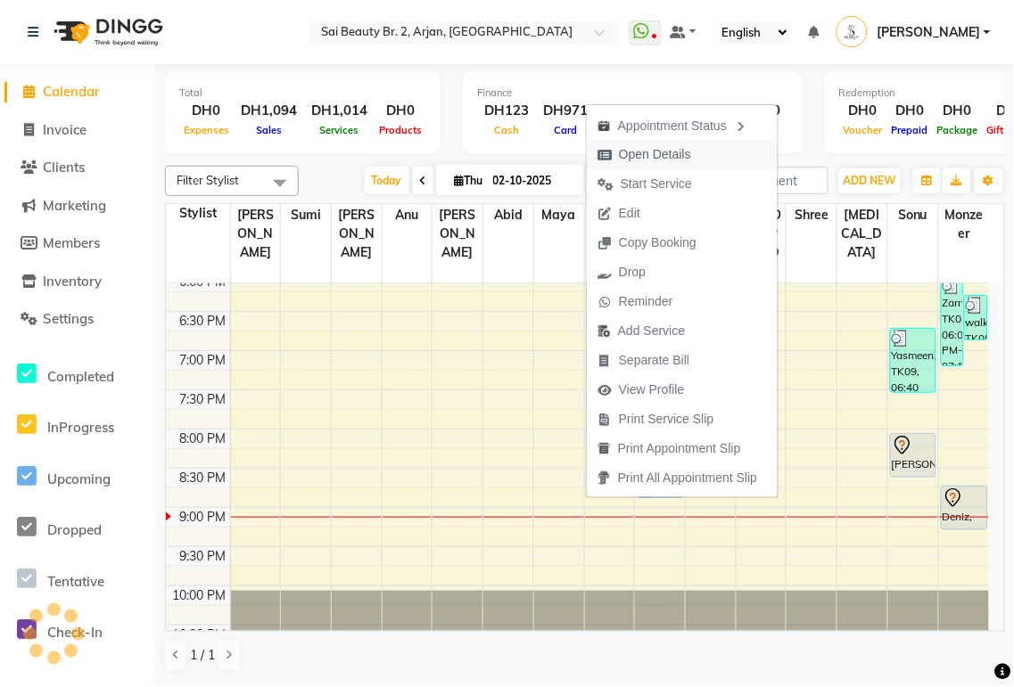
click at [677, 159] on span "Open Details" at bounding box center [655, 154] width 72 height 19
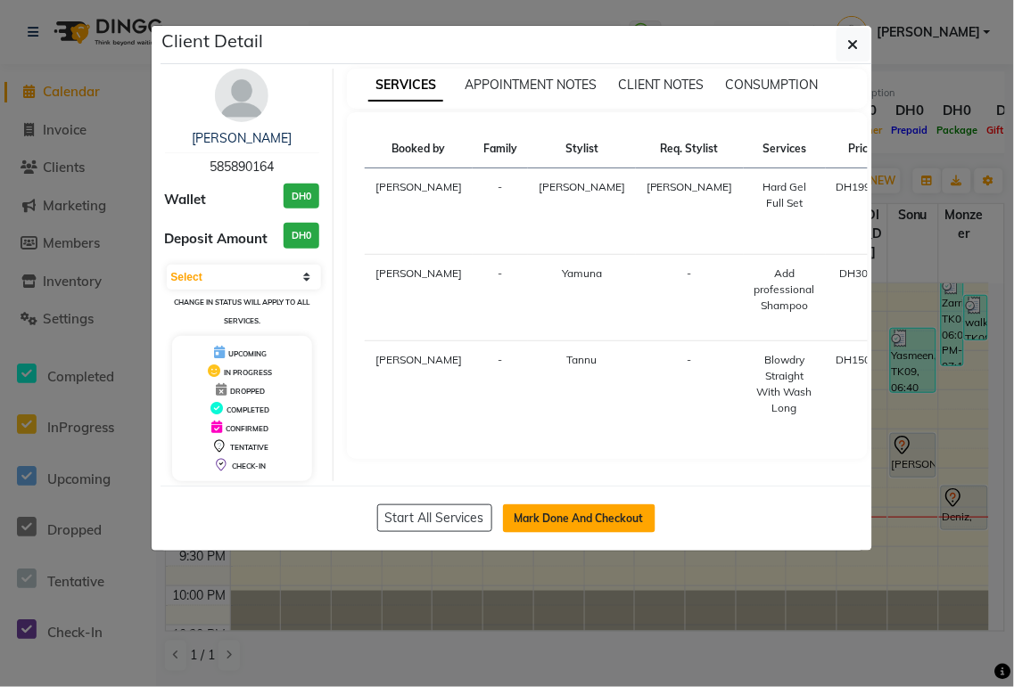
click at [613, 519] on button "Mark Done And Checkout" at bounding box center [579, 519] width 152 height 29
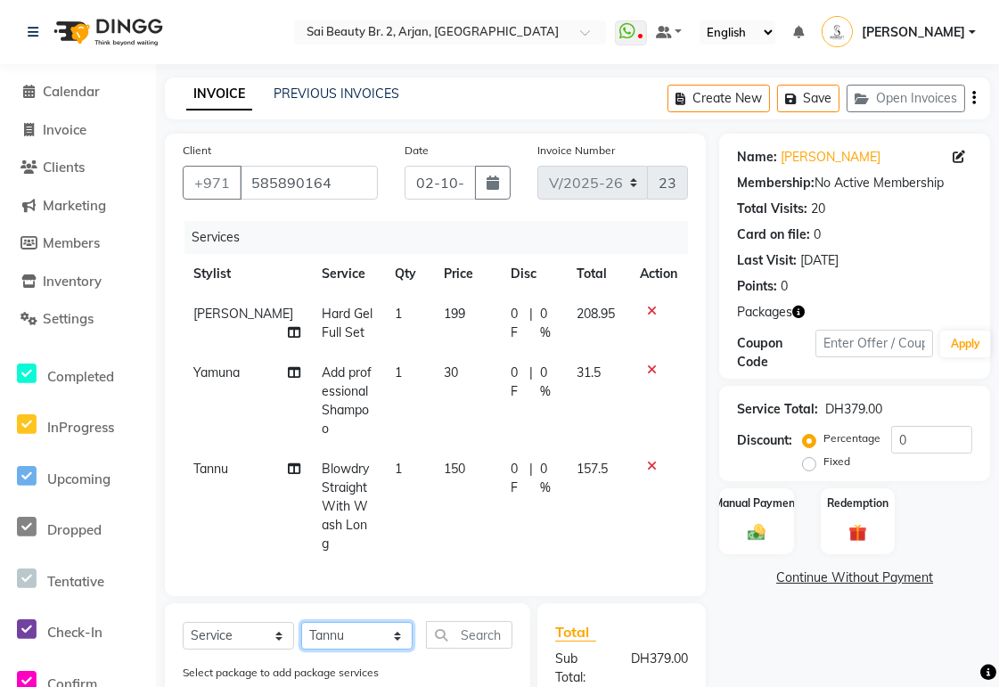
click at [398, 622] on select "Select Stylist Abid Alora Anu Ashmita Ausha Diksha Gita Komal Maya monzeer Shre…" at bounding box center [356, 636] width 111 height 28
click at [301, 622] on select "Select Stylist Abid Alora Anu Ashmita Ausha Diksha Gita Komal Maya monzeer Shre…" at bounding box center [356, 636] width 111 height 28
click at [467, 621] on input "text" at bounding box center [469, 635] width 86 height 28
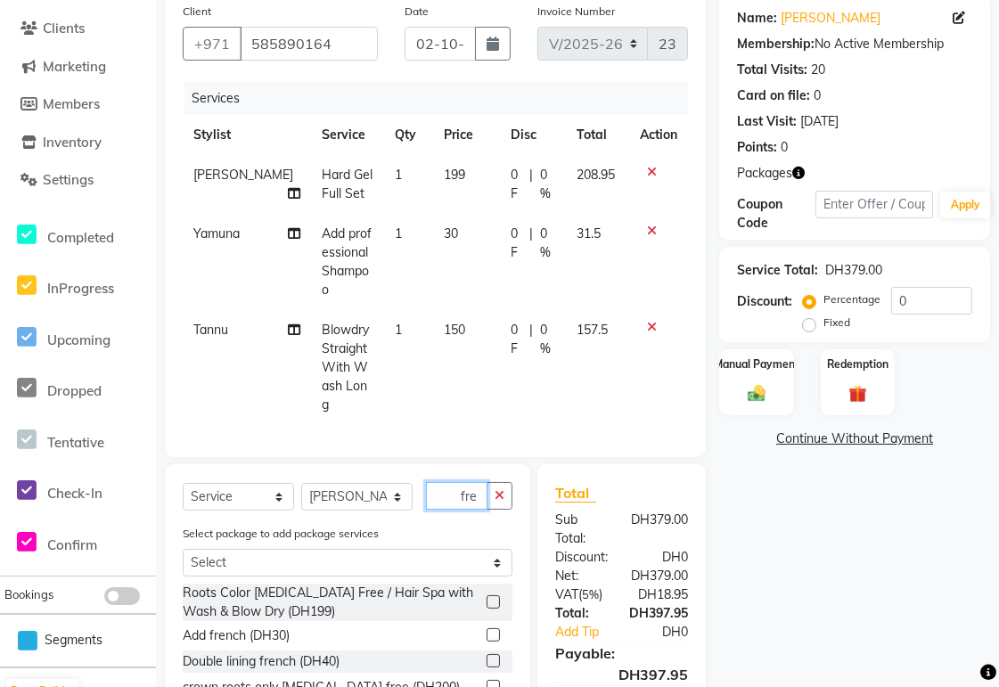
scroll to position [243, 0]
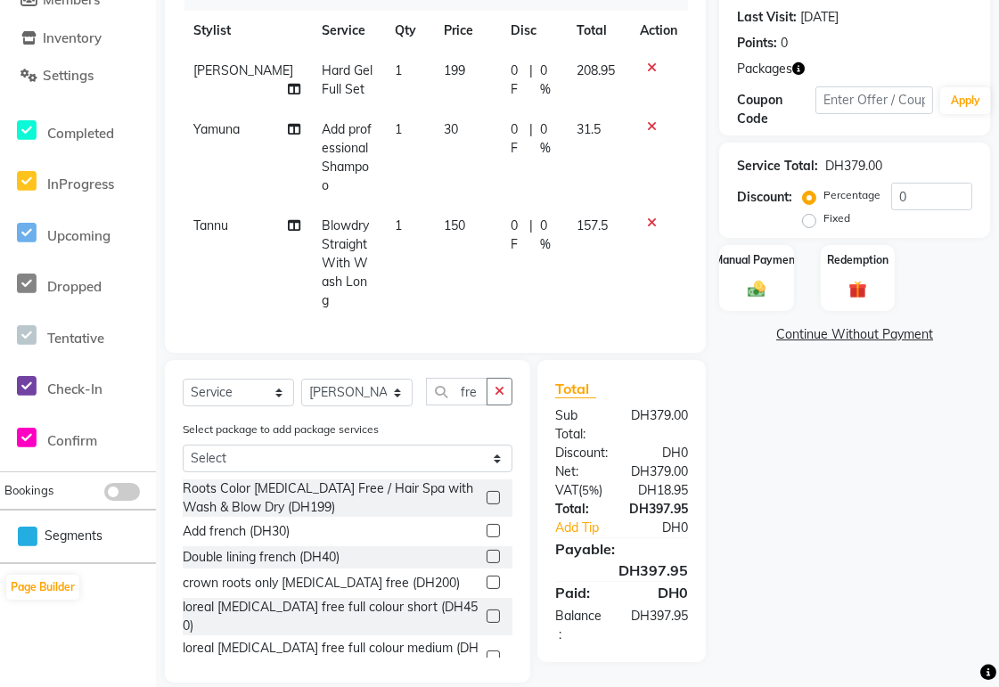
click at [487, 524] on label at bounding box center [493, 530] width 13 height 13
click at [487, 526] on input "checkbox" at bounding box center [493, 532] width 12 height 12
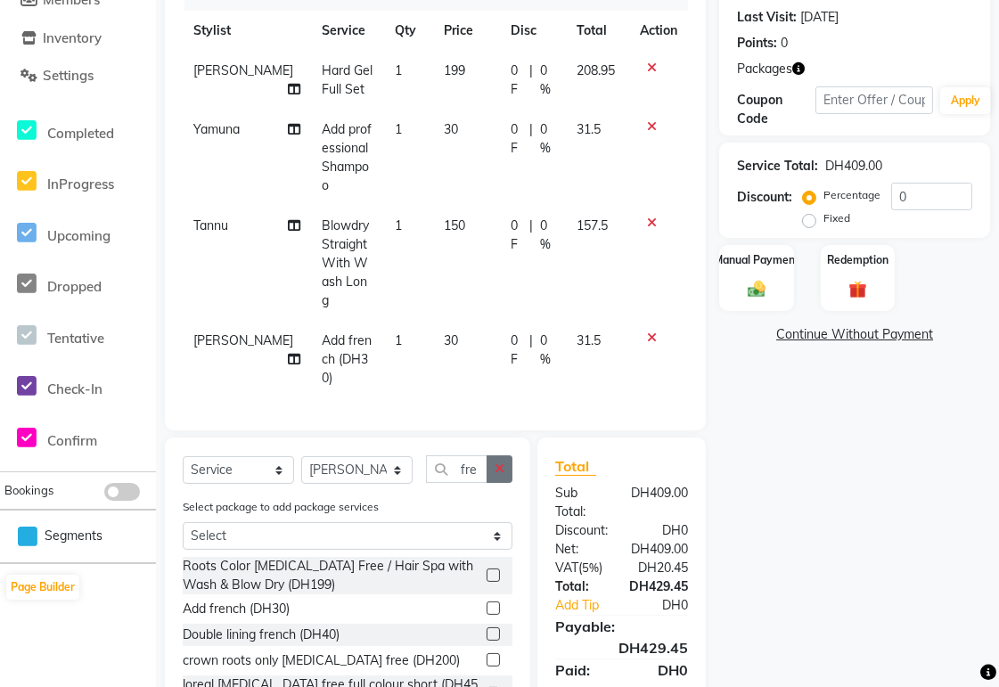
click at [503, 463] on icon "button" at bounding box center [500, 469] width 10 height 12
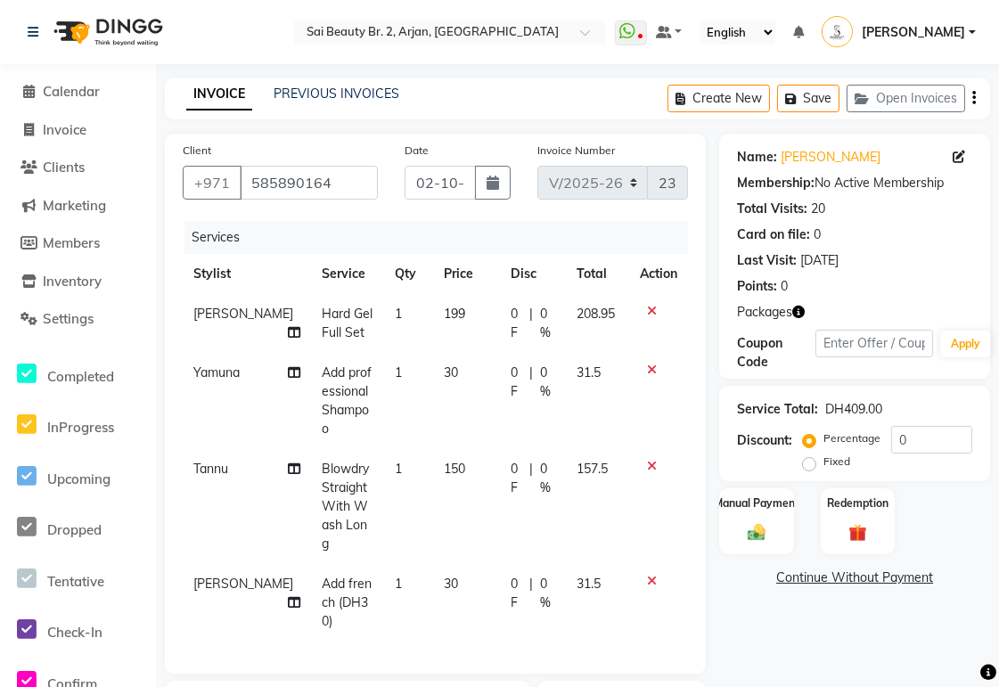
scroll to position [301, 0]
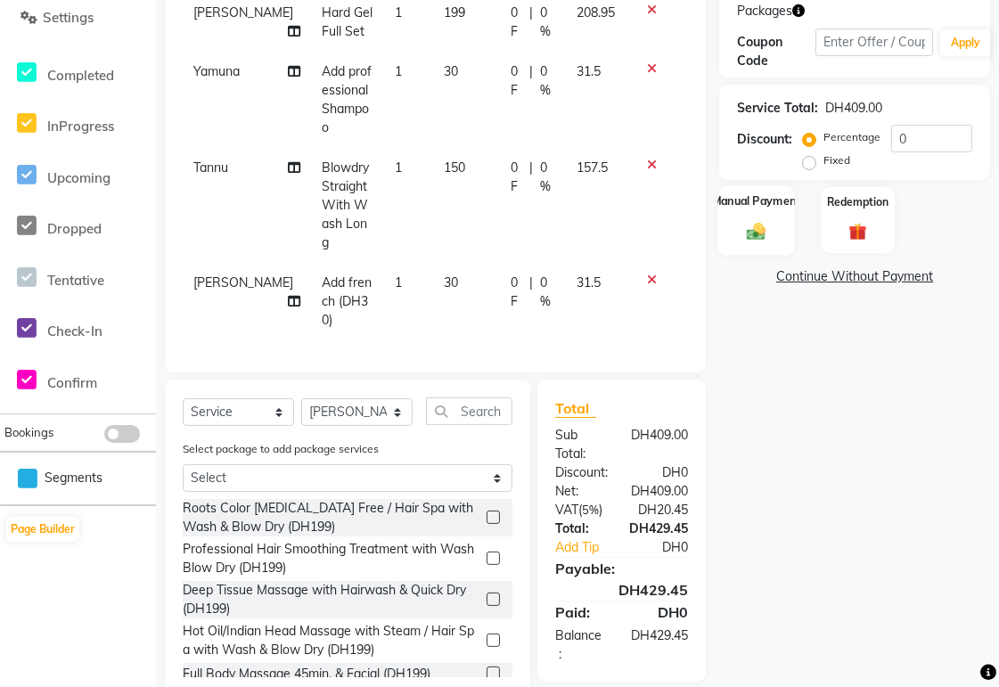
click at [764, 236] on img at bounding box center [757, 231] width 30 height 21
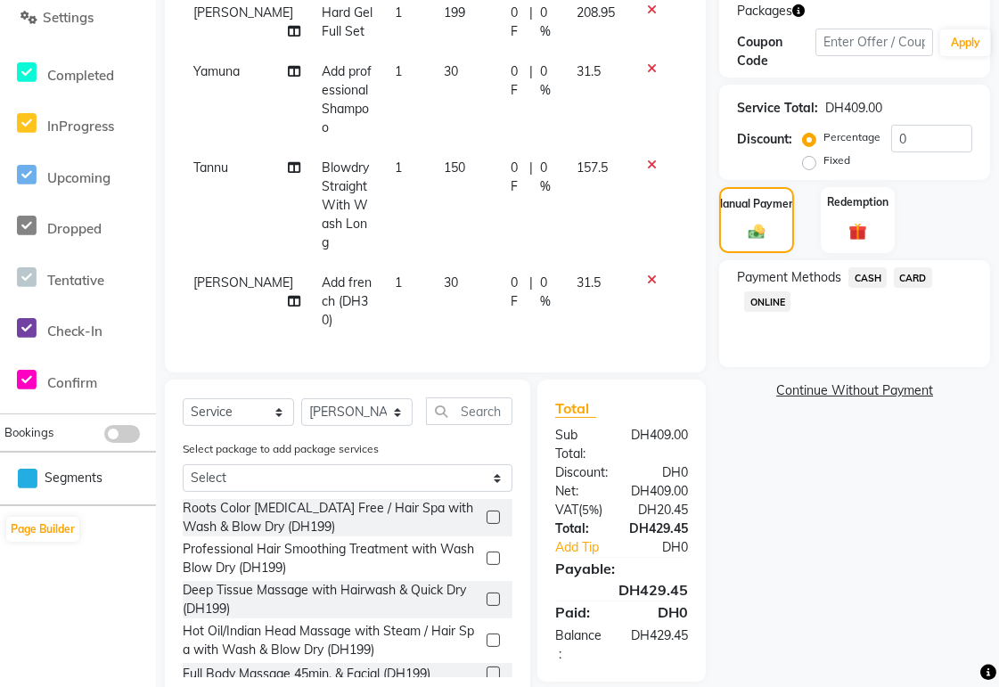
click at [922, 282] on span "CARD" at bounding box center [913, 277] width 38 height 21
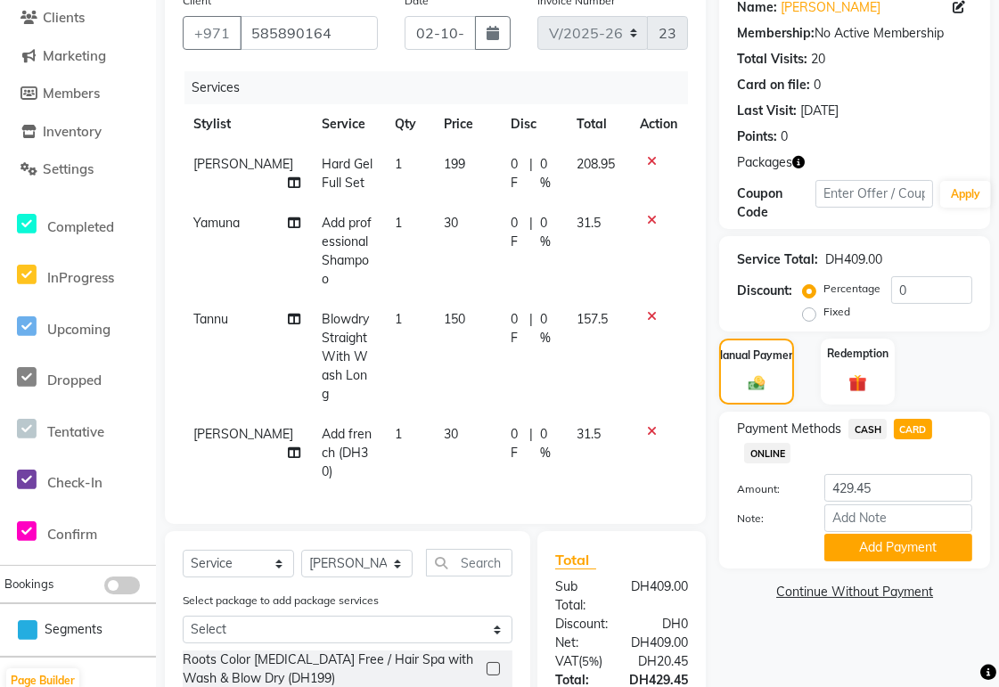
scroll to position [152, 0]
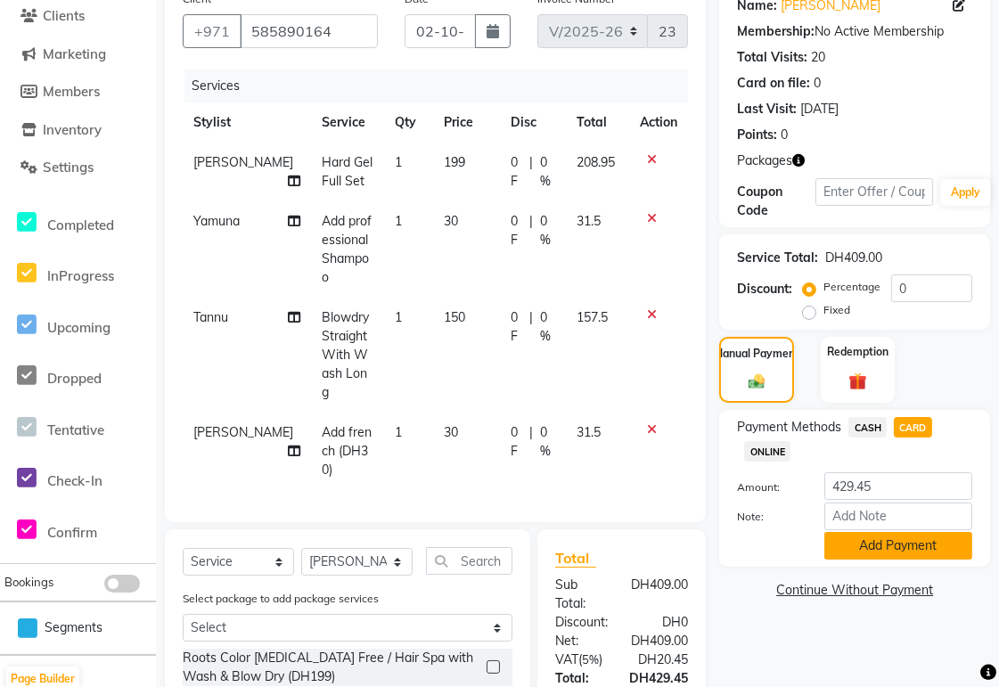
click at [940, 545] on button "Add Payment" at bounding box center [899, 546] width 148 height 28
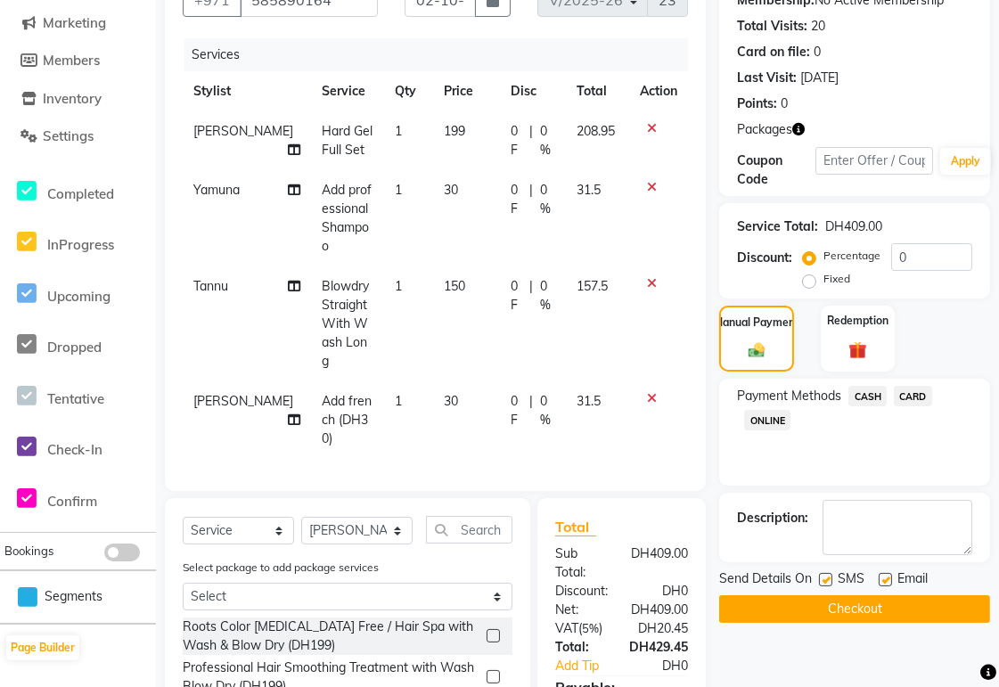
scroll to position [337, 0]
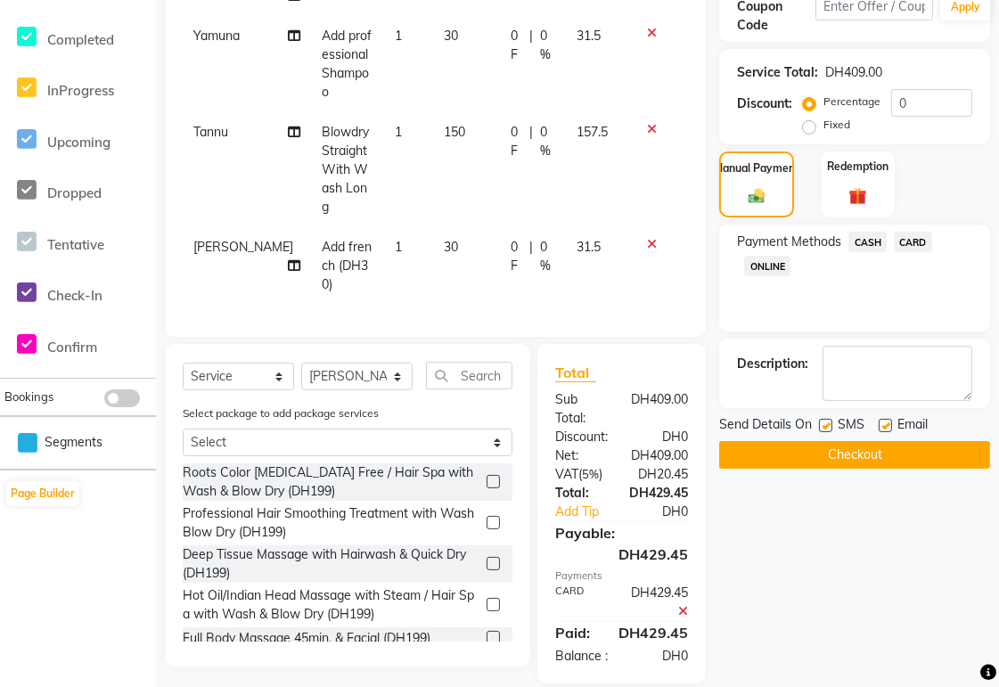
click at [910, 461] on button "Checkout" at bounding box center [854, 455] width 271 height 28
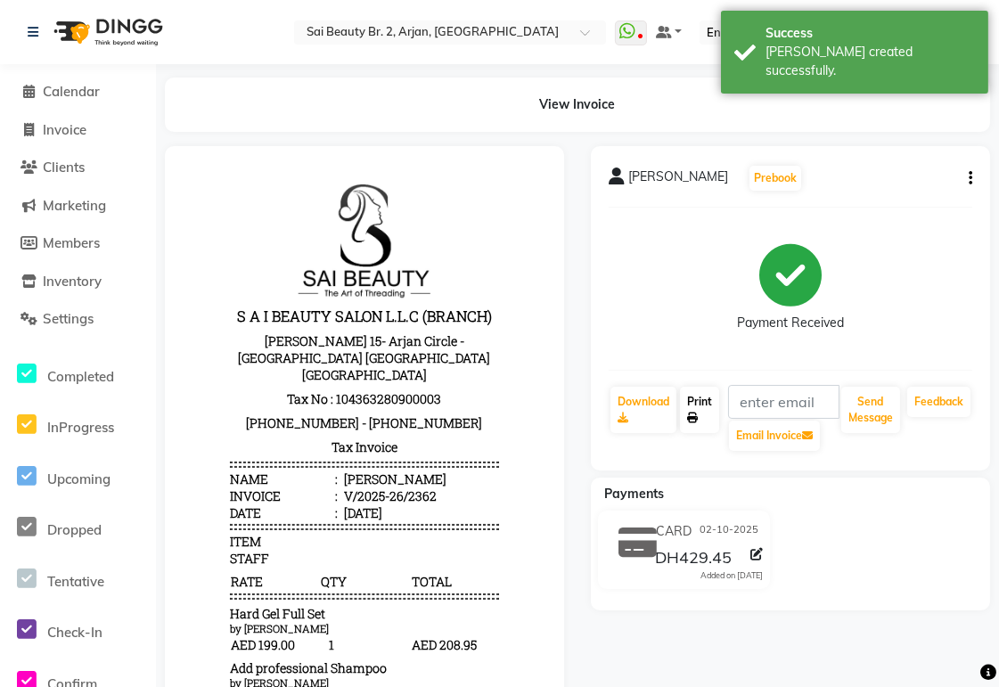
click at [700, 415] on link "Print" at bounding box center [699, 410] width 39 height 46
click at [67, 94] on span "Calendar" at bounding box center [71, 91] width 57 height 17
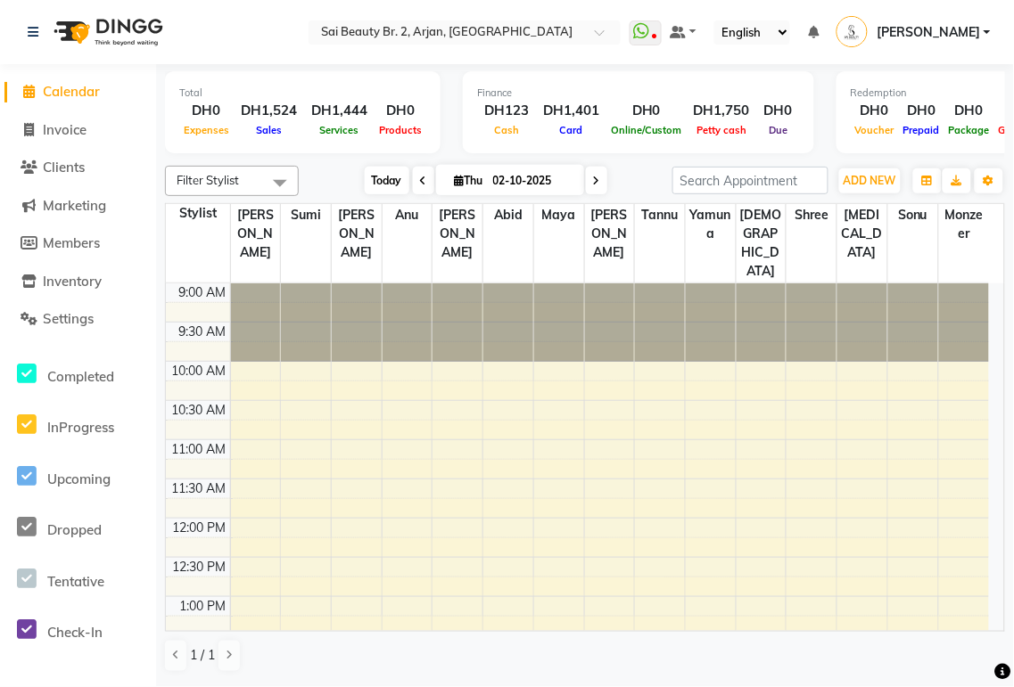
click at [374, 181] on span "Today" at bounding box center [387, 181] width 45 height 28
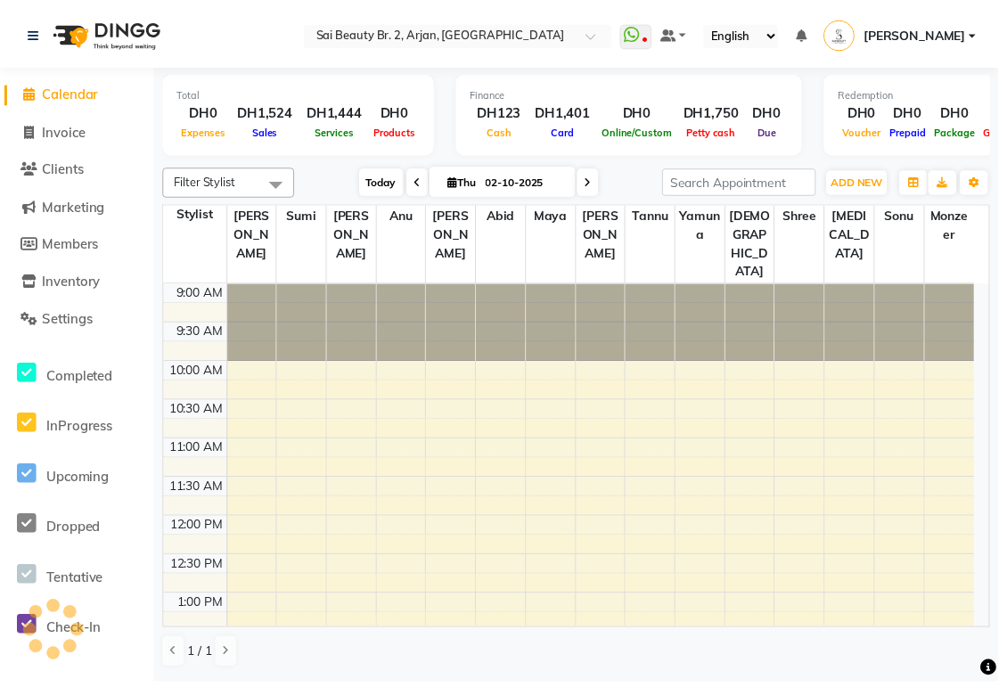
scroll to position [717, 0]
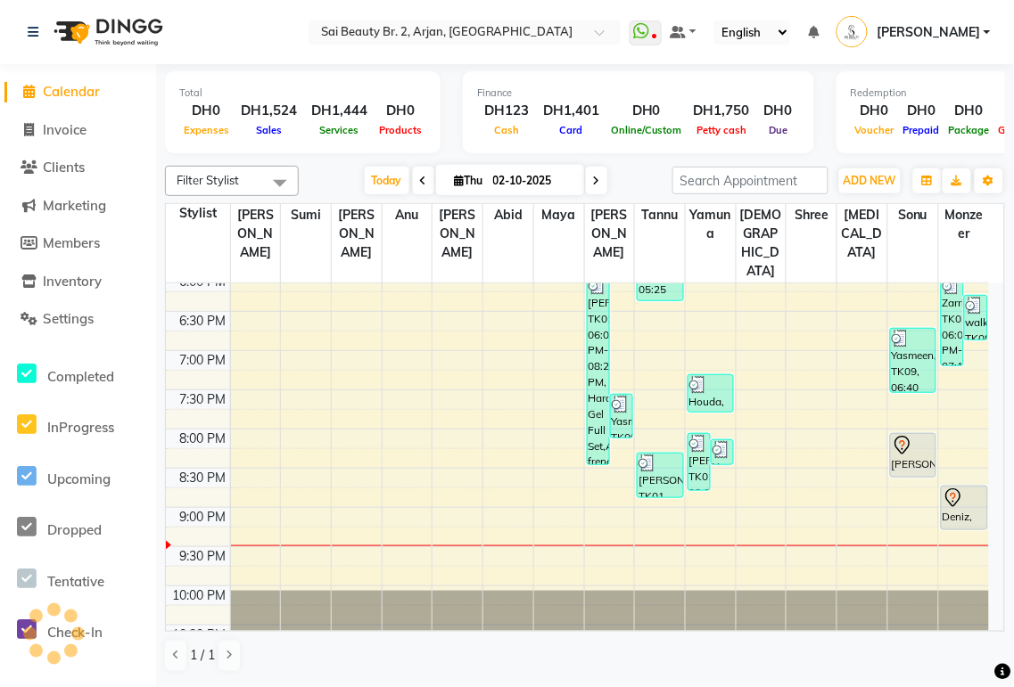
click at [965, 487] on div "Deniz, TK12, 08:40 PM-09:15 PM, Blowdry Iron & Curls Without Wash Medium" at bounding box center [963, 508] width 45 height 43
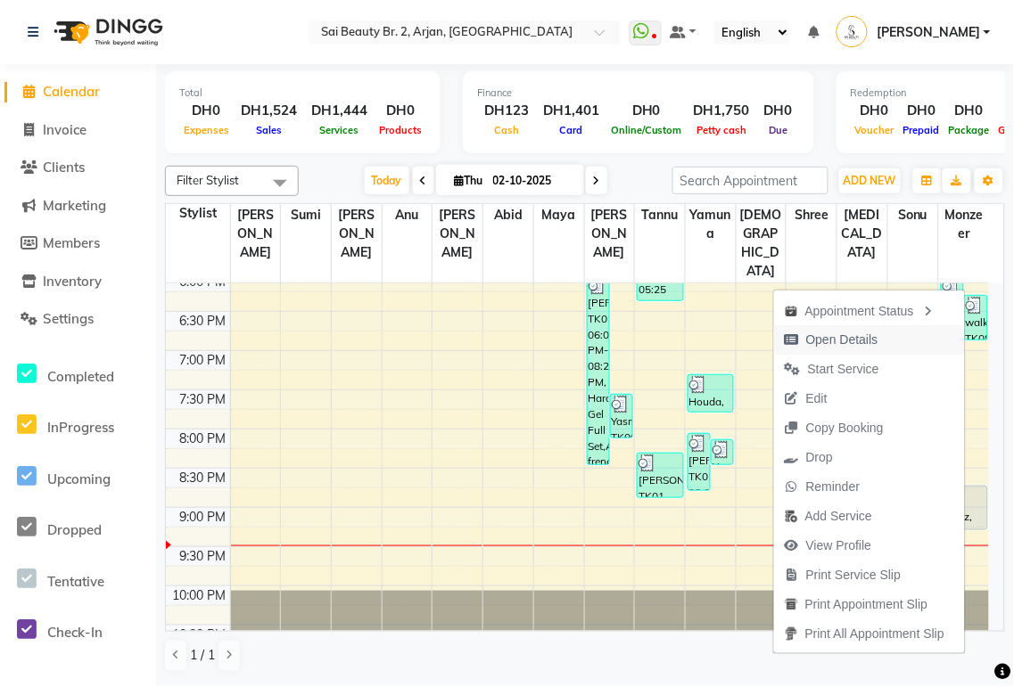
click at [831, 339] on span "Open Details" at bounding box center [842, 340] width 72 height 19
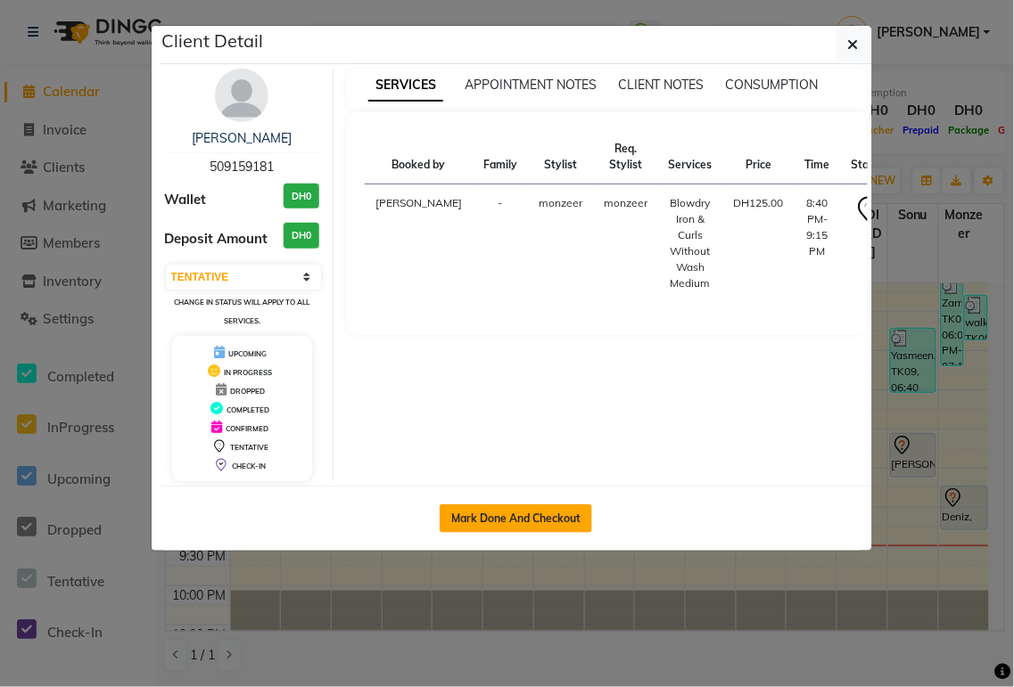
click at [523, 515] on button "Mark Done And Checkout" at bounding box center [515, 519] width 152 height 29
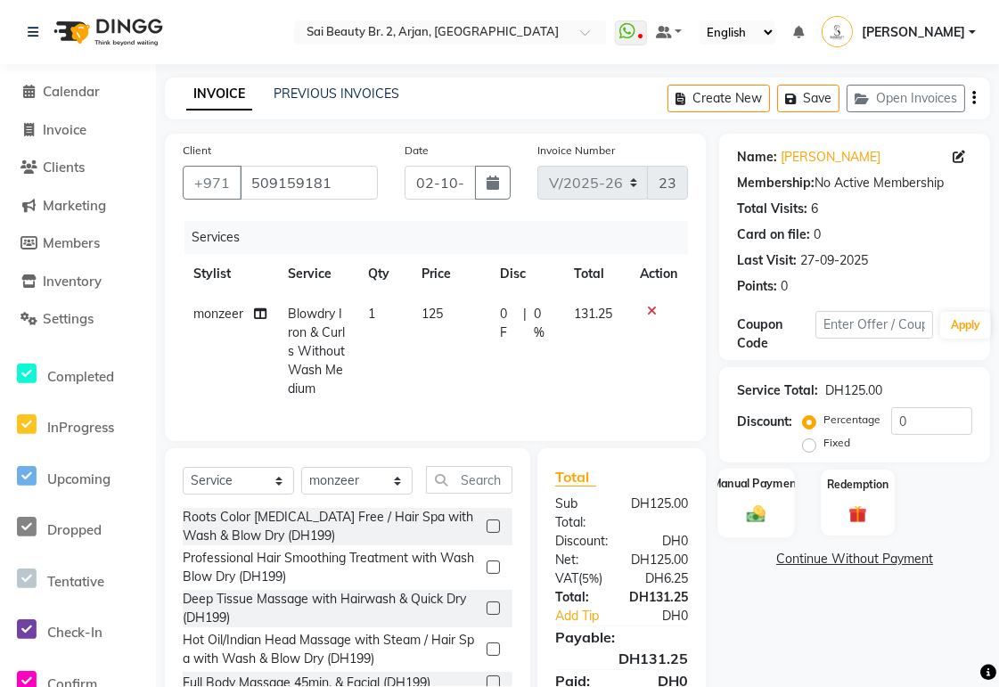
click at [756, 528] on div "Manual Payment" at bounding box center [758, 503] width 78 height 70
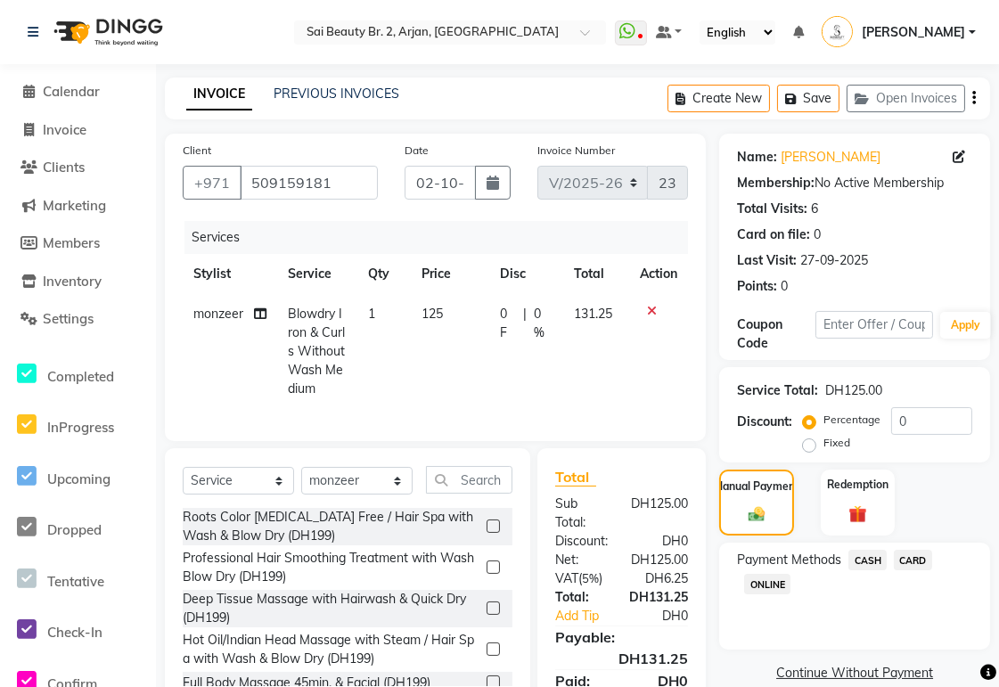
click at [915, 560] on span "CARD" at bounding box center [913, 560] width 38 height 21
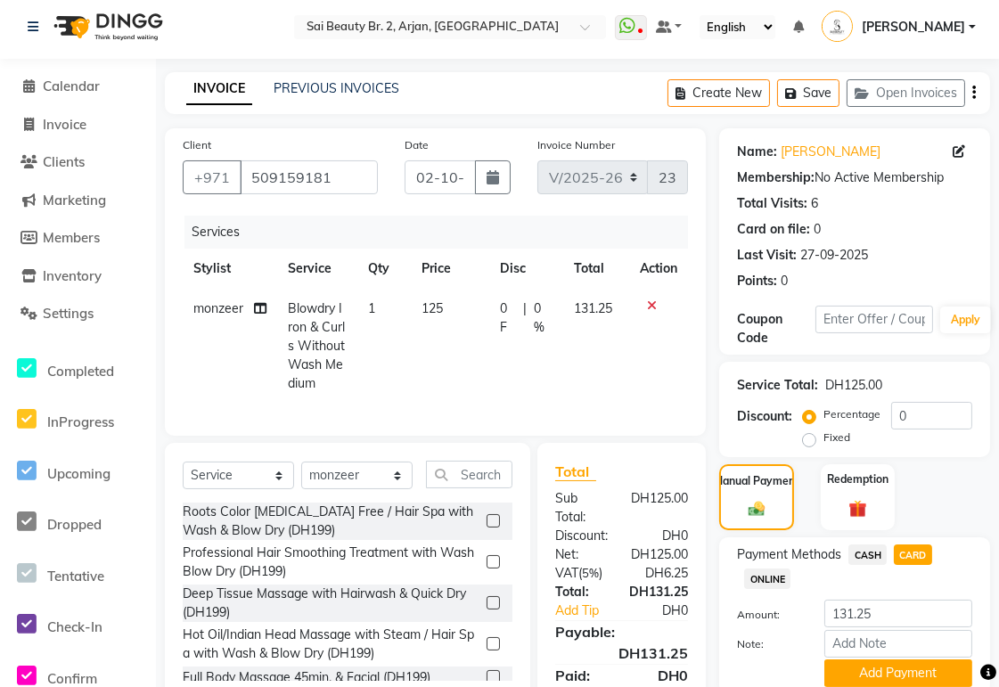
scroll to position [104, 0]
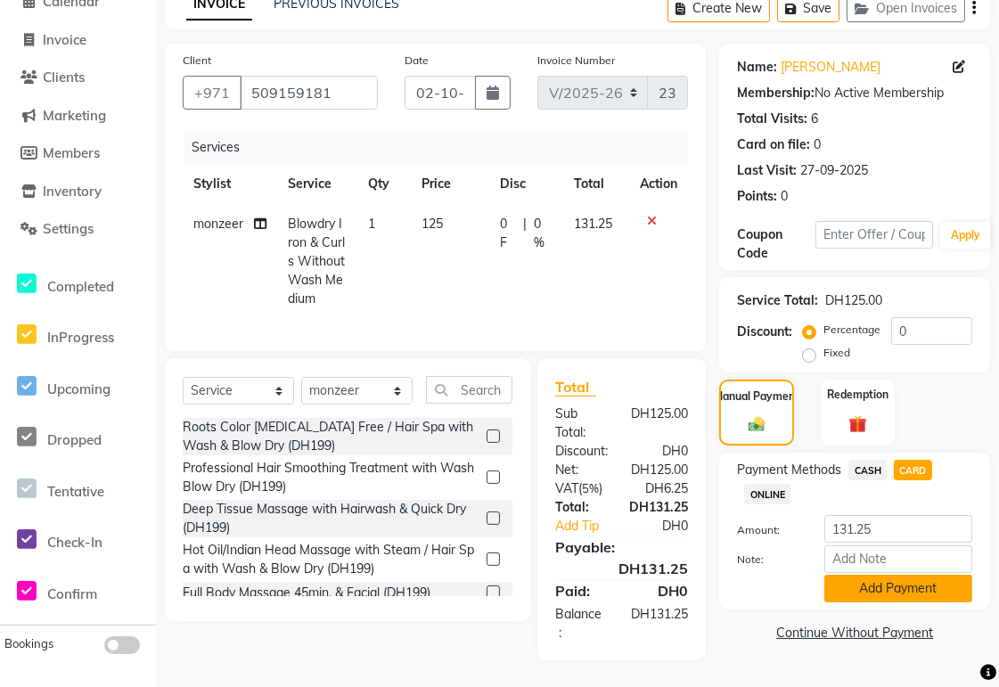
click at [896, 577] on button "Add Payment" at bounding box center [899, 589] width 148 height 28
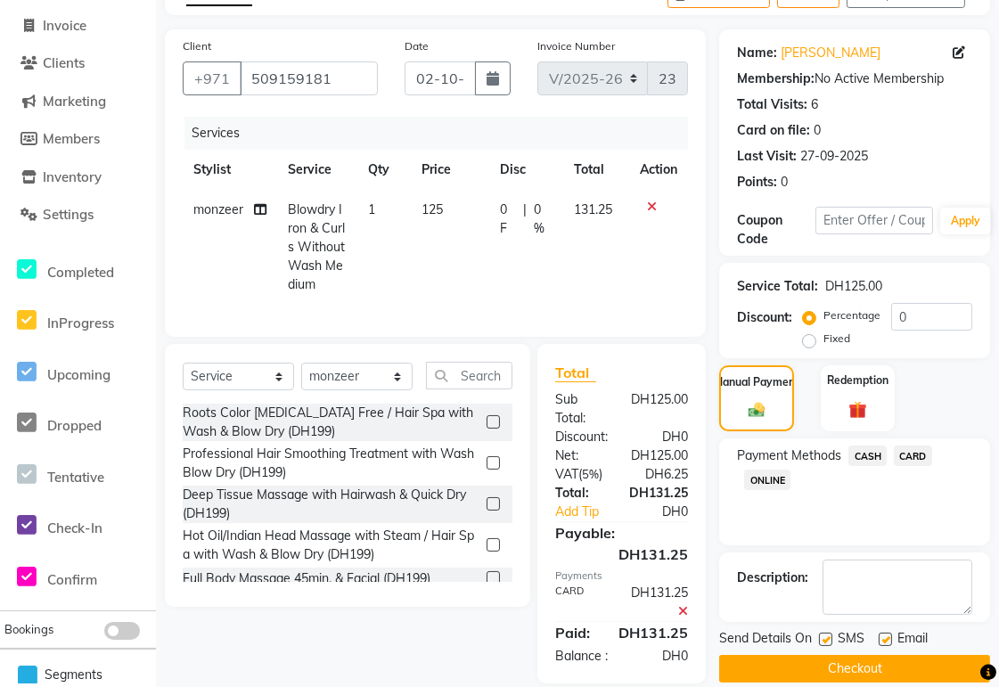
scroll to position [161, 0]
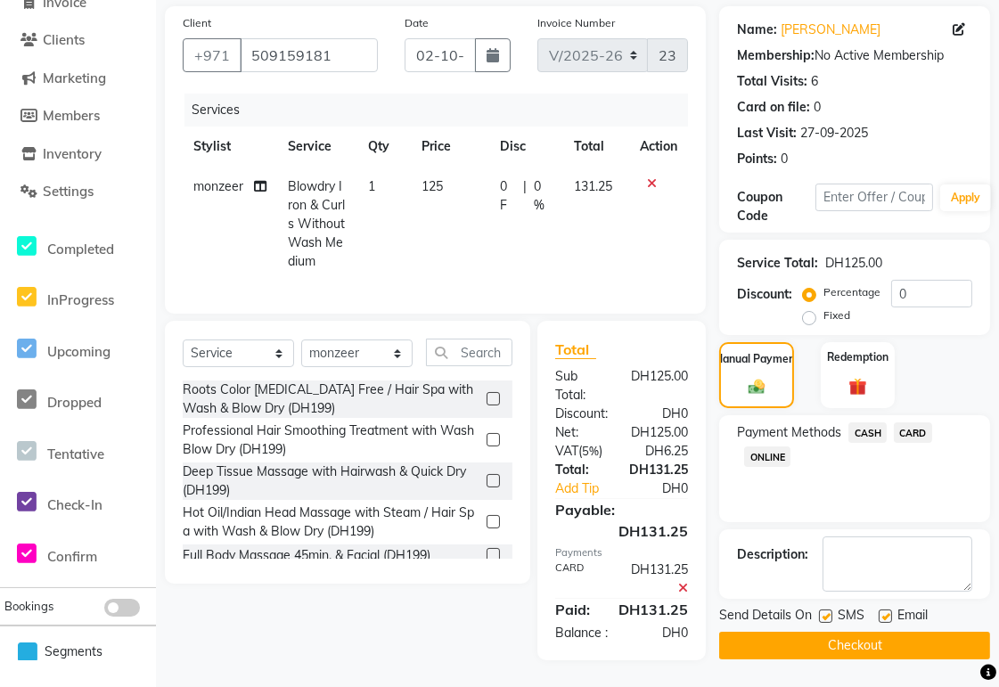
click at [905, 632] on button "Checkout" at bounding box center [854, 646] width 271 height 28
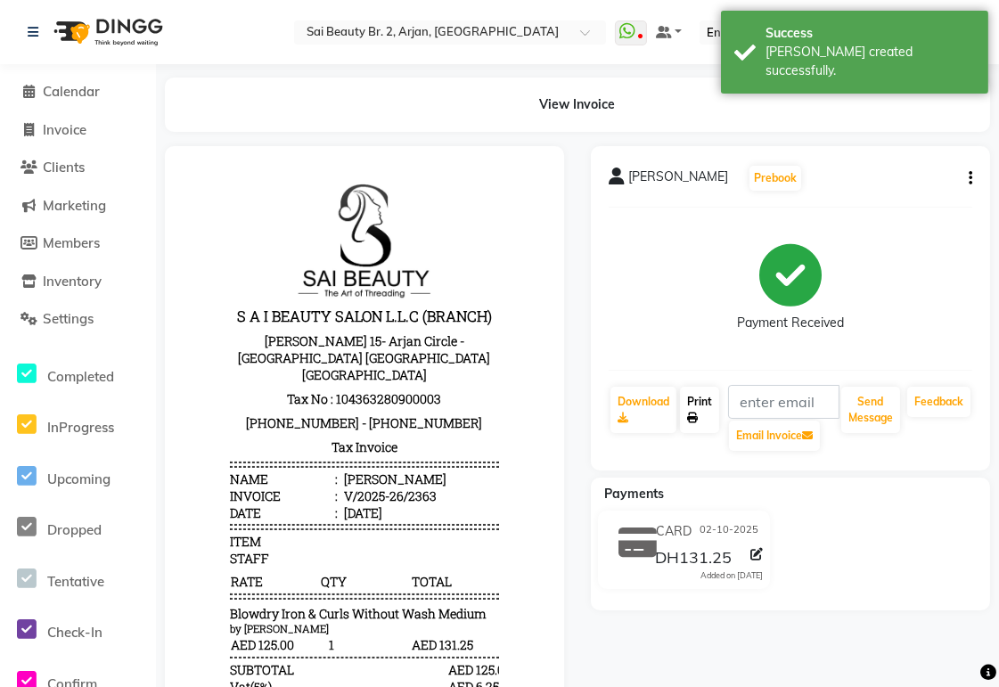
click at [693, 417] on icon at bounding box center [692, 418] width 11 height 11
click at [65, 92] on span "Calendar" at bounding box center [71, 91] width 57 height 17
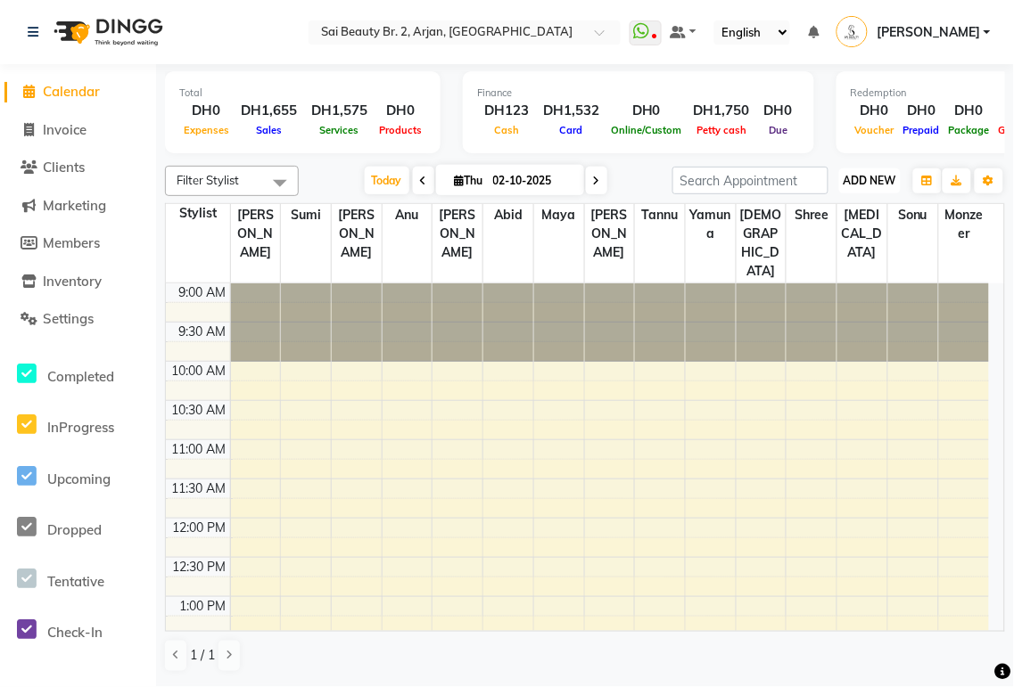
click at [858, 178] on span "ADD NEW" at bounding box center [869, 180] width 53 height 13
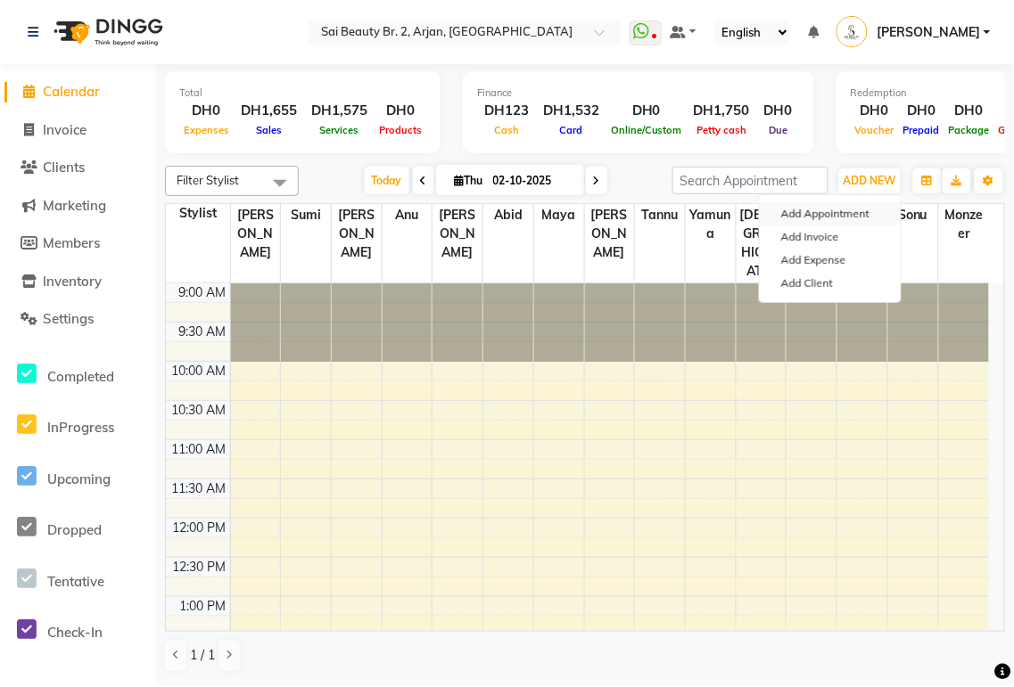
click at [858, 209] on button "Add Appointment" at bounding box center [830, 213] width 141 height 23
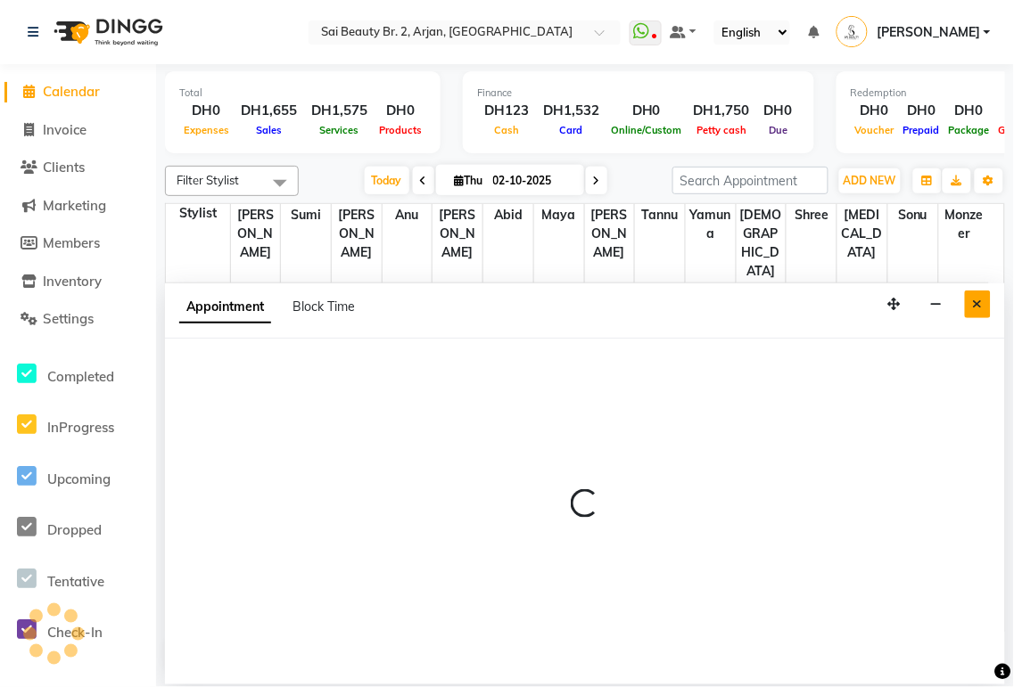
click at [977, 304] on icon "Close" at bounding box center [978, 304] width 10 height 12
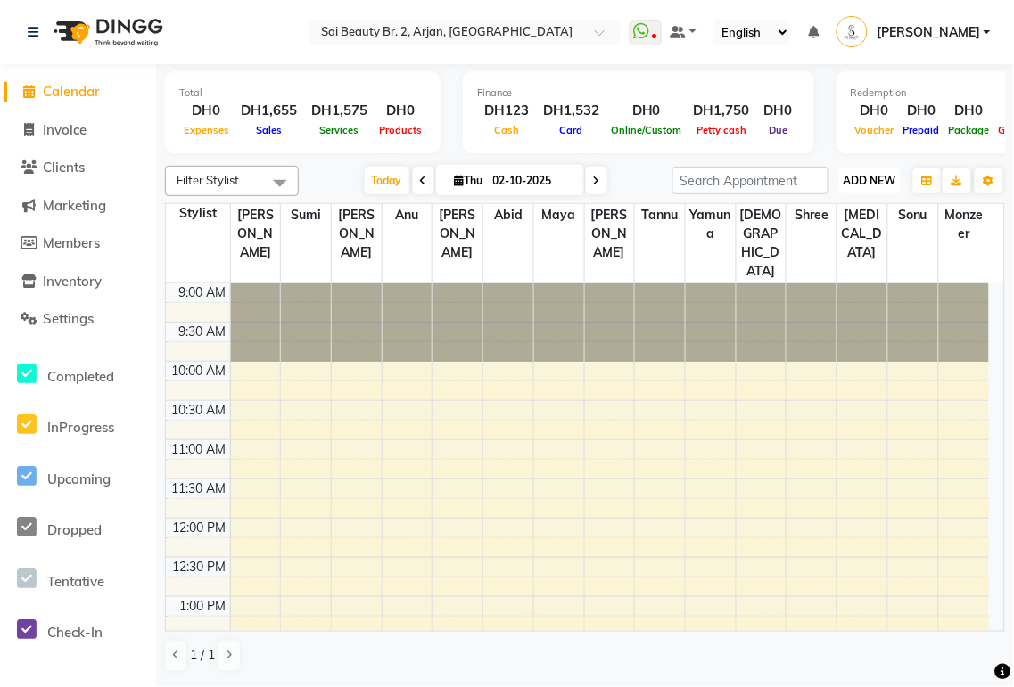
click at [868, 179] on span "ADD NEW" at bounding box center [869, 180] width 53 height 13
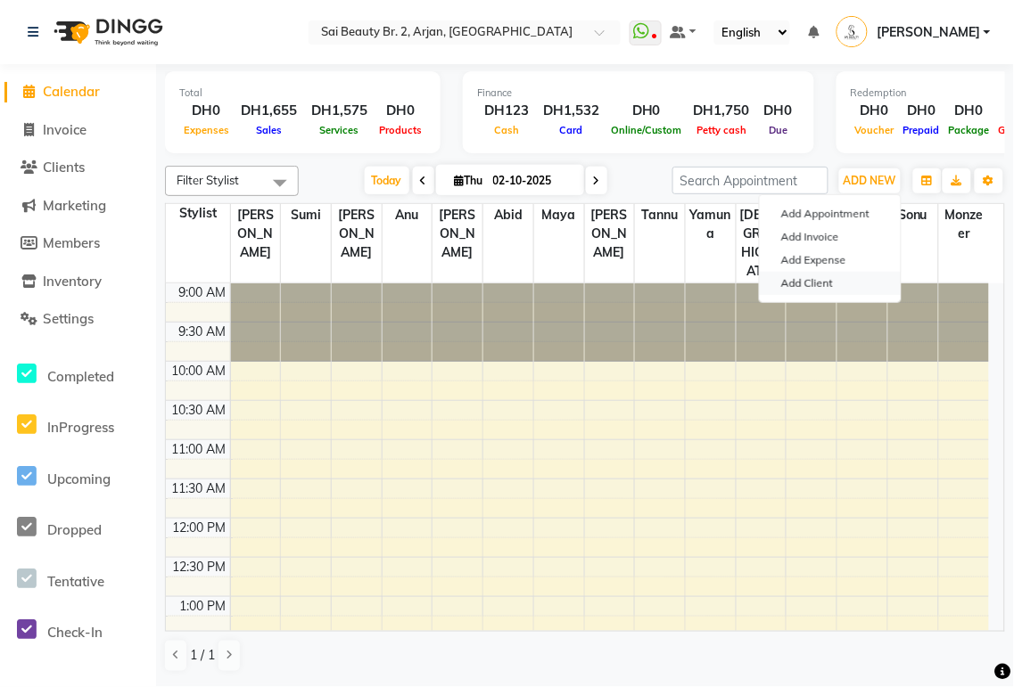
click at [811, 289] on link "Add Client" at bounding box center [830, 283] width 141 height 23
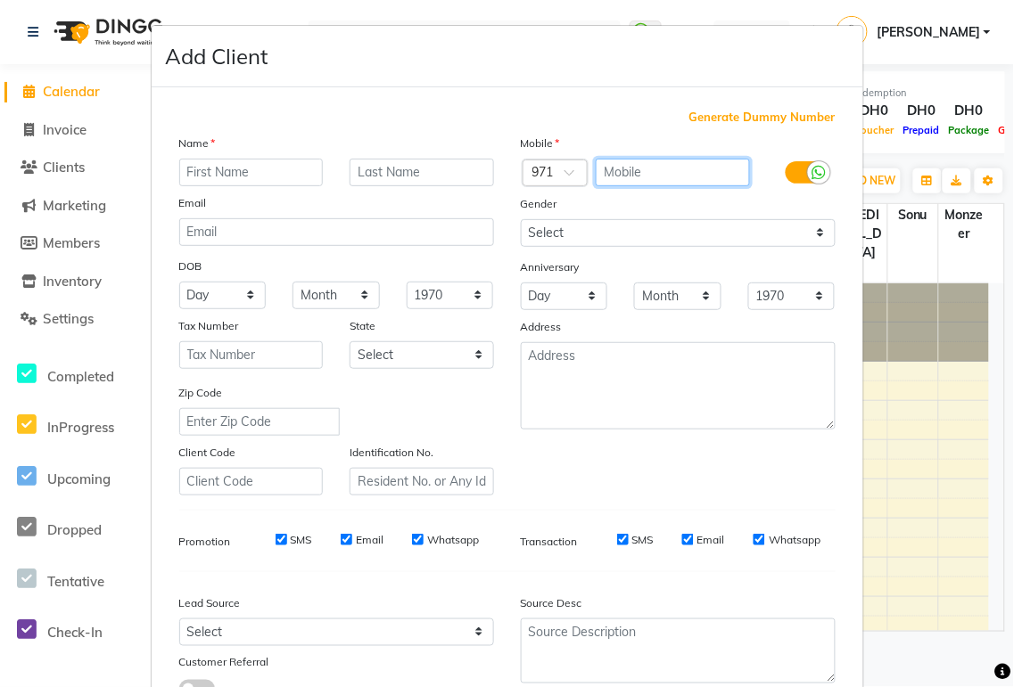
click at [627, 178] on input "text" at bounding box center [672, 173] width 154 height 28
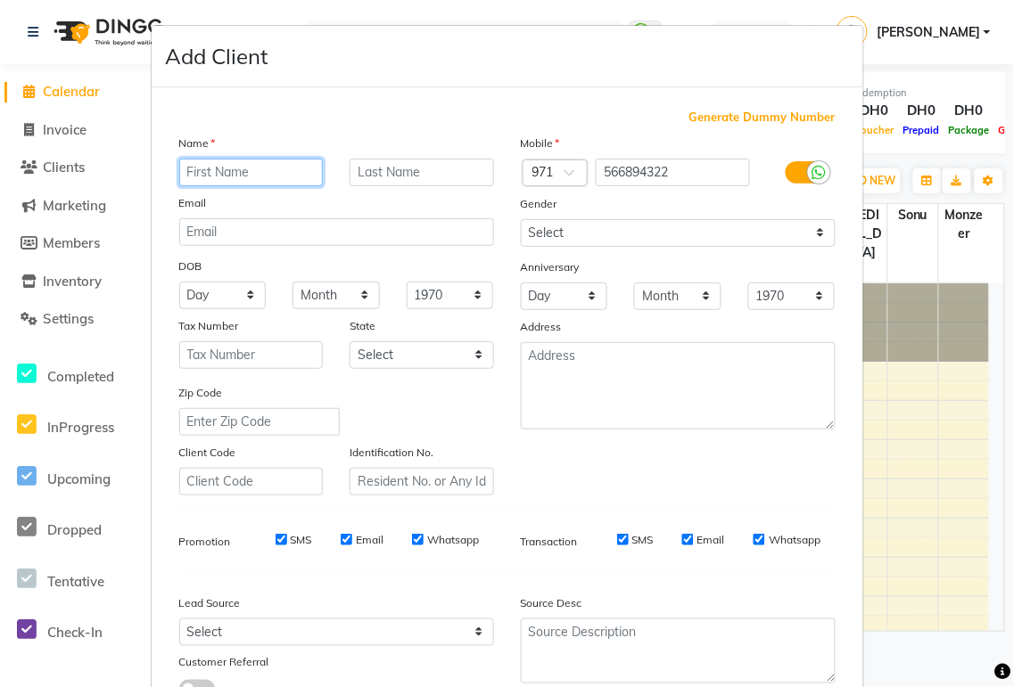
click at [212, 171] on input "text" at bounding box center [251, 173] width 144 height 28
click at [241, 169] on input "clie" at bounding box center [251, 173] width 144 height 28
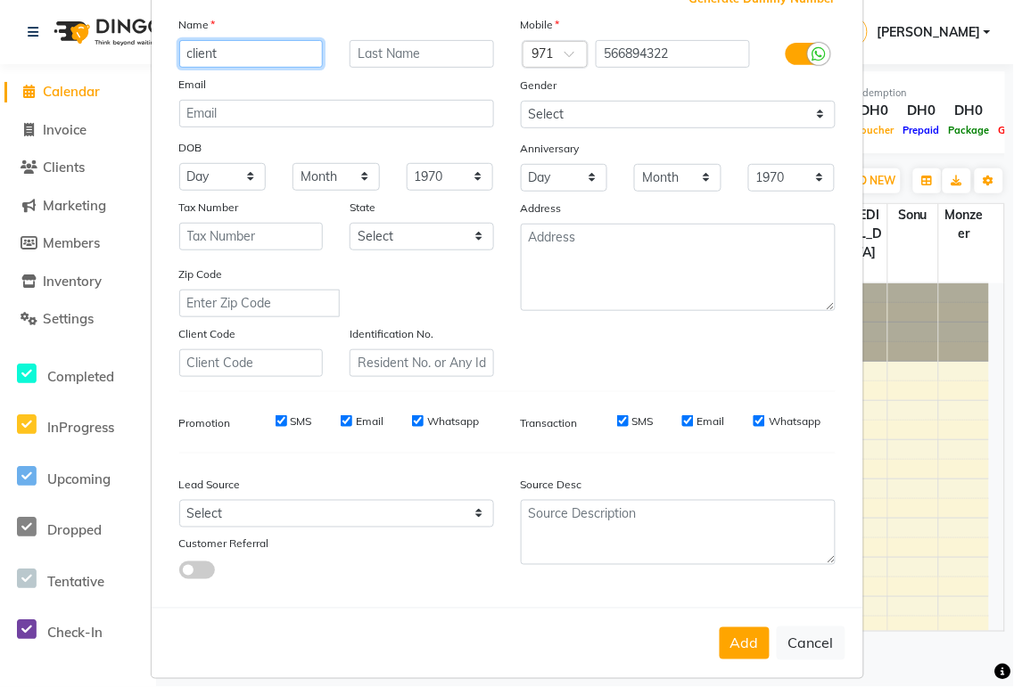
scroll to position [136, 0]
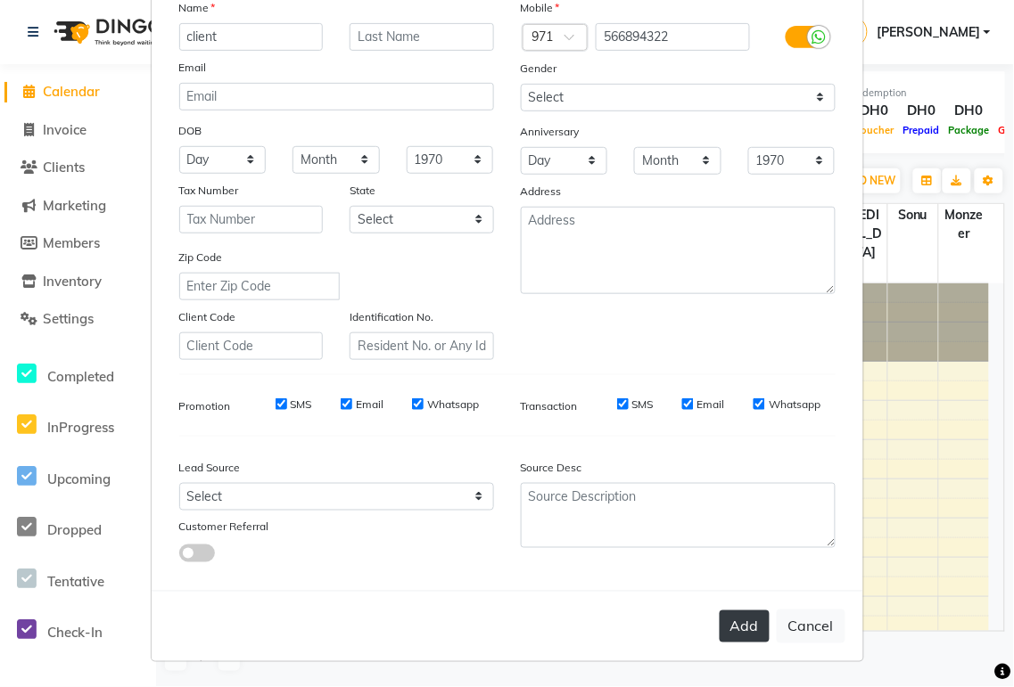
click at [727, 628] on button "Add" at bounding box center [744, 627] width 50 height 32
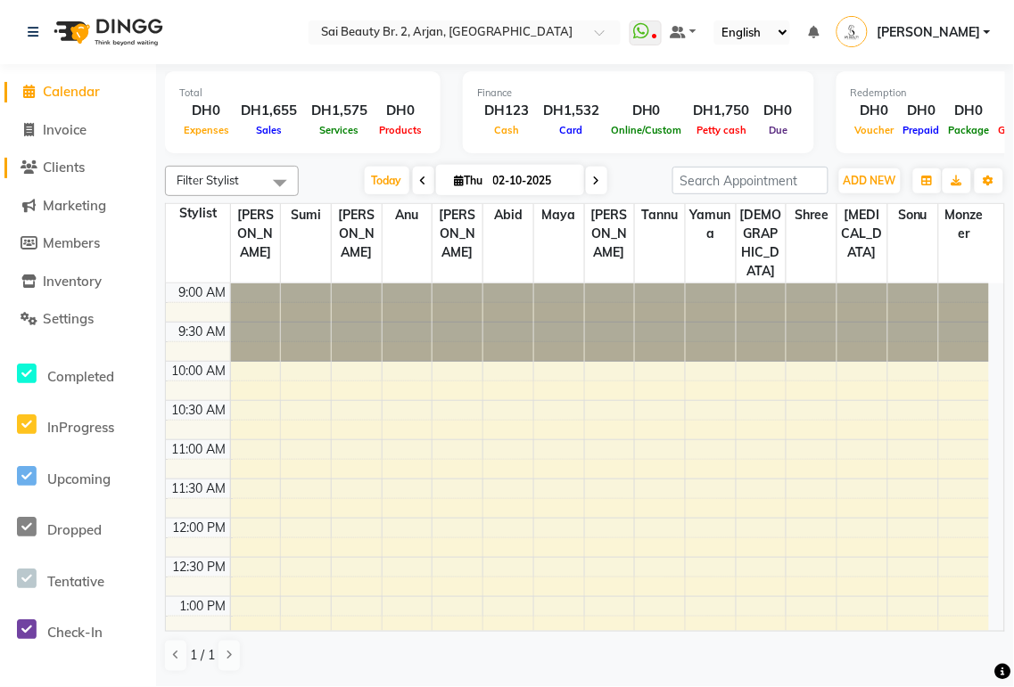
click at [62, 174] on span "Clients" at bounding box center [64, 167] width 42 height 17
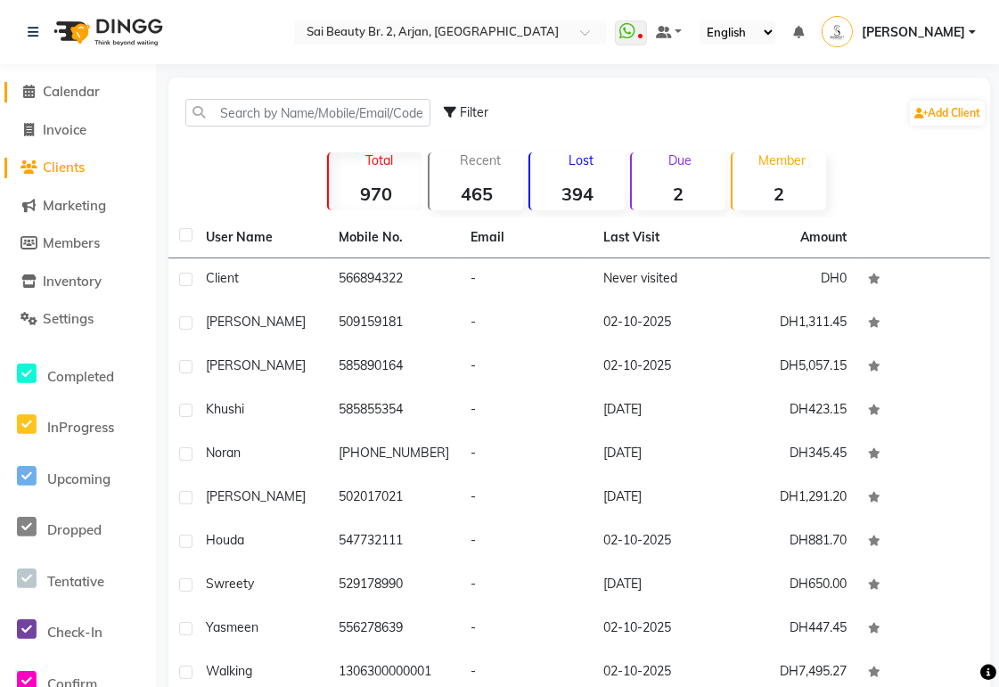
click at [94, 86] on span "Calendar" at bounding box center [71, 91] width 57 height 17
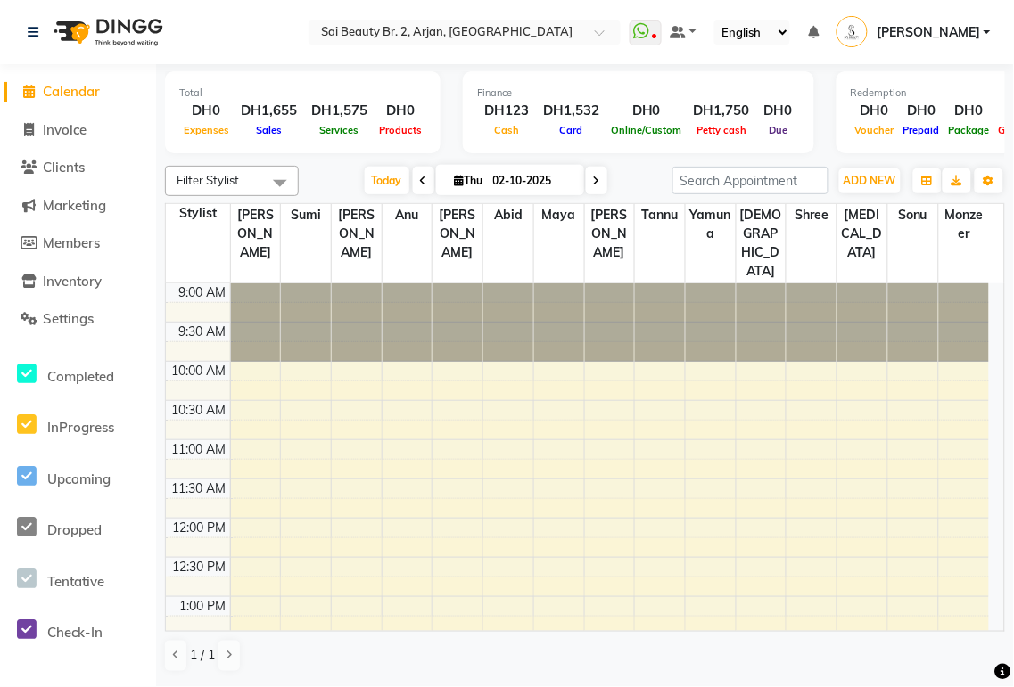
click at [371, 144] on div "Total DH0 Expenses DH1,655 Sales DH1,575 Services DH0 Products" at bounding box center [302, 112] width 275 height 82
click at [885, 168] on button "ADD NEW Toggle Dropdown" at bounding box center [870, 180] width 62 height 25
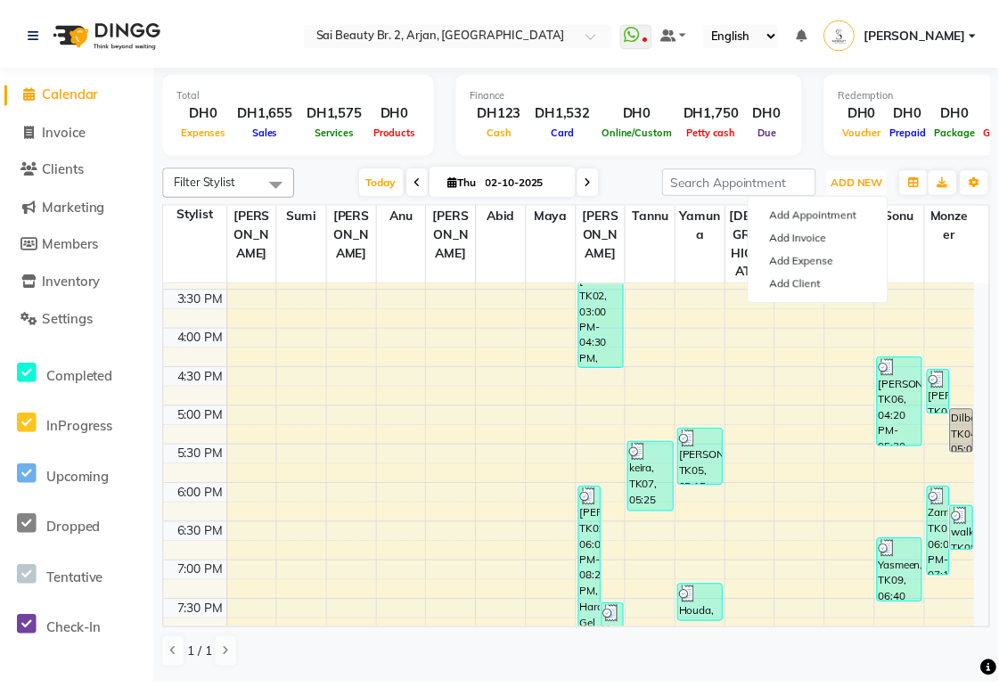
scroll to position [499, 0]
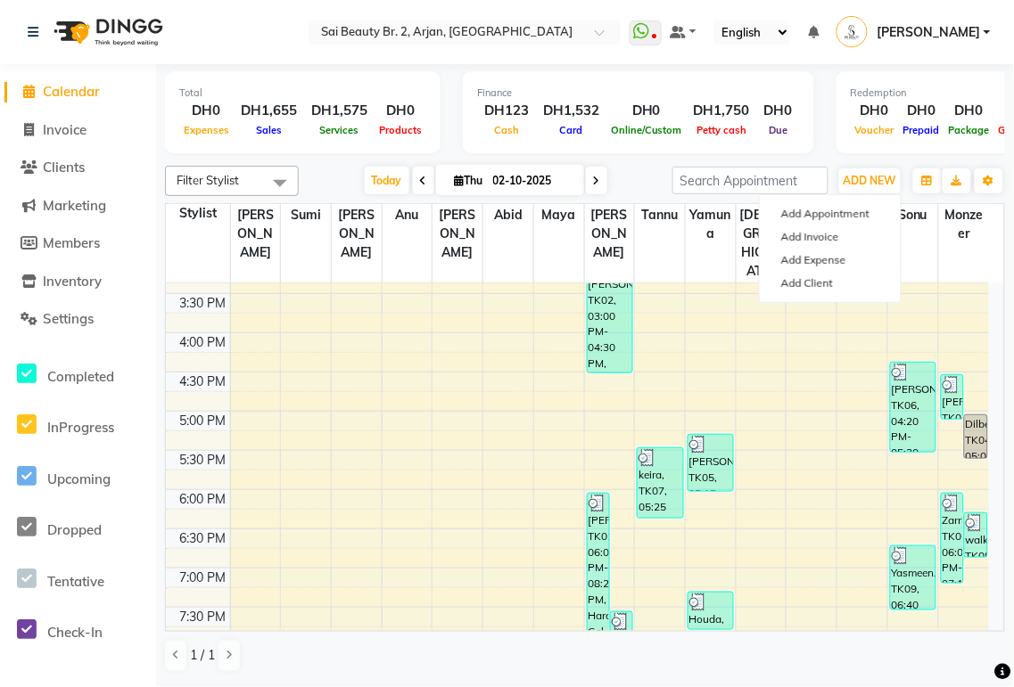
click at [922, 373] on div "[PERSON_NAME], TK06, 04:20 PM-05:30 PM, Feet Gel Polish Only (DH70), Gel Remove…" at bounding box center [913, 407] width 45 height 89
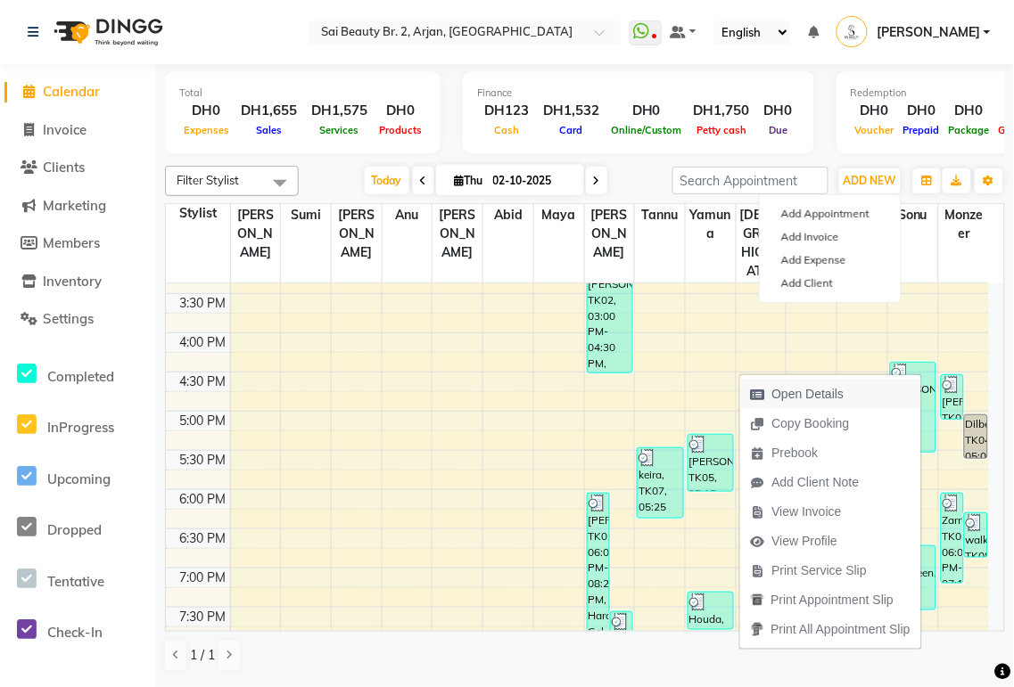
click at [825, 395] on span "Open Details" at bounding box center [808, 394] width 72 height 19
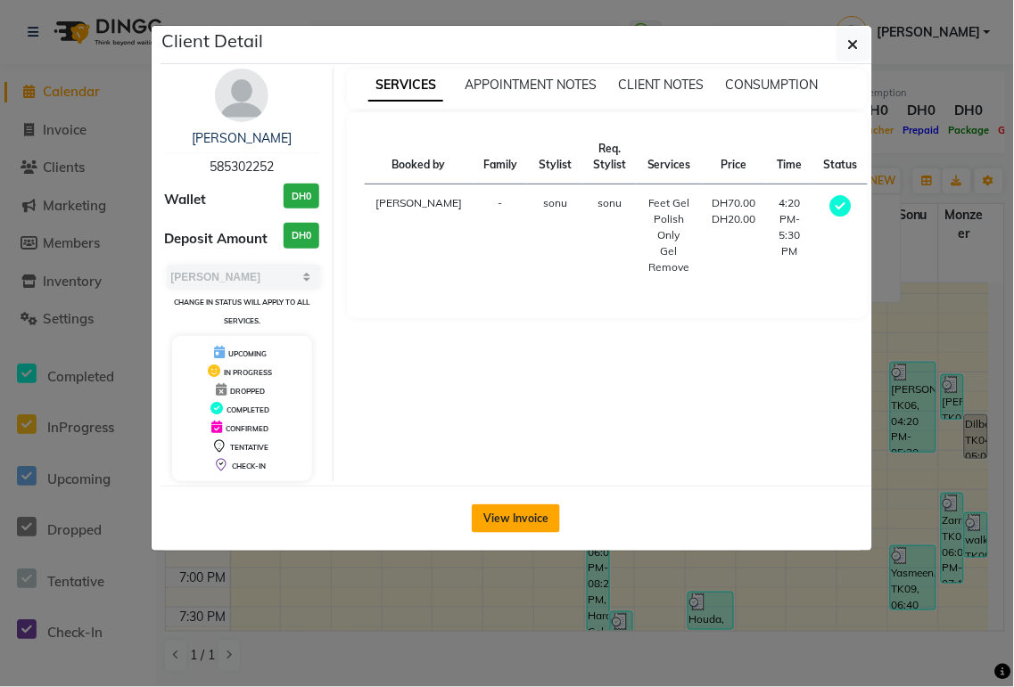
click at [533, 523] on button "View Invoice" at bounding box center [516, 519] width 88 height 29
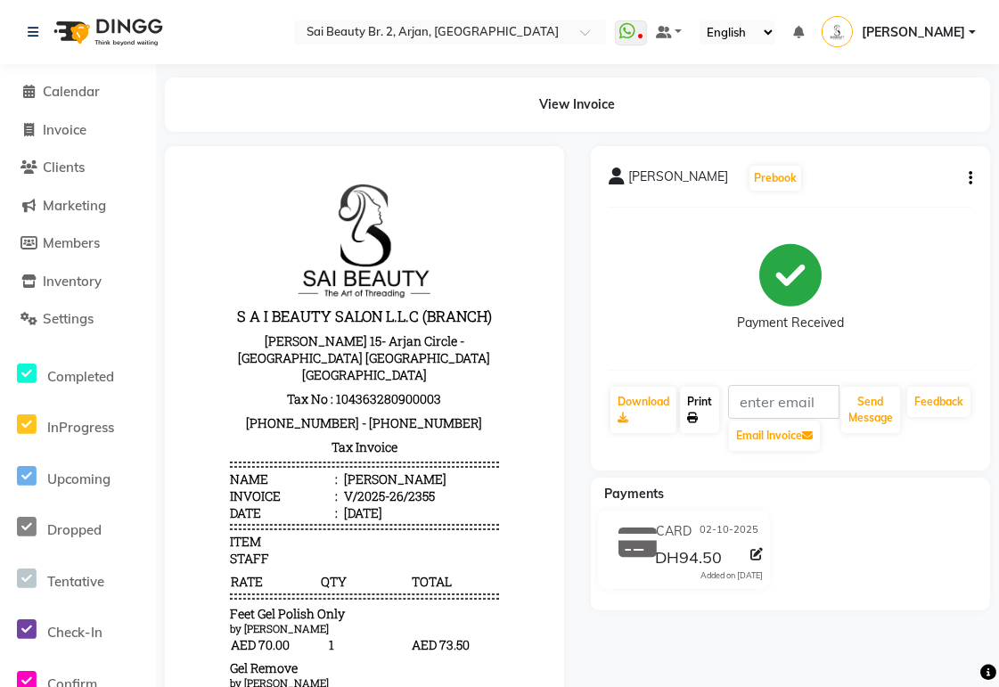
click at [708, 410] on link "Print" at bounding box center [699, 410] width 39 height 46
click at [51, 98] on span "Calendar" at bounding box center [71, 91] width 57 height 17
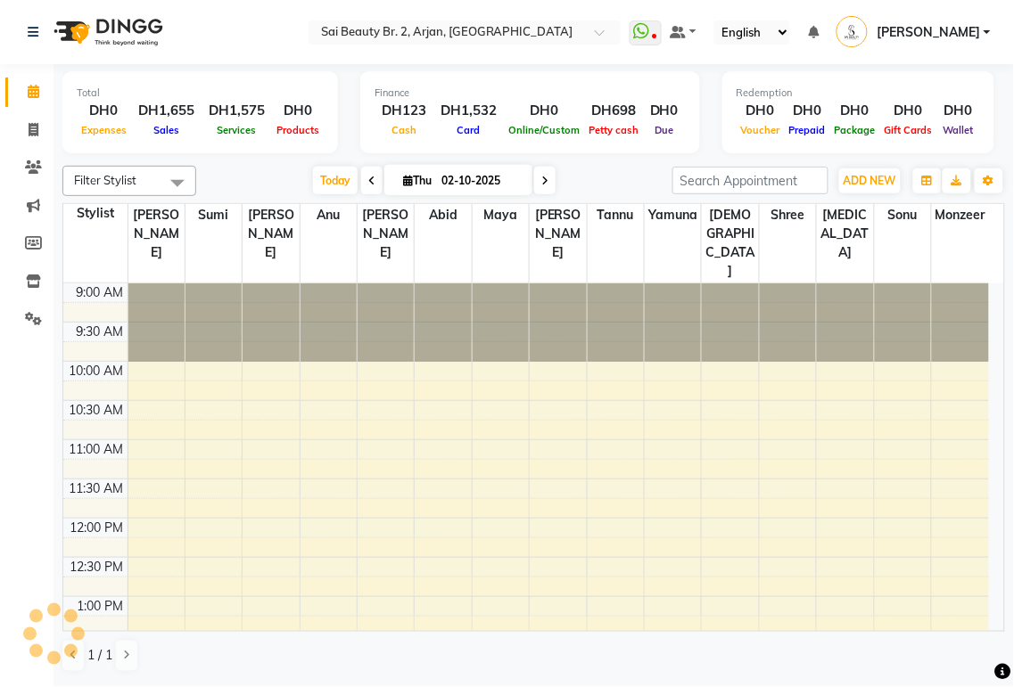
click at [541, 180] on icon at bounding box center [544, 181] width 7 height 11
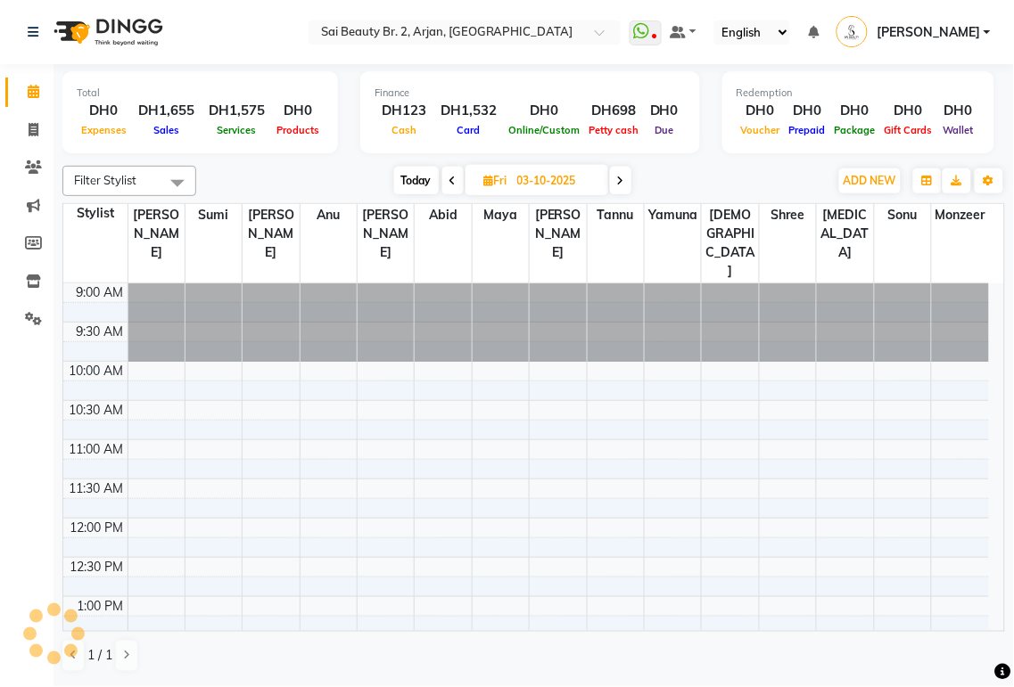
scroll to position [717, 0]
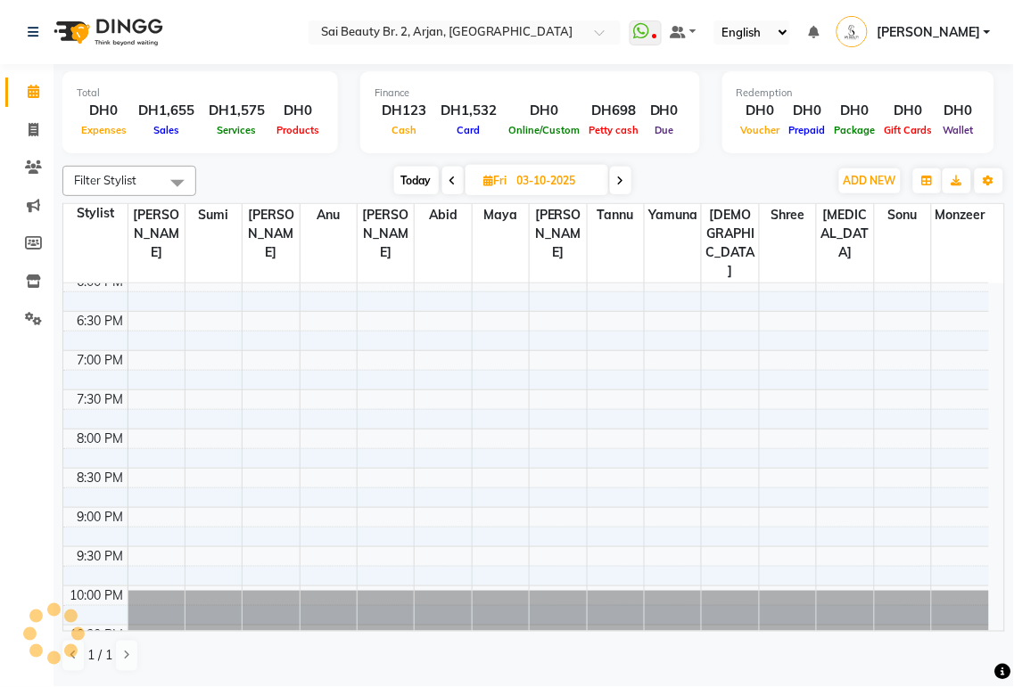
click at [620, 181] on icon at bounding box center [620, 181] width 7 height 11
type input "04-10-2025"
click at [858, 175] on span "ADD NEW" at bounding box center [869, 180] width 53 height 13
click at [844, 219] on button "Add Appointment" at bounding box center [830, 213] width 141 height 23
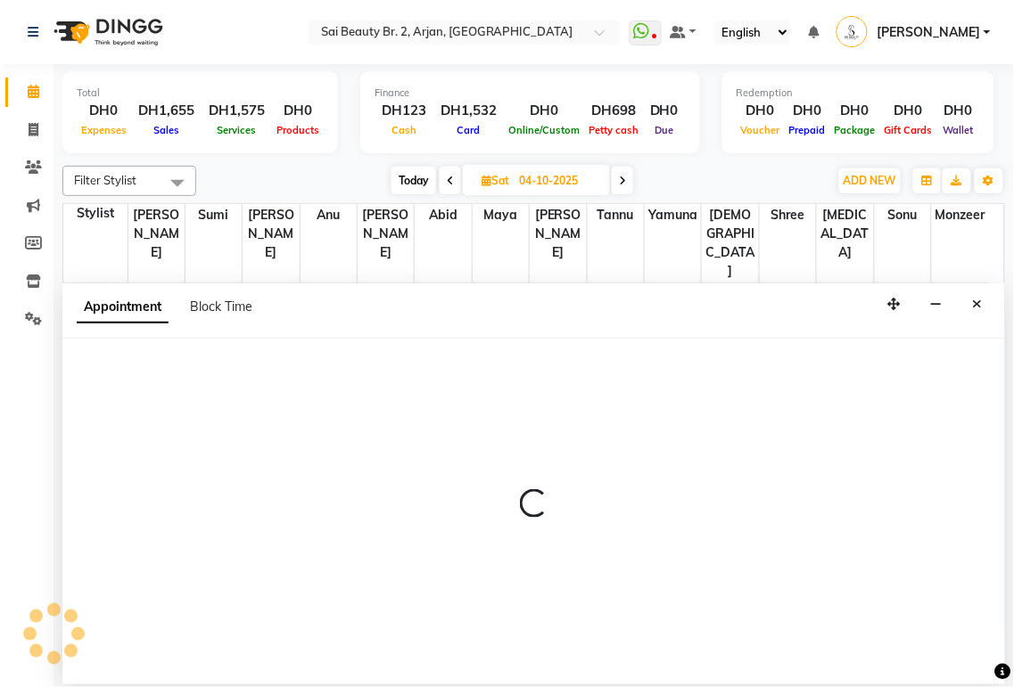
select select "tentative"
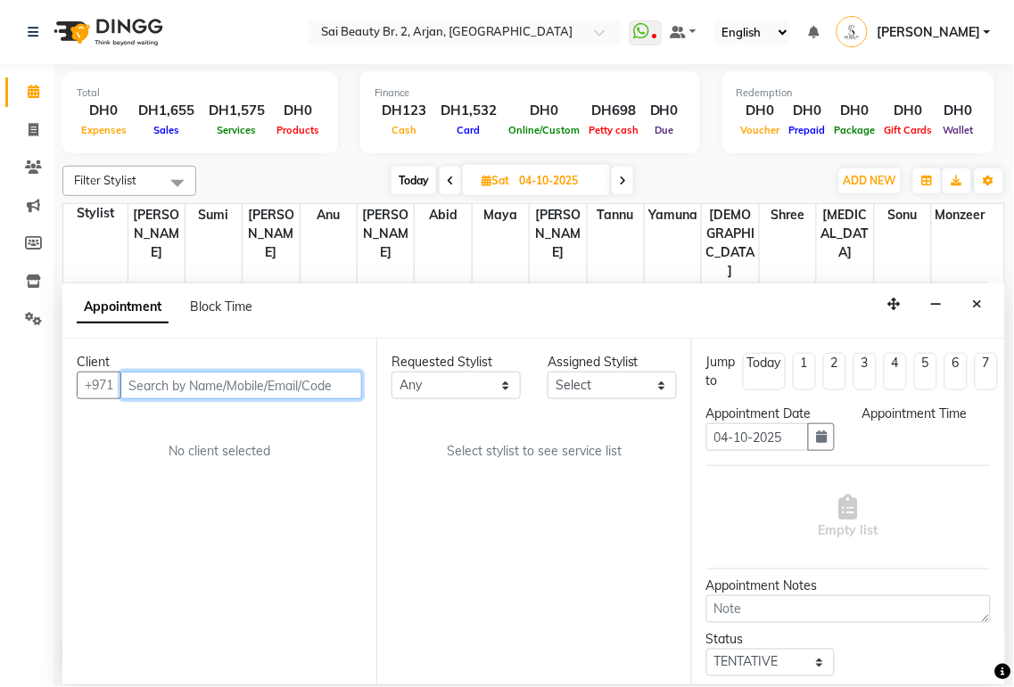
select select "600"
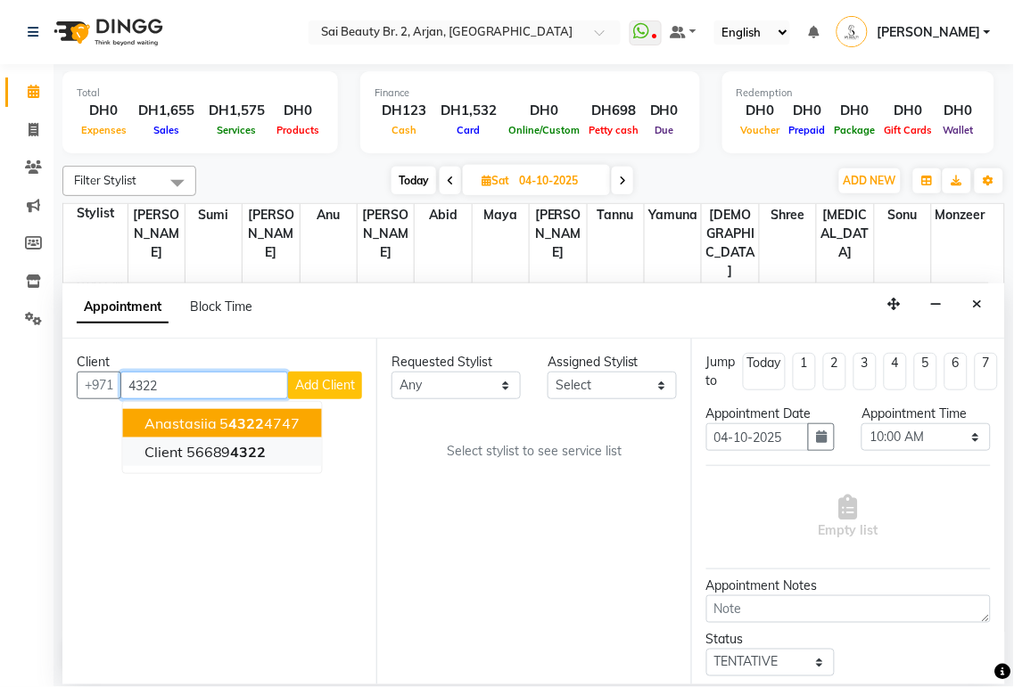
click at [257, 451] on span "4322" at bounding box center [249, 452] width 36 height 18
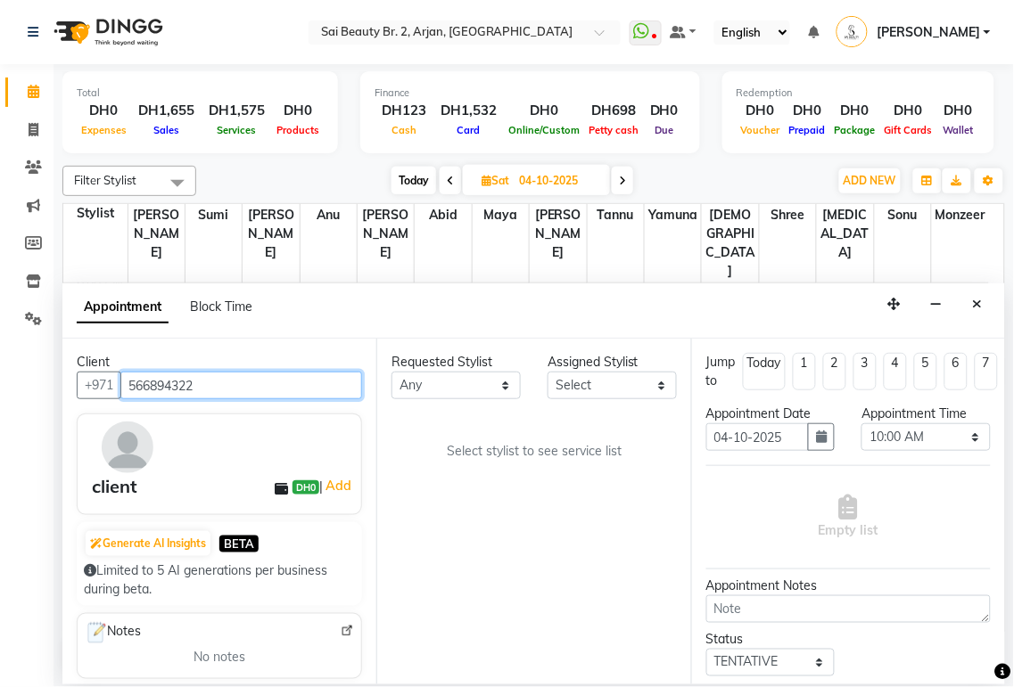
type input "566894322"
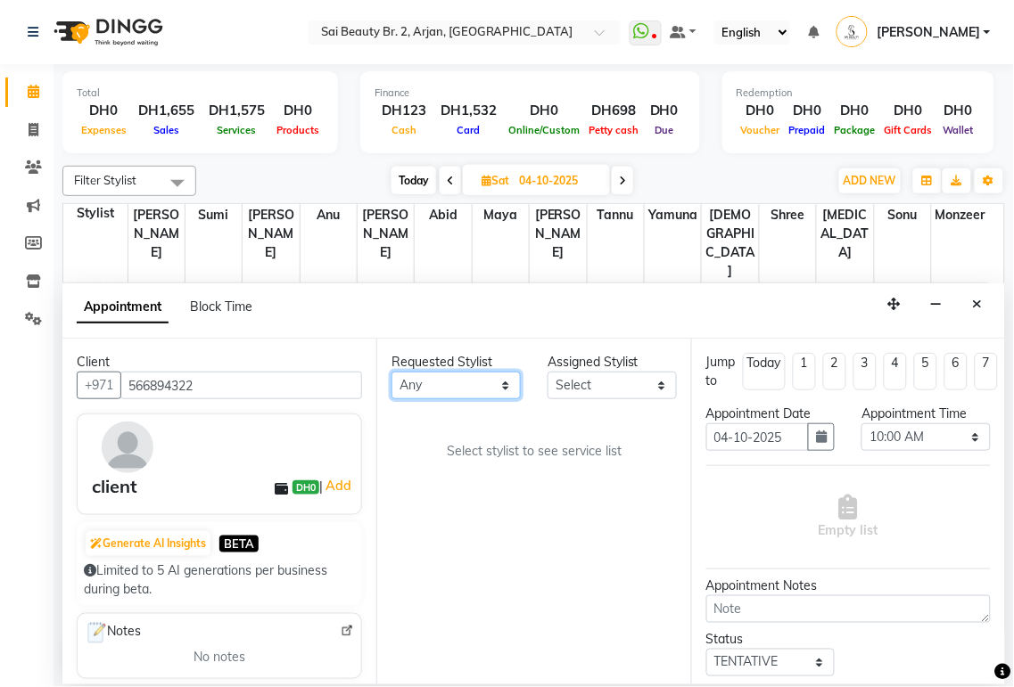
click at [497, 396] on select "Any [PERSON_NAME][MEDICAL_DATA] [PERSON_NAME] [PERSON_NAME] [PERSON_NAME] Gita …" at bounding box center [455, 386] width 129 height 28
select select "82917"
click at [391, 372] on select "Any [PERSON_NAME][MEDICAL_DATA] [PERSON_NAME] [PERSON_NAME] [PERSON_NAME] Gita …" at bounding box center [455, 386] width 129 height 28
select select "82917"
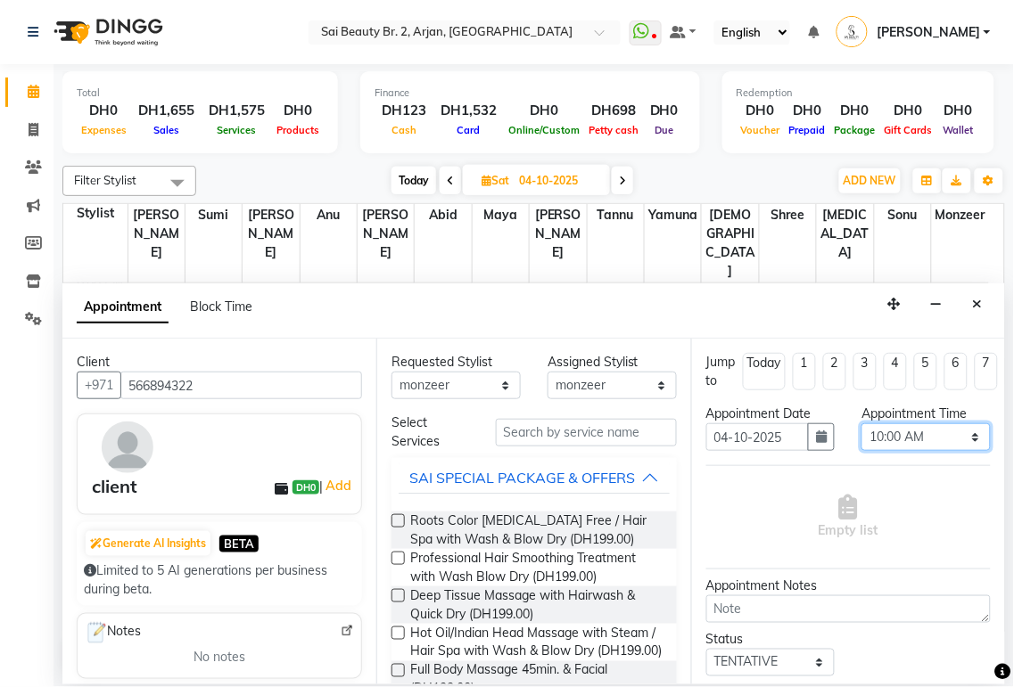
click at [956, 434] on select "Select 10:00 AM 10:05 AM 10:10 AM 10:15 AM 10:20 AM 10:25 AM 10:30 AM 10:35 AM …" at bounding box center [925, 437] width 129 height 28
click at [861, 423] on select "Select 10:00 AM 10:05 AM 10:10 AM 10:15 AM 10:20 AM 10:25 AM 10:30 AM 10:35 AM …" at bounding box center [925, 437] width 129 height 28
click at [967, 449] on select "Select 10:00 AM 10:05 AM 10:10 AM 10:15 AM 10:20 AM 10:25 AM 10:30 AM 10:35 AM …" at bounding box center [925, 437] width 129 height 28
select select "1020"
click at [861, 423] on select "Select 10:00 AM 10:05 AM 10:10 AM 10:15 AM 10:20 AM 10:25 AM 10:30 AM 10:35 AM …" at bounding box center [925, 437] width 129 height 28
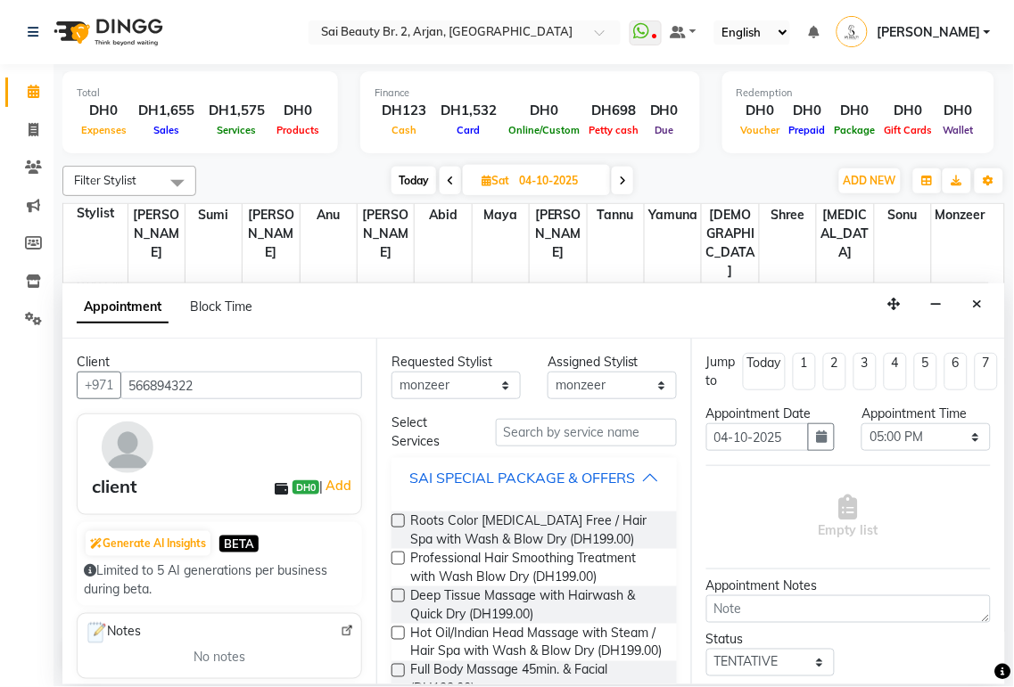
click at [622, 489] on div "SAI SPECIAL PACKAGE & OFFERS" at bounding box center [522, 477] width 226 height 21
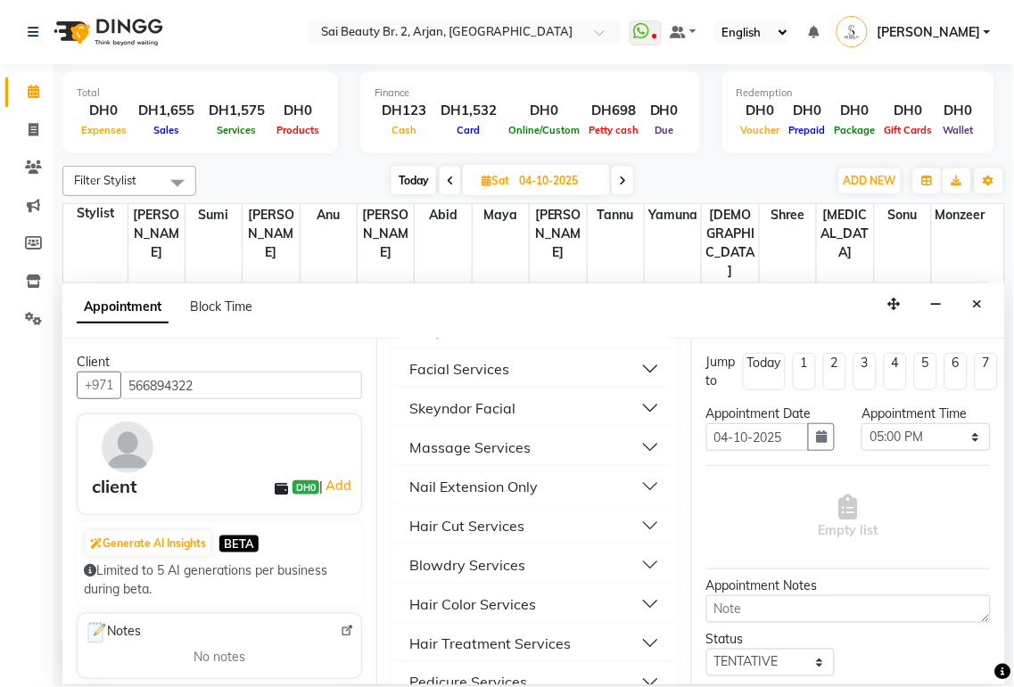
scroll to position [355, 0]
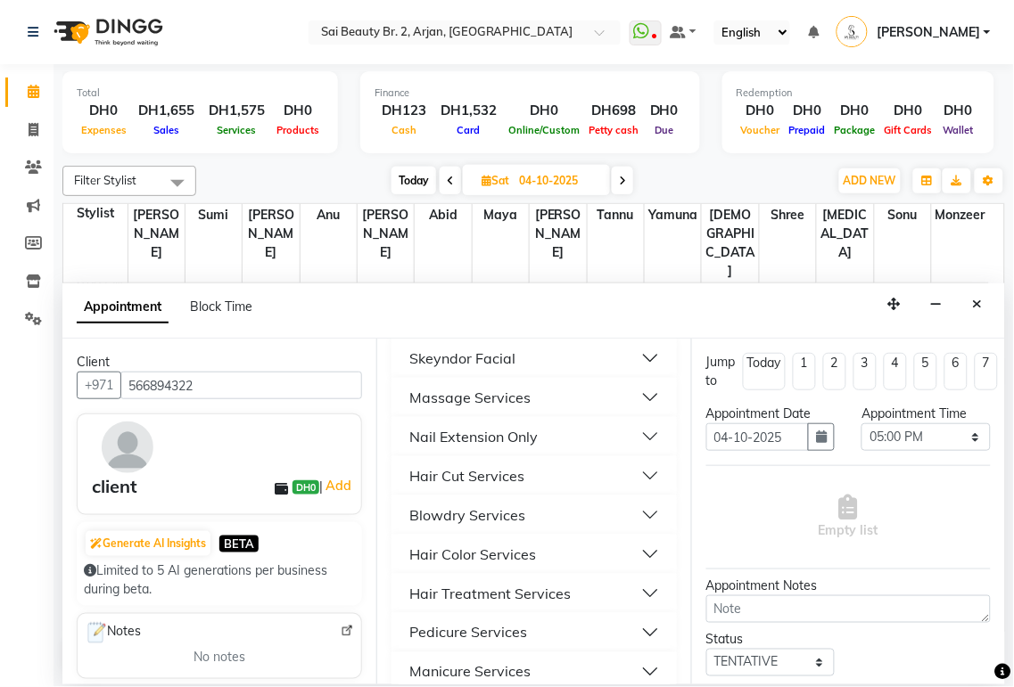
click at [624, 492] on button "Hair Cut Services" at bounding box center [533, 476] width 270 height 32
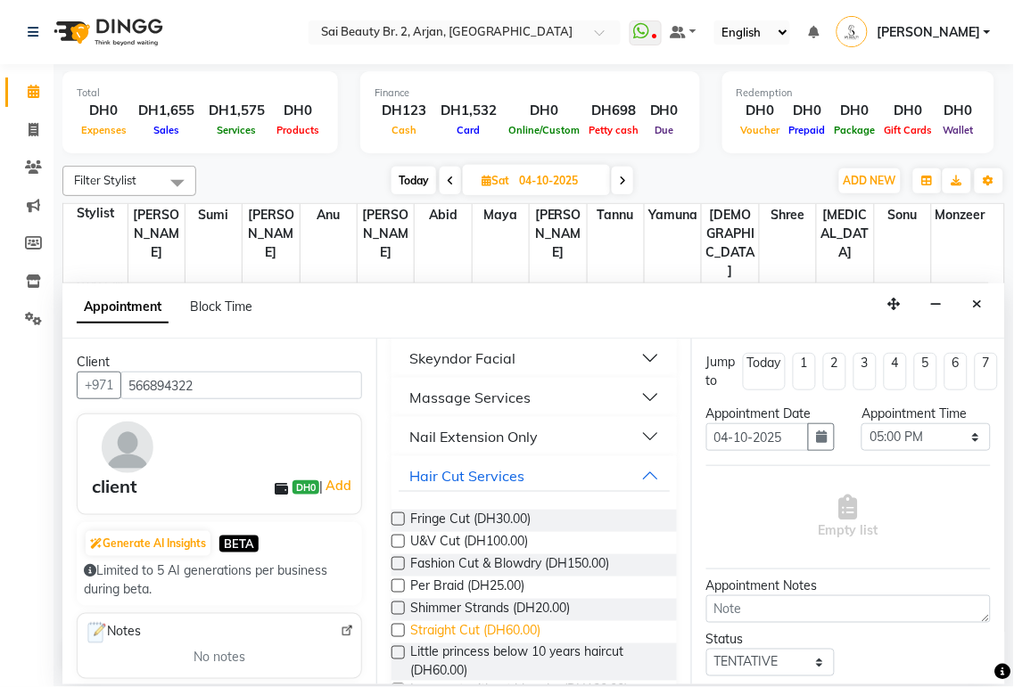
click at [505, 644] on span "Straight Cut (DH60.00)" at bounding box center [475, 632] width 130 height 22
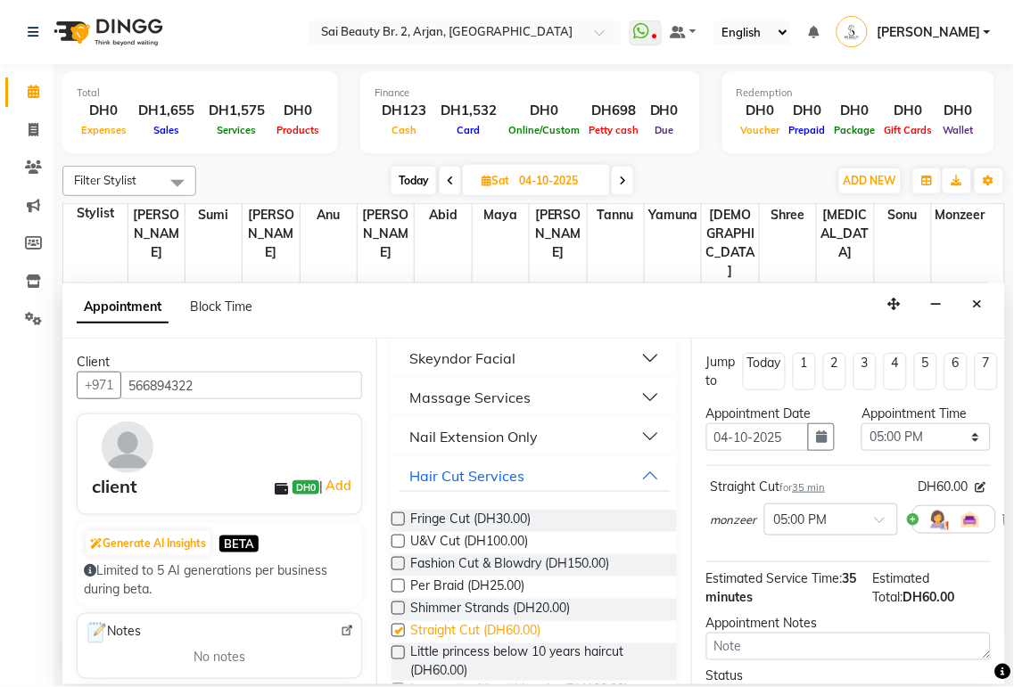
checkbox input "false"
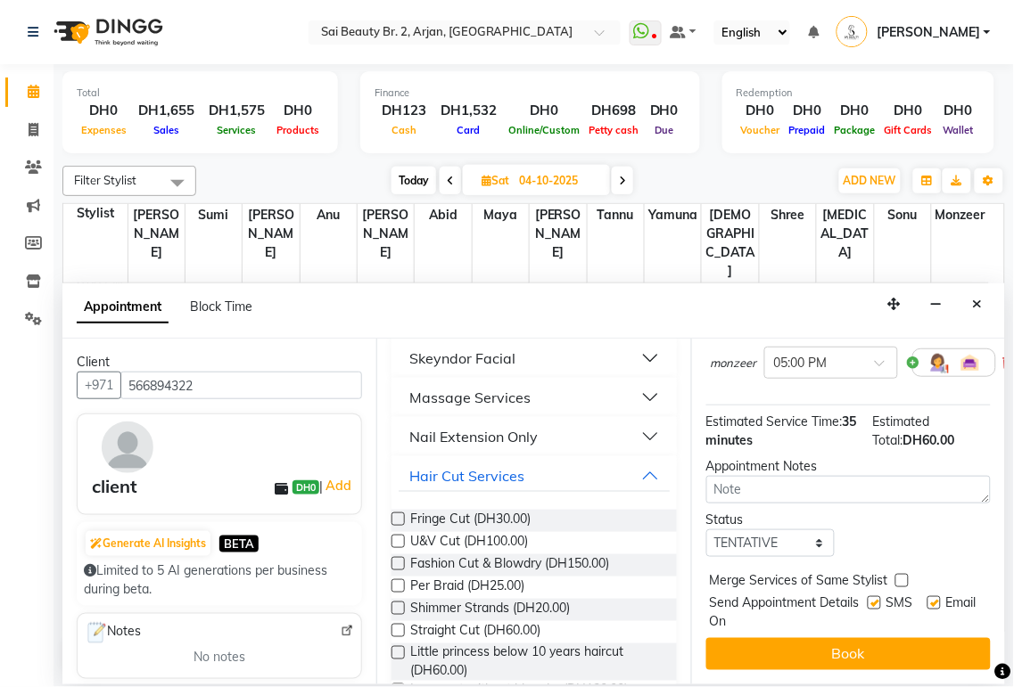
click at [898, 574] on label at bounding box center [901, 580] width 13 height 13
click at [898, 577] on input "checkbox" at bounding box center [901, 583] width 12 height 12
checkbox input "true"
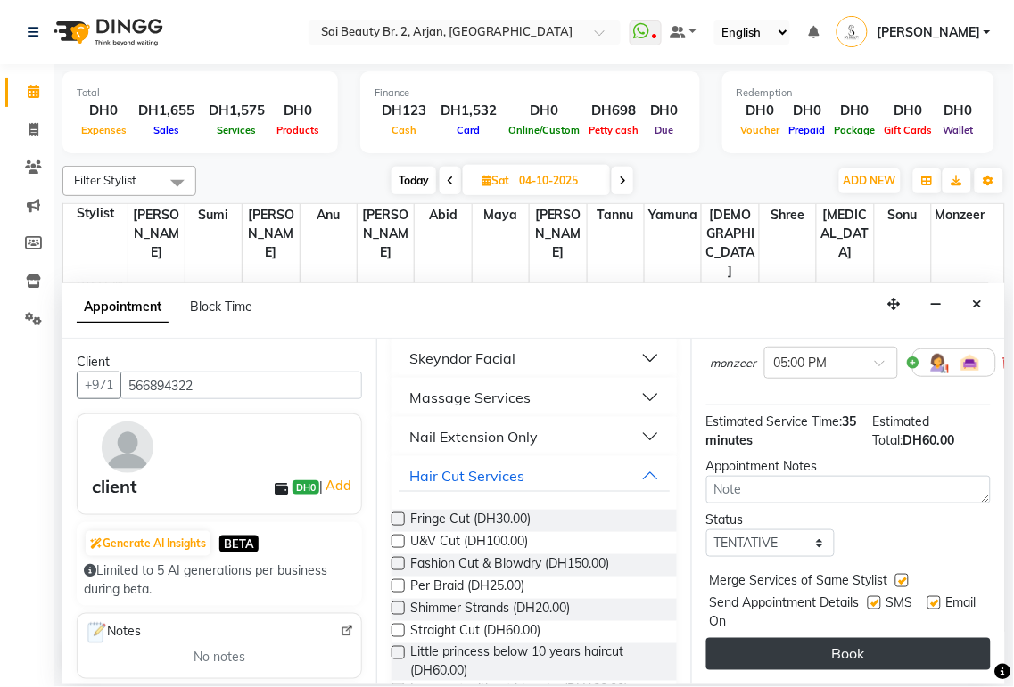
click at [889, 638] on button "Book" at bounding box center [848, 654] width 284 height 32
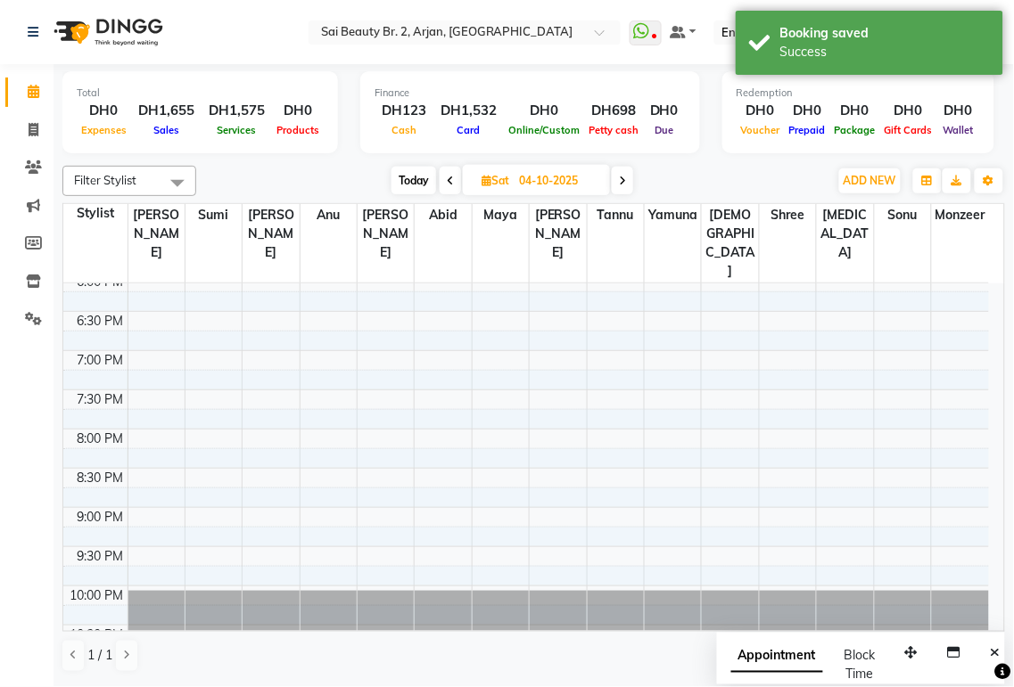
click at [792, 657] on span "Appointment" at bounding box center [777, 657] width 92 height 32
select select "tentative"
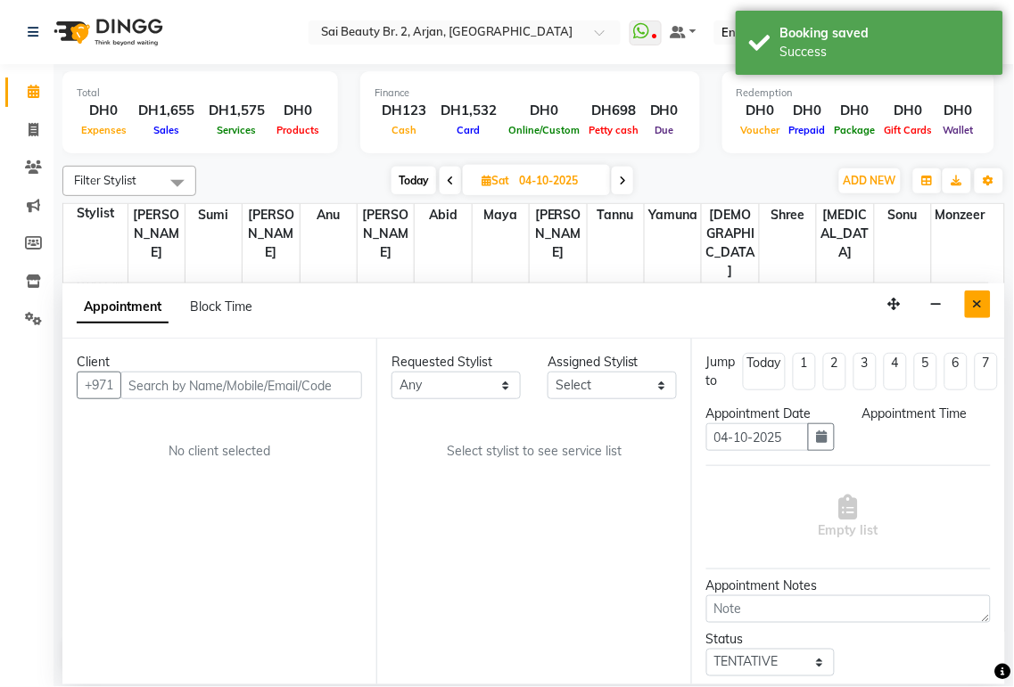
click at [976, 306] on icon "Close" at bounding box center [978, 304] width 10 height 12
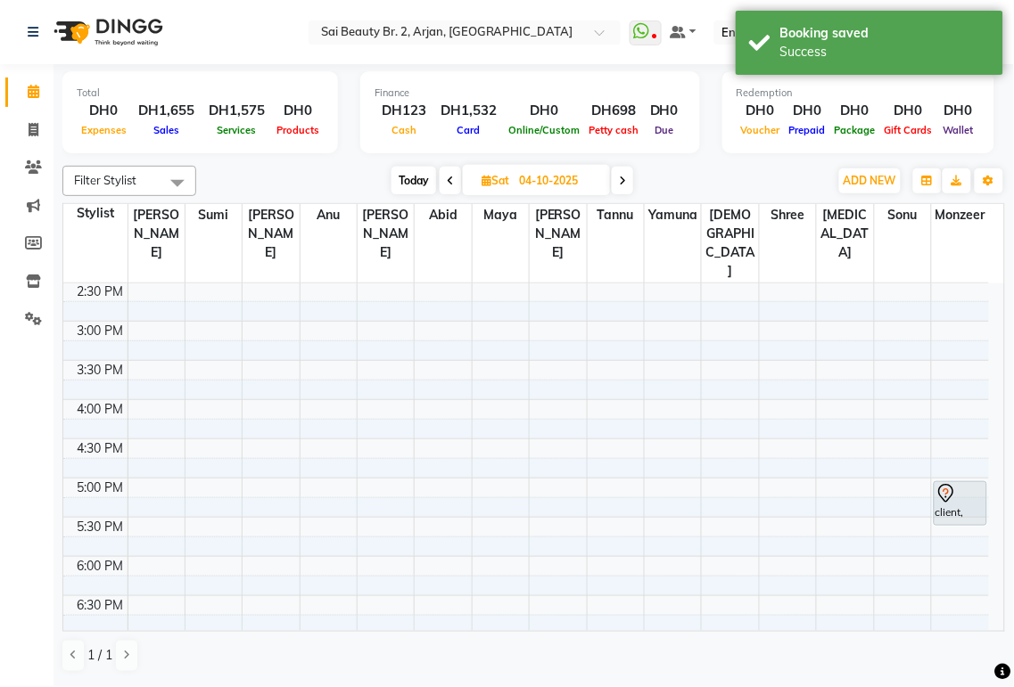
scroll to position [426, 0]
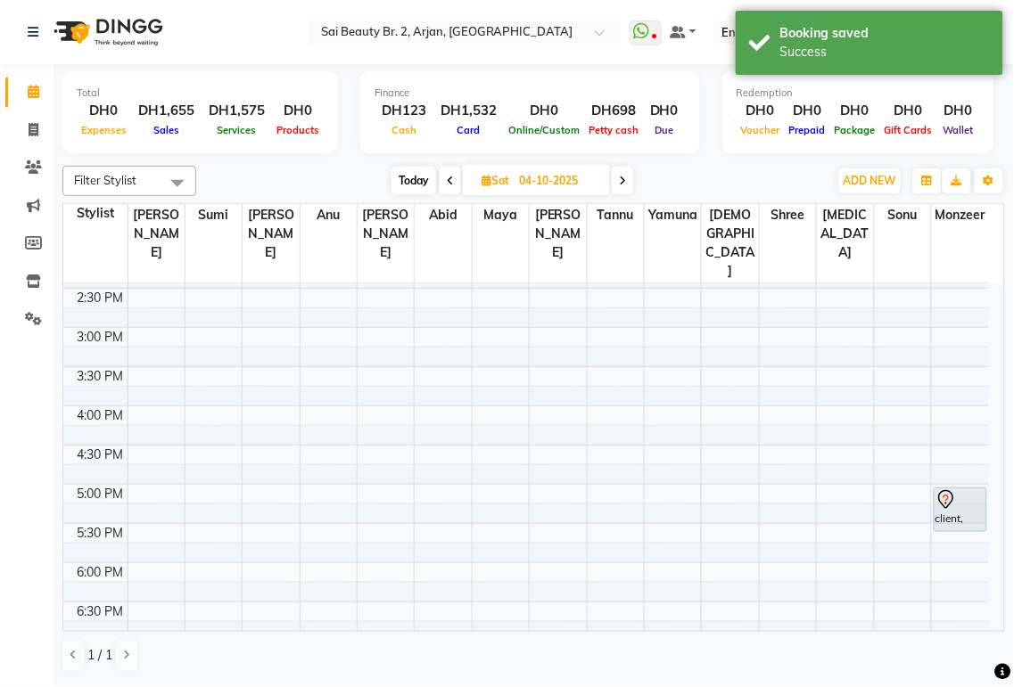
click at [420, 187] on span "Today" at bounding box center [413, 181] width 45 height 28
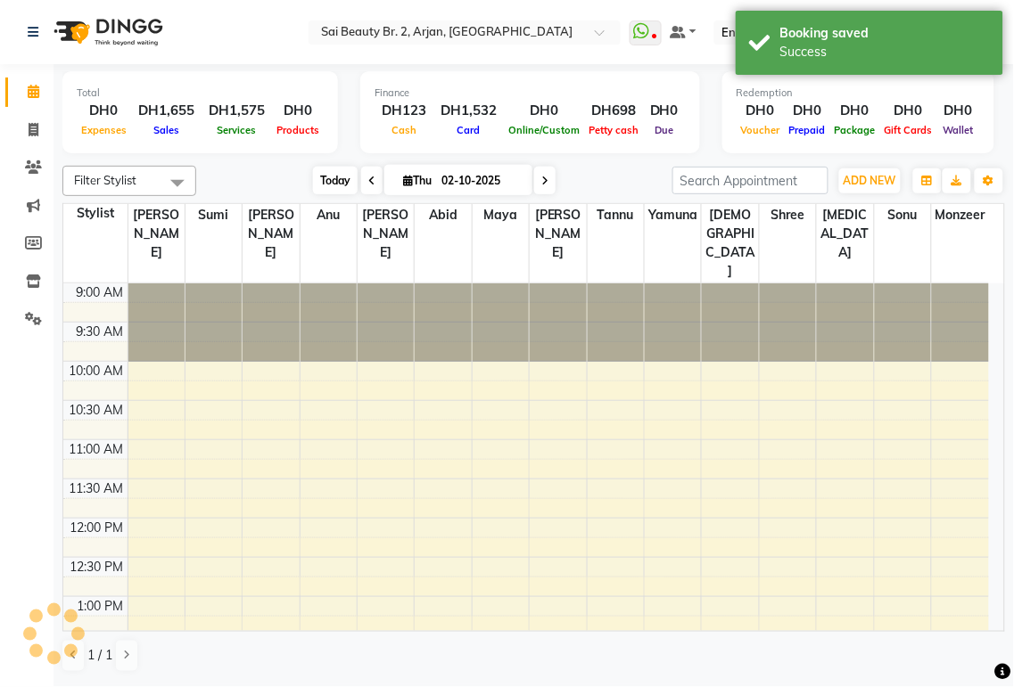
scroll to position [717, 0]
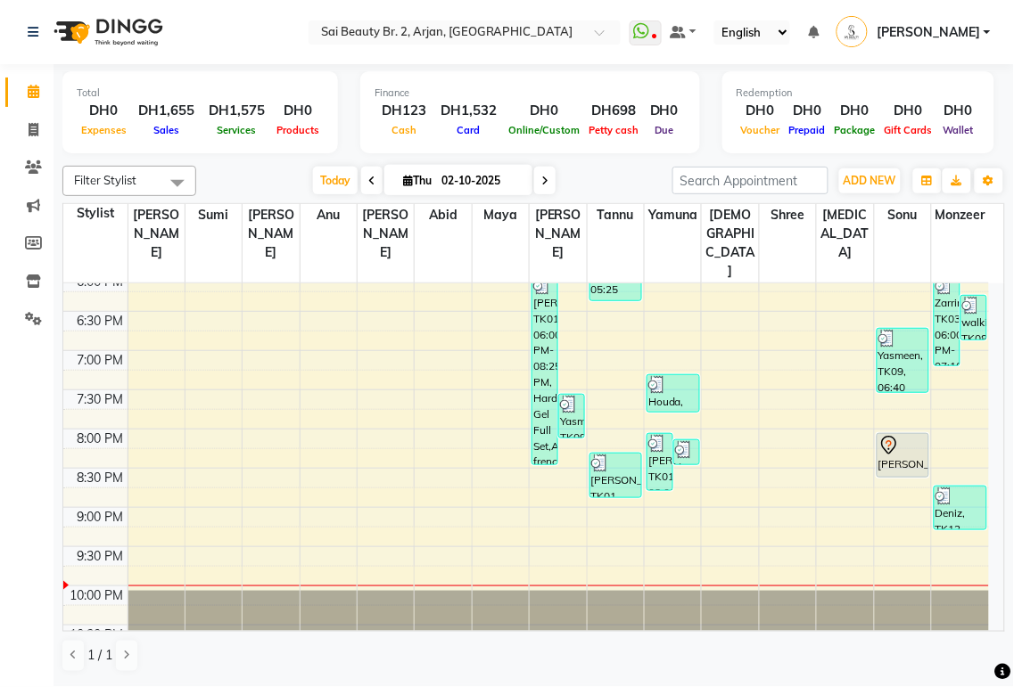
click at [541, 180] on icon at bounding box center [544, 181] width 7 height 11
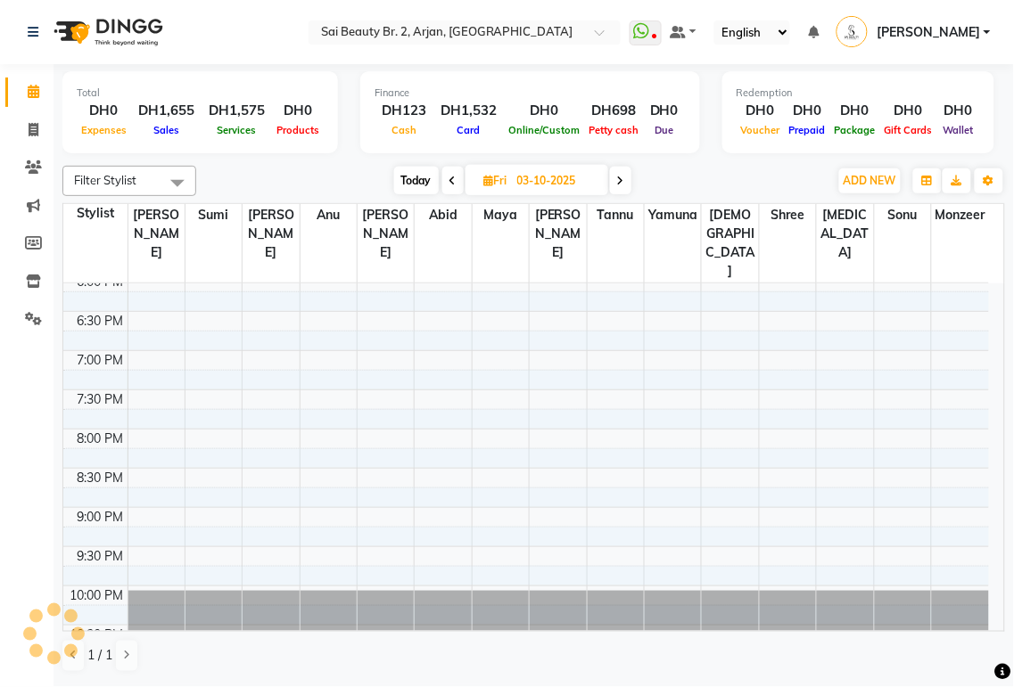
click at [620, 180] on icon at bounding box center [620, 181] width 7 height 11
type input "04-10-2025"
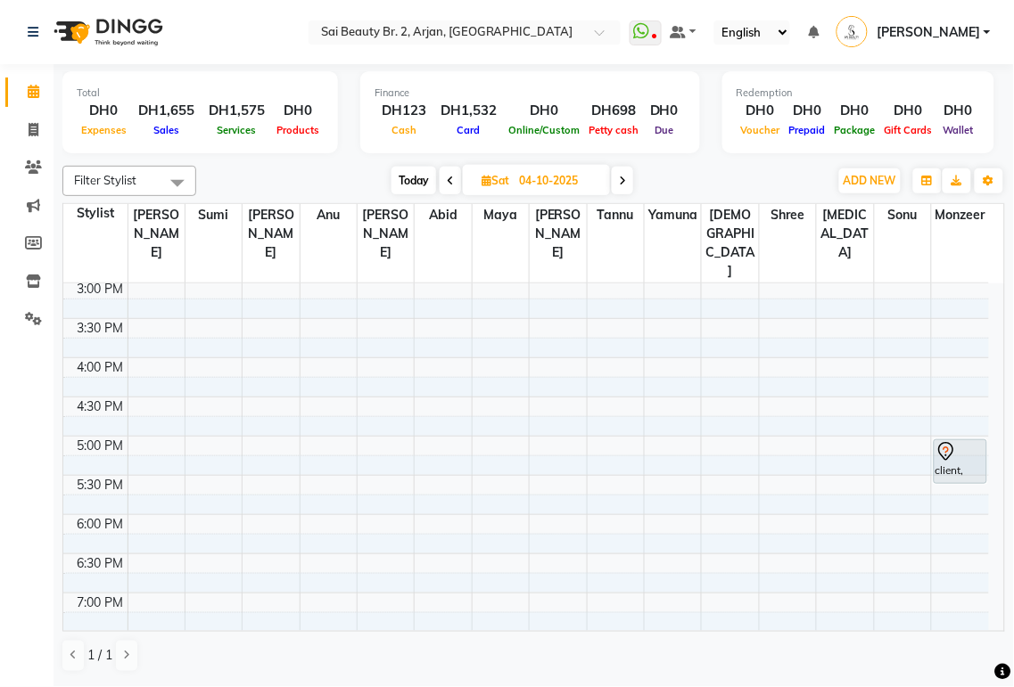
scroll to position [435, 0]
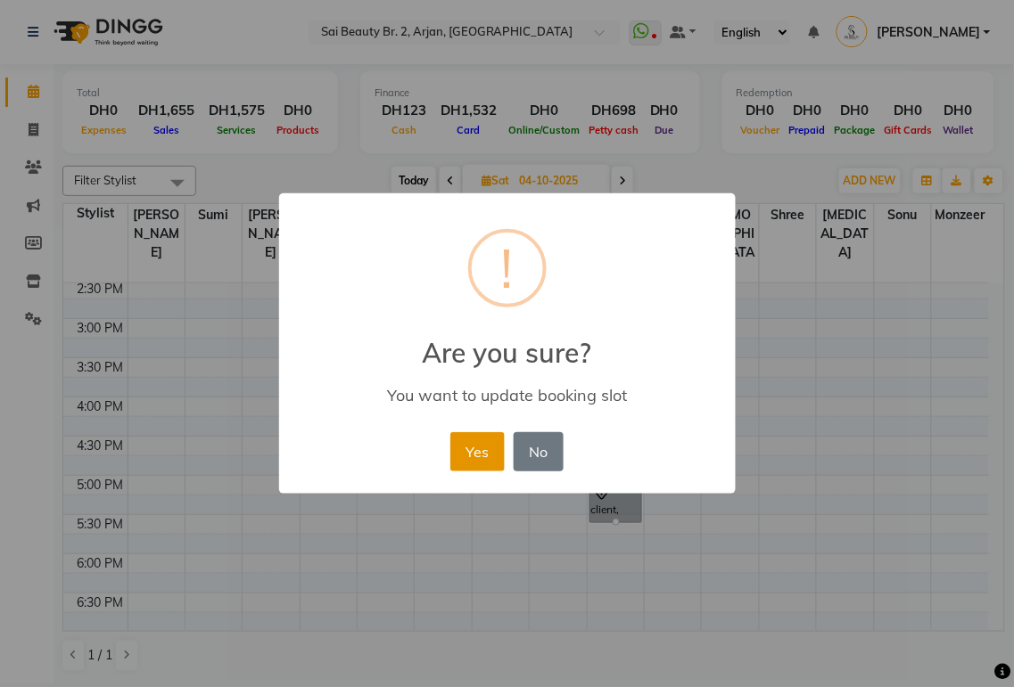
click at [473, 448] on button "Yes" at bounding box center [477, 451] width 54 height 39
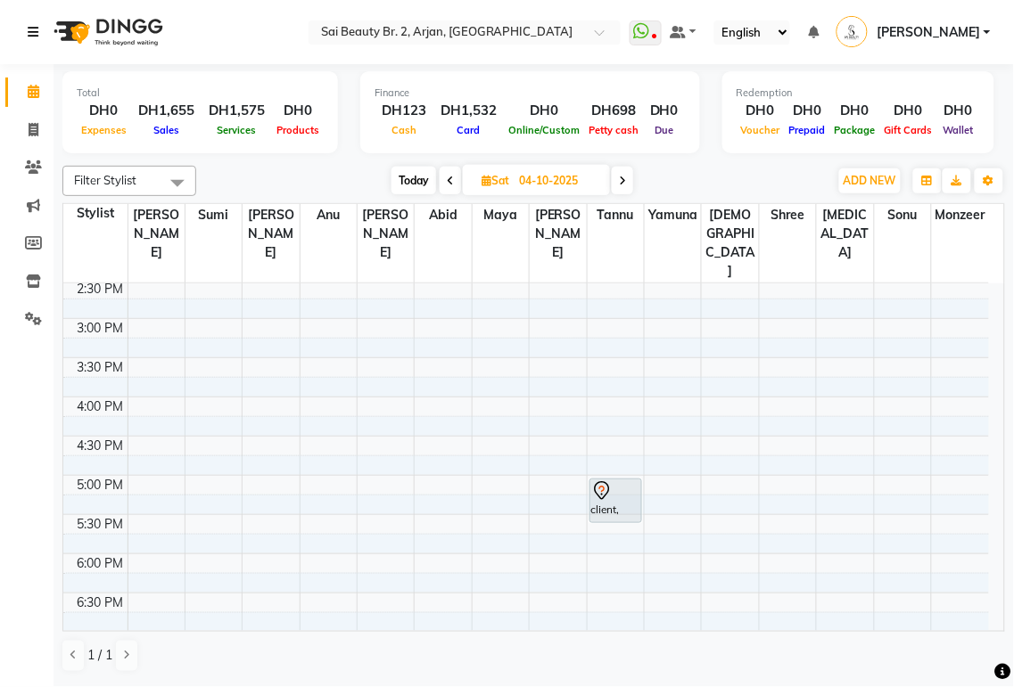
click at [32, 32] on icon at bounding box center [33, 32] width 11 height 12
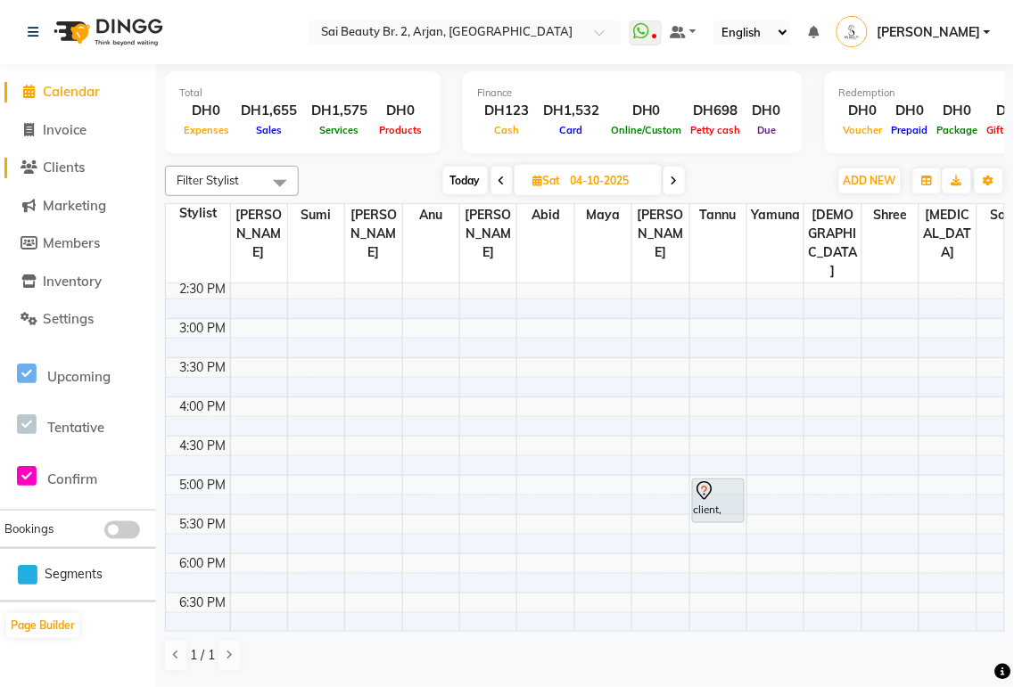
click at [65, 165] on span "Clients" at bounding box center [64, 167] width 42 height 17
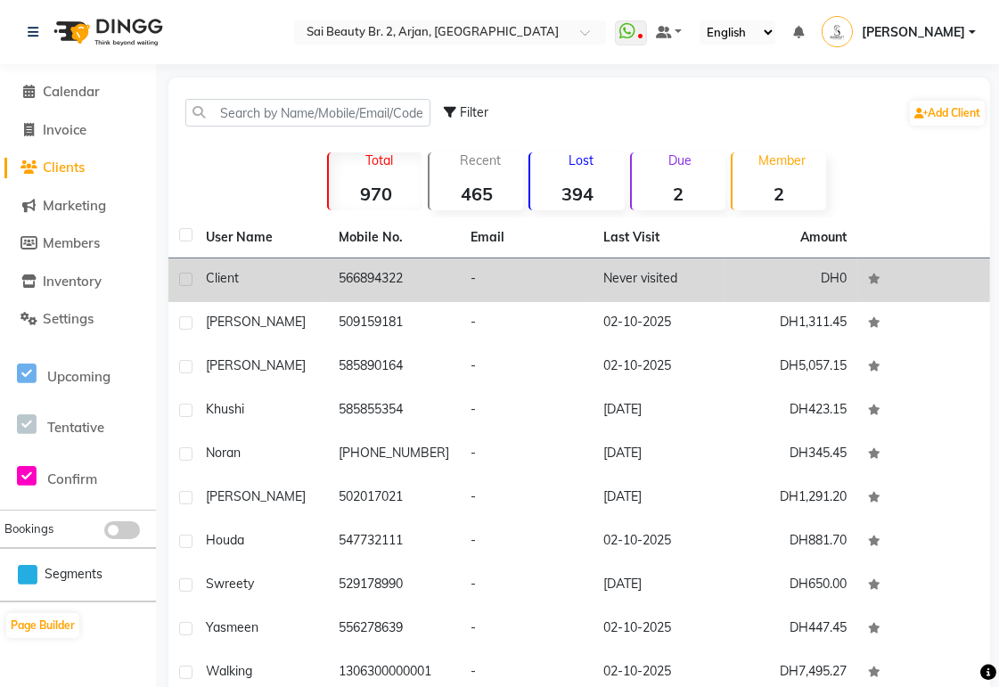
click at [334, 283] on td "566894322" at bounding box center [394, 281] width 133 height 44
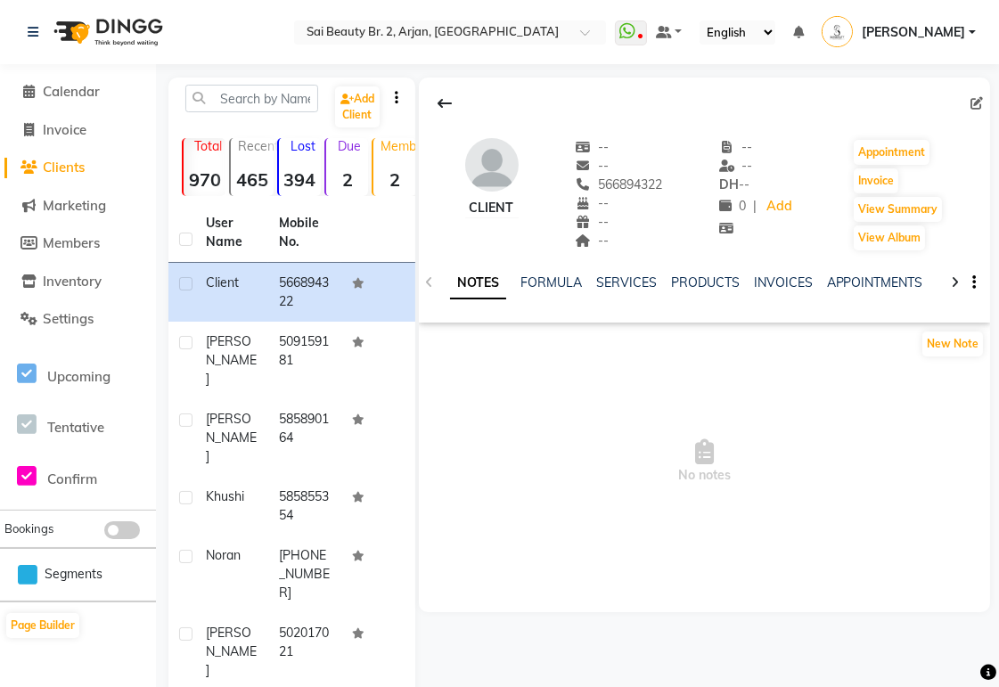
click at [981, 103] on icon at bounding box center [977, 103] width 12 height 12
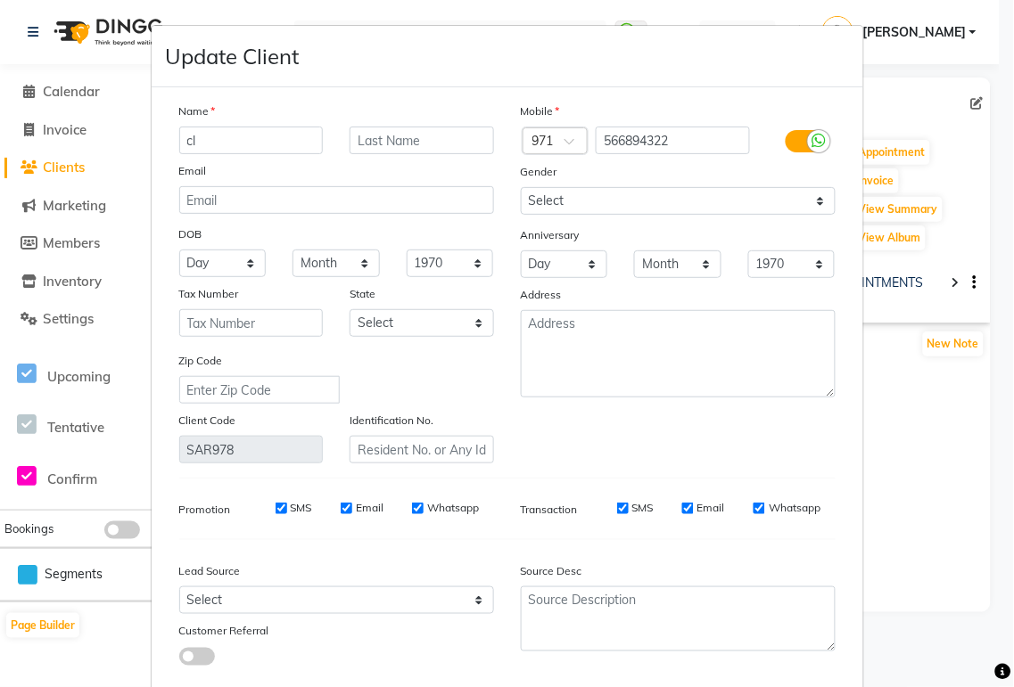
type input "c"
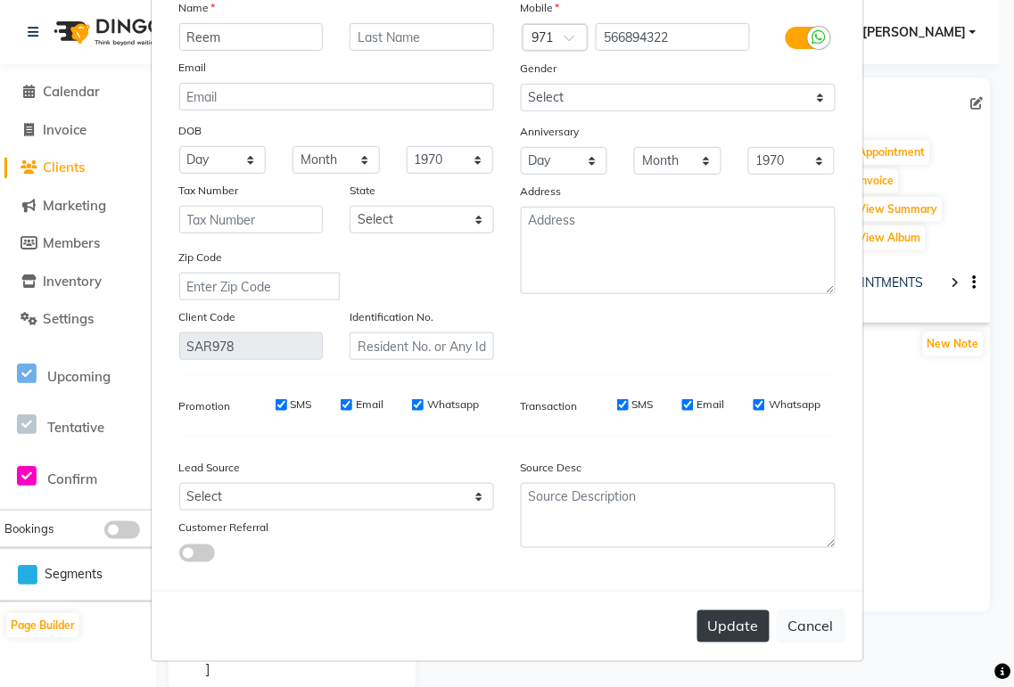
type input "Reem"
click at [727, 626] on button "Update" at bounding box center [733, 627] width 72 height 32
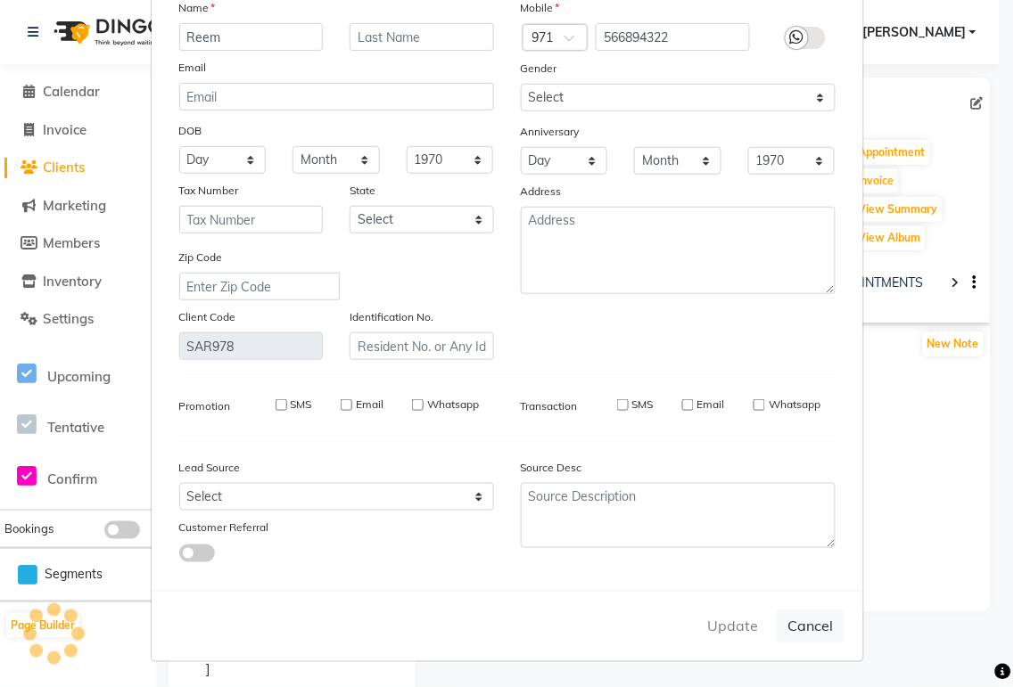
select select
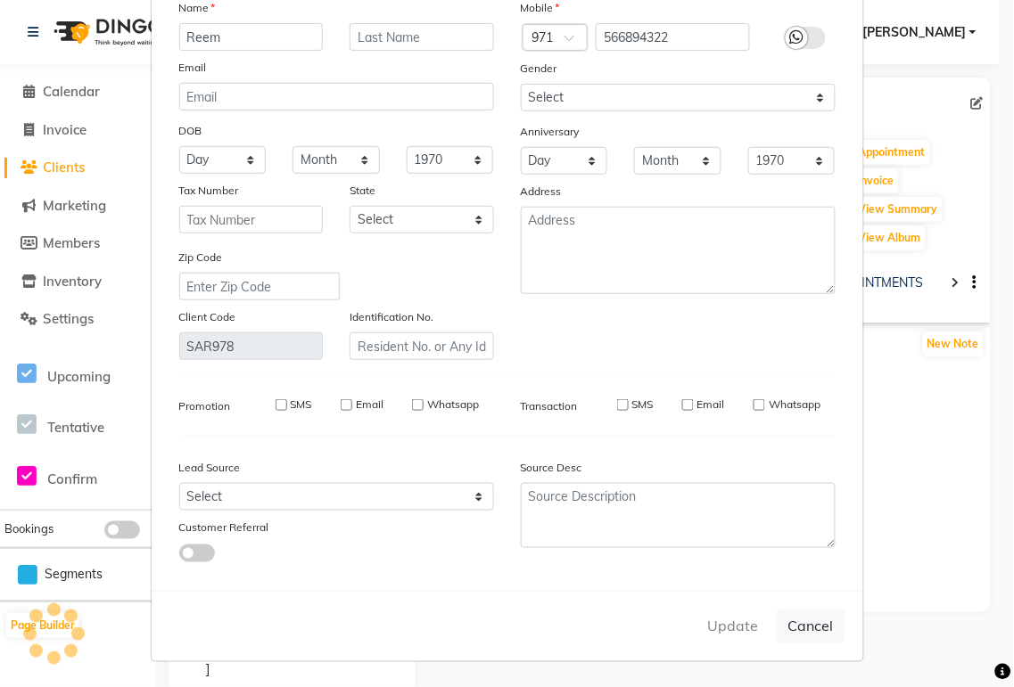
select select
checkbox input "false"
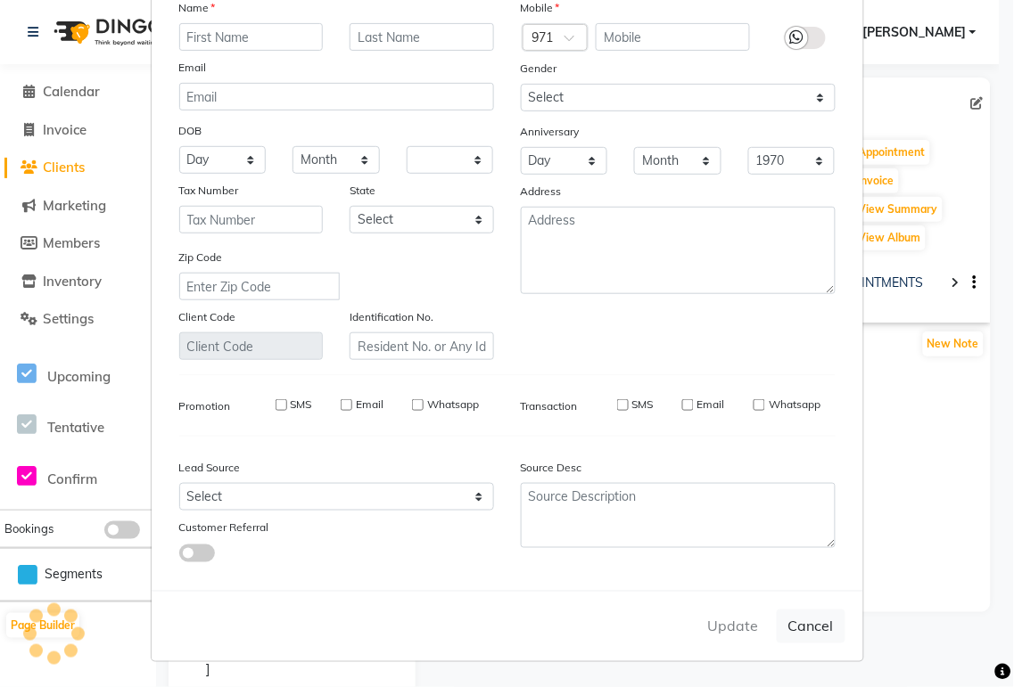
checkbox input "false"
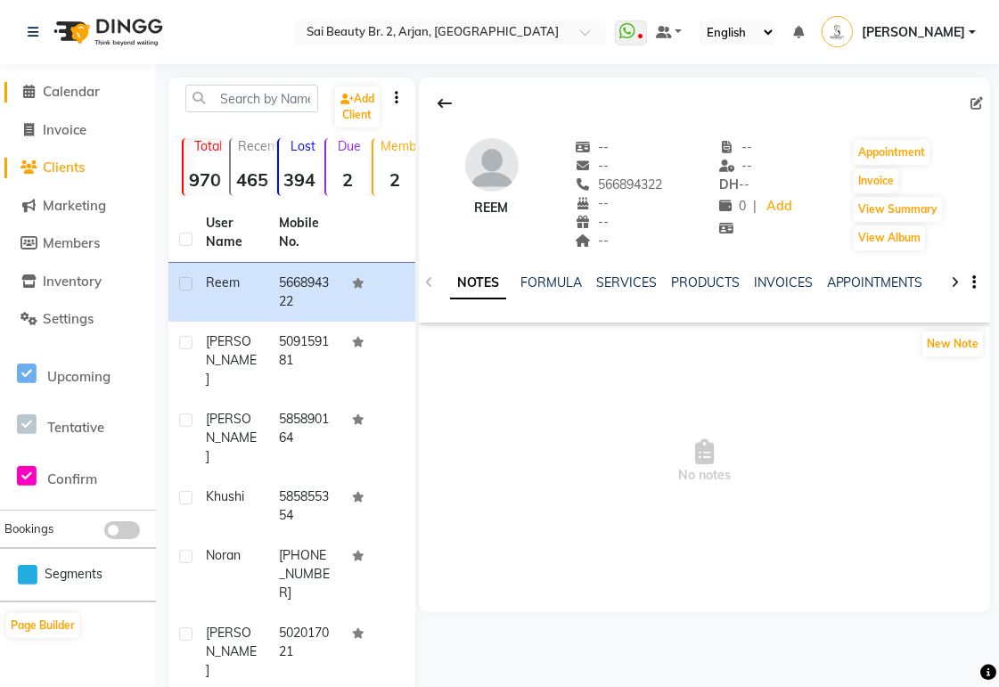
click at [68, 83] on span "Calendar" at bounding box center [71, 91] width 57 height 17
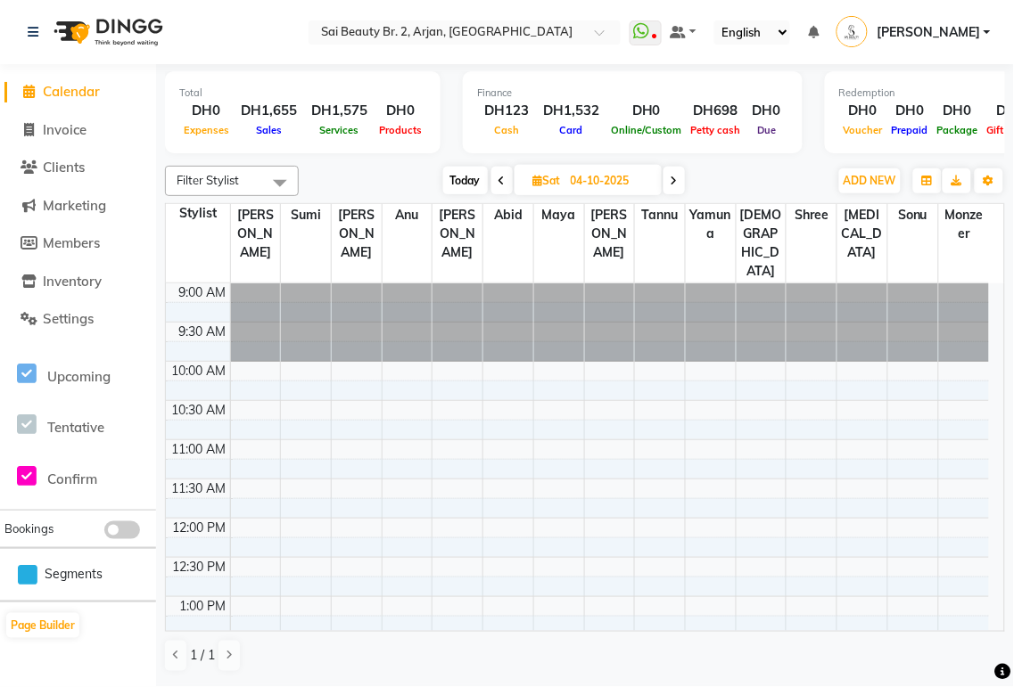
click at [451, 176] on span "Today" at bounding box center [465, 181] width 45 height 28
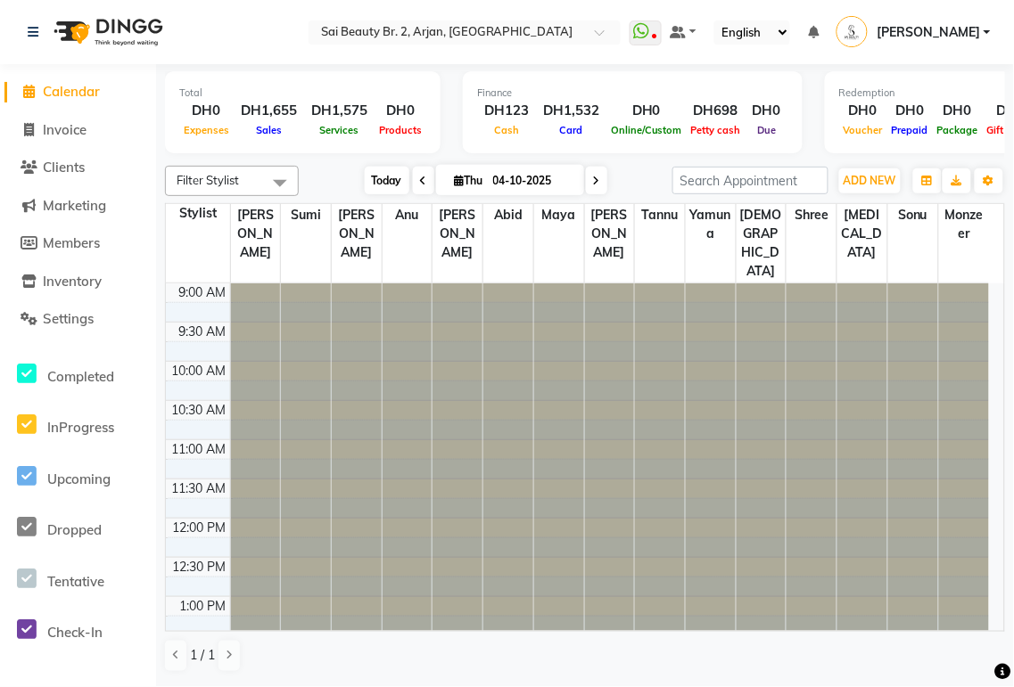
type input "02-10-2025"
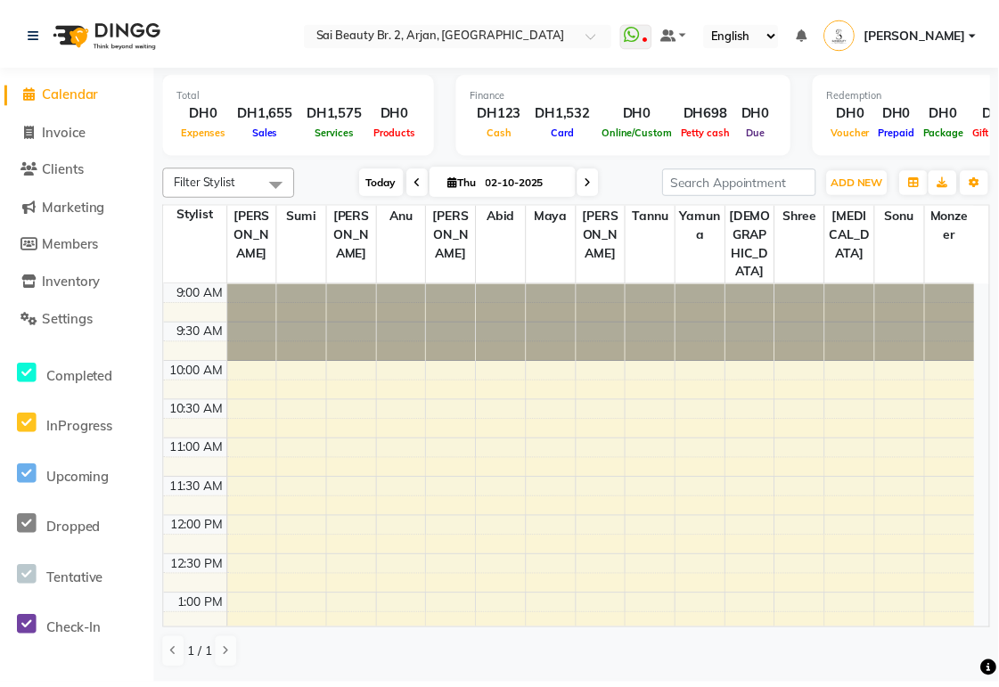
scroll to position [717, 0]
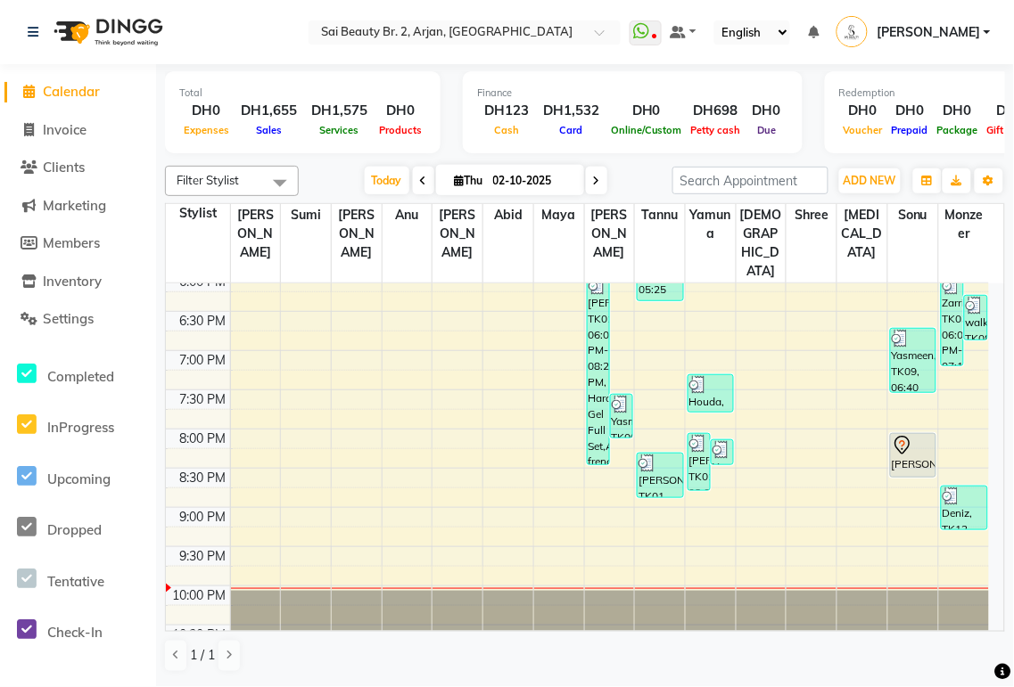
click at [902, 434] on div "[PERSON_NAME], TK11, 08:00 PM-08:35 PM, Spa Manicure (With Gelish)" at bounding box center [913, 455] width 45 height 43
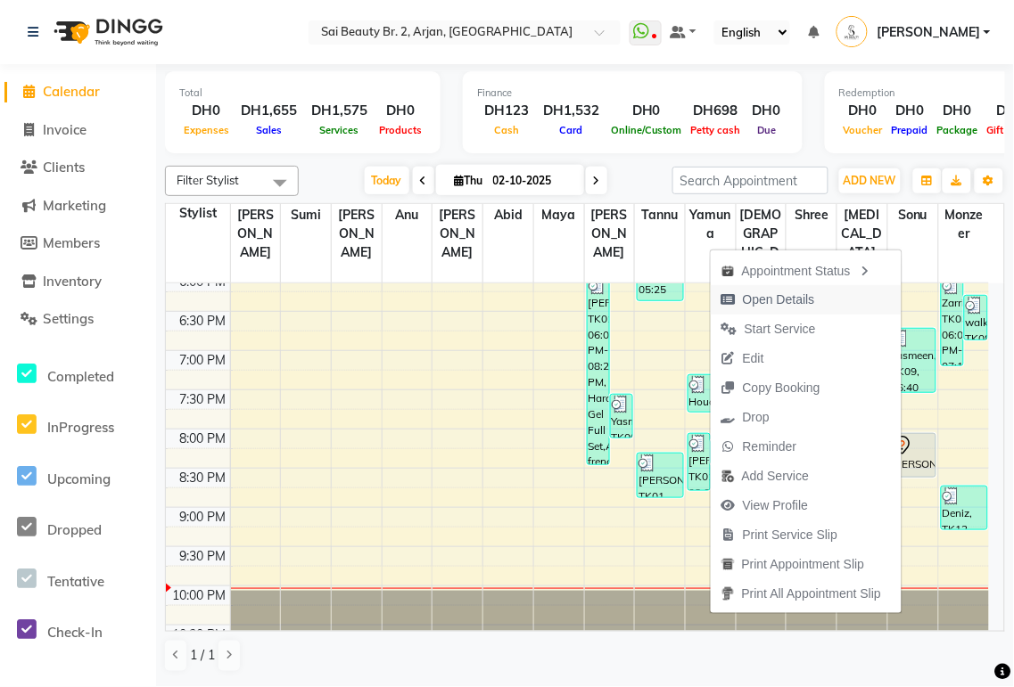
click at [806, 304] on span "Open Details" at bounding box center [779, 300] width 72 height 19
select select "7"
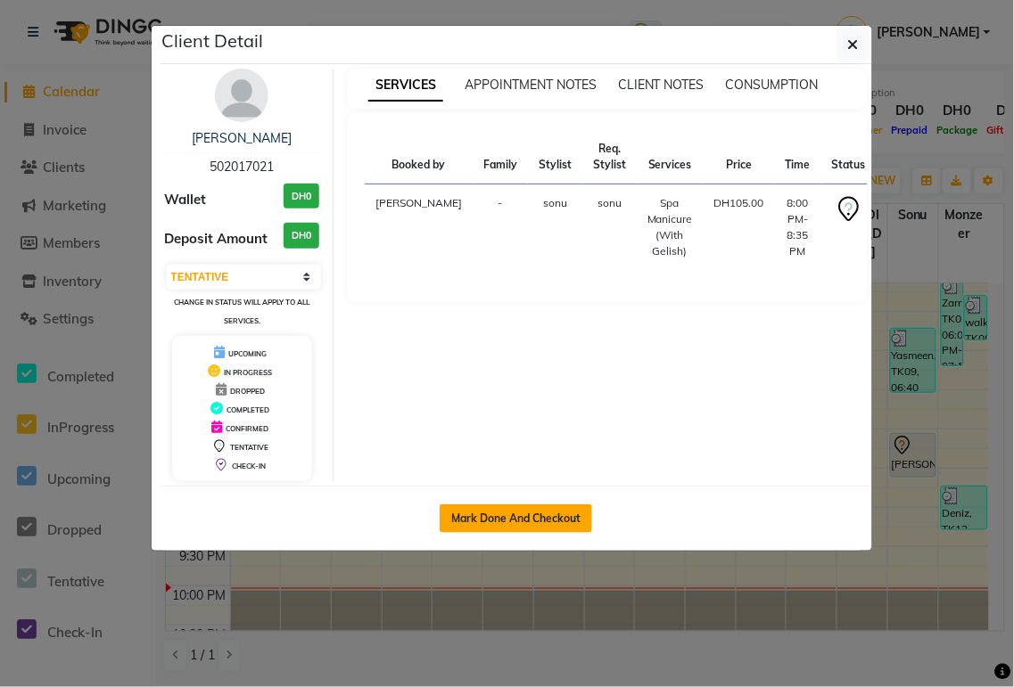
click at [554, 517] on button "Mark Done And Checkout" at bounding box center [515, 519] width 152 height 29
select select "service"
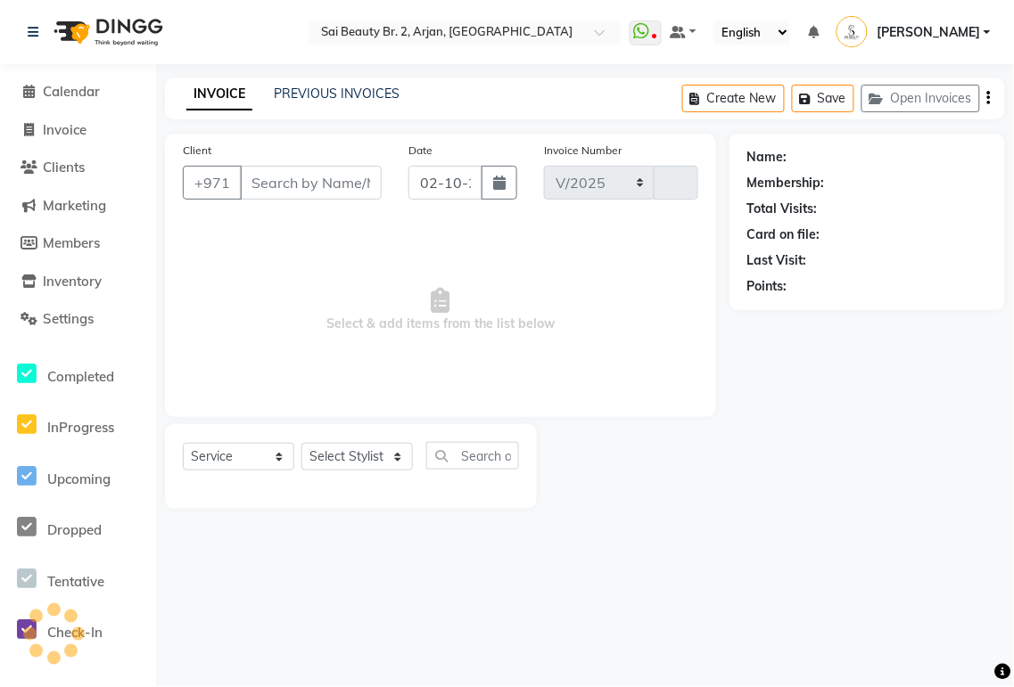
select select "6956"
type input "2364"
type input "502017021"
select select "72771"
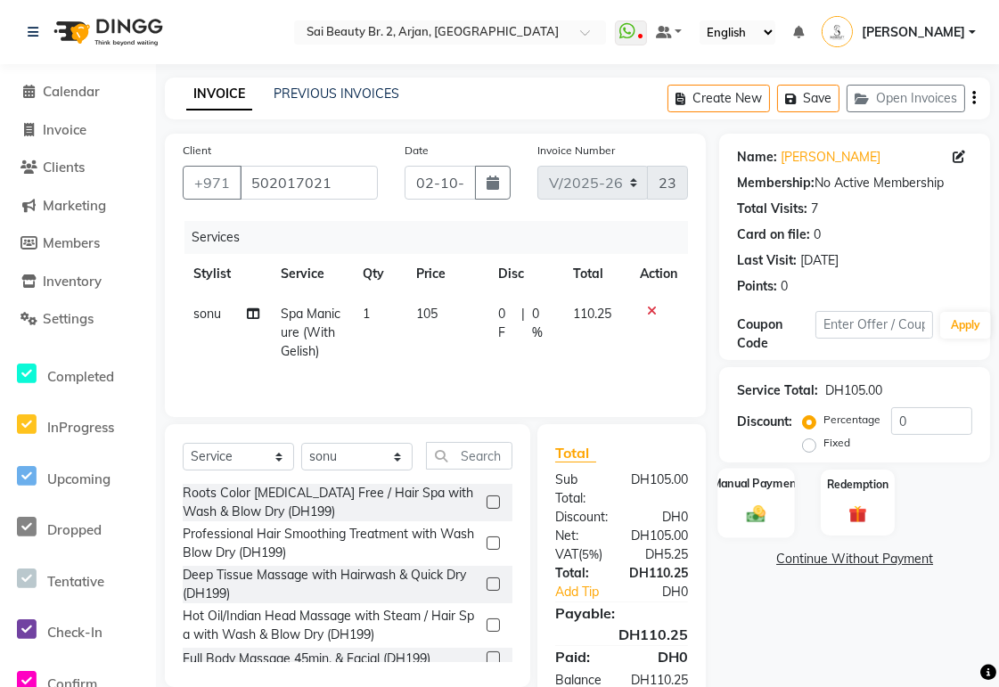
click at [760, 512] on img at bounding box center [757, 514] width 30 height 21
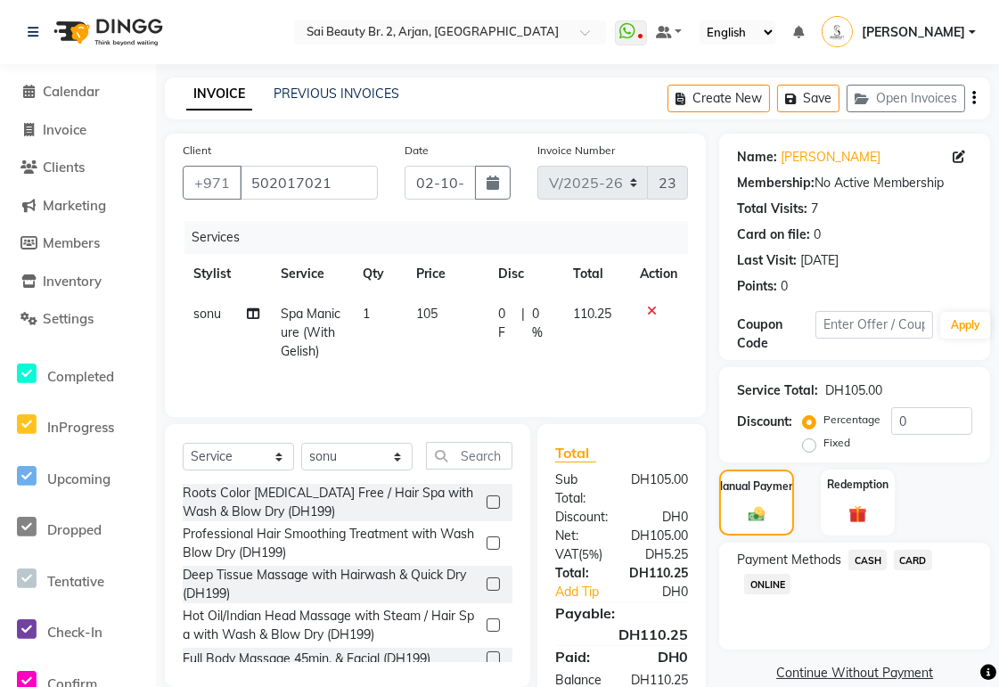
click at [914, 560] on span "CARD" at bounding box center [913, 560] width 38 height 21
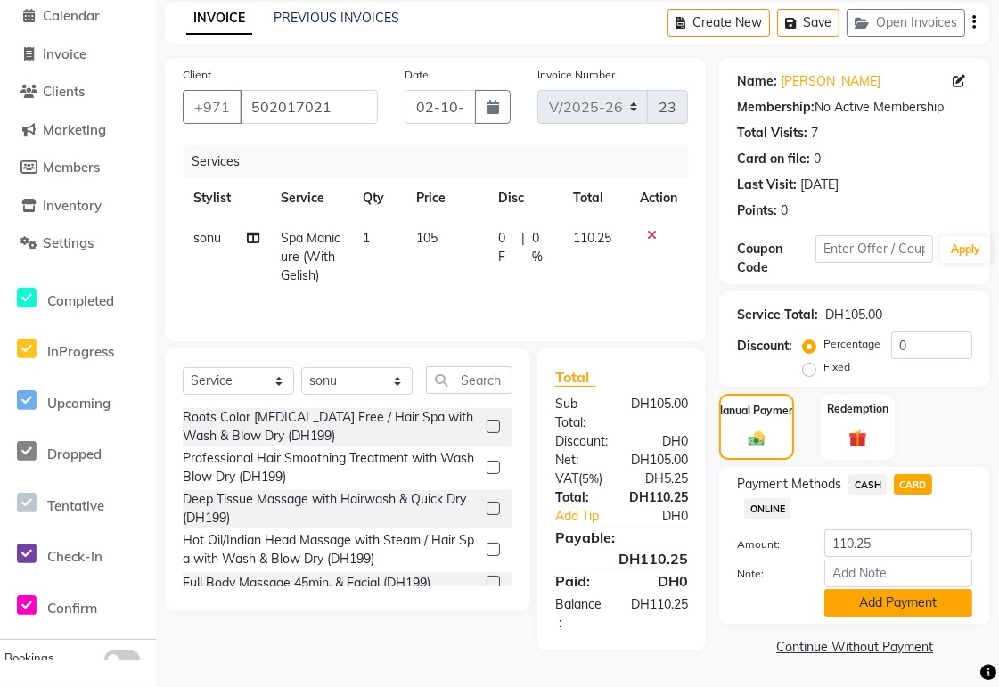
click at [915, 603] on button "Add Payment" at bounding box center [899, 603] width 148 height 28
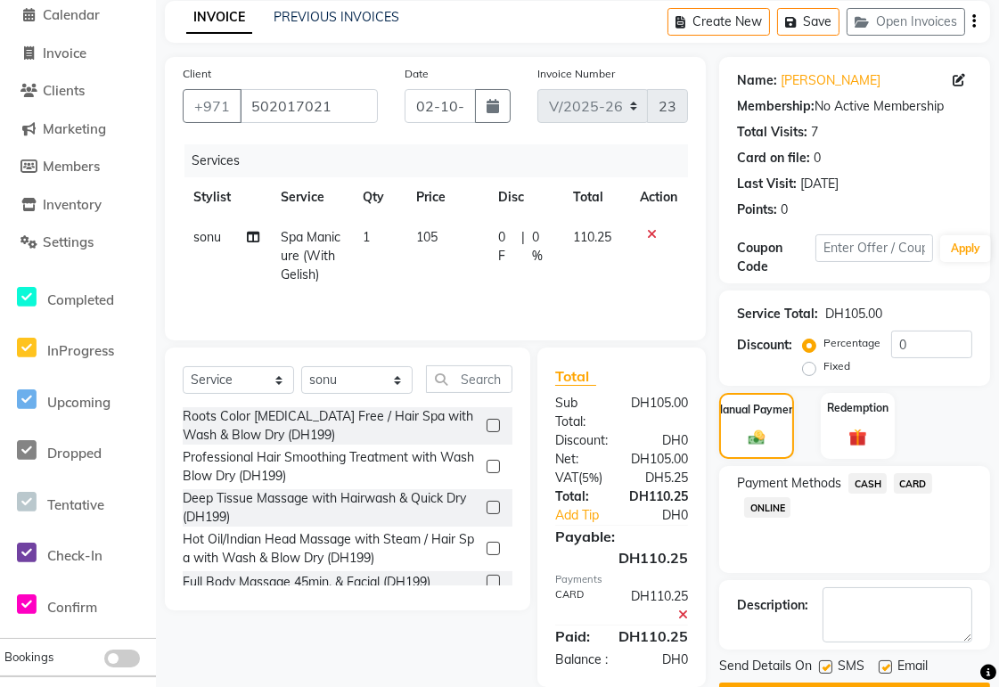
scroll to position [127, 0]
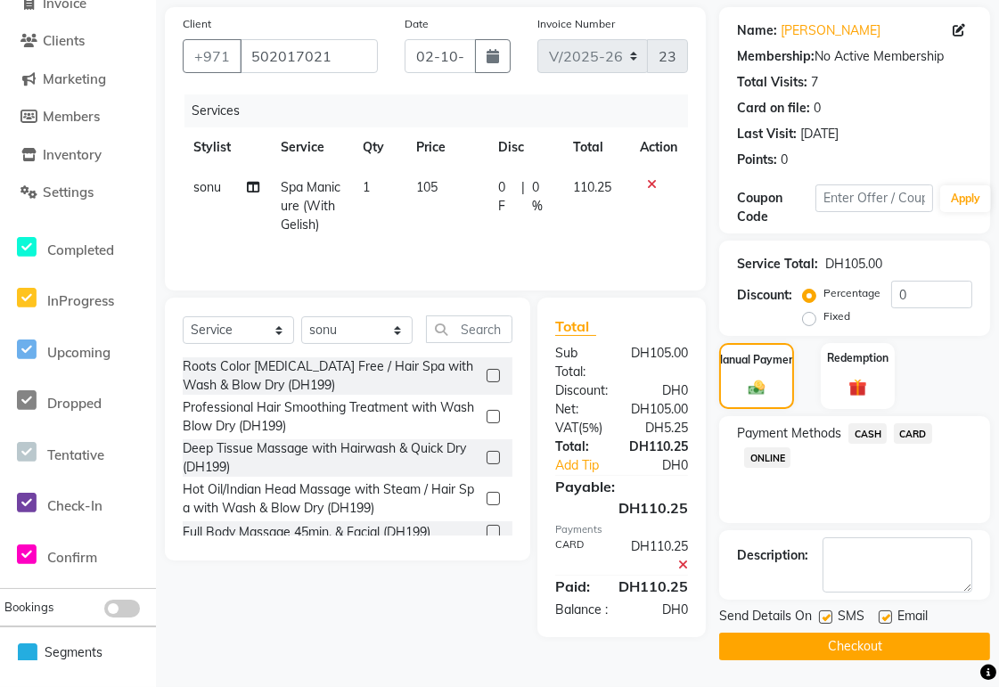
click at [905, 646] on button "Checkout" at bounding box center [854, 647] width 271 height 28
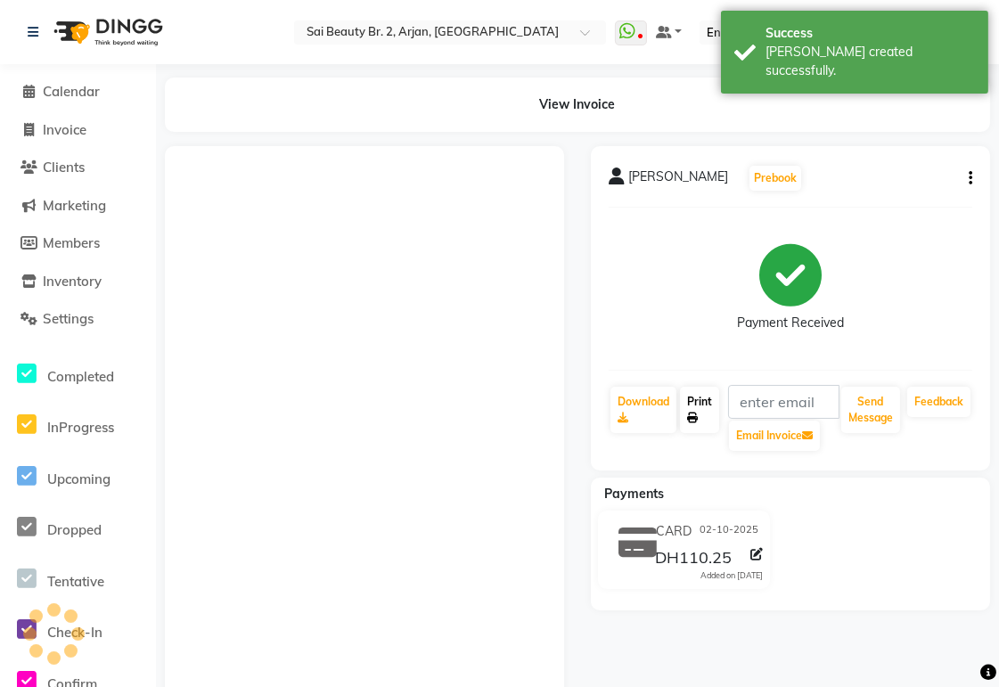
click at [705, 415] on link "Print" at bounding box center [699, 410] width 39 height 46
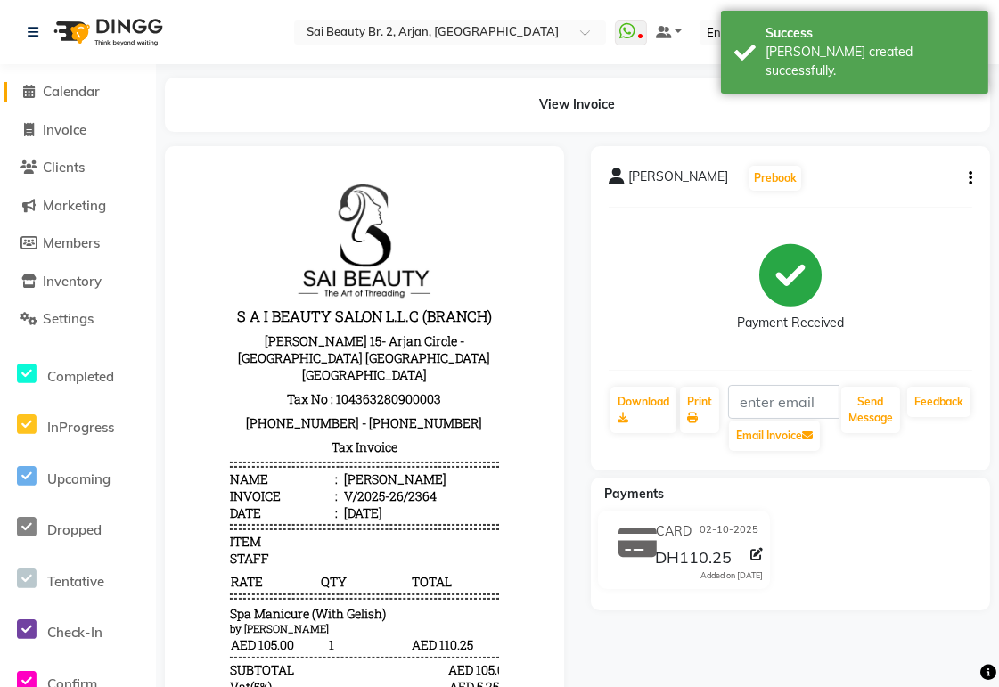
click at [60, 92] on span "Calendar" at bounding box center [71, 91] width 57 height 17
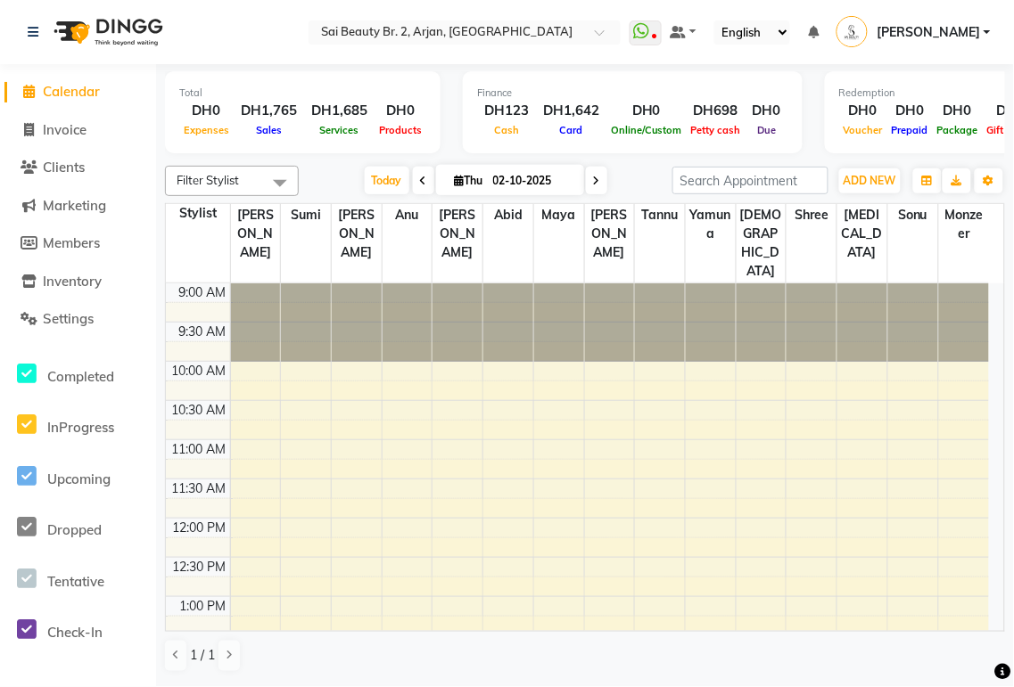
click at [363, 181] on div "Today Thu 02-10-2025" at bounding box center [486, 181] width 246 height 27
click at [382, 180] on span "Today" at bounding box center [387, 181] width 45 height 28
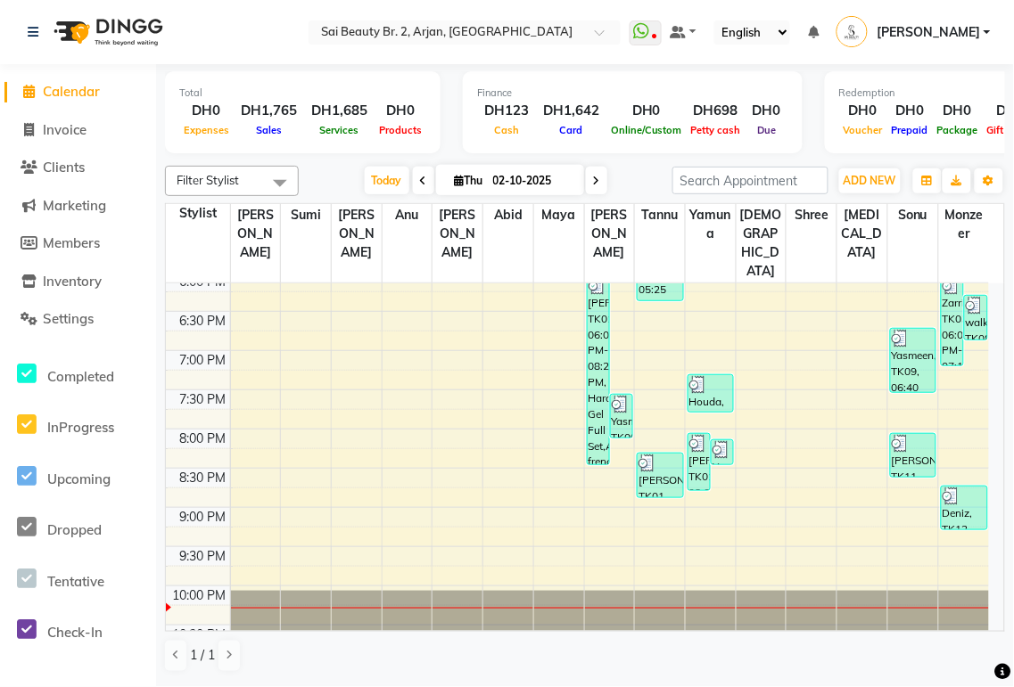
click at [593, 179] on icon at bounding box center [596, 181] width 7 height 11
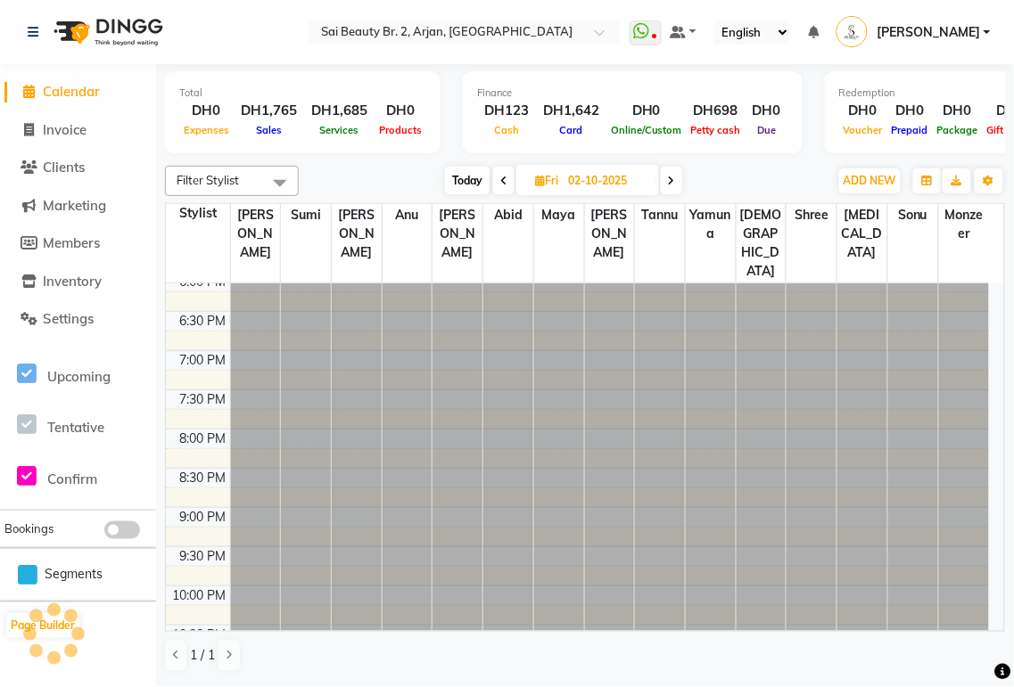
type input "03-10-2025"
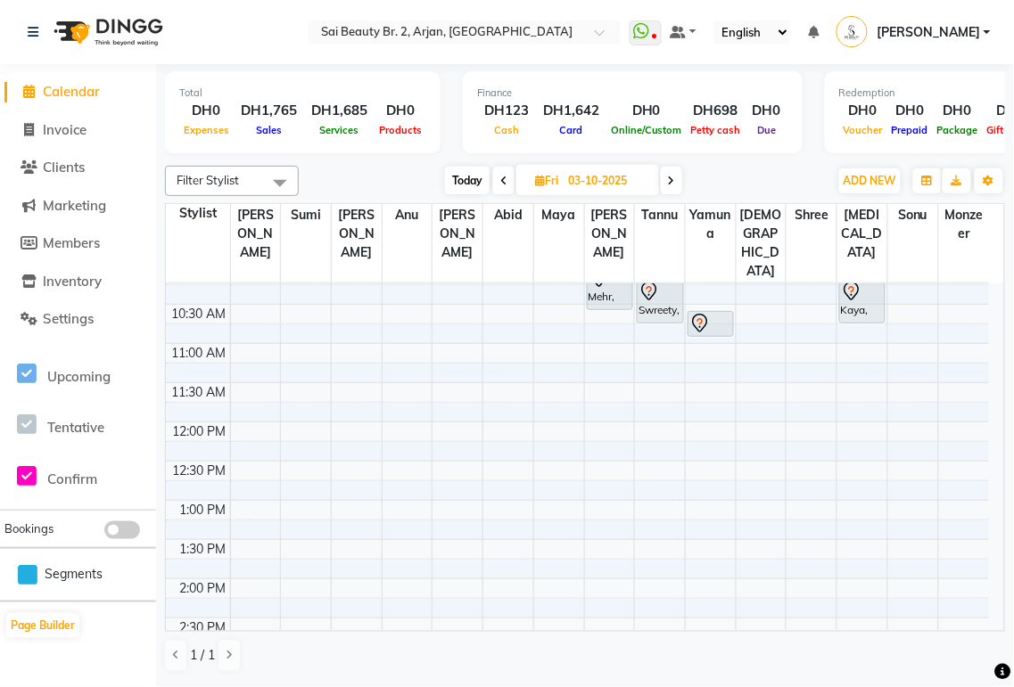
scroll to position [0, 0]
